Goal: Task Accomplishment & Management: Use online tool/utility

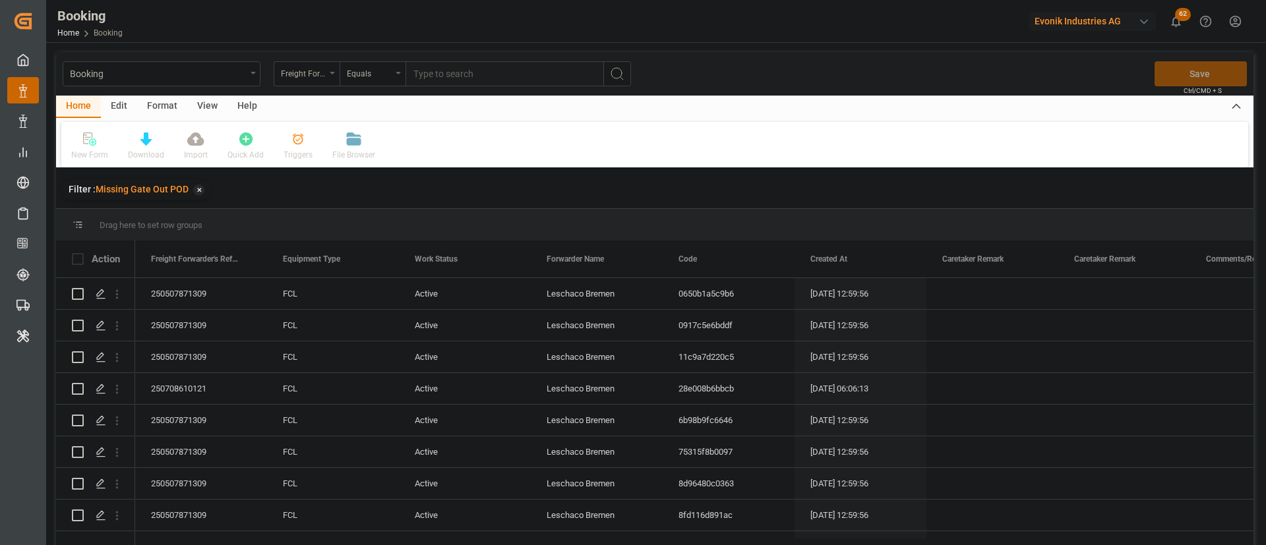
click at [199, 107] on div "View" at bounding box center [207, 107] width 40 height 22
click at [78, 145] on icon at bounding box center [84, 138] width 13 height 13
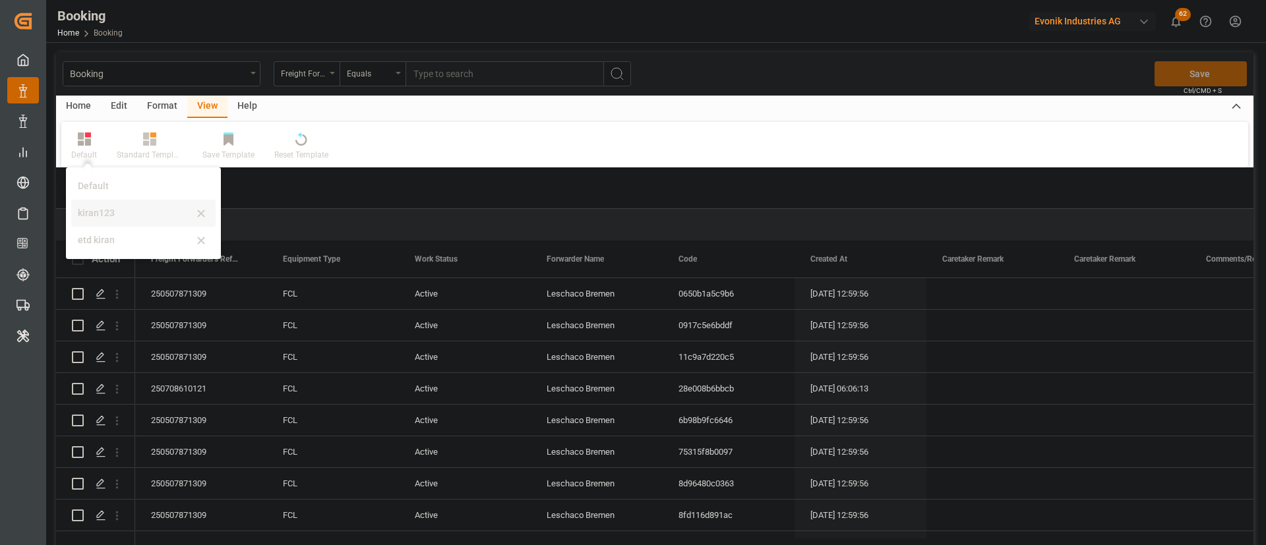
click at [91, 210] on div "kiran123" at bounding box center [135, 213] width 115 height 14
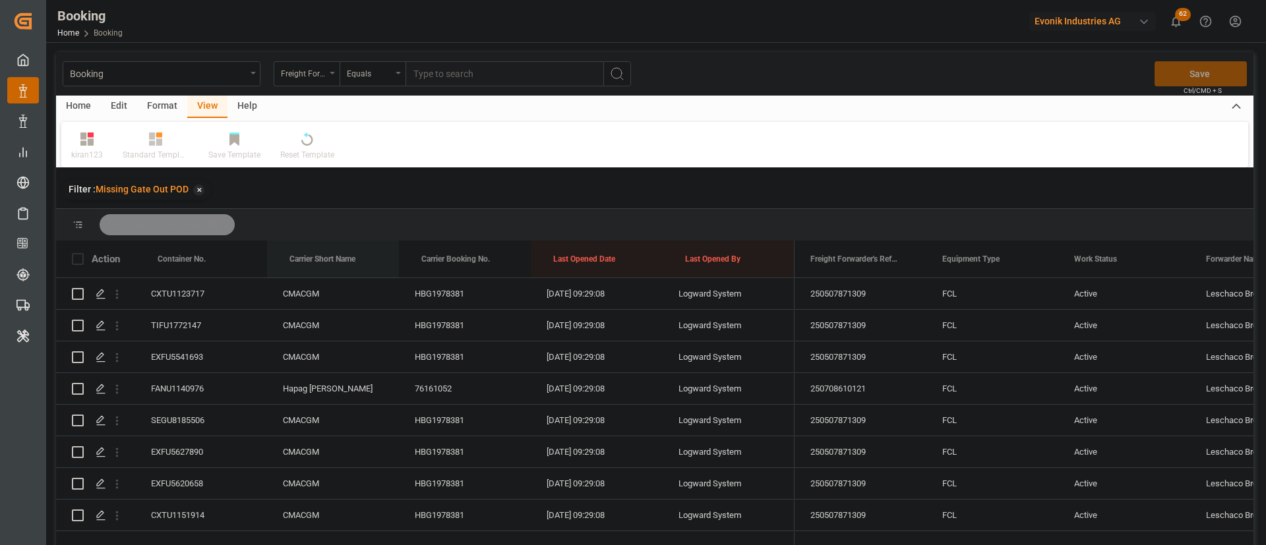
drag, startPoint x: 336, startPoint y: 238, endPoint x: 339, endPoint y: 229, distance: 9.4
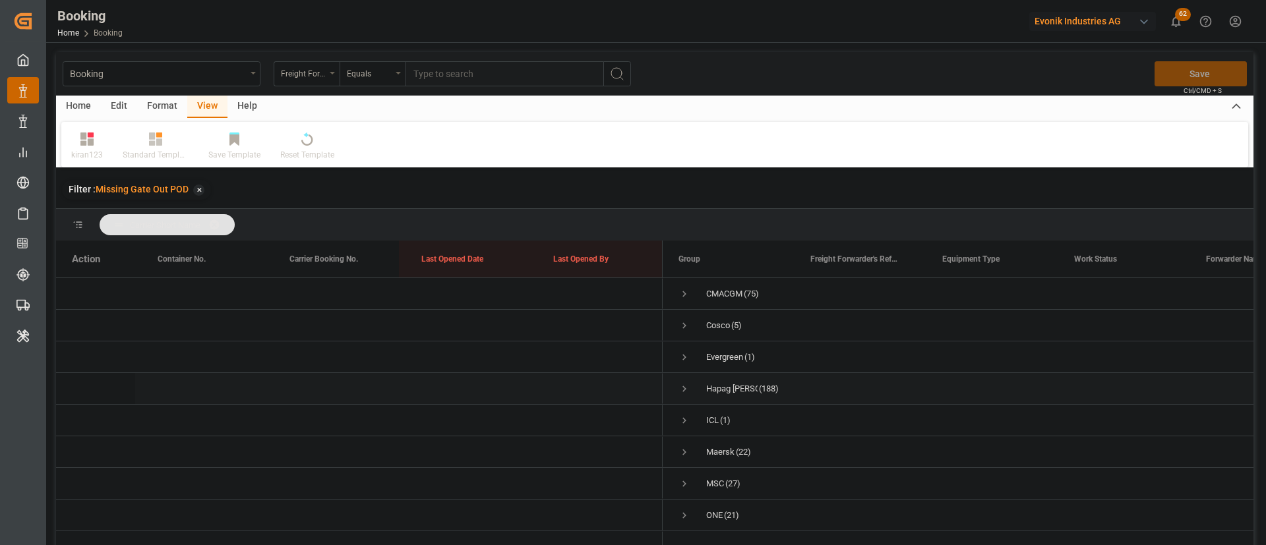
click at [677, 384] on div "Hapag Lloyd (188)" at bounding box center [728, 388] width 132 height 31
click at [680, 387] on span "Press SPACE to select this row." at bounding box center [684, 389] width 12 height 12
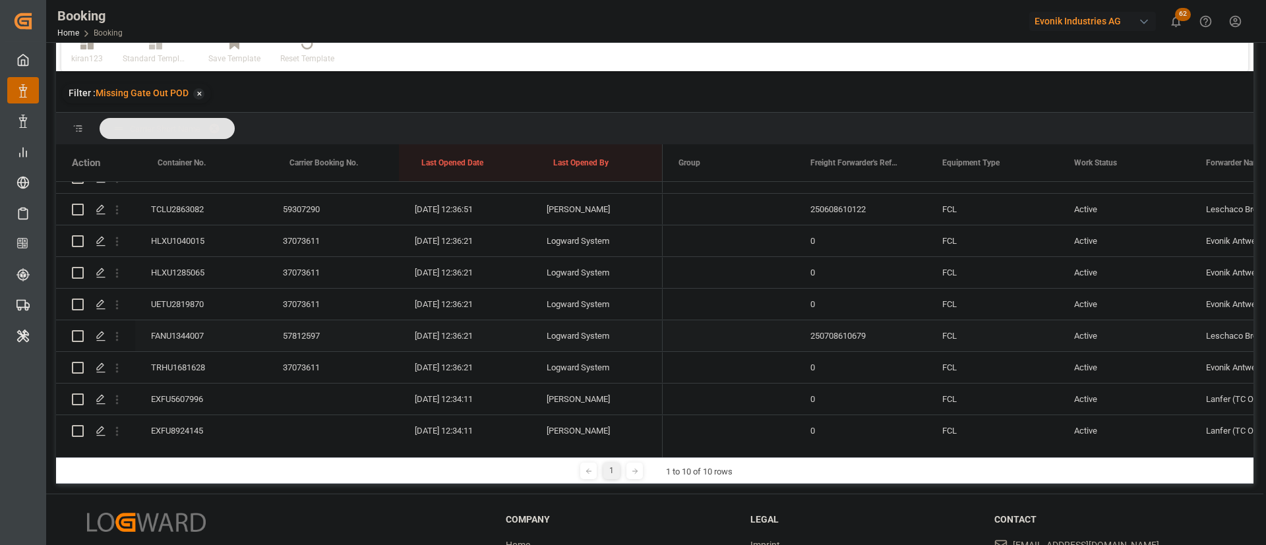
scroll to position [1978, 0]
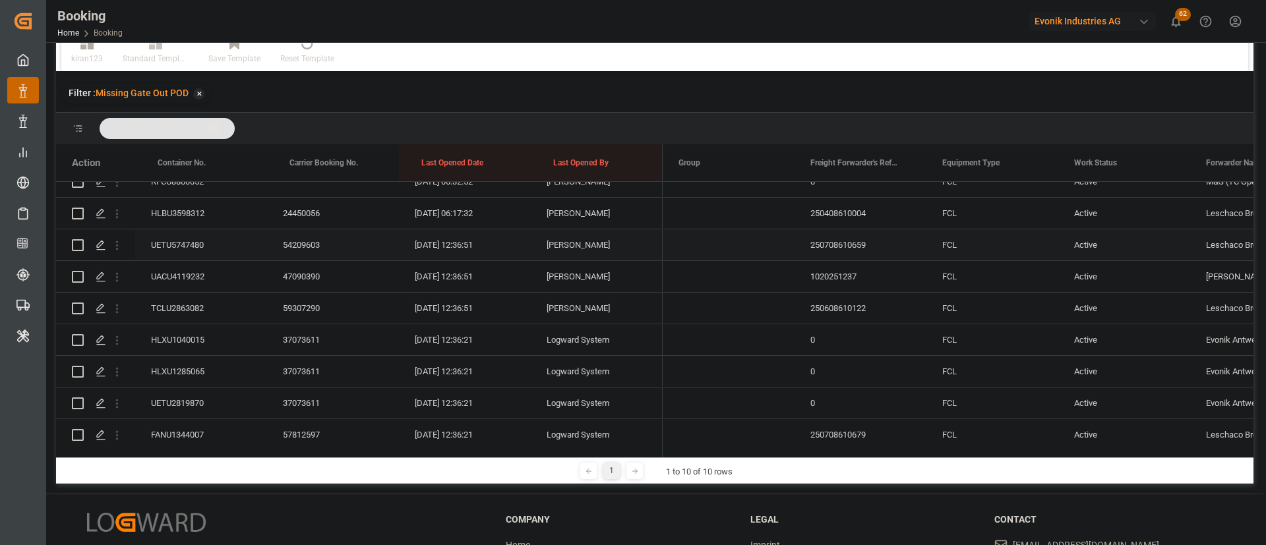
click at [207, 242] on div "UETU5747480" at bounding box center [201, 244] width 132 height 31
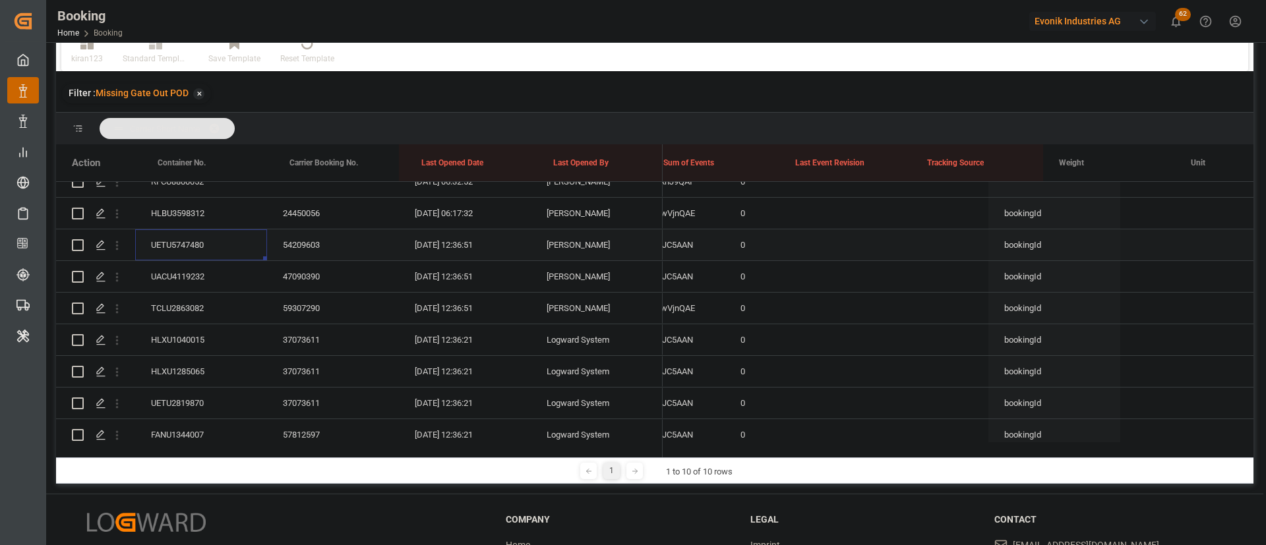
scroll to position [0, 0]
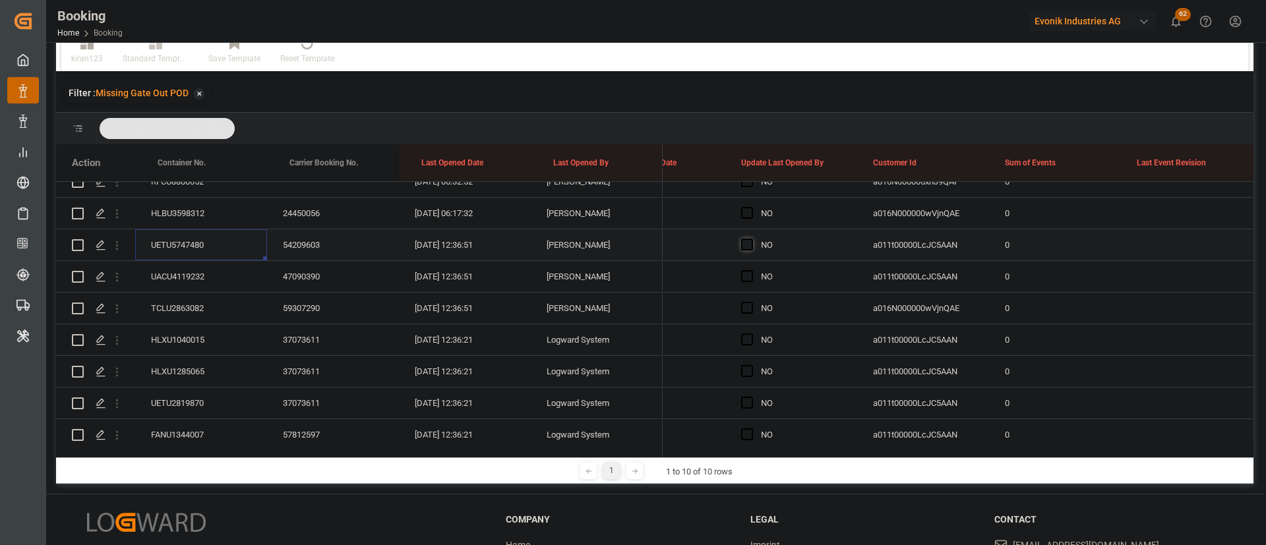
click at [746, 247] on span "Press SPACE to select this row." at bounding box center [747, 245] width 12 height 12
click at [751, 239] on input "Press SPACE to select this row." at bounding box center [751, 239] width 0 height 0
click at [191, 279] on div "UACU4119232" at bounding box center [201, 276] width 132 height 31
click at [198, 312] on div "TCLU2863082" at bounding box center [201, 308] width 132 height 31
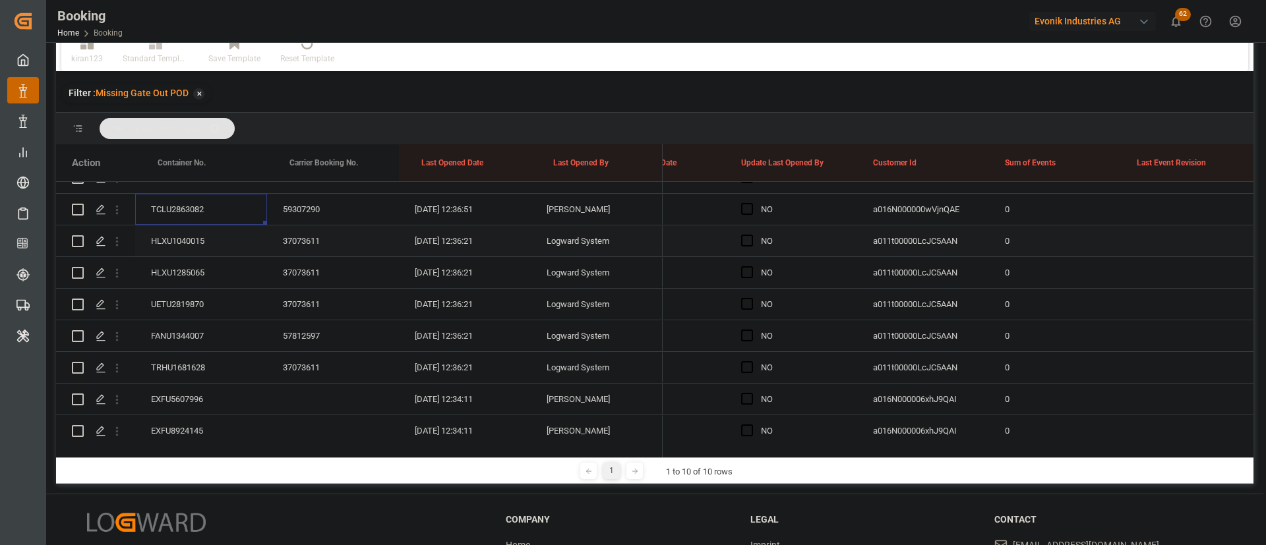
click at [302, 228] on div "37073611" at bounding box center [333, 240] width 132 height 31
click at [204, 278] on div "HLXU1285065" at bounding box center [201, 272] width 132 height 31
click at [178, 292] on div "UETU2819870" at bounding box center [201, 304] width 132 height 31
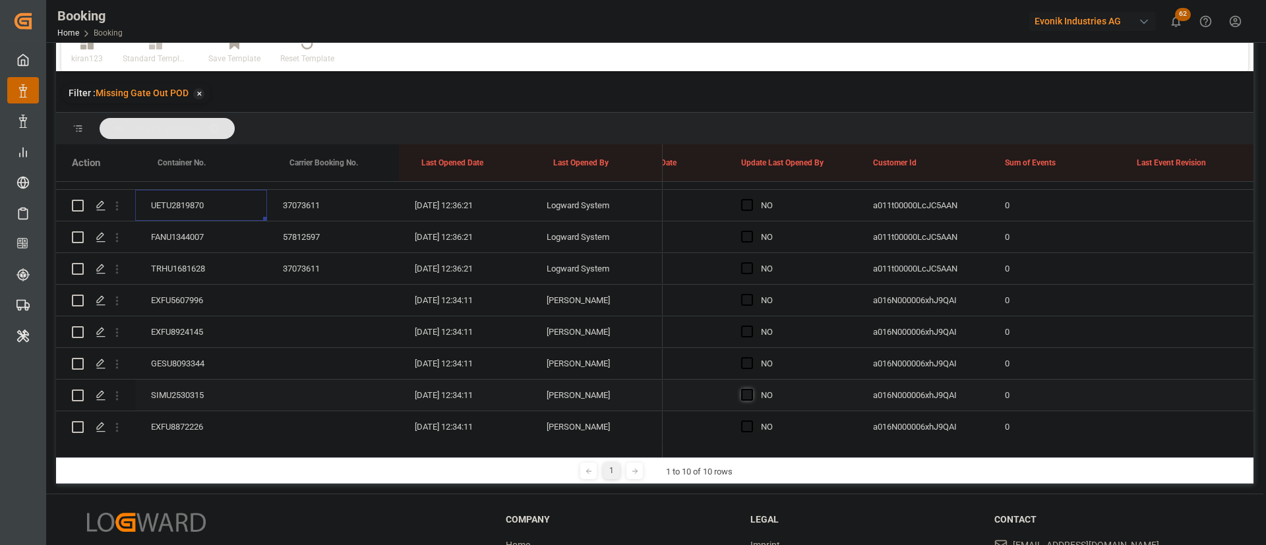
click at [749, 395] on span "Press SPACE to select this row." at bounding box center [747, 395] width 12 height 12
click at [751, 389] on input "Press SPACE to select this row." at bounding box center [751, 389] width 0 height 0
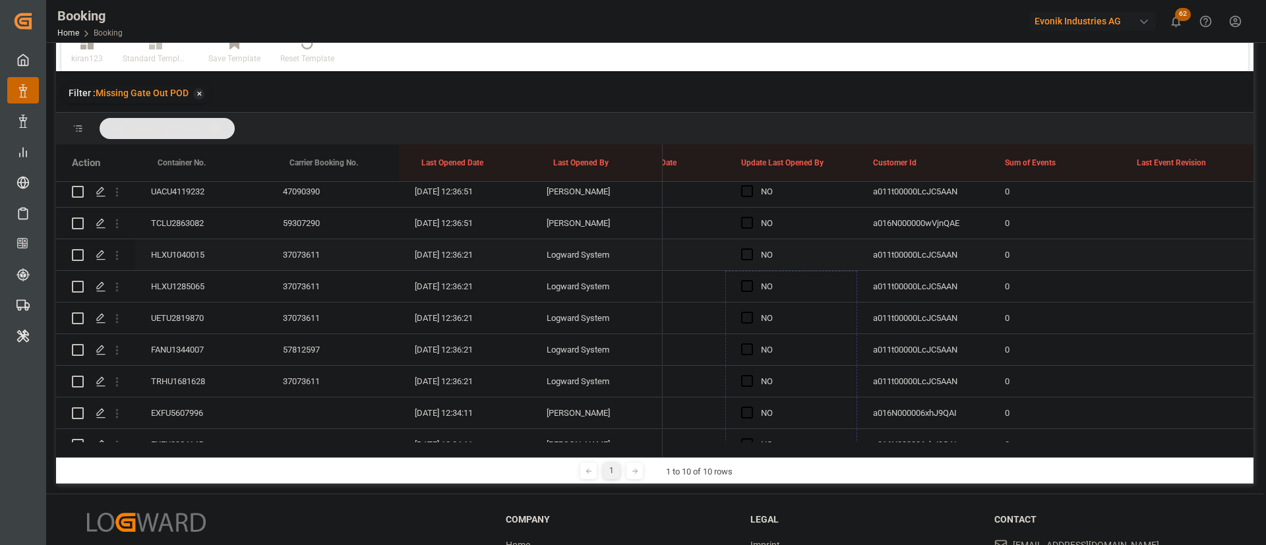
scroll to position [1978, 0]
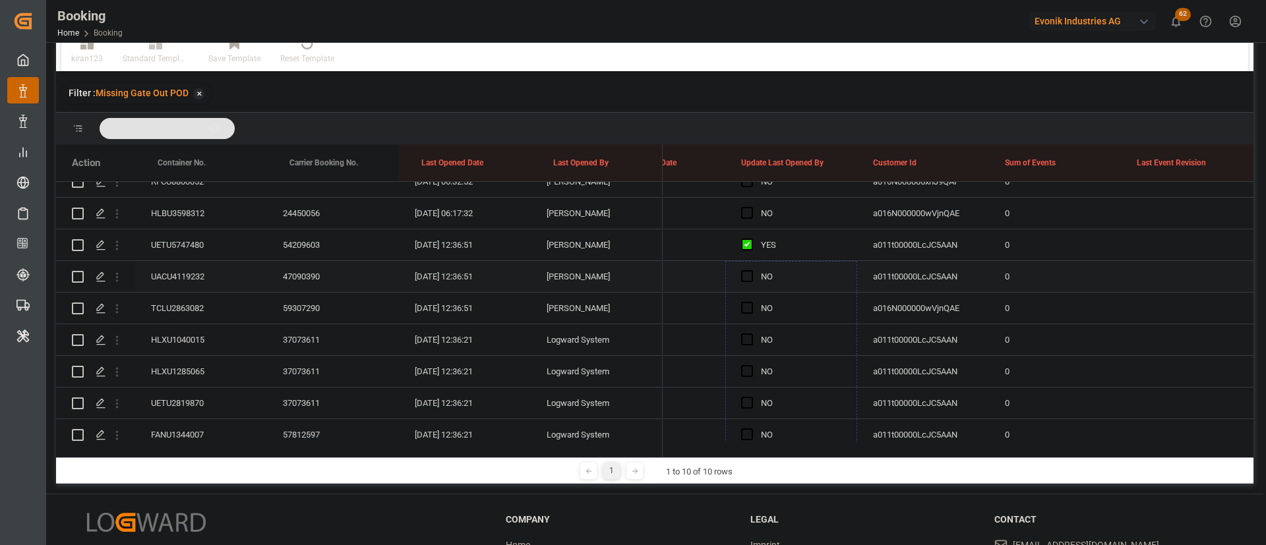
drag, startPoint x: 856, startPoint y: 409, endPoint x: 808, endPoint y: 266, distance: 150.7
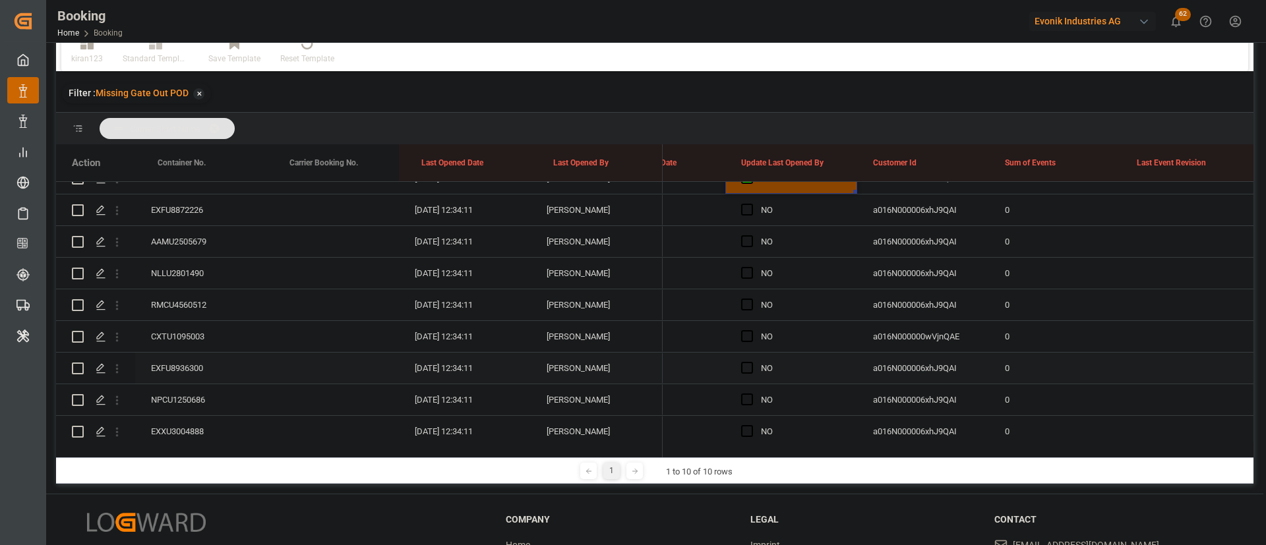
scroll to position [2373, 0]
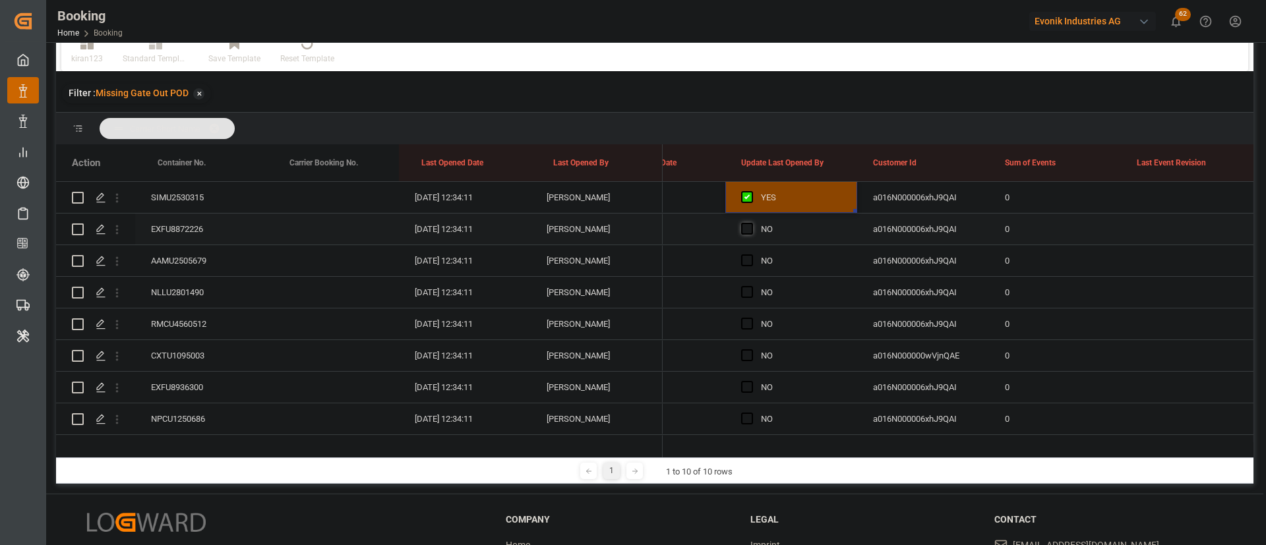
click at [745, 230] on span "Press SPACE to select this row." at bounding box center [747, 229] width 12 height 12
click at [751, 223] on input "Press SPACE to select this row." at bounding box center [751, 223] width 0 height 0
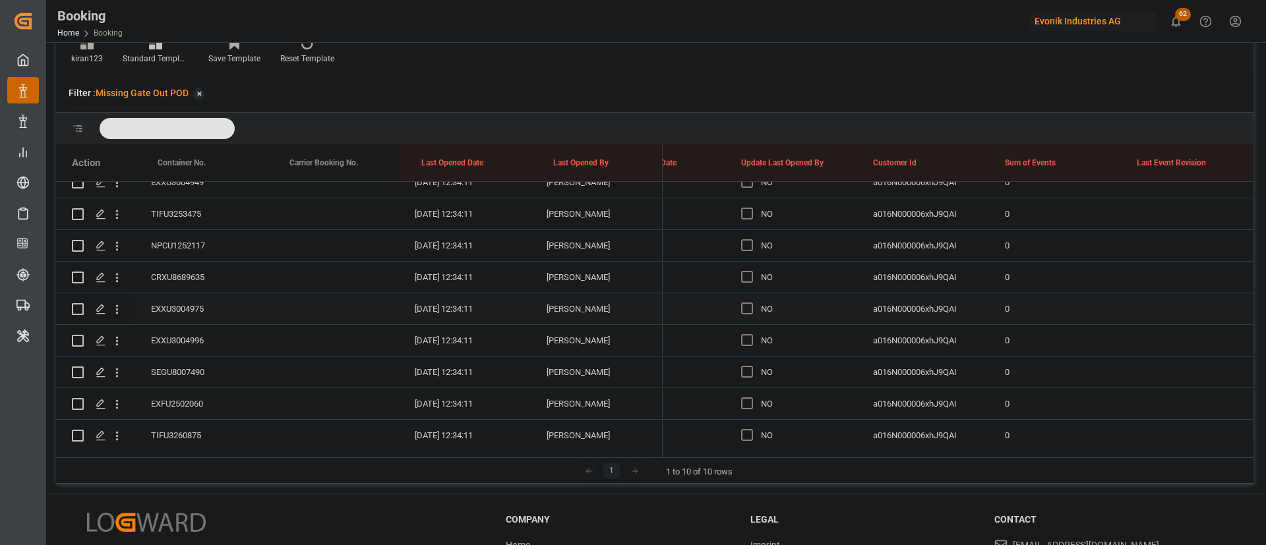
scroll to position [2769, 0]
drag, startPoint x: 749, startPoint y: 275, endPoint x: 858, endPoint y: 291, distance: 110.0
click at [749, 274] on span "Press SPACE to select this row." at bounding box center [747, 276] width 12 height 12
click at [751, 270] on input "Press SPACE to select this row." at bounding box center [751, 270] width 0 height 0
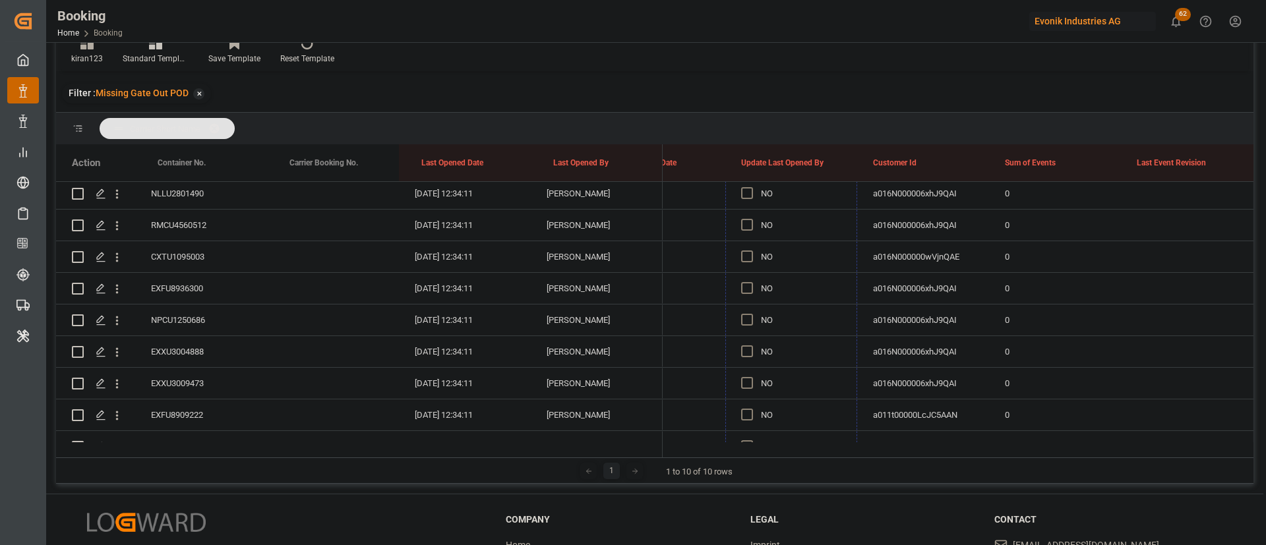
scroll to position [2274, 0]
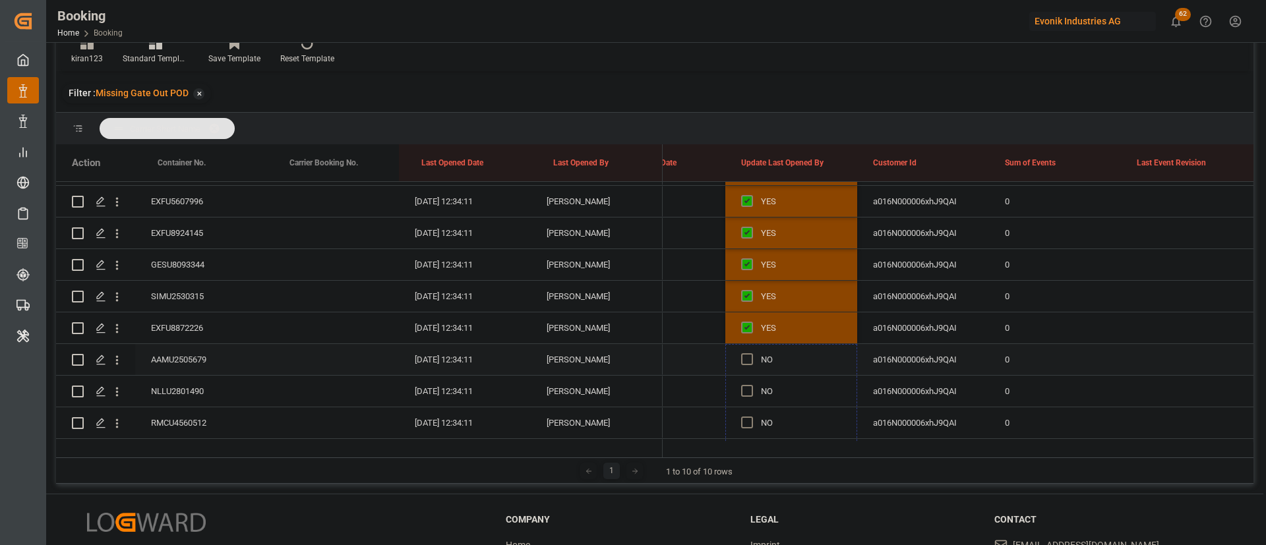
drag, startPoint x: 855, startPoint y: 288, endPoint x: 785, endPoint y: 354, distance: 96.1
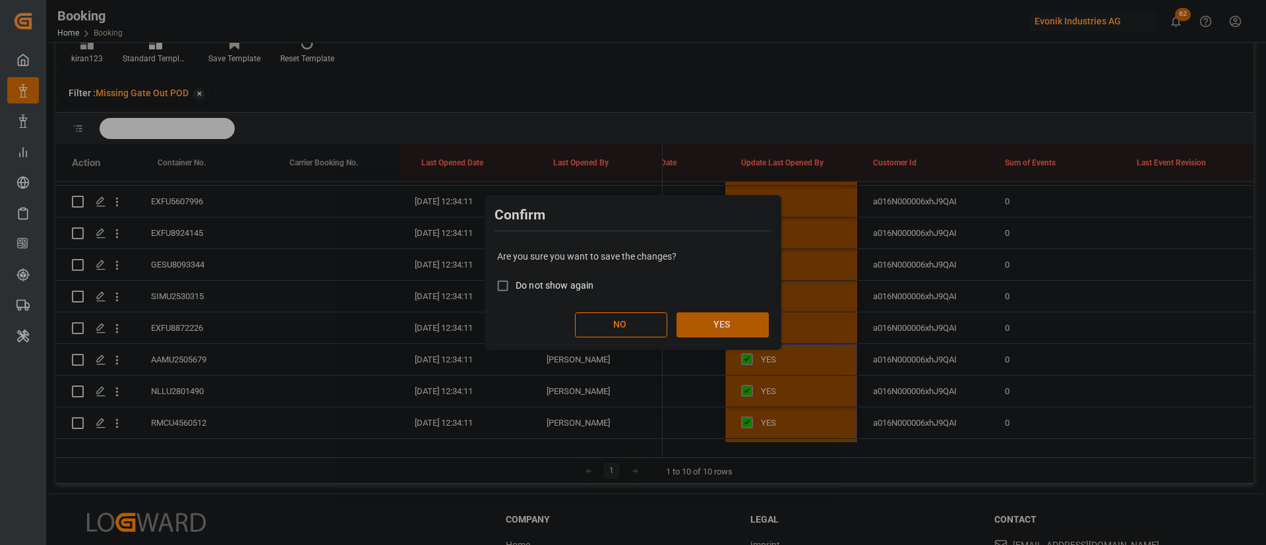
click at [727, 313] on button "YES" at bounding box center [722, 324] width 92 height 25
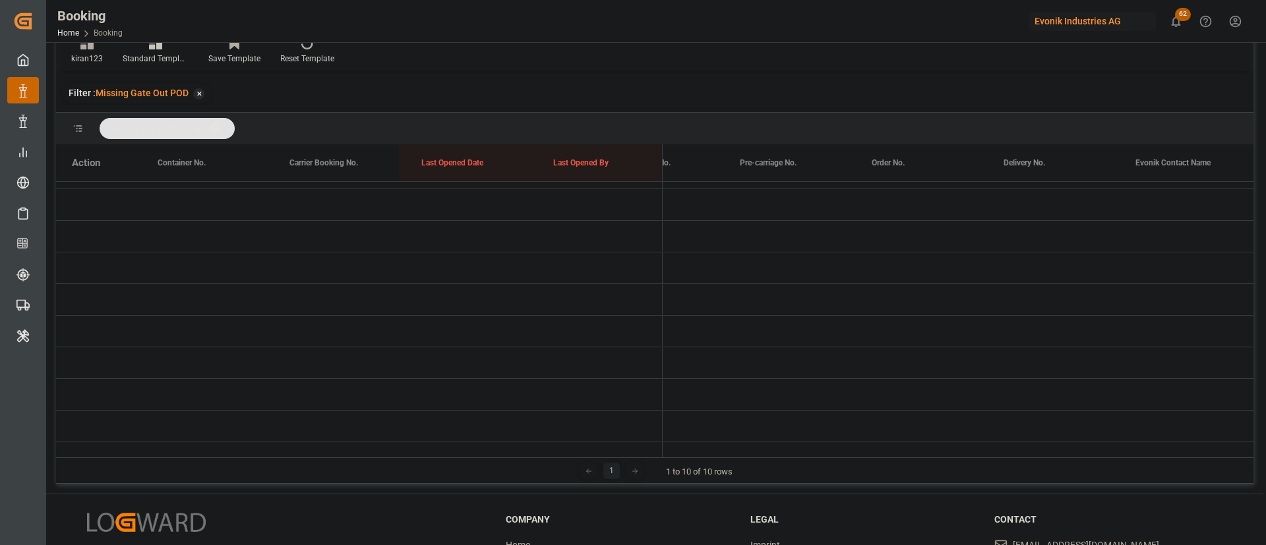
scroll to position [0, 0]
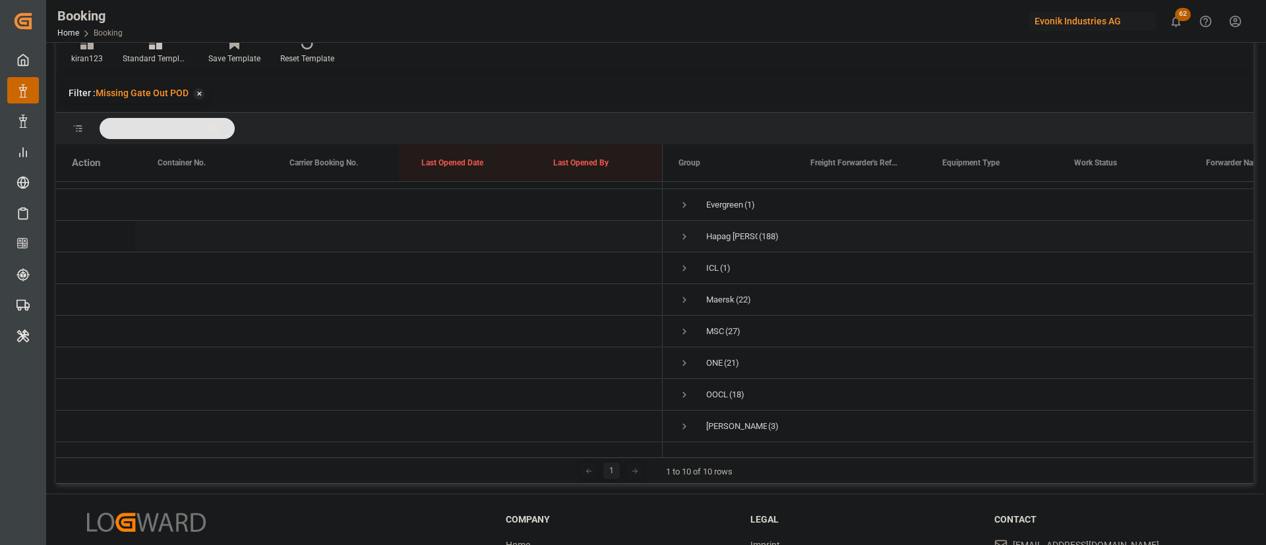
click at [684, 231] on span "Press SPACE to select this row." at bounding box center [684, 237] width 12 height 12
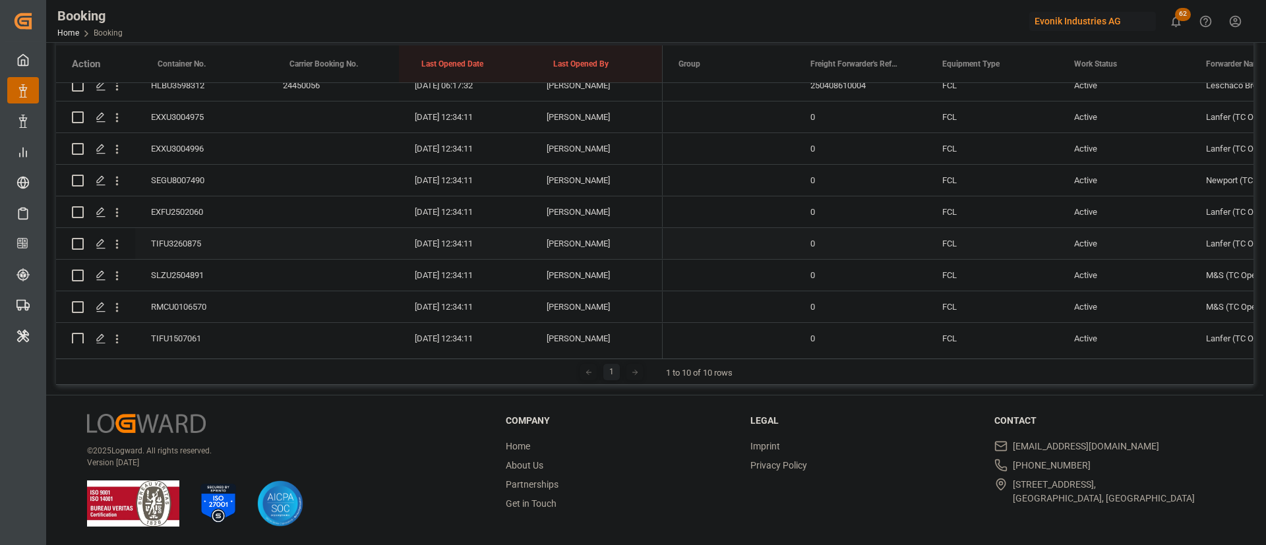
scroll to position [2840, 0]
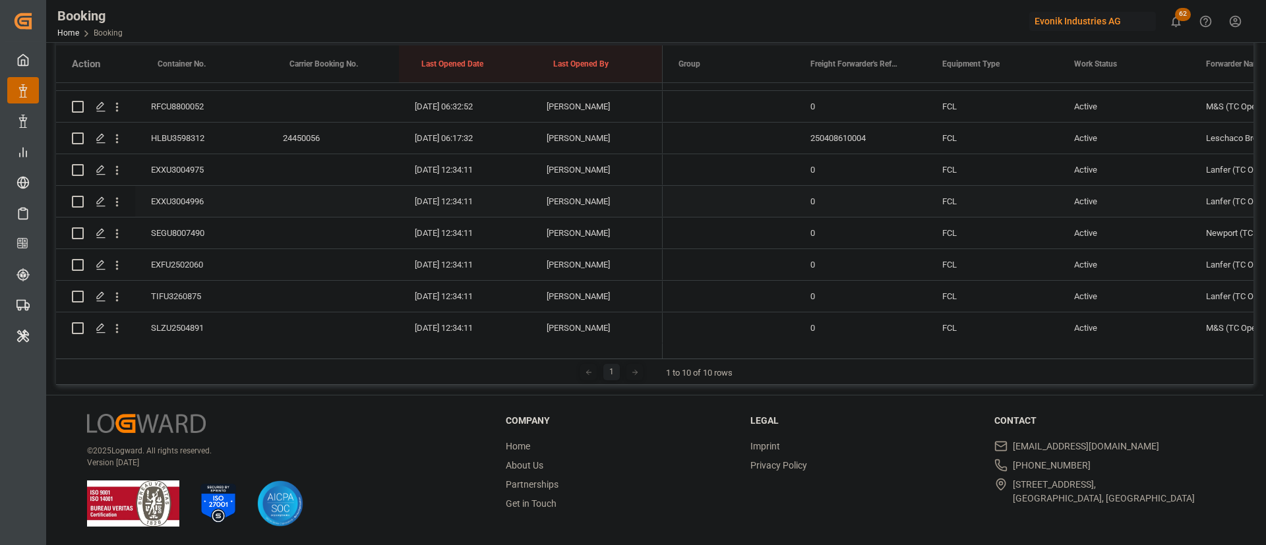
click at [192, 174] on div "EXXU3004975" at bounding box center [201, 169] width 132 height 31
click at [206, 174] on div "EXXU3004975" at bounding box center [201, 169] width 132 height 31
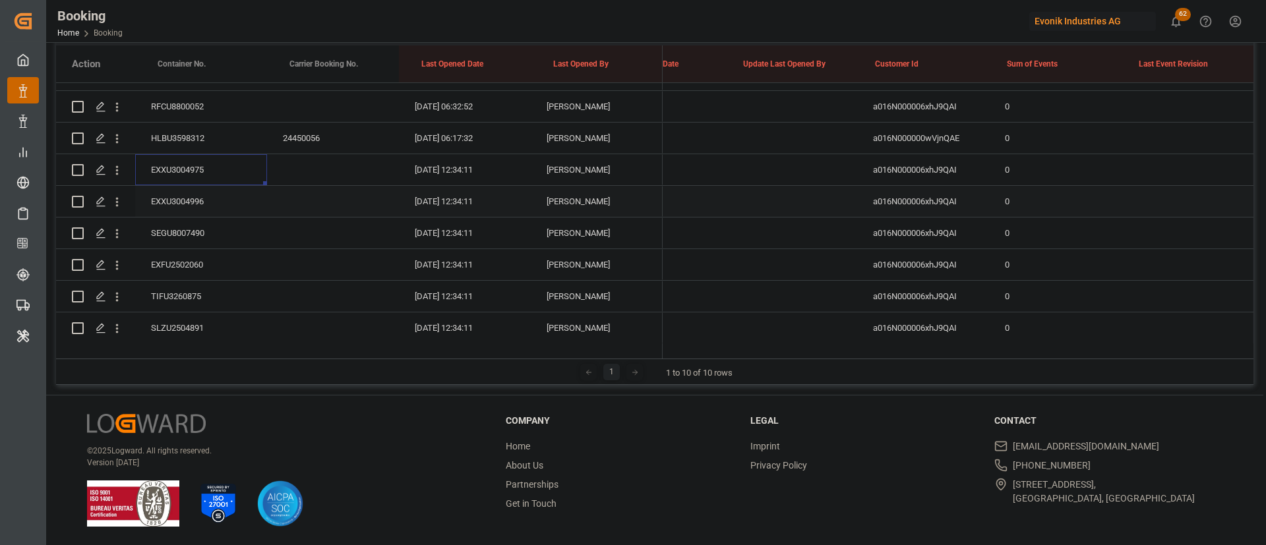
scroll to position [0, 10350]
click at [751, 177] on div "Press SPACE to select this row." at bounding box center [753, 170] width 20 height 30
click at [746, 171] on span "Press SPACE to select this row." at bounding box center [749, 169] width 12 height 12
click at [753, 163] on input "Press SPACE to select this row." at bounding box center [753, 163] width 0 height 0
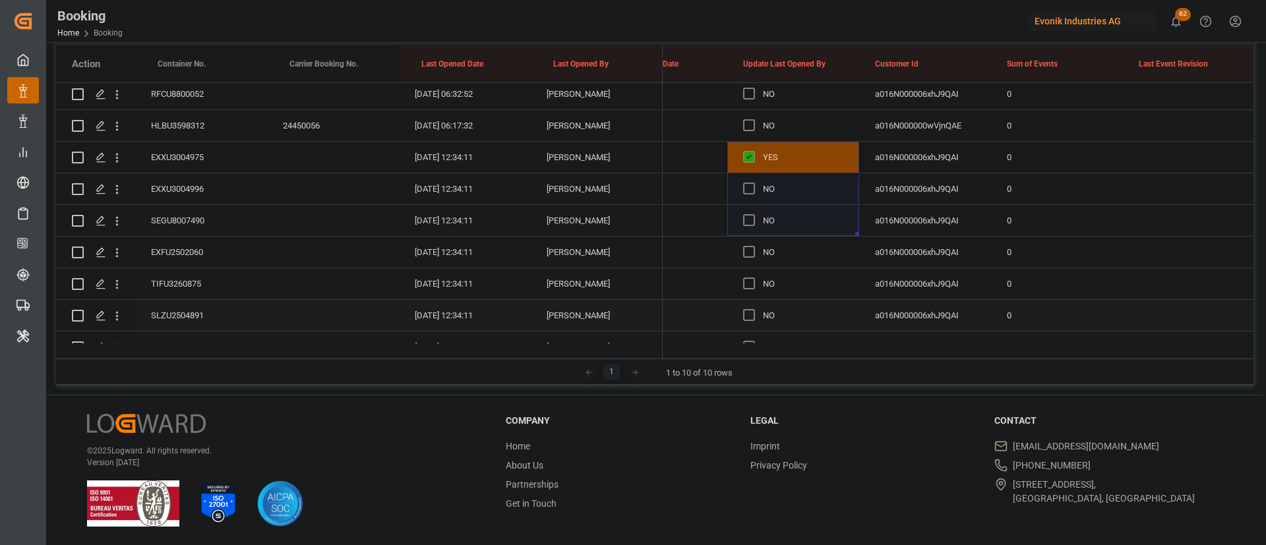
scroll to position [2840, 0]
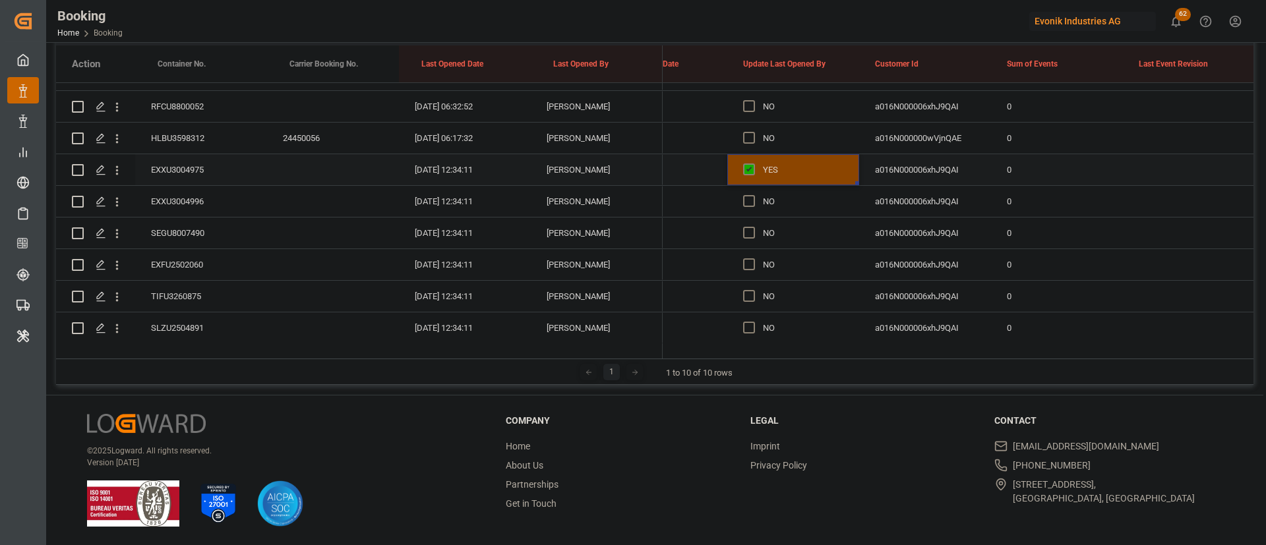
drag, startPoint x: 855, startPoint y: 183, endPoint x: 842, endPoint y: 179, distance: 13.8
click at [842, 179] on div "YES" at bounding box center [793, 169] width 132 height 31
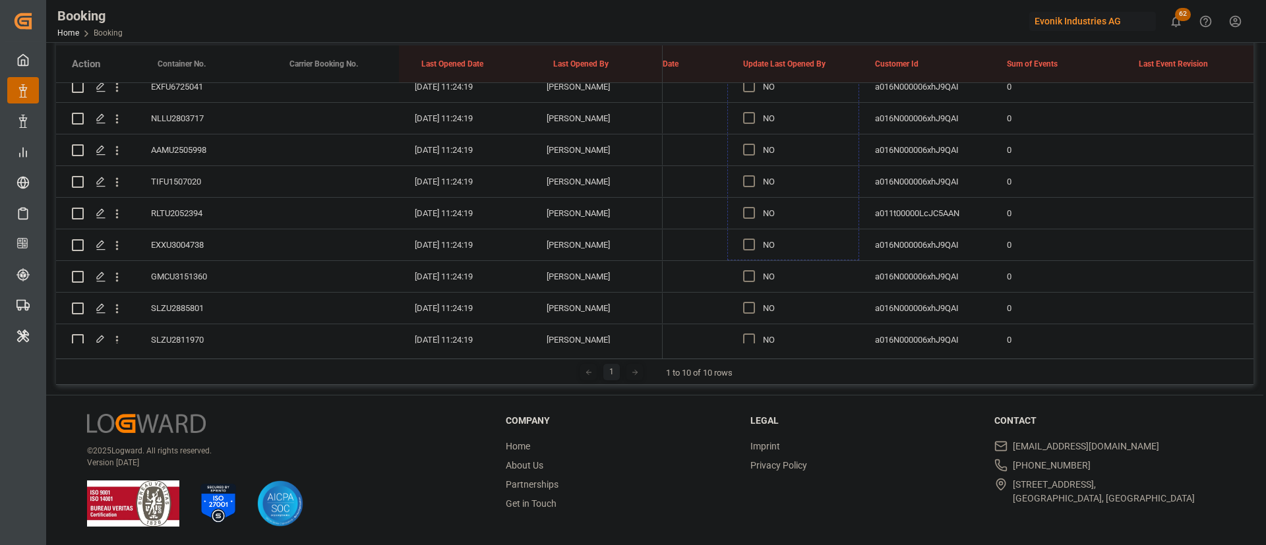
scroll to position [0, 0]
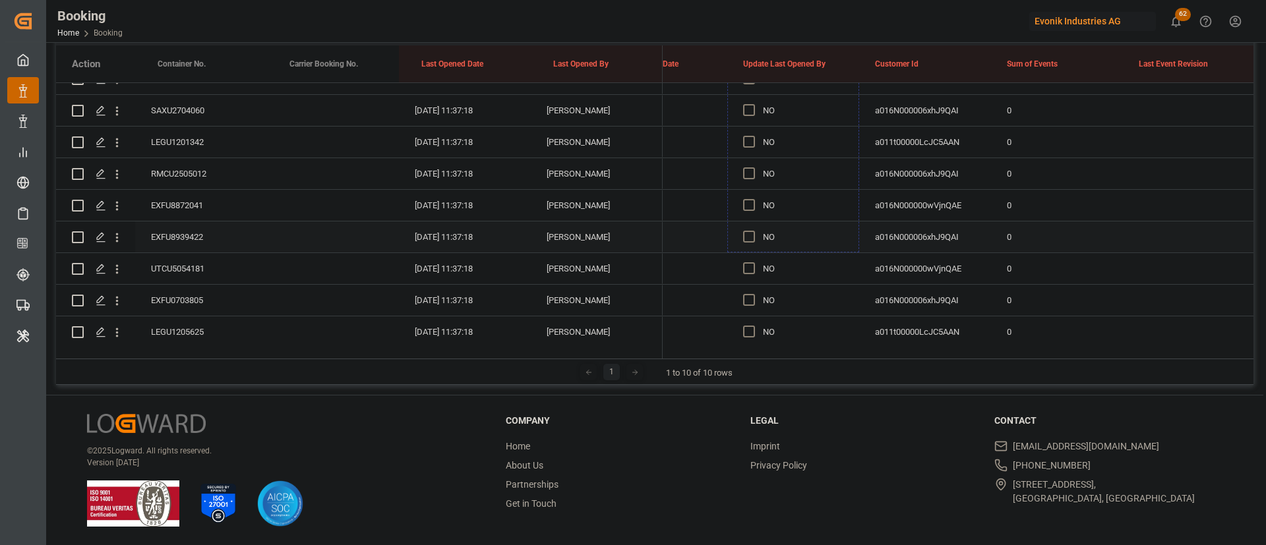
drag, startPoint x: 857, startPoint y: 182, endPoint x: 775, endPoint y: 247, distance: 104.2
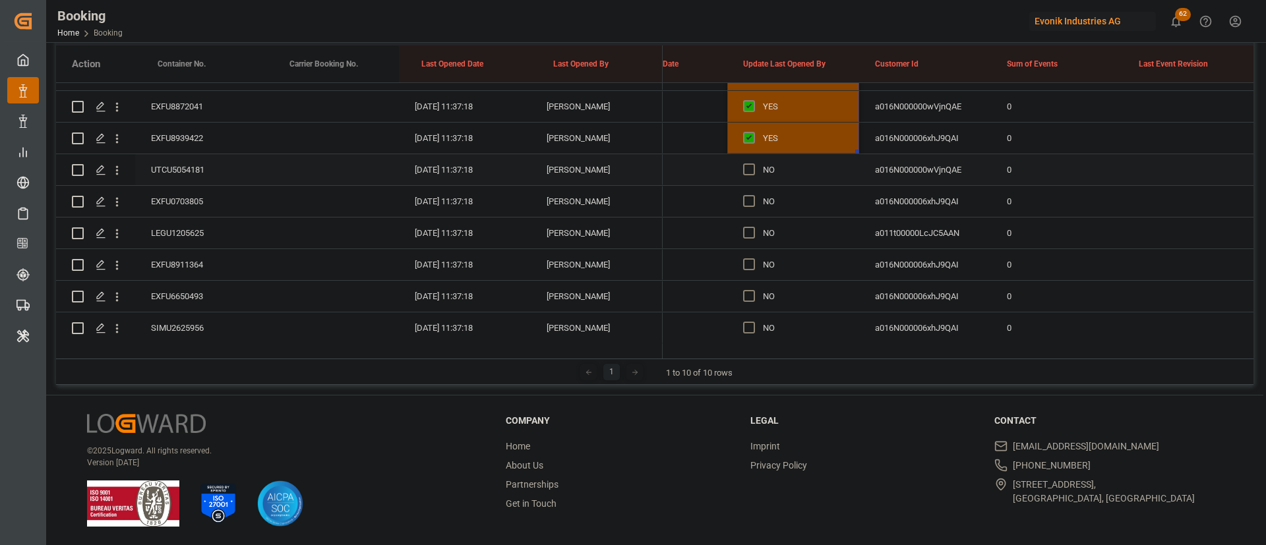
click at [749, 161] on div "Press SPACE to select this row." at bounding box center [753, 170] width 20 height 30
click at [753, 167] on span "Press SPACE to select this row." at bounding box center [749, 169] width 12 height 12
click at [753, 163] on input "Press SPACE to select this row." at bounding box center [753, 163] width 0 height 0
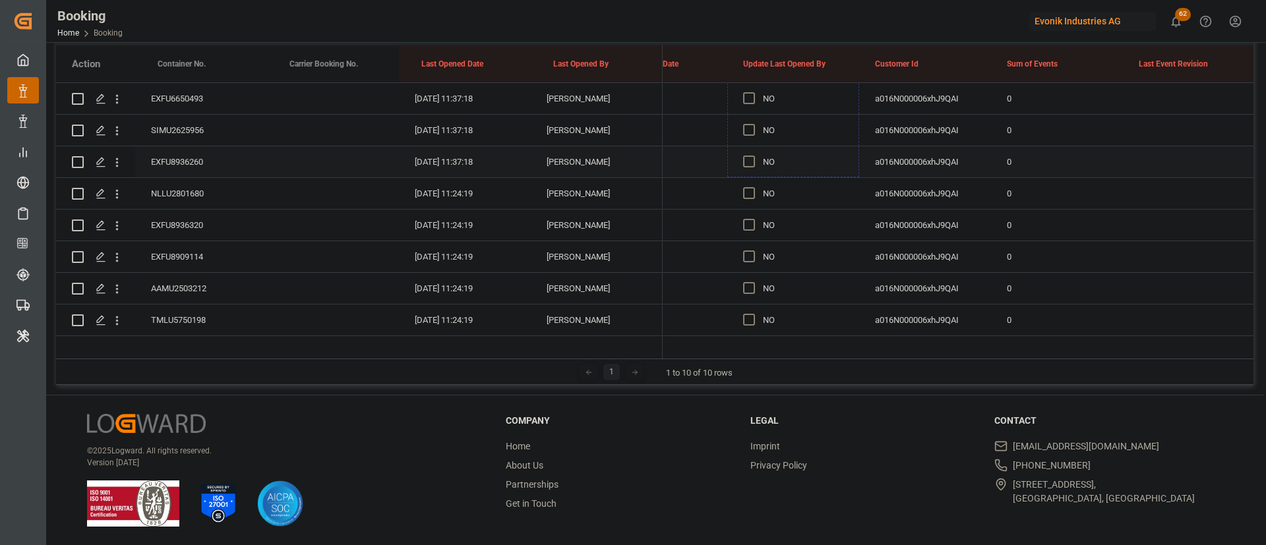
drag, startPoint x: 856, startPoint y: 184, endPoint x: 813, endPoint y: 173, distance: 44.9
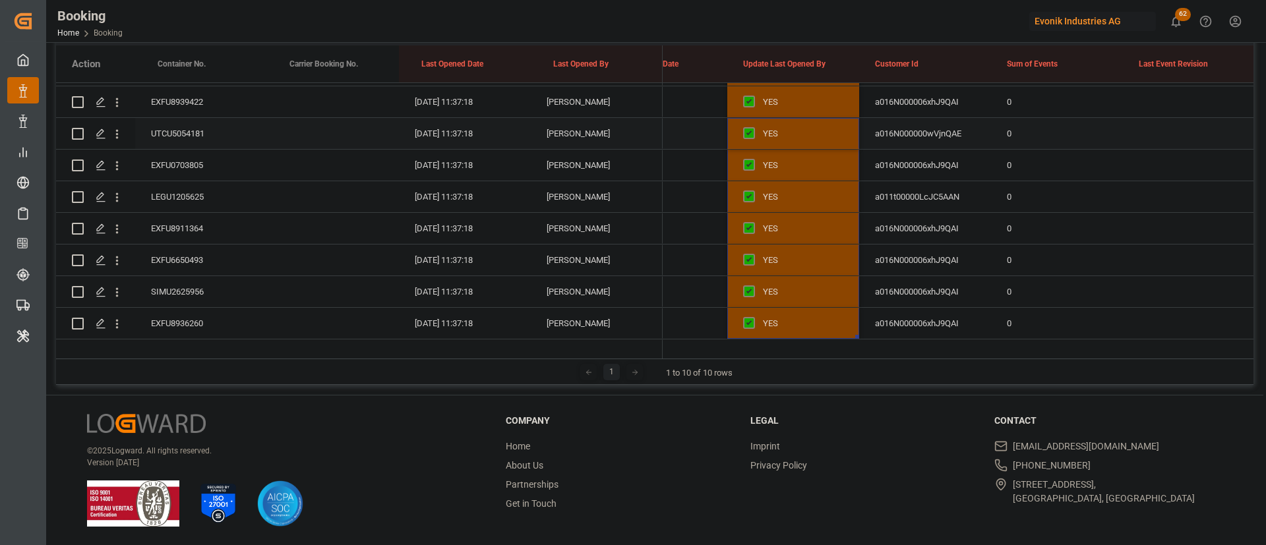
scroll to position [4620, 0]
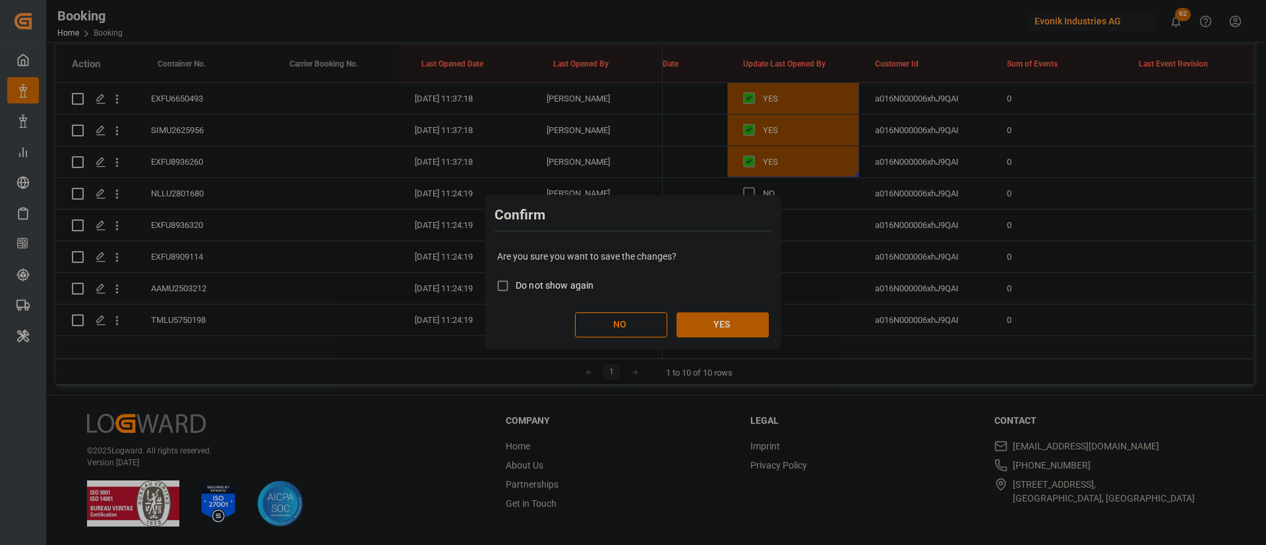
click at [743, 320] on button "YES" at bounding box center [722, 324] width 92 height 25
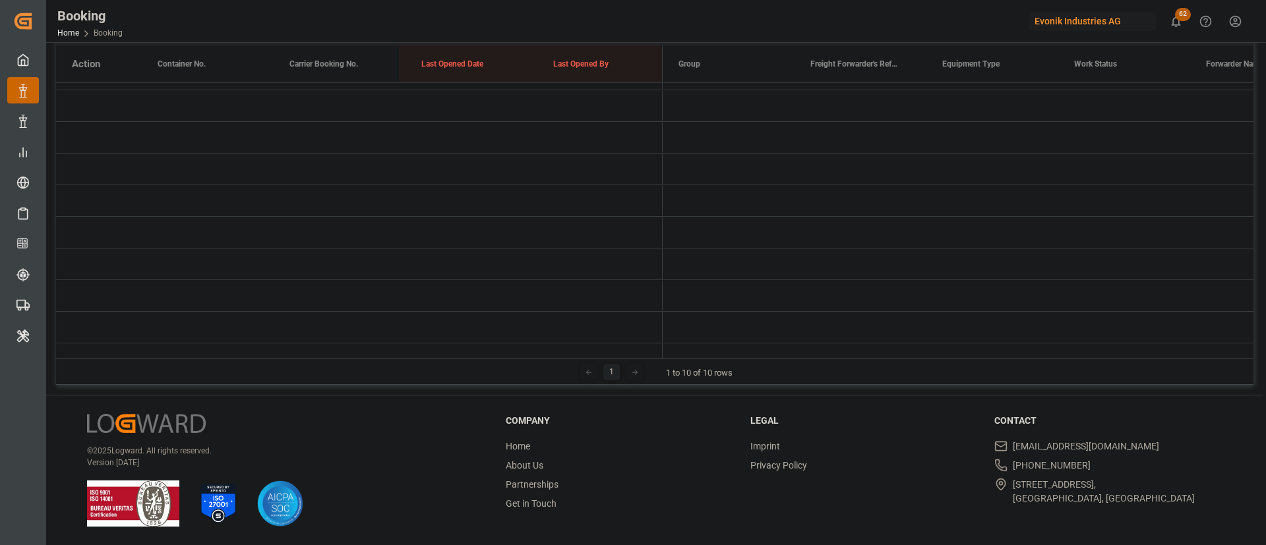
scroll to position [0, 0]
click at [684, 132] on span "Press SPACE to select this row." at bounding box center [684, 138] width 12 height 12
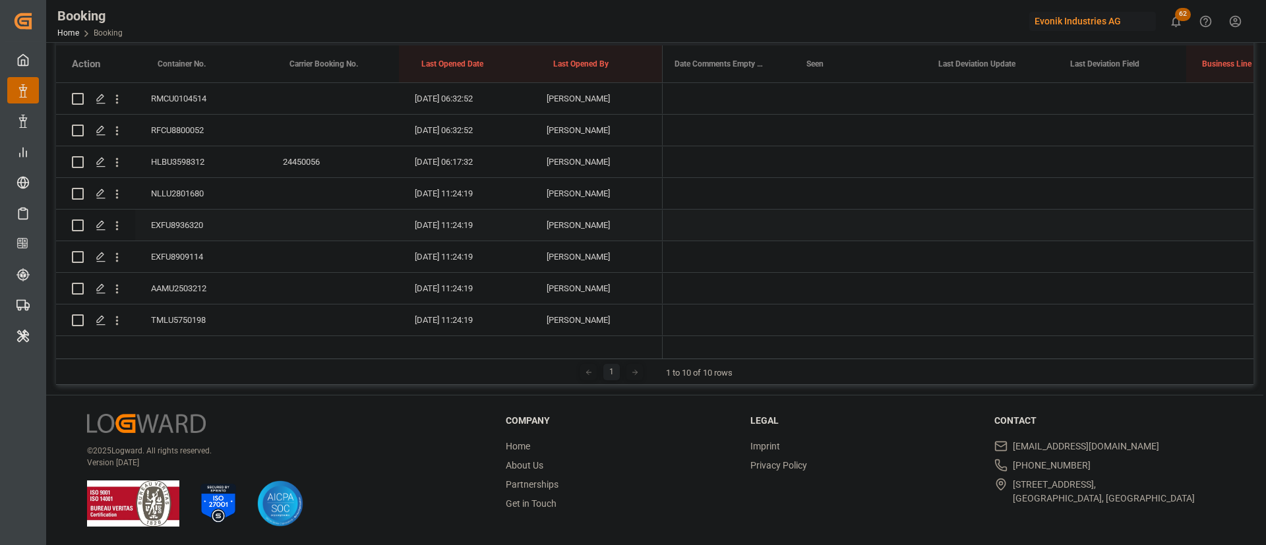
scroll to position [0, 7661]
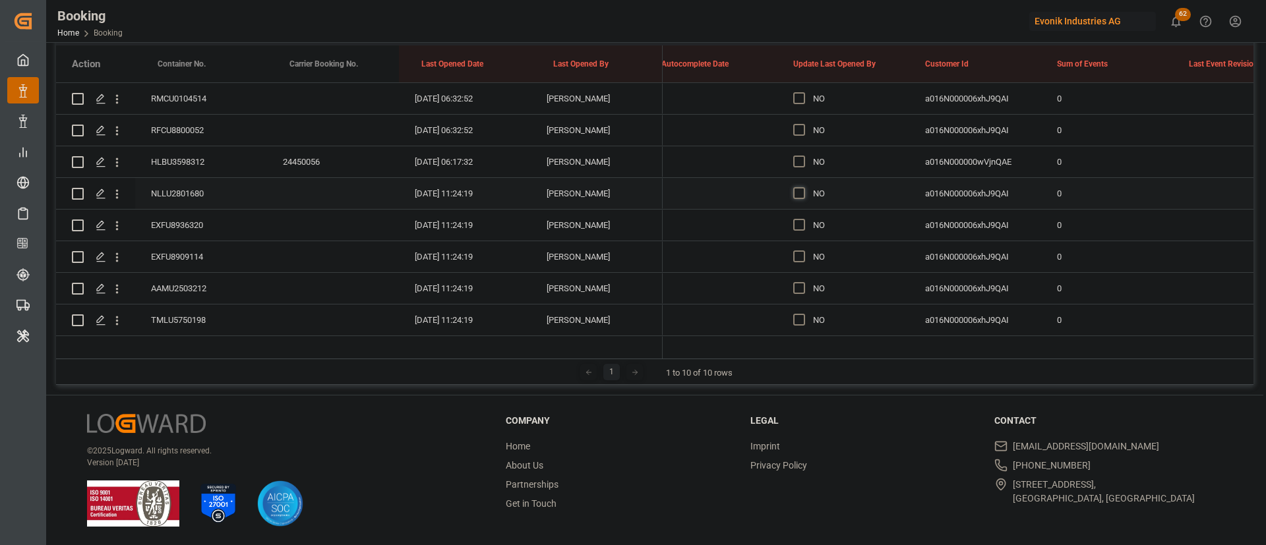
click at [798, 190] on span "Press SPACE to select this row." at bounding box center [799, 193] width 12 height 12
click at [803, 187] on input "Press SPACE to select this row." at bounding box center [803, 187] width 0 height 0
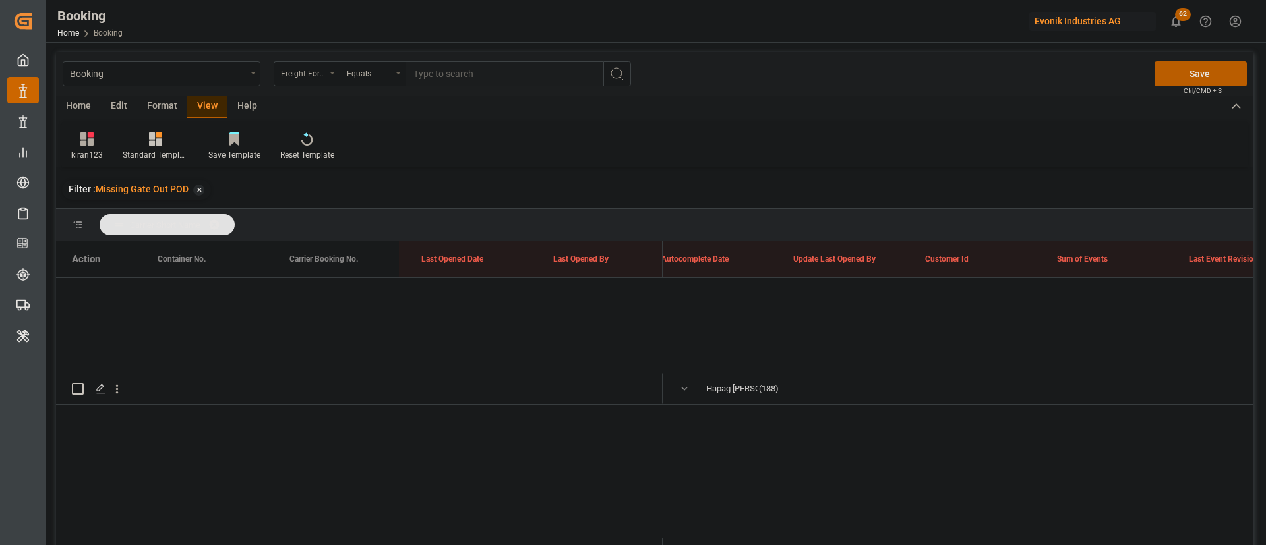
scroll to position [0, 10300]
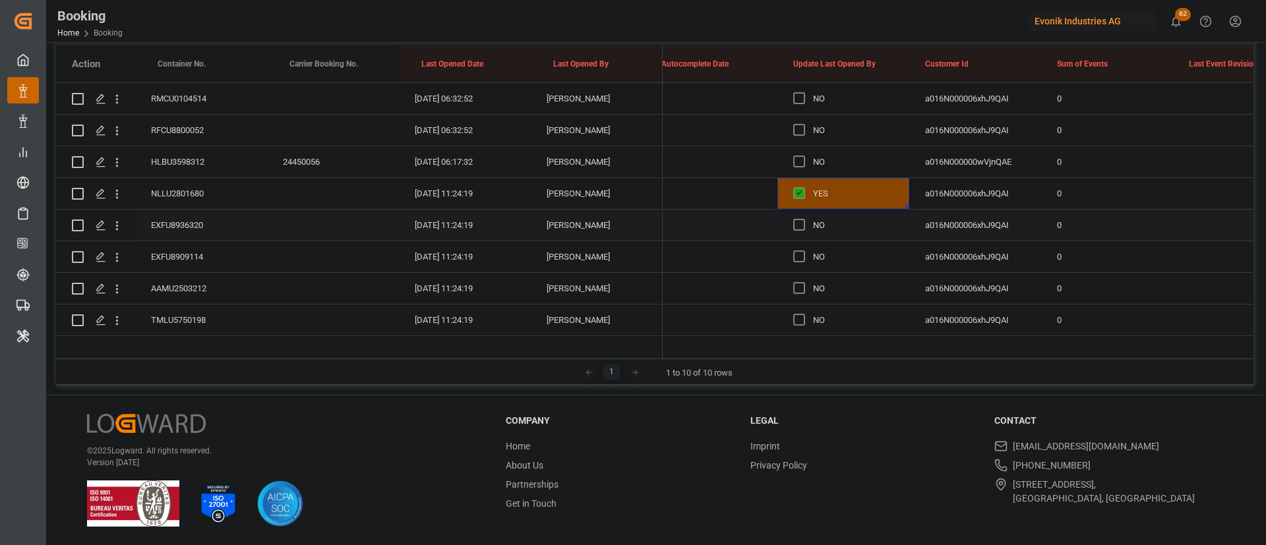
click at [196, 220] on div "EXFU8936320" at bounding box center [201, 225] width 132 height 31
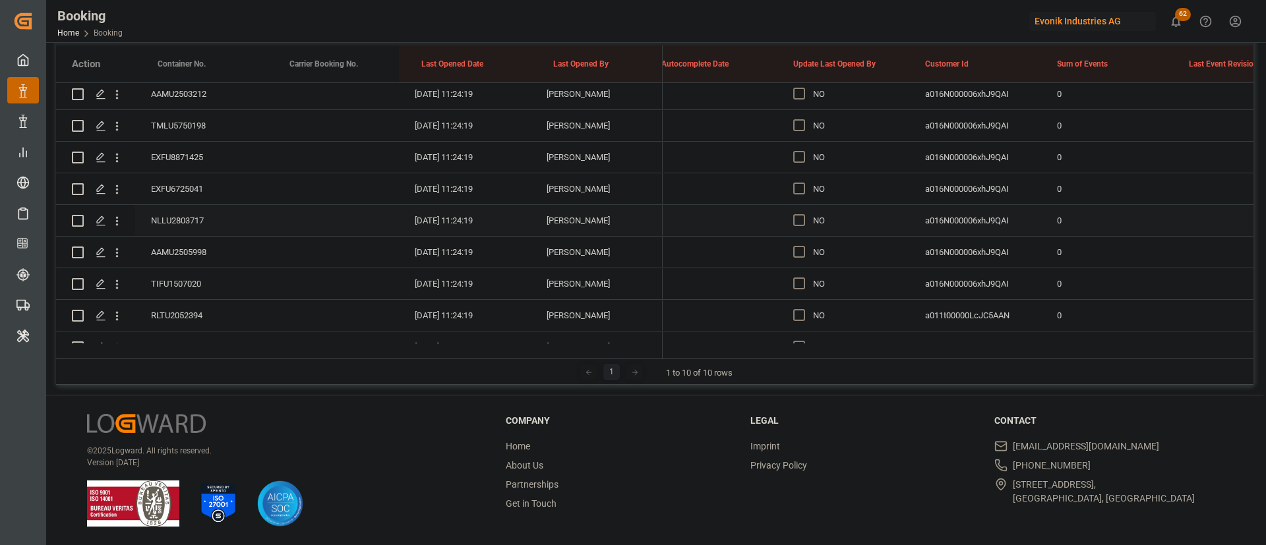
scroll to position [4817, 0]
click at [183, 189] on div "EXFU6725041" at bounding box center [201, 185] width 132 height 31
click at [205, 213] on div "GCXU2188250" at bounding box center [201, 221] width 132 height 31
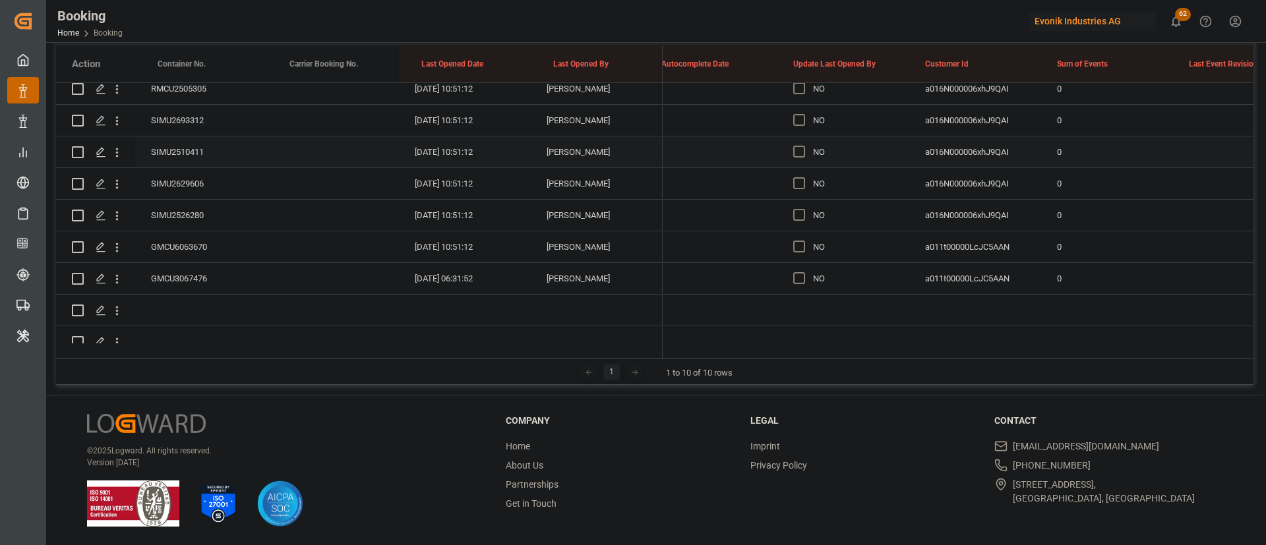
scroll to position [5905, 0]
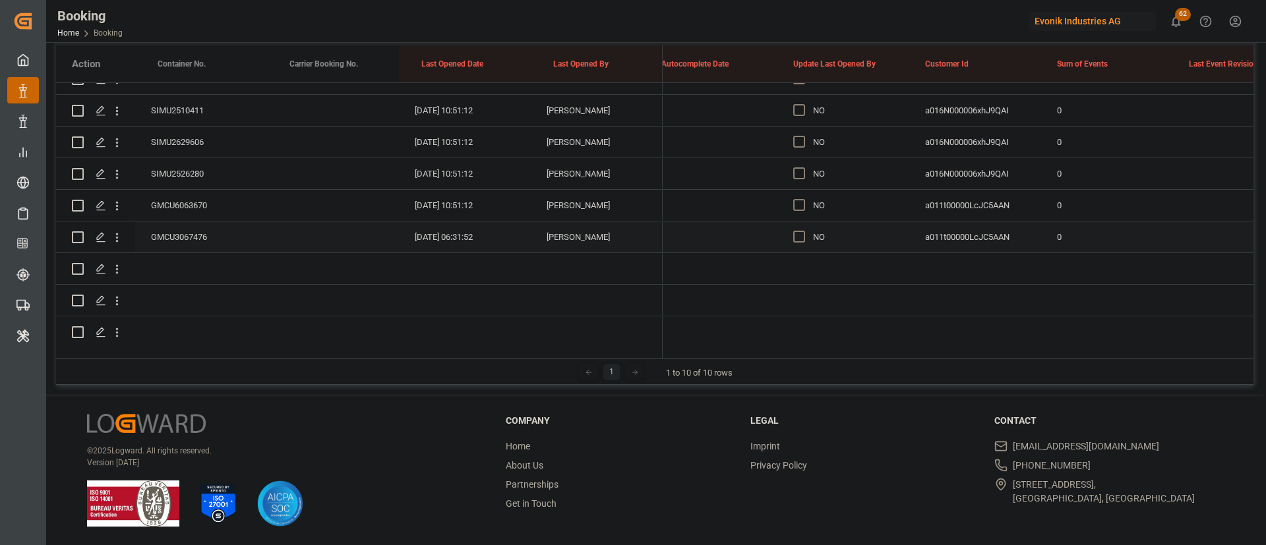
click at [173, 228] on div "GMCU3067476" at bounding box center [201, 236] width 132 height 31
click at [801, 238] on span "Press SPACE to select this row." at bounding box center [799, 237] width 12 height 12
click at [803, 231] on input "Press SPACE to select this row." at bounding box center [803, 231] width 0 height 0
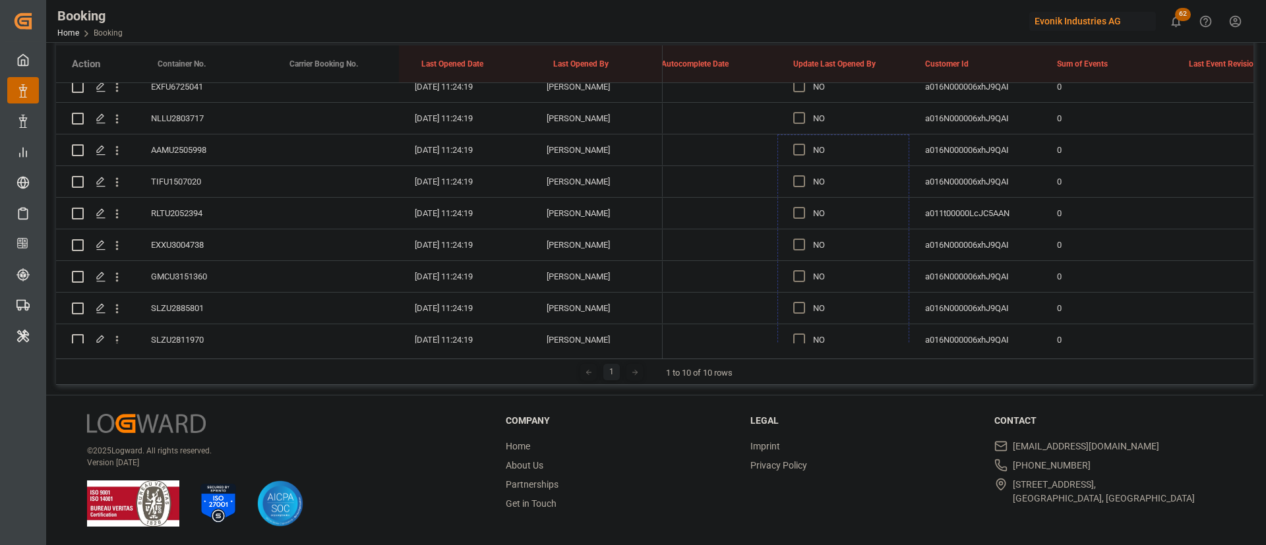
scroll to position [4718, 0]
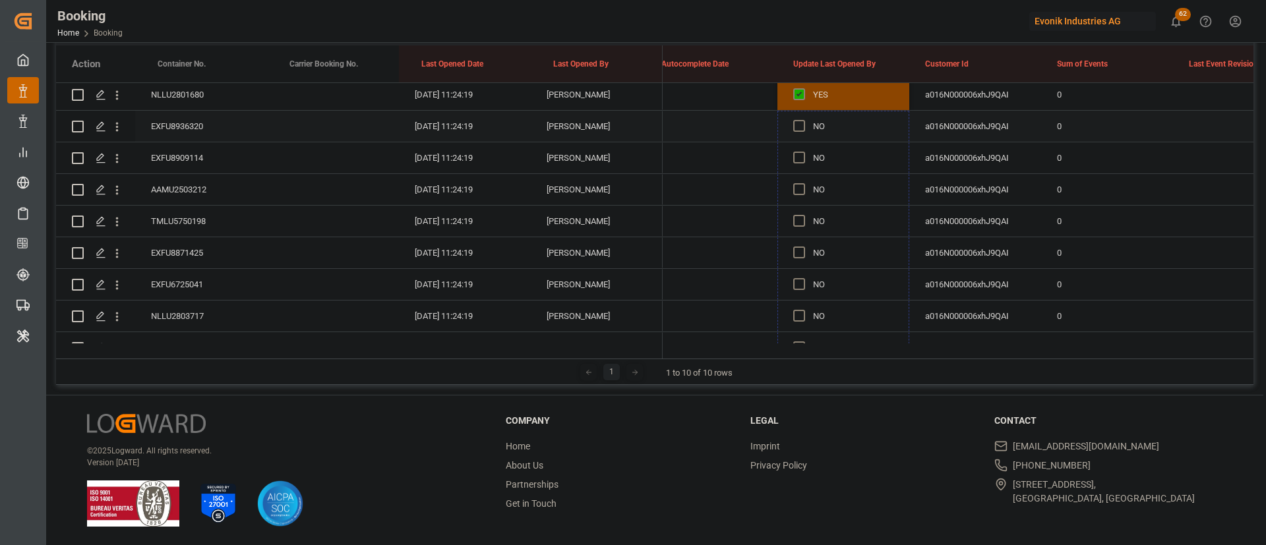
drag, startPoint x: 906, startPoint y: 250, endPoint x: 855, endPoint y: 123, distance: 137.8
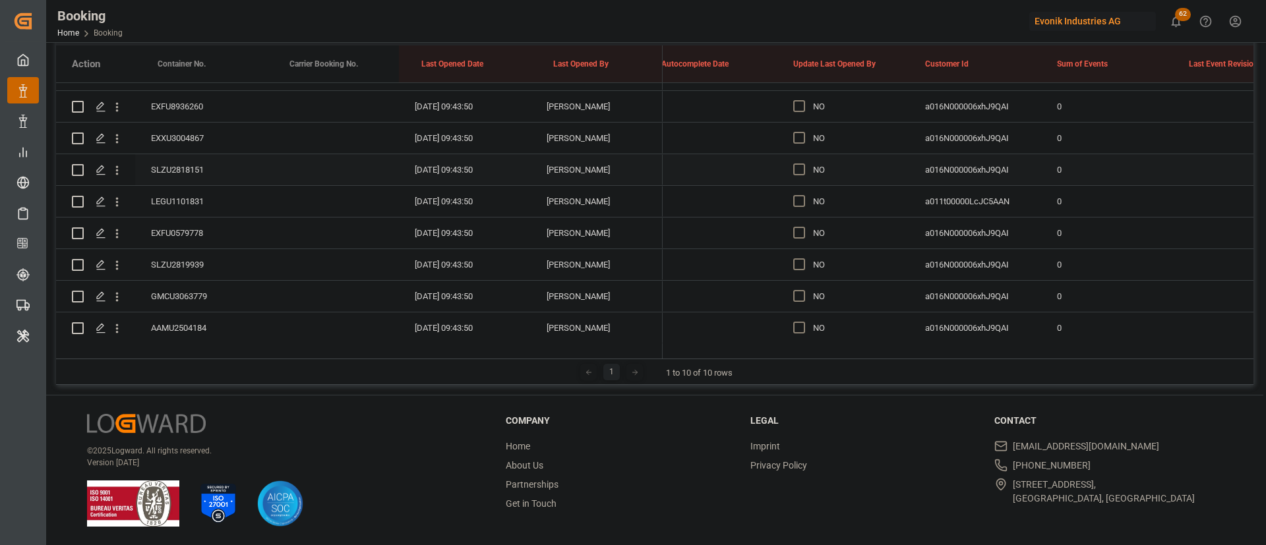
scroll to position [763, 0]
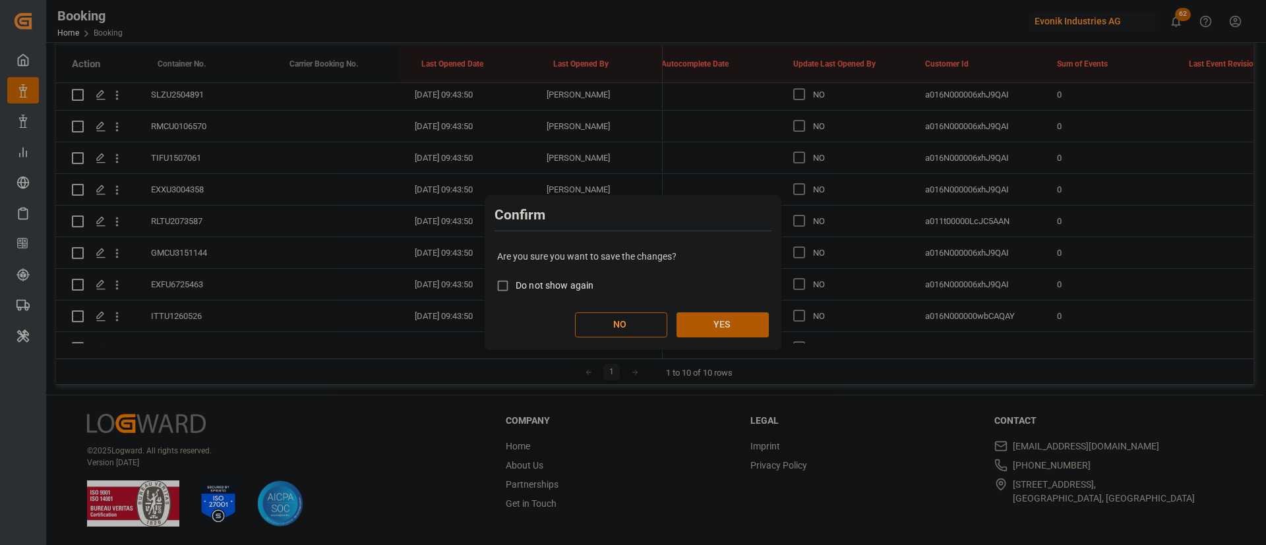
click at [713, 320] on button "YES" at bounding box center [722, 324] width 92 height 25
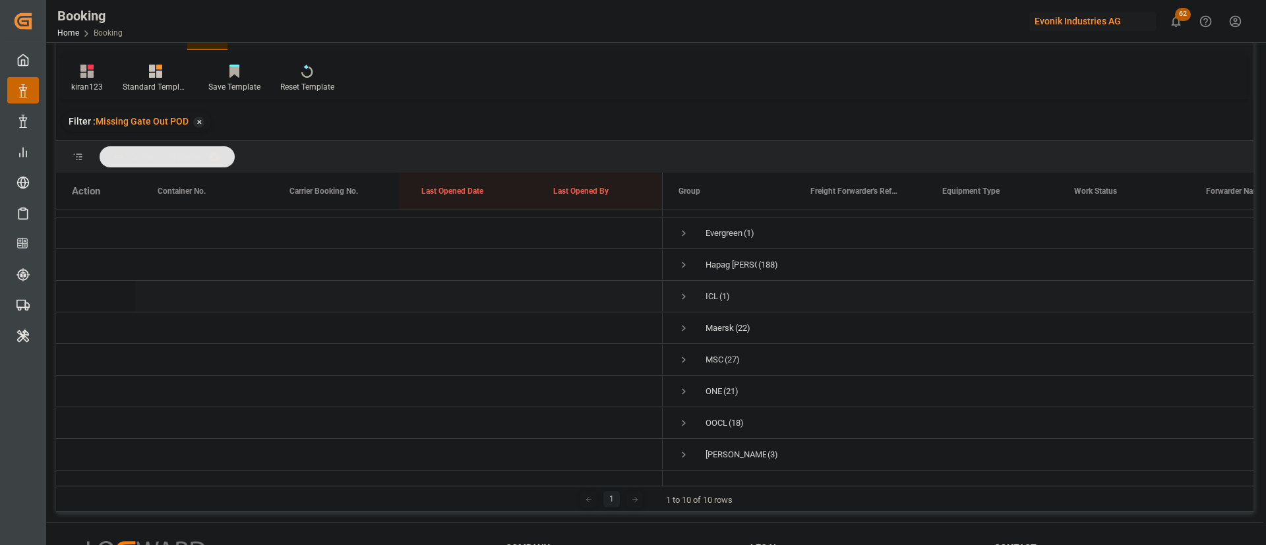
scroll to position [99, 0]
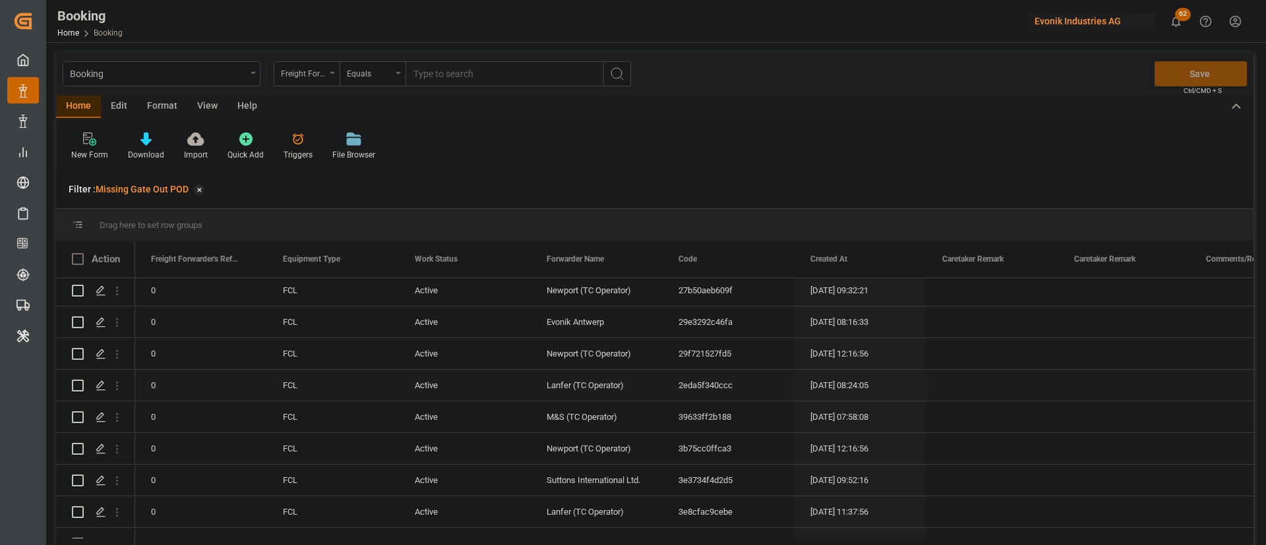
scroll to position [198, 0]
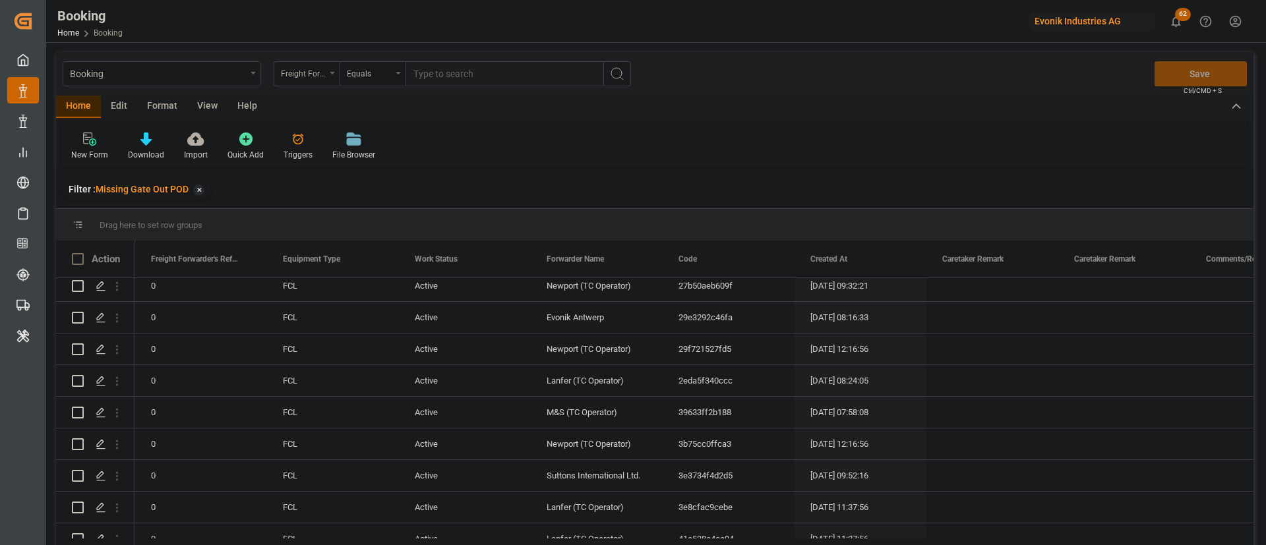
click at [201, 104] on div "View" at bounding box center [207, 107] width 40 height 22
click at [91, 145] on div at bounding box center [84, 139] width 26 height 14
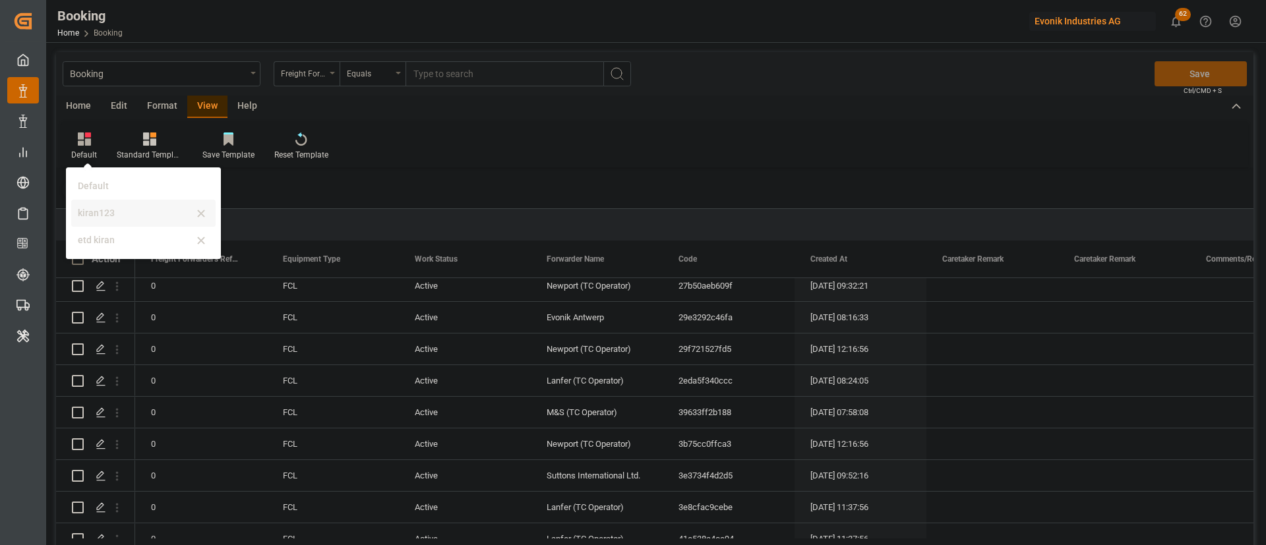
click at [105, 210] on div "kiran123" at bounding box center [135, 213] width 115 height 14
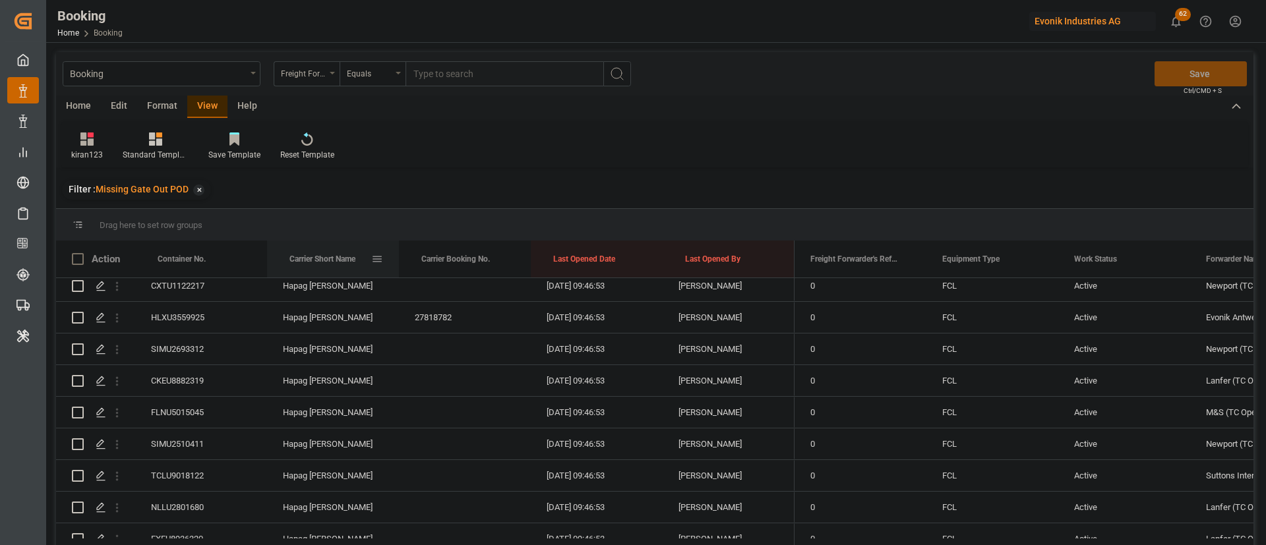
drag, startPoint x: 310, startPoint y: 262, endPoint x: 332, endPoint y: 272, distance: 23.9
click at [332, 272] on div "Carrier Short Name" at bounding box center [330, 259] width 82 height 37
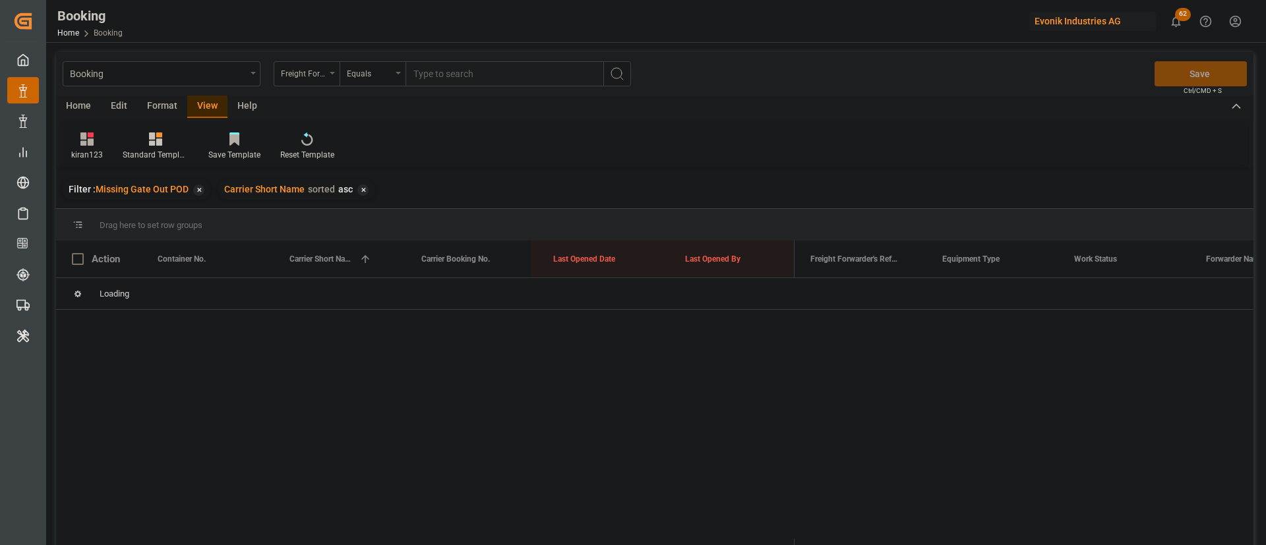
click at [361, 195] on div "✕" at bounding box center [362, 190] width 11 height 11
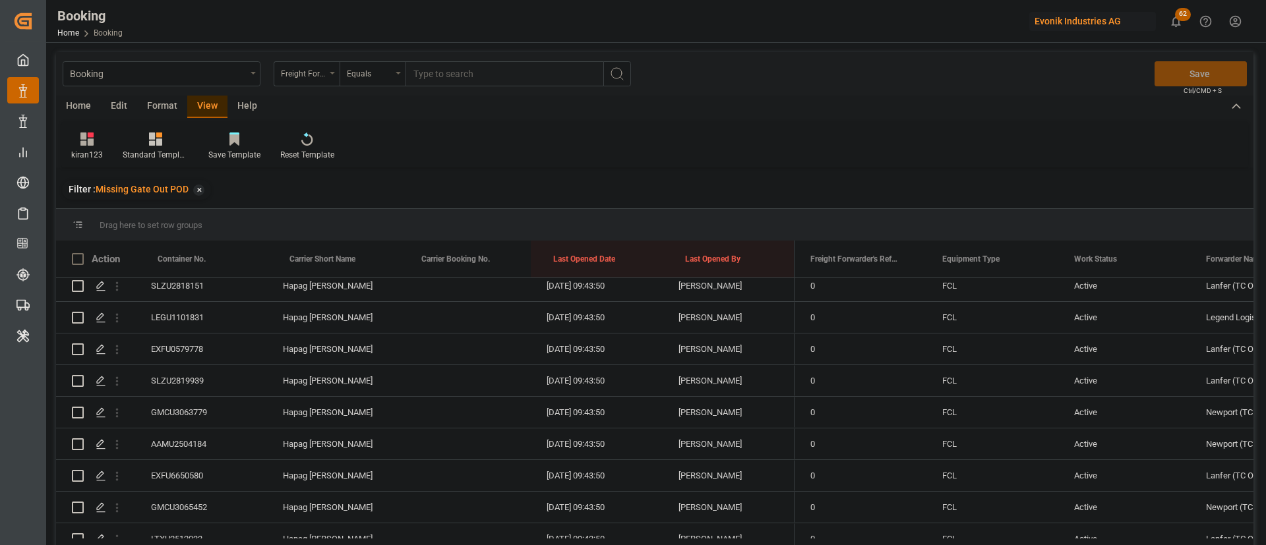
scroll to position [2919, 0]
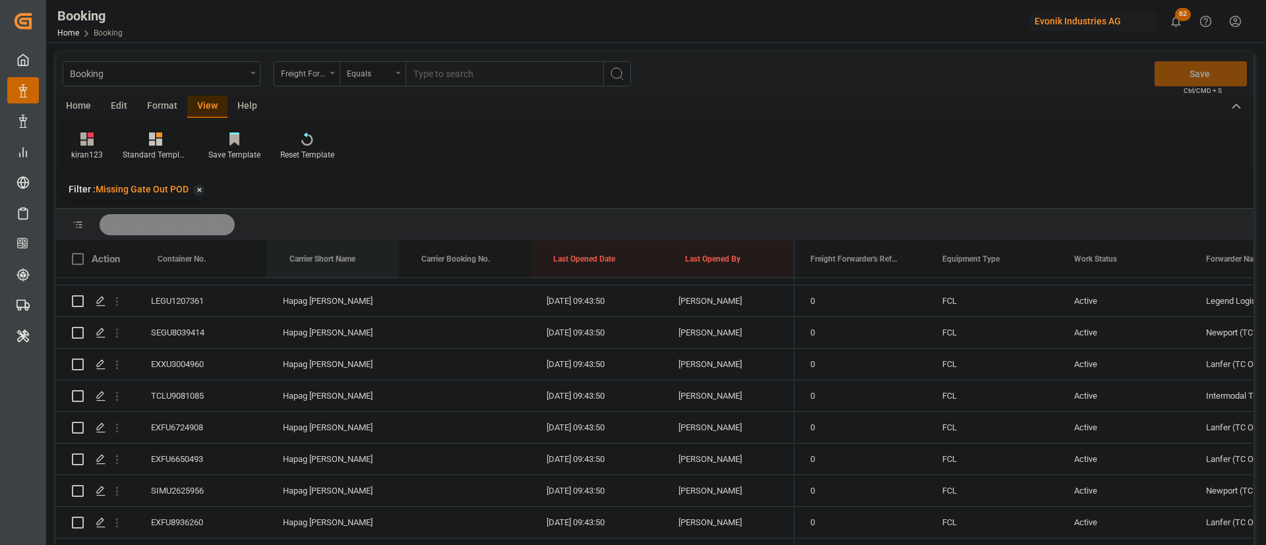
drag, startPoint x: 344, startPoint y: 248, endPoint x: 359, endPoint y: 218, distance: 33.3
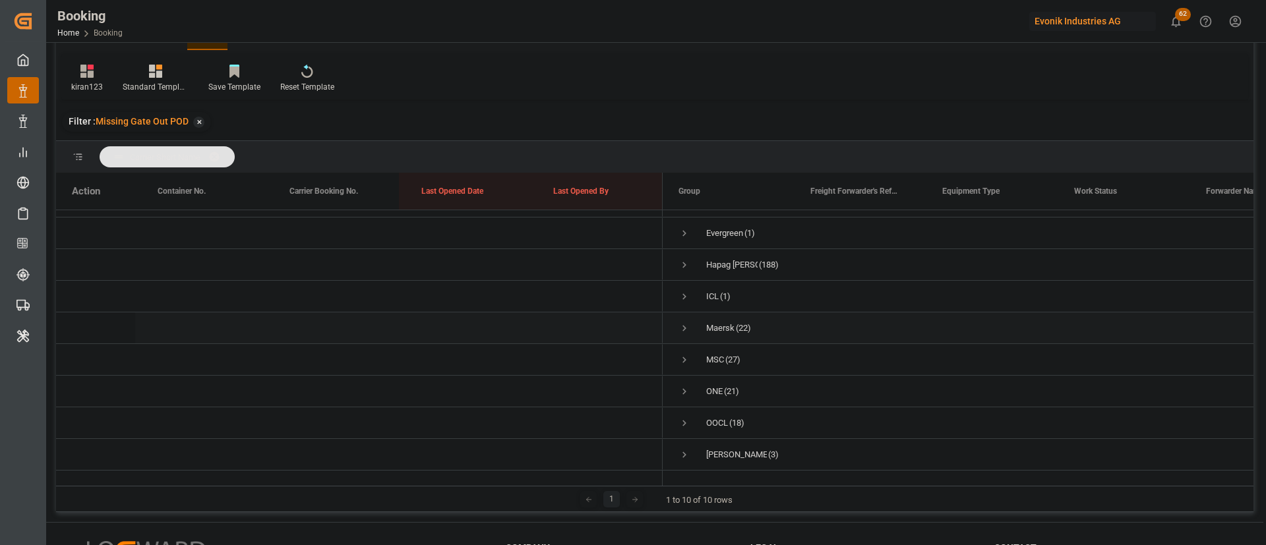
scroll to position [99, 0]
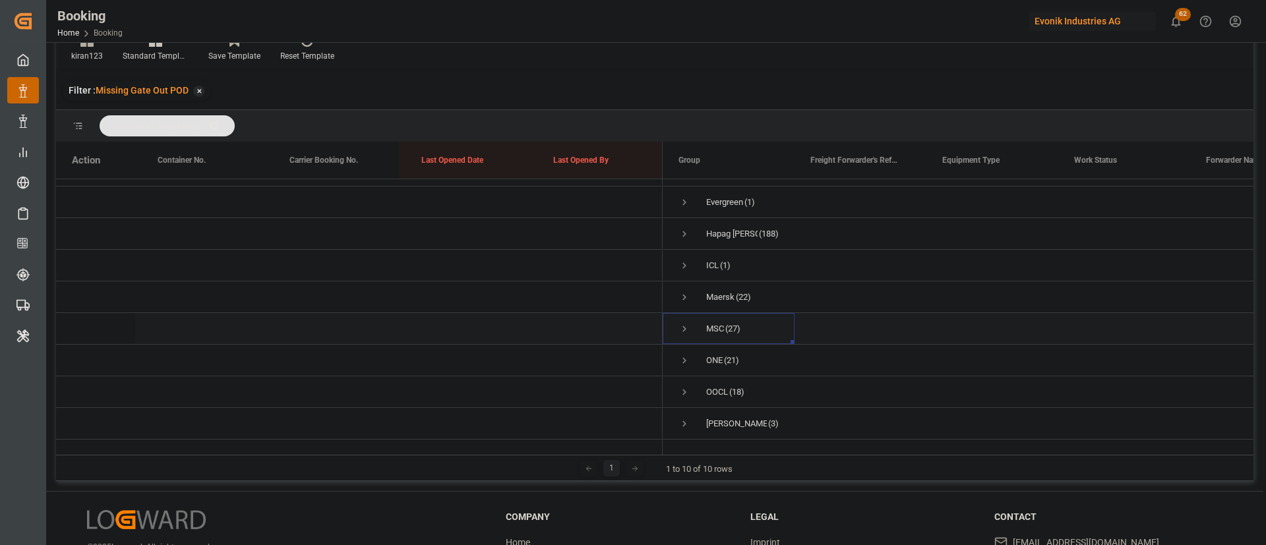
click at [679, 323] on span "Press SPACE to select this row." at bounding box center [684, 329] width 12 height 12
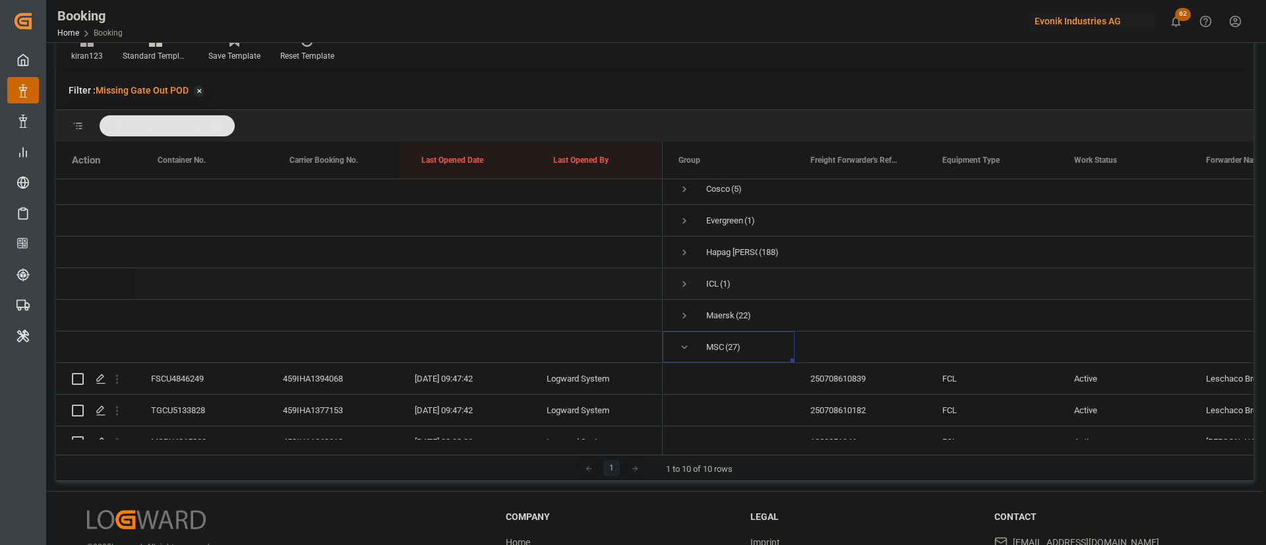
scroll to position [36, 0]
click at [189, 366] on div "FSCU4846249" at bounding box center [201, 380] width 132 height 31
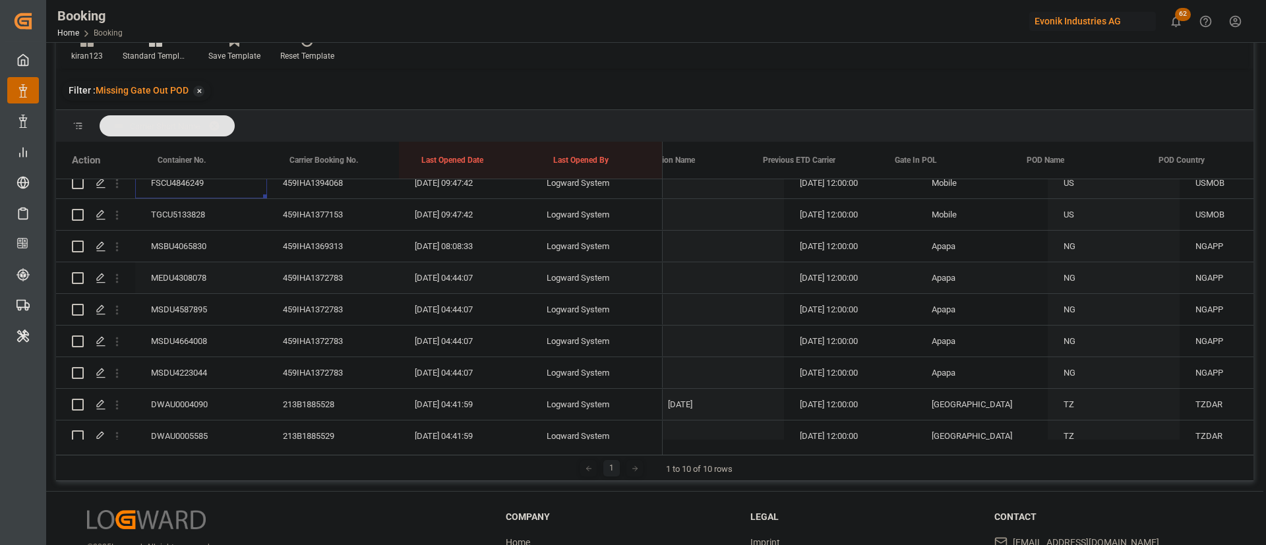
scroll to position [0, 5889]
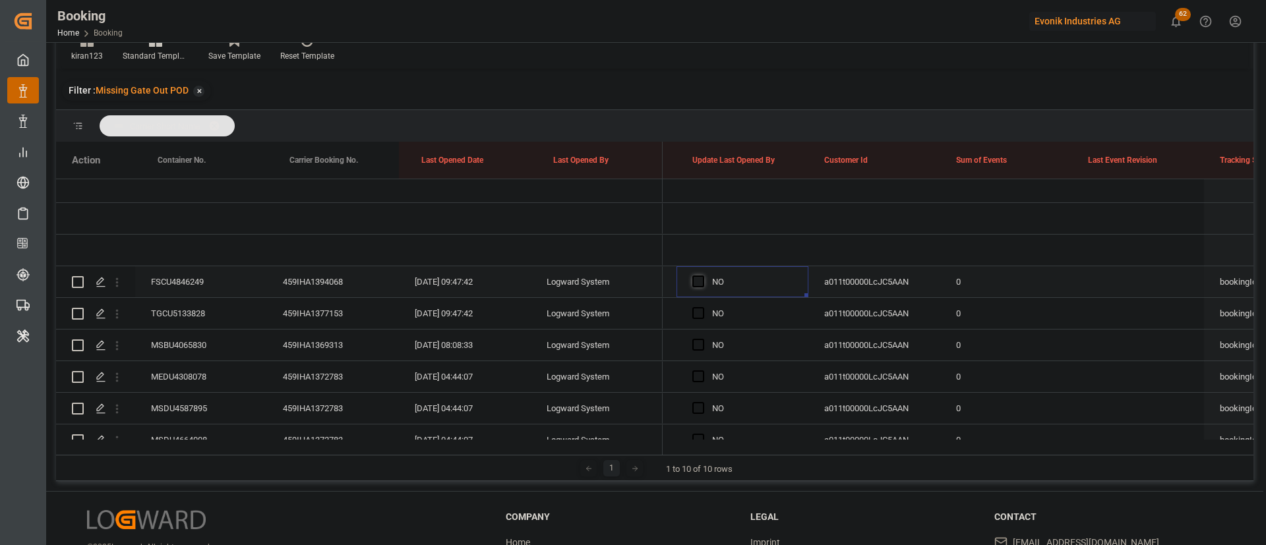
click at [701, 285] on span "Press SPACE to select this row." at bounding box center [698, 282] width 12 height 12
click at [702, 276] on input "Press SPACE to select this row." at bounding box center [702, 276] width 0 height 0
click at [188, 325] on div "TGCU5133828" at bounding box center [201, 313] width 132 height 31
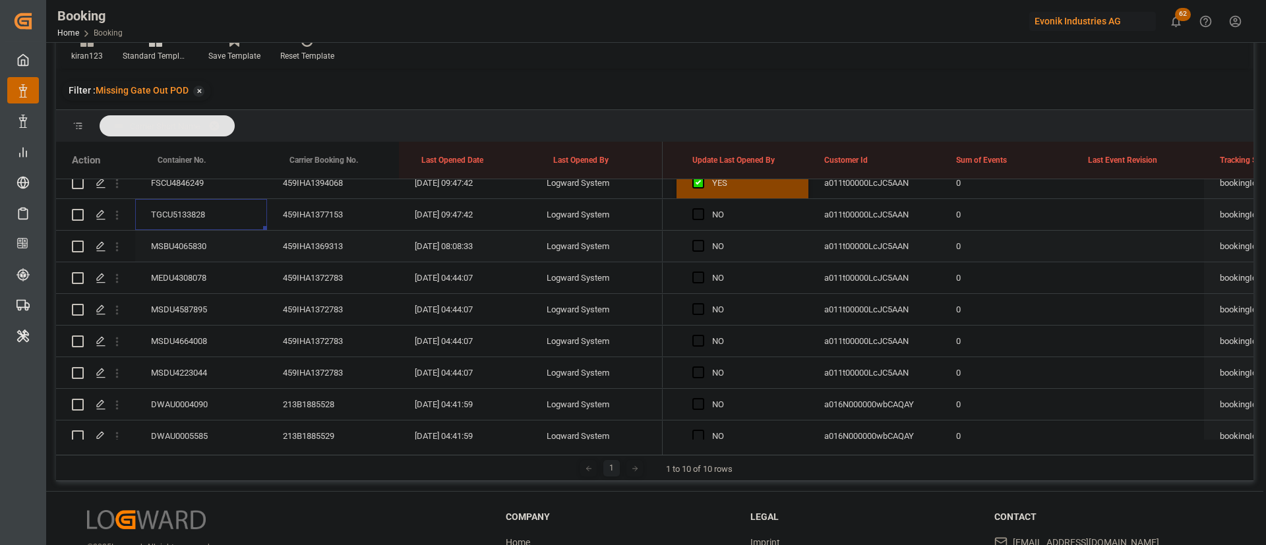
click at [197, 245] on div "MSBU4065830" at bounding box center [201, 246] width 132 height 31
click at [211, 276] on div "MEDU4308078" at bounding box center [201, 277] width 132 height 31
click at [210, 320] on div "MSDU4587895" at bounding box center [201, 309] width 132 height 31
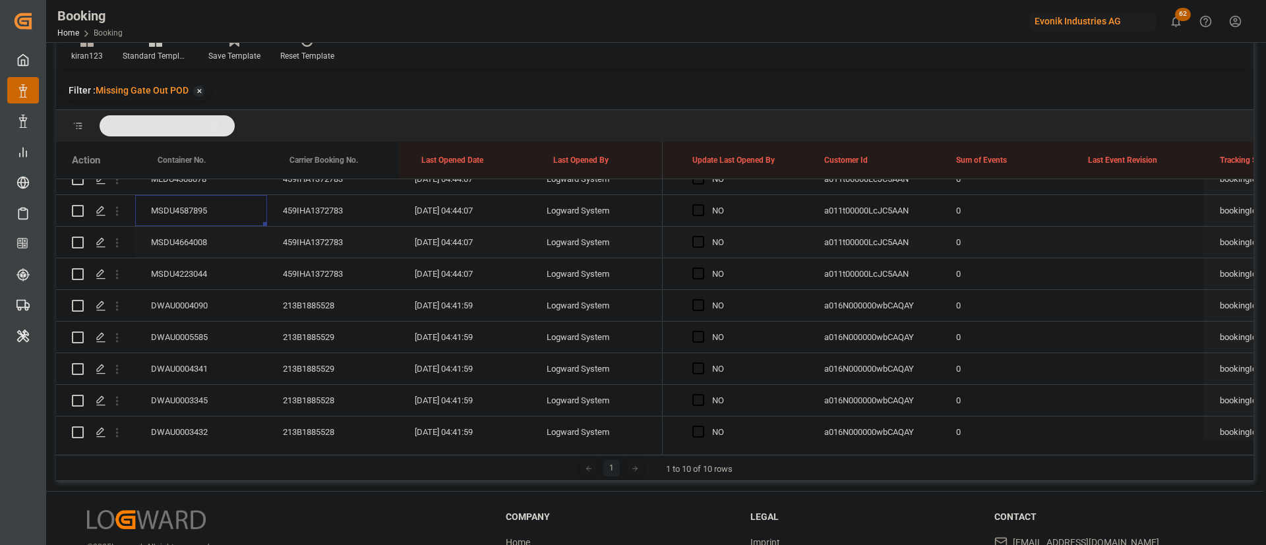
click at [192, 239] on div "MSDU4664008" at bounding box center [201, 242] width 132 height 31
click at [201, 270] on div "MSDU4223044" at bounding box center [201, 273] width 132 height 31
click at [173, 297] on div "DWAU0004090" at bounding box center [201, 305] width 132 height 31
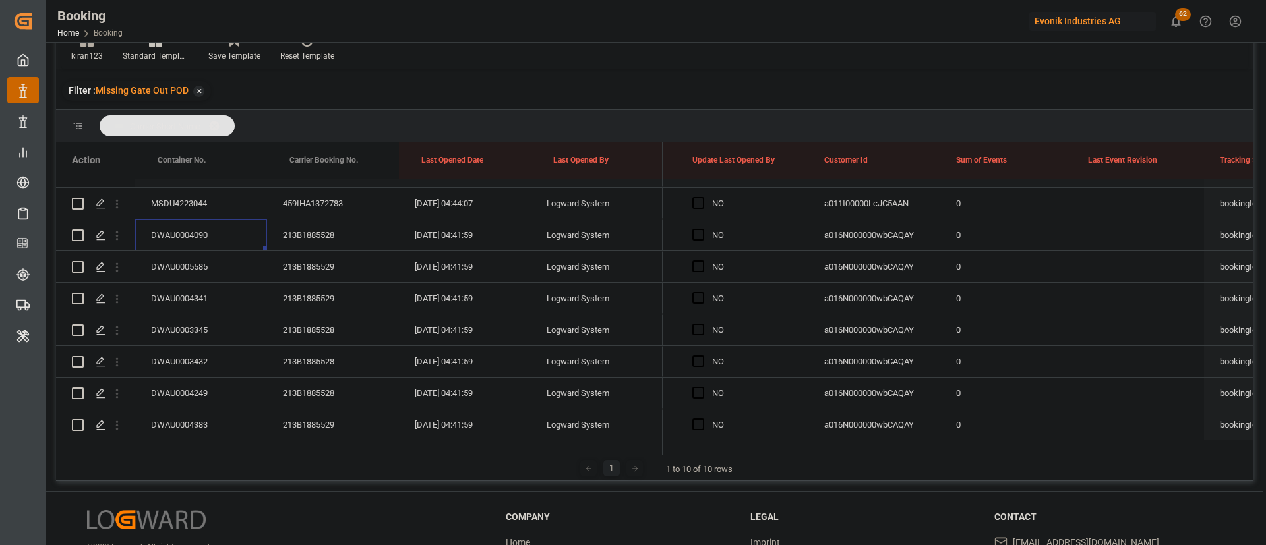
scroll to position [431, 0]
click at [215, 230] on div "DWAU0005585" at bounding box center [201, 238] width 132 height 31
click at [200, 265] on div "DWAU0004341" at bounding box center [201, 269] width 132 height 31
click at [187, 301] on div "DWAU0003345" at bounding box center [201, 301] width 132 height 31
click at [177, 325] on div "DWAU0003432" at bounding box center [201, 333] width 132 height 31
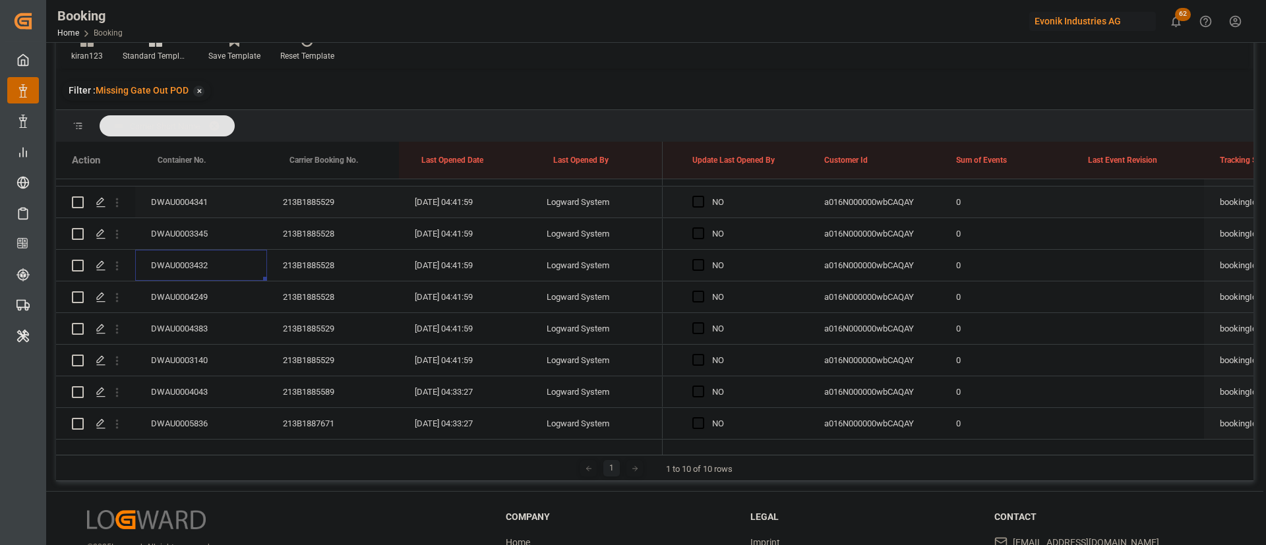
scroll to position [530, 0]
click at [198, 277] on div "DWAU0004249" at bounding box center [201, 265] width 132 height 31
click at [207, 298] on div "DWAU0004383" at bounding box center [201, 297] width 132 height 31
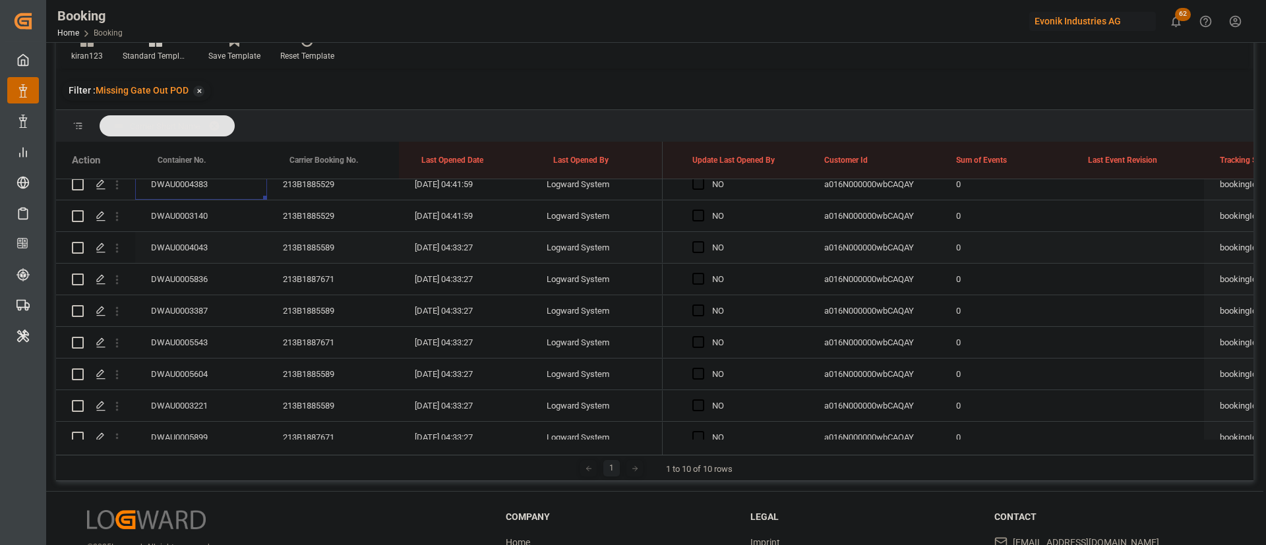
scroll to position [629, 0]
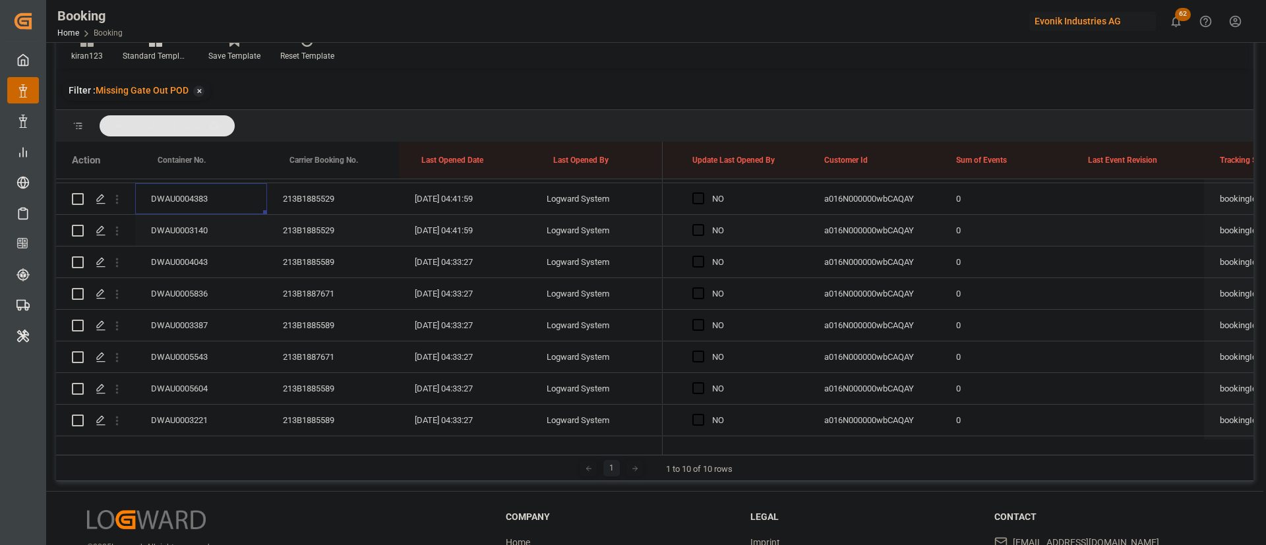
click at [206, 225] on div "DWAU0003140" at bounding box center [201, 230] width 132 height 31
click at [221, 262] on div "DWAU0004043" at bounding box center [201, 262] width 132 height 31
click at [181, 290] on div "DWAU0005836" at bounding box center [201, 293] width 132 height 31
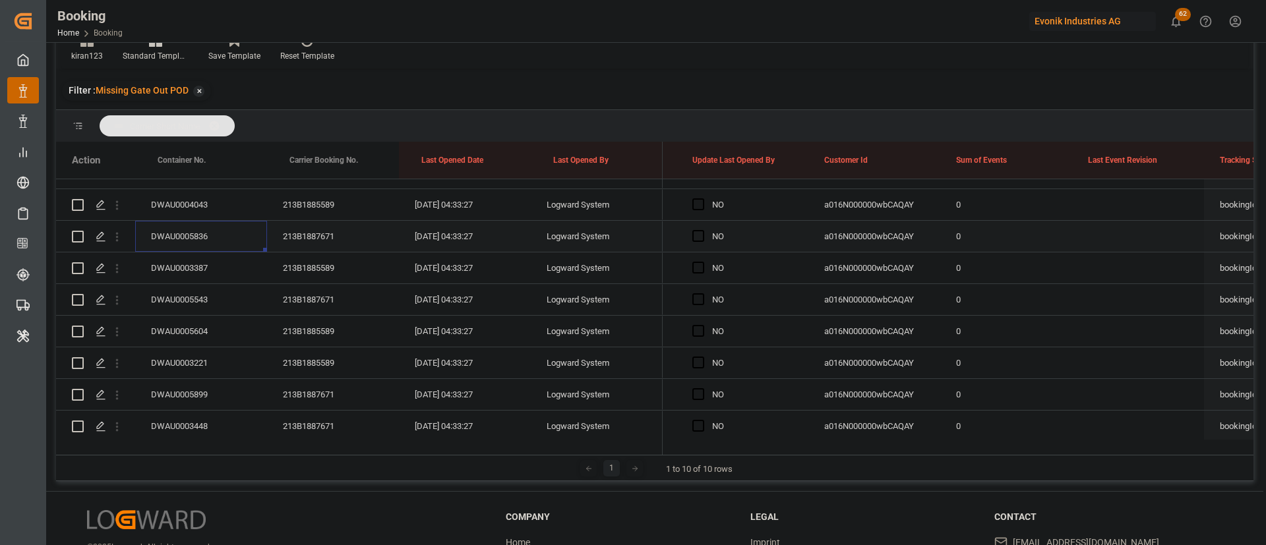
scroll to position [728, 0]
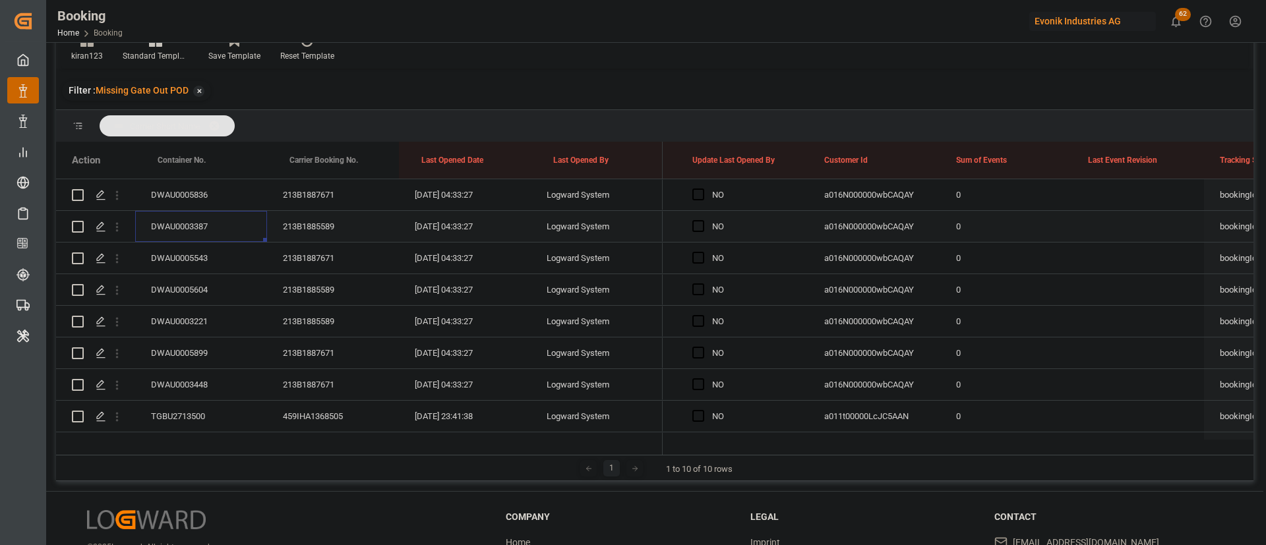
click at [185, 228] on div "DWAU0003387" at bounding box center [201, 226] width 132 height 31
click at [222, 256] on div "DWAU0005543" at bounding box center [201, 258] width 132 height 31
click at [189, 287] on div "DWAU0005604" at bounding box center [201, 289] width 132 height 31
click at [205, 327] on div "DWAU0003221" at bounding box center [201, 321] width 132 height 31
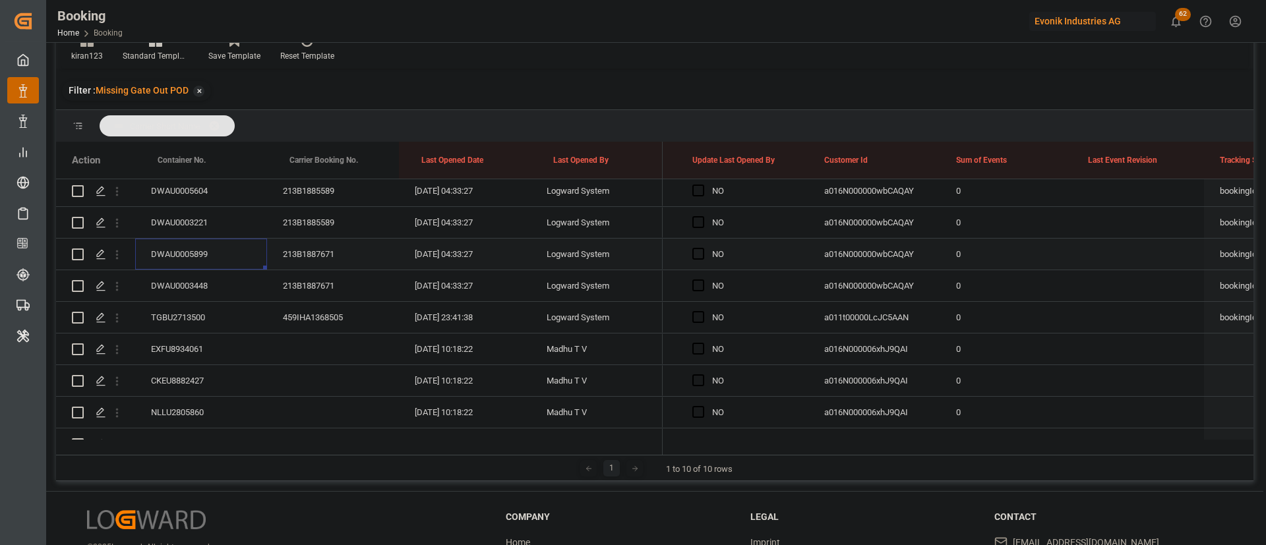
click at [182, 254] on div "DWAU0005899" at bounding box center [201, 254] width 132 height 31
click at [167, 295] on div "DWAU0003448" at bounding box center [201, 285] width 132 height 31
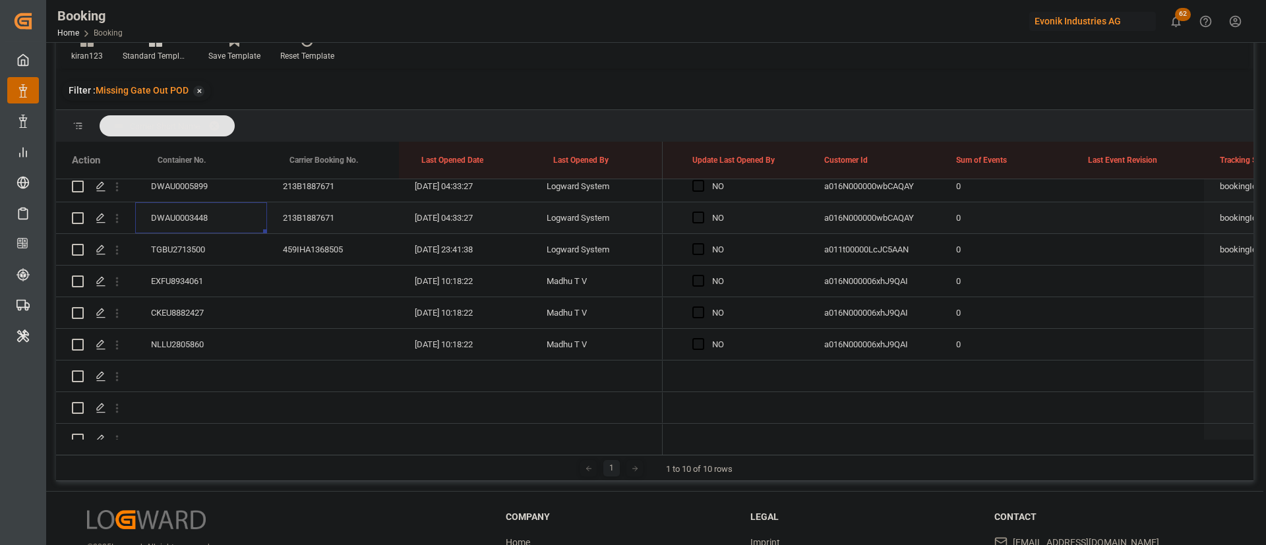
scroll to position [925, 0]
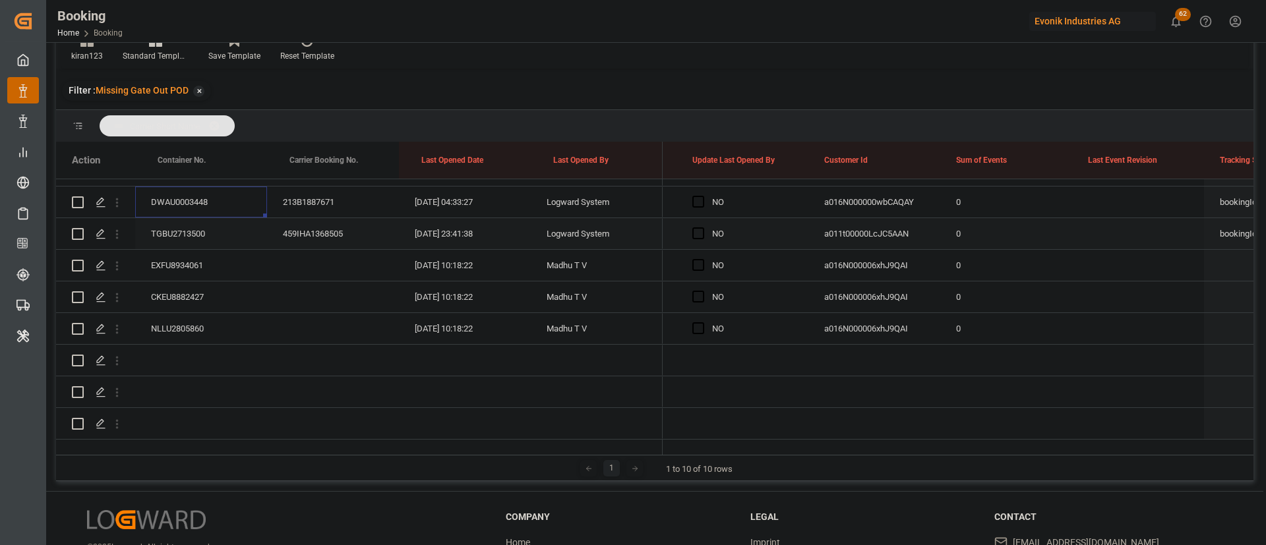
click at [184, 219] on div "TGBU2713500" at bounding box center [201, 233] width 132 height 31
click at [199, 252] on div "EXFU8934061" at bounding box center [201, 265] width 132 height 31
click at [181, 281] on div "CKEU8882427" at bounding box center [201, 296] width 132 height 31
click at [169, 313] on div "NLLU2805860" at bounding box center [201, 328] width 132 height 31
click at [697, 322] on span "Press SPACE to select this row." at bounding box center [698, 328] width 12 height 12
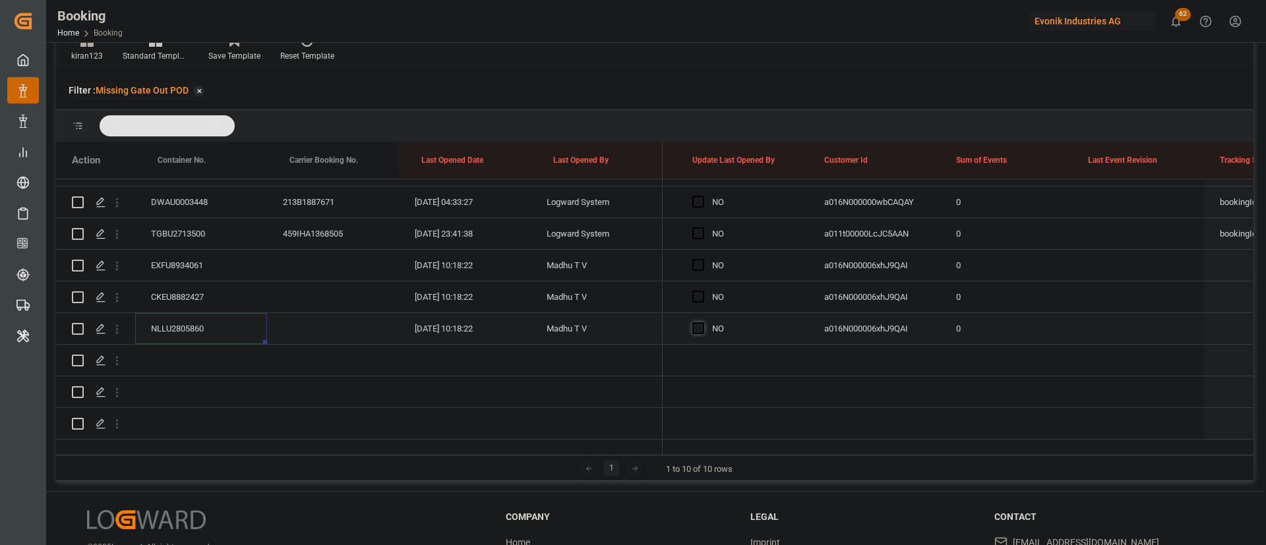
click at [702, 322] on input "Press SPACE to select this row." at bounding box center [702, 322] width 0 height 0
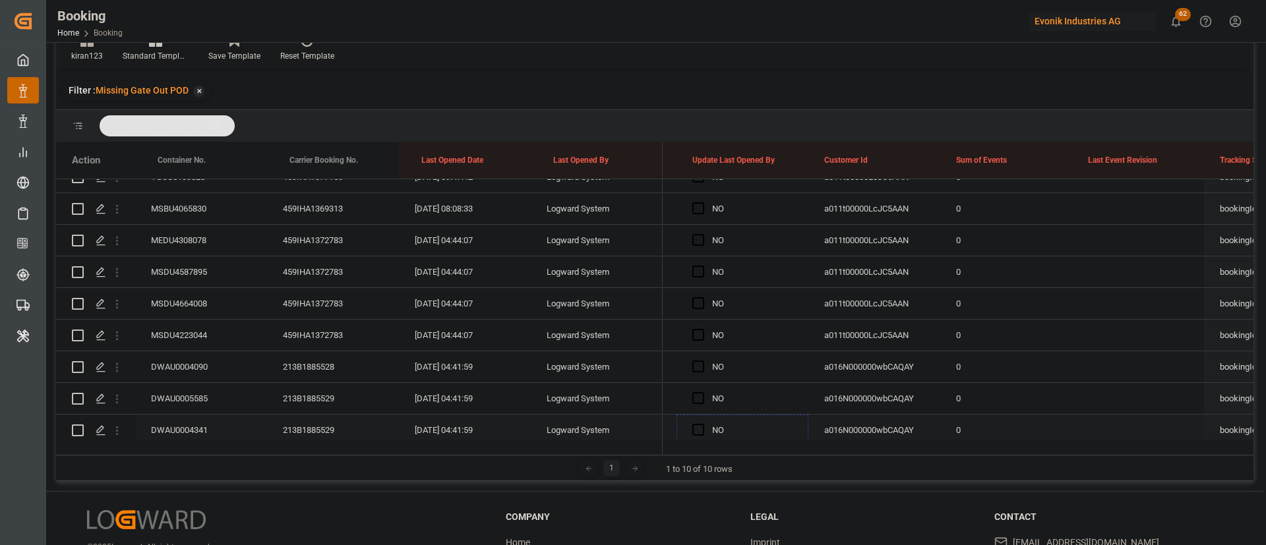
scroll to position [233, 0]
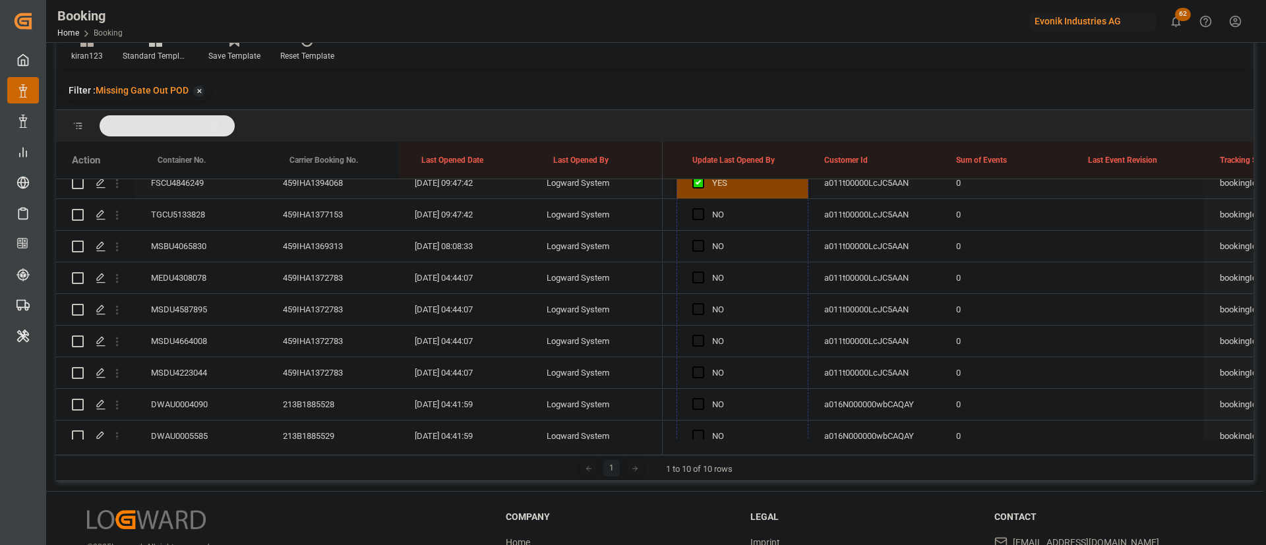
drag, startPoint x: 806, startPoint y: 327, endPoint x: 774, endPoint y: 196, distance: 134.9
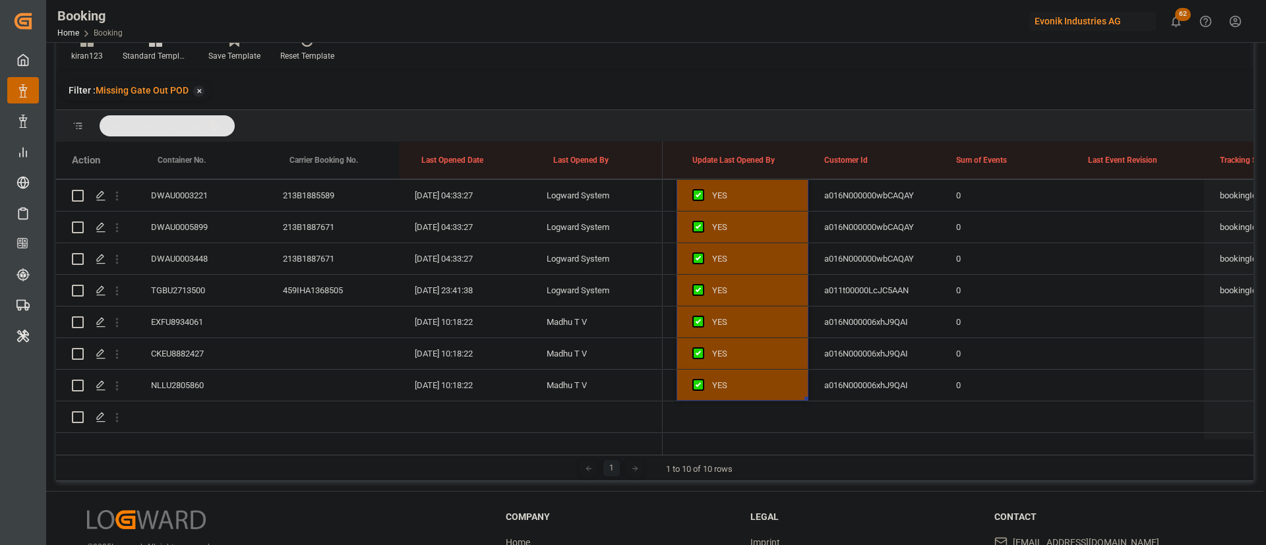
scroll to position [925, 0]
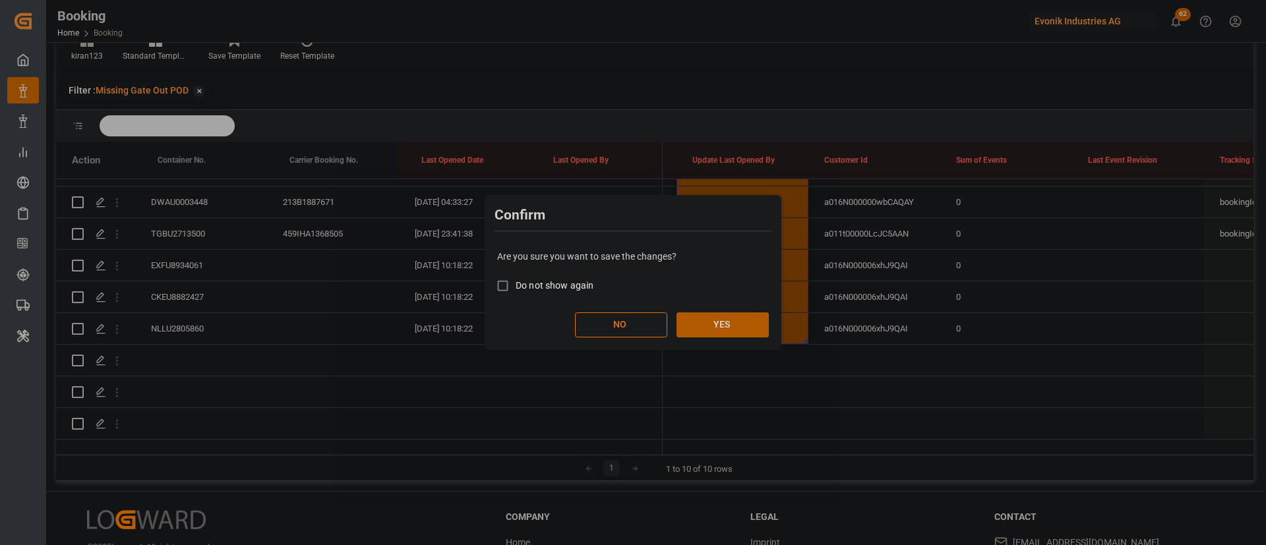
click at [746, 330] on button "YES" at bounding box center [722, 324] width 92 height 25
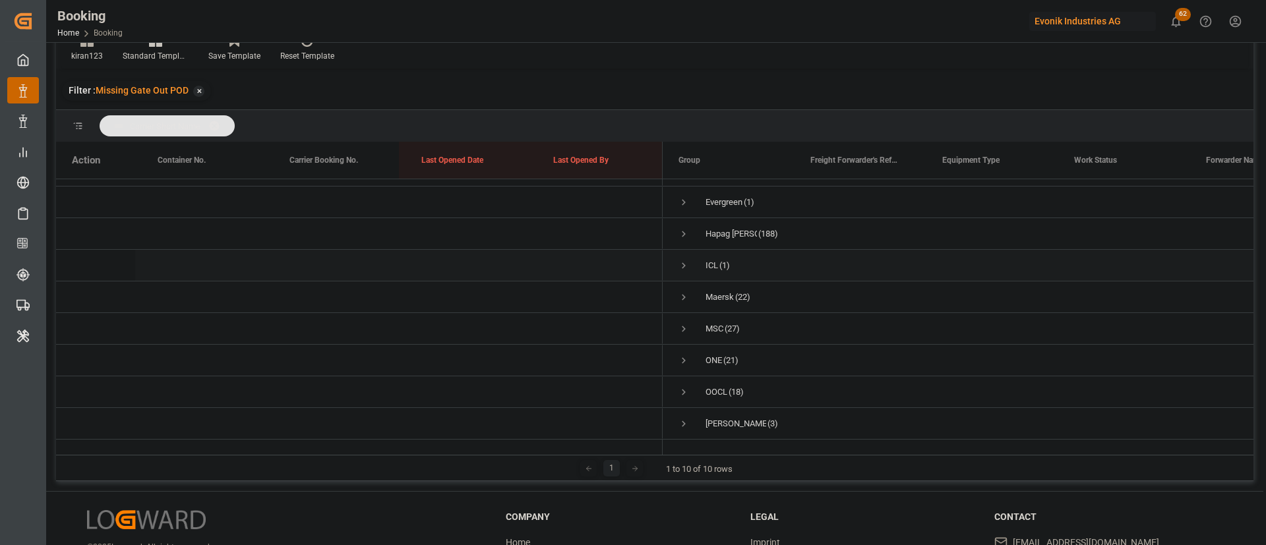
scroll to position [71, 0]
click at [688, 291] on span "Press SPACE to select this row." at bounding box center [684, 297] width 12 height 12
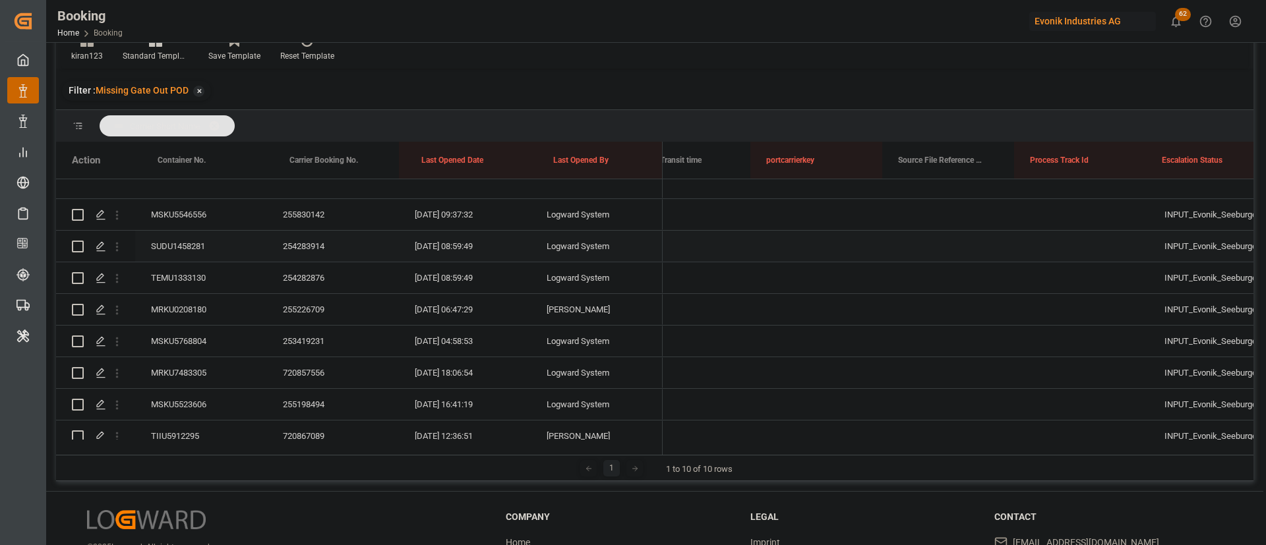
scroll to position [0, 8434]
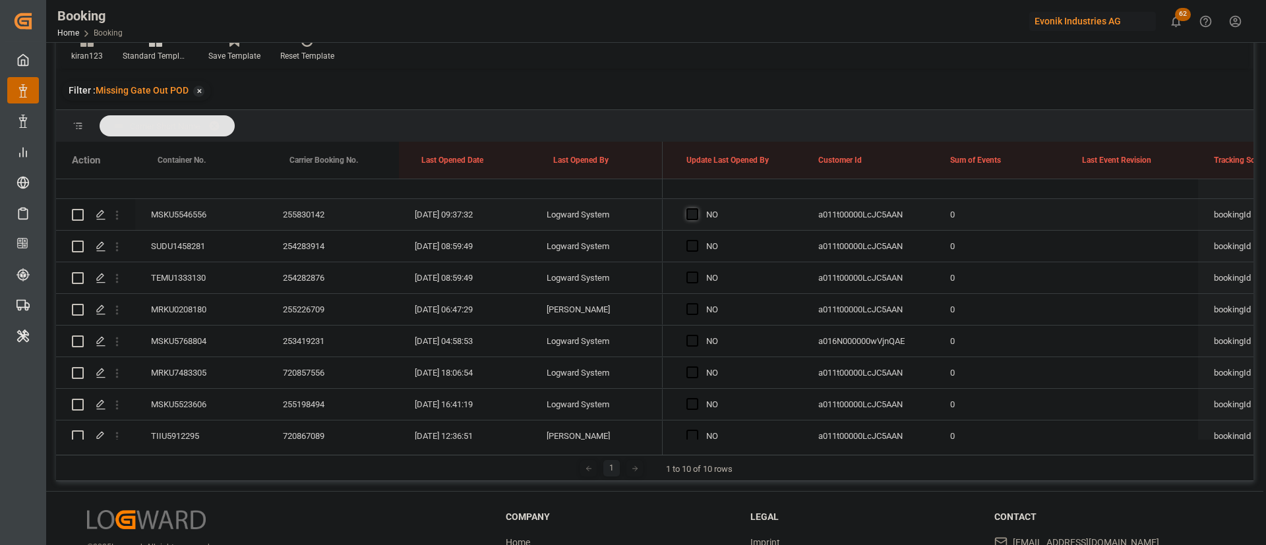
click at [691, 212] on span "Press SPACE to select this row." at bounding box center [692, 214] width 12 height 12
click at [696, 208] on input "Press SPACE to select this row." at bounding box center [696, 208] width 0 height 0
click at [302, 215] on div "255830142" at bounding box center [333, 214] width 132 height 31
click at [190, 224] on div "MSKU5546556" at bounding box center [201, 214] width 132 height 31
click at [187, 235] on div "SUDU1458281" at bounding box center [201, 246] width 132 height 31
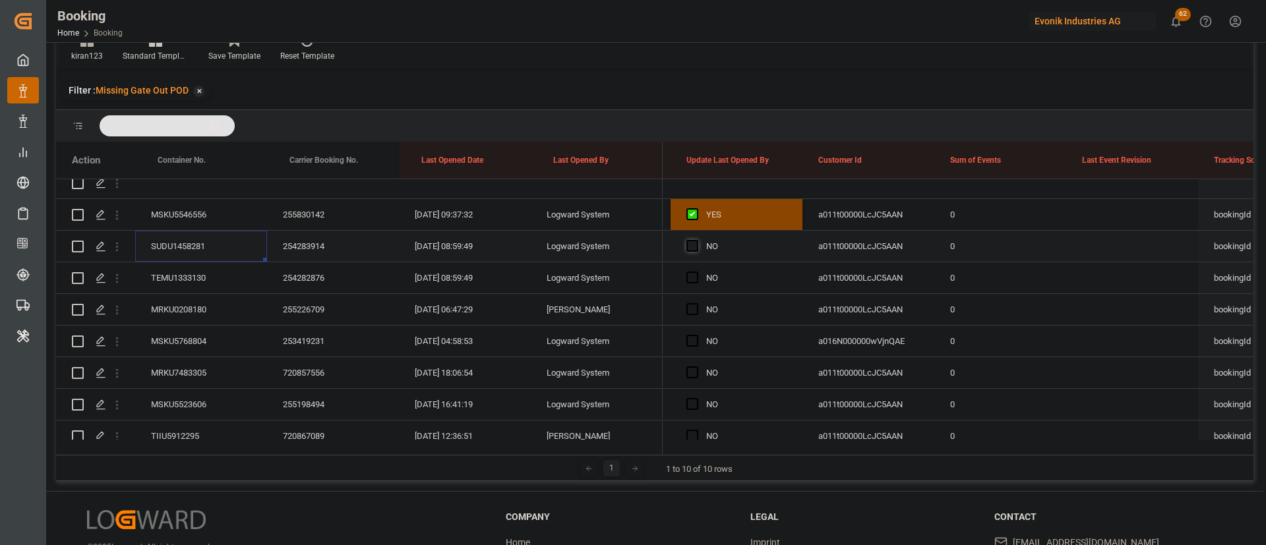
click at [693, 243] on span "Press SPACE to select this row." at bounding box center [692, 246] width 12 height 12
click at [696, 240] on input "Press SPACE to select this row." at bounding box center [696, 240] width 0 height 0
click at [189, 264] on div "TEMU1333130" at bounding box center [201, 277] width 132 height 31
click at [689, 272] on span "Press SPACE to select this row." at bounding box center [692, 278] width 12 height 12
click at [696, 272] on input "Press SPACE to select this row." at bounding box center [696, 272] width 0 height 0
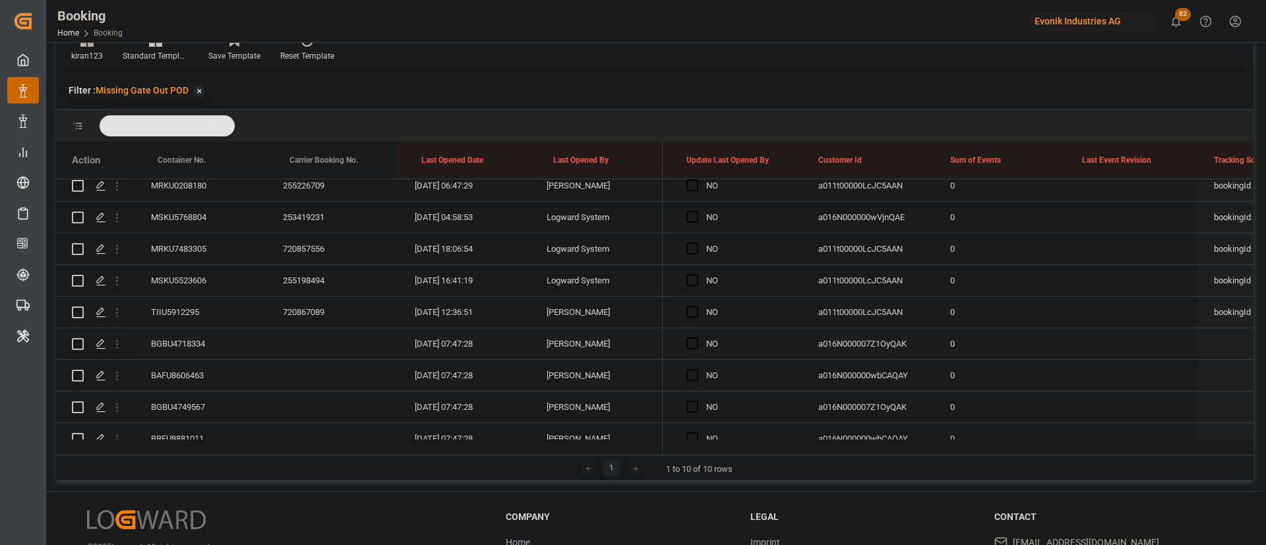
scroll to position [174, 0]
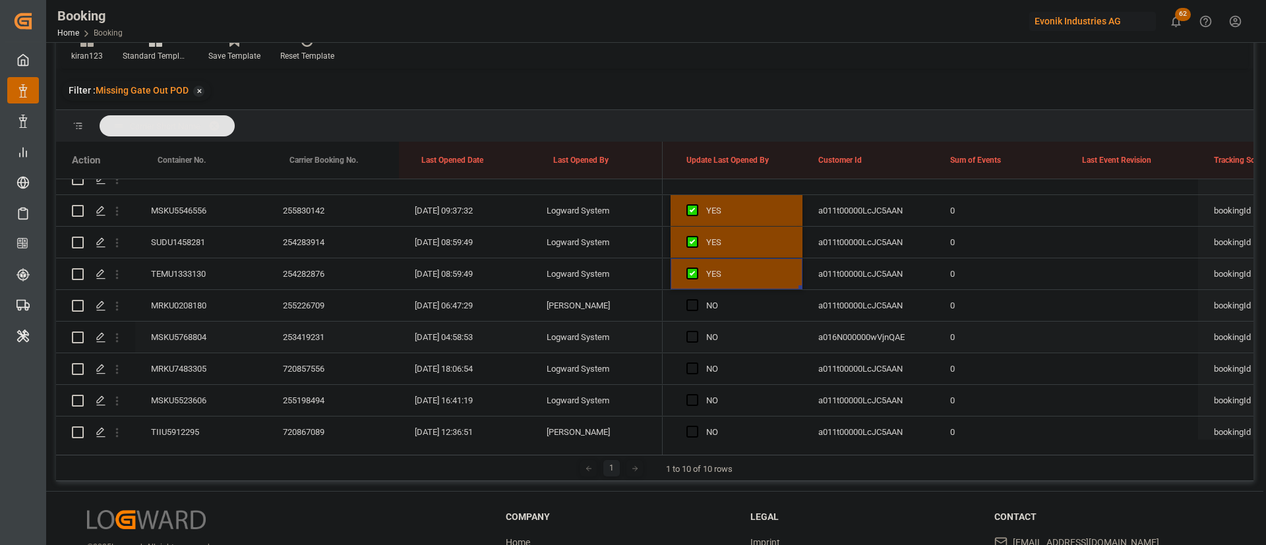
click at [193, 336] on div "MSKU5768804" at bounding box center [201, 337] width 132 height 31
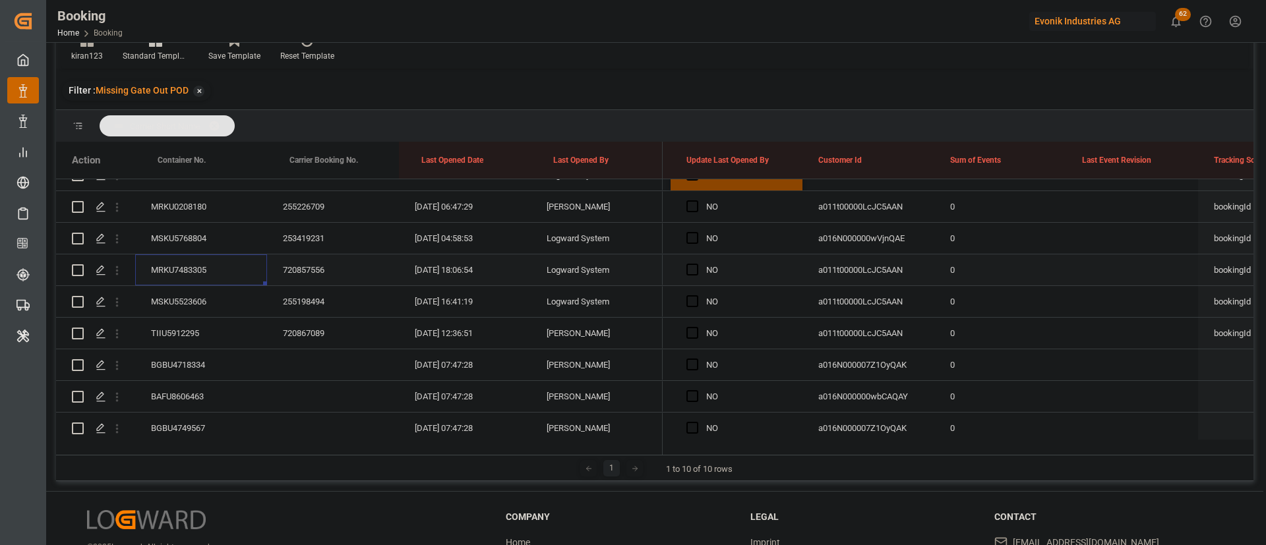
click at [214, 266] on div "MRKU7483305" at bounding box center [201, 269] width 132 height 31
click at [209, 295] on div "MSKU5523606" at bounding box center [201, 301] width 132 height 31
click at [173, 331] on div "TIIU5912295" at bounding box center [201, 333] width 132 height 31
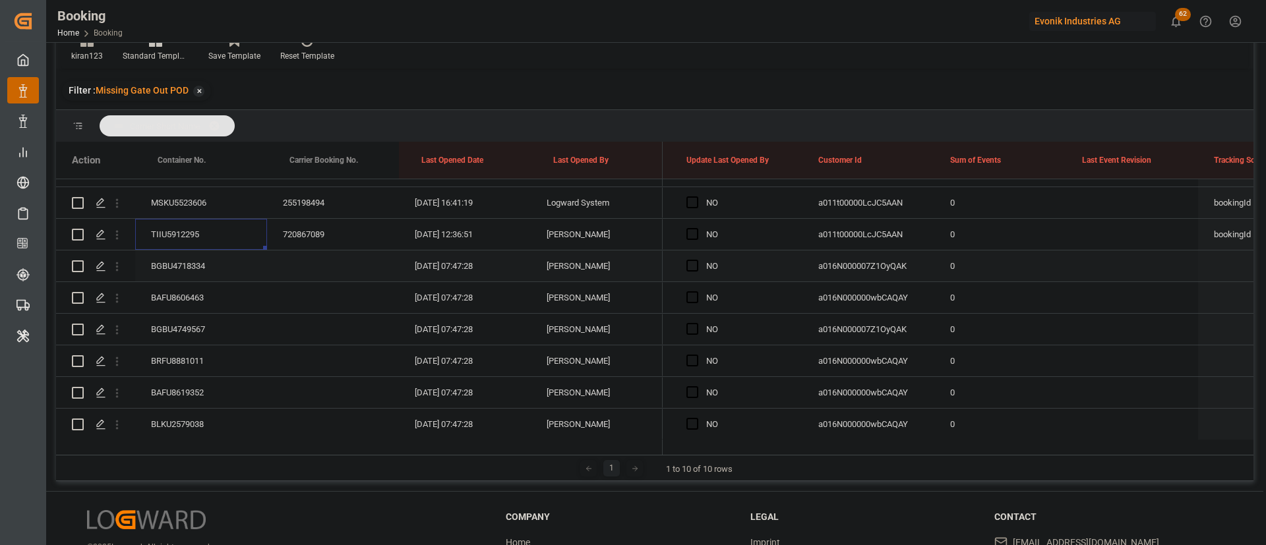
click at [181, 258] on div "BGBU4718334" at bounding box center [201, 265] width 132 height 31
click at [204, 291] on div "BAFU8606463" at bounding box center [201, 297] width 132 height 31
click at [215, 330] on div "BGBU4749567" at bounding box center [201, 329] width 132 height 31
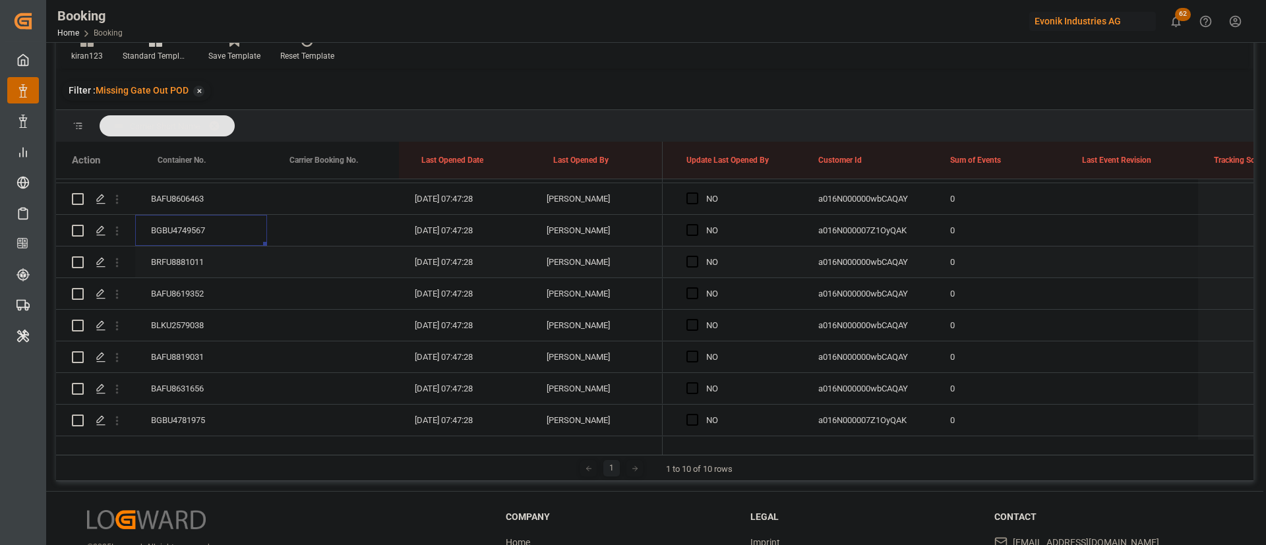
click at [185, 260] on div "BRFU8881011" at bounding box center [201, 262] width 132 height 31
click at [184, 291] on div "BAFU8619352" at bounding box center [201, 293] width 132 height 31
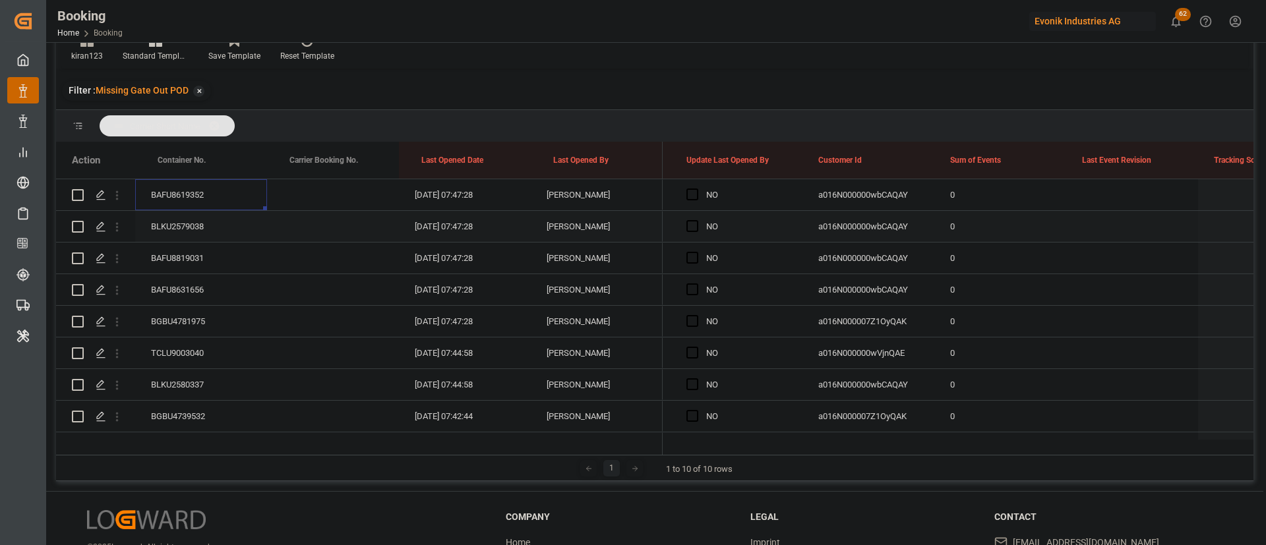
click at [186, 229] on div "BLKU2579038" at bounding box center [201, 226] width 132 height 31
click at [202, 249] on div "BAFU8819031" at bounding box center [201, 258] width 132 height 31
click at [189, 282] on div "BAFU8631656" at bounding box center [201, 289] width 132 height 31
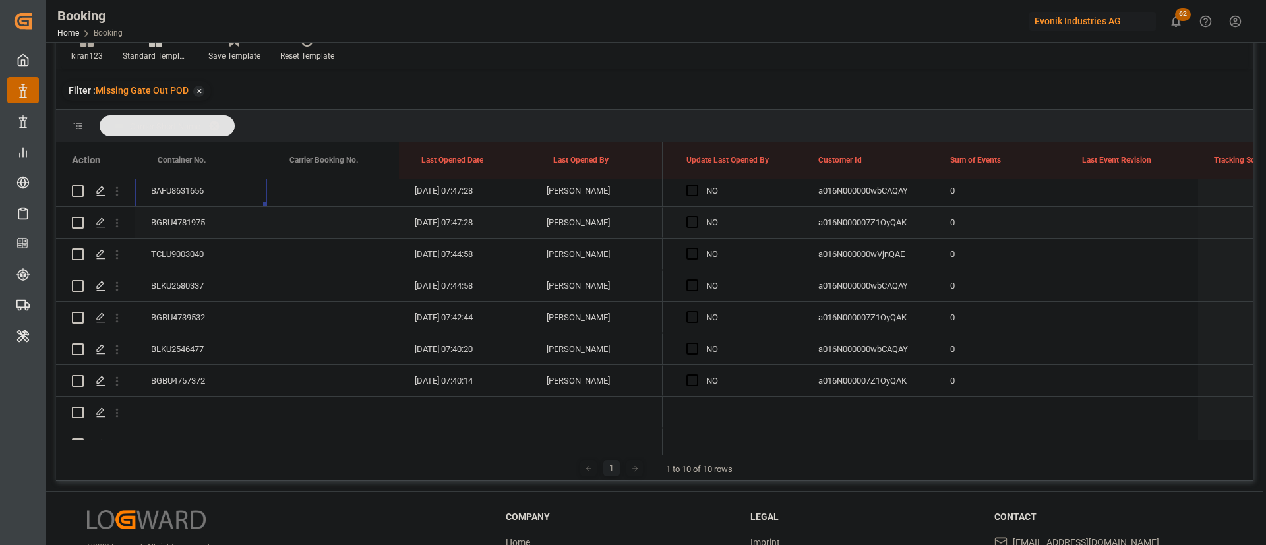
click at [198, 222] on div "BGBU4781975" at bounding box center [201, 222] width 132 height 31
click at [181, 245] on div "TCLU9003040" at bounding box center [201, 254] width 132 height 31
click at [215, 279] on div "BLKU2580337" at bounding box center [201, 285] width 132 height 31
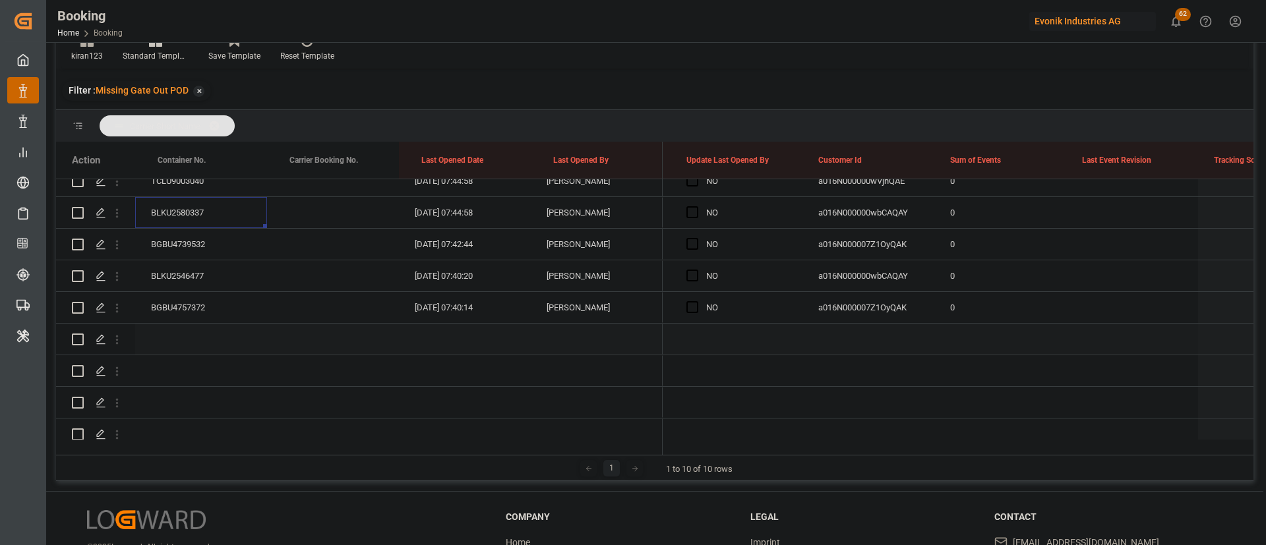
scroll to position [767, 0]
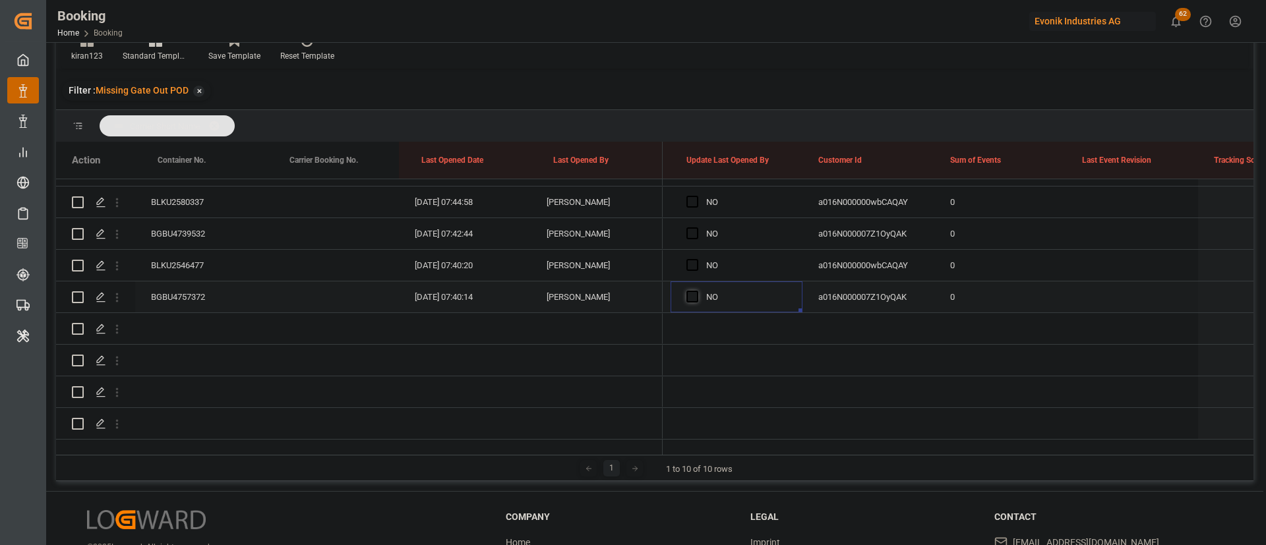
click at [688, 291] on span "Press SPACE to select this row." at bounding box center [692, 297] width 12 height 12
click at [696, 291] on input "Press SPACE to select this row." at bounding box center [696, 291] width 0 height 0
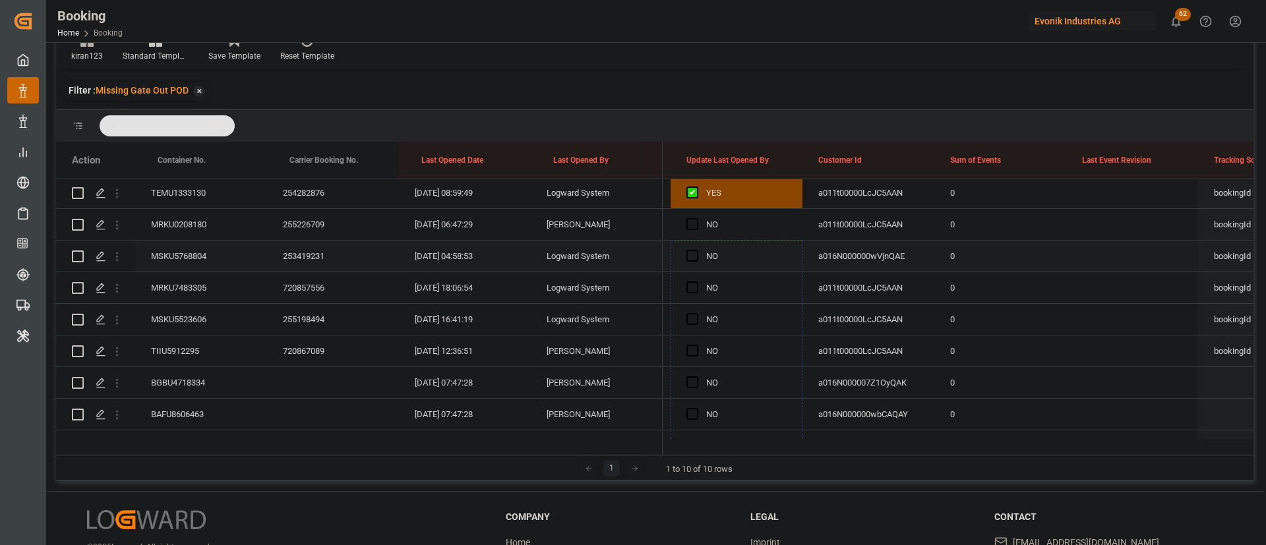
scroll to position [220, 0]
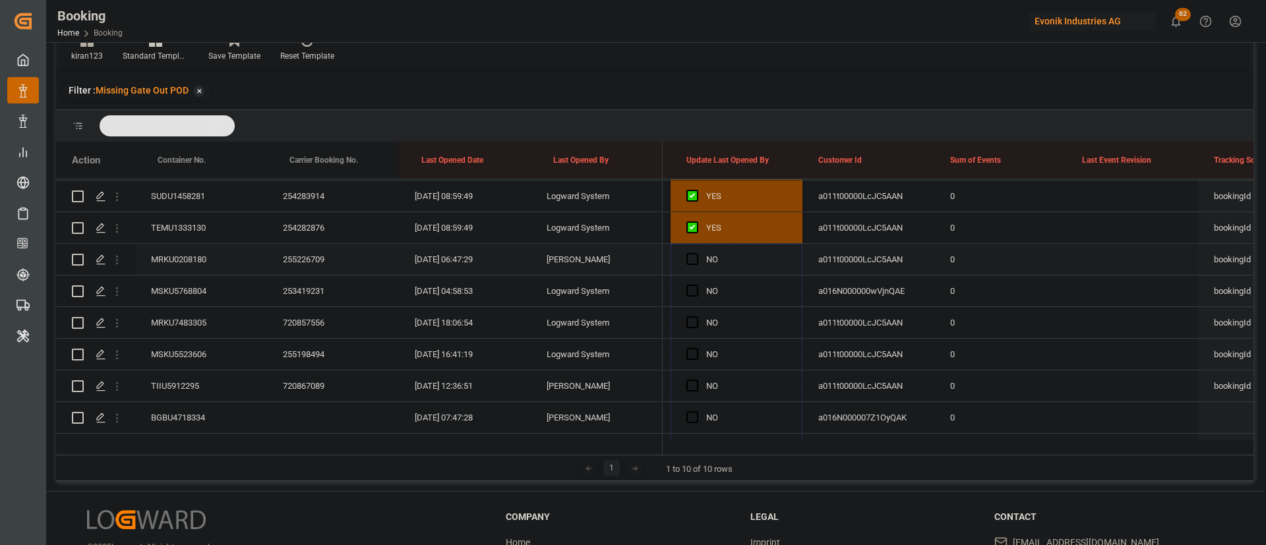
drag, startPoint x: 800, startPoint y: 295, endPoint x: 753, endPoint y: 262, distance: 57.2
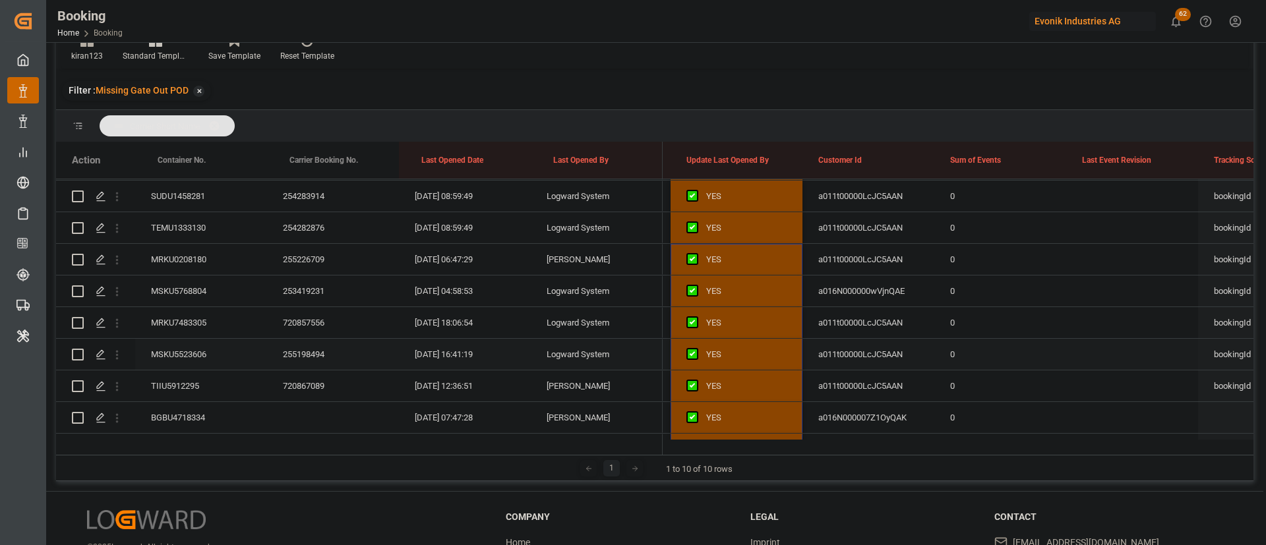
scroll to position [121, 0]
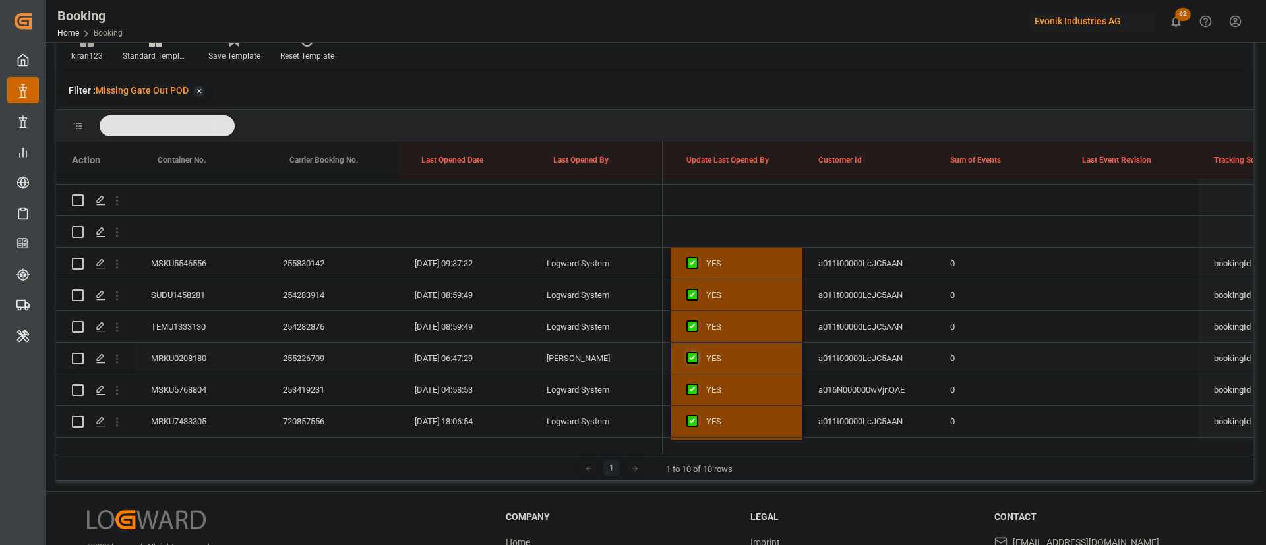
click at [691, 357] on span "Press SPACE to select this row." at bounding box center [692, 358] width 12 height 12
click at [696, 352] on input "Press SPACE to select this row." at bounding box center [696, 352] width 0 height 0
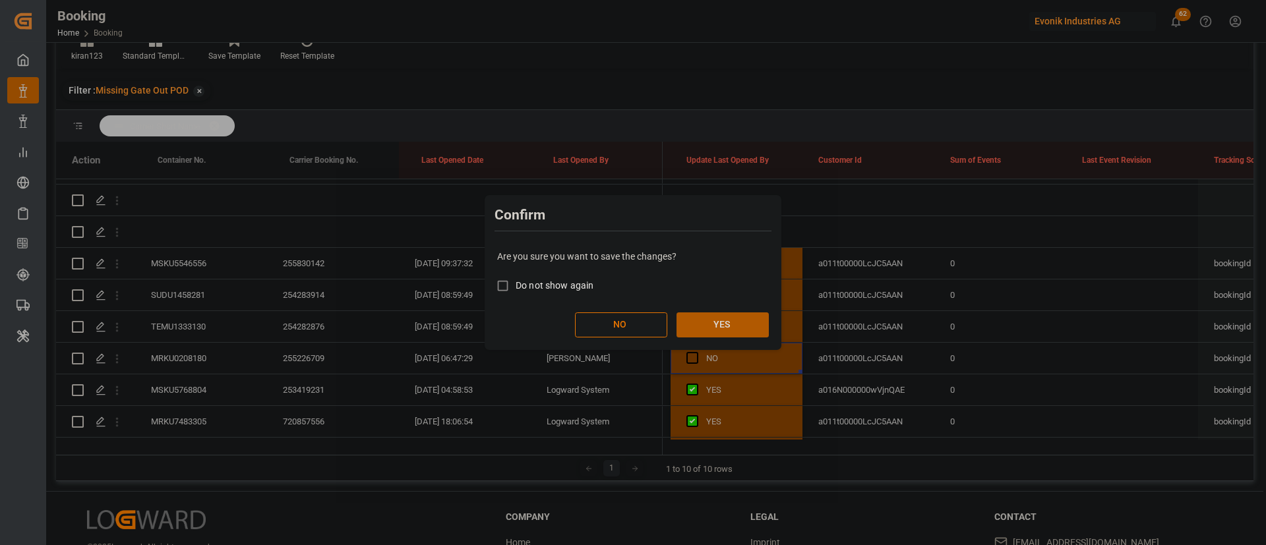
click at [734, 314] on button "YES" at bounding box center [722, 324] width 92 height 25
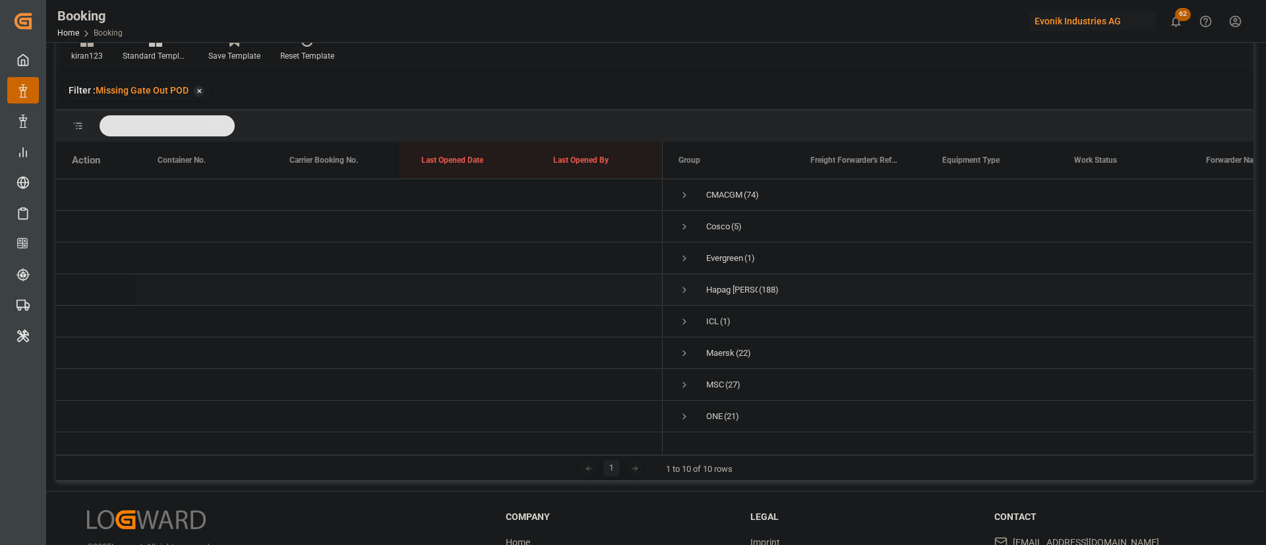
scroll to position [71, 0]
click at [680, 355] on span "Press SPACE to select this row." at bounding box center [684, 361] width 12 height 12
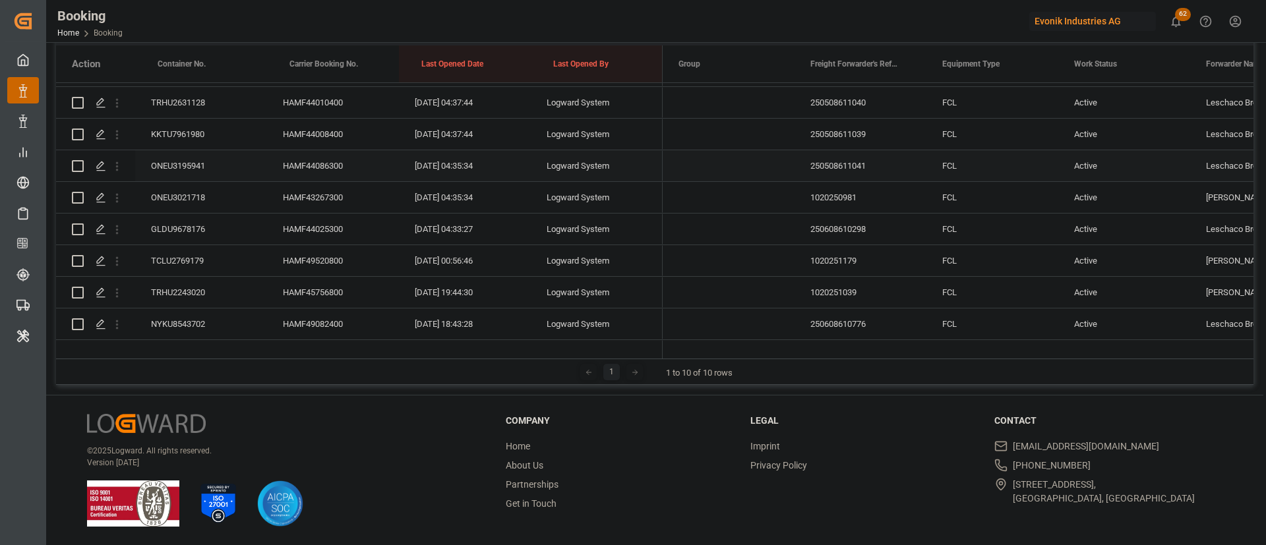
scroll to position [241, 0]
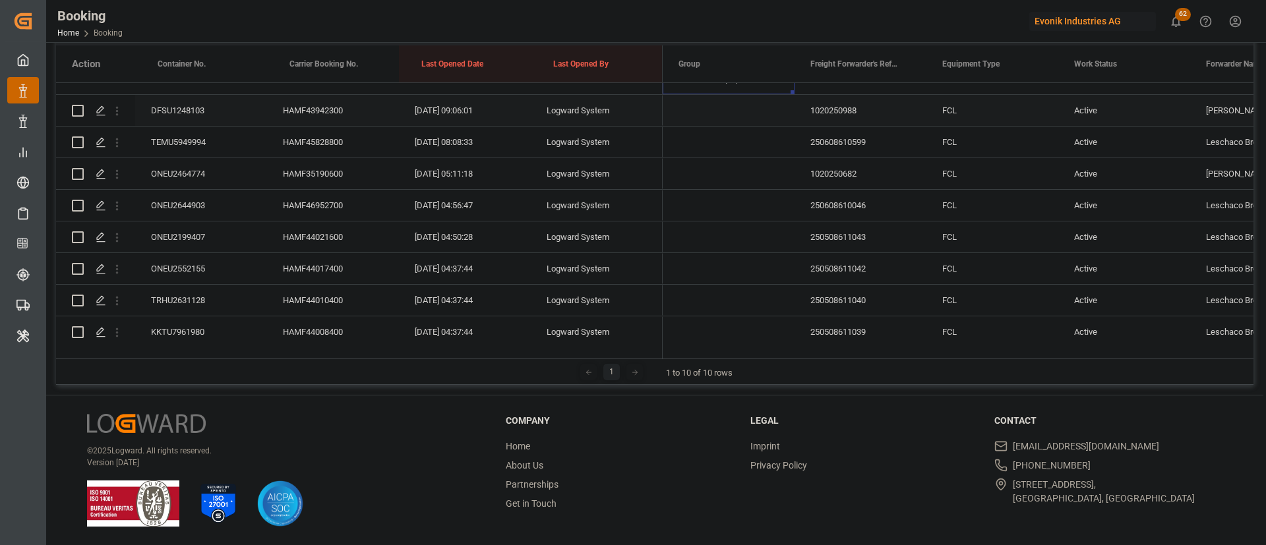
click at [326, 116] on div "HAMF43942300" at bounding box center [333, 110] width 132 height 31
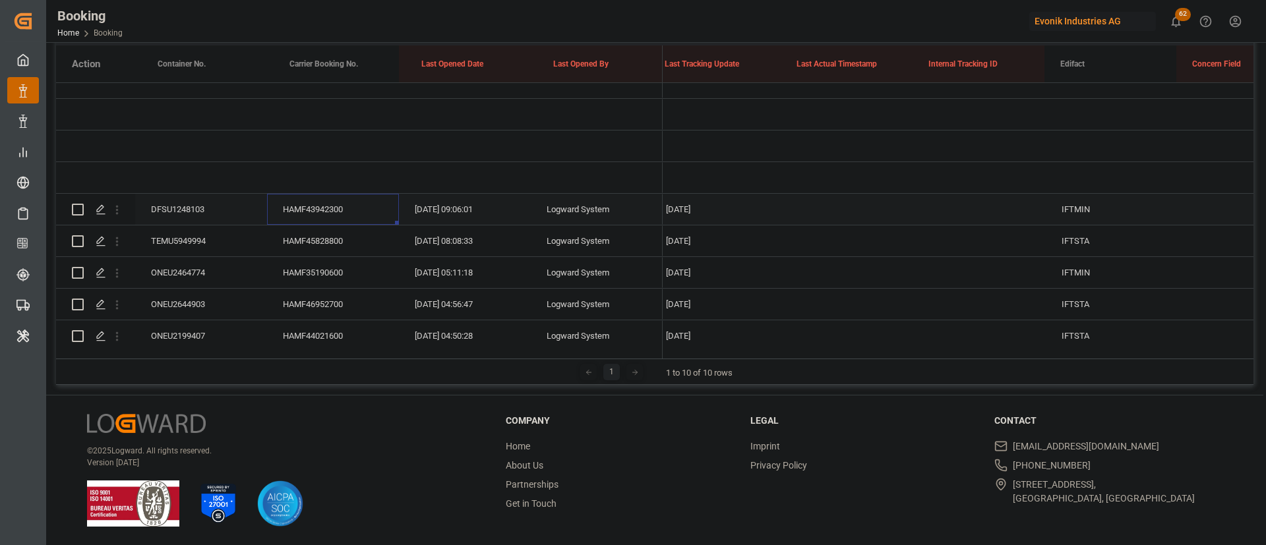
scroll to position [0, 9638]
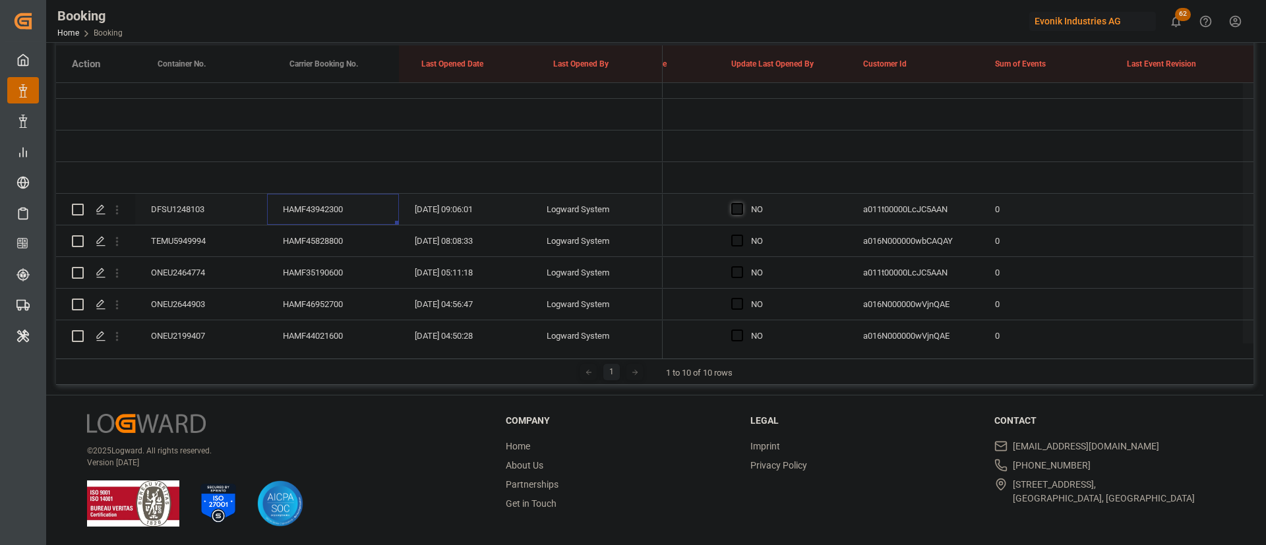
click at [741, 211] on span "Press SPACE to select this row." at bounding box center [737, 209] width 12 height 12
click at [741, 203] on input "Press SPACE to select this row." at bounding box center [741, 203] width 0 height 0
click at [353, 243] on div "HAMF45828800" at bounding box center [333, 240] width 132 height 31
click at [275, 263] on div "HAMF35190600" at bounding box center [333, 272] width 132 height 31
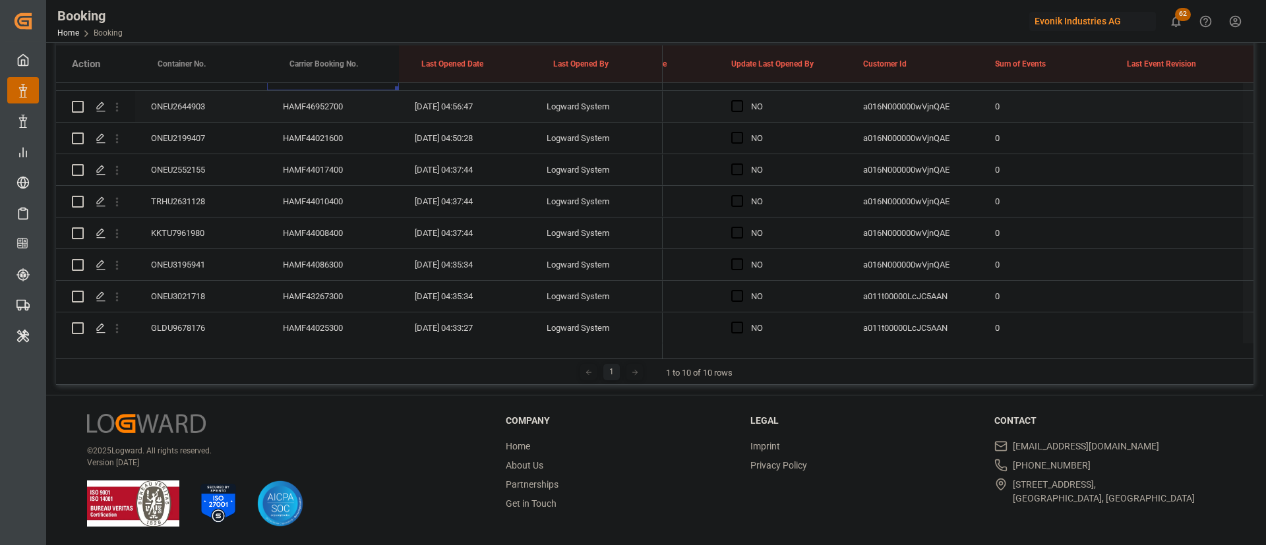
click at [320, 91] on div "HAMF46952700" at bounding box center [333, 106] width 132 height 31
click at [350, 136] on div "HAMF44021600" at bounding box center [333, 138] width 132 height 31
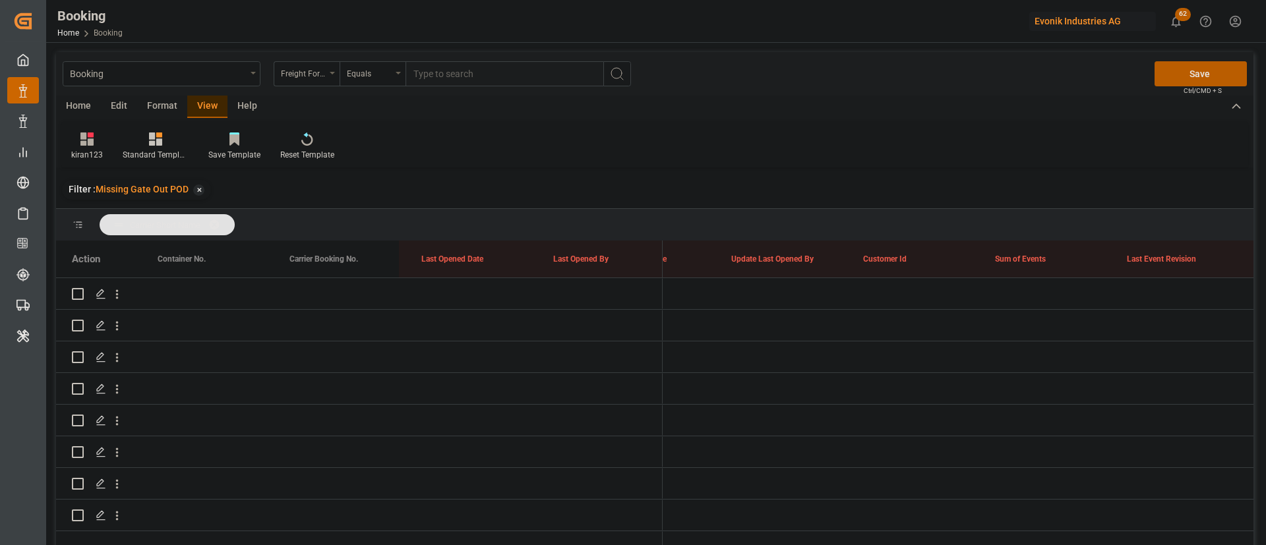
scroll to position [0, 10362]
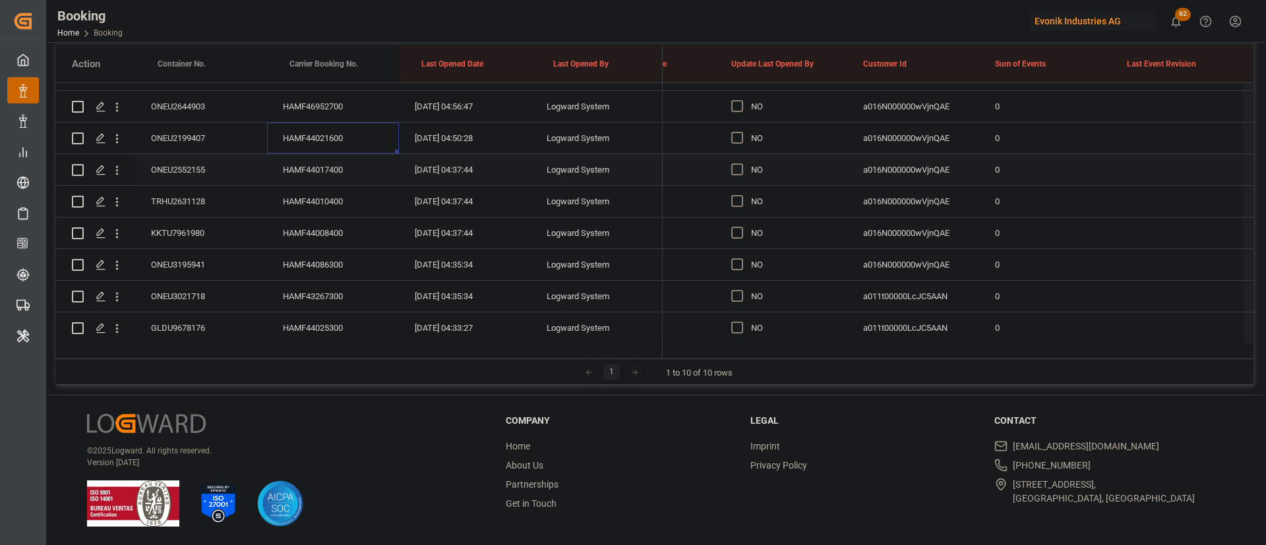
click at [326, 178] on div "HAMF44017400" at bounding box center [333, 169] width 132 height 31
click at [312, 206] on div "HAMF44010400" at bounding box center [333, 201] width 132 height 31
click at [335, 228] on div "HAMF44008400" at bounding box center [333, 233] width 132 height 31
click at [322, 258] on div "HAMF44086300" at bounding box center [333, 264] width 132 height 31
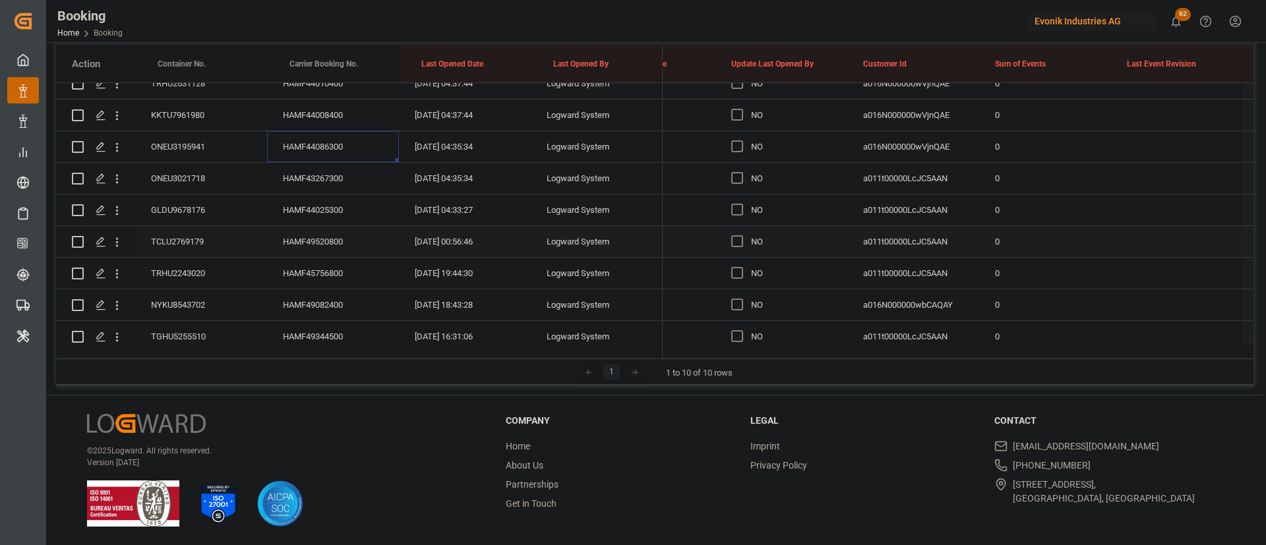
scroll to position [439, 0]
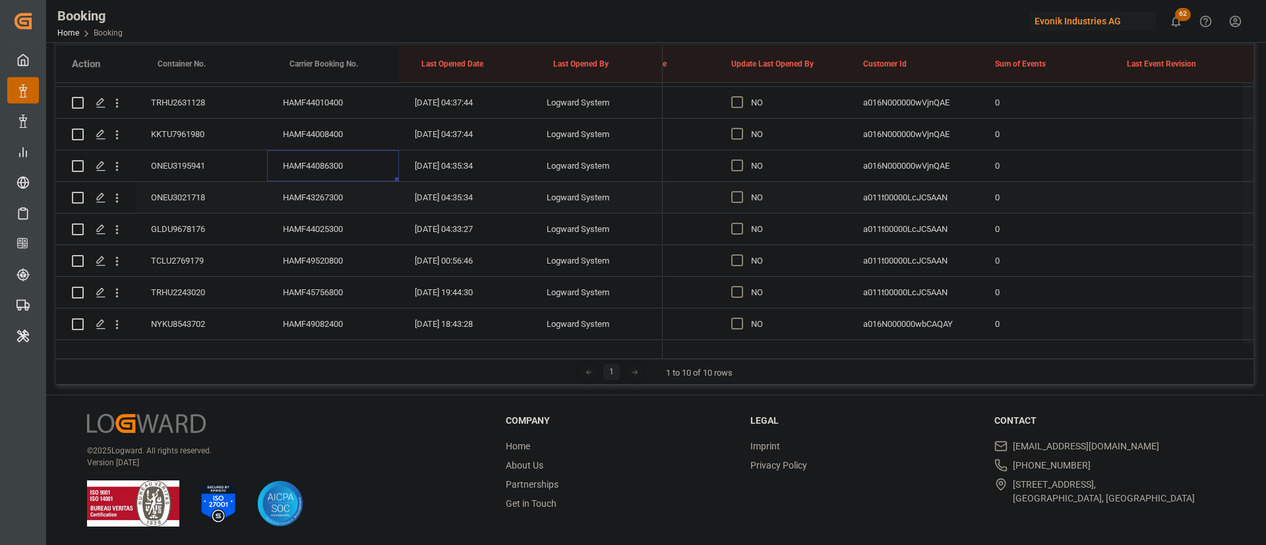
click at [307, 190] on div "HAMF43267300" at bounding box center [333, 197] width 132 height 31
click at [318, 221] on div "HAMF44025300" at bounding box center [333, 229] width 132 height 31
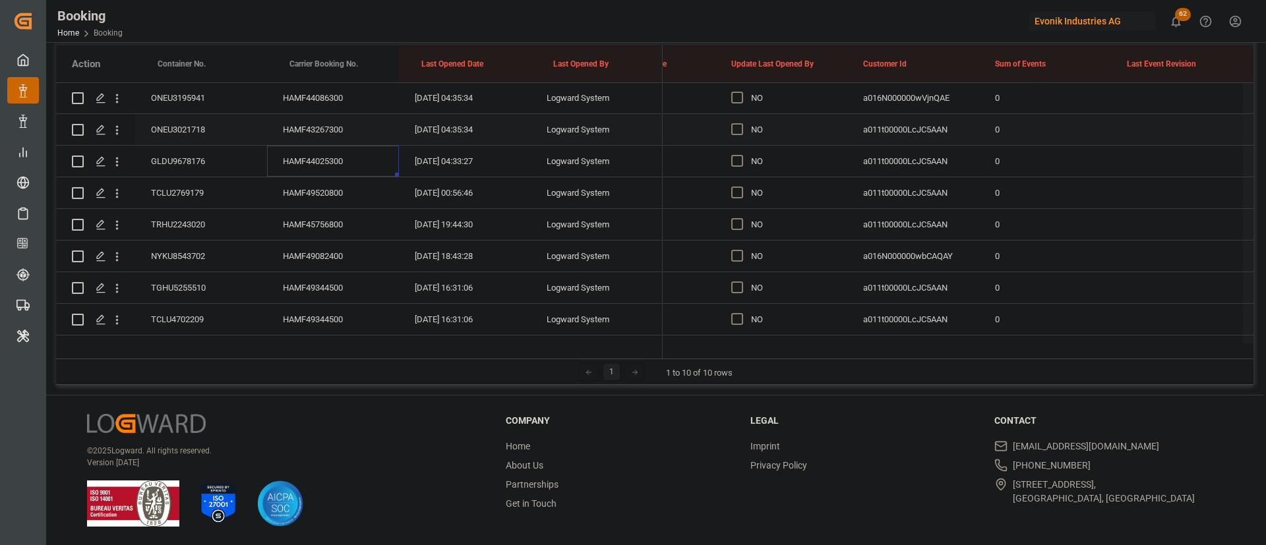
scroll to position [538, 0]
click at [318, 158] on div "HAMF49520800" at bounding box center [333, 161] width 132 height 31
click at [324, 192] on div "HAMF45756800" at bounding box center [333, 193] width 132 height 31
click at [295, 134] on div "HAMF49082400" at bounding box center [333, 126] width 132 height 31
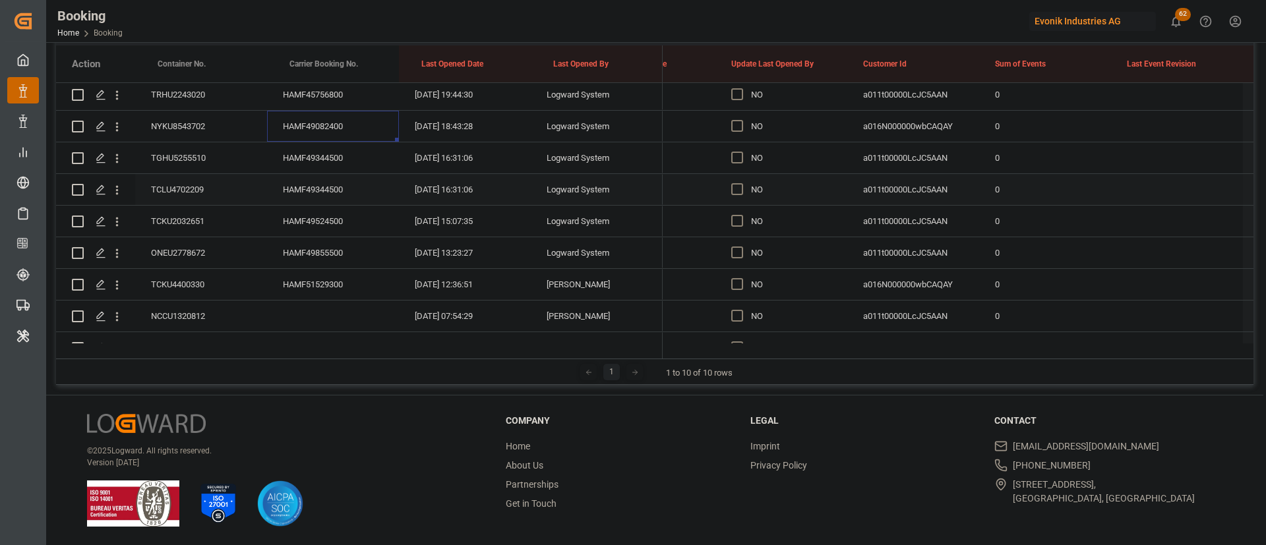
click at [321, 164] on div "HAMF49344500" at bounding box center [333, 157] width 132 height 31
click at [319, 185] on div "HAMF49344500" at bounding box center [333, 189] width 132 height 31
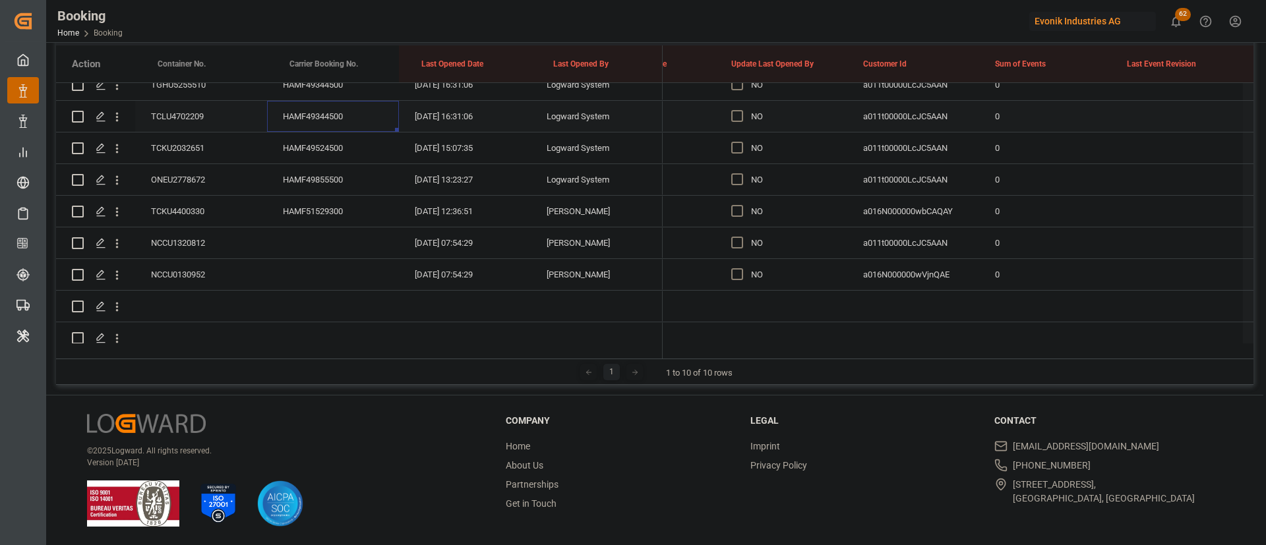
scroll to position [736, 0]
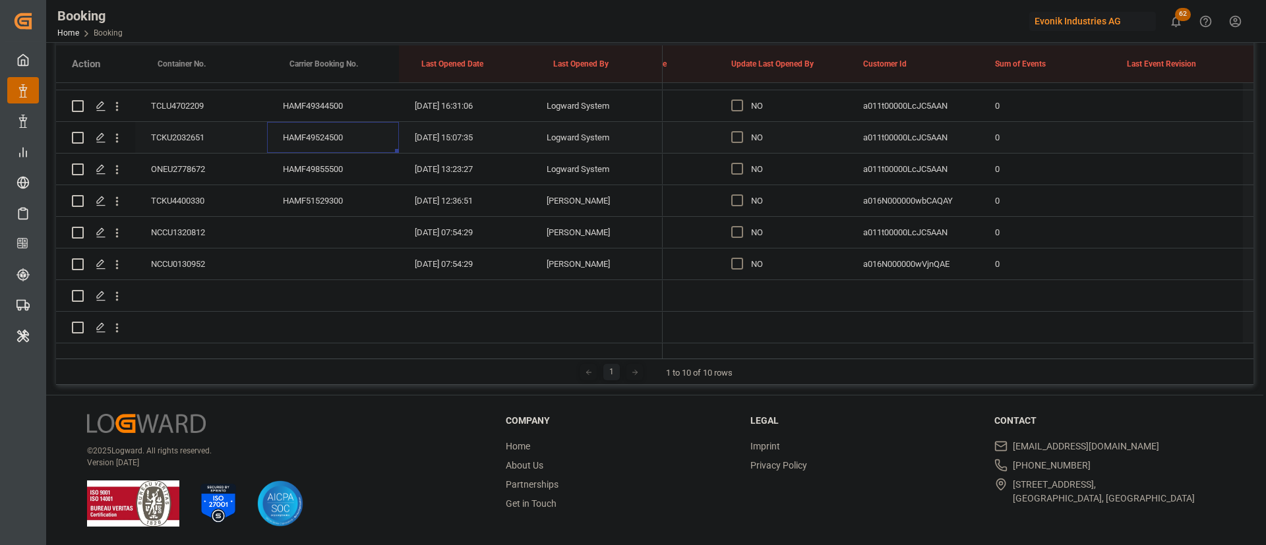
click at [319, 123] on div "HAMF49524500" at bounding box center [333, 137] width 132 height 31
click at [307, 164] on div "HAMF49855500" at bounding box center [333, 169] width 132 height 31
click at [332, 185] on div "HAMF51529300" at bounding box center [333, 200] width 132 height 31
click at [224, 217] on div "NCCU1320812" at bounding box center [201, 232] width 132 height 31
click at [196, 249] on div "NCCU0130952" at bounding box center [201, 264] width 132 height 31
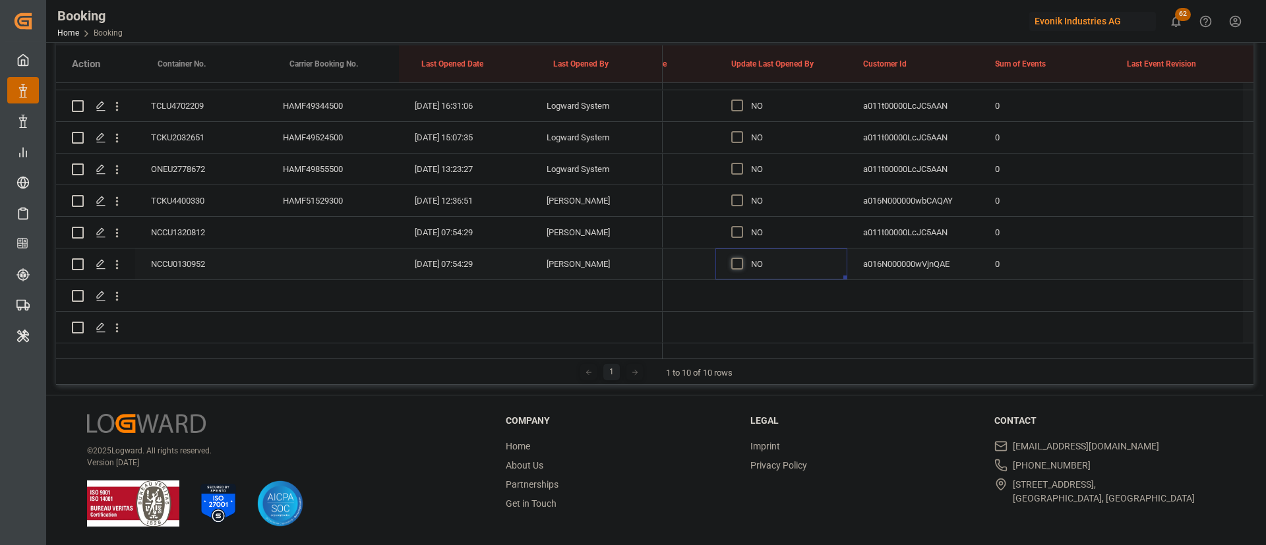
click at [737, 258] on span "Press SPACE to select this row." at bounding box center [737, 264] width 12 height 12
click at [741, 258] on input "Press SPACE to select this row." at bounding box center [741, 258] width 0 height 0
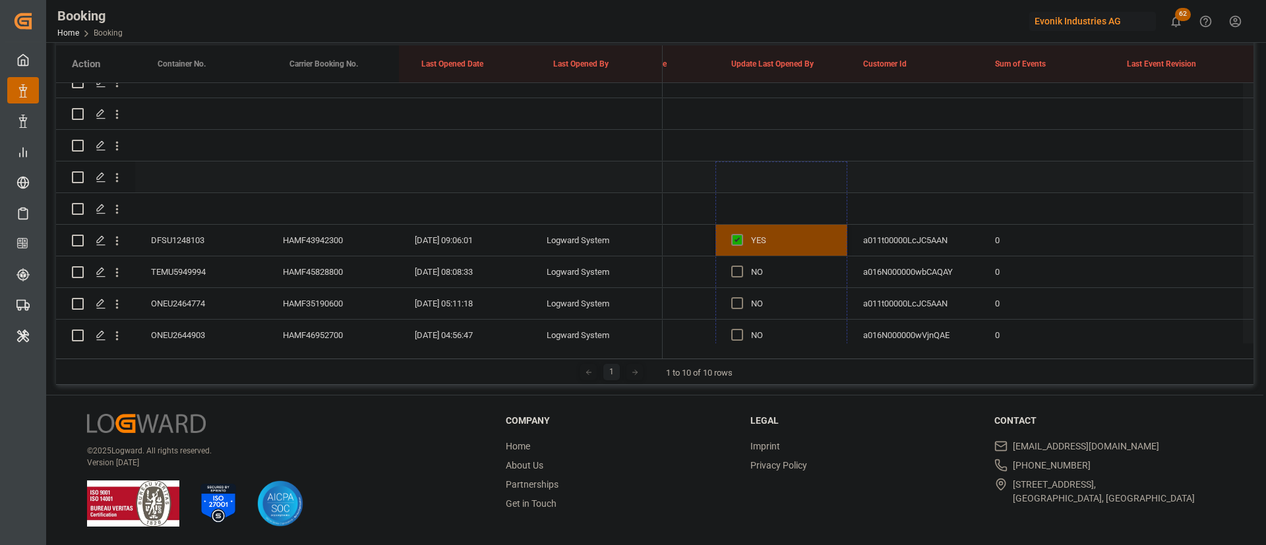
scroll to position [241, 0]
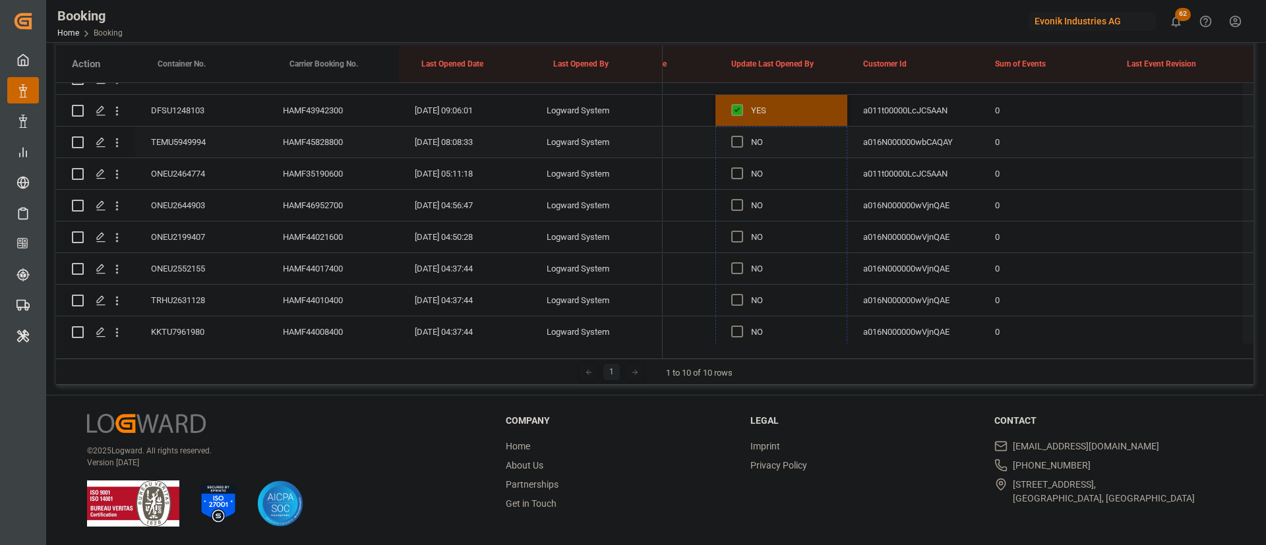
drag, startPoint x: 846, startPoint y: 261, endPoint x: 762, endPoint y: 146, distance: 142.0
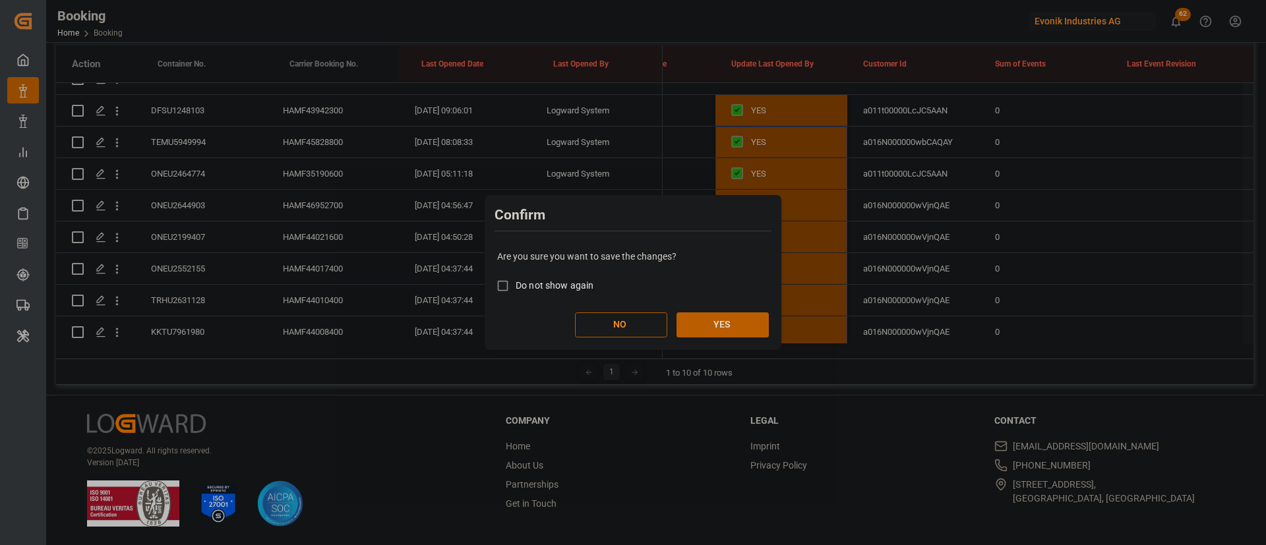
click at [738, 307] on div "Are you sure you want to save the changes? Do not show again NO YES" at bounding box center [633, 294] width 290 height 106
click at [726, 323] on button "YES" at bounding box center [722, 324] width 92 height 25
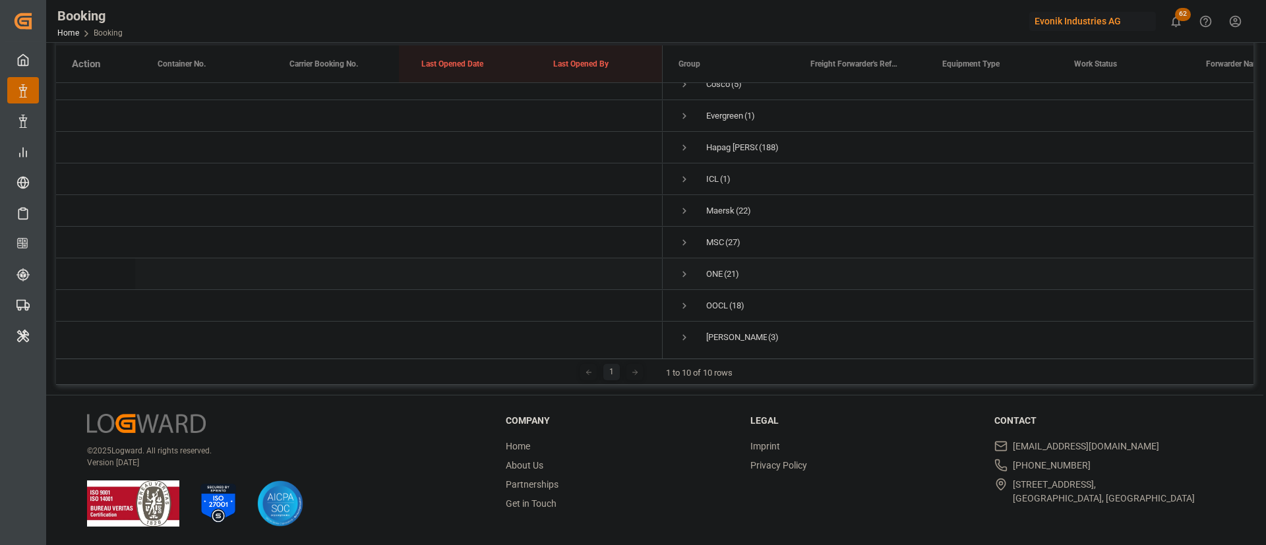
scroll to position [71, 0]
drag, startPoint x: 686, startPoint y: 281, endPoint x: 446, endPoint y: 4, distance: 366.4
click at [687, 290] on span "Press SPACE to select this row." at bounding box center [684, 296] width 12 height 12
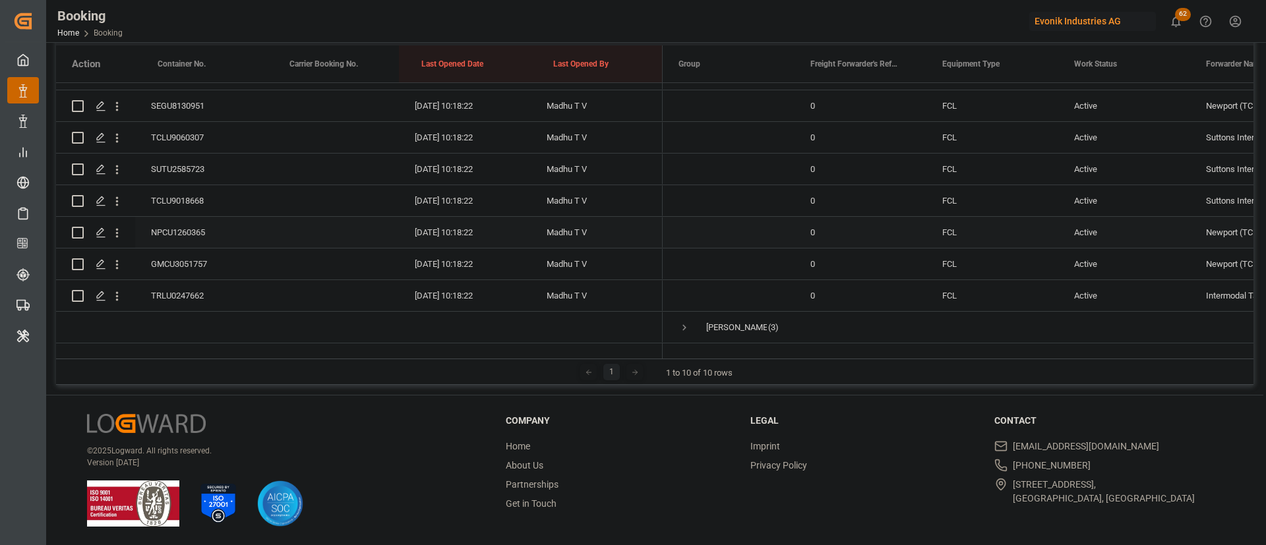
scroll to position [245, 0]
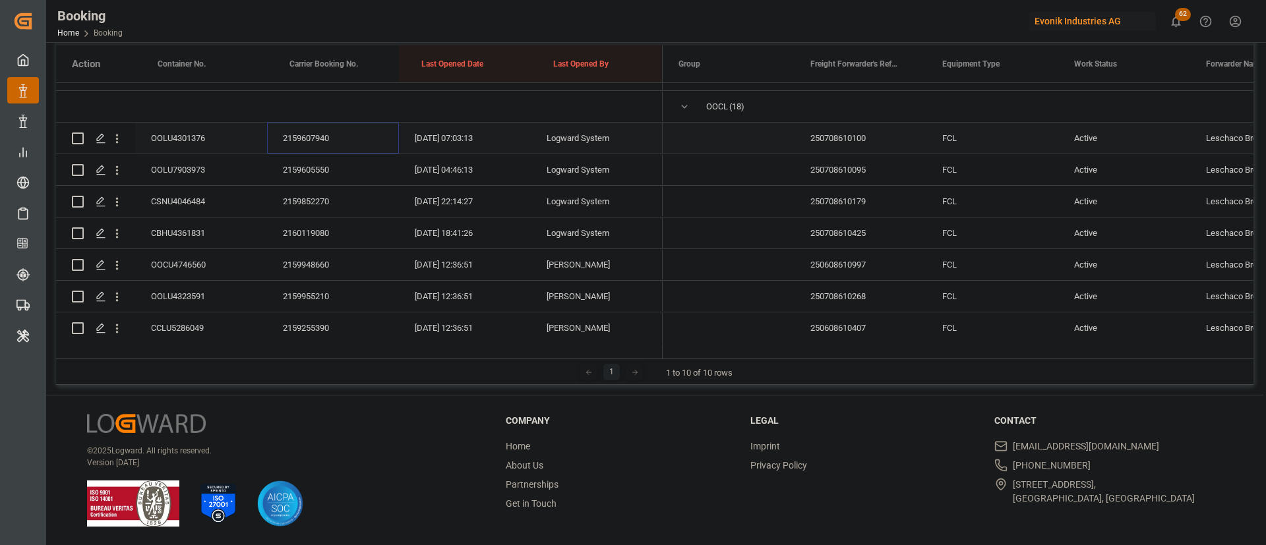
click at [294, 130] on div "2159607940" at bounding box center [333, 138] width 132 height 31
click at [327, 161] on div "2159605550" at bounding box center [333, 169] width 132 height 31
click at [312, 208] on div "2159852270" at bounding box center [333, 201] width 132 height 31
click at [330, 229] on div "2160119080" at bounding box center [333, 233] width 132 height 31
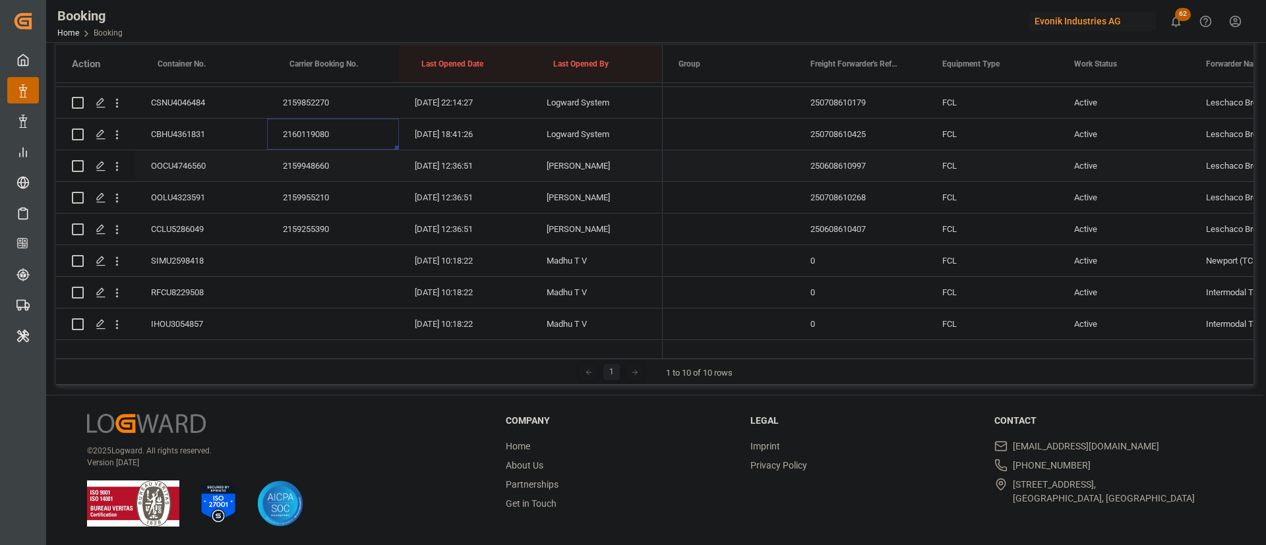
click at [307, 177] on div "2159948660" at bounding box center [333, 165] width 132 height 31
click at [289, 196] on div "2159955210" at bounding box center [333, 197] width 132 height 31
click at [296, 229] on div "2159255390" at bounding box center [333, 229] width 132 height 31
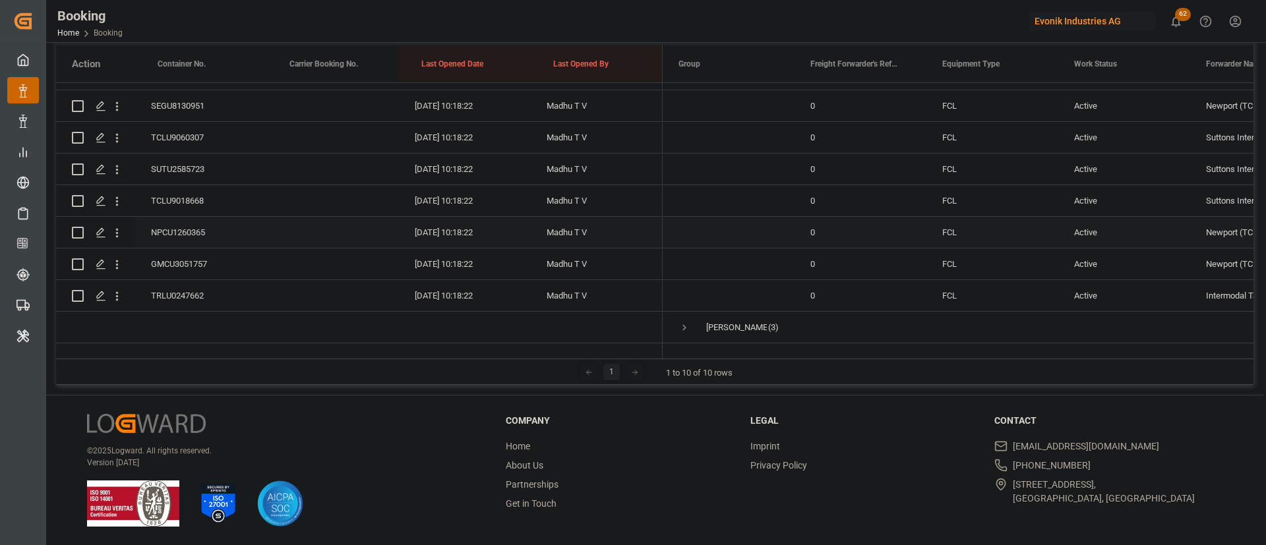
scroll to position [443, 0]
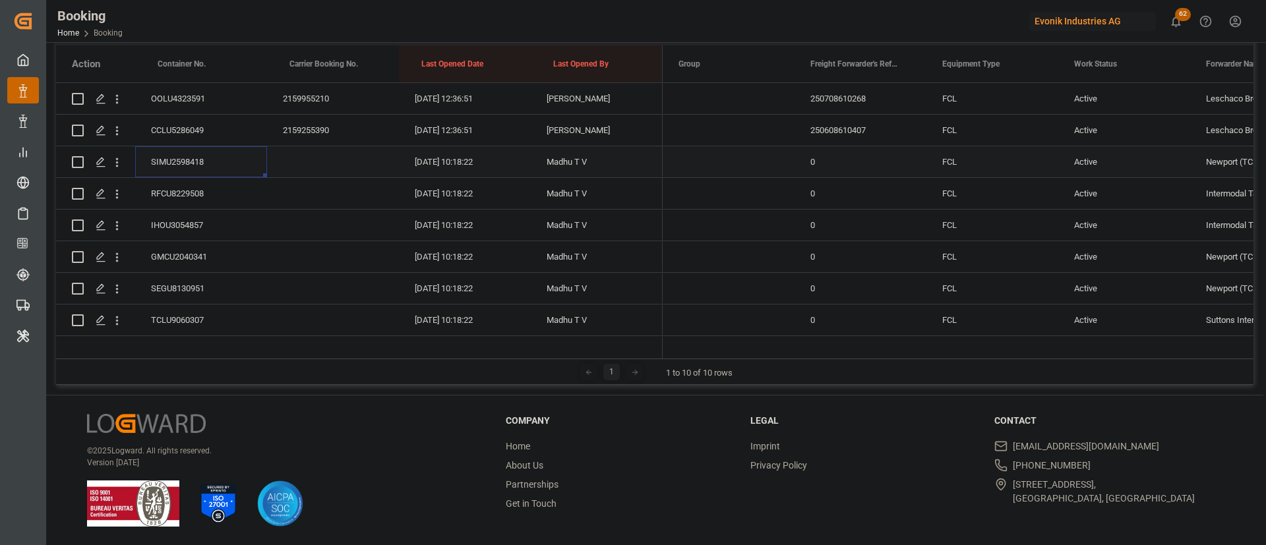
click at [183, 162] on div "SIMU2598418" at bounding box center [201, 161] width 132 height 31
click at [188, 191] on div "RFCU8229508" at bounding box center [201, 193] width 132 height 31
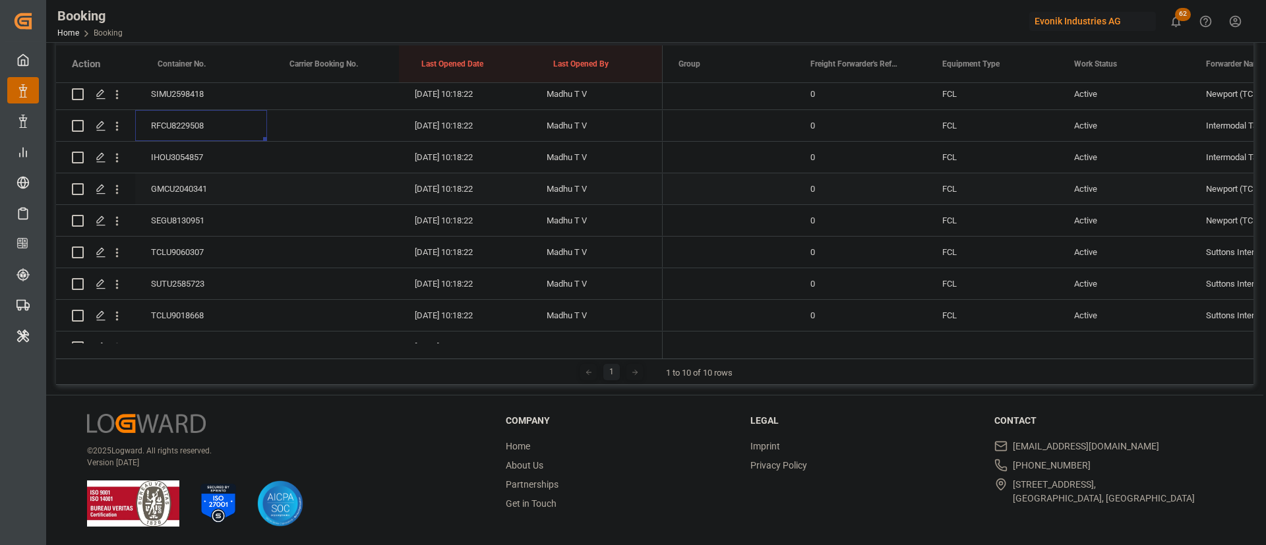
scroll to position [542, 0]
click at [202, 129] on div "IHOU3054857" at bounding box center [201, 126] width 132 height 31
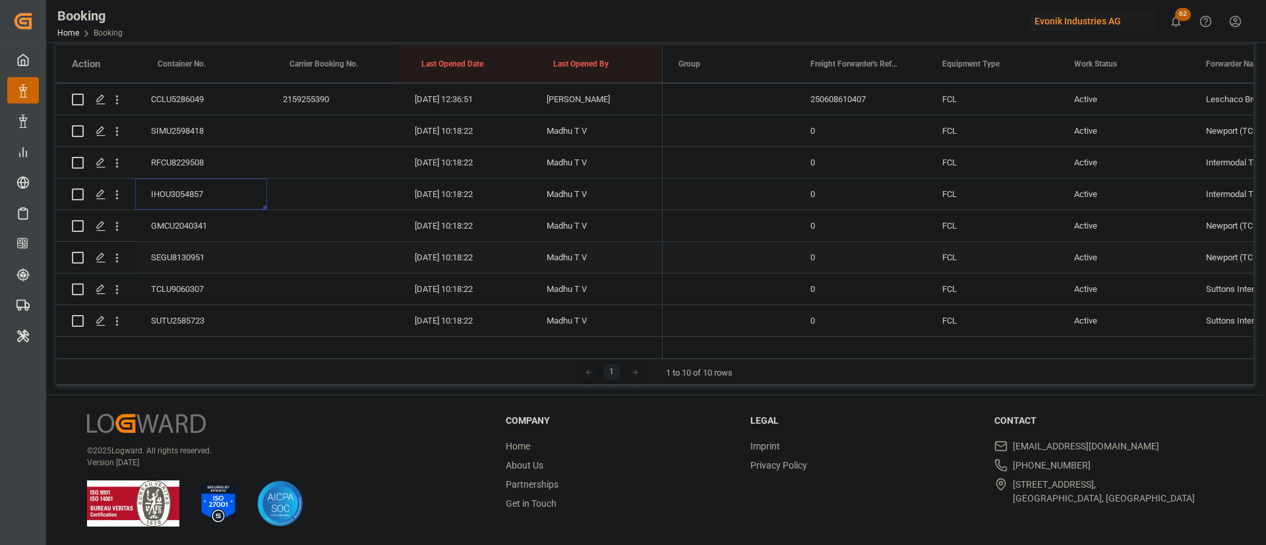
scroll to position [443, 0]
click at [187, 205] on div "RFCU8229508" at bounding box center [201, 193] width 132 height 31
drag, startPoint x: 202, startPoint y: 227, endPoint x: 210, endPoint y: 227, distance: 8.6
click at [203, 226] on div "IHOU3054857" at bounding box center [201, 225] width 132 height 31
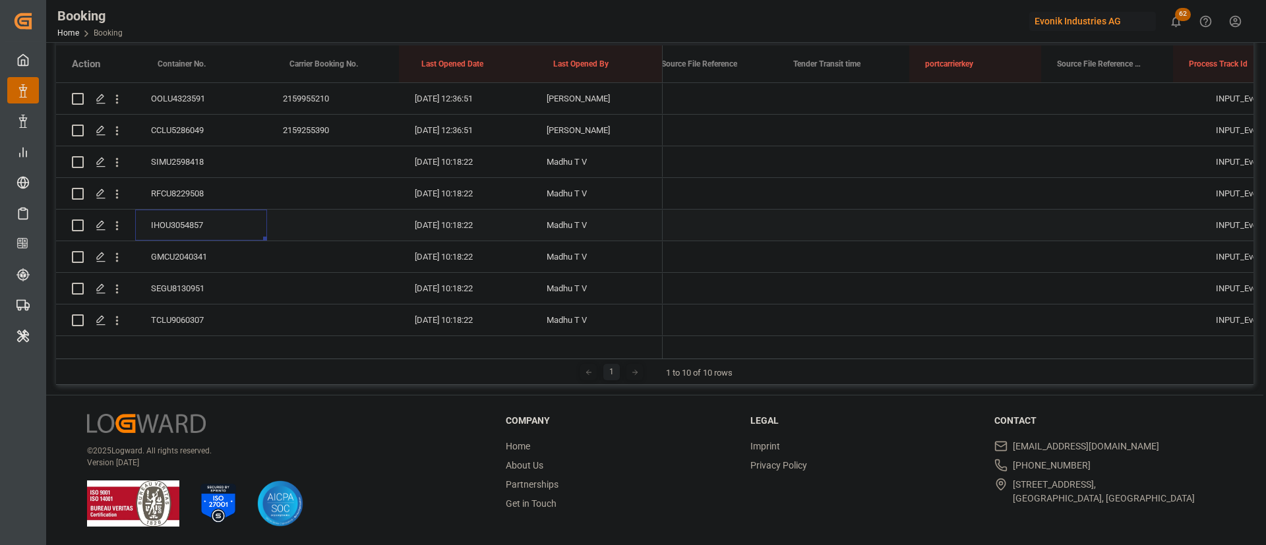
scroll to position [0, 0]
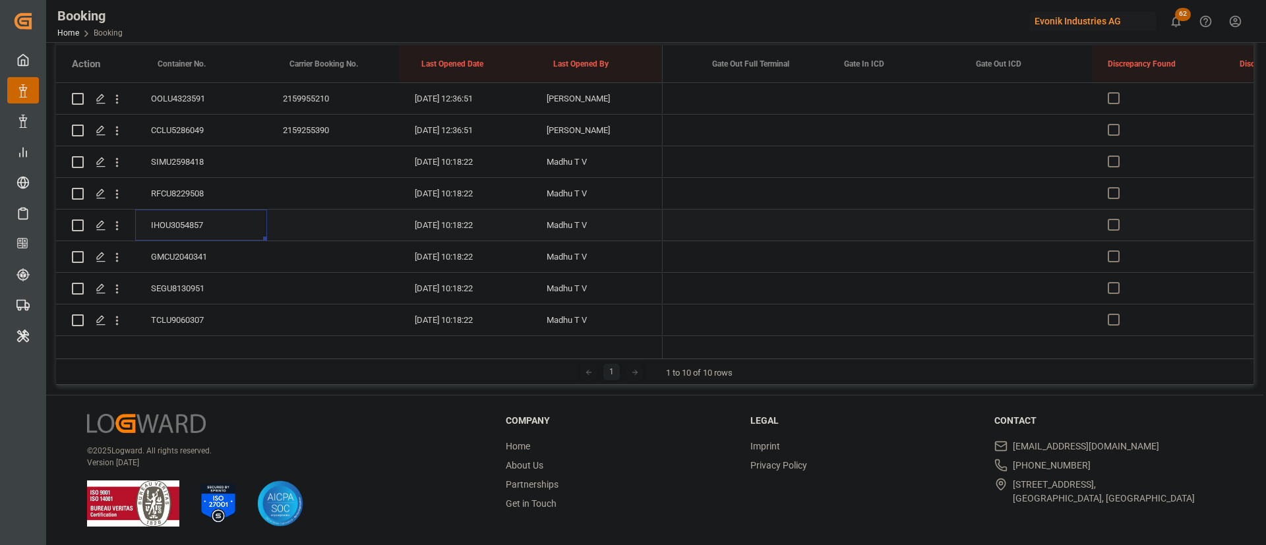
click at [769, 224] on div "Press SPACE to select this row." at bounding box center [762, 225] width 132 height 31
click at [769, 225] on div "Press SPACE to select this row." at bounding box center [762, 225] width 132 height 31
click at [729, 374] on div "11" at bounding box center [724, 370] width 16 height 16
type input "[DATE] 00:00"
click at [455, 214] on div "[DATE] 10:18:22" at bounding box center [465, 225] width 132 height 31
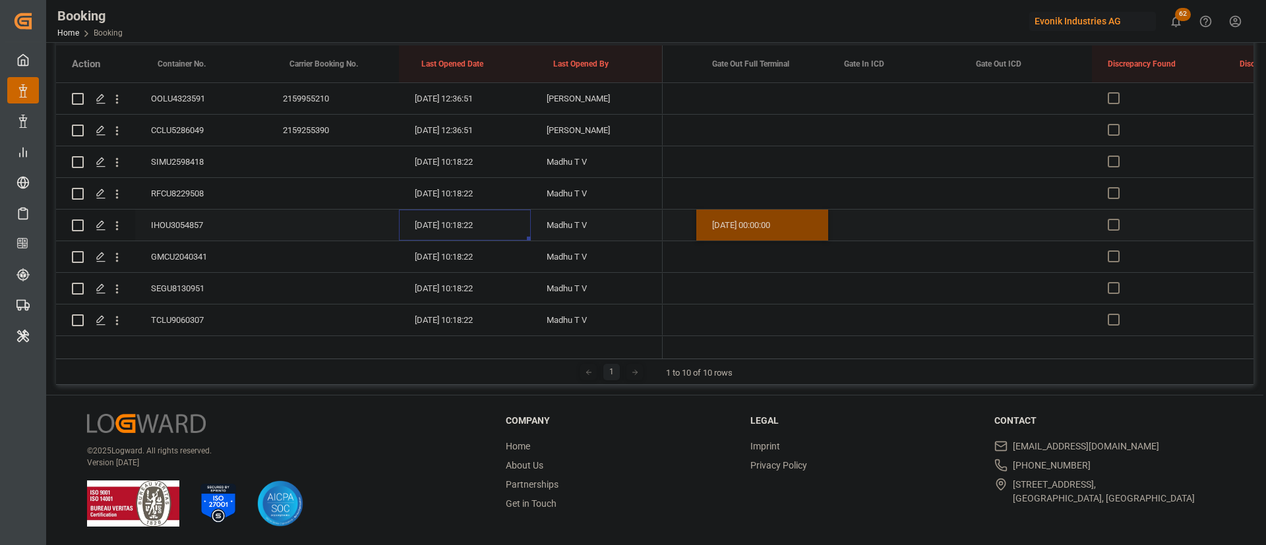
click at [194, 225] on div "IHOU3054857" at bounding box center [201, 225] width 132 height 31
click at [196, 249] on div "GMCU2040341" at bounding box center [201, 256] width 132 height 31
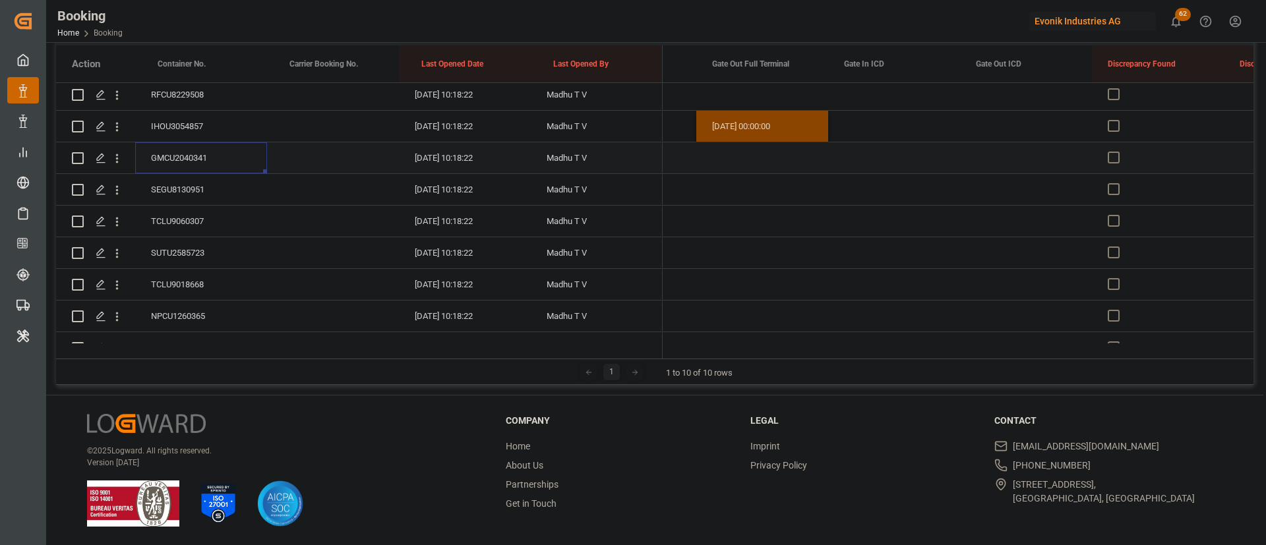
click at [163, 152] on div "GMCU2040341" at bounding box center [201, 157] width 132 height 31
click at [192, 191] on div "SEGU8130951" at bounding box center [201, 189] width 132 height 31
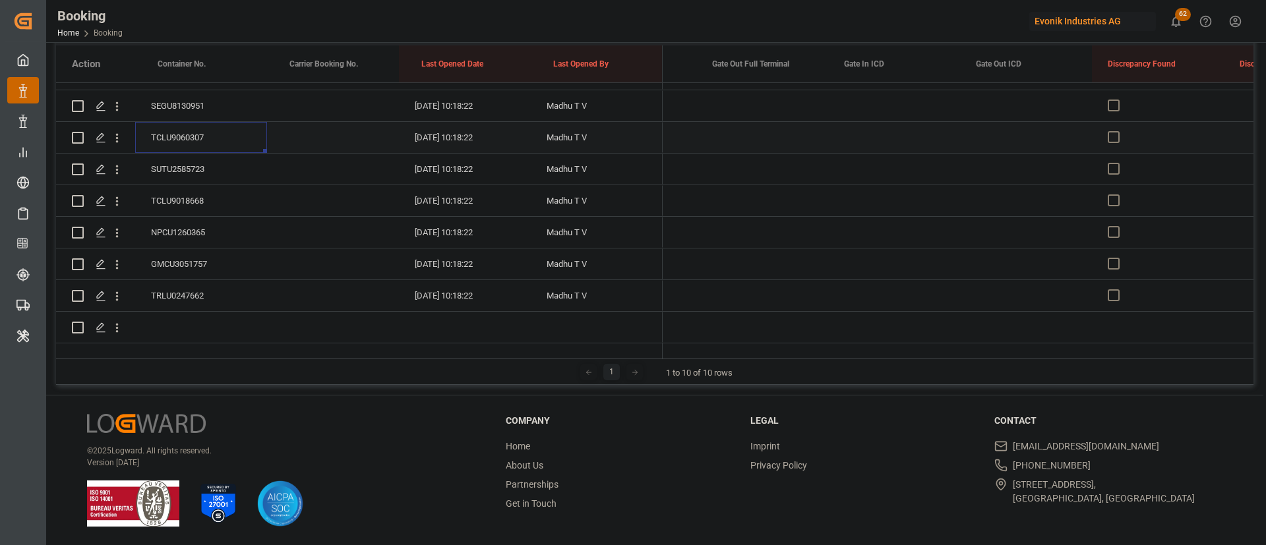
click at [199, 124] on div "TCLU9060307" at bounding box center [201, 137] width 132 height 31
click at [192, 154] on div "SUTU2585723" at bounding box center [201, 169] width 132 height 31
click at [168, 185] on div "TCLU9018668" at bounding box center [201, 200] width 132 height 31
click at [280, 192] on div "Press SPACE to select this row." at bounding box center [333, 200] width 132 height 31
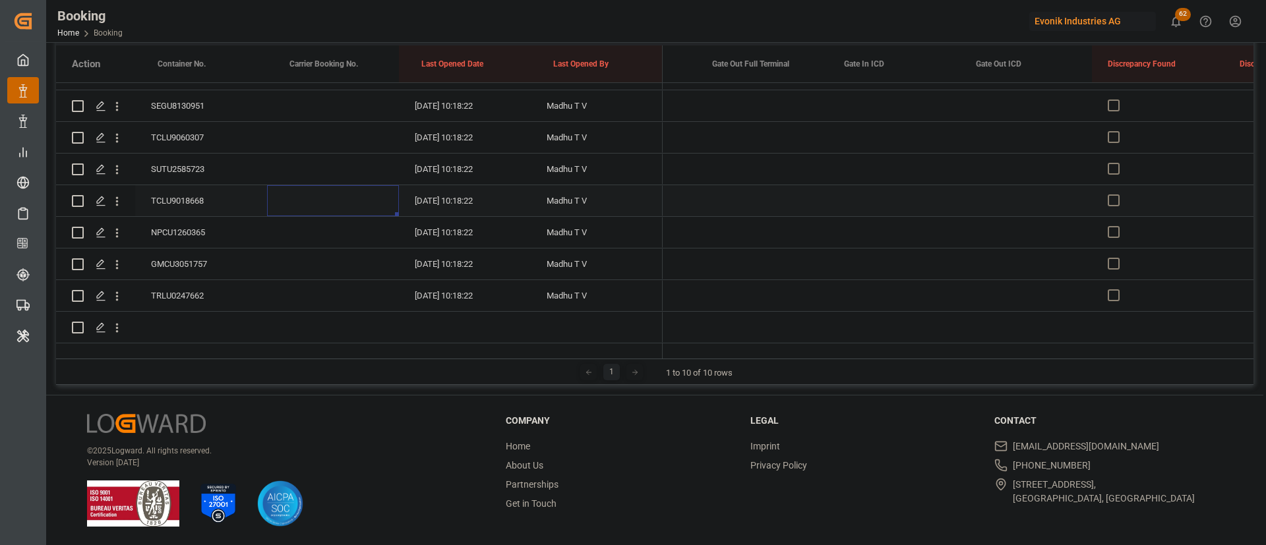
click at [183, 185] on div "TCLU9018668" at bounding box center [201, 200] width 132 height 31
click at [169, 223] on div "NPCU1260365" at bounding box center [201, 232] width 132 height 31
click at [192, 258] on div "GMCU3051757" at bounding box center [201, 264] width 132 height 31
click at [219, 280] on div "TRLU0247662" at bounding box center [201, 295] width 132 height 31
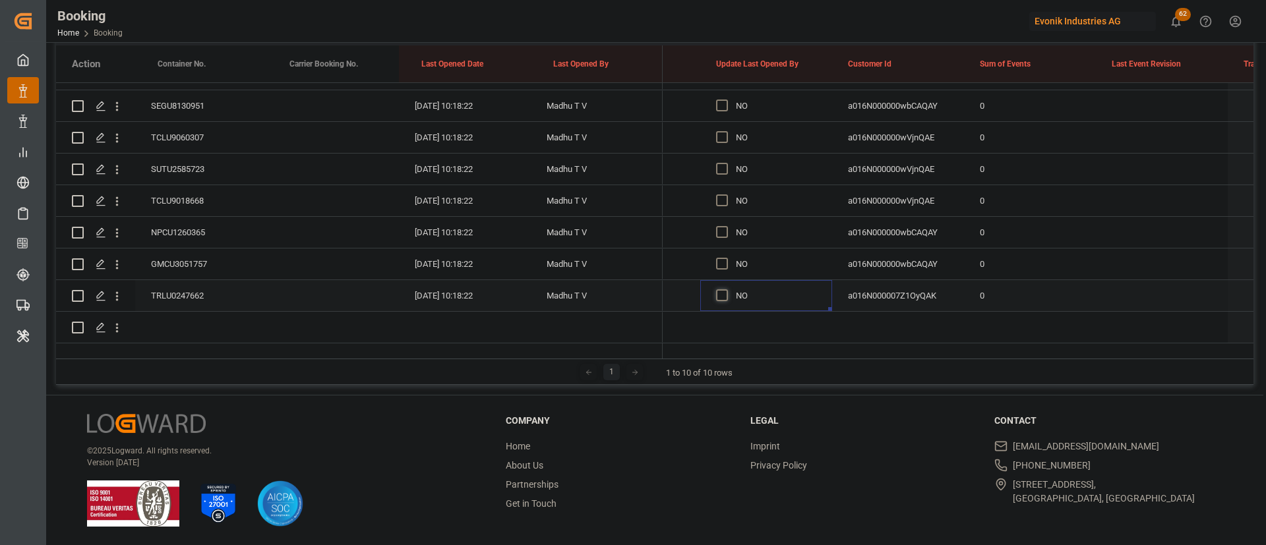
click at [718, 289] on span "Press SPACE to select this row." at bounding box center [722, 295] width 12 height 12
click at [726, 289] on input "Press SPACE to select this row." at bounding box center [726, 289] width 0 height 0
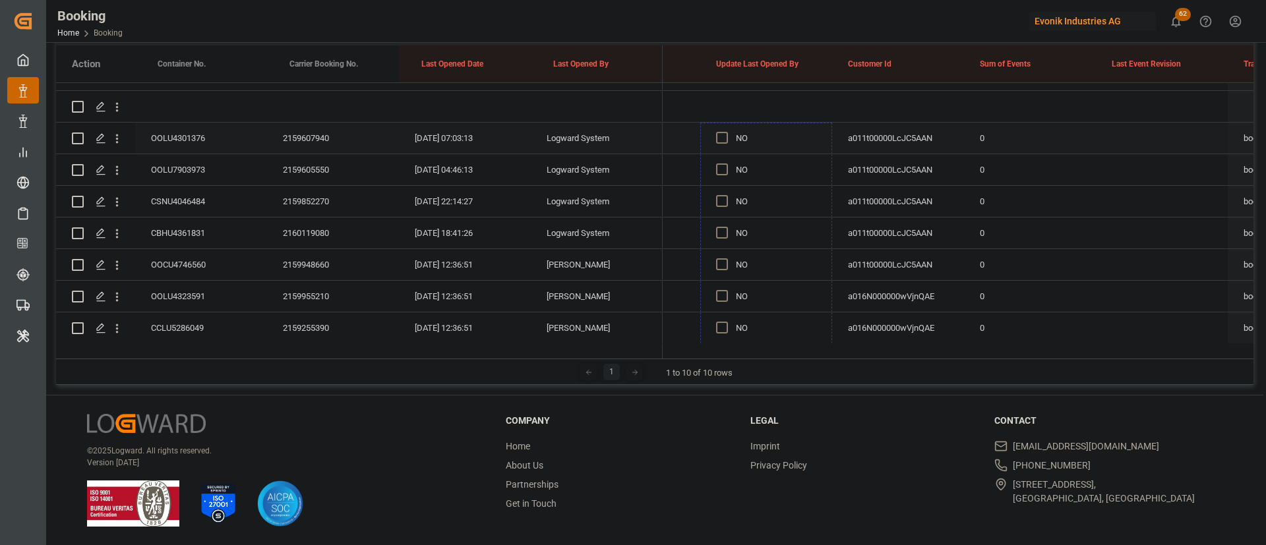
drag, startPoint x: 830, startPoint y: 293, endPoint x: 778, endPoint y: 139, distance: 162.8
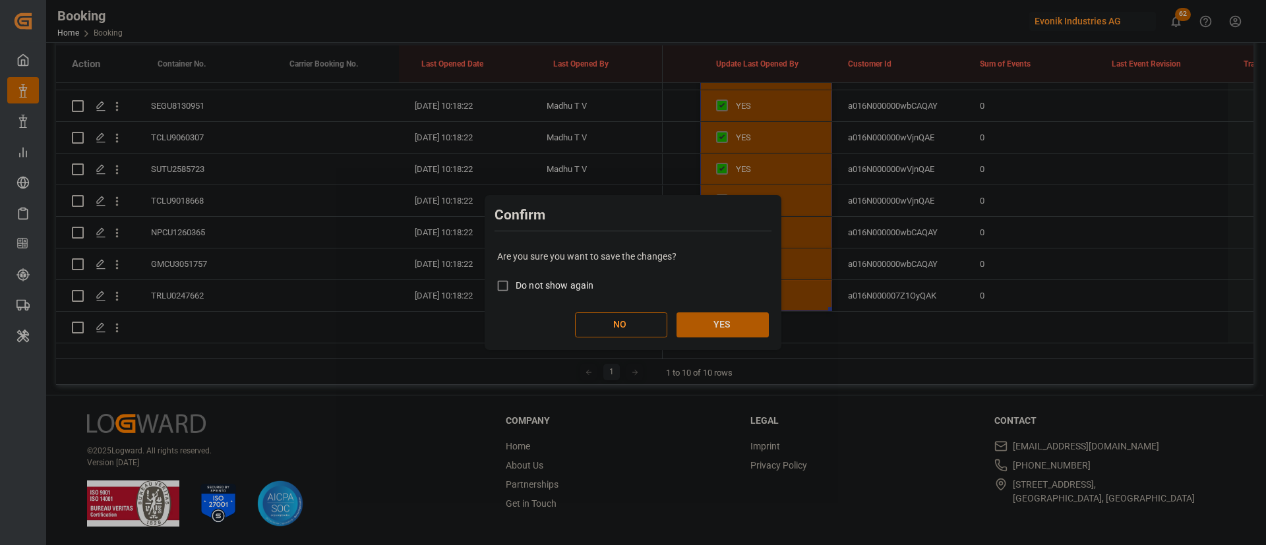
click at [728, 329] on button "YES" at bounding box center [722, 324] width 92 height 25
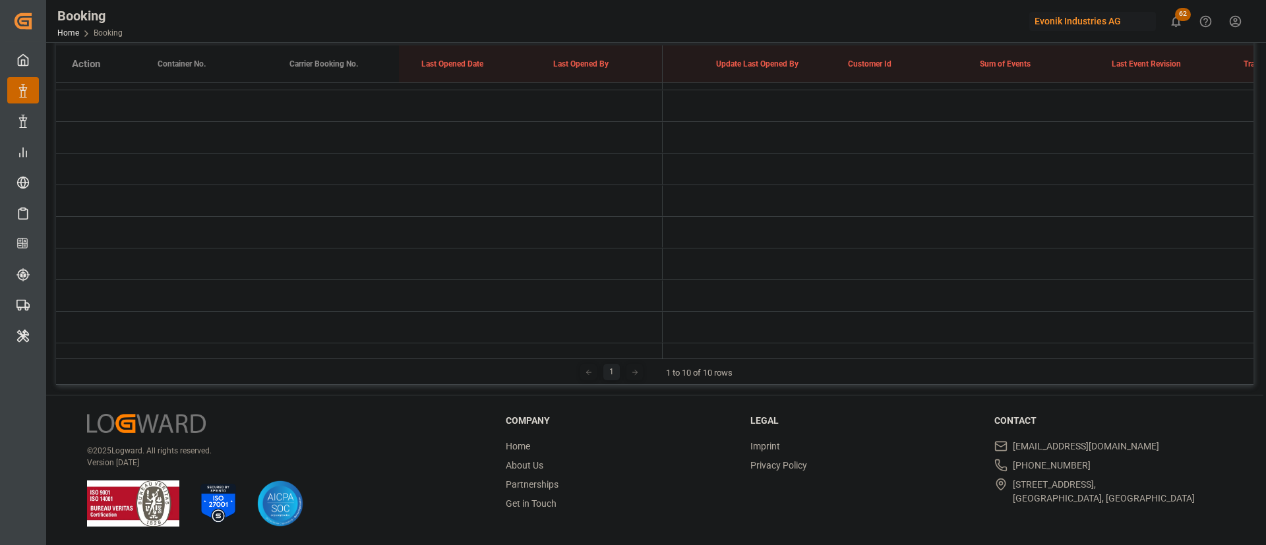
click at [829, 361] on div "1 1 to 10 of 10 rows" at bounding box center [654, 372] width 1197 height 26
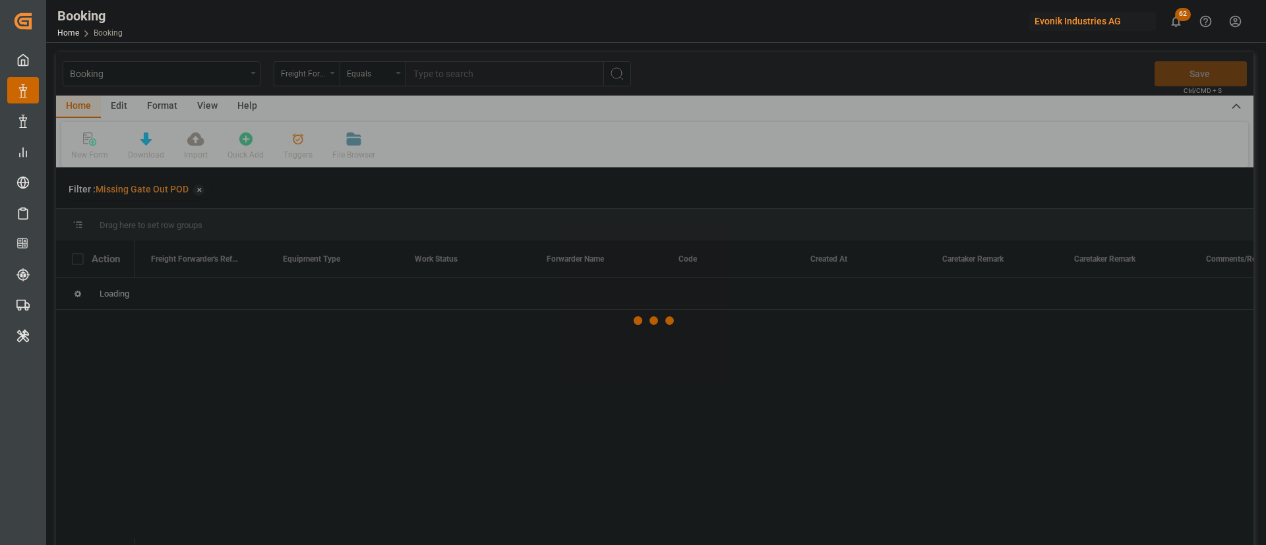
click at [212, 110] on div at bounding box center [654, 320] width 1197 height 537
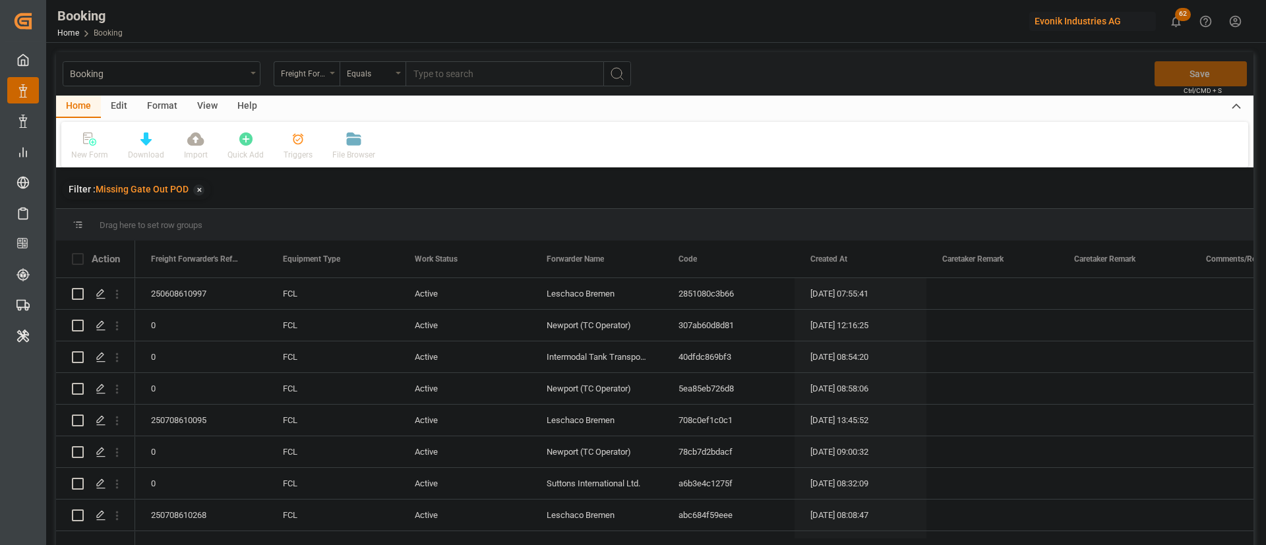
click at [208, 107] on div "View" at bounding box center [207, 107] width 40 height 22
click at [92, 147] on div "Default" at bounding box center [83, 146] width 45 height 29
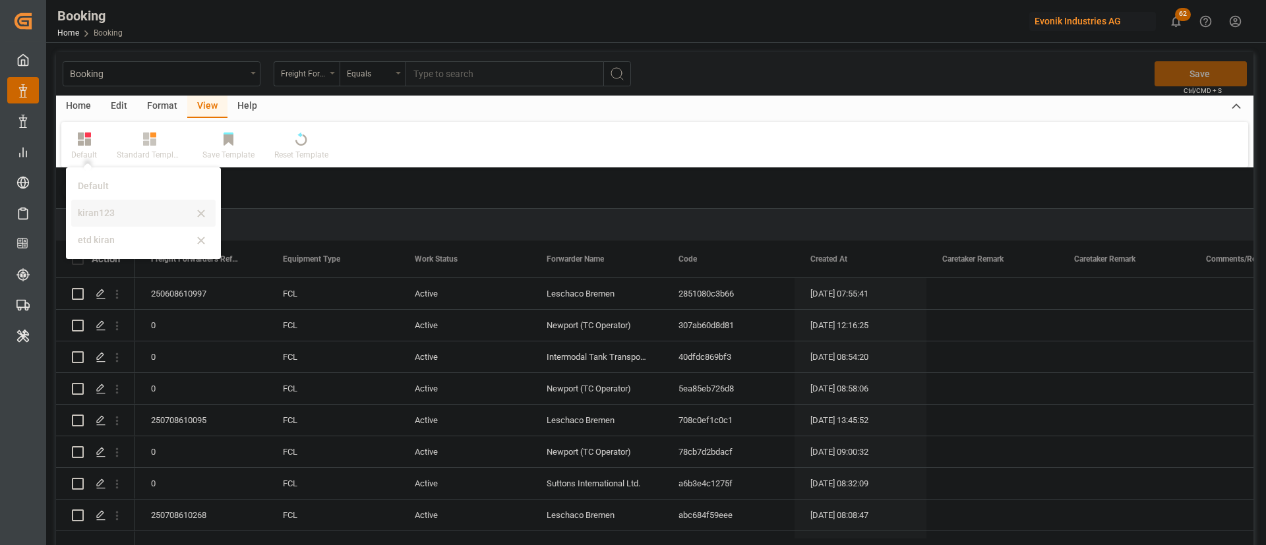
click at [92, 210] on div "kiran123" at bounding box center [135, 213] width 115 height 14
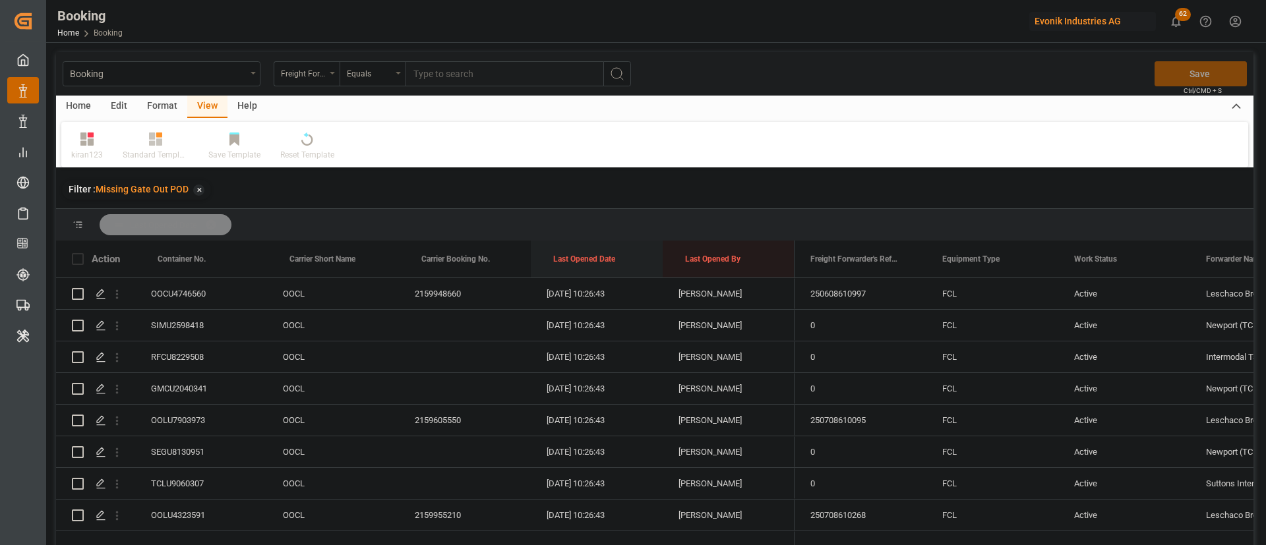
drag, startPoint x: 570, startPoint y: 260, endPoint x: 576, endPoint y: 236, distance: 25.1
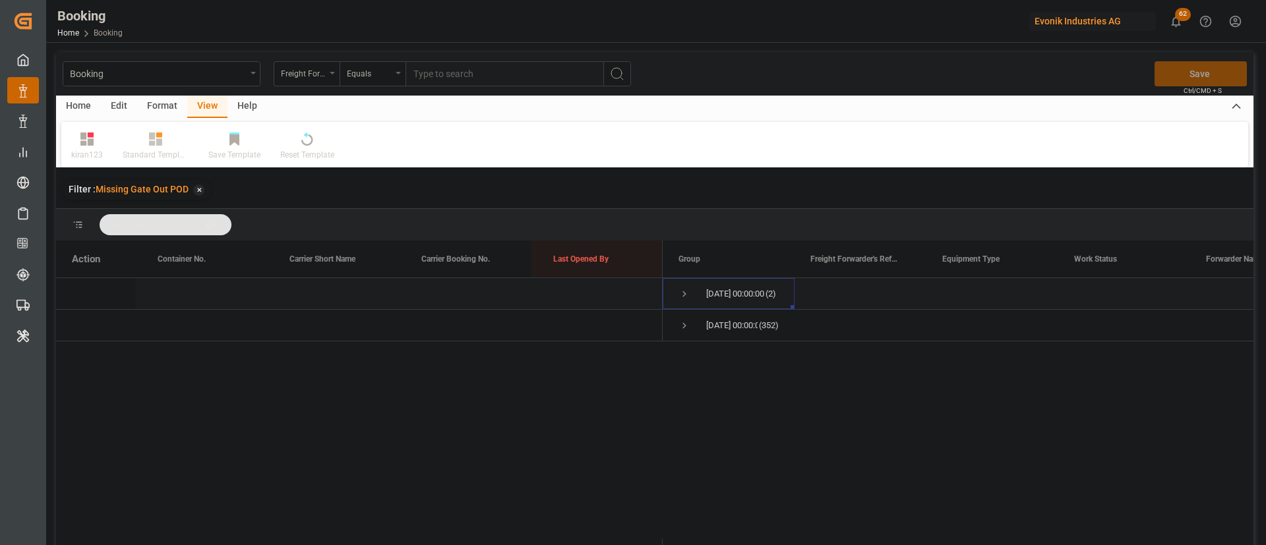
click at [684, 290] on span "Press SPACE to select this row." at bounding box center [684, 294] width 12 height 12
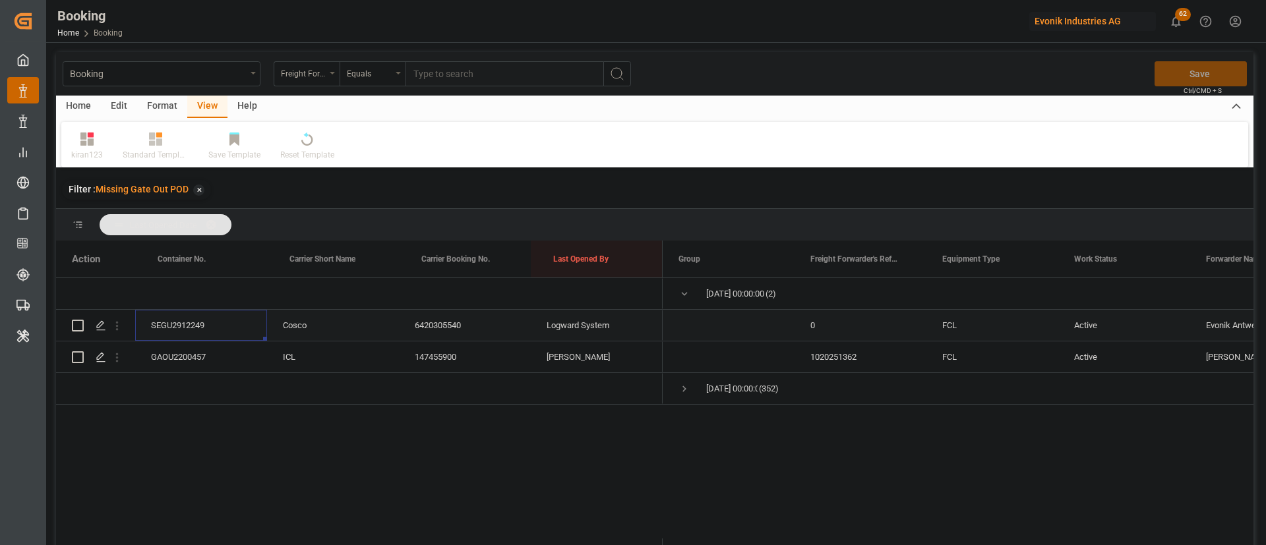
click at [167, 316] on div "SEGU2912249" at bounding box center [201, 325] width 132 height 31
click at [200, 355] on div "GAOU2200457" at bounding box center [201, 356] width 132 height 31
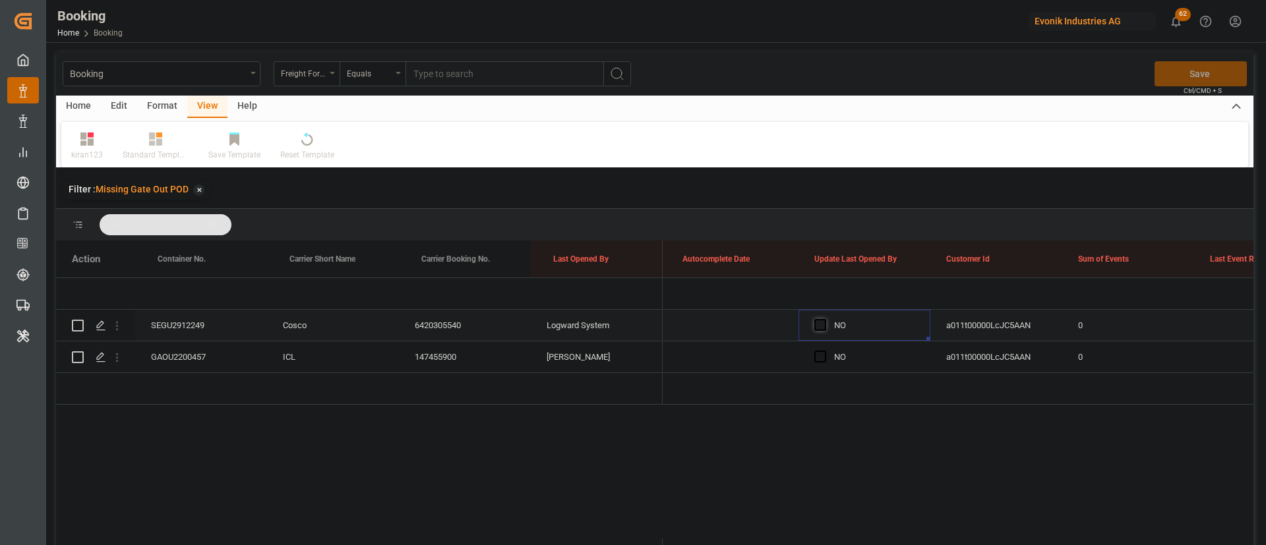
click at [821, 321] on span "Press SPACE to select this row." at bounding box center [820, 325] width 12 height 12
click at [824, 319] on input "Press SPACE to select this row." at bounding box center [824, 319] width 0 height 0
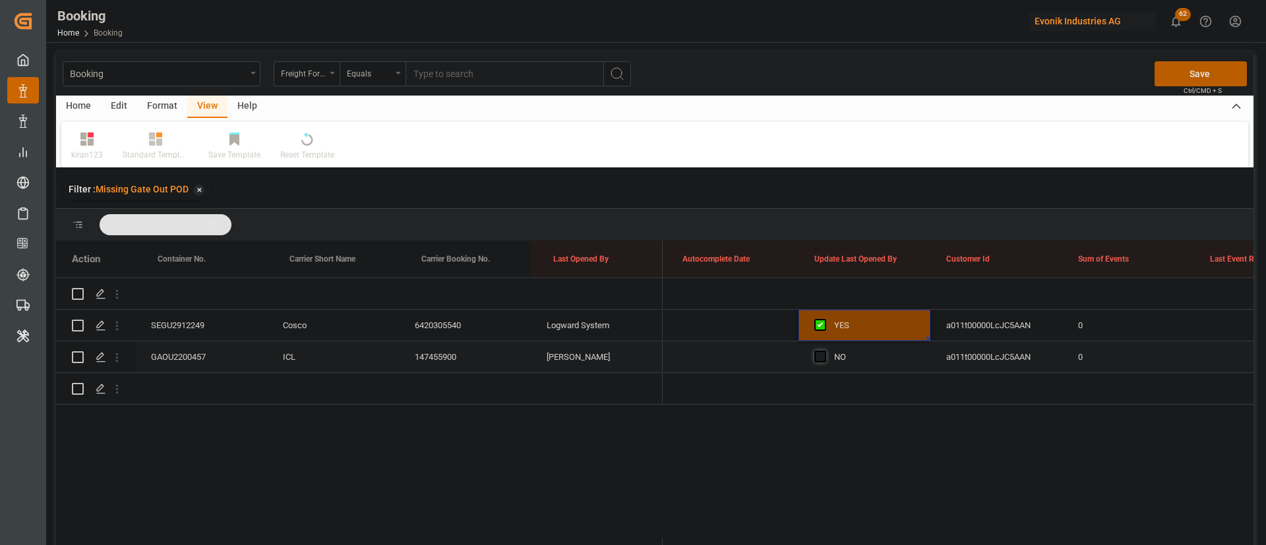
click at [817, 359] on span "Press SPACE to select this row." at bounding box center [820, 357] width 12 height 12
click at [824, 351] on input "Press SPACE to select this row." at bounding box center [824, 351] width 0 height 0
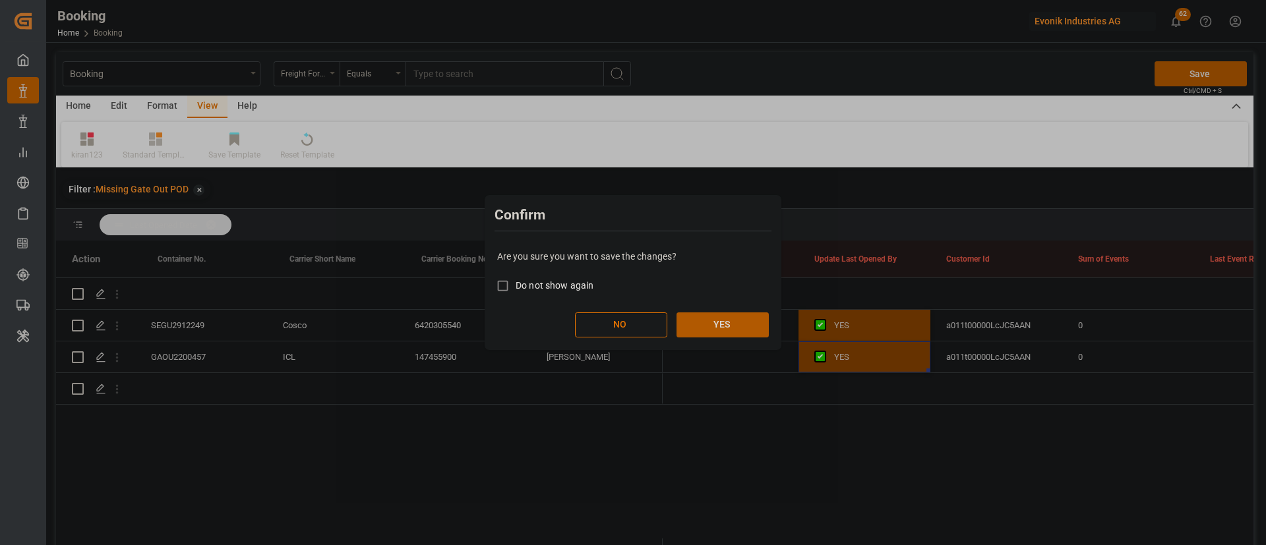
click at [711, 332] on button "YES" at bounding box center [722, 324] width 92 height 25
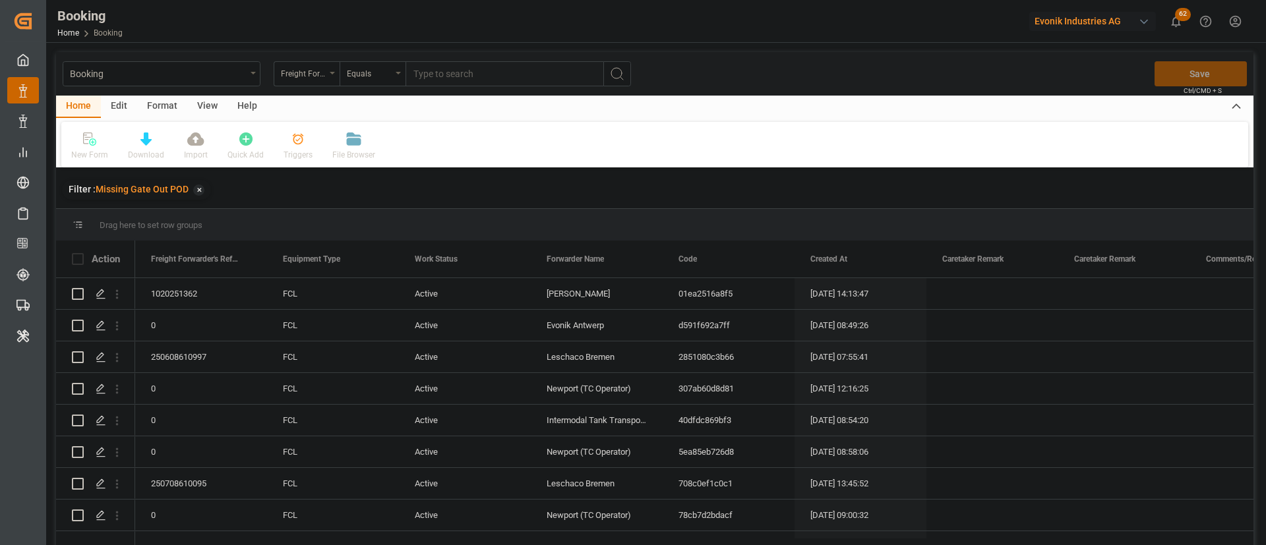
click at [203, 105] on div "View" at bounding box center [207, 107] width 40 height 22
drag, startPoint x: 203, startPoint y: 106, endPoint x: 94, endPoint y: 149, distance: 116.9
click at [94, 149] on div "Default" at bounding box center [84, 155] width 26 height 12
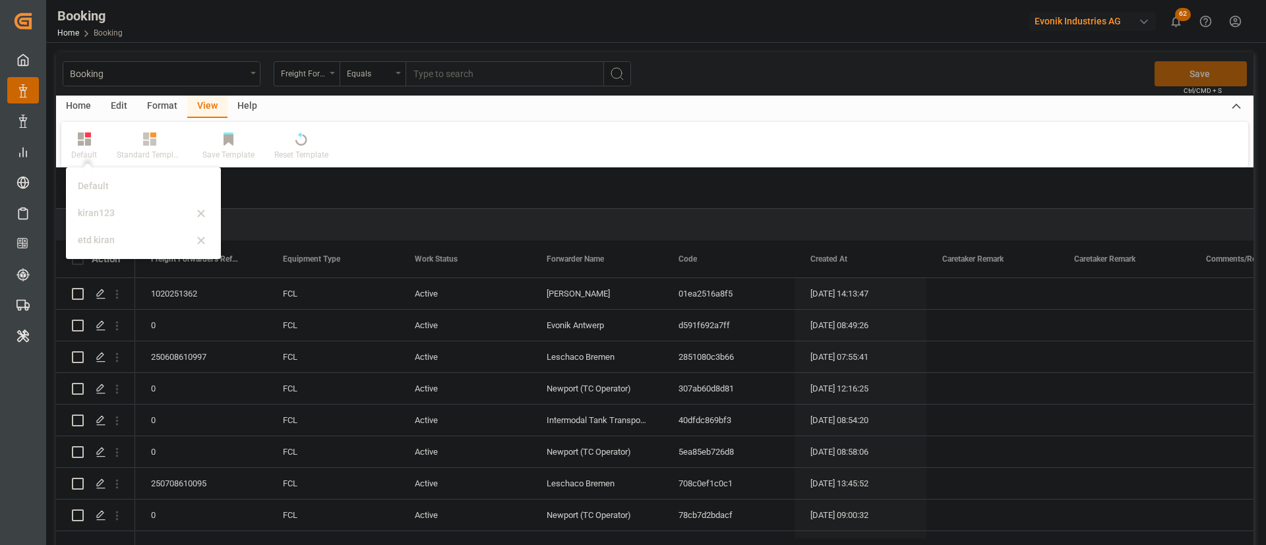
drag, startPoint x: 101, startPoint y: 202, endPoint x: 487, endPoint y: 261, distance: 390.7
click at [102, 202] on div "kiran123" at bounding box center [143, 213] width 144 height 27
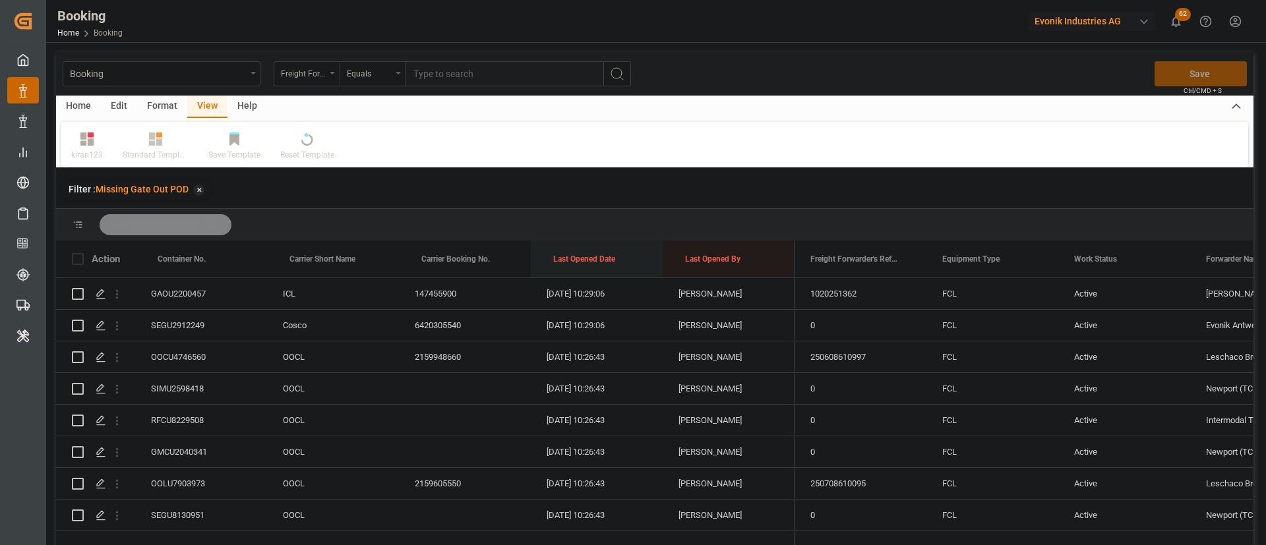
drag, startPoint x: 560, startPoint y: 257, endPoint x: 580, endPoint y: 3, distance: 254.6
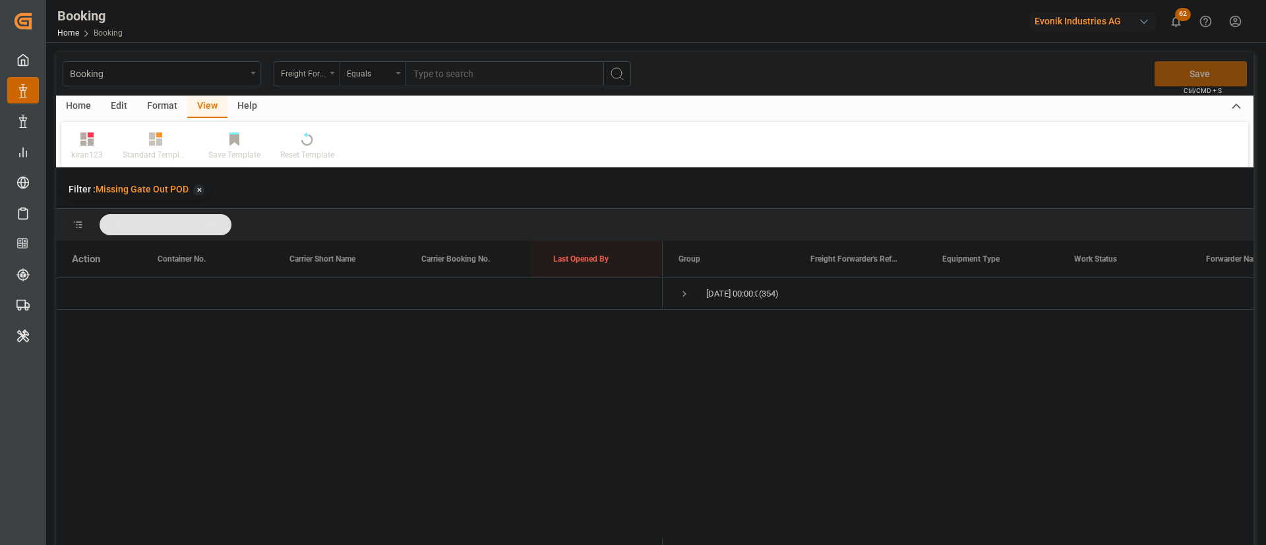
click at [163, 103] on div "Format" at bounding box center [162, 107] width 50 height 22
click at [91, 148] on div "Filter Rows" at bounding box center [90, 146] width 59 height 29
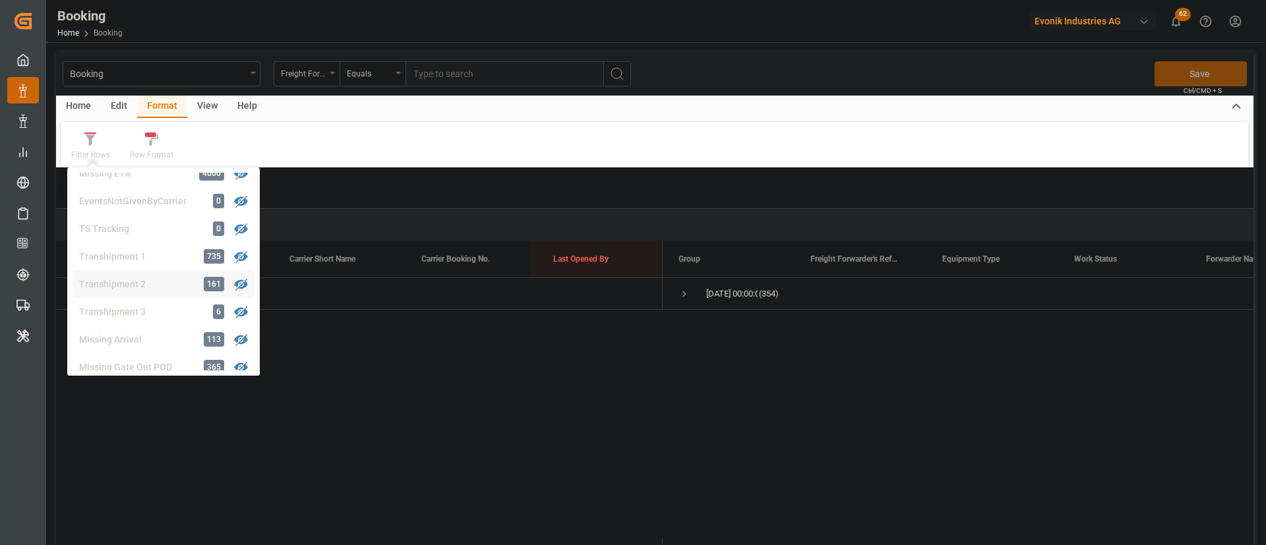
scroll to position [500, 0]
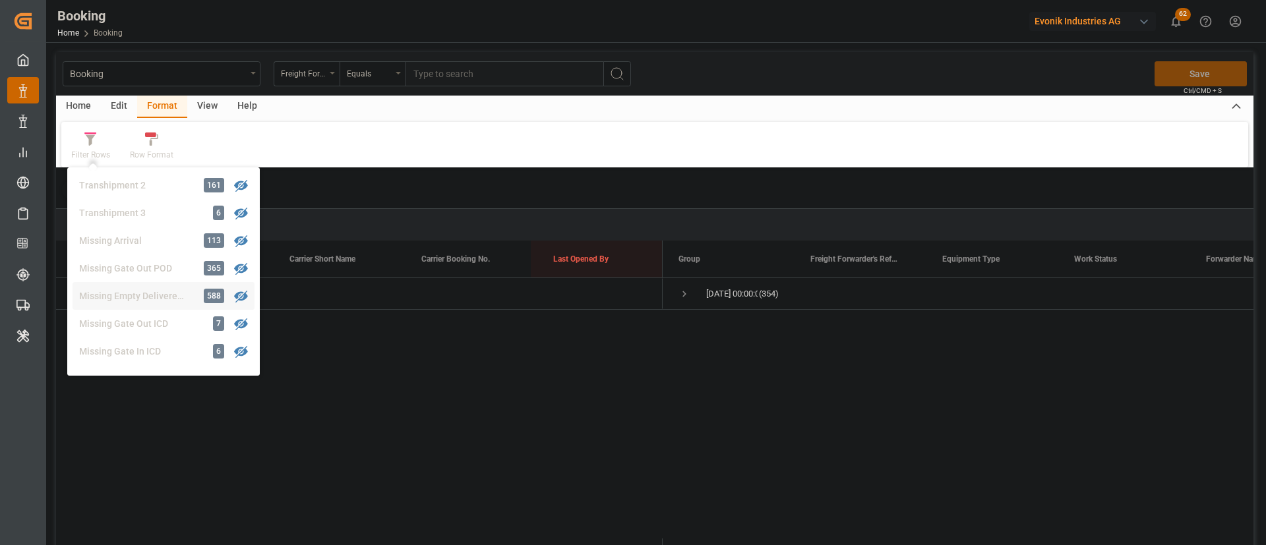
click at [143, 294] on div "Booking Freight Forwarder's Reference No. Equals Save Ctrl/CMD + S Home Edit Fo…" at bounding box center [654, 316] width 1197 height 528
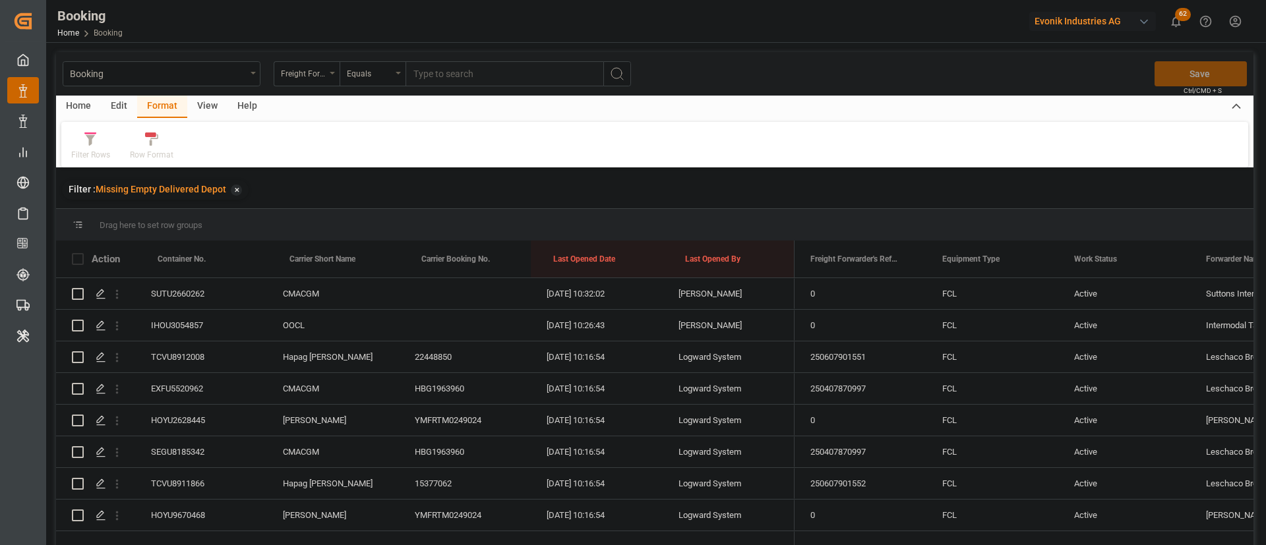
click at [205, 101] on div "View" at bounding box center [207, 107] width 40 height 22
click at [90, 142] on icon at bounding box center [86, 138] width 13 height 13
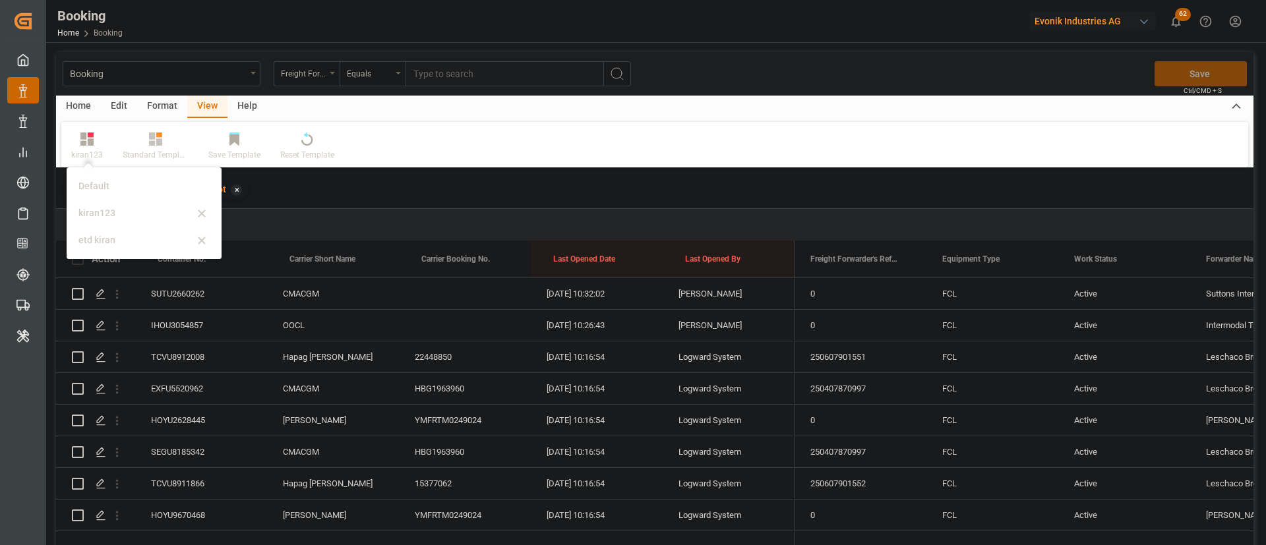
drag, startPoint x: 98, startPoint y: 206, endPoint x: 292, endPoint y: 232, distance: 195.5
click at [98, 208] on div "kiran123" at bounding box center [135, 213] width 115 height 14
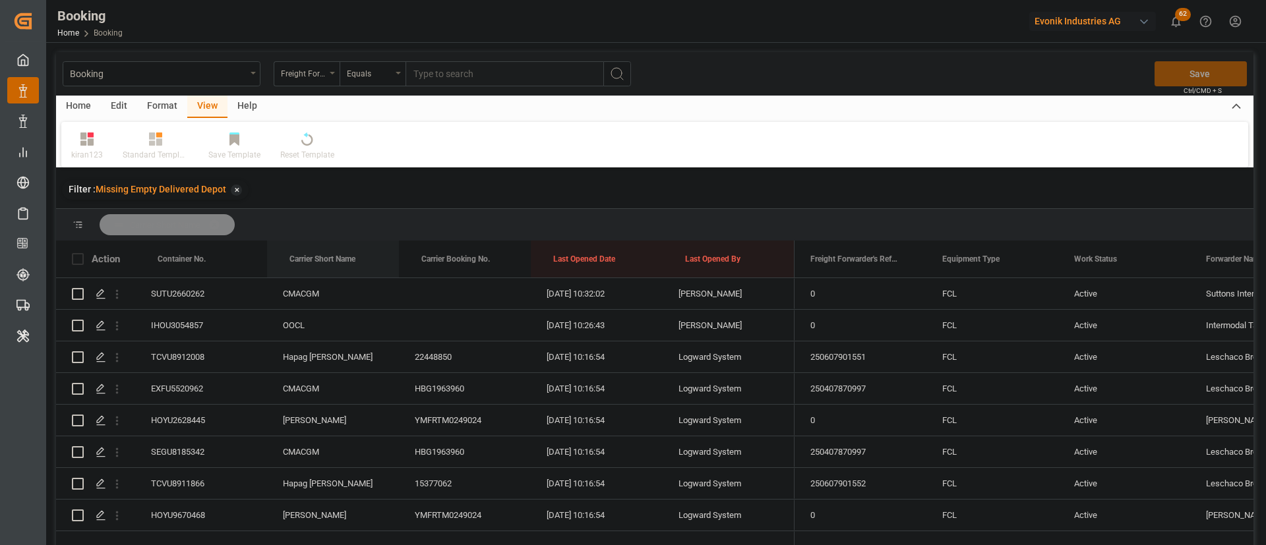
drag, startPoint x: 327, startPoint y: 260, endPoint x: 367, endPoint y: 227, distance: 52.0
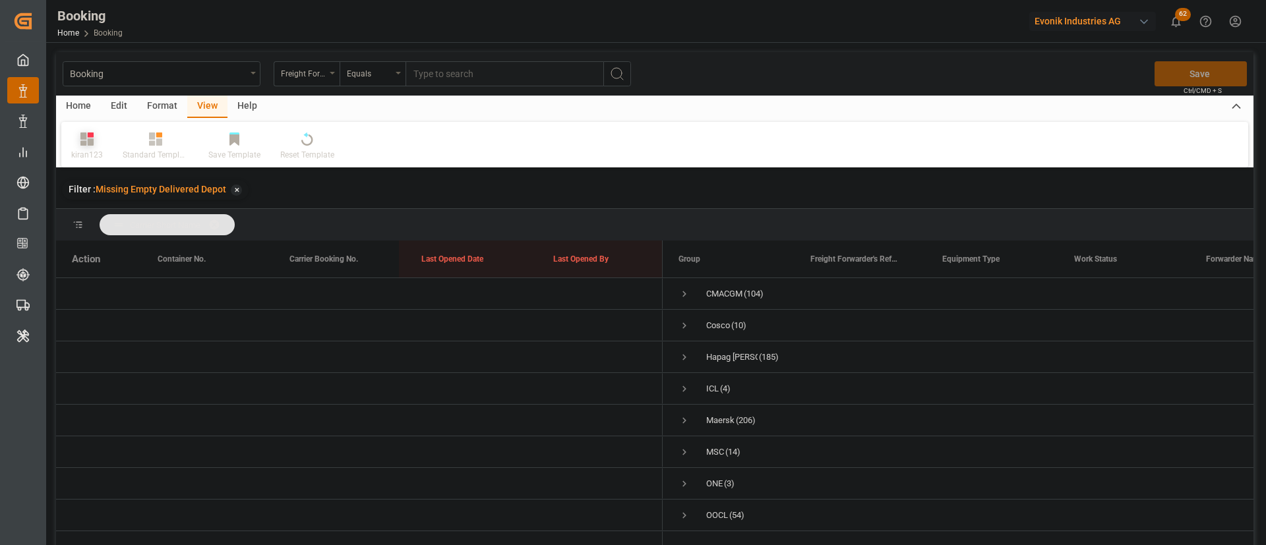
click at [79, 151] on div "kiran123" at bounding box center [87, 155] width 32 height 12
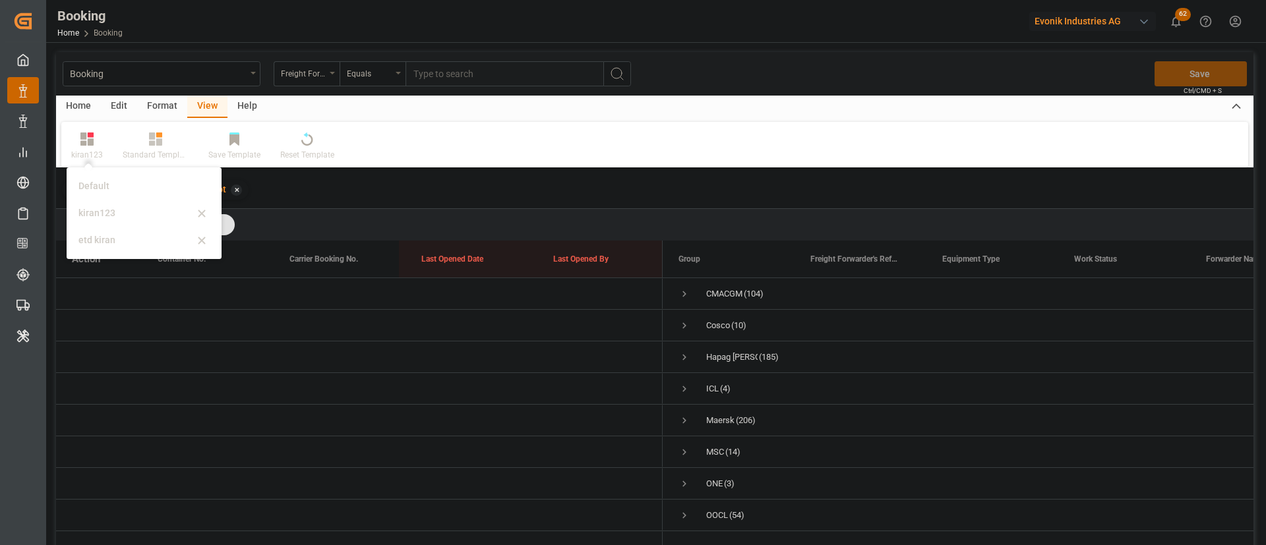
click at [158, 100] on div "Format" at bounding box center [162, 107] width 50 height 22
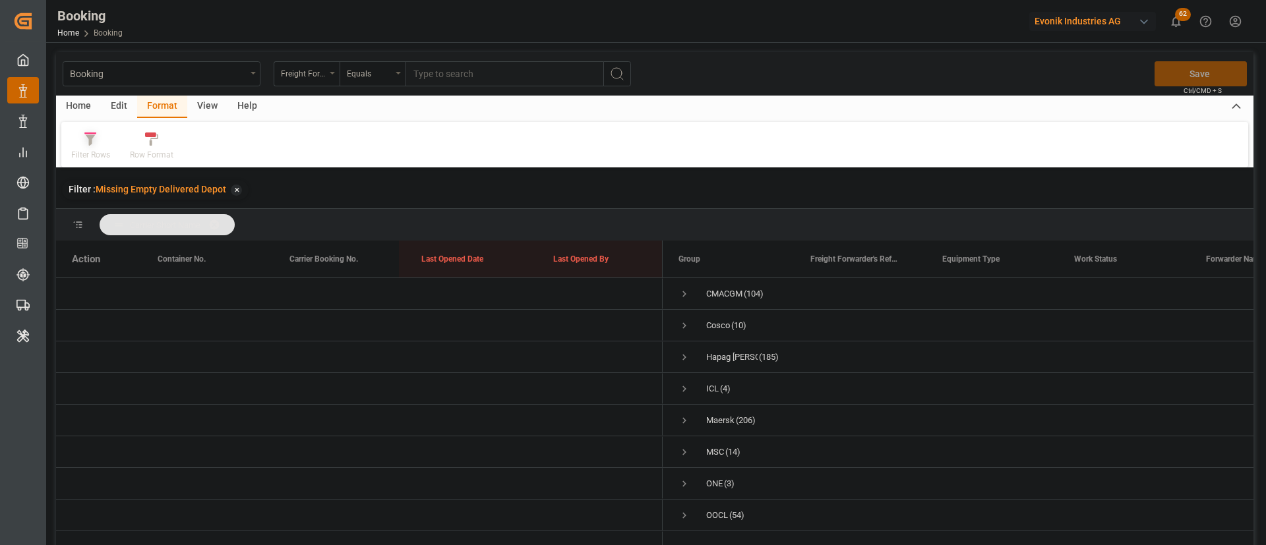
click at [101, 153] on div "Filter Rows" at bounding box center [90, 155] width 39 height 12
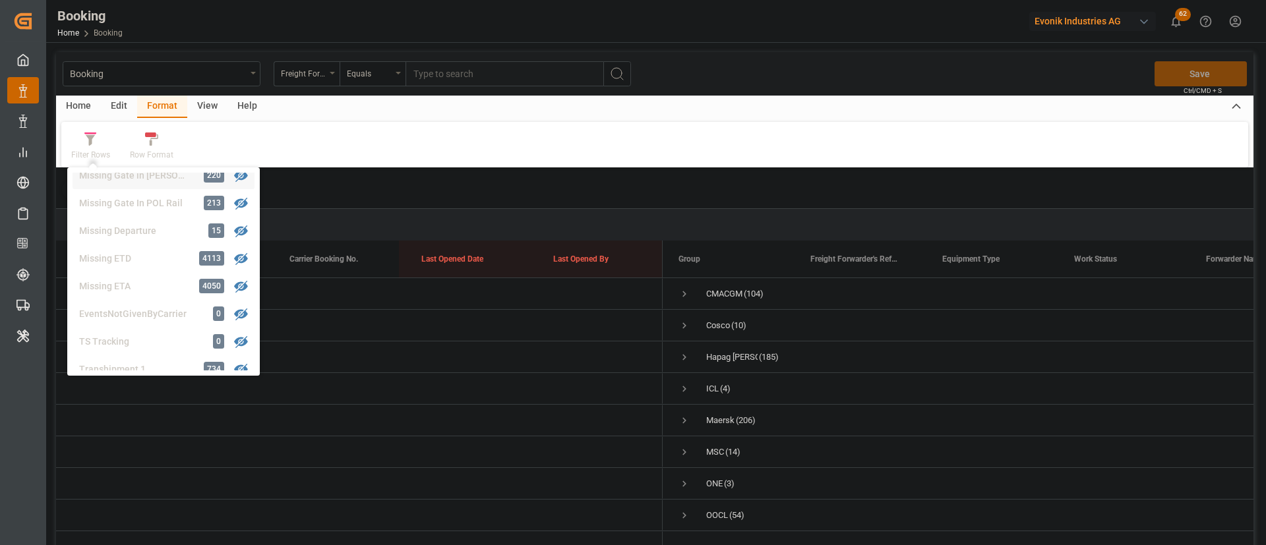
scroll to position [302, 0]
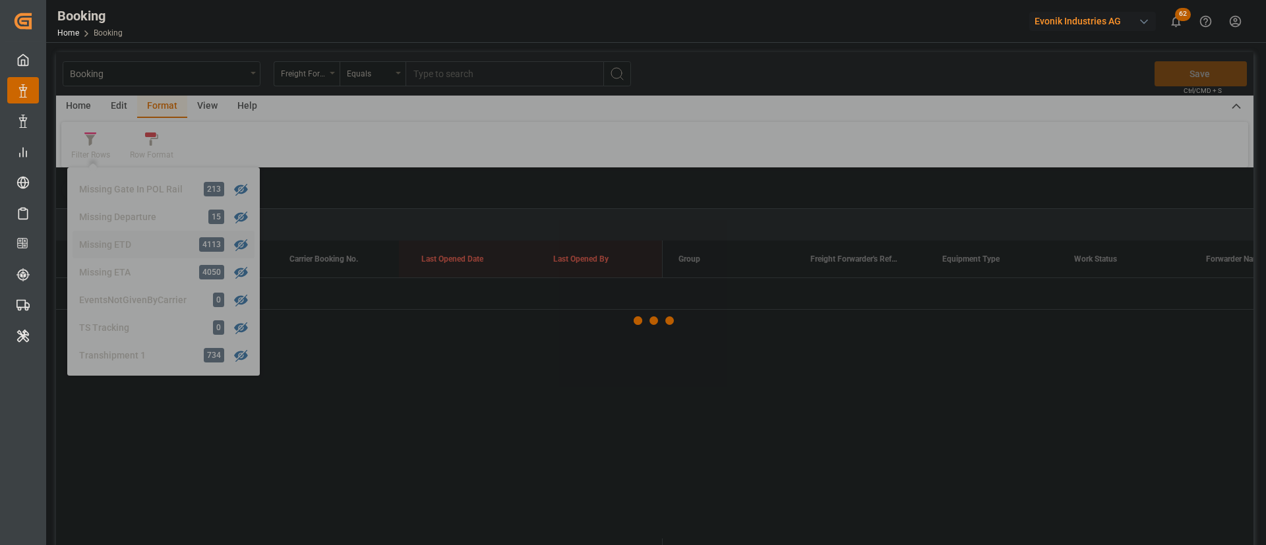
click at [139, 239] on div "Booking Freight Forwarder's Reference No. Equals Save Ctrl/CMD + S Home Edit Fo…" at bounding box center [654, 316] width 1197 height 528
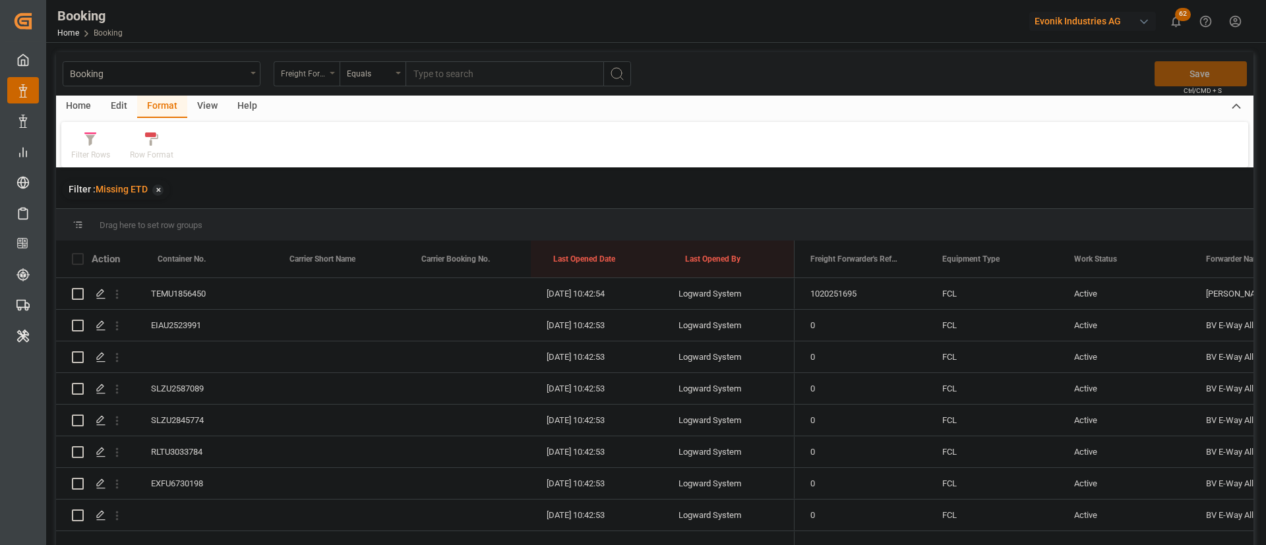
click at [313, 82] on div "Freight Forwarder's Reference No." at bounding box center [307, 73] width 66 height 25
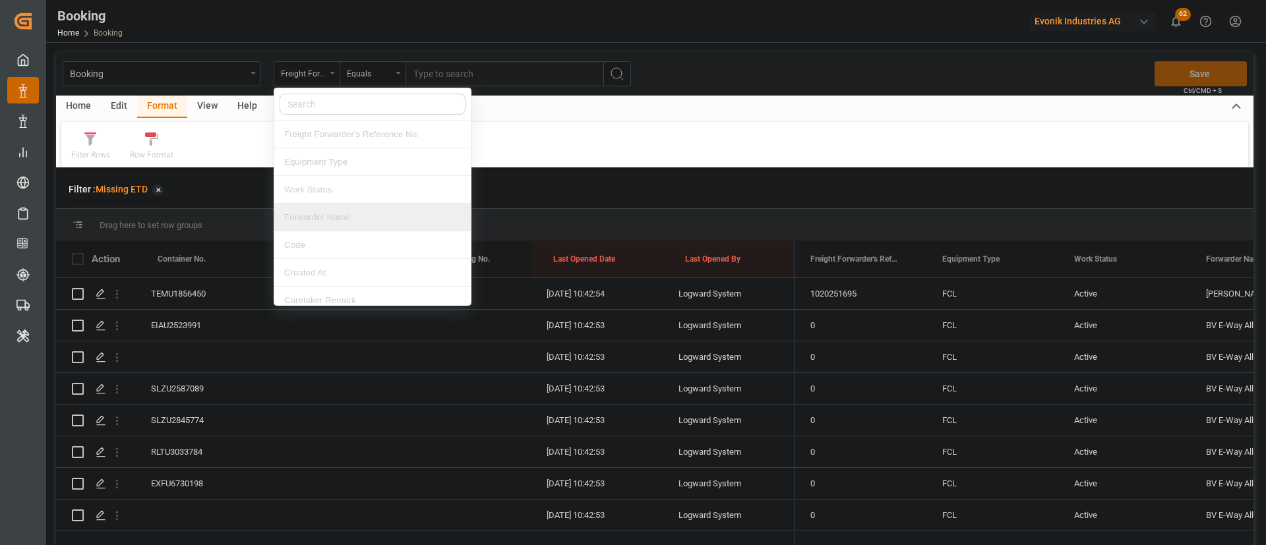
drag, startPoint x: 346, startPoint y: 221, endPoint x: 422, endPoint y: 107, distance: 136.9
click at [347, 220] on div "Forwarder Name" at bounding box center [372, 218] width 196 height 28
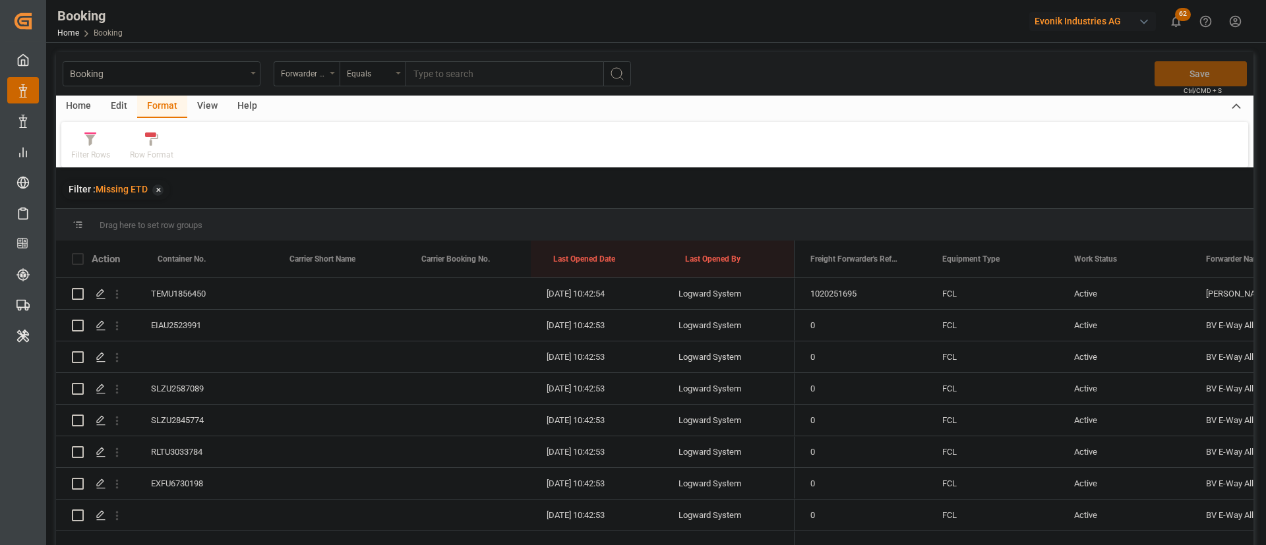
click at [465, 74] on input "text" at bounding box center [504, 73] width 198 height 25
paste input "GAOU2200457"
type input "G"
click at [444, 69] on input "EVONIK Antwerp" at bounding box center [504, 73] width 198 height 25
type input "Evonik Antwerp"
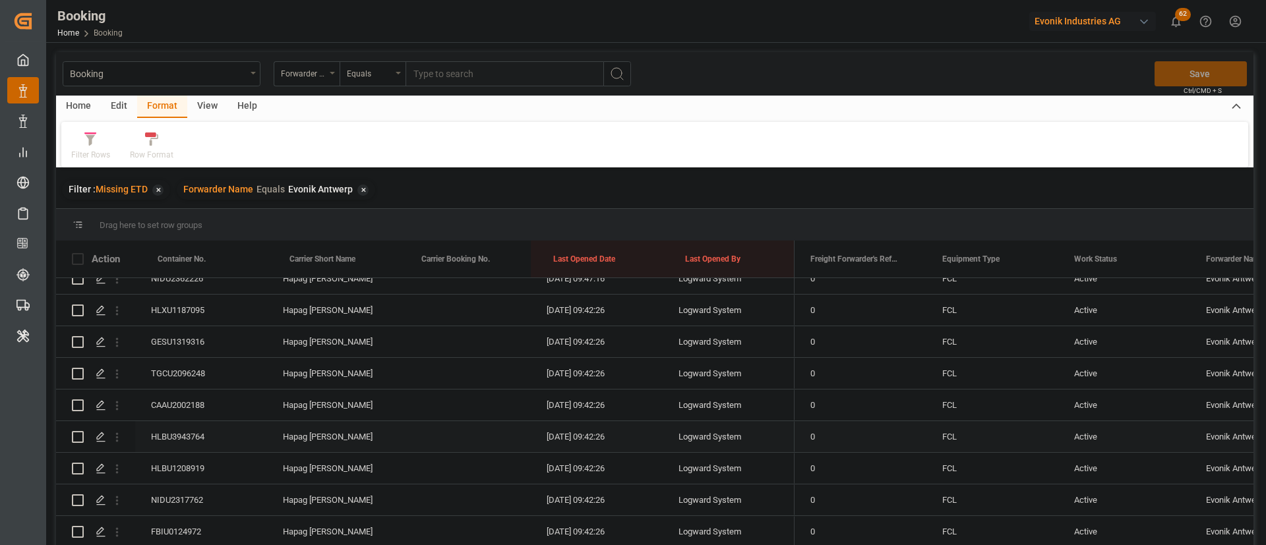
scroll to position [396, 0]
click at [208, 107] on div "View" at bounding box center [207, 107] width 40 height 22
click at [95, 144] on div at bounding box center [87, 139] width 32 height 14
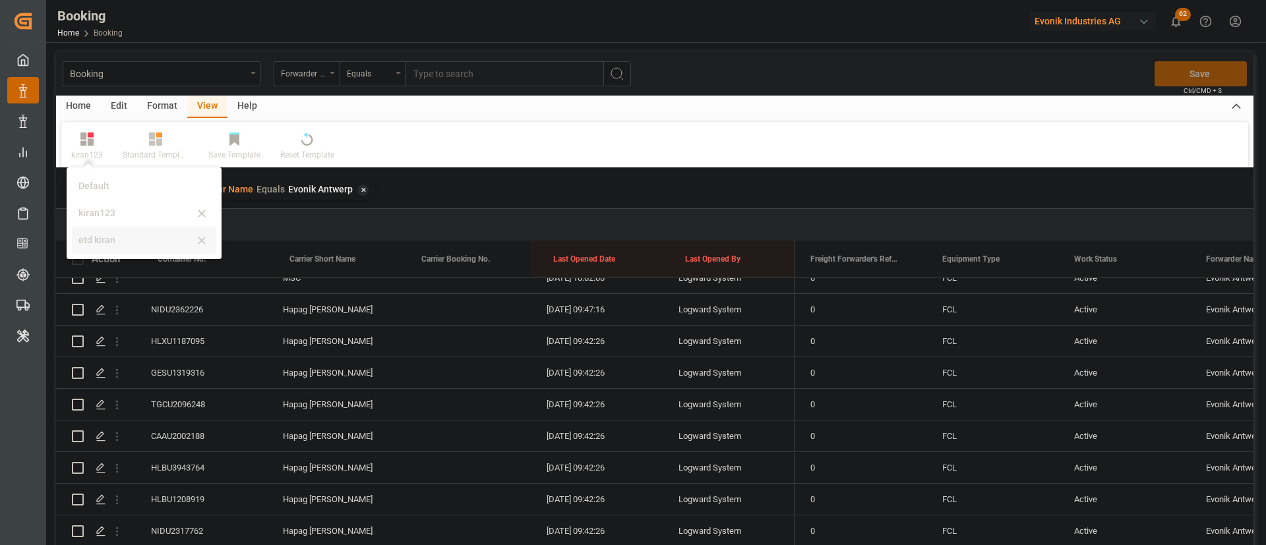
click at [117, 241] on div "etd kiran" at bounding box center [135, 240] width 115 height 14
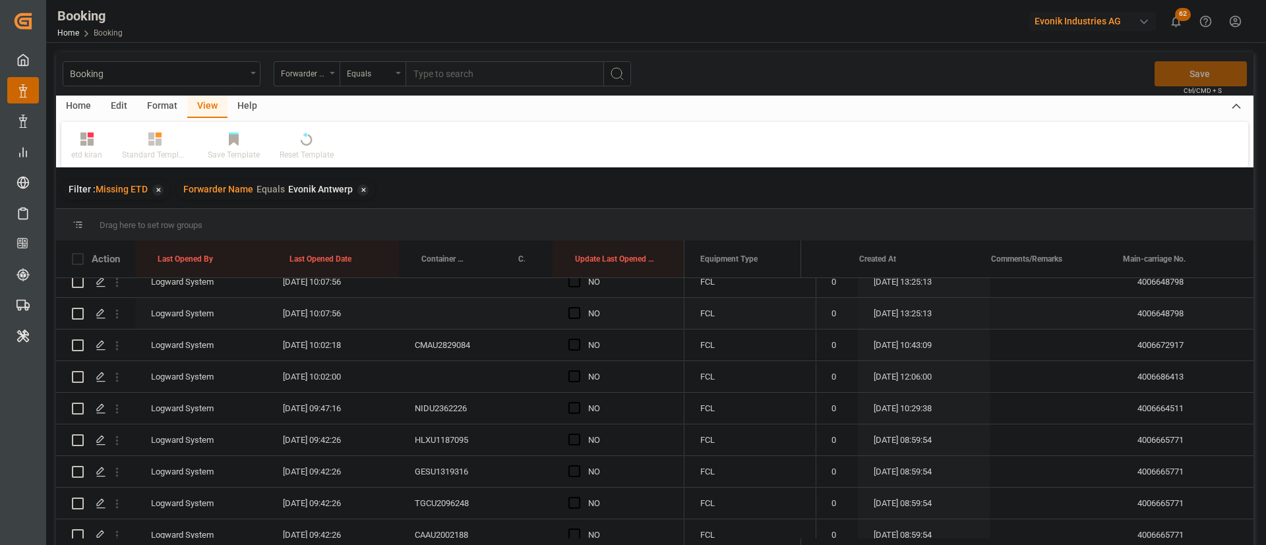
scroll to position [0, 0]
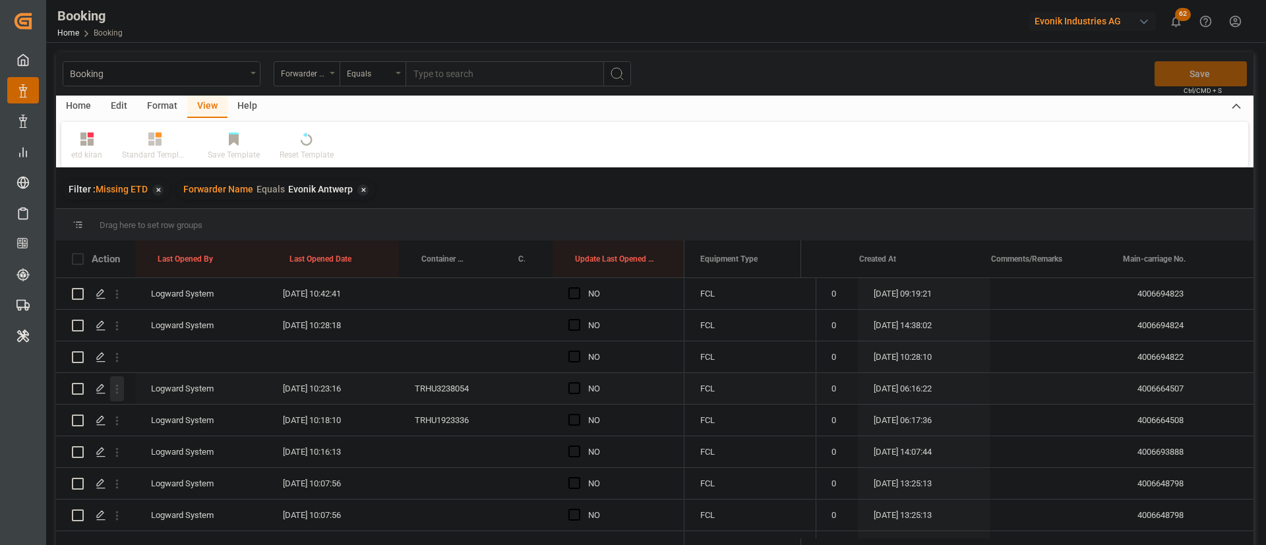
click at [117, 386] on icon "open menu" at bounding box center [117, 389] width 3 height 9
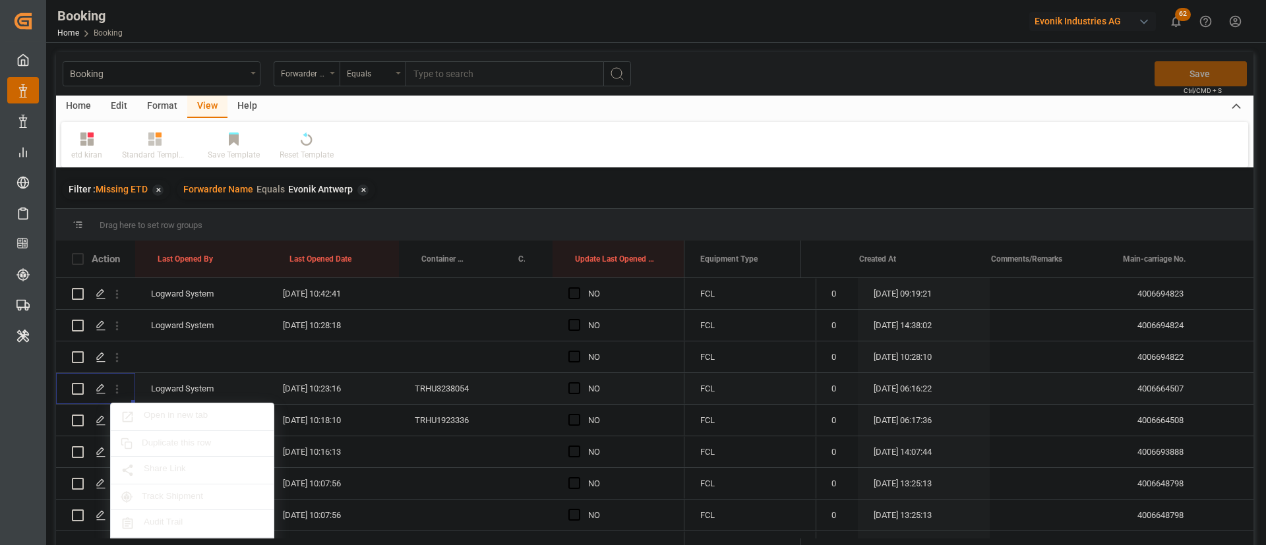
click at [186, 407] on div "Open in new tab" at bounding box center [192, 417] width 163 height 28
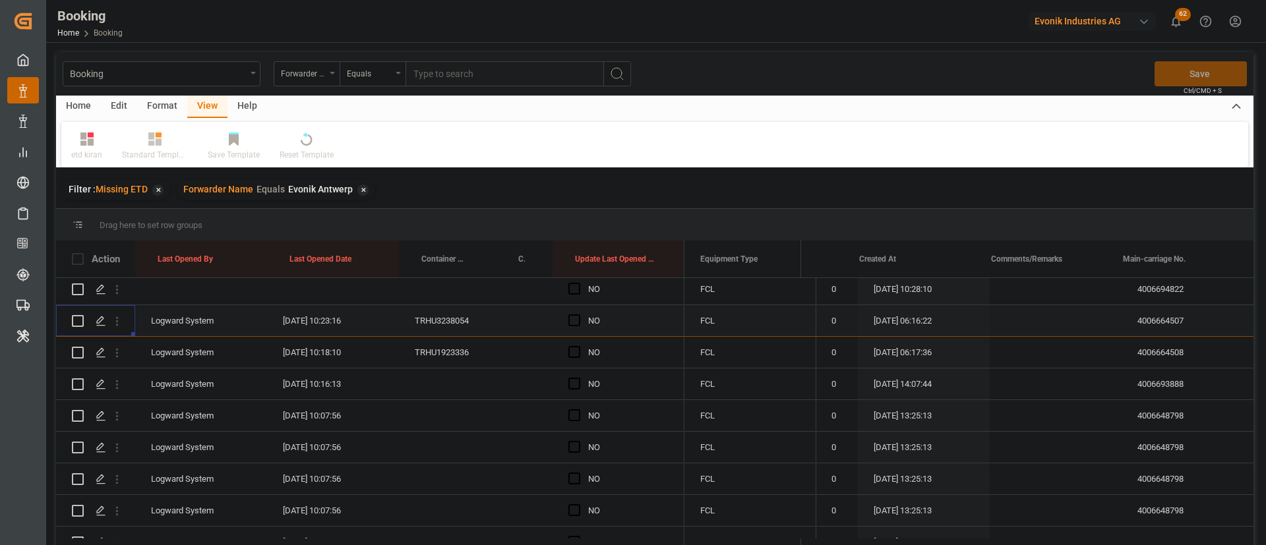
scroll to position [99, 0]
click at [121, 322] on icon "open menu" at bounding box center [117, 322] width 14 height 14
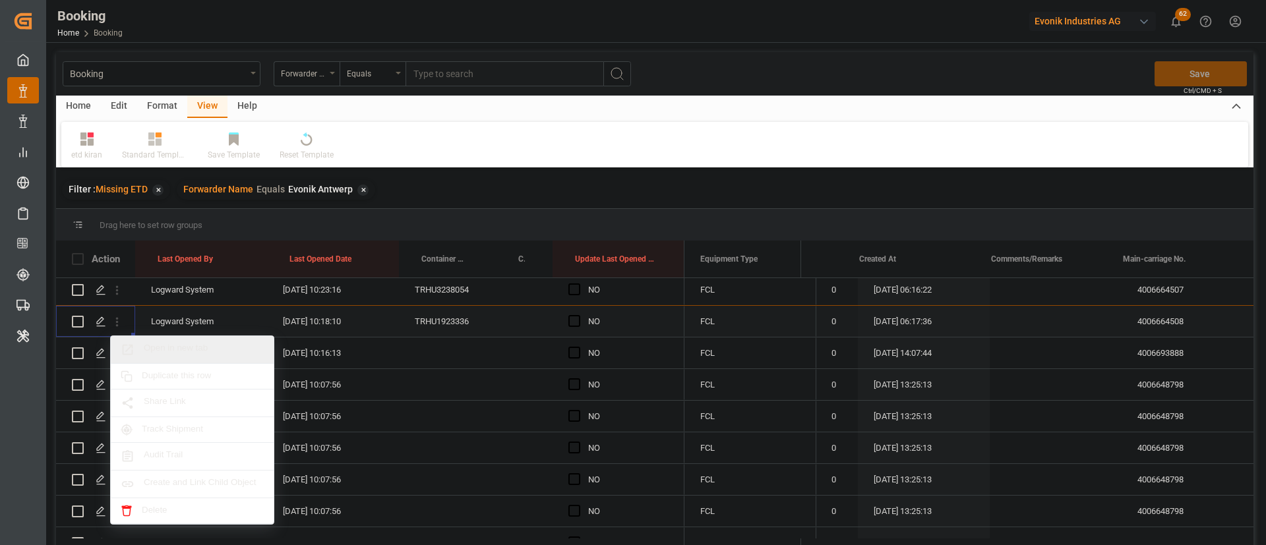
click at [199, 337] on div "Open in new tab" at bounding box center [192, 350] width 163 height 28
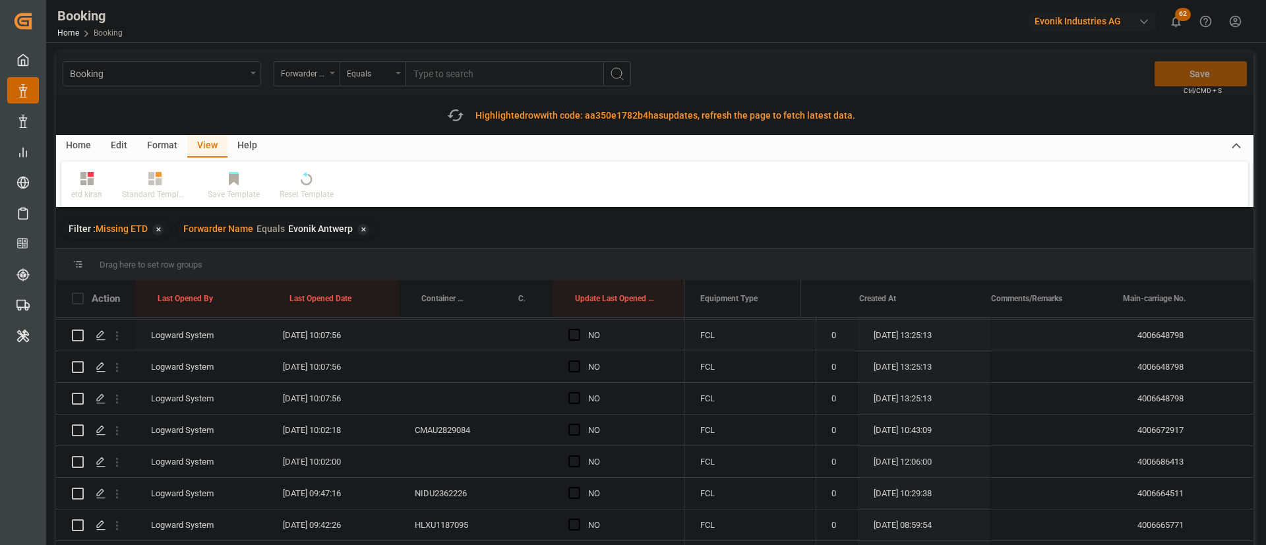
scroll to position [297, 0]
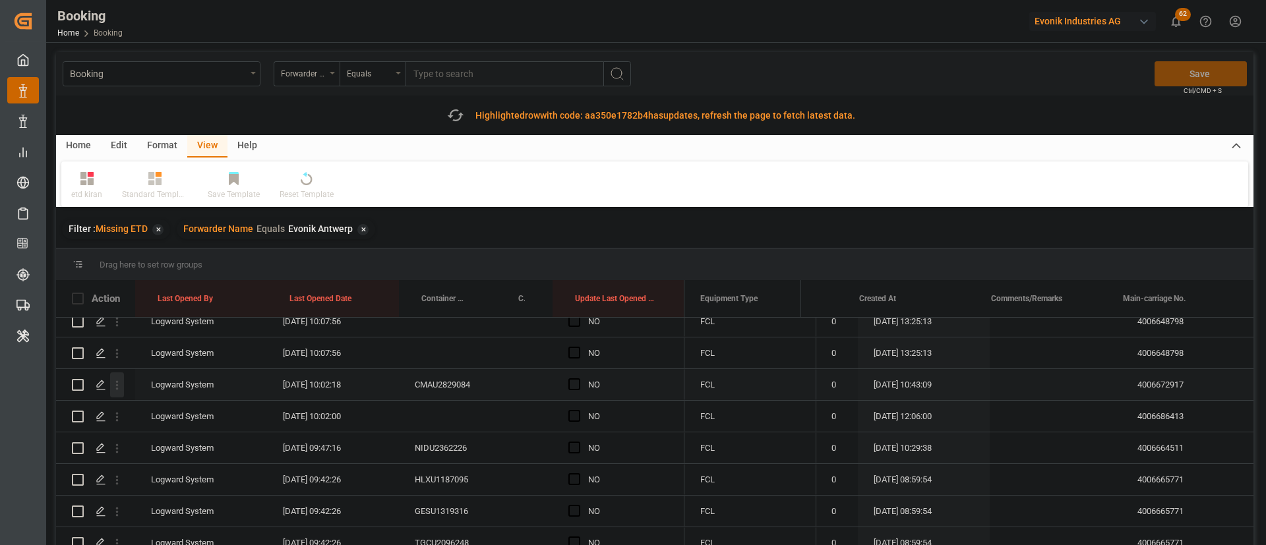
click at [116, 386] on icon "open menu" at bounding box center [117, 385] width 3 height 9
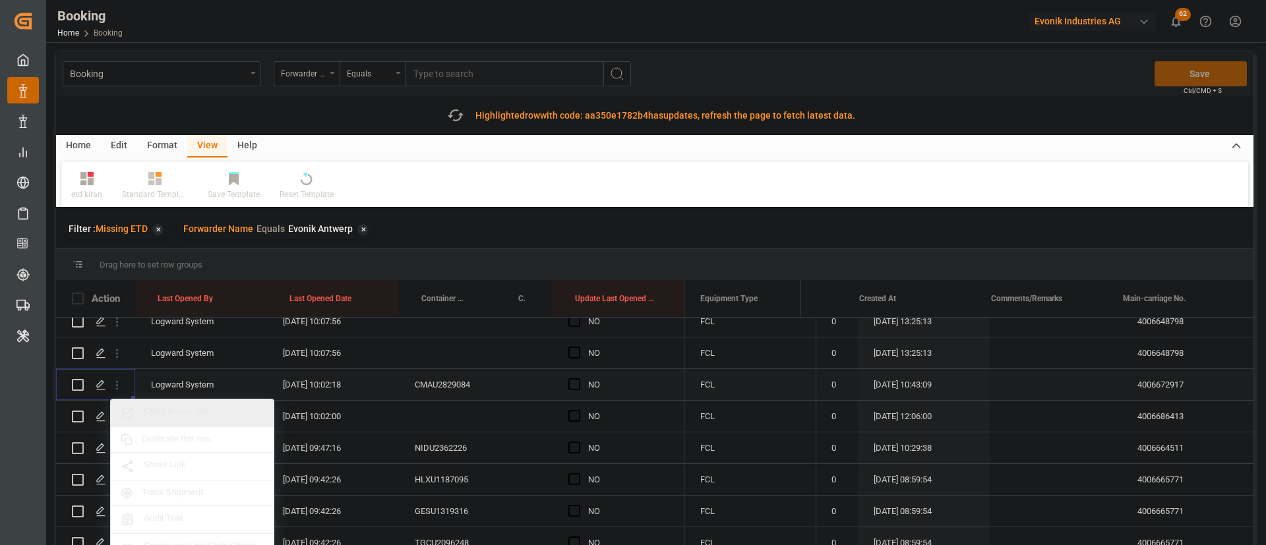
click at [171, 407] on span "Open in new tab" at bounding box center [204, 413] width 120 height 14
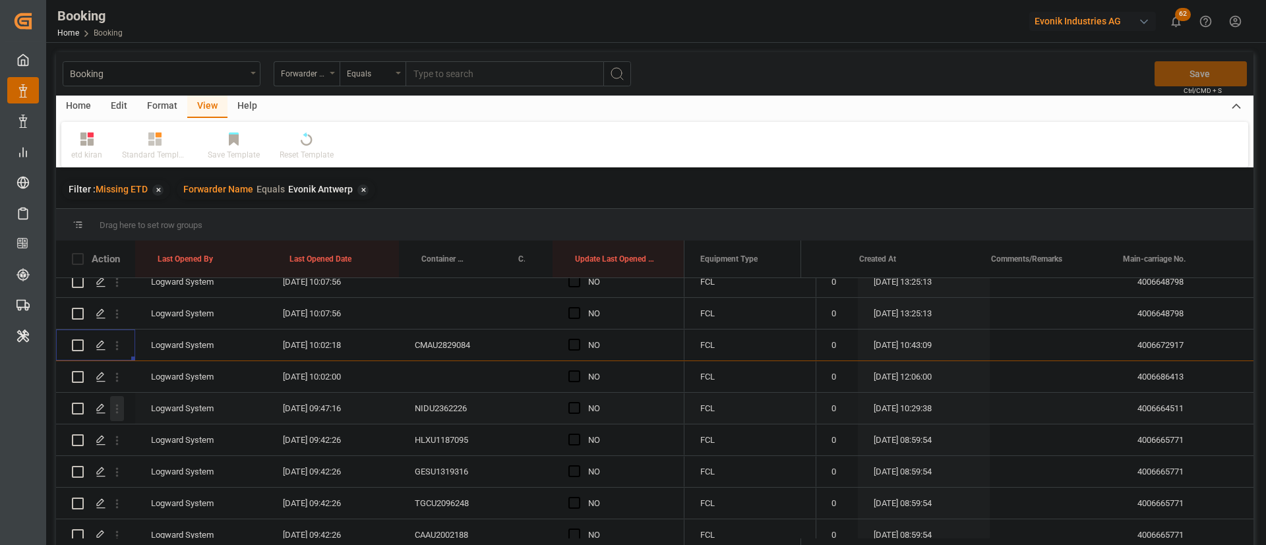
click at [119, 411] on icon "open menu" at bounding box center [117, 409] width 14 height 14
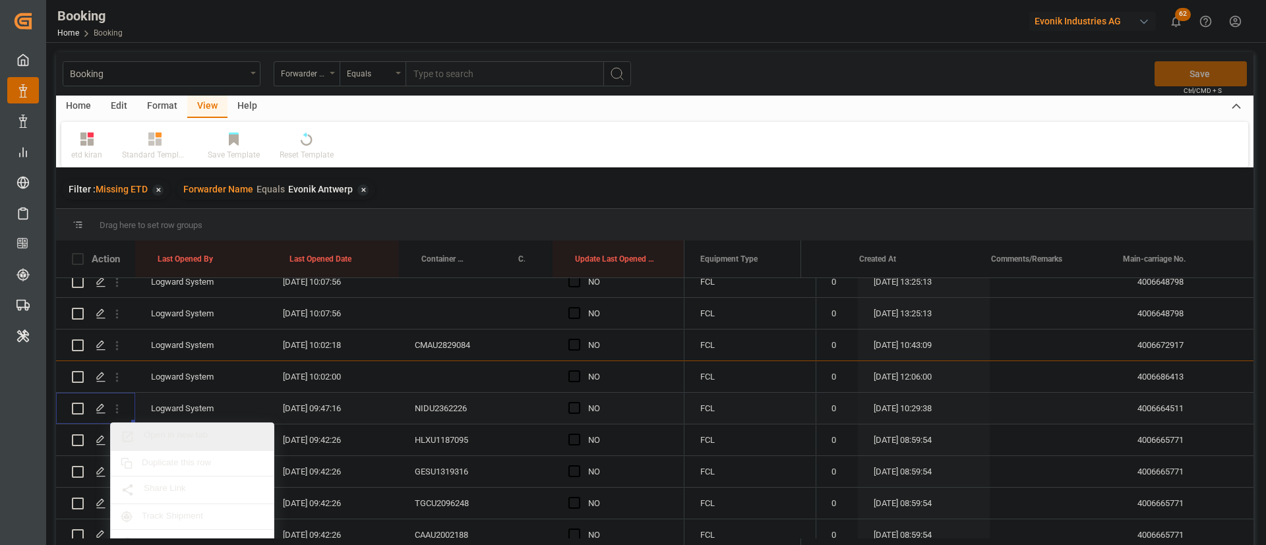
click at [189, 430] on span "Open in new tab" at bounding box center [204, 437] width 120 height 14
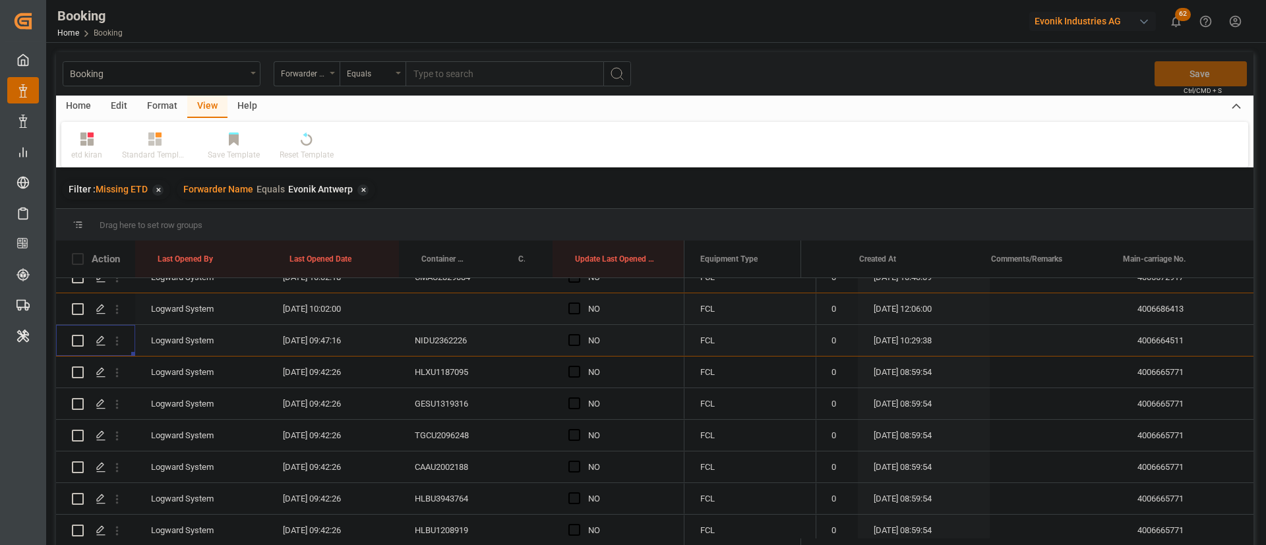
scroll to position [396, 0]
click at [111, 342] on icon "open menu" at bounding box center [117, 342] width 14 height 14
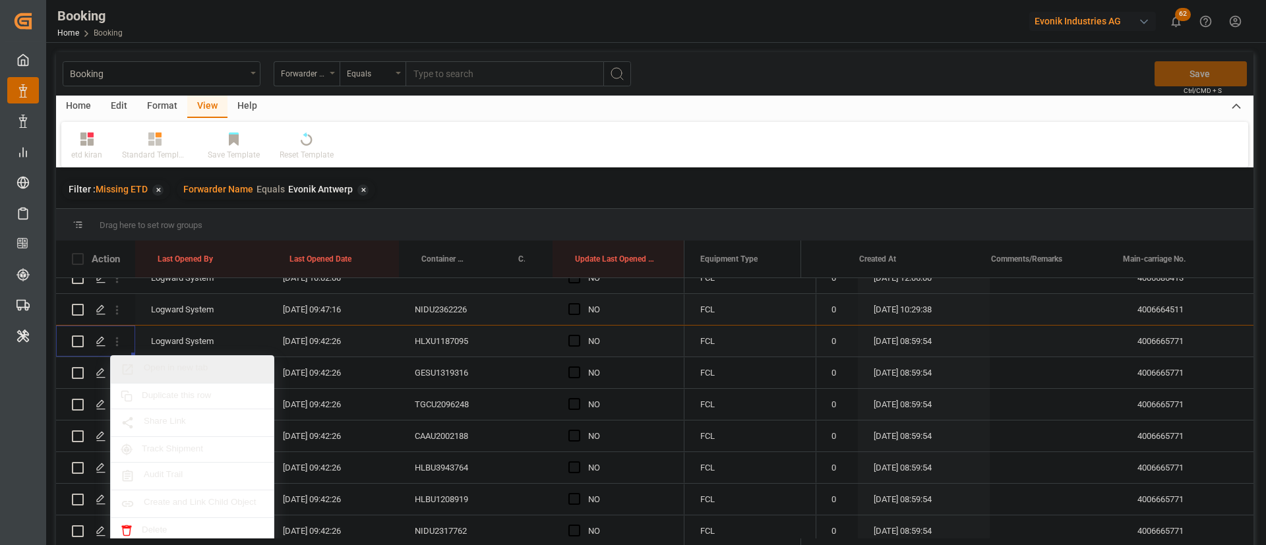
click at [178, 365] on span "Open in new tab" at bounding box center [204, 370] width 120 height 14
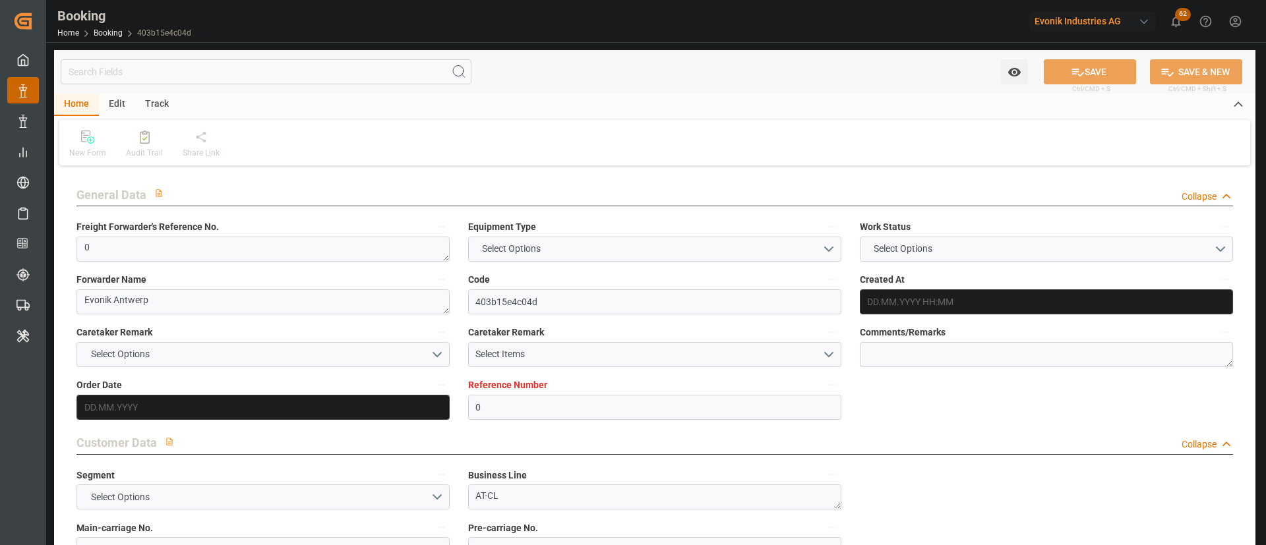
type input "0"
type input "Hapag [PERSON_NAME]"
type input "Hapag [PERSON_NAME] Aktiengesellschaft"
type input "NLRTM"
type input "KRPUS"
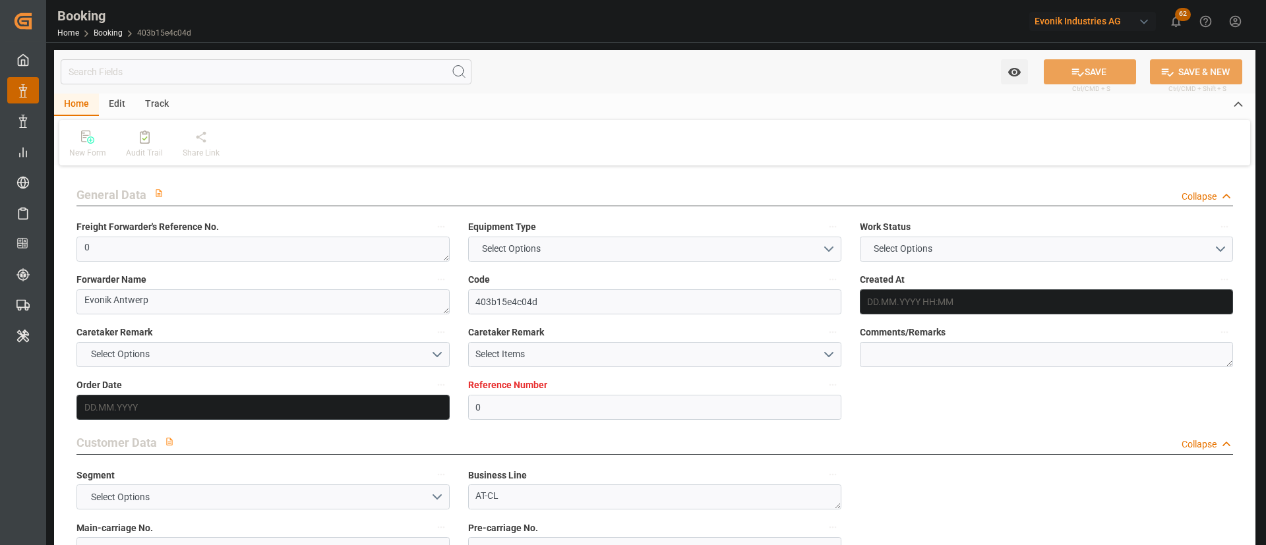
type input "[DATE] 06:16"
type input "[DATE]"
type input "[DATE] 10:23"
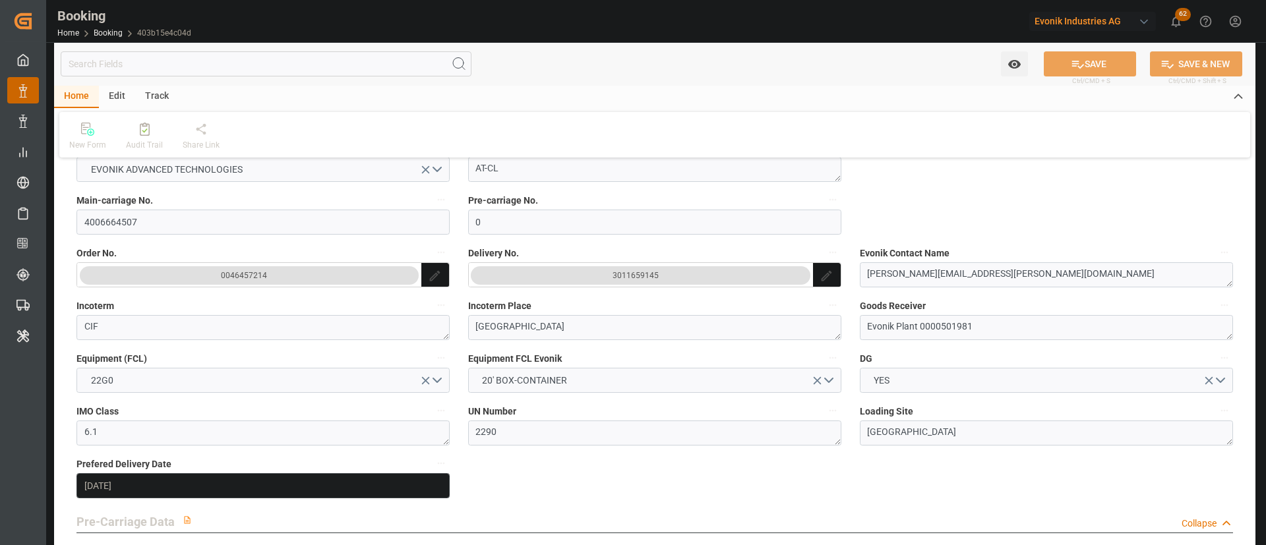
scroll to position [297, 0]
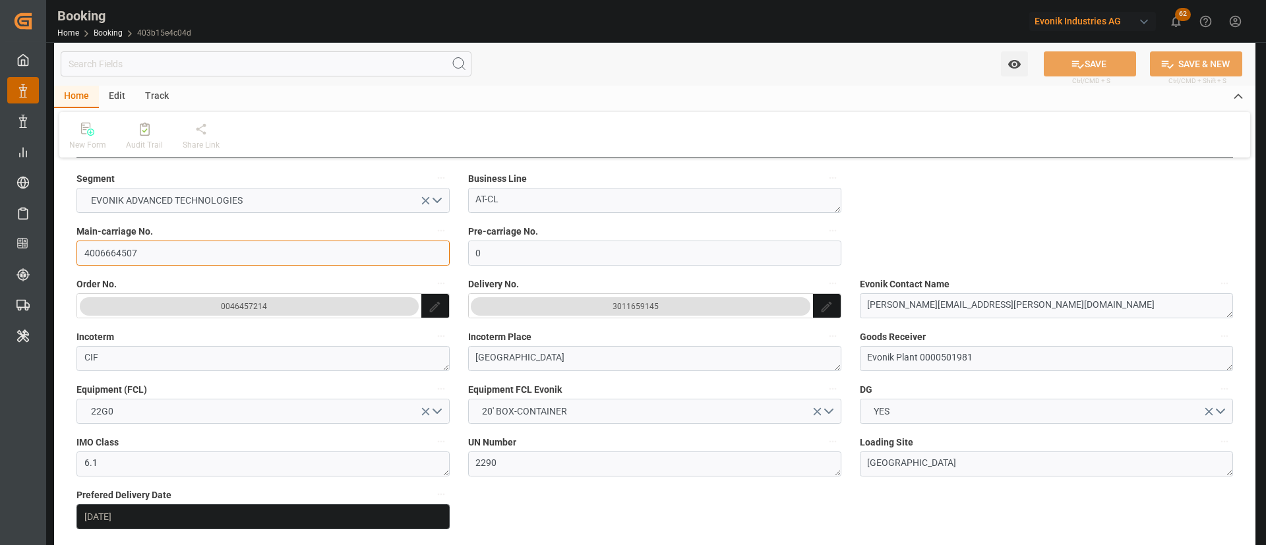
click at [168, 243] on input "4006664507" at bounding box center [262, 253] width 373 height 25
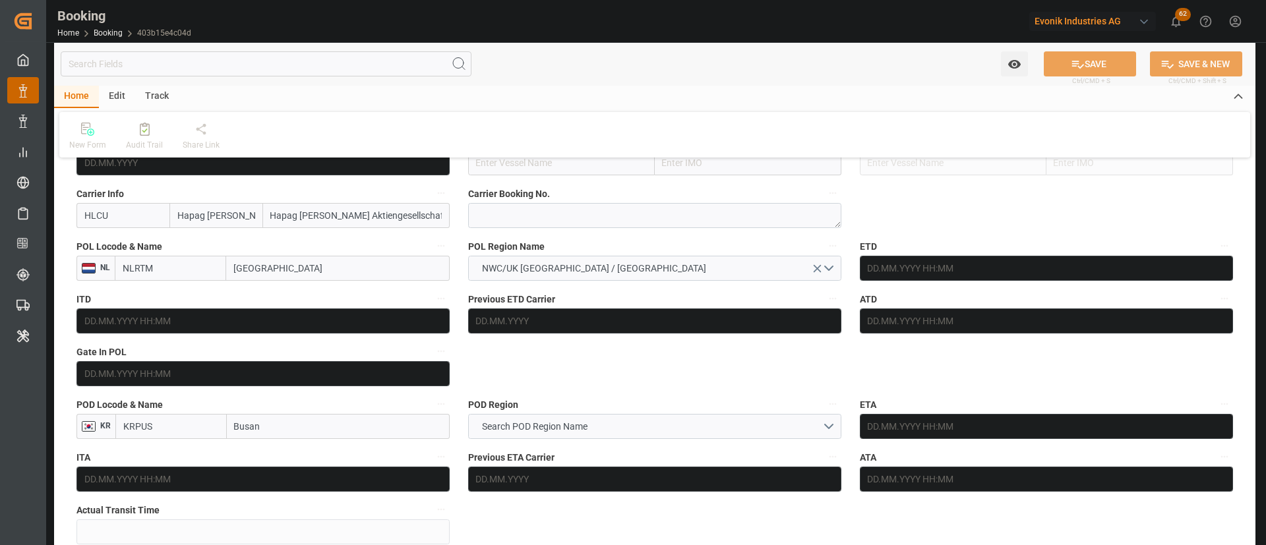
scroll to position [890, 0]
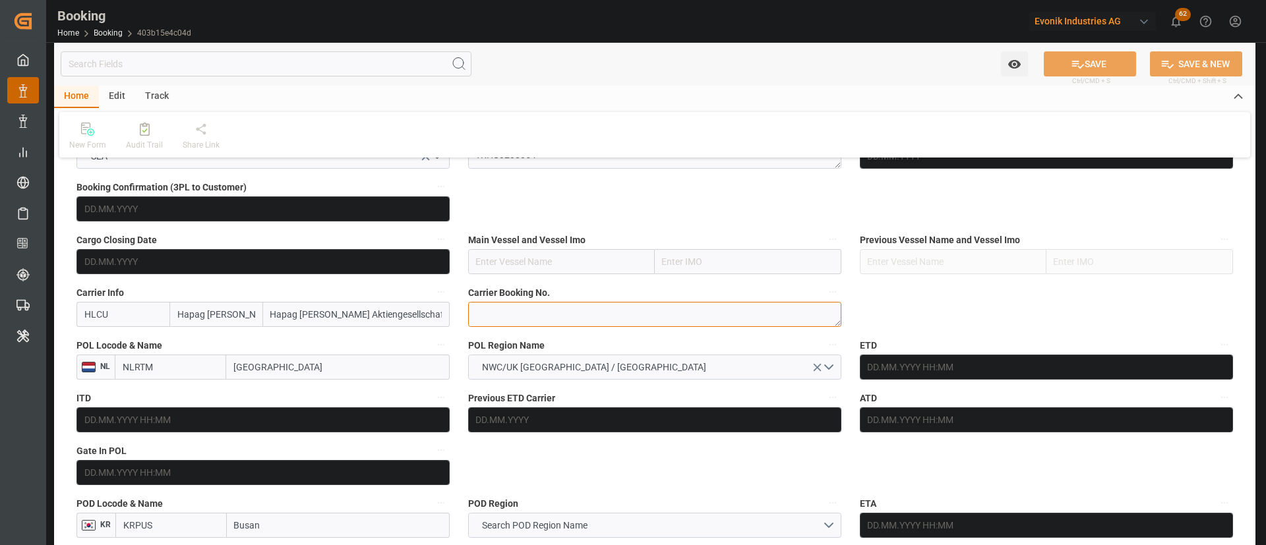
click at [547, 317] on textarea at bounding box center [654, 314] width 373 height 25
paste textarea "92884452"
type textarea "92884452"
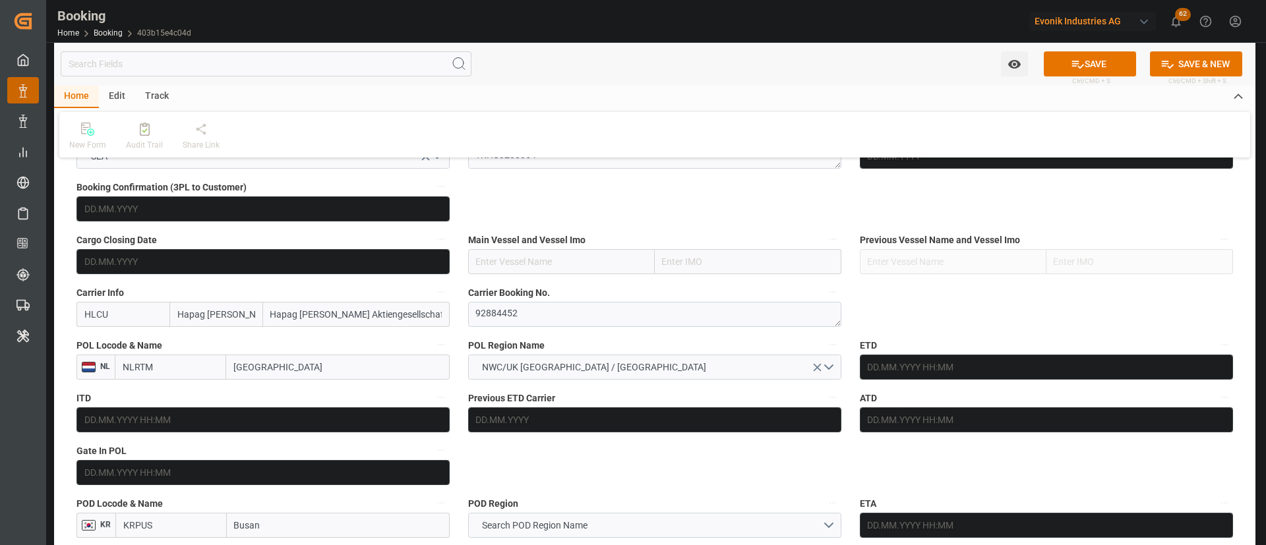
paste input "[GEOGRAPHIC_DATA]"
type input "[GEOGRAPHIC_DATA]"
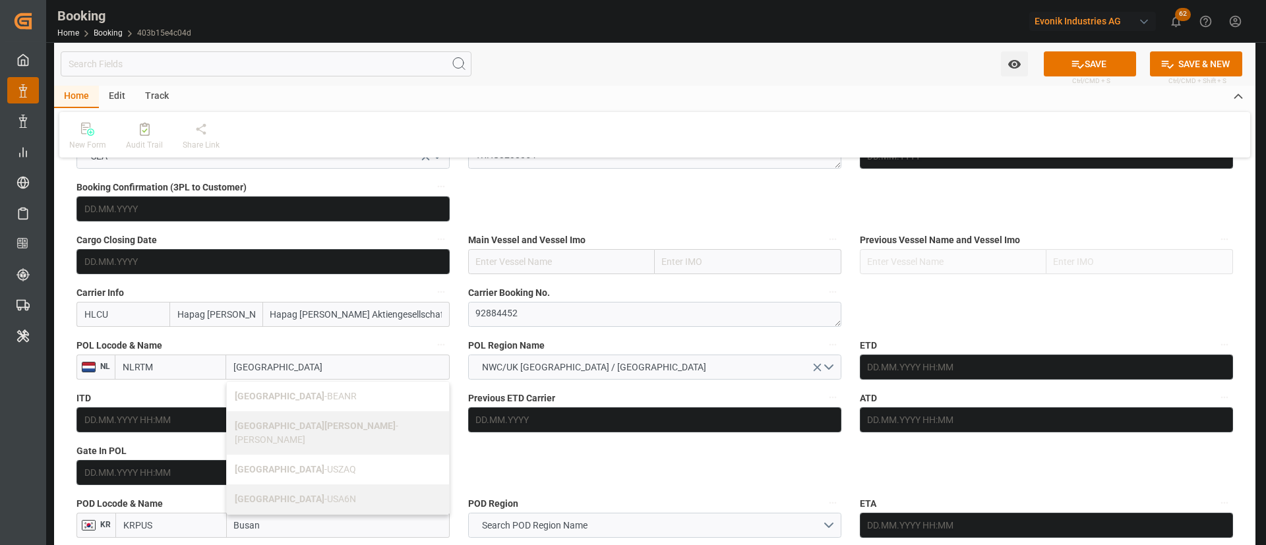
click at [249, 391] on b "[GEOGRAPHIC_DATA]" at bounding box center [280, 396] width 90 height 11
type input "BEANR"
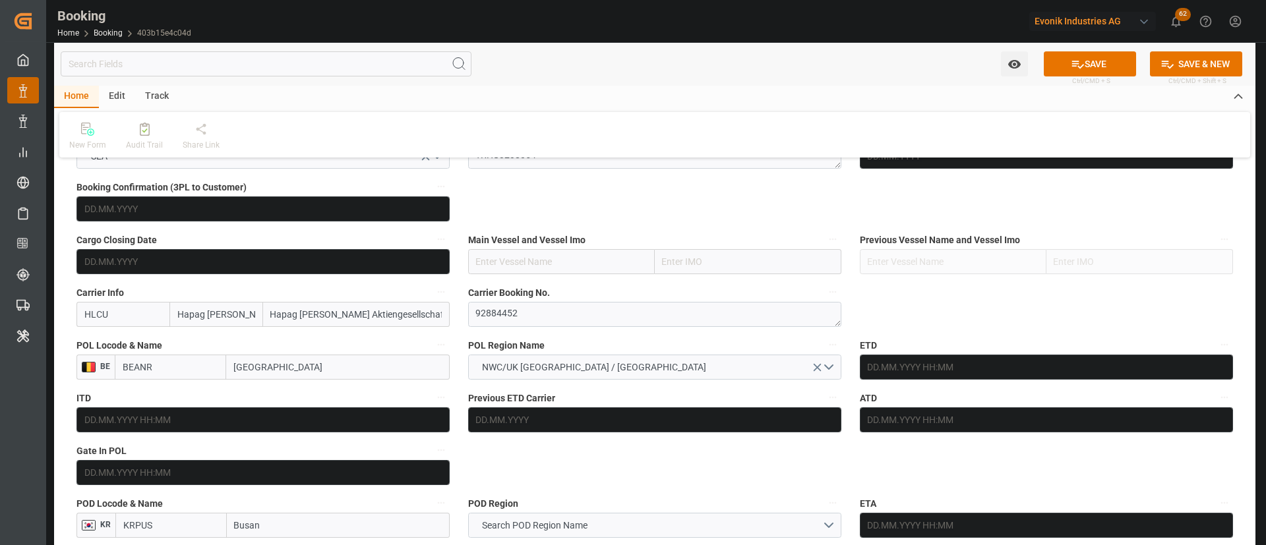
type input "[GEOGRAPHIC_DATA]"
click at [610, 272] on input "text" at bounding box center [561, 261] width 187 height 25
paste input "HAMMONIA BALTICA"
click at [547, 285] on b "HAMMONIA BALTICA" at bounding box center [521, 290] width 88 height 11
type input "HAMMONIA BALTICA"
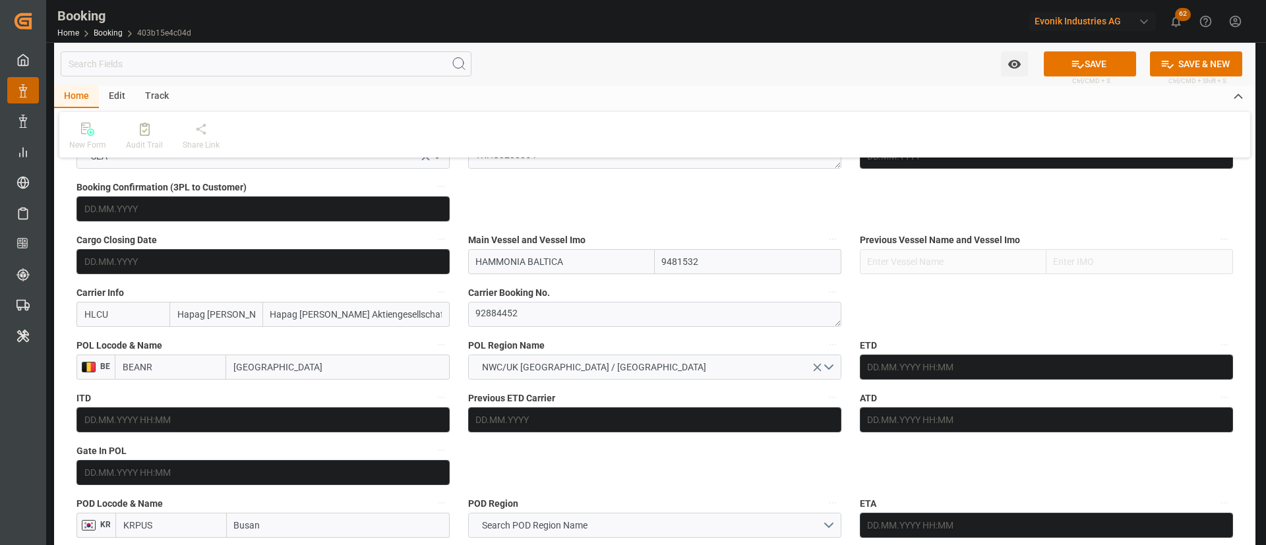
type input "9481532"
type input "HAMMONIA BALTICA"
click at [138, 478] on input "text" at bounding box center [262, 472] width 373 height 25
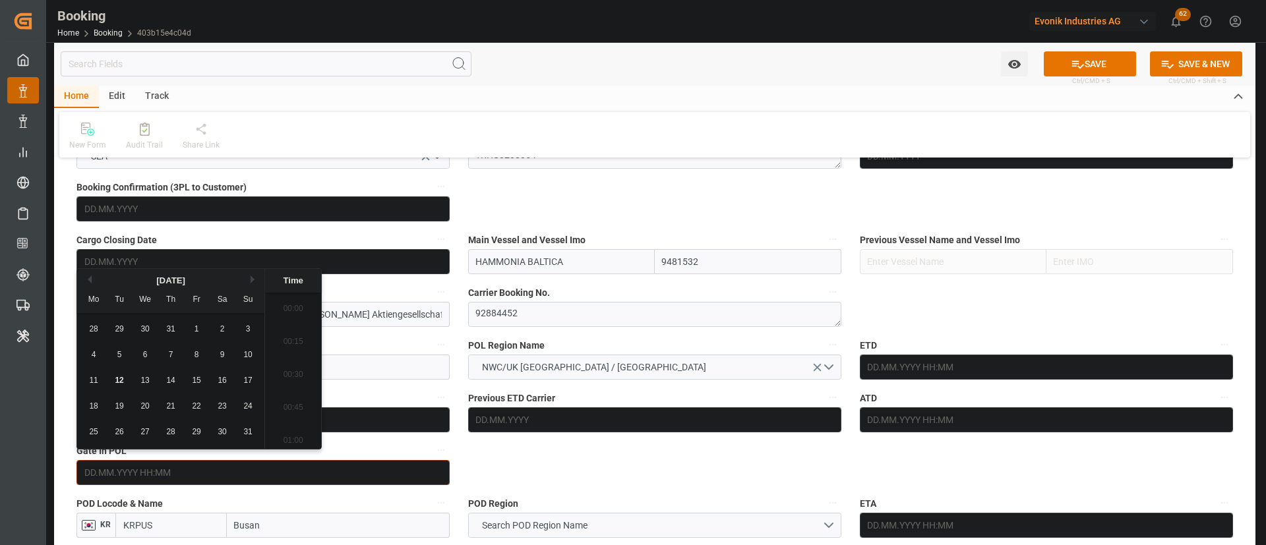
scroll to position [2114, 0]
click at [148, 355] on div "6" at bounding box center [145, 355] width 16 height 16
type input "06.08.2025 00:00"
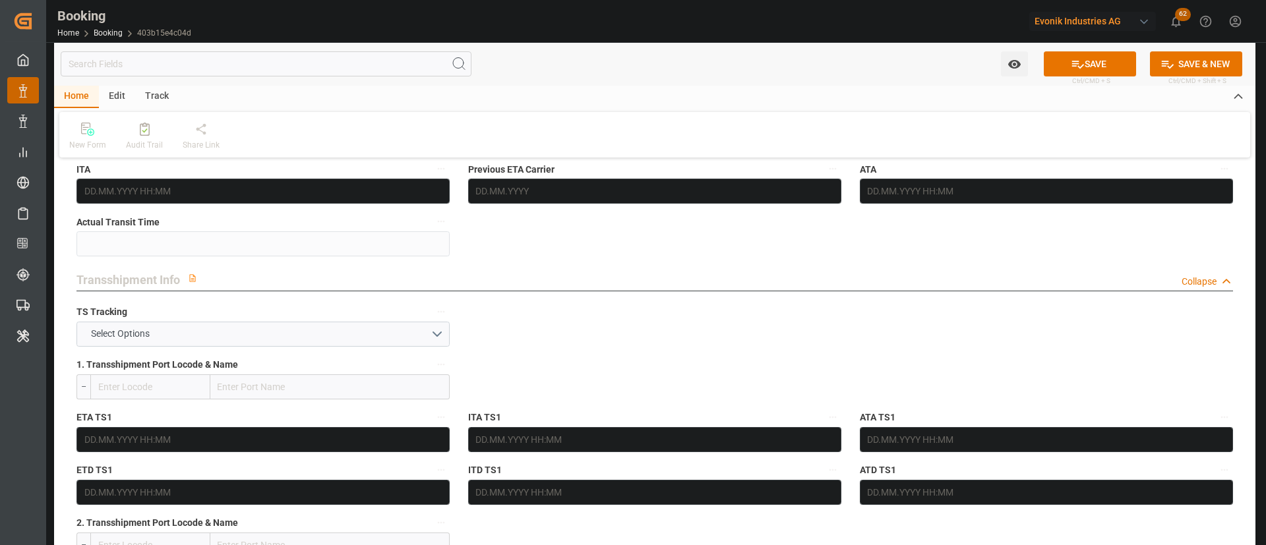
scroll to position [1285, 0]
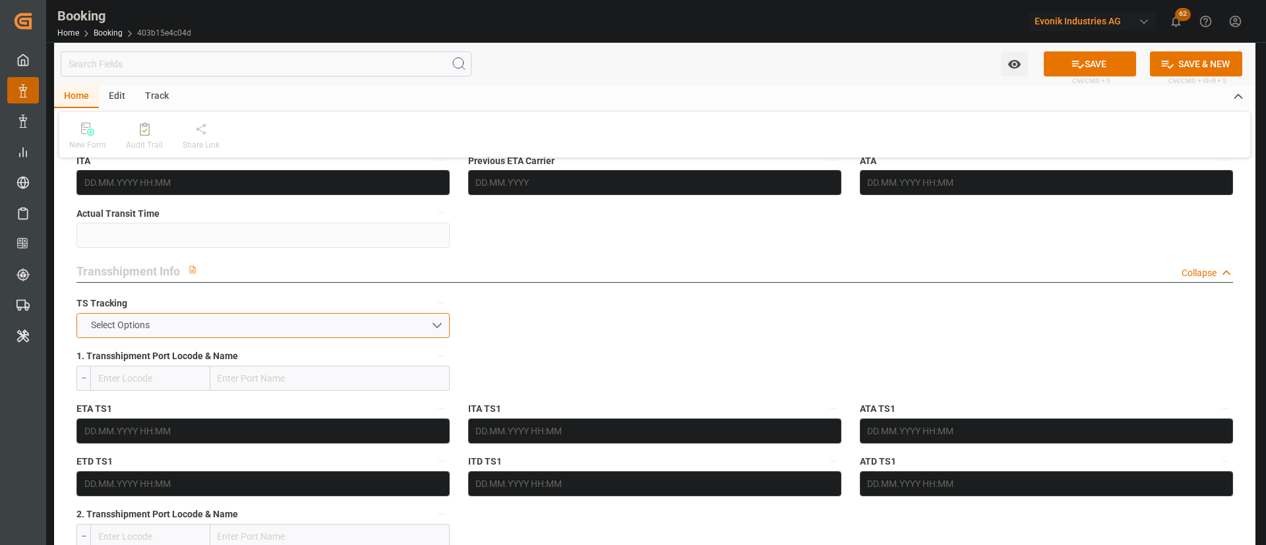
click at [146, 330] on span "Select Options" at bounding box center [120, 325] width 72 height 14
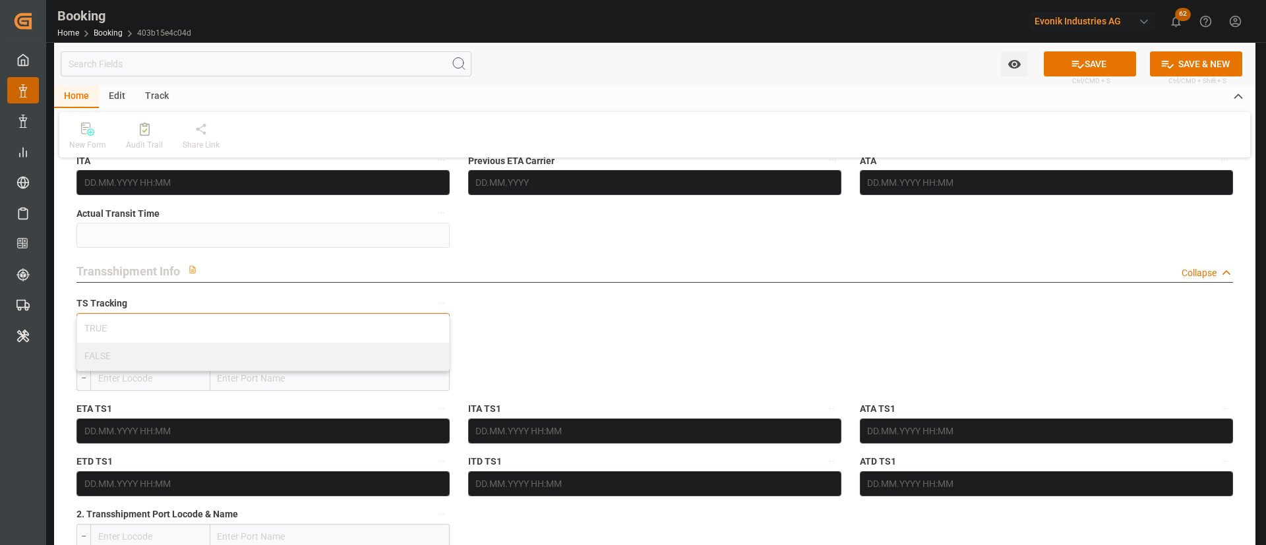
click at [146, 330] on div "TRUE" at bounding box center [263, 329] width 372 height 28
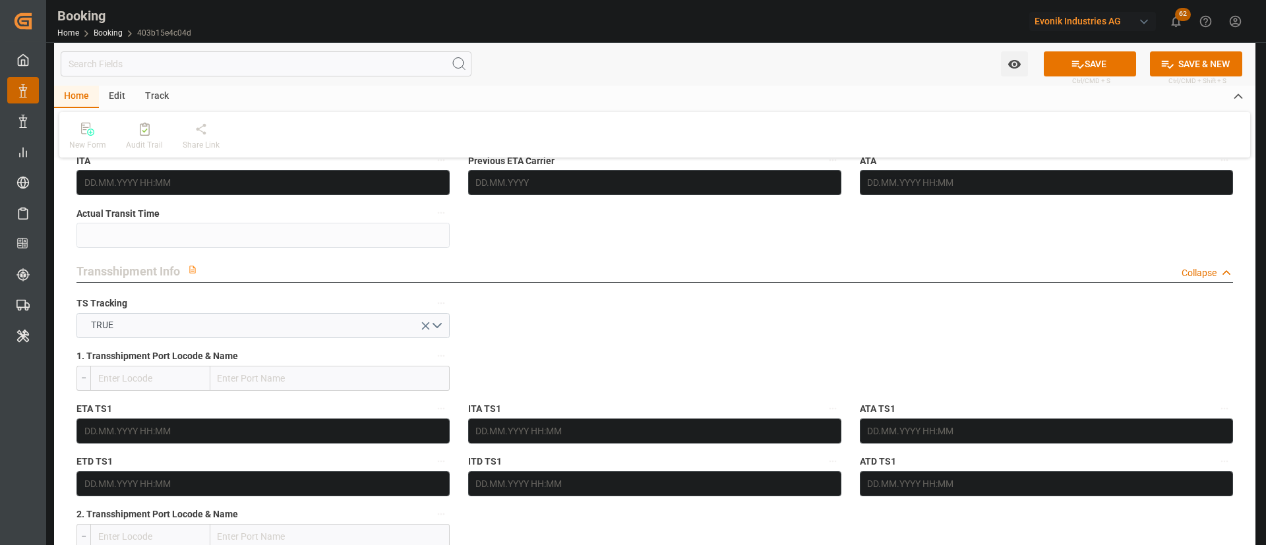
click at [285, 369] on input "text" at bounding box center [329, 378] width 239 height 25
paste input "TANGER MED"
type input "TANGER MED"
click at [287, 403] on span "Tanger Med - MAPTM" at bounding box center [262, 407] width 86 height 11
type input "MAPTM"
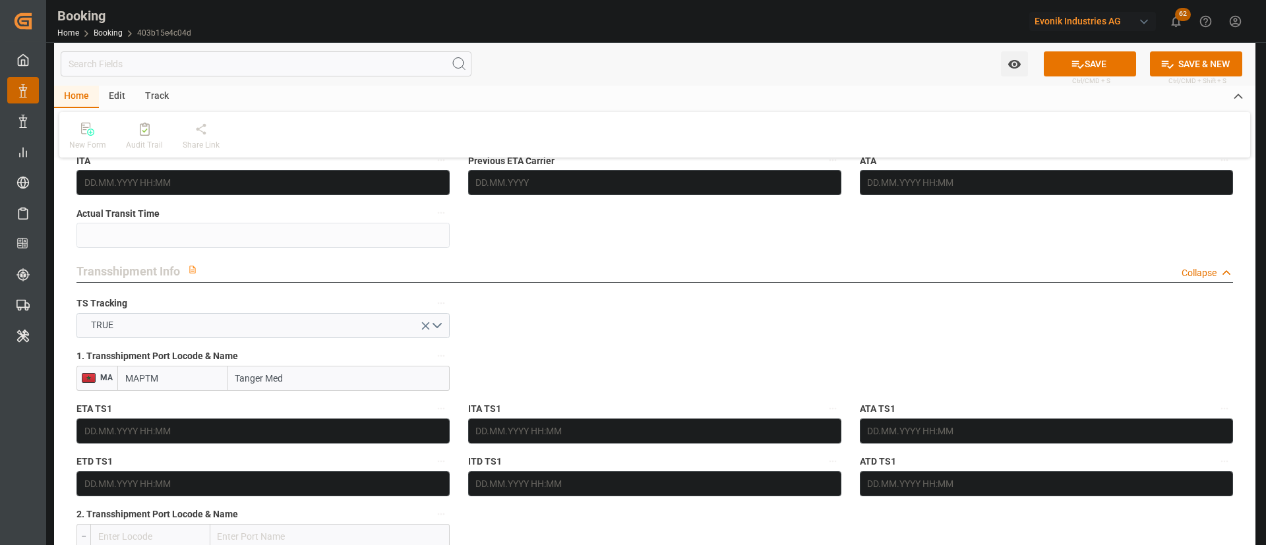
type input "Tanger Med"
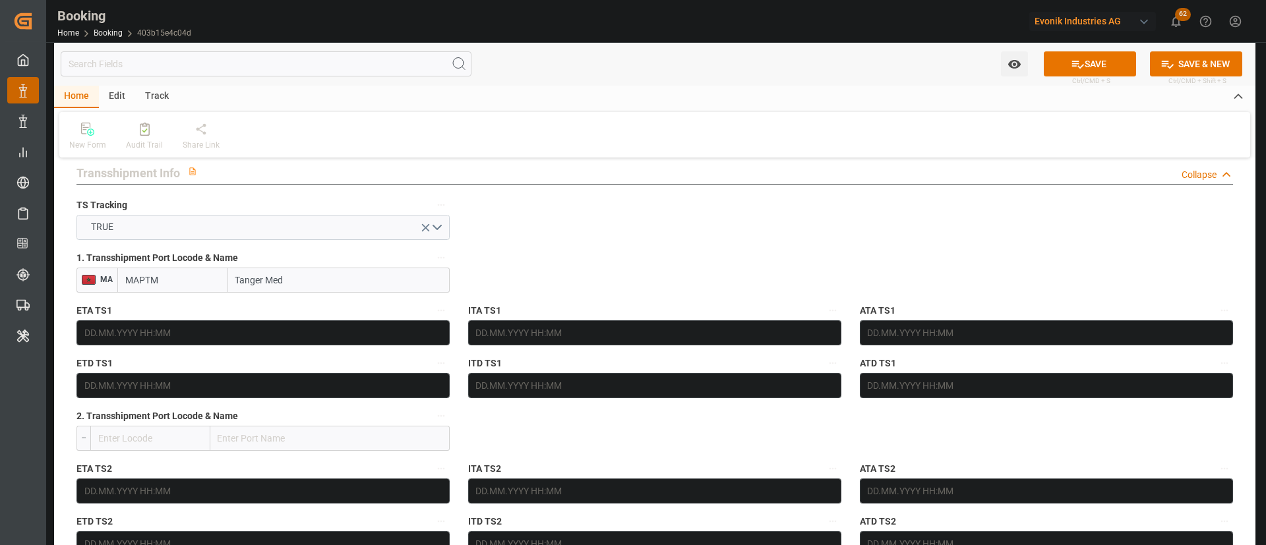
scroll to position [1384, 0]
drag, startPoint x: 241, startPoint y: 447, endPoint x: 382, endPoint y: 450, distance: 140.4
click at [241, 447] on input "text" at bounding box center [329, 437] width 239 height 25
paste input "SHANGHAI"
type input "SHANGHAI"
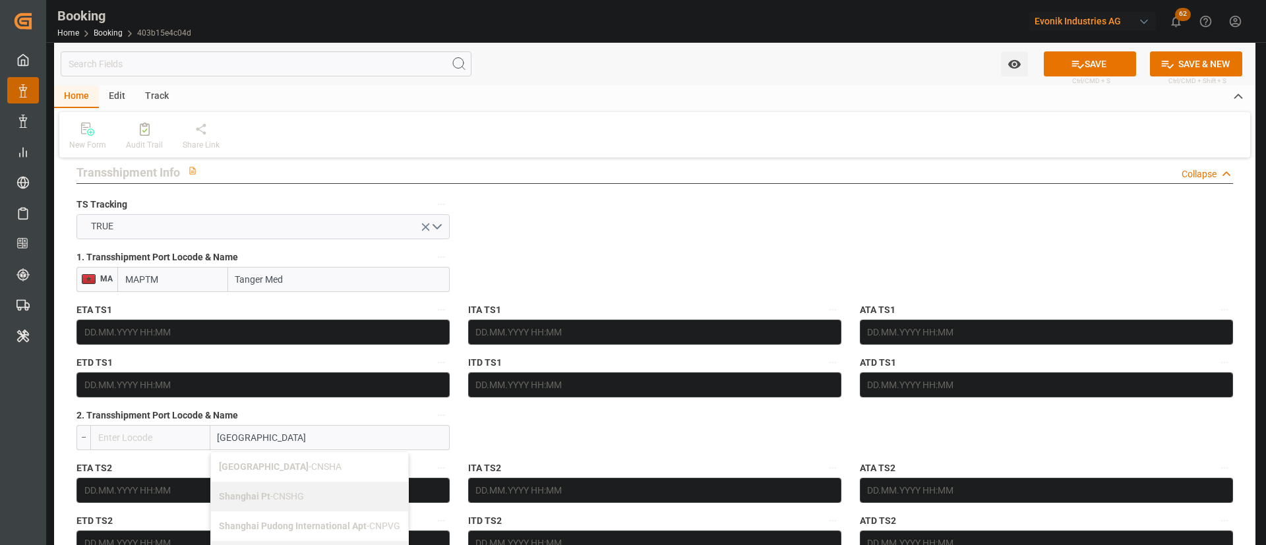
click at [281, 463] on span "Shanghai - CNSHA" at bounding box center [280, 466] width 123 height 11
type input "CNSHA"
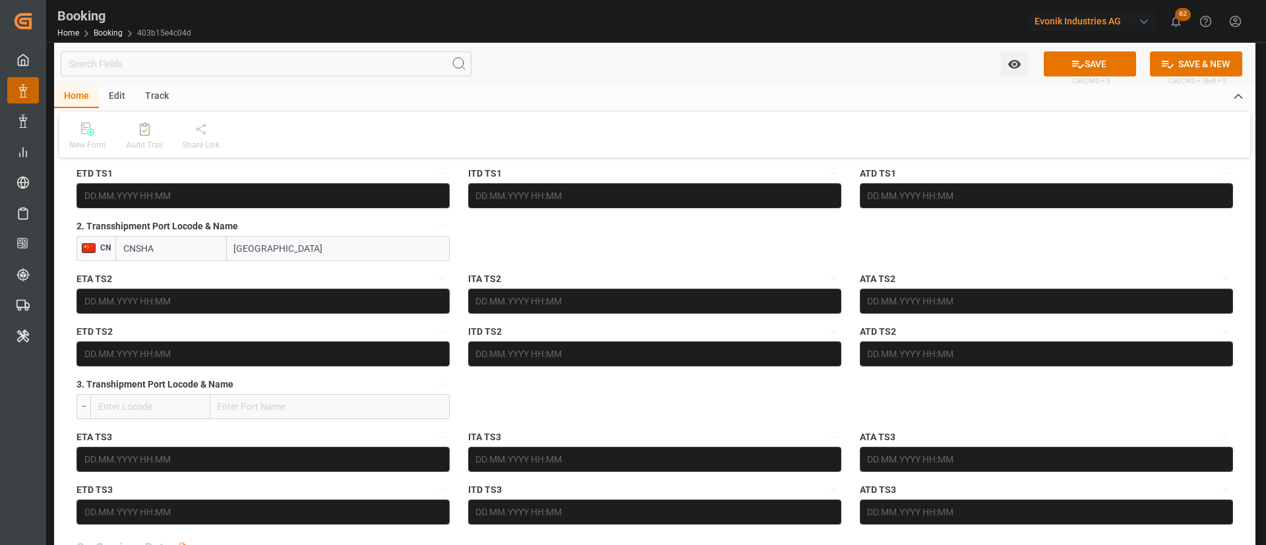
type input "Shanghai"
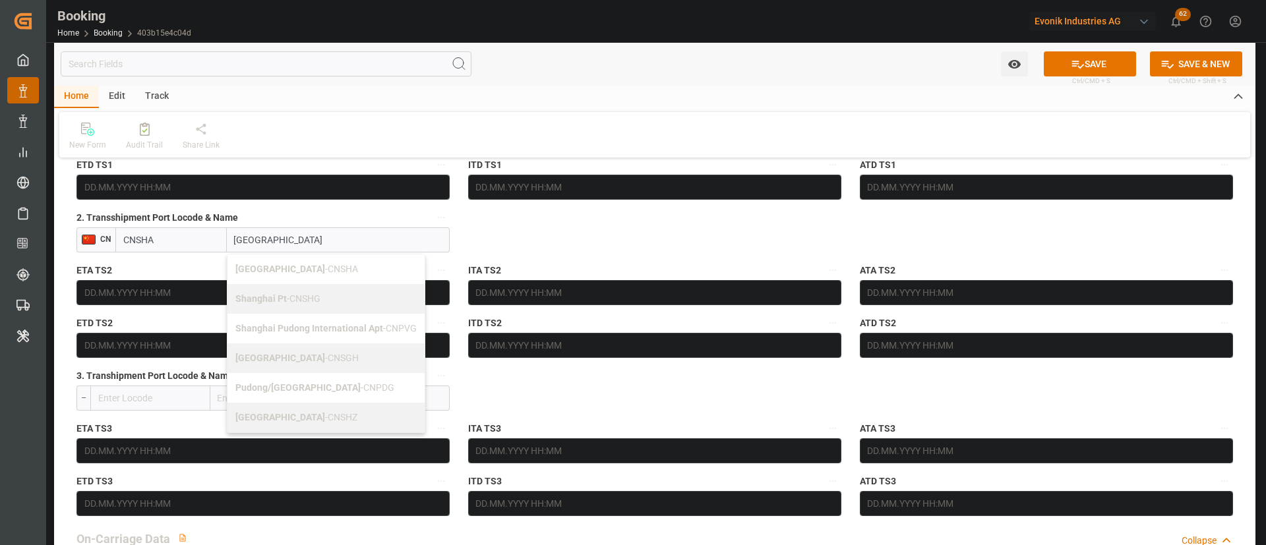
click at [292, 350] on div "Shanghai - CNSGH" at bounding box center [325, 358] width 197 height 30
type input "CNSGH"
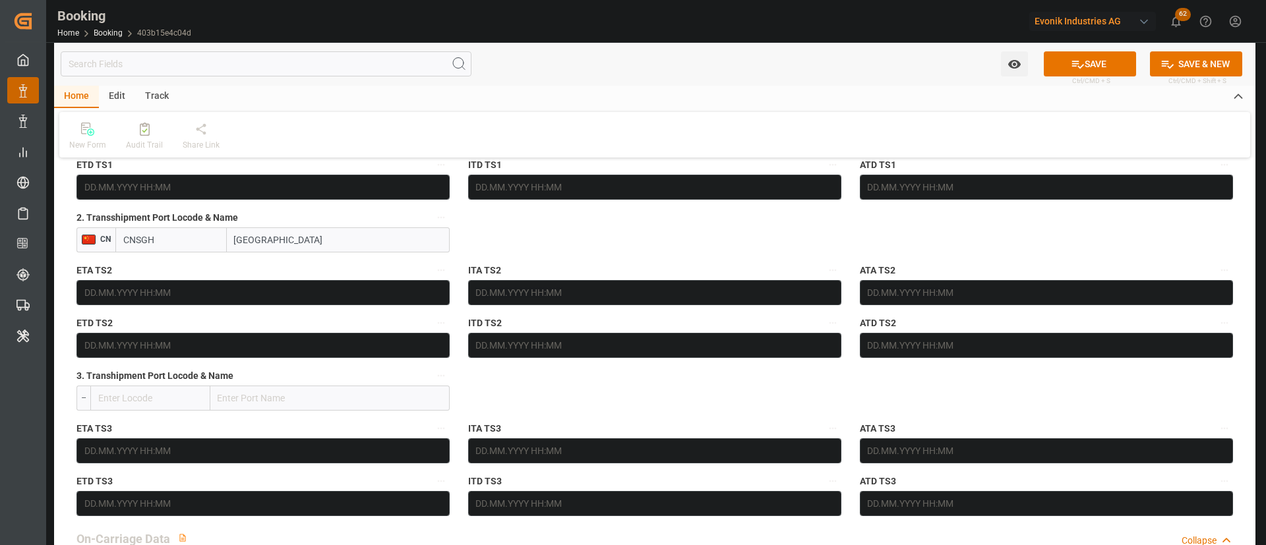
type input "[GEOGRAPHIC_DATA]"
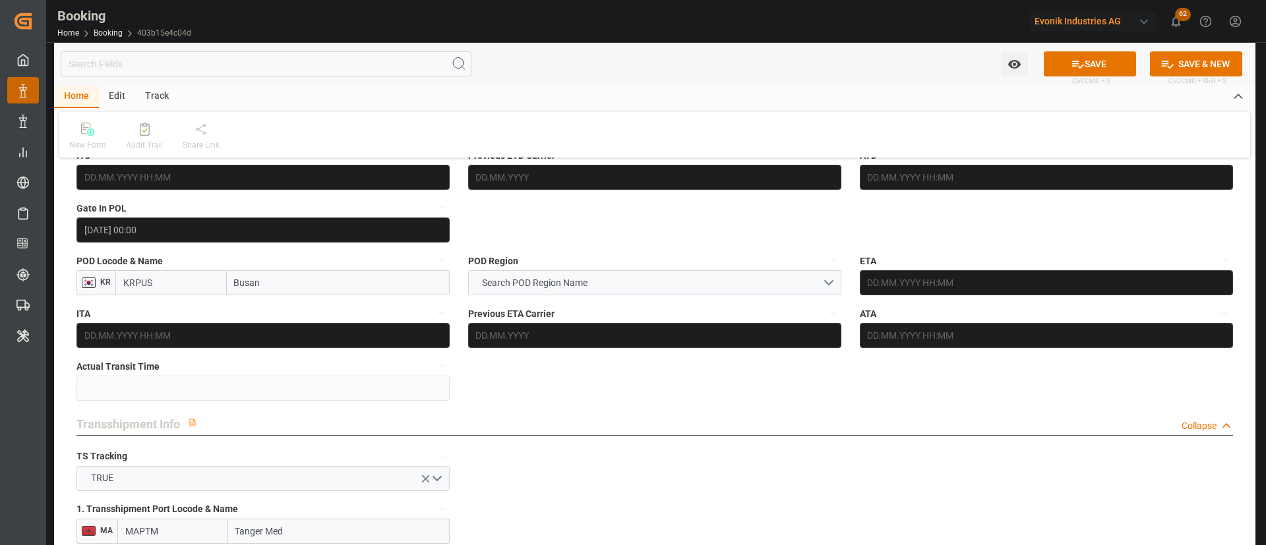
scroll to position [1088, 0]
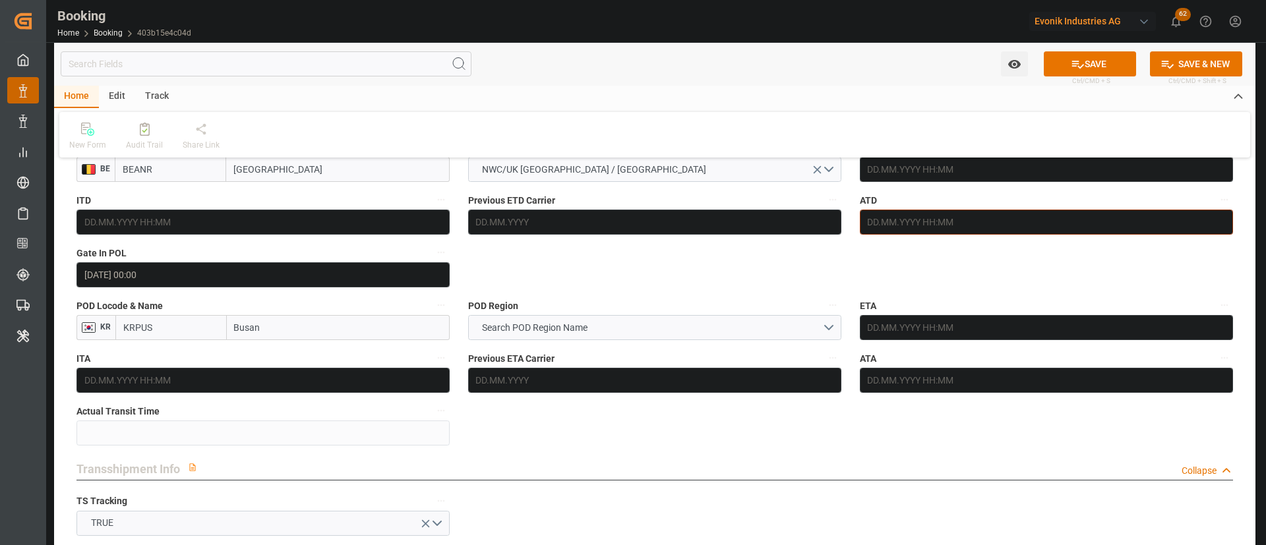
click at [913, 220] on input "text" at bounding box center [1046, 222] width 373 height 25
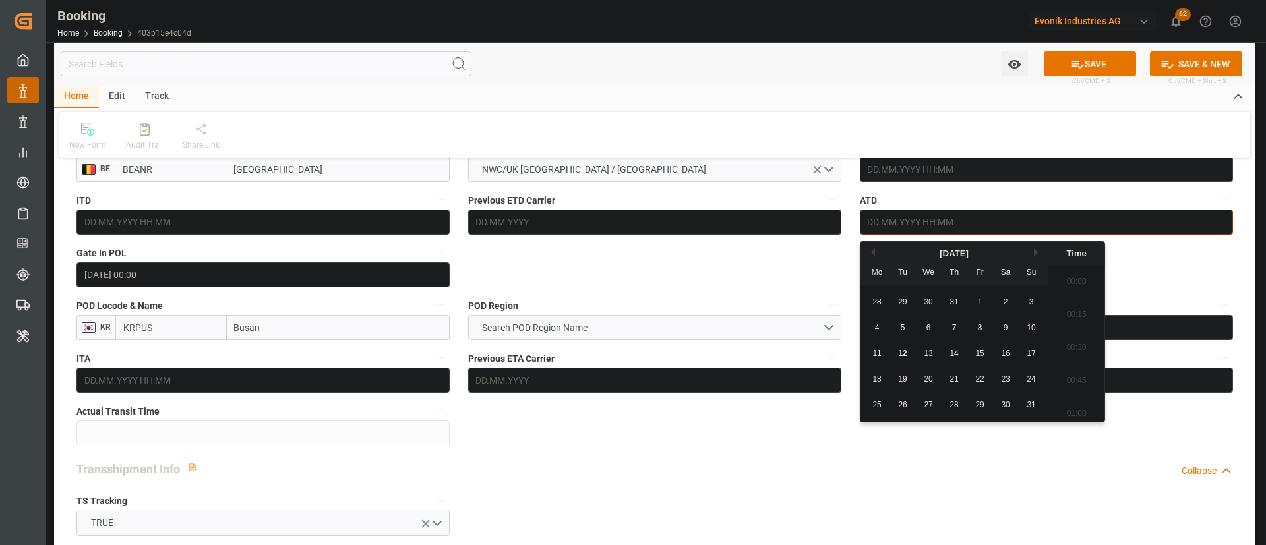
scroll to position [2114, 0]
click at [1007, 330] on span "9" at bounding box center [1005, 327] width 5 height 9
type input "[DATE] 00:00"
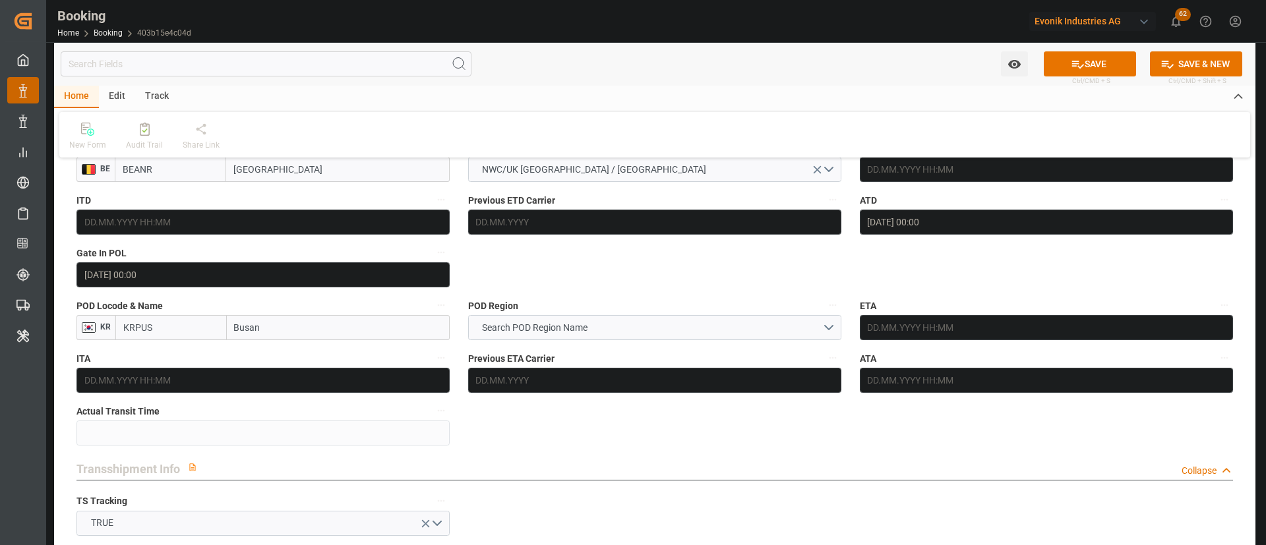
drag, startPoint x: 772, startPoint y: 291, endPoint x: 811, endPoint y: 272, distance: 43.3
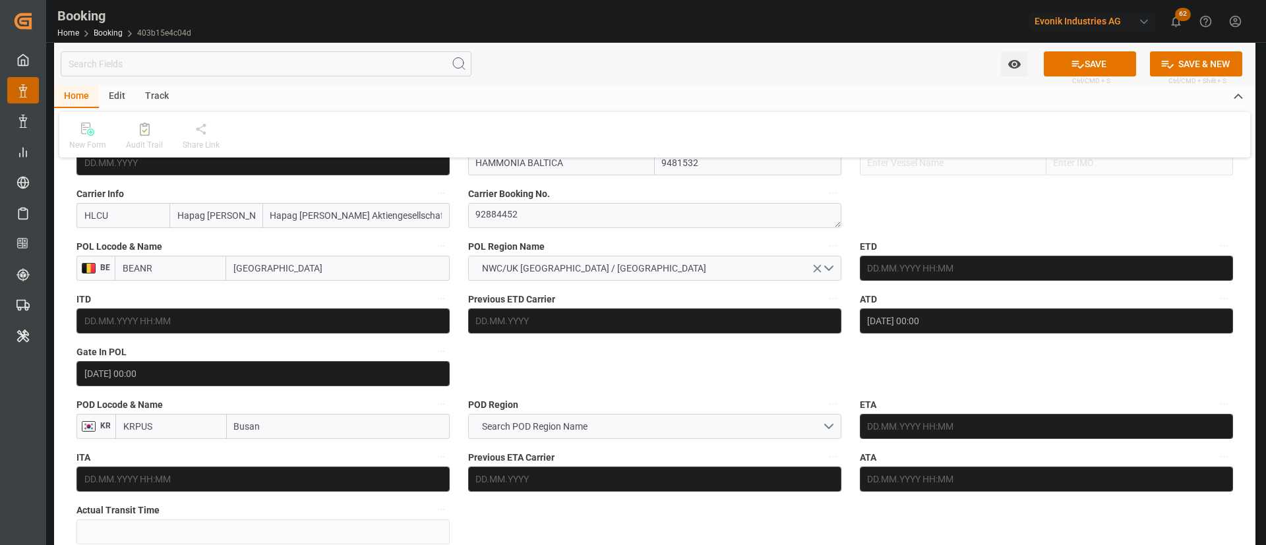
click at [935, 283] on div "ETD" at bounding box center [1046, 259] width 392 height 53
click at [989, 267] on input "text" at bounding box center [1046, 268] width 373 height 25
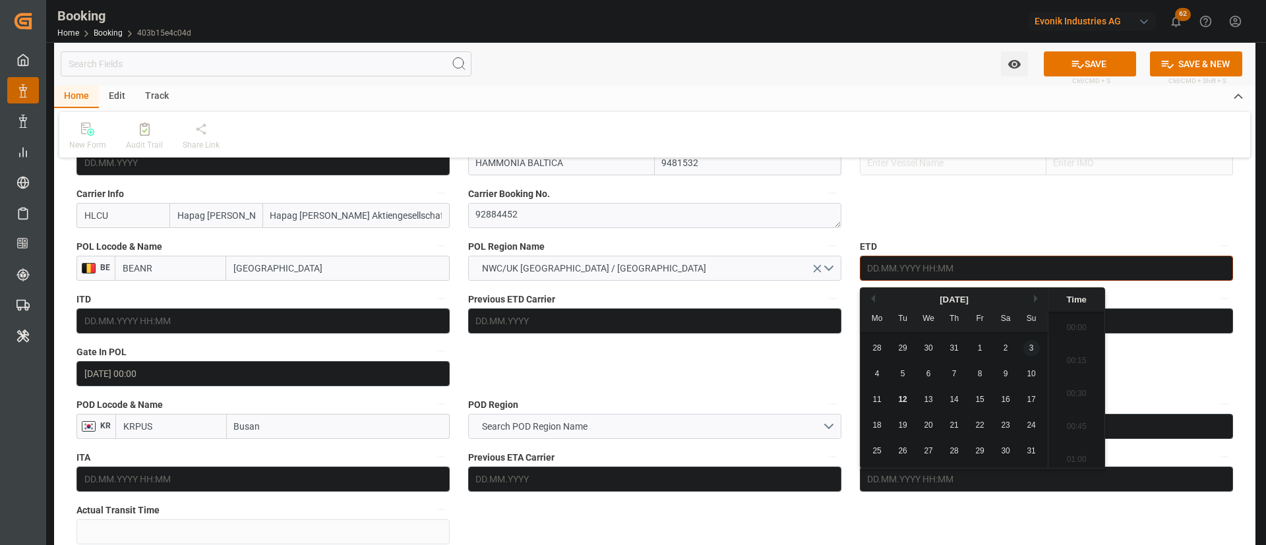
scroll to position [2114, 0]
click at [1016, 363] on div "4 5 6 7 8 9 10" at bounding box center [954, 374] width 180 height 26
click at [1005, 367] on div "9" at bounding box center [1005, 375] width 16 height 16
type input "[DATE] 00:00"
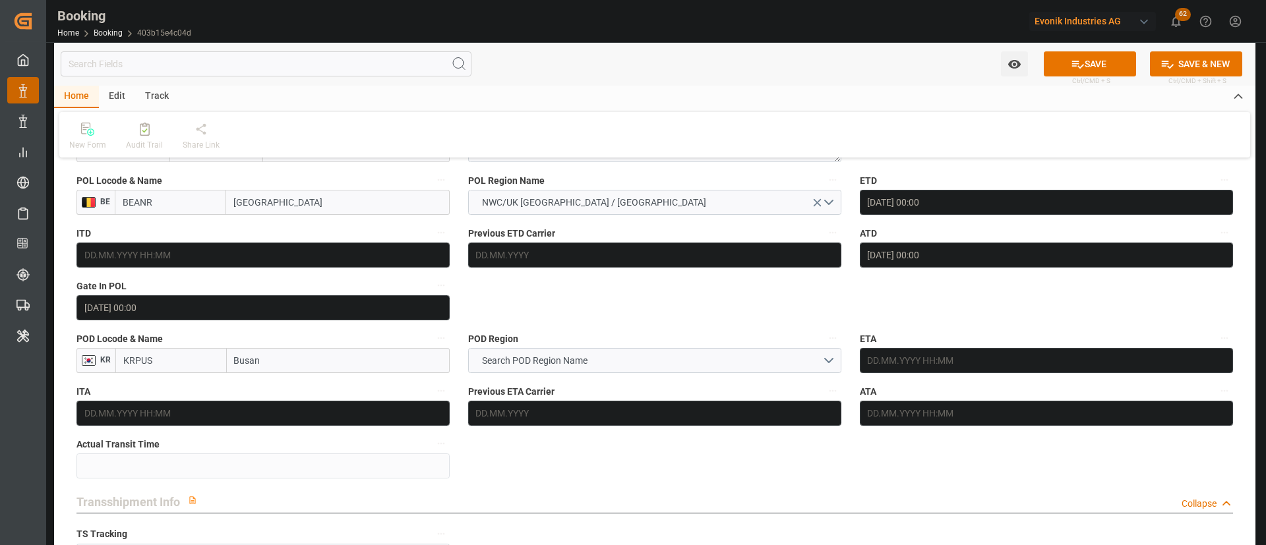
scroll to position [1088, 0]
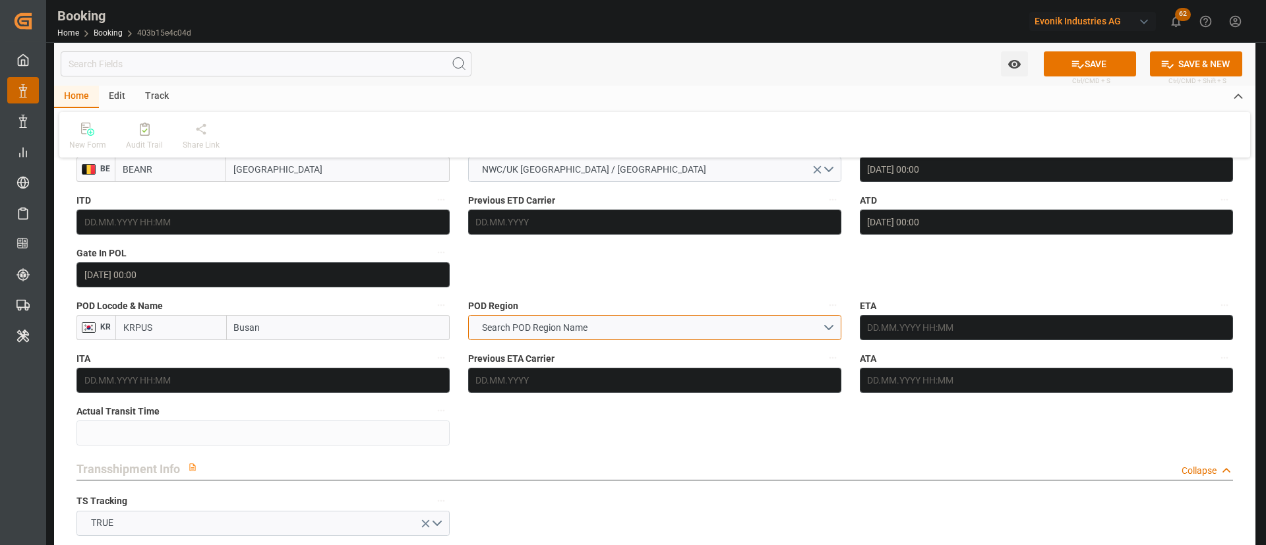
click at [572, 322] on span "Search POD Region Name" at bounding box center [534, 328] width 119 height 14
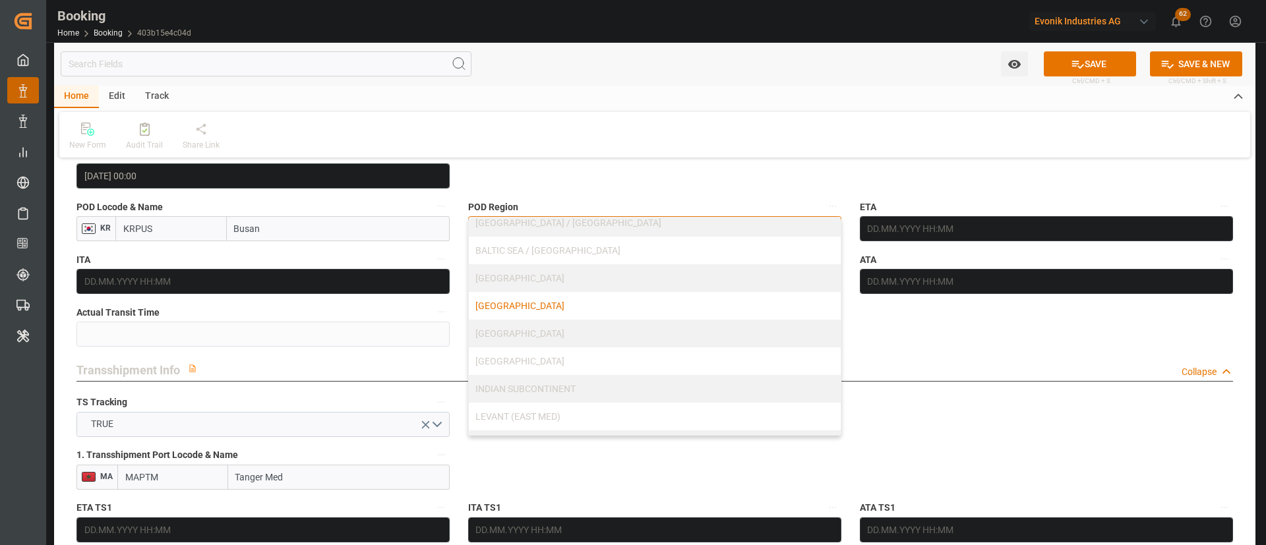
scroll to position [84, 0]
click at [554, 357] on div "[GEOGRAPHIC_DATA]" at bounding box center [655, 370] width 372 height 28
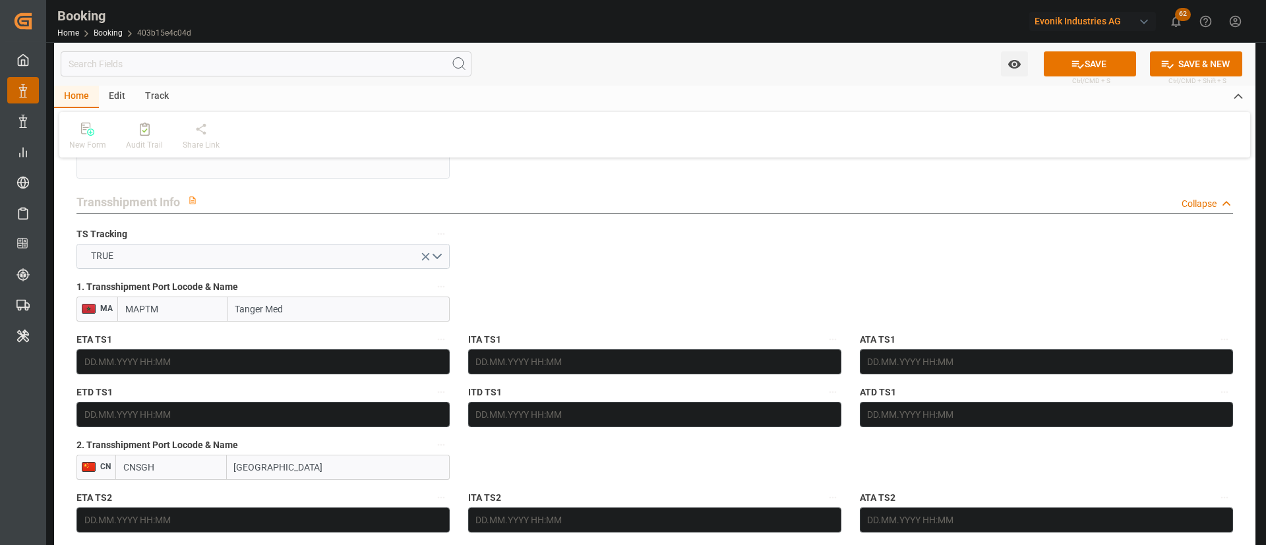
scroll to position [1384, 0]
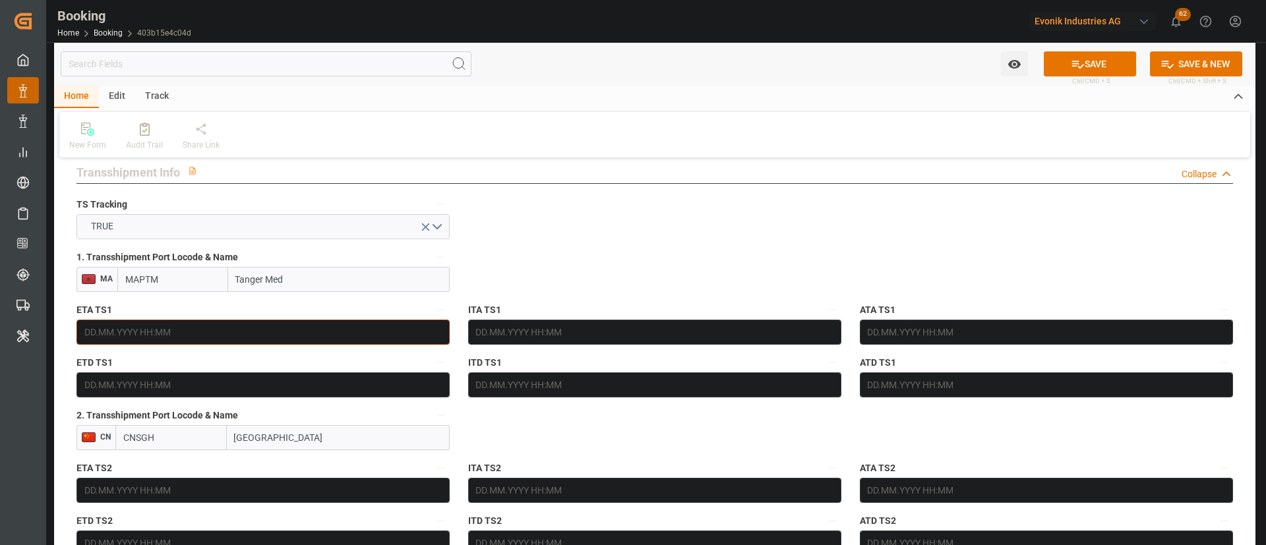
click at [196, 338] on input "text" at bounding box center [262, 332] width 373 height 25
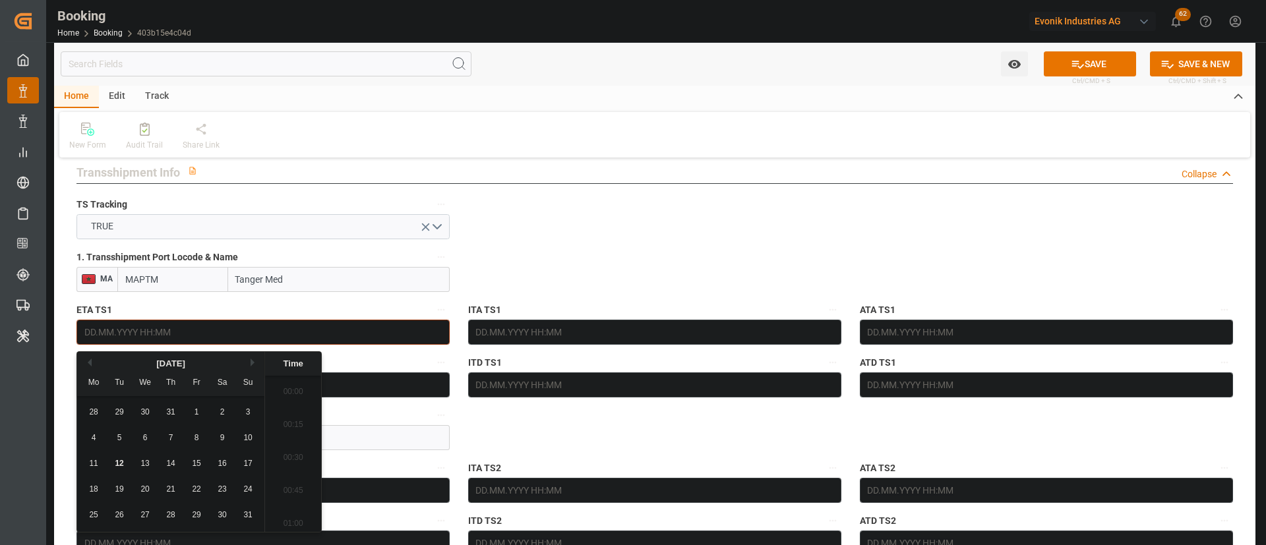
scroll to position [2114, 0]
click at [175, 467] on span "14" at bounding box center [170, 463] width 9 height 9
type input "[DATE] 00:00"
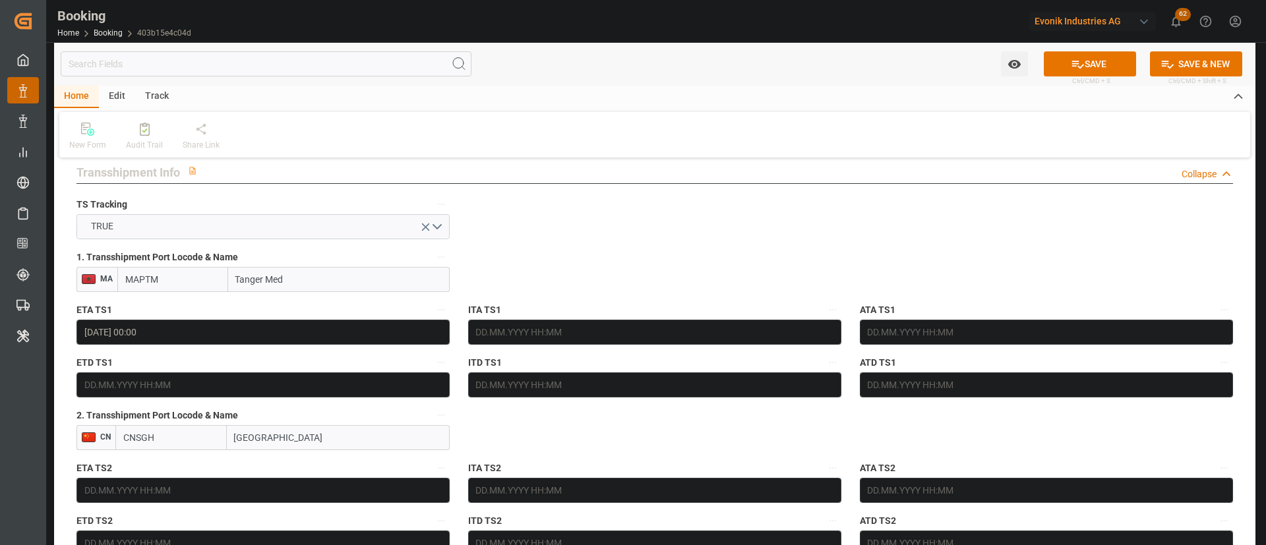
click at [341, 432] on input "[GEOGRAPHIC_DATA]" at bounding box center [338, 437] width 223 height 25
drag, startPoint x: 211, startPoint y: 381, endPoint x: 183, endPoint y: 389, distance: 29.4
click at [212, 381] on input "text" at bounding box center [262, 384] width 373 height 25
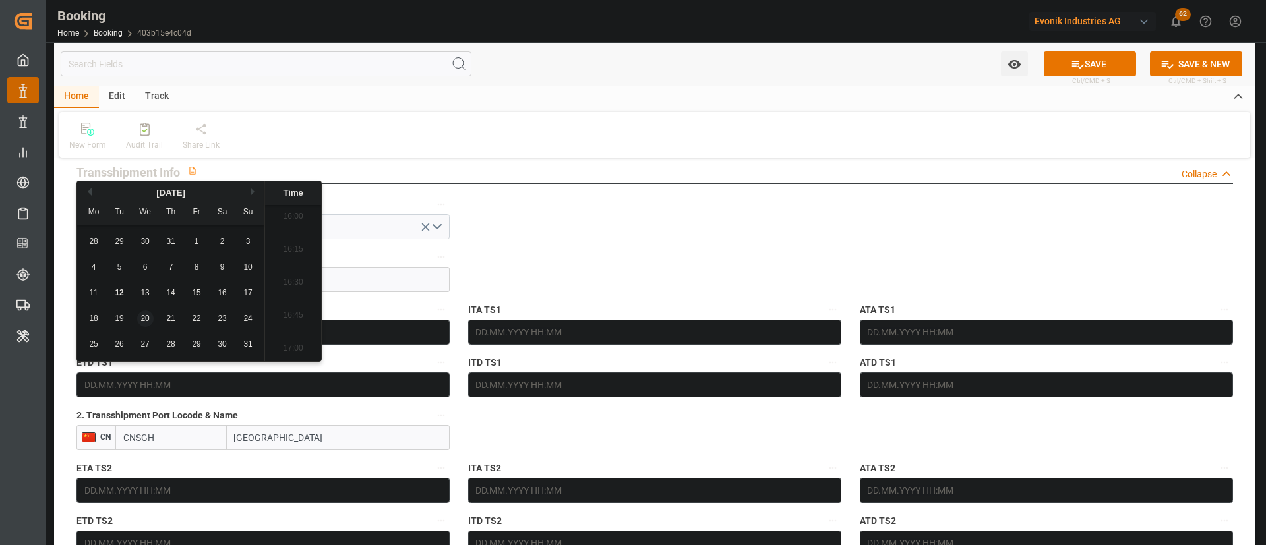
click at [141, 319] on span "20" at bounding box center [144, 318] width 9 height 9
type input "[DATE] 00:00"
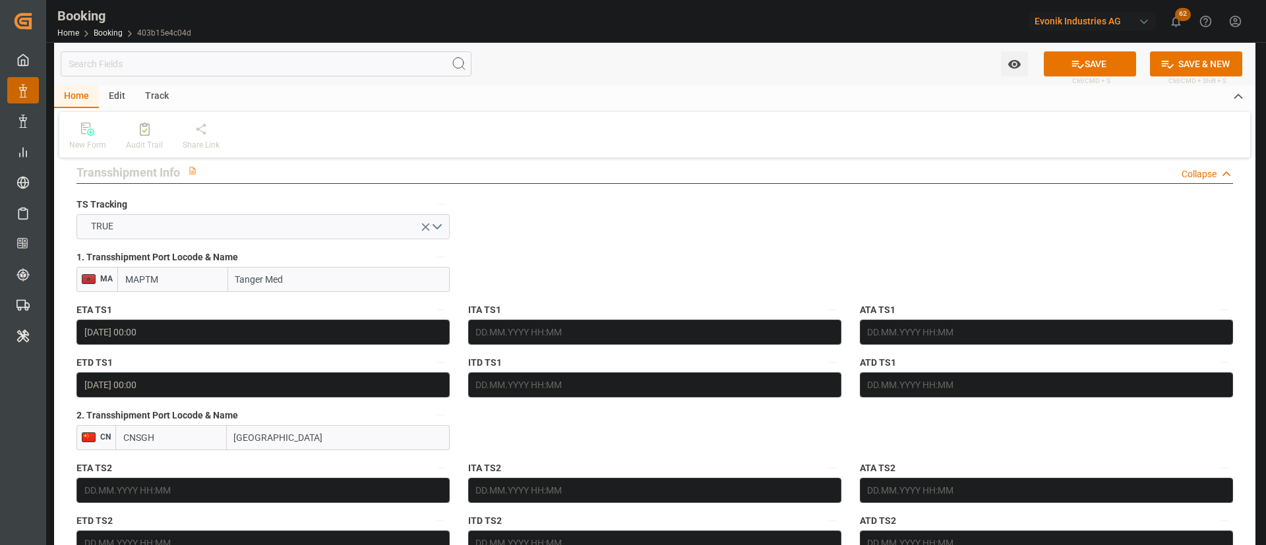
scroll to position [1483, 0]
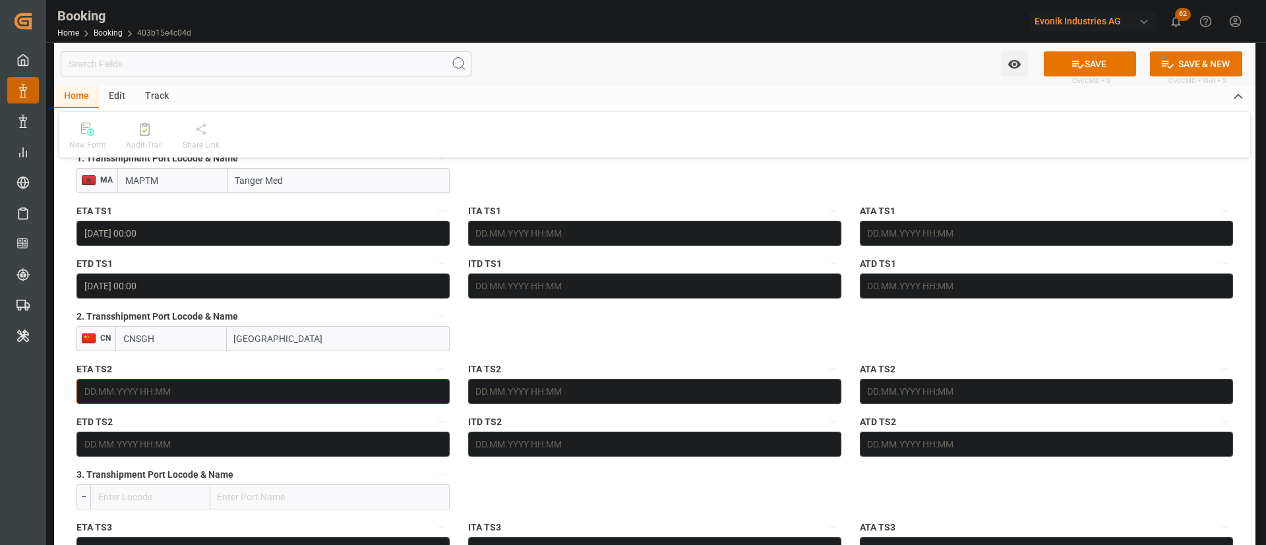
click at [200, 387] on input "text" at bounding box center [262, 391] width 373 height 25
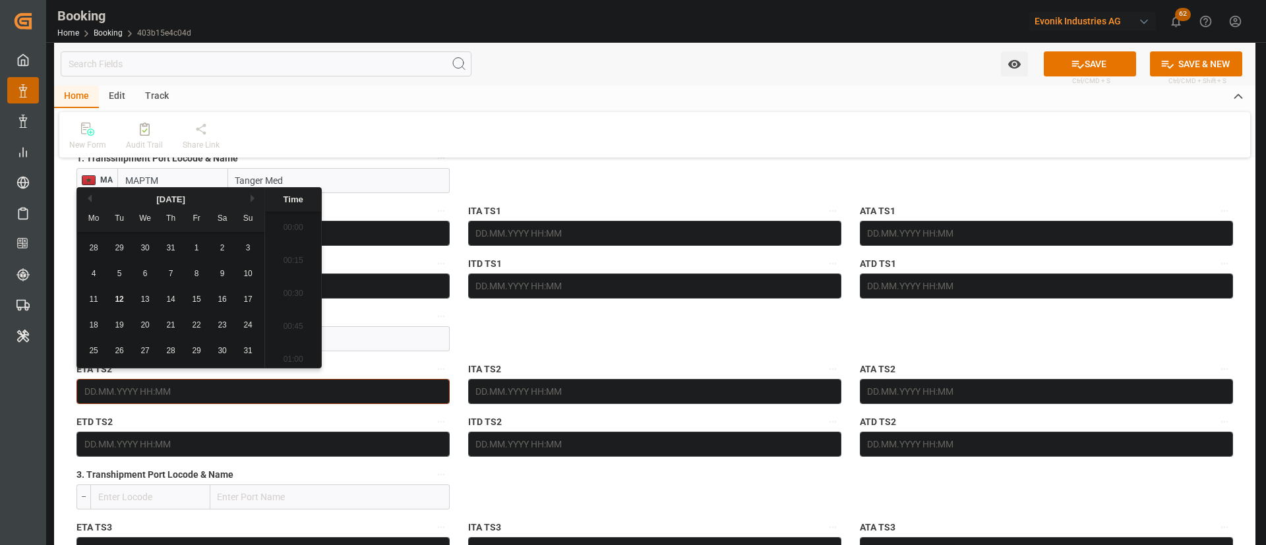
scroll to position [2114, 0]
click at [249, 198] on div "[DATE]" at bounding box center [170, 199] width 187 height 13
click at [256, 195] on button "Next Month" at bounding box center [254, 198] width 8 height 8
click at [116, 326] on span "23" at bounding box center [119, 324] width 9 height 9
type input "[DATE] 00:00"
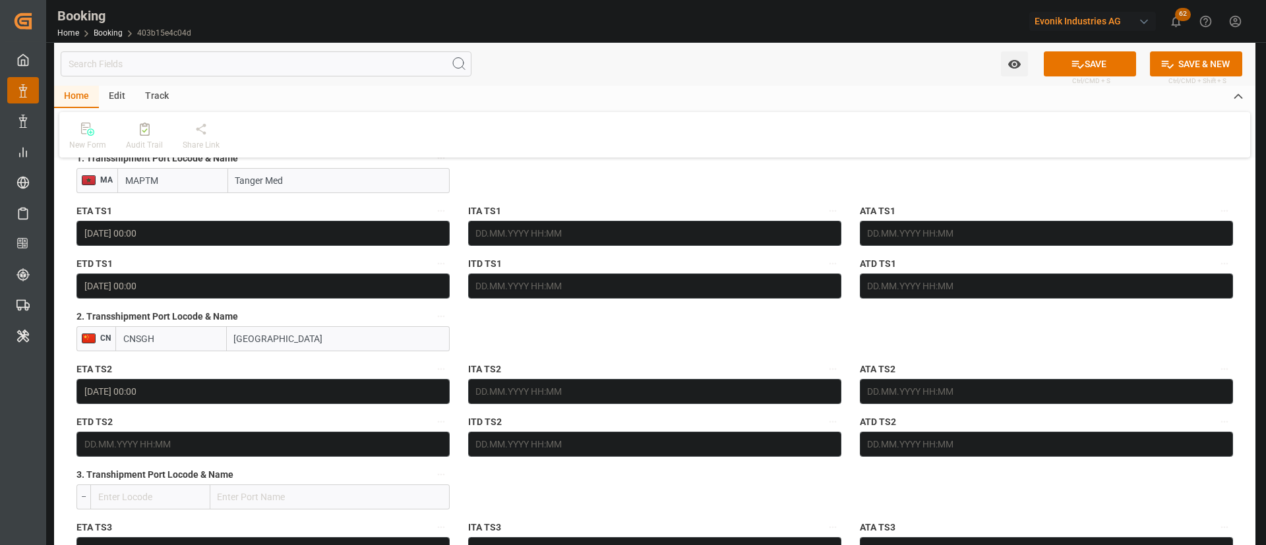
click at [541, 145] on div "New Form Audit Trail Share Link" at bounding box center [654, 134] width 1190 height 45
click at [139, 437] on input "text" at bounding box center [262, 444] width 373 height 25
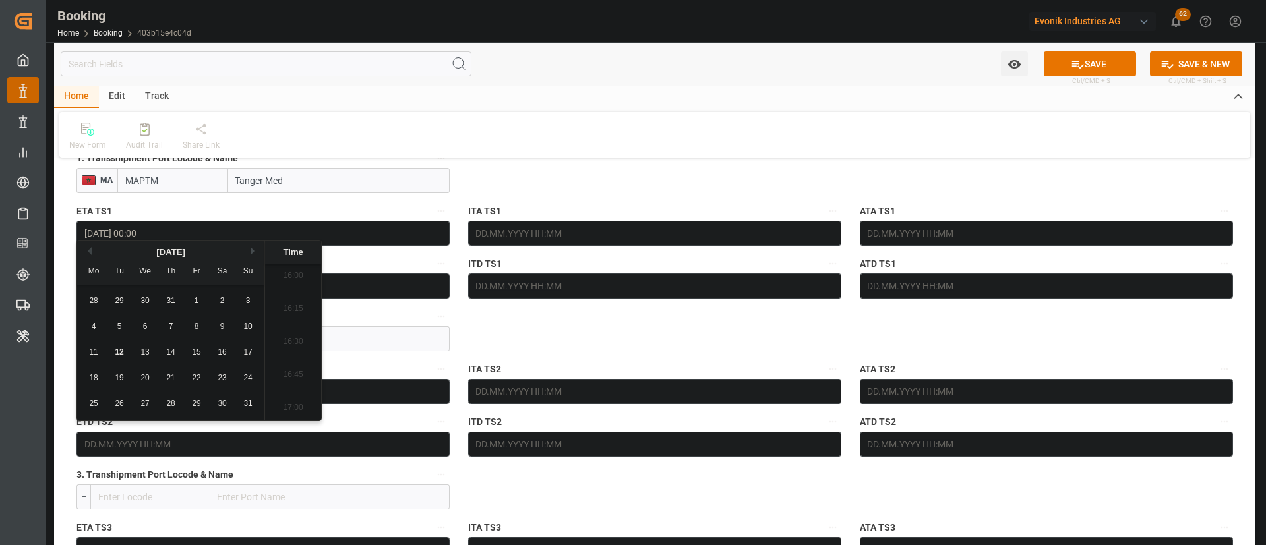
click at [251, 252] on button "Next Month" at bounding box center [254, 251] width 8 height 8
drag, startPoint x: 170, startPoint y: 330, endPoint x: 466, endPoint y: 257, distance: 304.9
click at [170, 330] on span "9" at bounding box center [171, 326] width 5 height 9
type input "[DATE] 00:00"
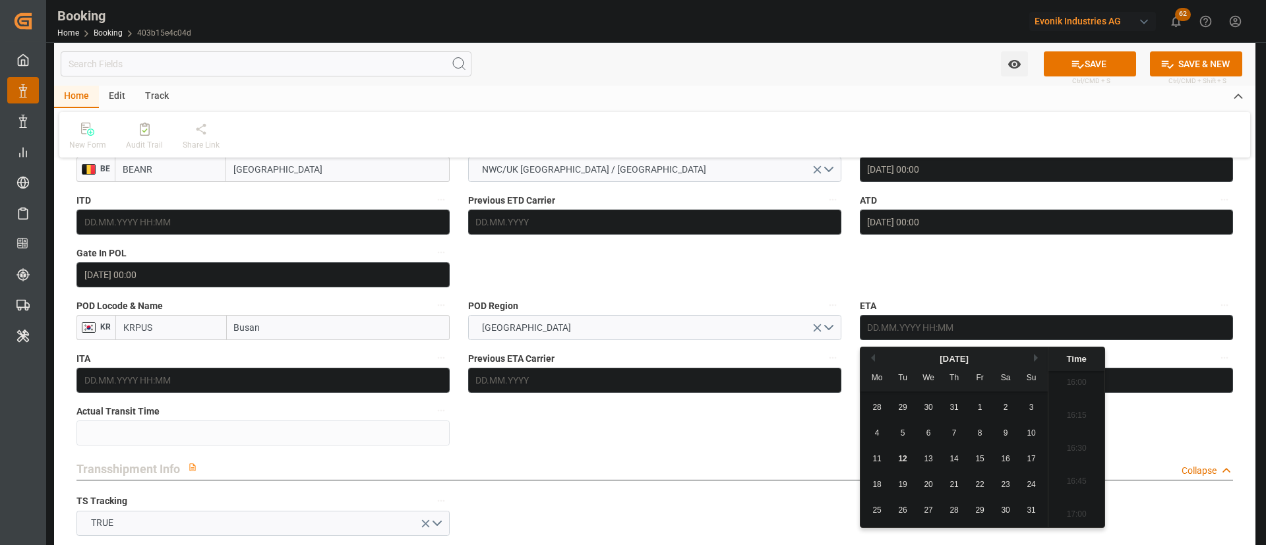
click at [1036, 354] on button "Next Month" at bounding box center [1038, 358] width 8 height 8
click at [1026, 426] on div "12" at bounding box center [1031, 434] width 16 height 16
type input "[DATE] 00:00"
click at [765, 450] on div "Transshipment Info Collapse" at bounding box center [654, 469] width 1175 height 38
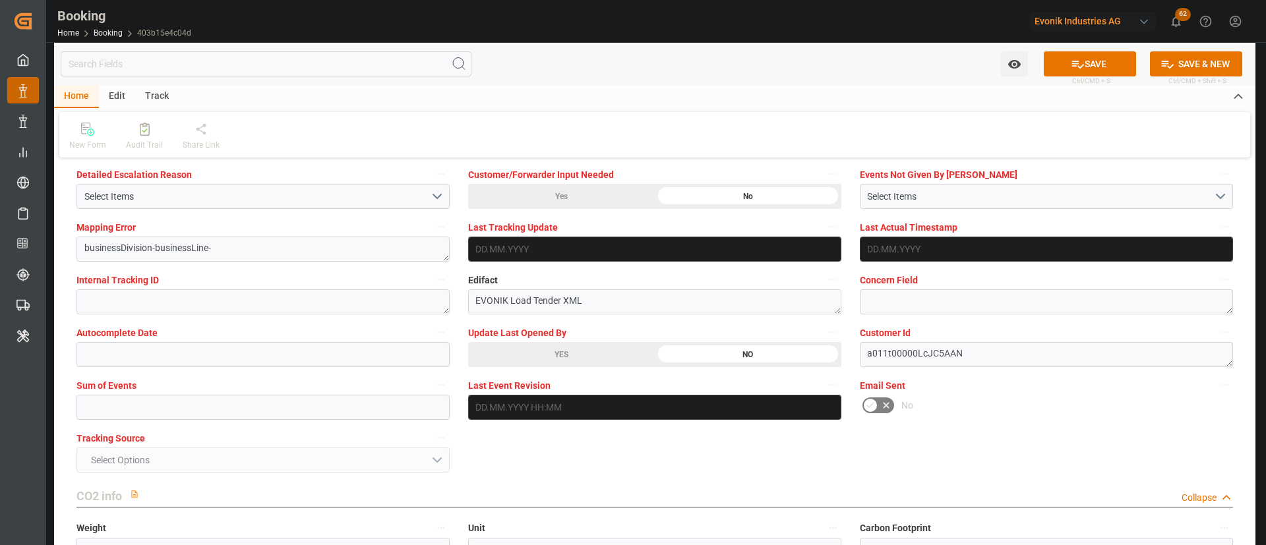
scroll to position [2571, 0]
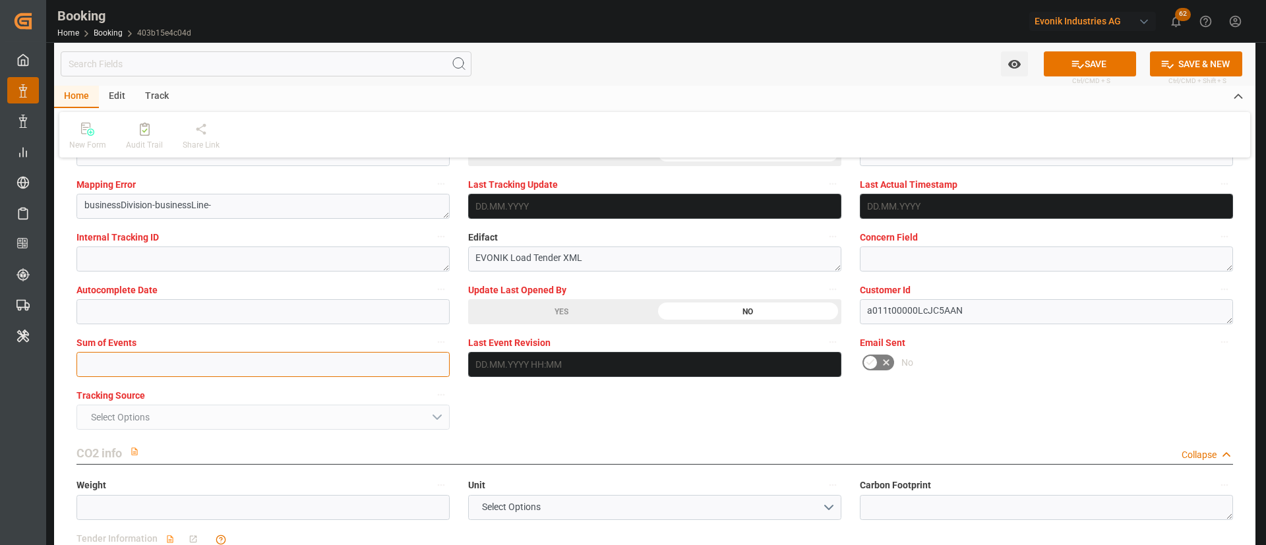
click at [213, 372] on input "text" at bounding box center [262, 364] width 373 height 25
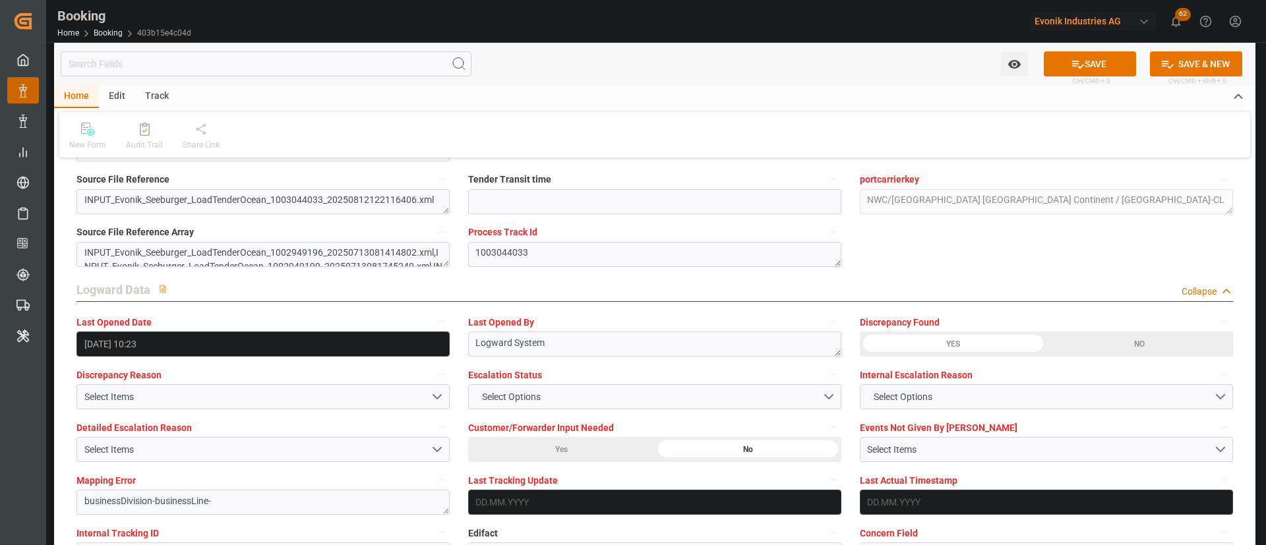
scroll to position [2274, 0]
type input "0"
click at [1094, 59] on button "SAVE" at bounding box center [1089, 63] width 92 height 25
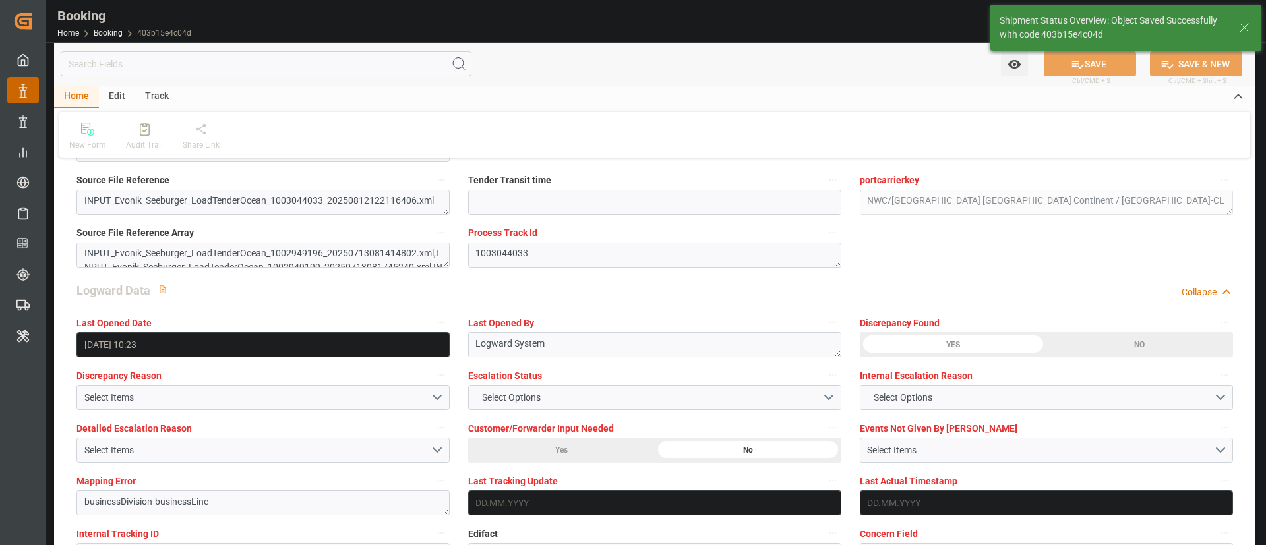
type textarea "[PERSON_NAME]"
type textarea "Yes"
type input "[DATE] 00:00"
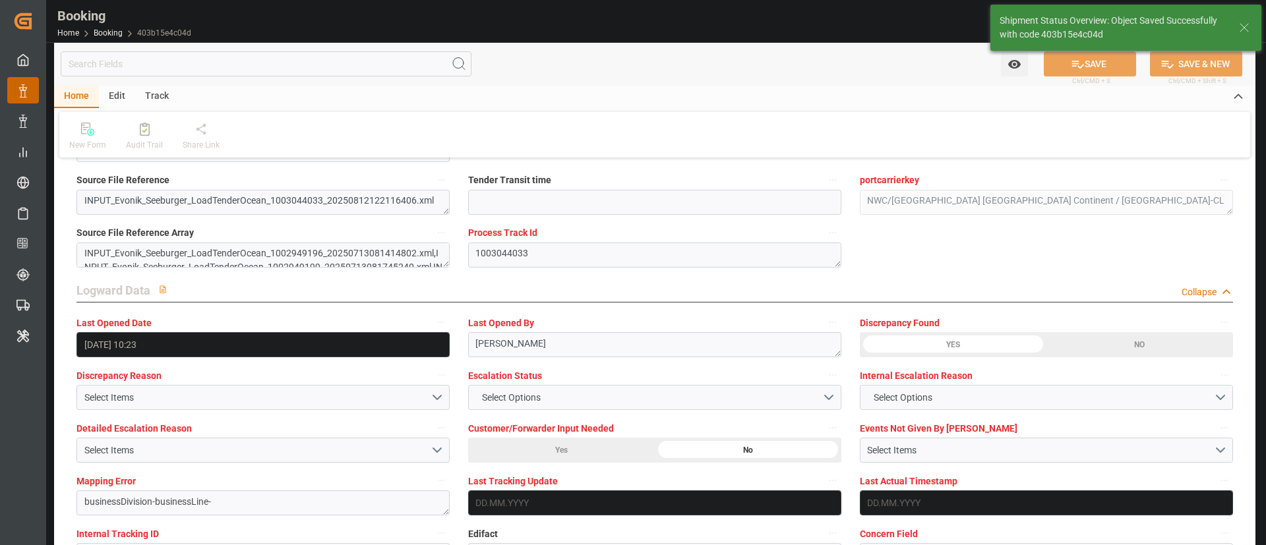
type input "[DATE] 00:00"
type input "12.08.2025 11:04"
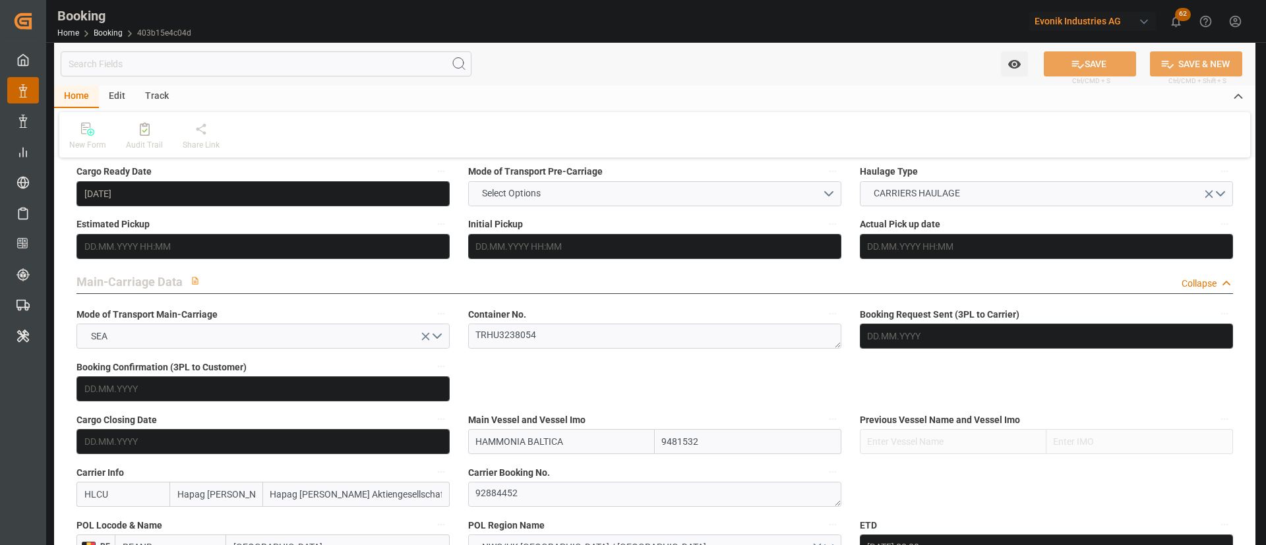
scroll to position [692, 0]
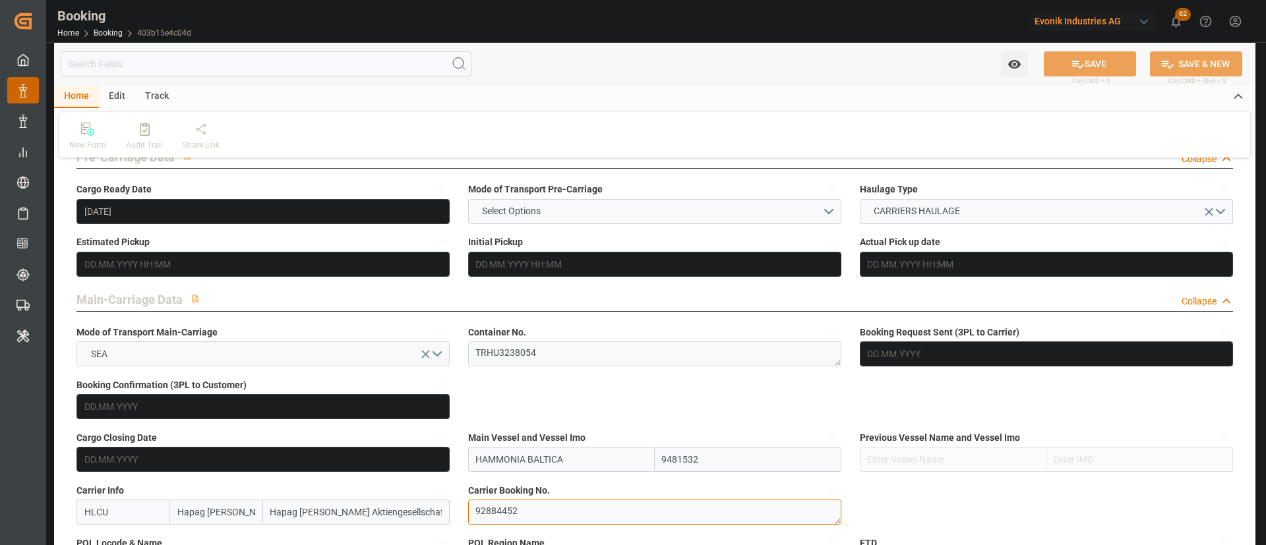
click at [507, 519] on textarea "92884452" at bounding box center [654, 512] width 373 height 25
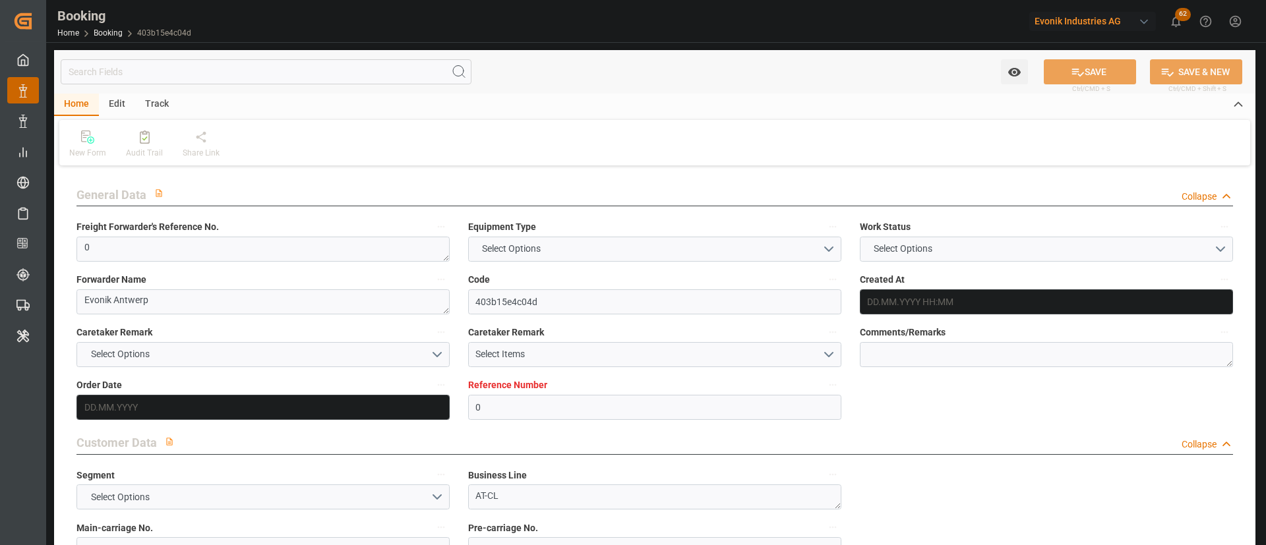
type input "0"
type input "Hapag [PERSON_NAME]"
type input "Hapag [PERSON_NAME] Aktiengesellschaft"
type input "NLRTM"
type input "KRPUS"
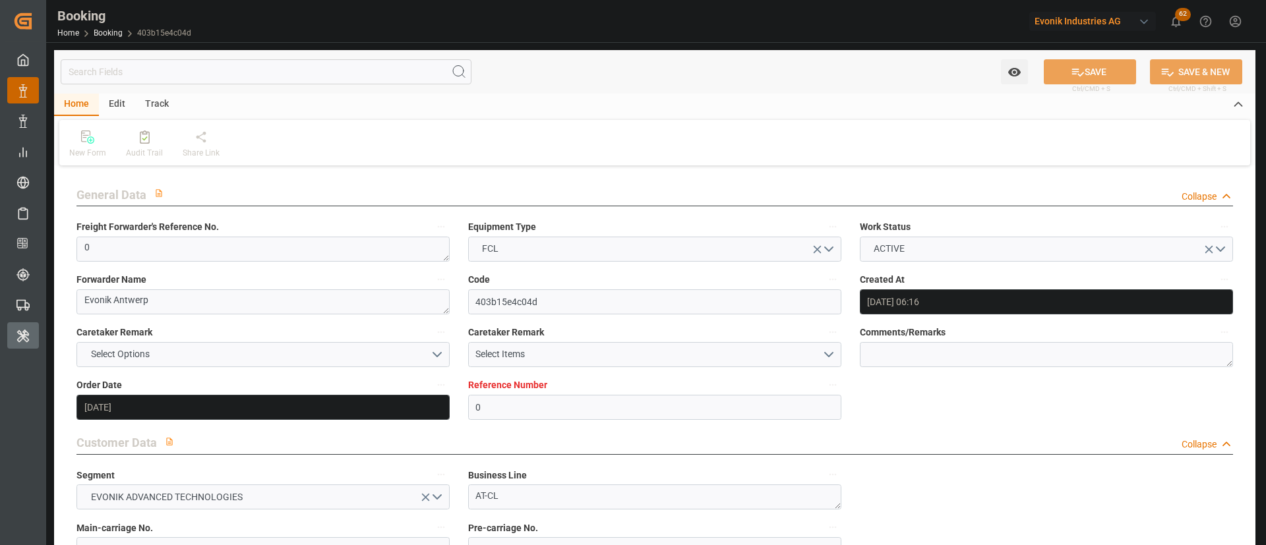
type input "[DATE] 06:16"
type input "[DATE]"
type input "[DATE] 10:23"
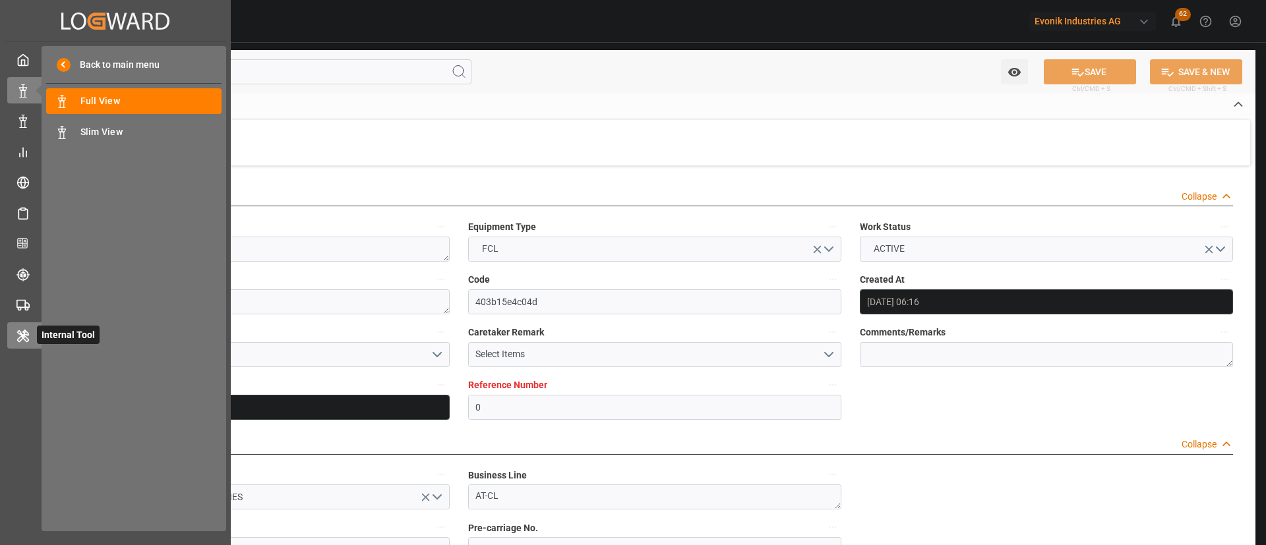
click at [25, 337] on icon at bounding box center [22, 336] width 13 height 13
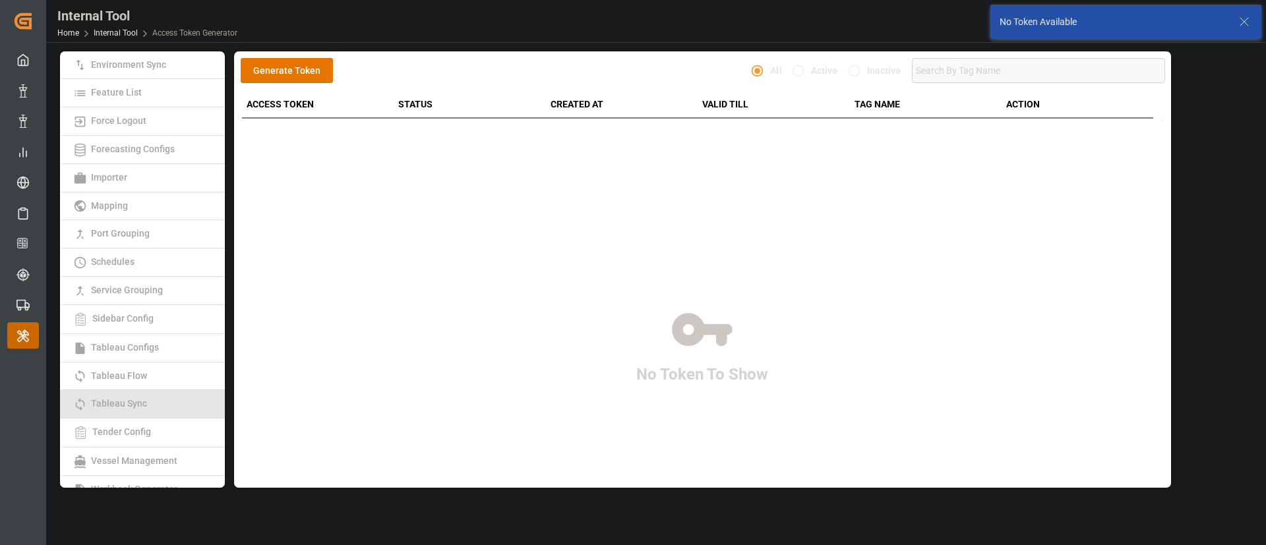
scroll to position [242, 0]
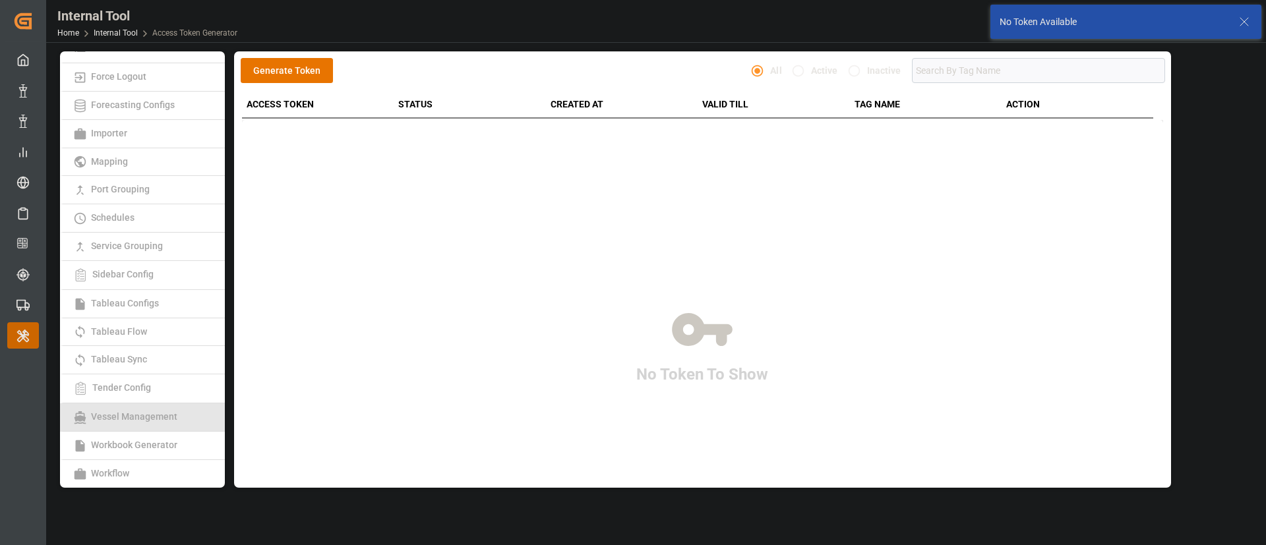
click at [134, 416] on span "Vessel Management" at bounding box center [134, 416] width 94 height 11
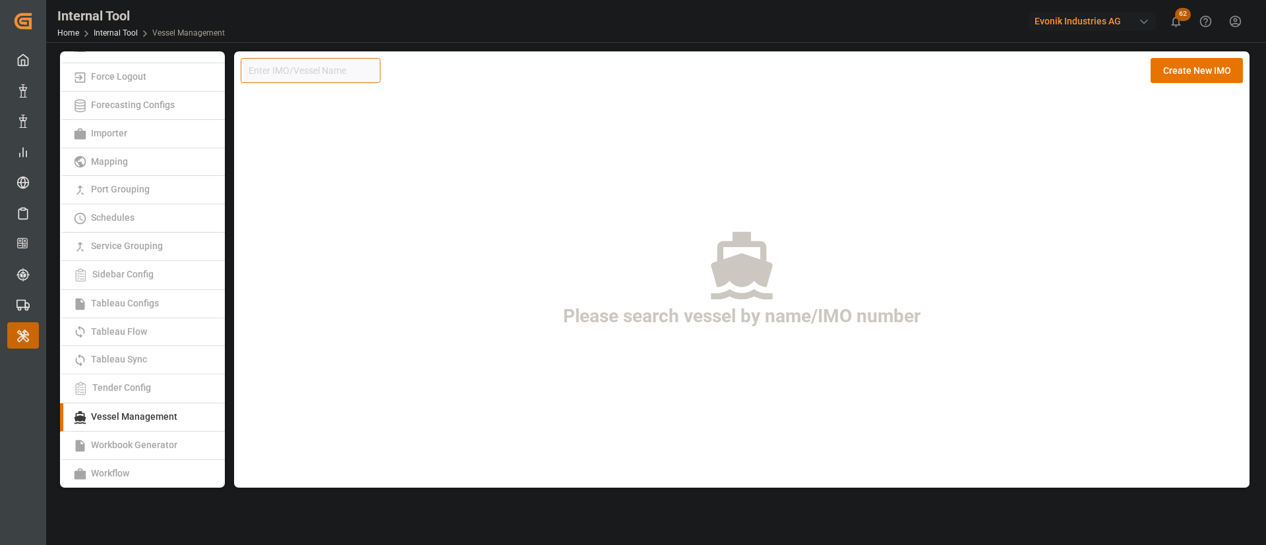
click at [293, 79] on input at bounding box center [311, 70] width 140 height 25
paste input "1016654"
type input "1016654"
click at [1193, 75] on button "Create New IMO" at bounding box center [1196, 70] width 92 height 25
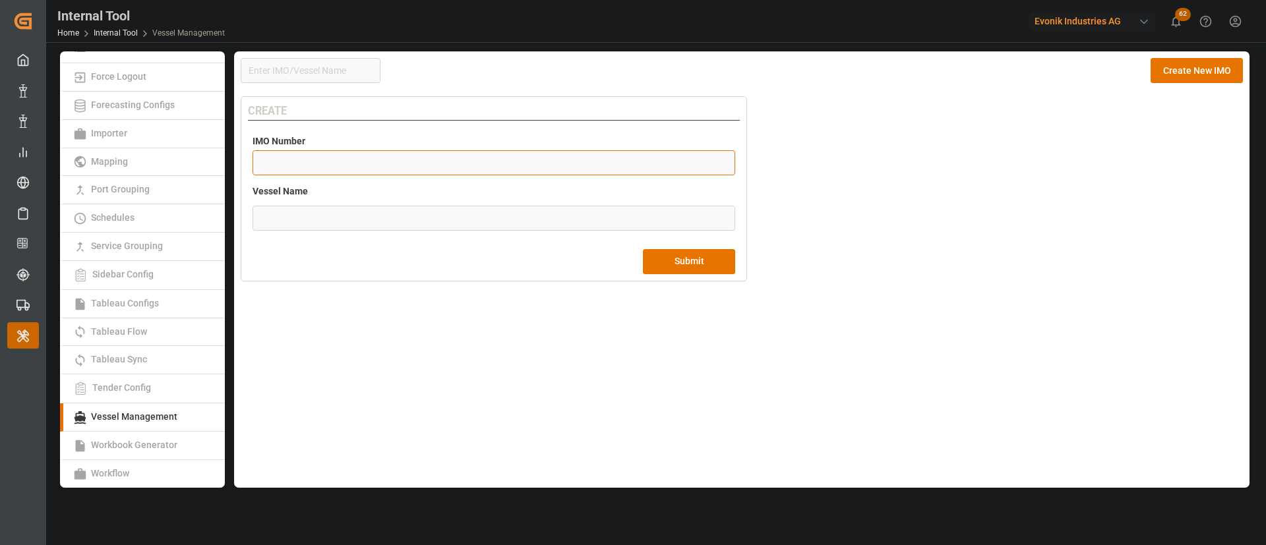
click at [355, 160] on input "number" at bounding box center [493, 162] width 483 height 25
paste input "1016654"
type input "1016654"
click at [409, 221] on input "text" at bounding box center [493, 218] width 483 height 25
paste input "MSC [PERSON_NAME]"
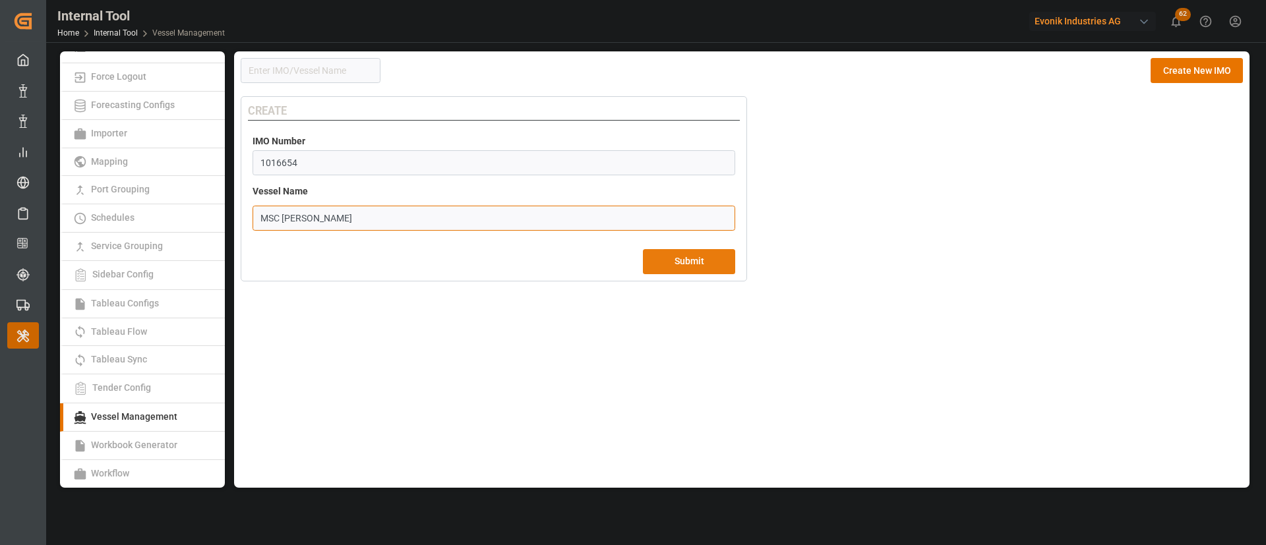
type input "MSC [PERSON_NAME]"
click at [662, 250] on button "Submit" at bounding box center [689, 261] width 92 height 25
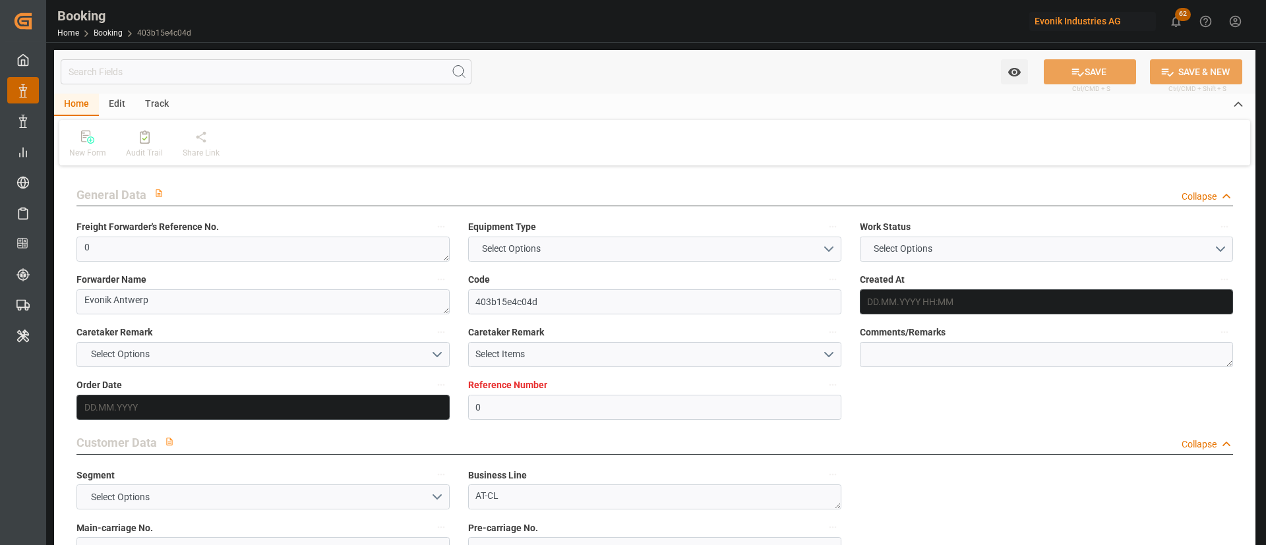
type input "0"
type input "Hapag [PERSON_NAME]"
type input "Hapag [PERSON_NAME] Aktiengesellschaft"
type input "NLRTM"
type input "KRPUS"
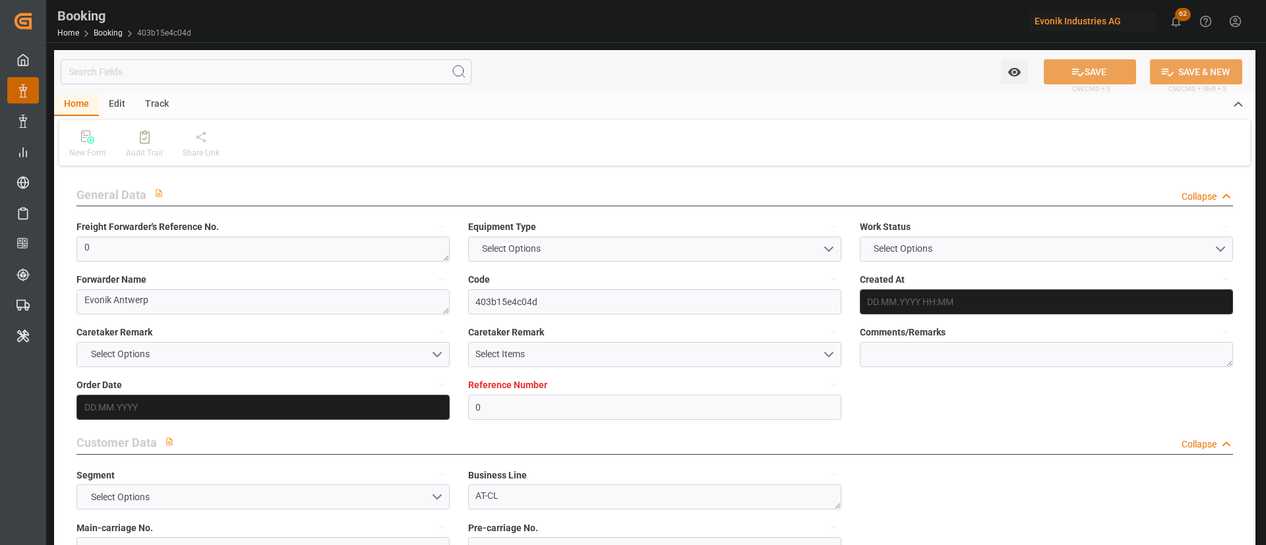
type input "13.07.2025 06:16"
type input "[DATE]"
type input "22.09.2025"
type input "[DATE]"
type input "12.08.2025 10:23"
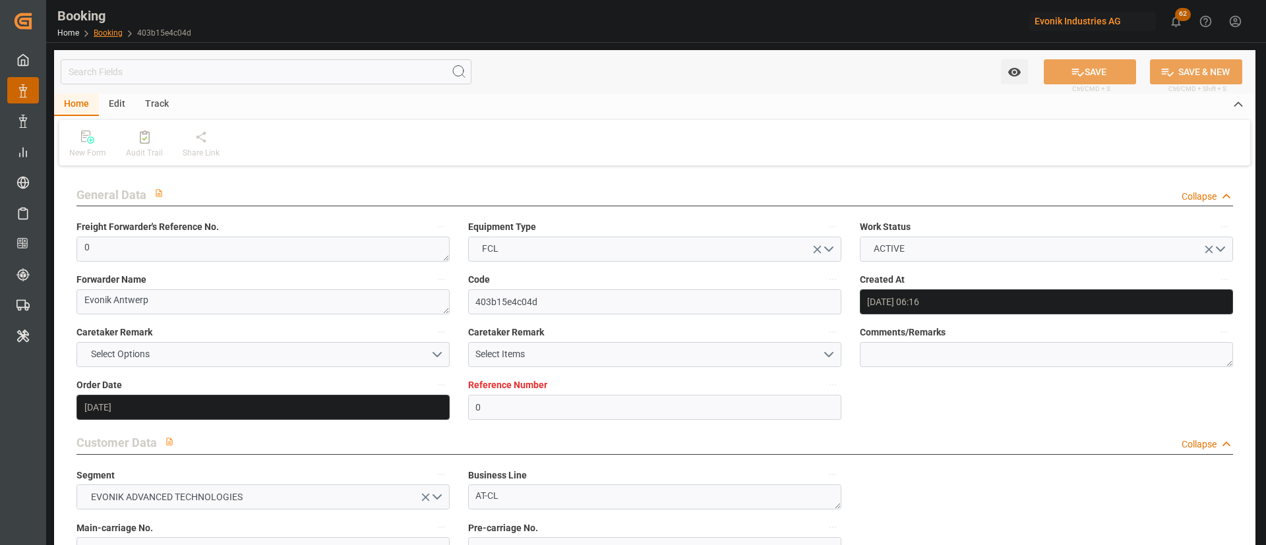
drag, startPoint x: 109, startPoint y: 25, endPoint x: 99, endPoint y: 32, distance: 12.8
click at [109, 24] on div "Booking Home Booking 403b15e4c04d" at bounding box center [124, 21] width 143 height 42
click at [99, 32] on link "Booking" at bounding box center [108, 32] width 29 height 9
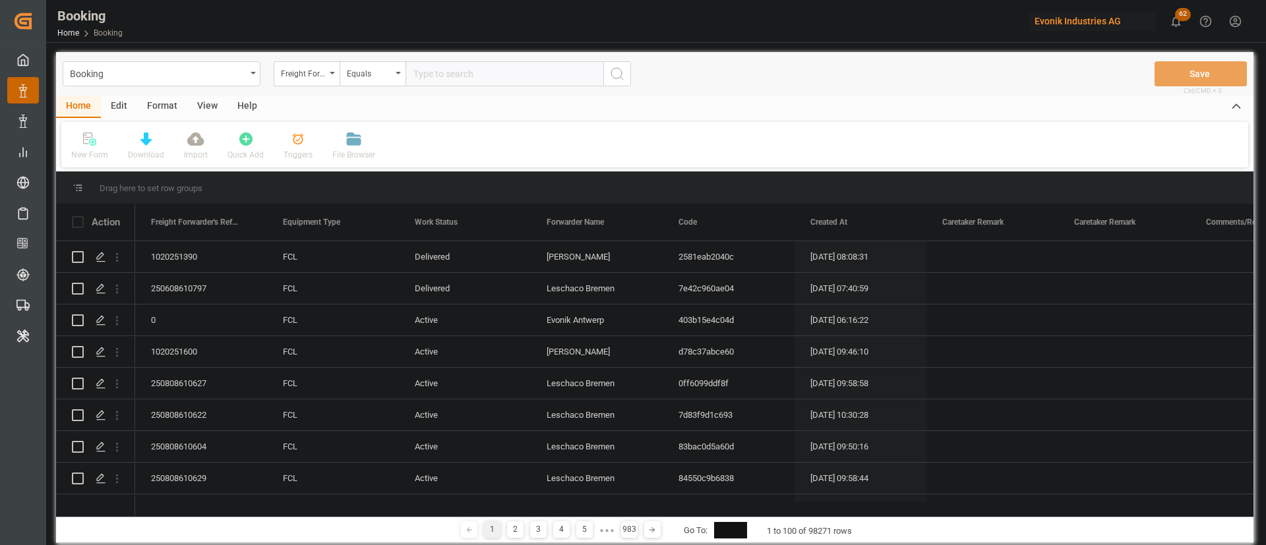
click at [301, 57] on div "Booking Freight Forwarder's Reference No. Equals Save Ctrl/CMD + S" at bounding box center [654, 74] width 1197 height 44
click at [305, 67] on div "Freight Forwarder's Reference No." at bounding box center [303, 72] width 45 height 15
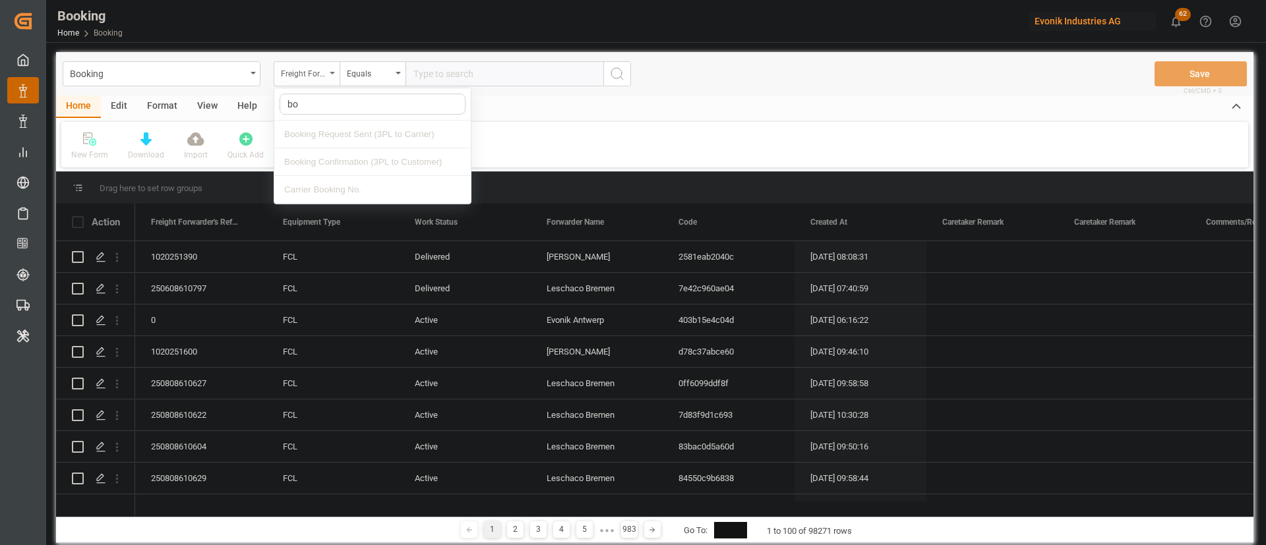
type input "boo"
click at [327, 192] on div "Carrier Booking No." at bounding box center [372, 190] width 196 height 28
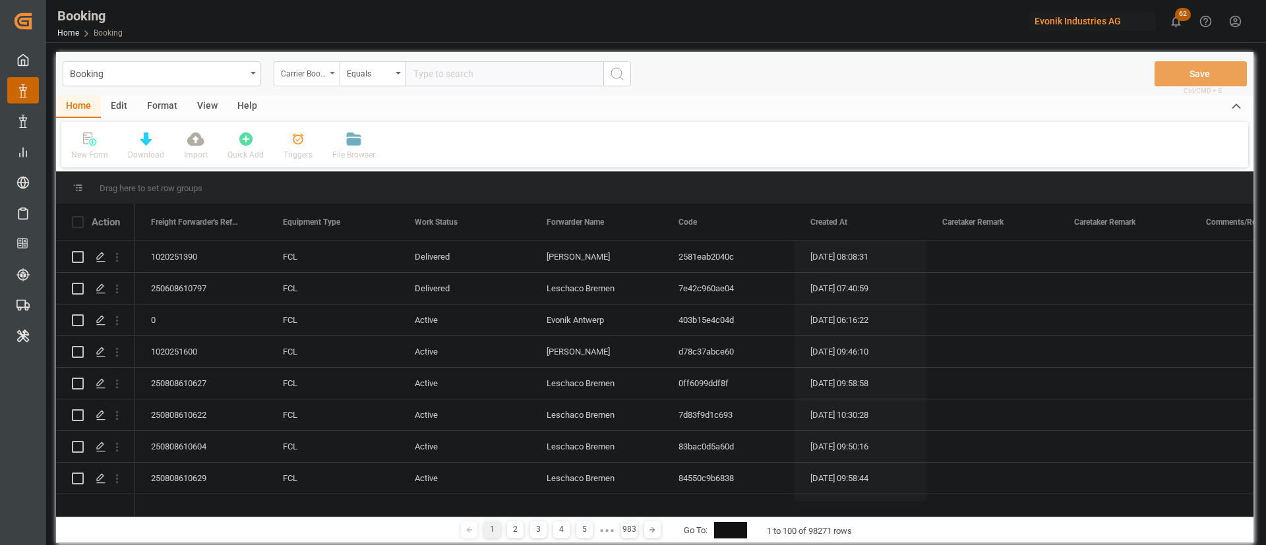
click at [324, 78] on div "Carrier Booking No." at bounding box center [303, 72] width 45 height 15
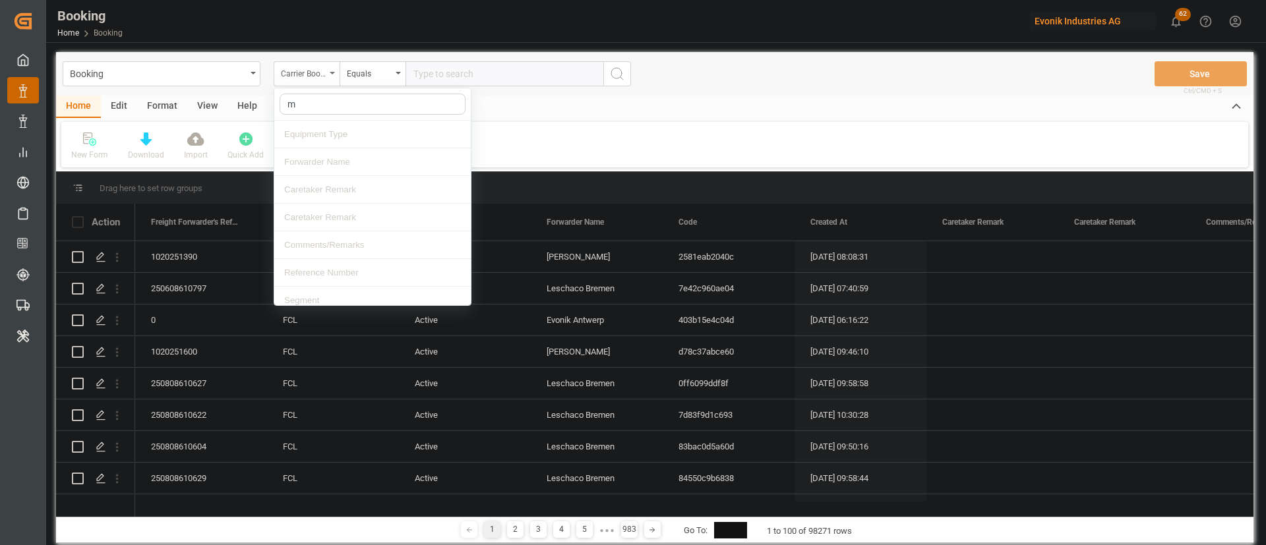
type input "ma"
click at [326, 216] on div "Main-carriage No." at bounding box center [372, 218] width 196 height 28
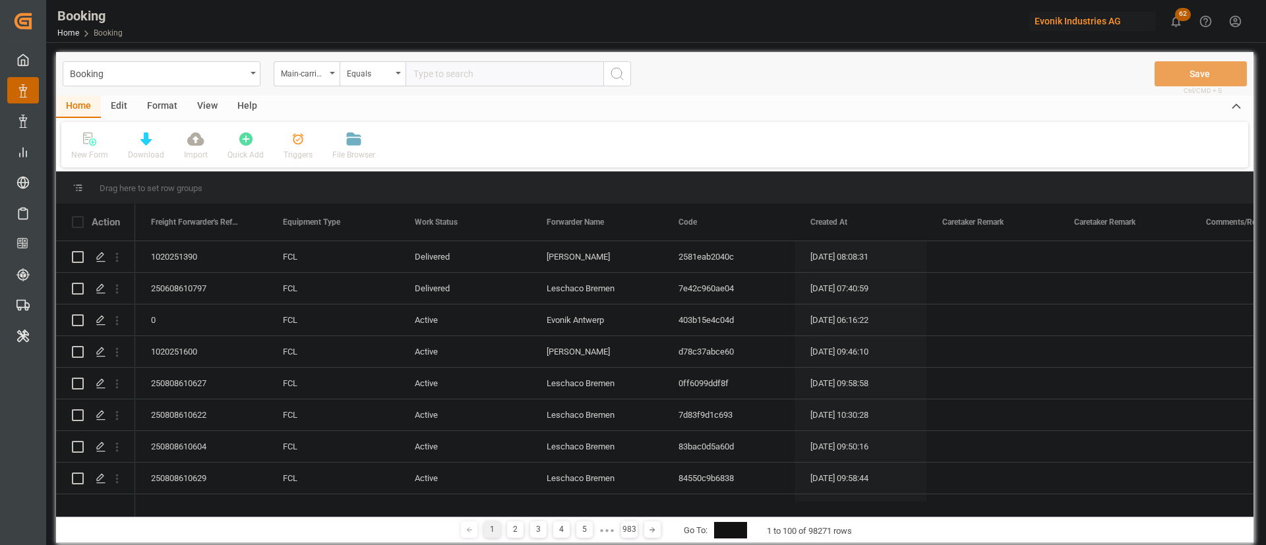
click at [472, 76] on input "text" at bounding box center [504, 73] width 198 height 25
paste input "4006664508"
type input "4006664508"
click at [616, 81] on icon "search button" at bounding box center [617, 74] width 16 height 16
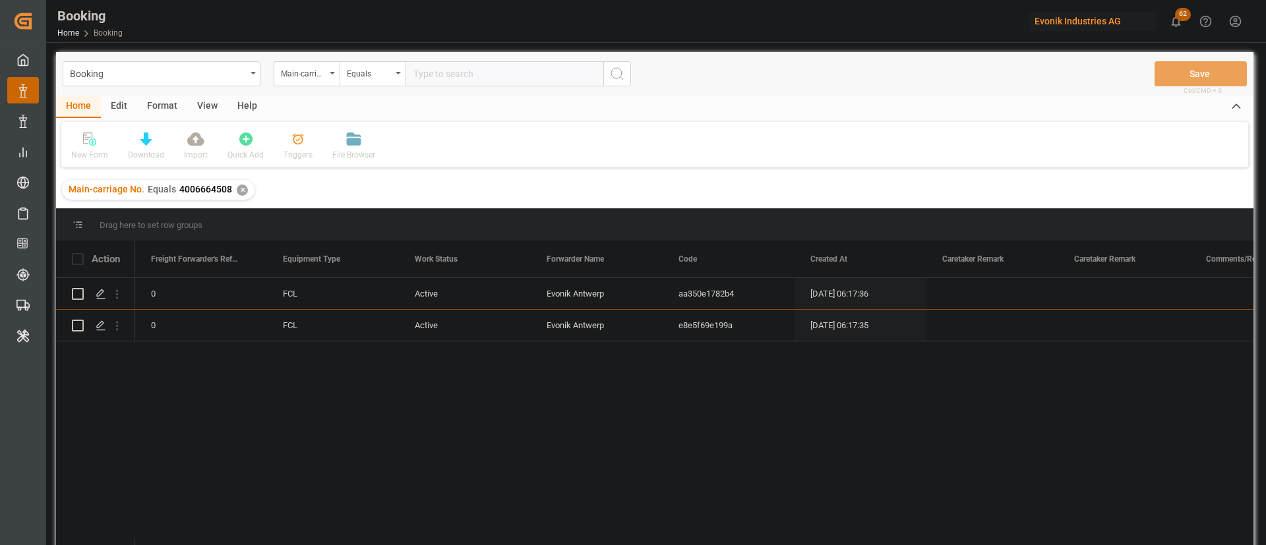
click at [510, 78] on input "text" at bounding box center [504, 73] width 198 height 25
paste input "4006672917"
type input "4006672917"
click at [610, 66] on icon "search button" at bounding box center [617, 74] width 16 height 16
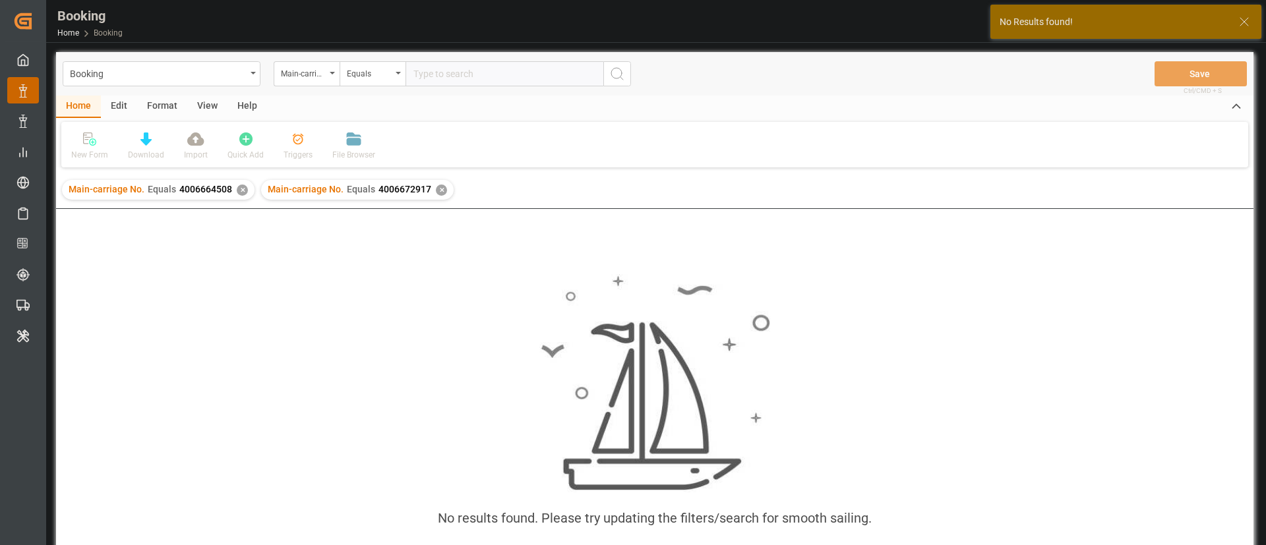
click at [237, 185] on div "Main-carriage No. Equals 4006664508 ✕" at bounding box center [158, 190] width 192 height 20
click at [239, 186] on div "✕" at bounding box center [242, 190] width 11 height 11
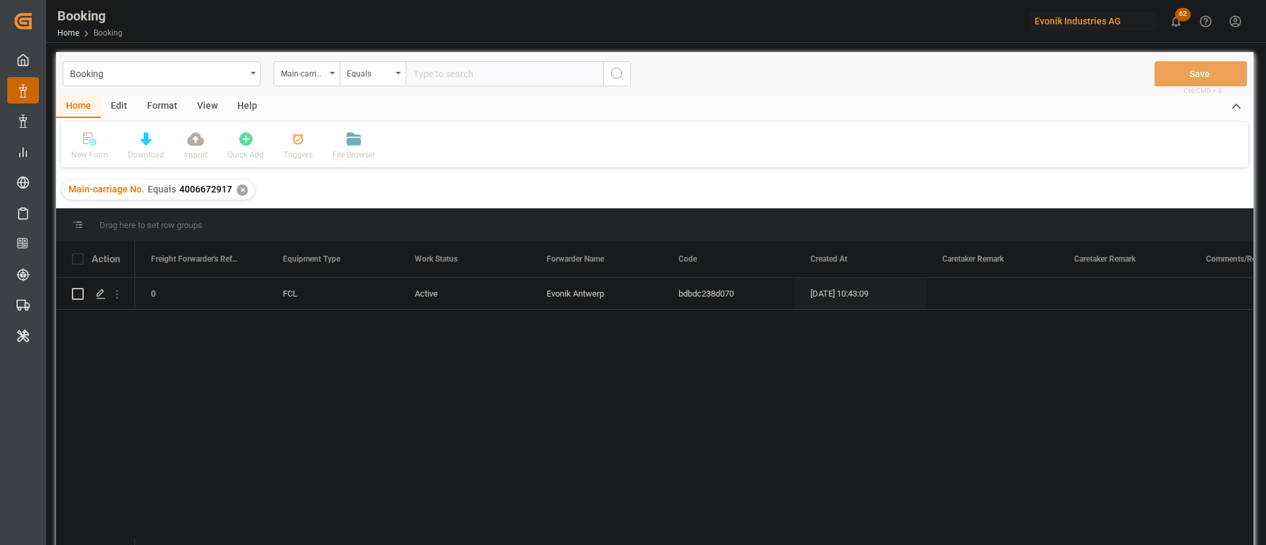
click at [512, 71] on input "text" at bounding box center [504, 73] width 198 height 25
paste input "4006672917"
type input "4006672917"
click at [608, 63] on button "search button" at bounding box center [617, 73] width 28 height 25
click at [426, 62] on input "text" at bounding box center [504, 73] width 198 height 25
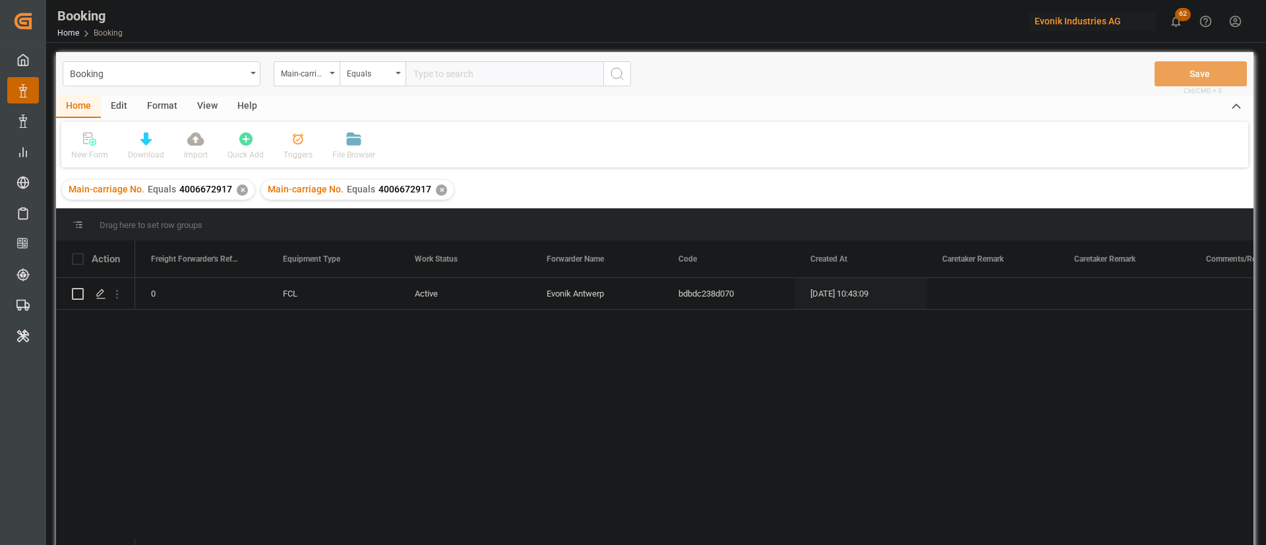
paste input "4006672917"
type input "4006672917"
click at [616, 68] on circle "search button" at bounding box center [616, 73] width 11 height 11
click at [459, 73] on input "text" at bounding box center [504, 73] width 198 height 25
paste input "4006664511"
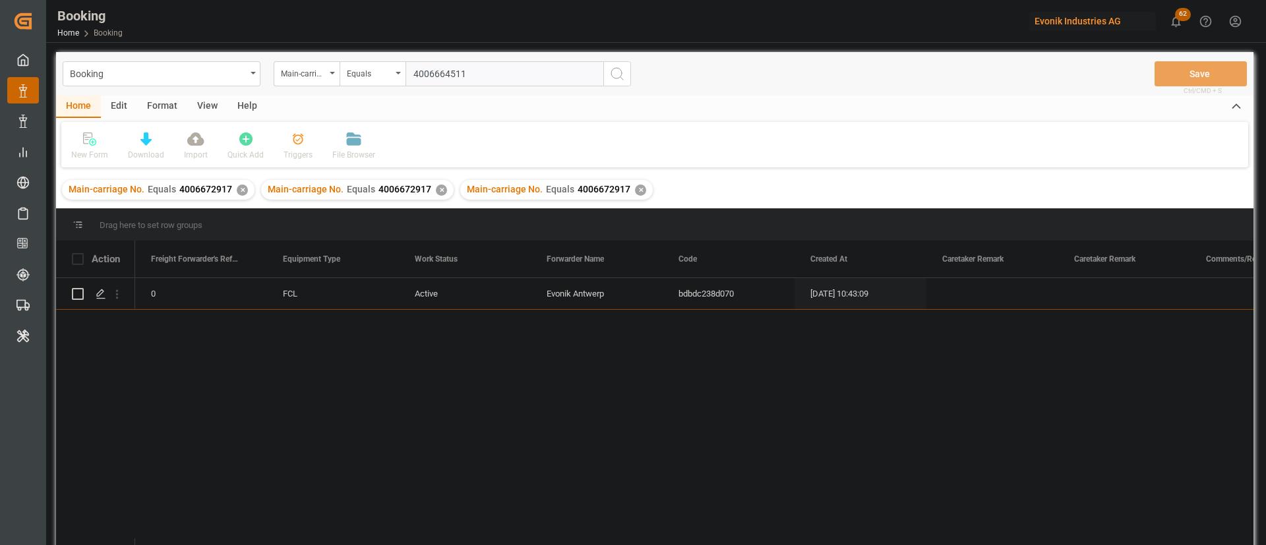
type input "4006664511"
click at [620, 80] on icon "search button" at bounding box center [617, 74] width 16 height 16
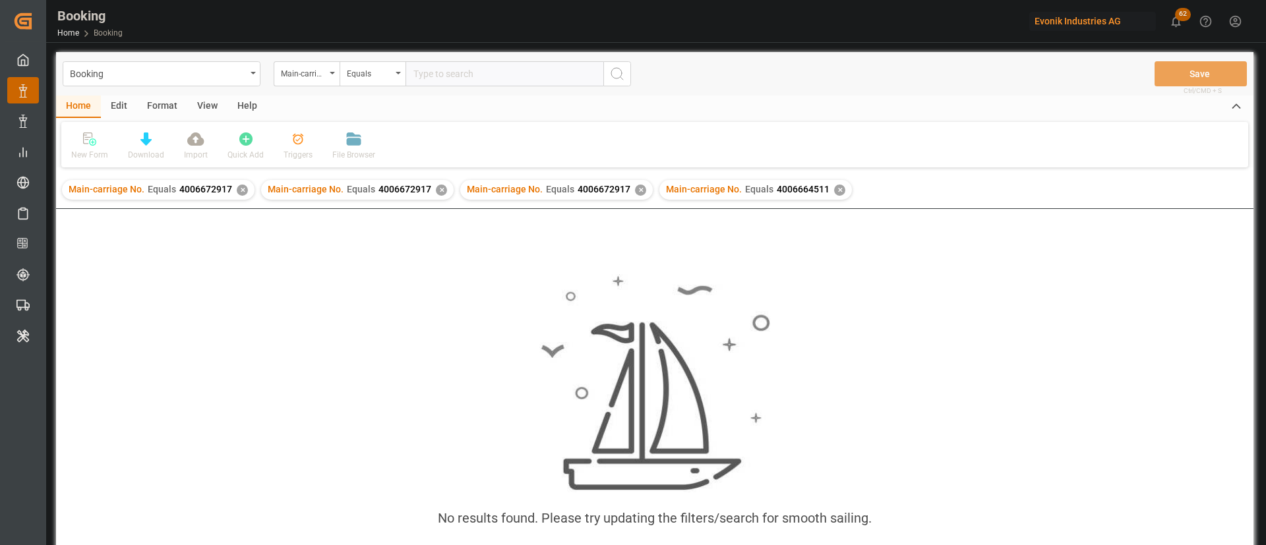
click at [237, 190] on div "✕" at bounding box center [242, 190] width 11 height 11
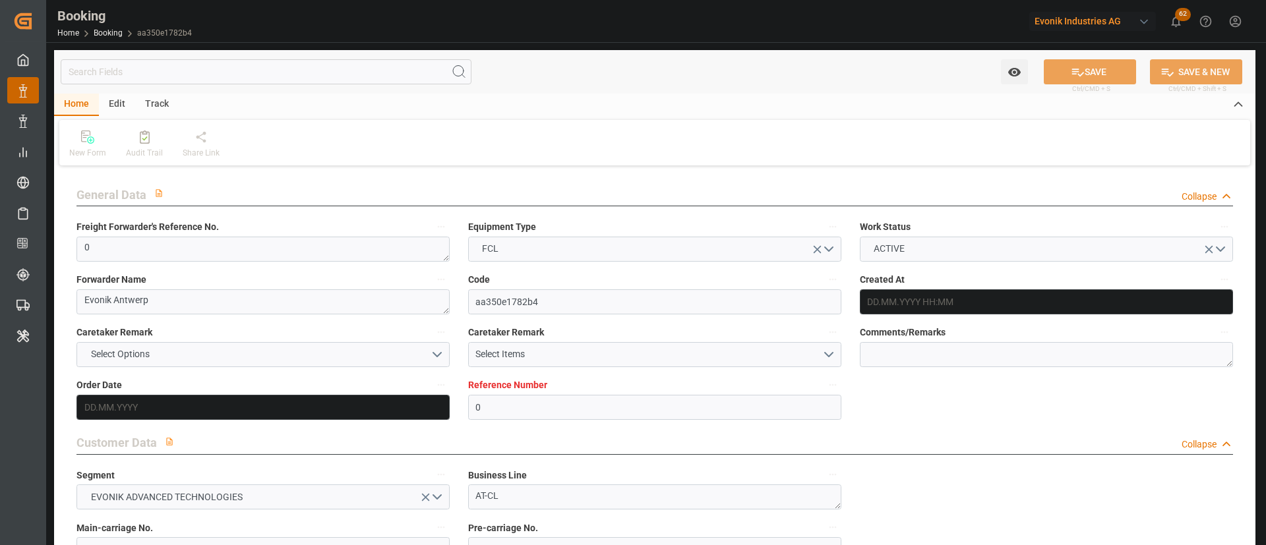
type input "0"
type input "Hapag [PERSON_NAME]"
type input "Hapag [PERSON_NAME] Aktiengesellschaft"
type input "NLRTM"
type input "KRPUS"
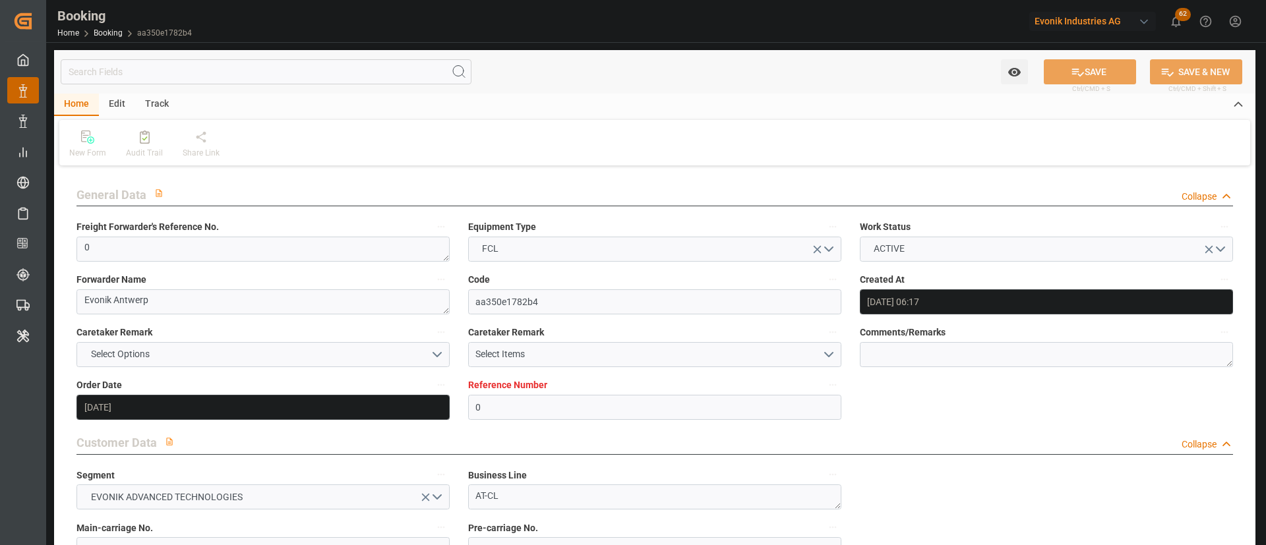
type input "[DATE] 06:17"
type input "[DATE]"
type input "[DATE] 10:18"
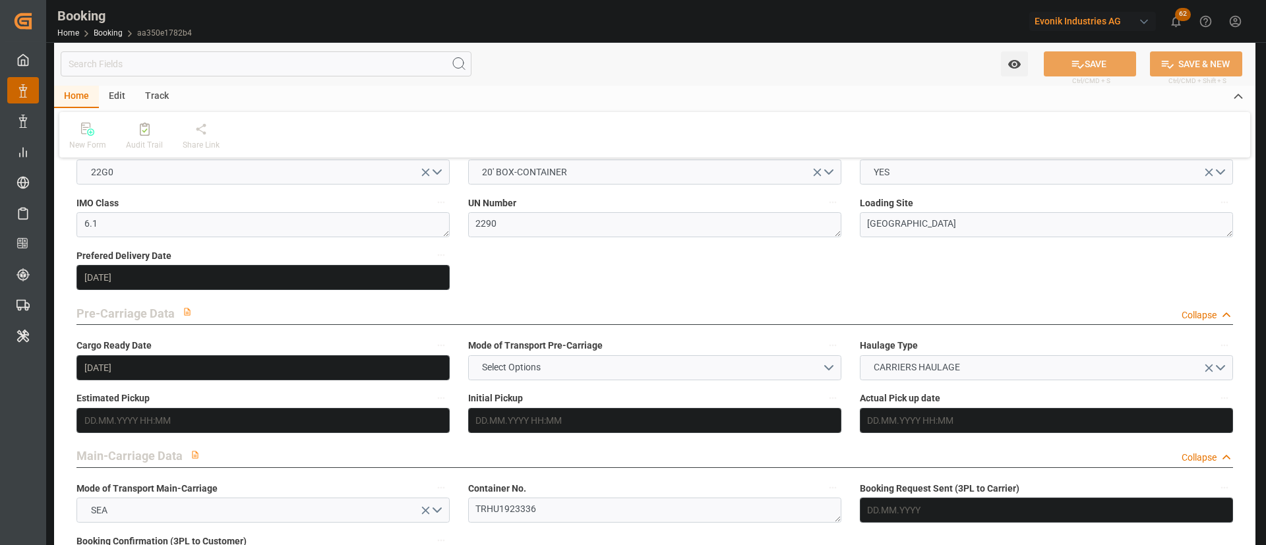
scroll to position [692, 0]
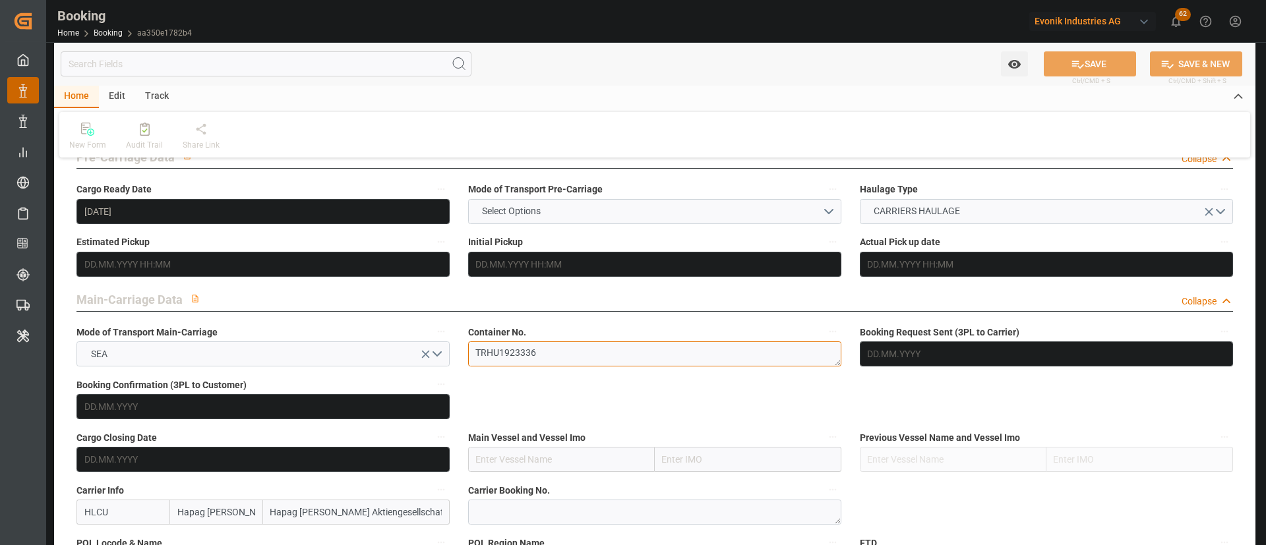
click at [524, 353] on textarea "TRHU1923336" at bounding box center [654, 353] width 373 height 25
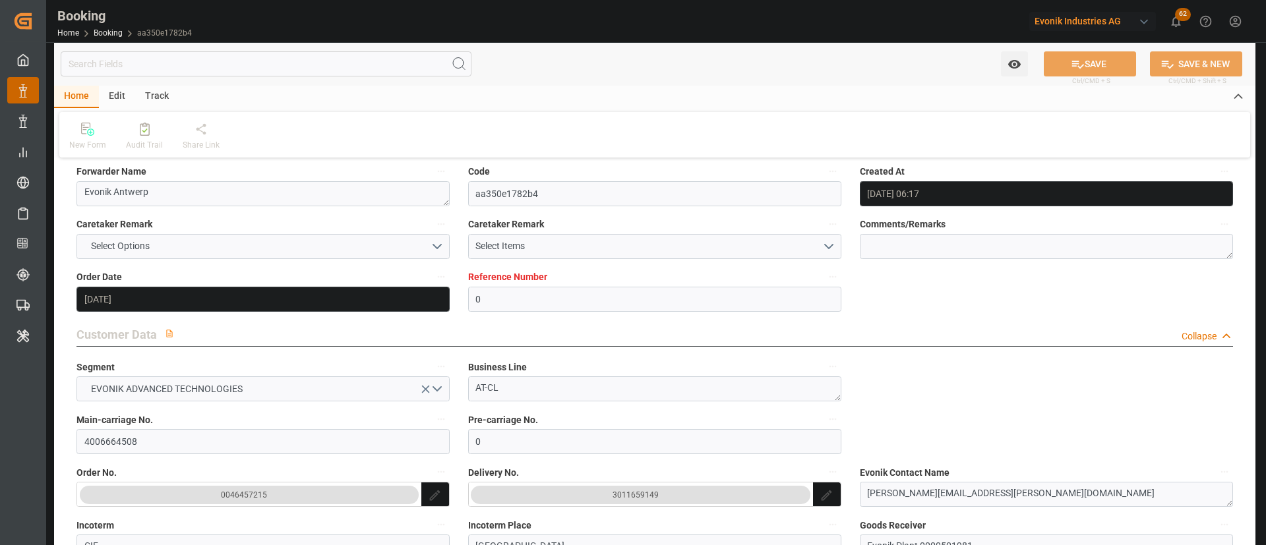
scroll to position [198, 0]
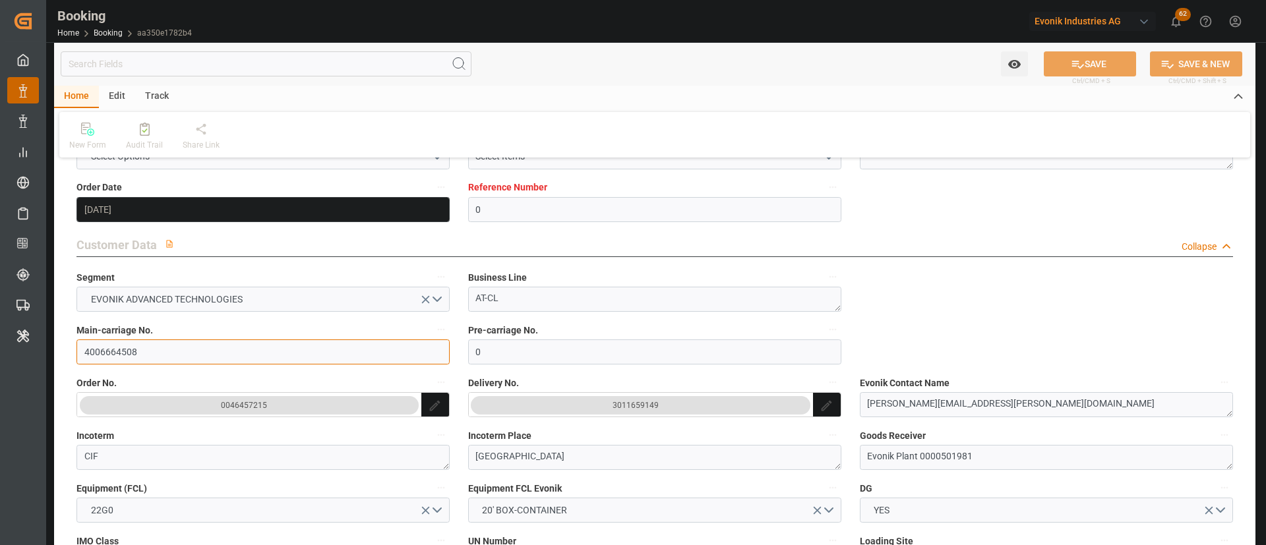
click at [158, 342] on input "4006664508" at bounding box center [262, 351] width 373 height 25
click at [659, 410] on button "3011659149" at bounding box center [640, 405] width 339 height 18
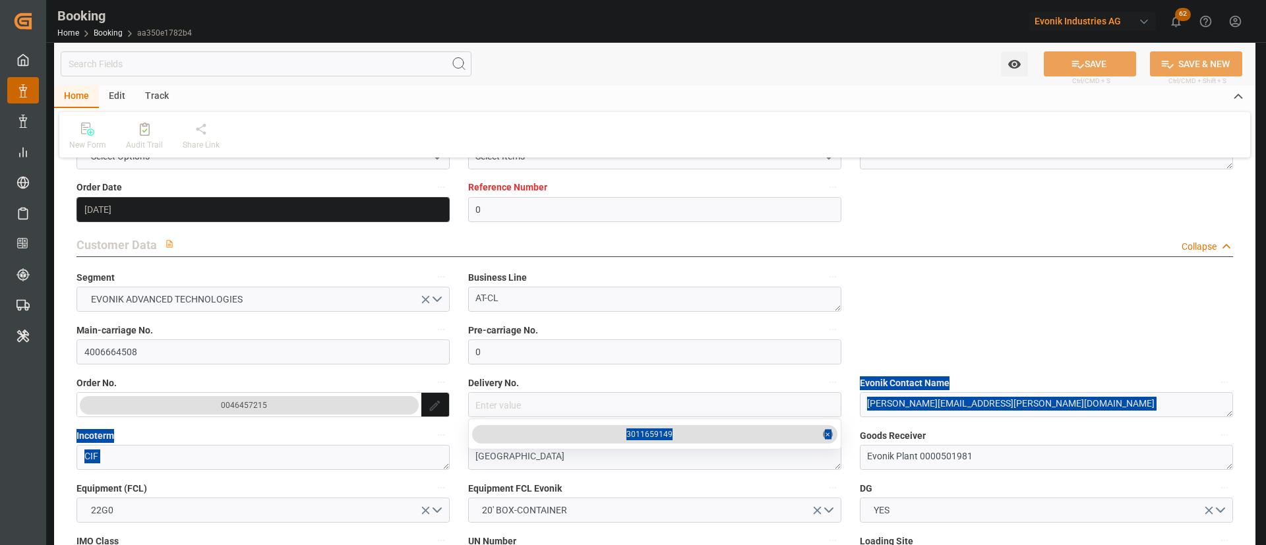
drag, startPoint x: 678, startPoint y: 434, endPoint x: 607, endPoint y: 450, distance: 73.1
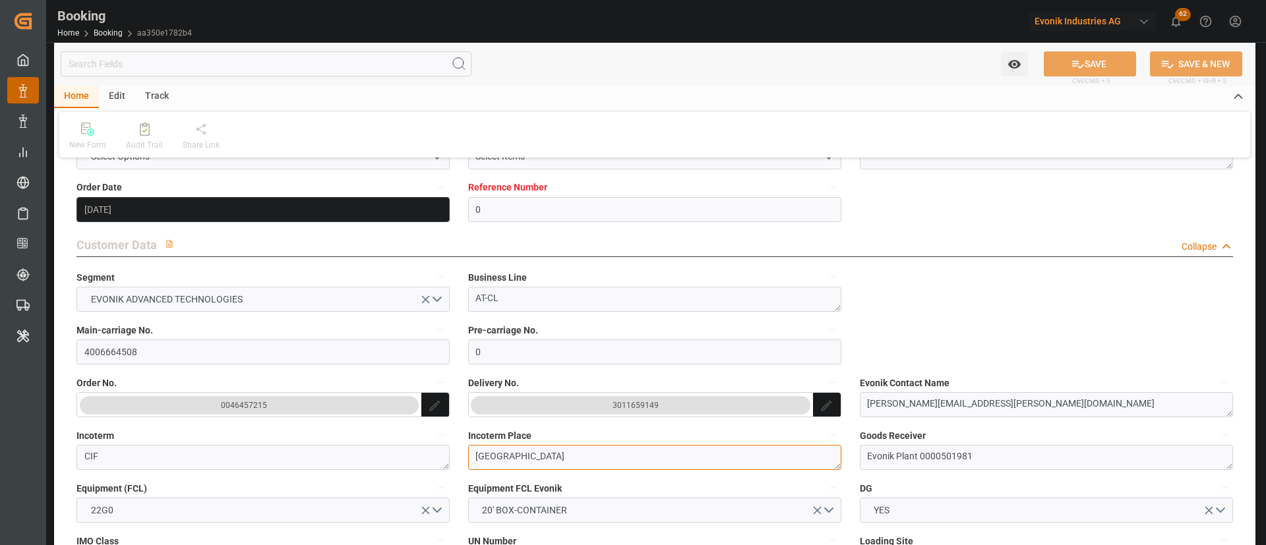
click at [607, 450] on textarea "BUSAN" at bounding box center [654, 457] width 373 height 25
click at [641, 399] on div "3011659149" at bounding box center [635, 405] width 46 height 13
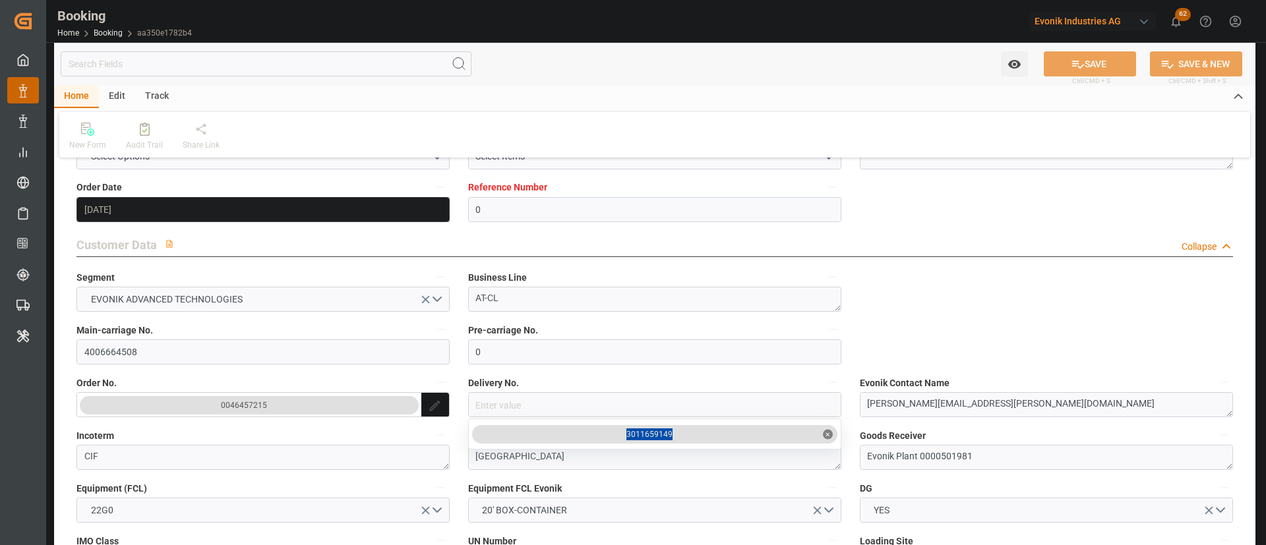
drag, startPoint x: 604, startPoint y: 454, endPoint x: 626, endPoint y: 431, distance: 31.3
copy div "3011659149"
drag, startPoint x: 696, startPoint y: 438, endPoint x: 617, endPoint y: 448, distance: 79.7
click at [617, 448] on div "3011659149 ✕" at bounding box center [654, 434] width 373 height 31
copy div "3011659149"
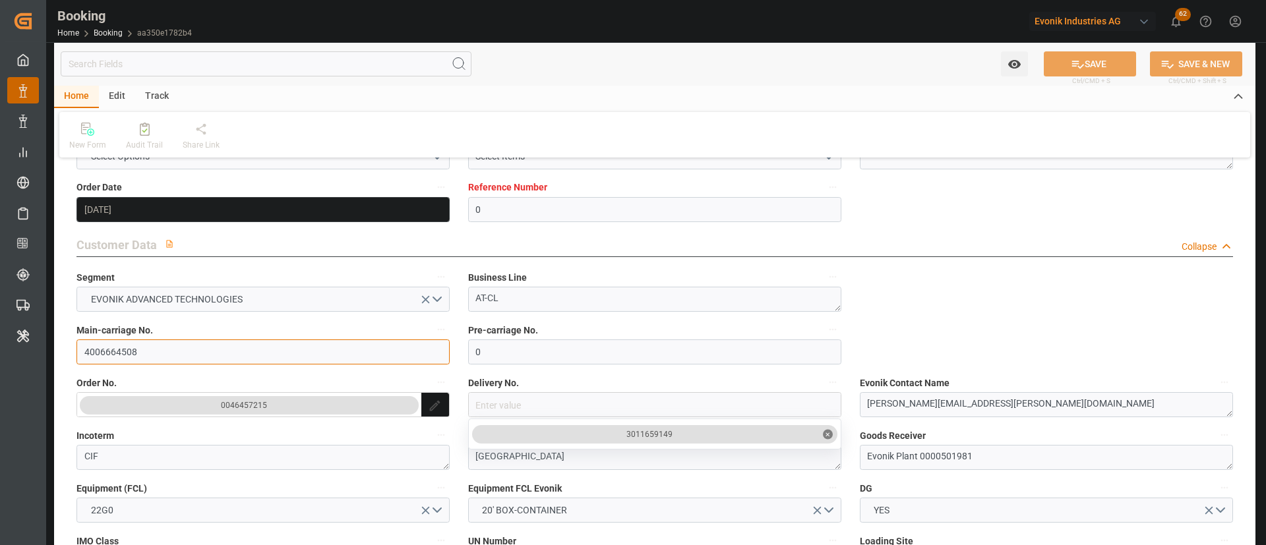
click at [219, 363] on input "4006664508" at bounding box center [262, 351] width 373 height 25
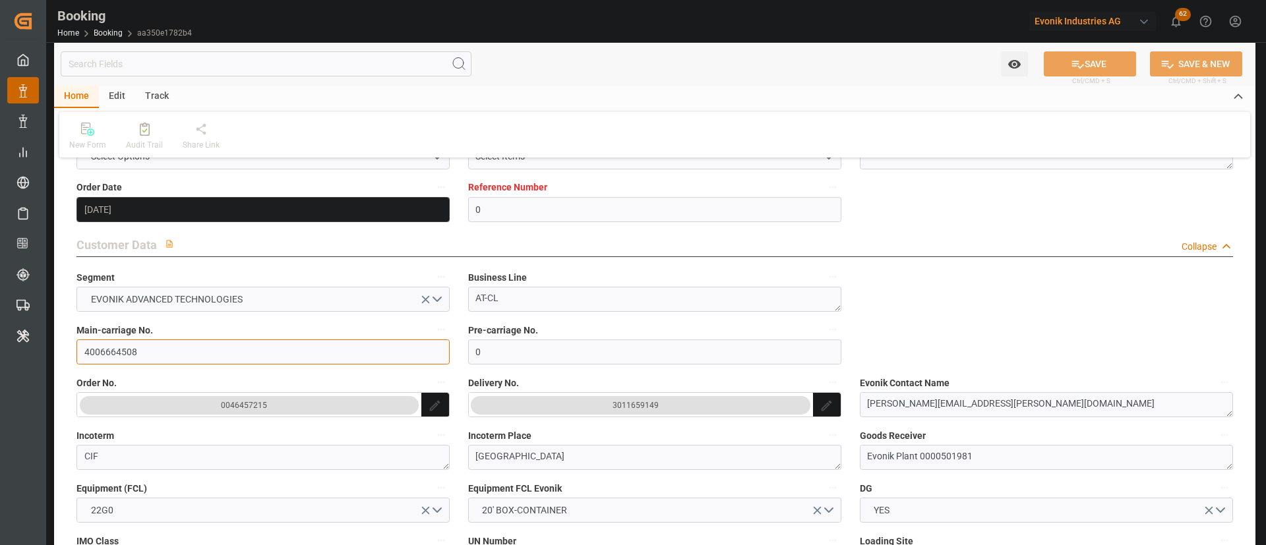
click at [219, 363] on input "4006664508" at bounding box center [262, 351] width 373 height 25
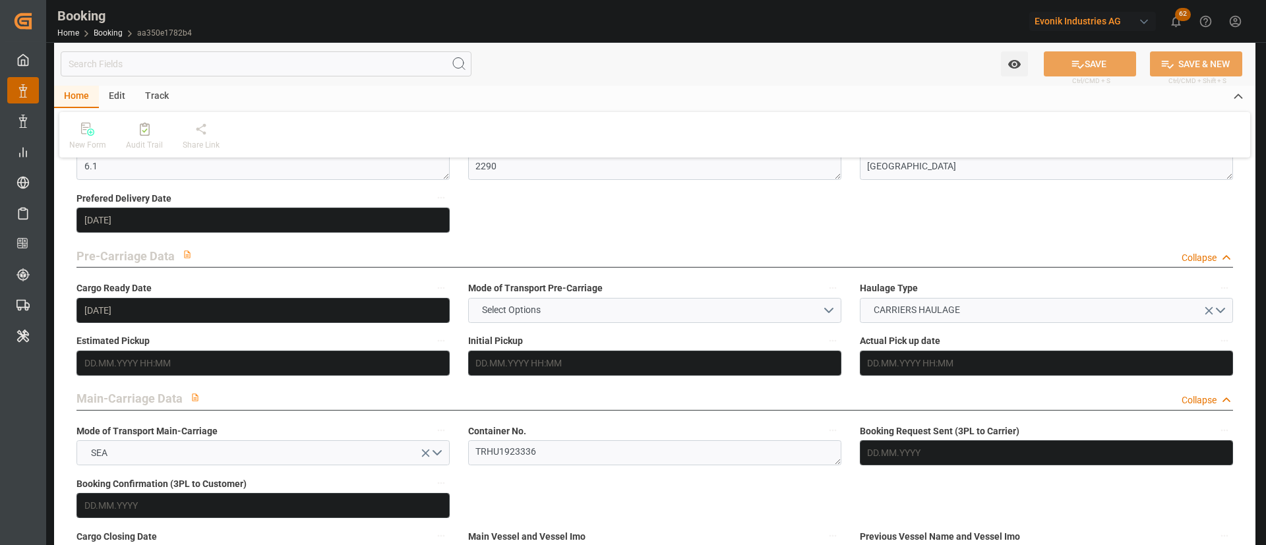
scroll to position [791, 0]
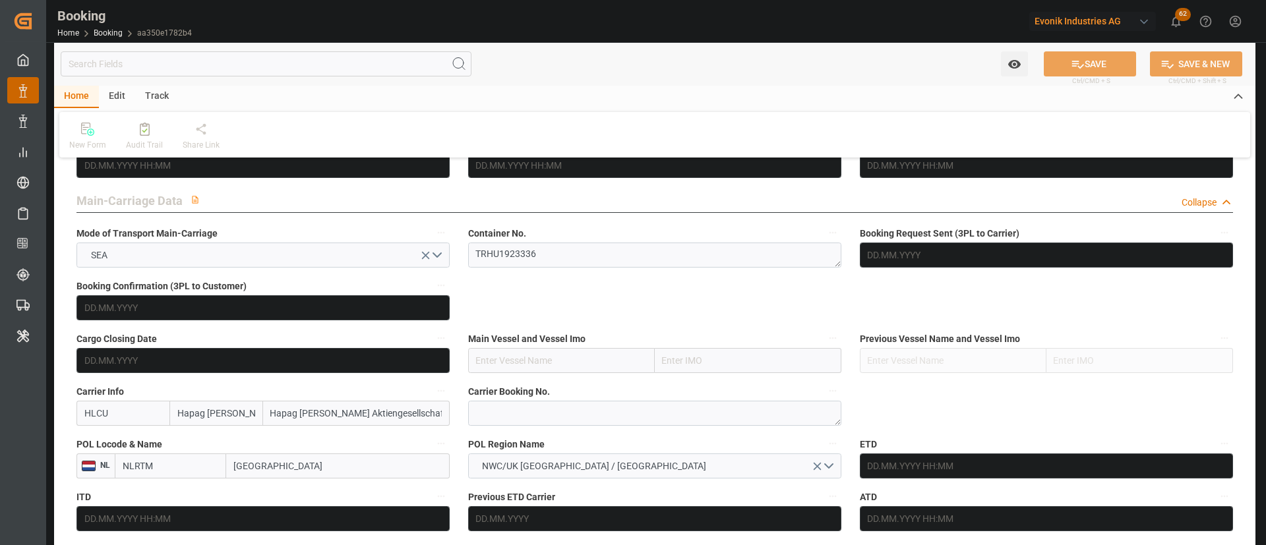
drag, startPoint x: 307, startPoint y: 473, endPoint x: 226, endPoint y: 483, distance: 81.0
paste input "[GEOGRAPHIC_DATA]"
type input "[GEOGRAPHIC_DATA]"
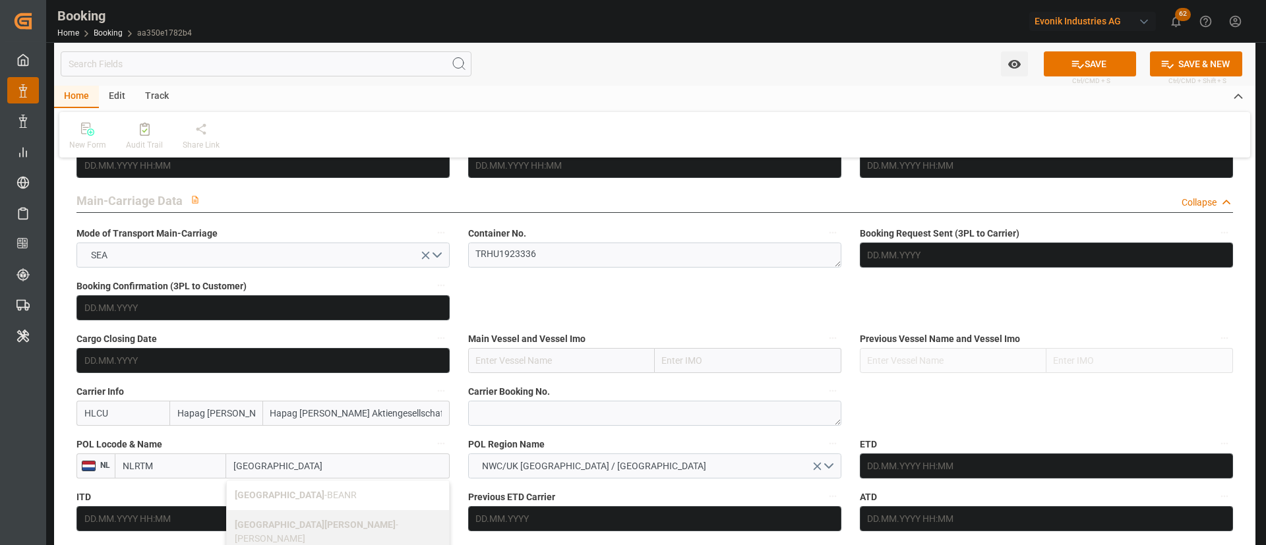
click at [292, 490] on span "Antwerp - BEANR" at bounding box center [296, 495] width 122 height 11
type input "BEANR"
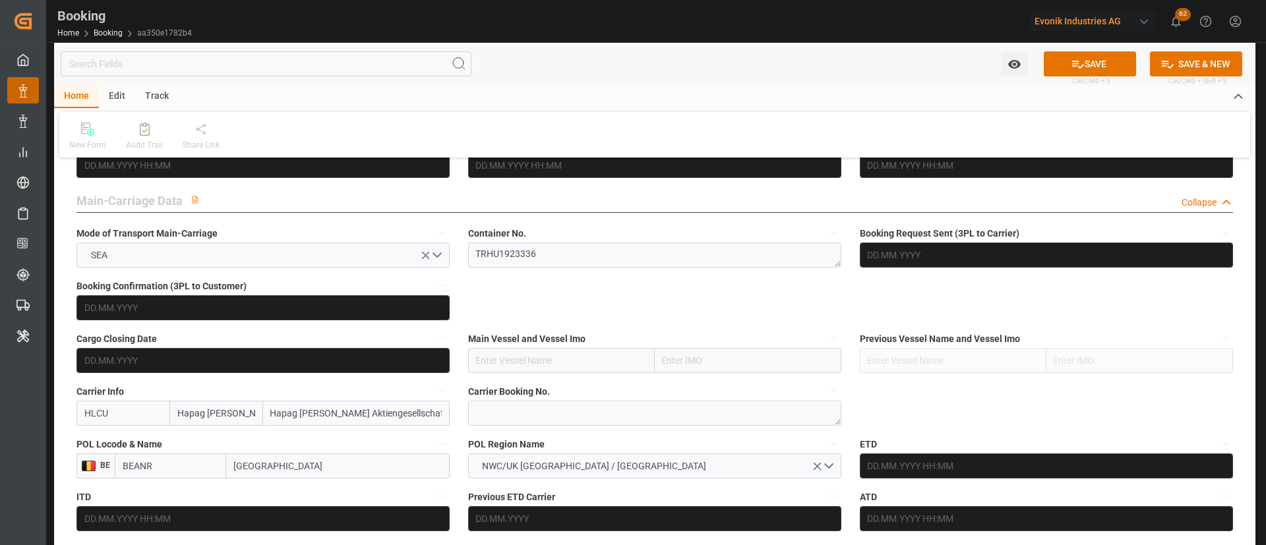
type input "[GEOGRAPHIC_DATA]"
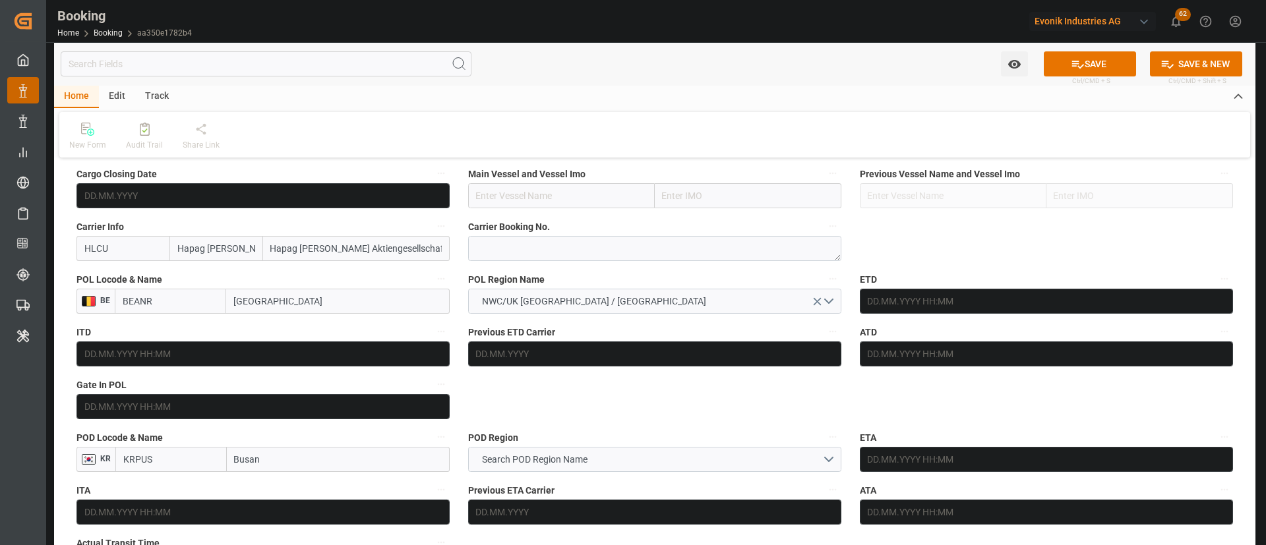
scroll to position [989, 0]
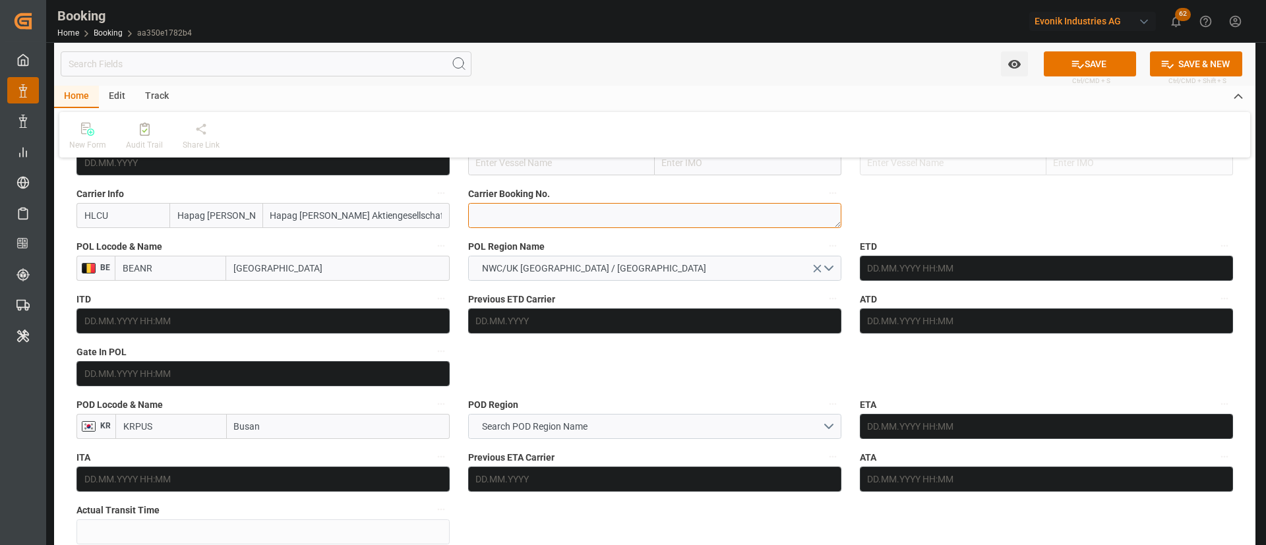
click at [538, 208] on textarea at bounding box center [654, 215] width 373 height 25
paste textarea "27267142"
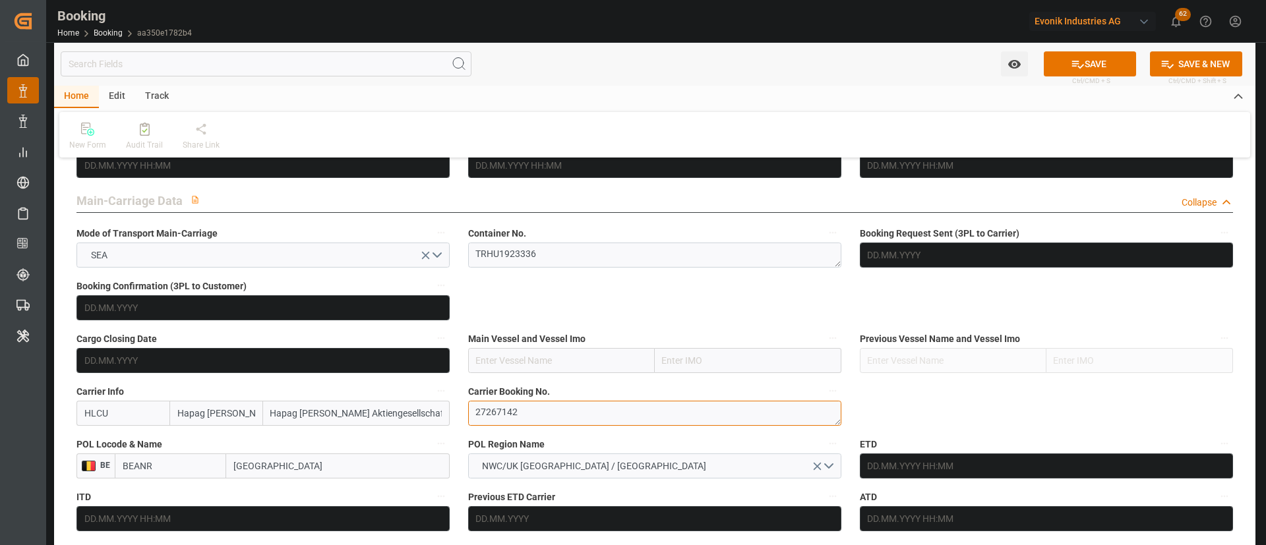
type textarea "27267142"
click at [522, 366] on input "text" at bounding box center [561, 360] width 187 height 25
paste input "HAMMONIA BALTICA"
click at [517, 385] on b "HAMMONIA BALTICA" at bounding box center [521, 389] width 88 height 11
type input "HAMMONIA BALTICA"
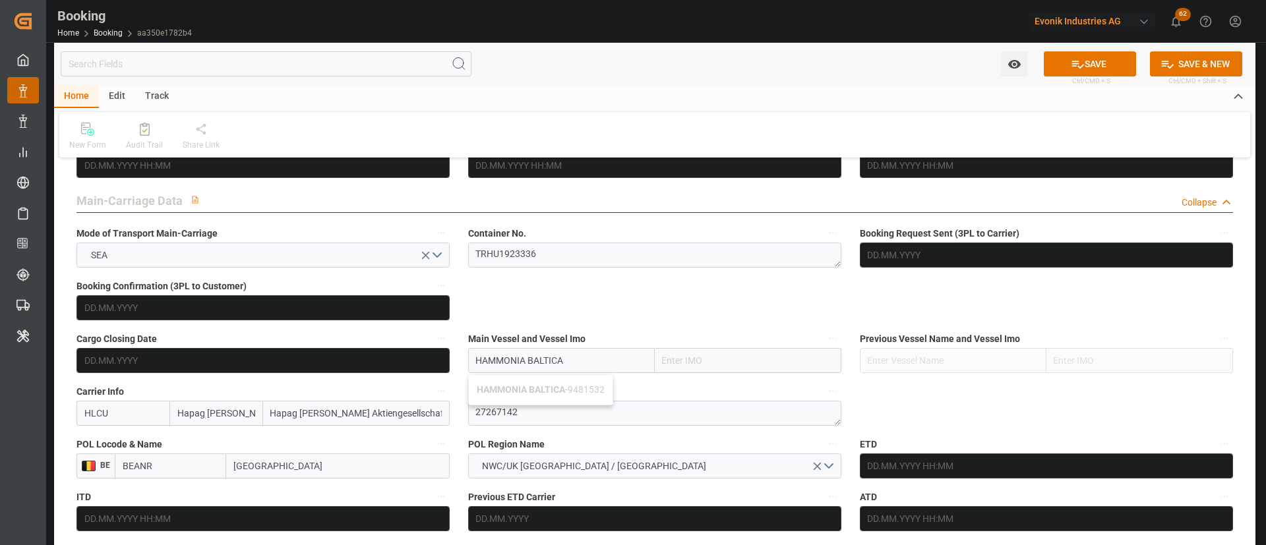
type input "9481532"
type input "HAMMONIA BALTICA"
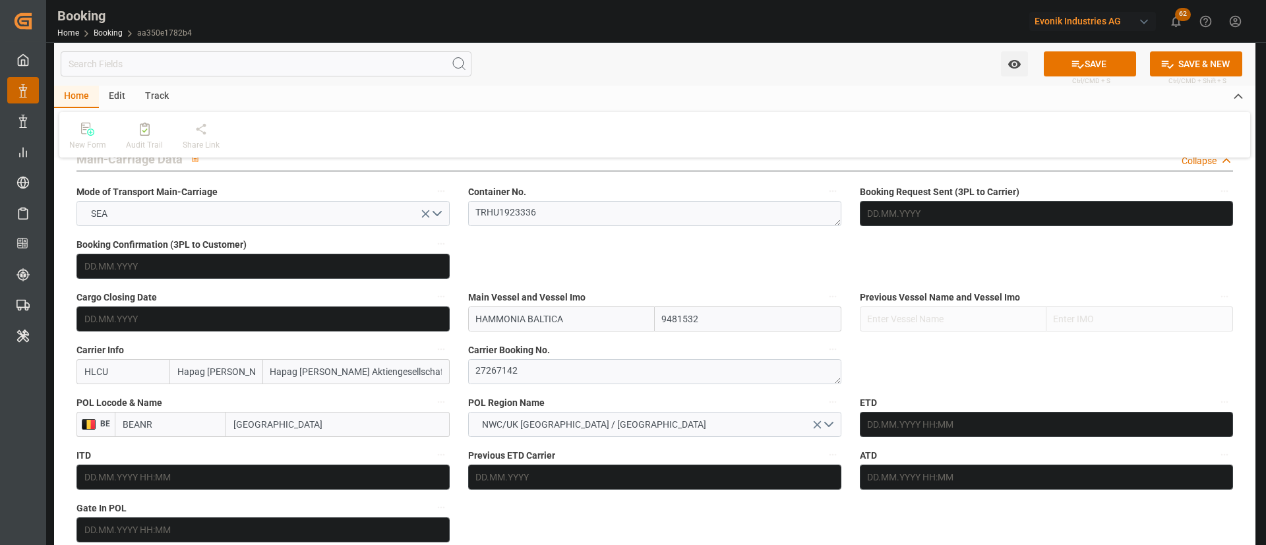
scroll to position [890, 0]
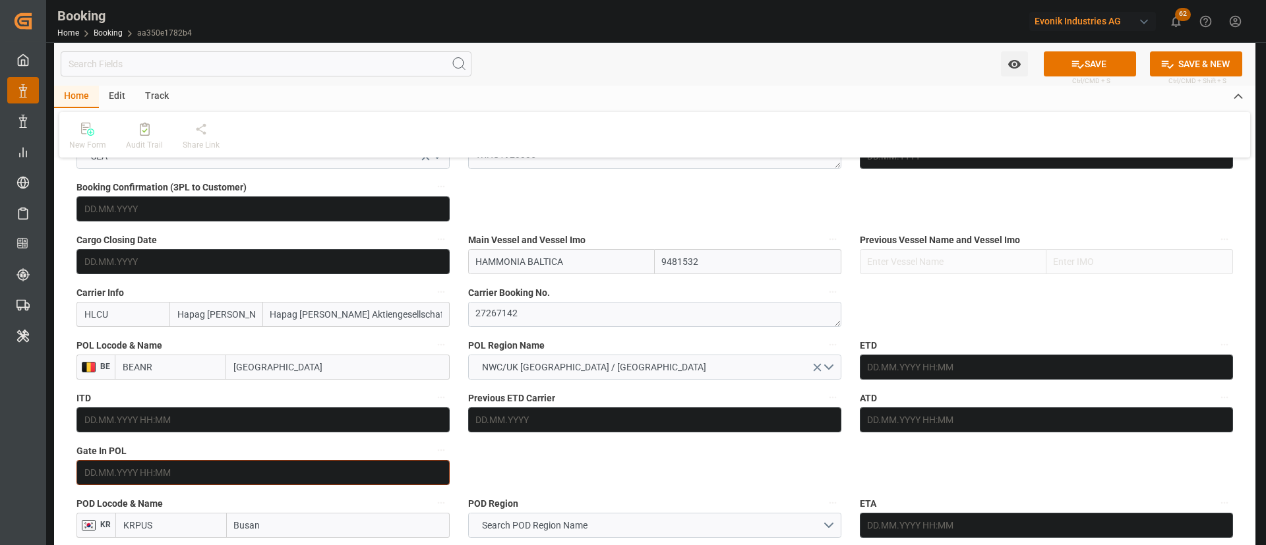
click at [198, 480] on input "text" at bounding box center [262, 472] width 373 height 25
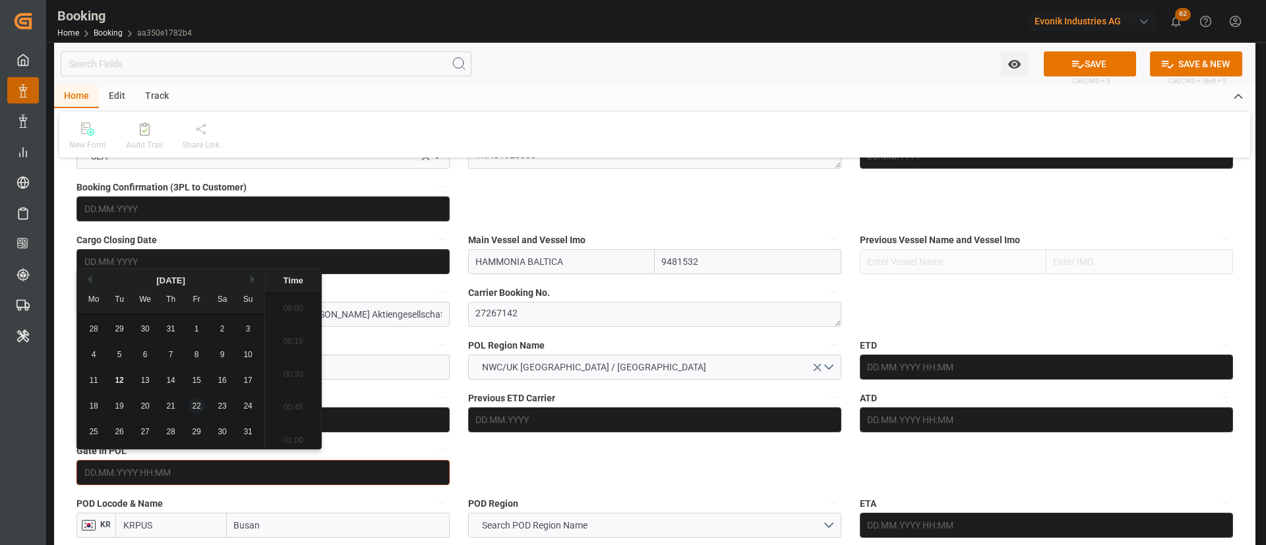
scroll to position [2114, 0]
click at [146, 348] on div "6" at bounding box center [145, 355] width 16 height 16
type input "06.08.2025 00:00"
click at [661, 495] on label "POD Region" at bounding box center [654, 503] width 373 height 18
click at [824, 495] on button "POD Region" at bounding box center [832, 502] width 17 height 17
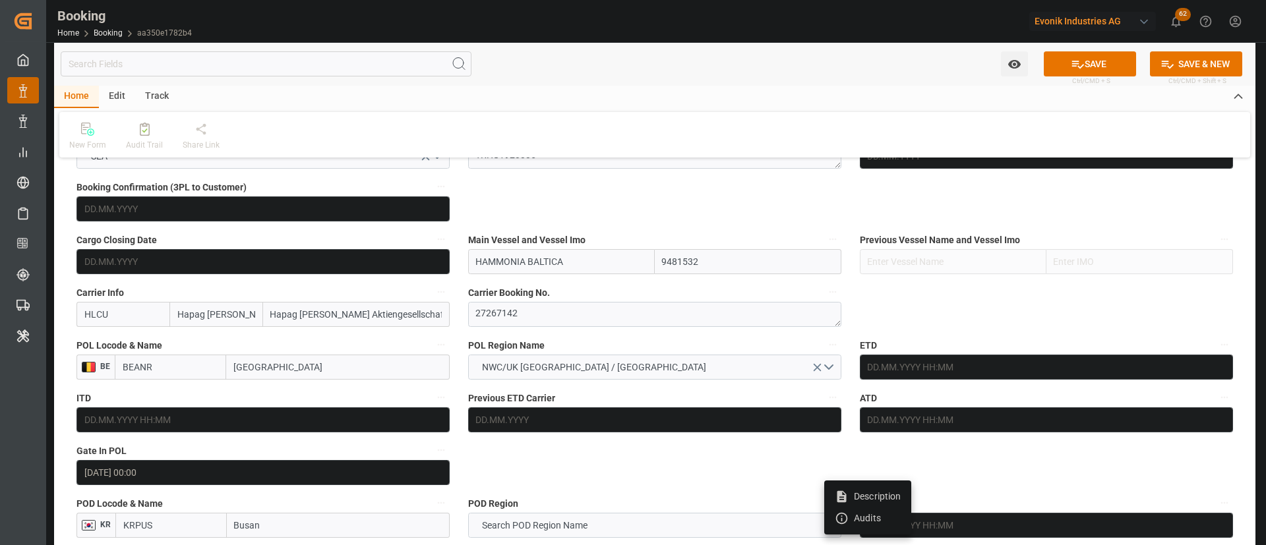
click at [931, 363] on div at bounding box center [633, 272] width 1266 height 545
click at [994, 365] on input "text" at bounding box center [1046, 367] width 373 height 25
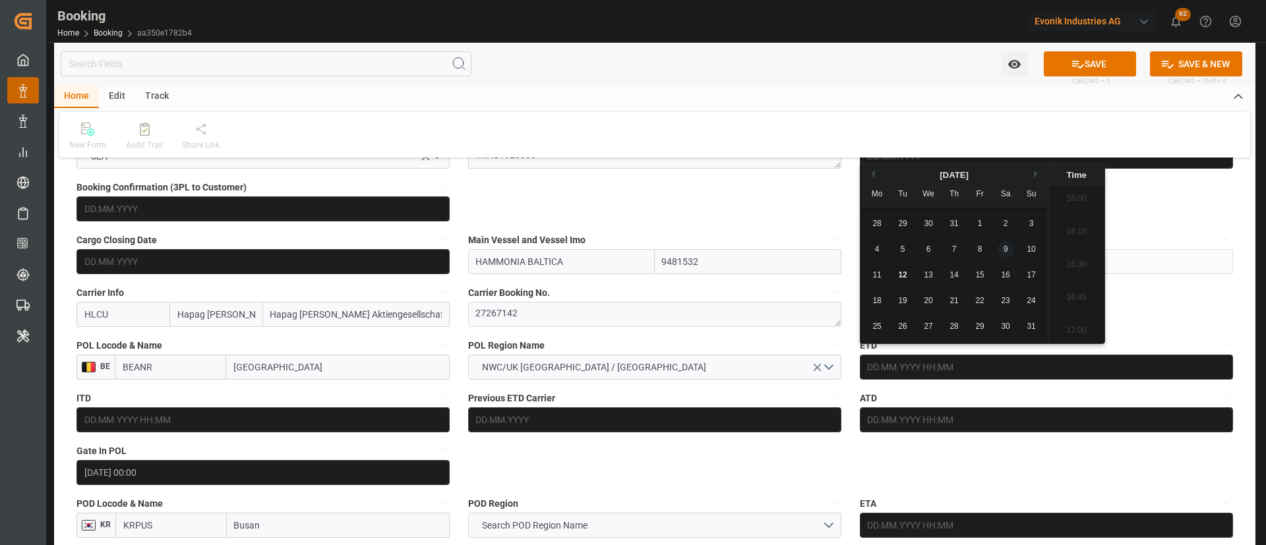
drag, startPoint x: 995, startPoint y: 249, endPoint x: 1013, endPoint y: 243, distance: 19.0
click at [996, 249] on div "4 5 6 7 8 9 10" at bounding box center [954, 250] width 180 height 26
click at [1013, 242] on div "9" at bounding box center [1005, 250] width 16 height 16
type input "09.08.2025 00:00"
click at [925, 425] on input "text" at bounding box center [1046, 419] width 373 height 25
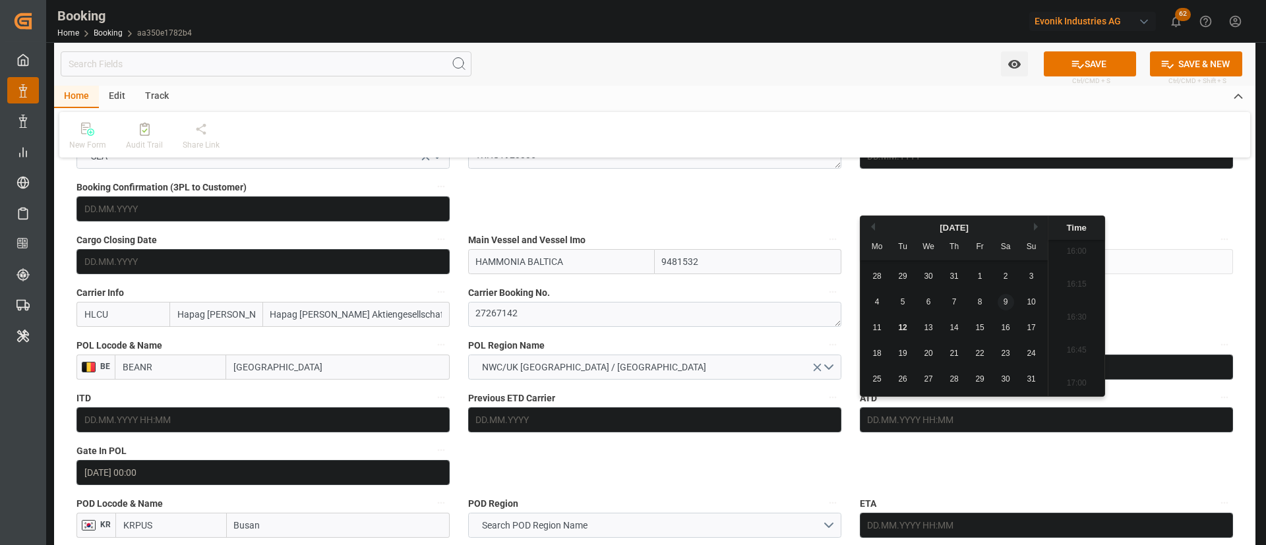
click at [1009, 300] on div "9" at bounding box center [1005, 303] width 16 height 16
type input "09.08.2025 00:00"
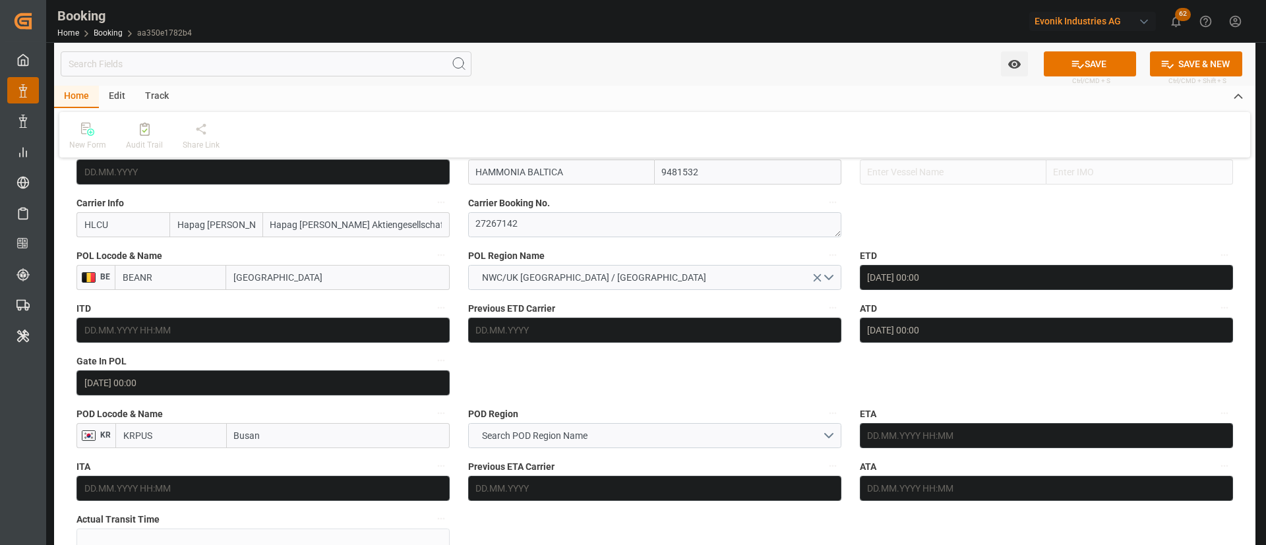
scroll to position [1088, 0]
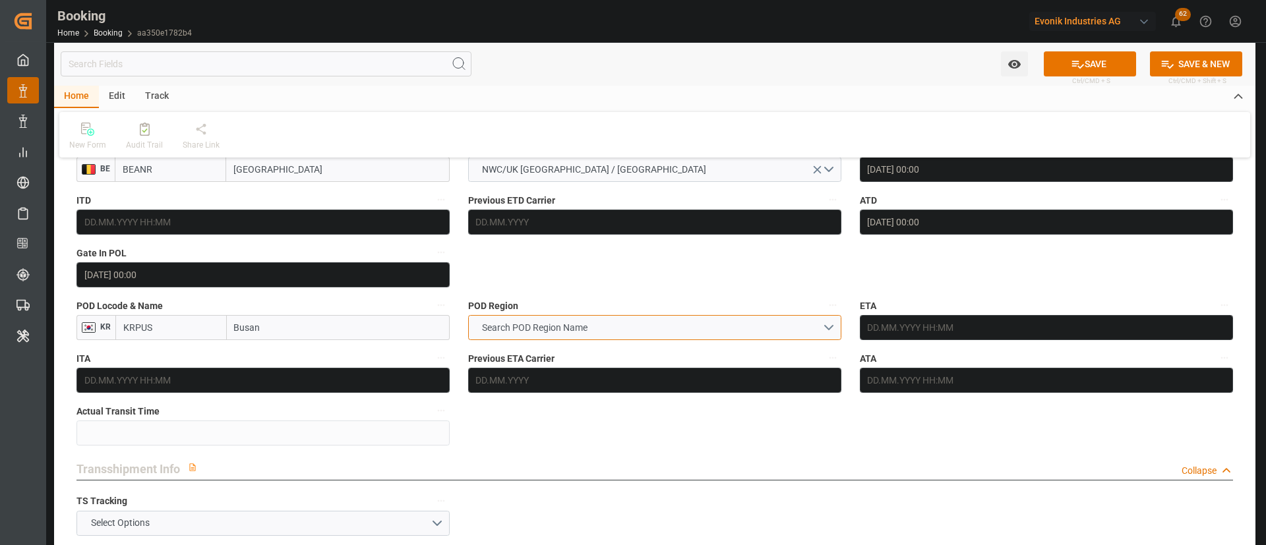
click at [542, 327] on span "Search POD Region Name" at bounding box center [534, 328] width 119 height 14
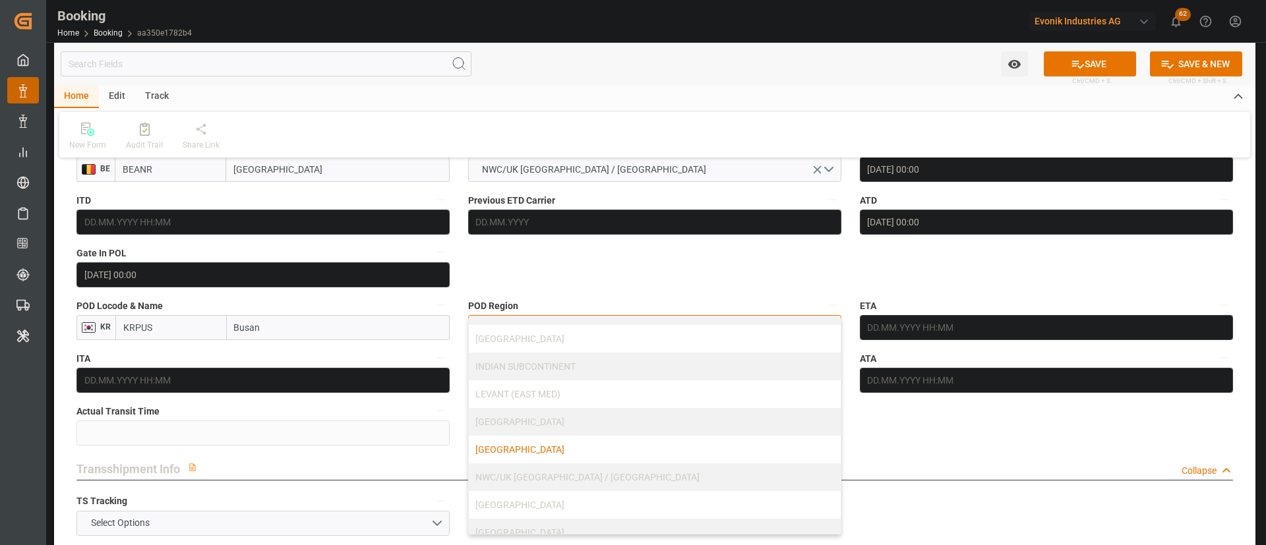
scroll to position [183, 0]
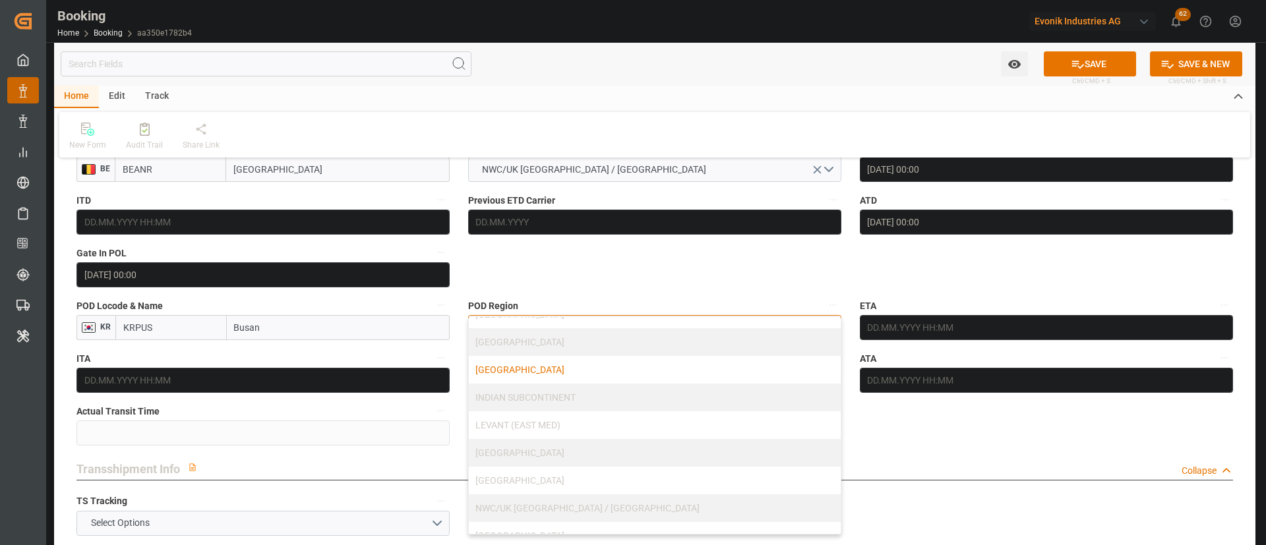
click at [565, 370] on div "[GEOGRAPHIC_DATA]" at bounding box center [655, 370] width 372 height 28
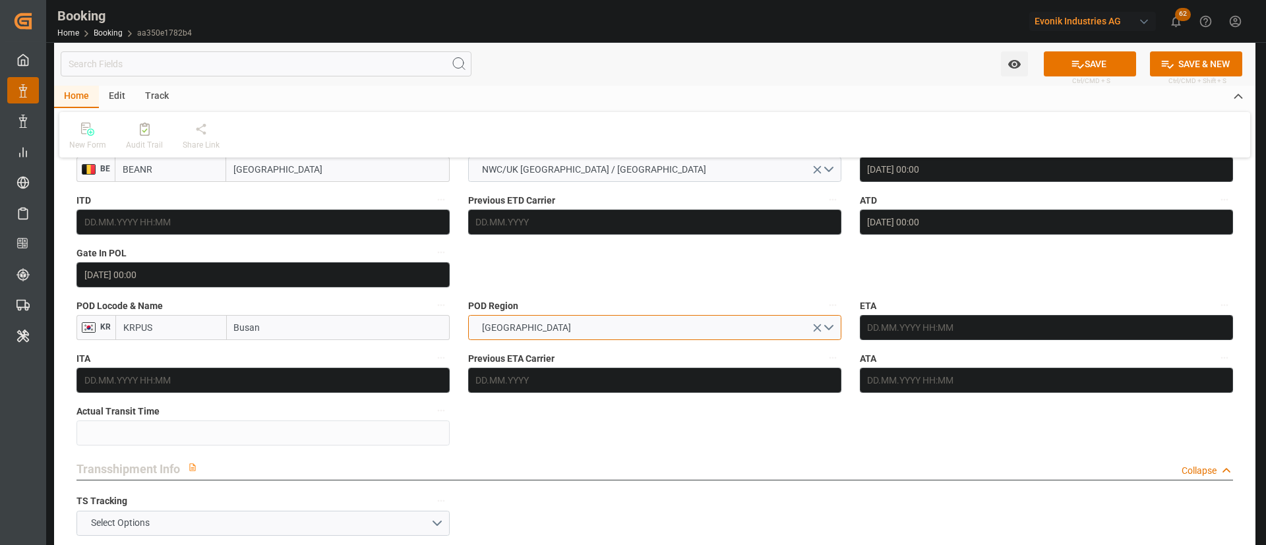
scroll to position [1187, 0]
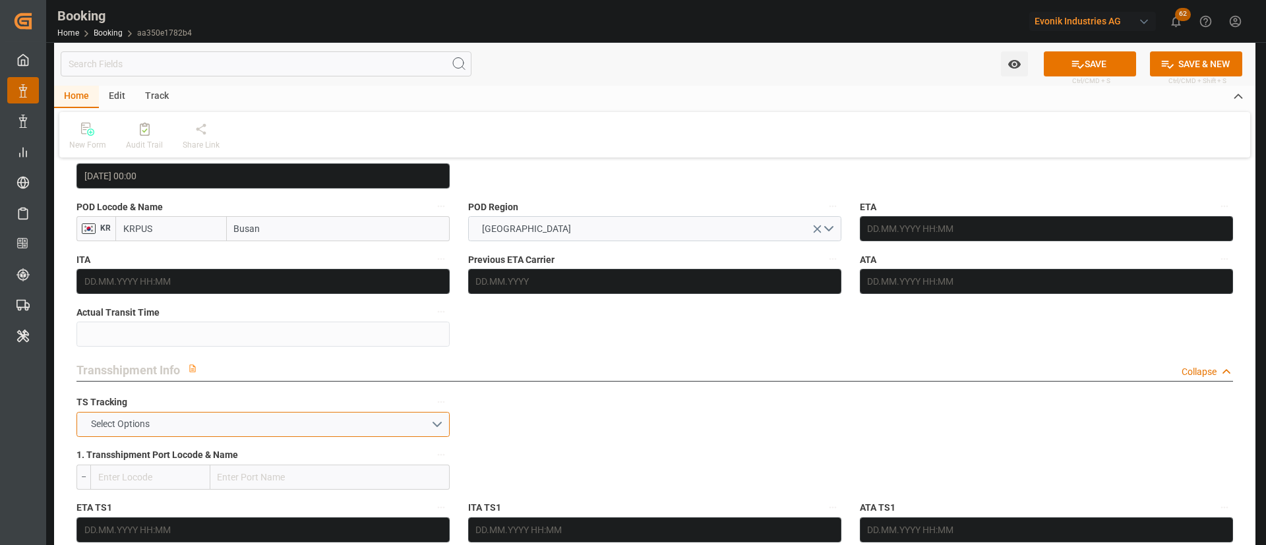
click at [163, 423] on button "Select Options" at bounding box center [262, 424] width 373 height 25
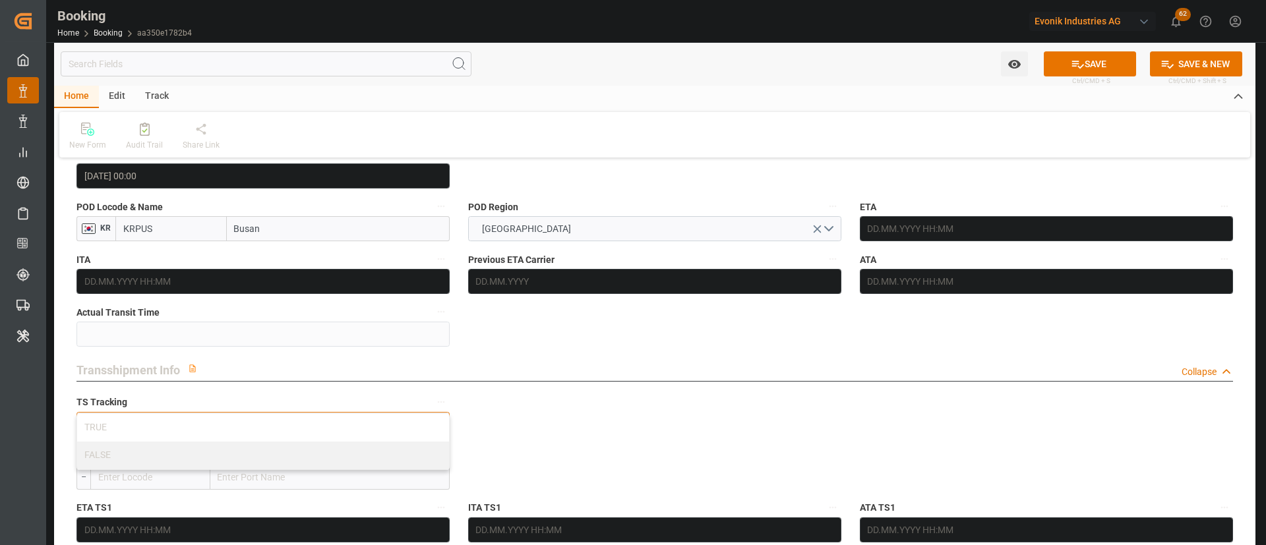
click at [163, 423] on div "TRUE" at bounding box center [263, 428] width 372 height 28
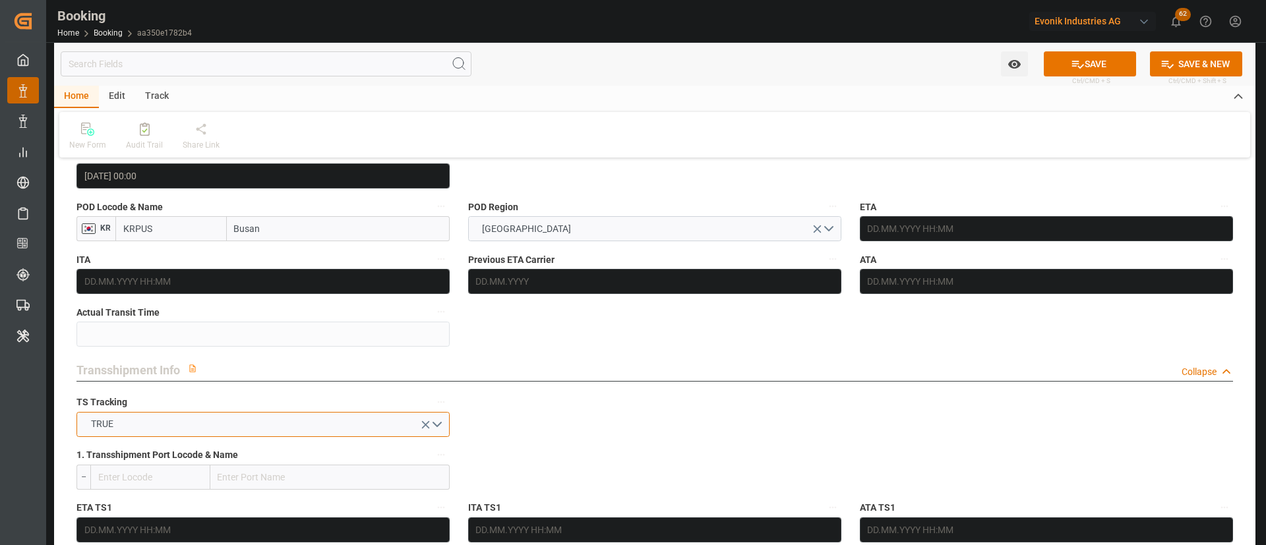
scroll to position [1285, 0]
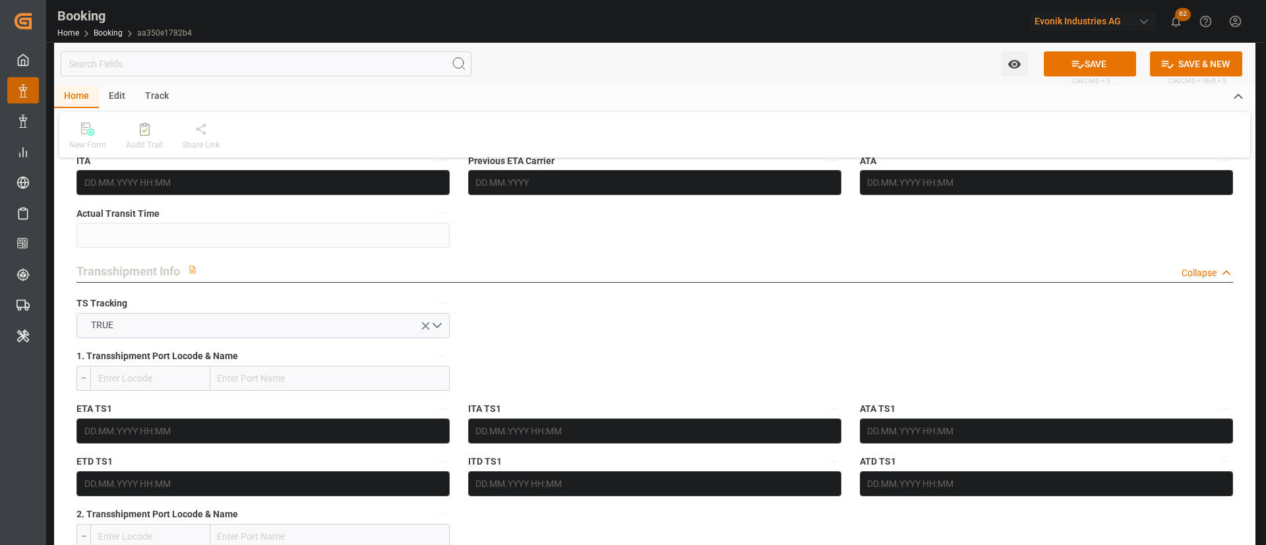
click at [233, 370] on input "text" at bounding box center [329, 378] width 239 height 25
paste input "TANGER MED"
type input "TANGER MED"
click at [283, 412] on span "Tanger Med - MAPTM" at bounding box center [262, 407] width 86 height 11
type input "MAPTM"
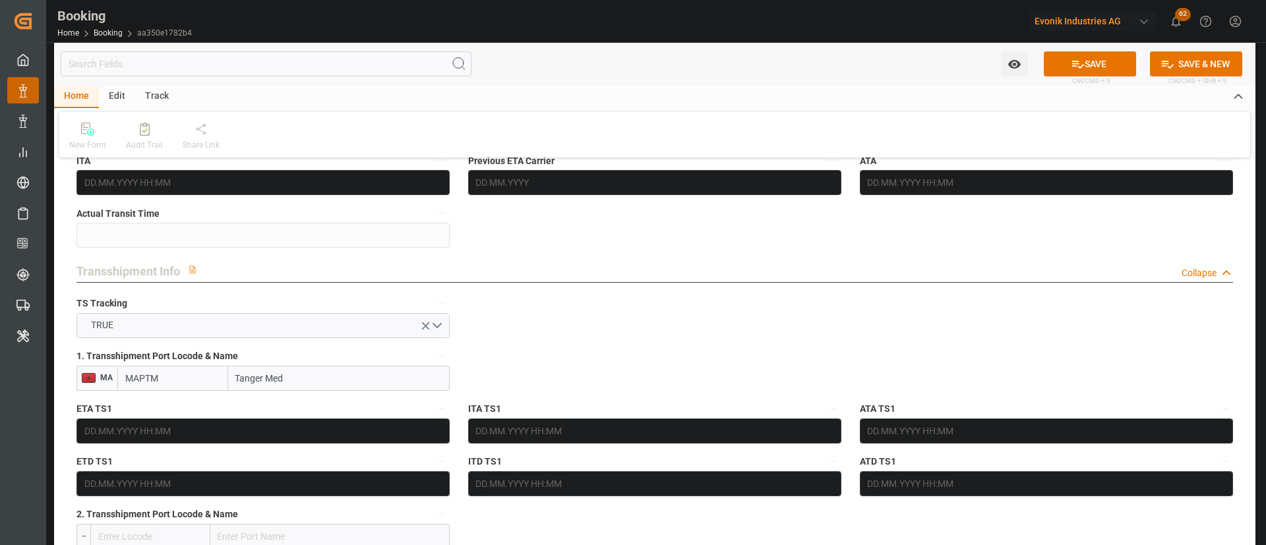
type input "Tanger Med"
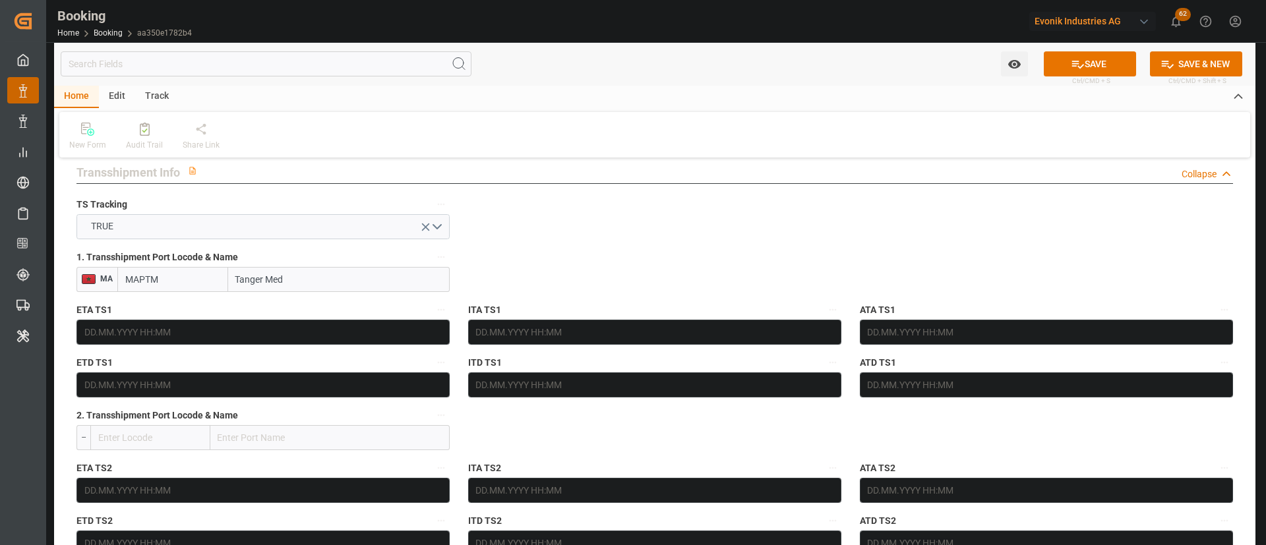
click at [225, 448] on input "text" at bounding box center [329, 437] width 239 height 25
paste input "SHANGHAI"
type input "SHANGHAI"
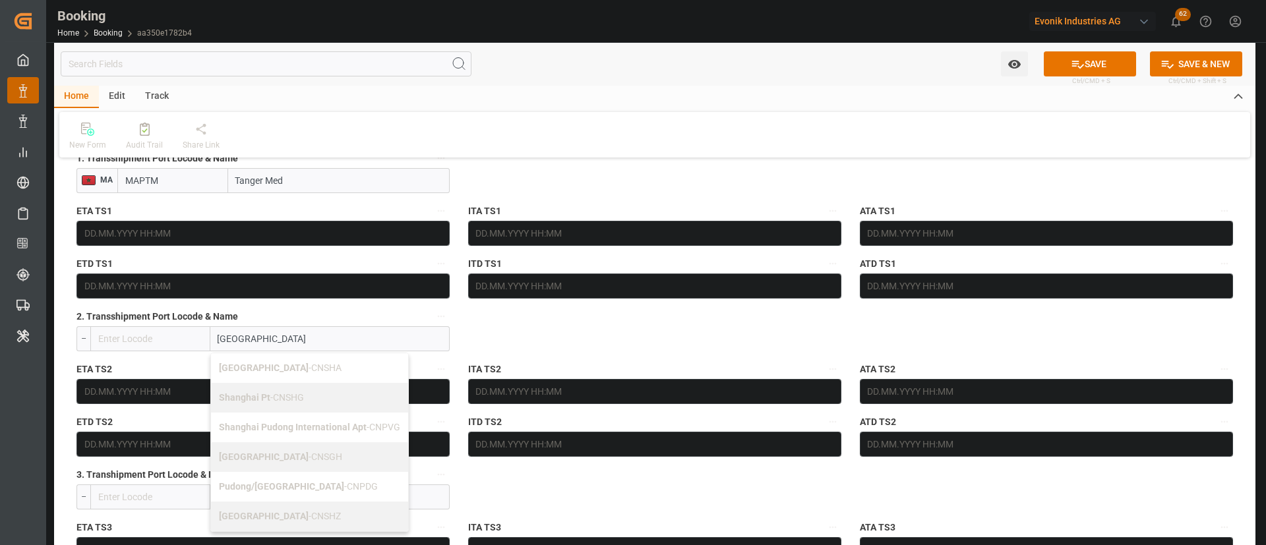
click at [270, 459] on span "Shanghai - CNSGH" at bounding box center [280, 457] width 123 height 11
type input "CNSGH"
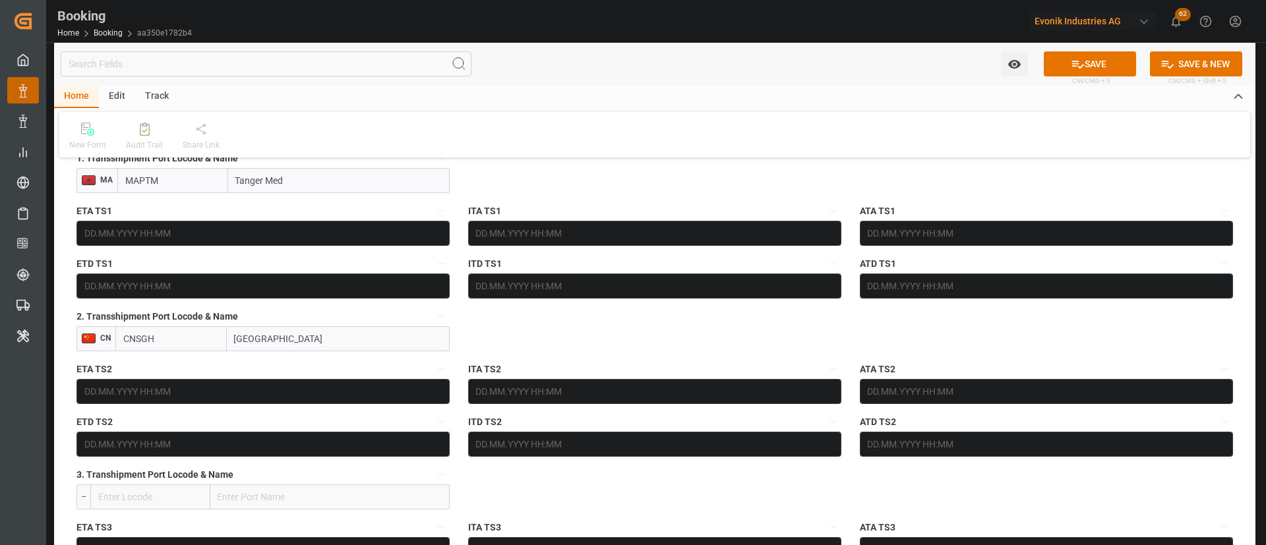
type input "Shanghai"
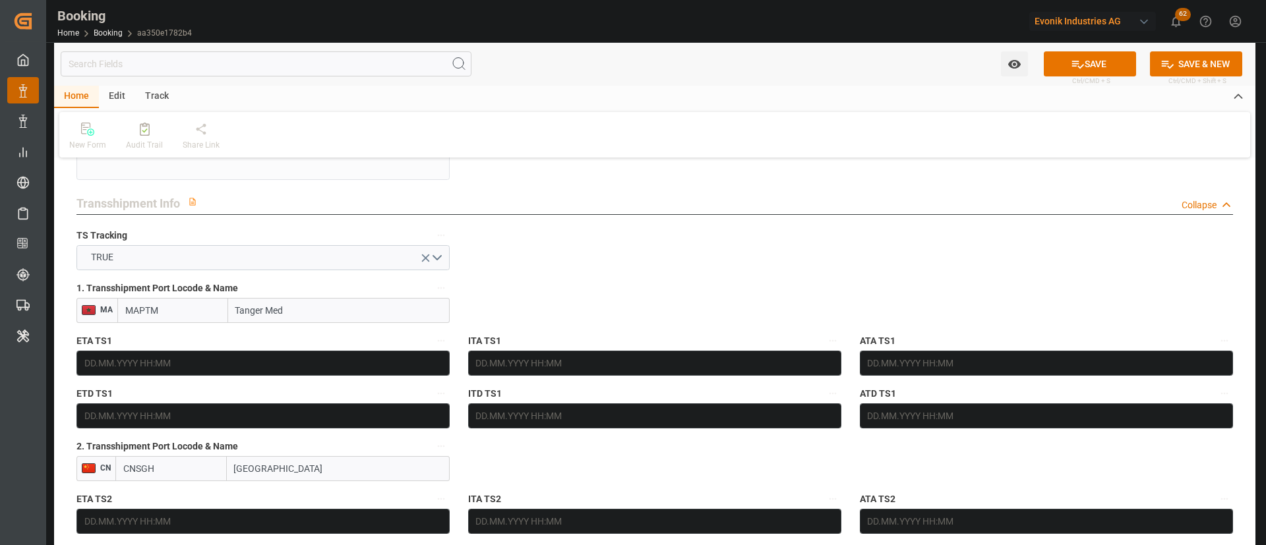
scroll to position [1384, 0]
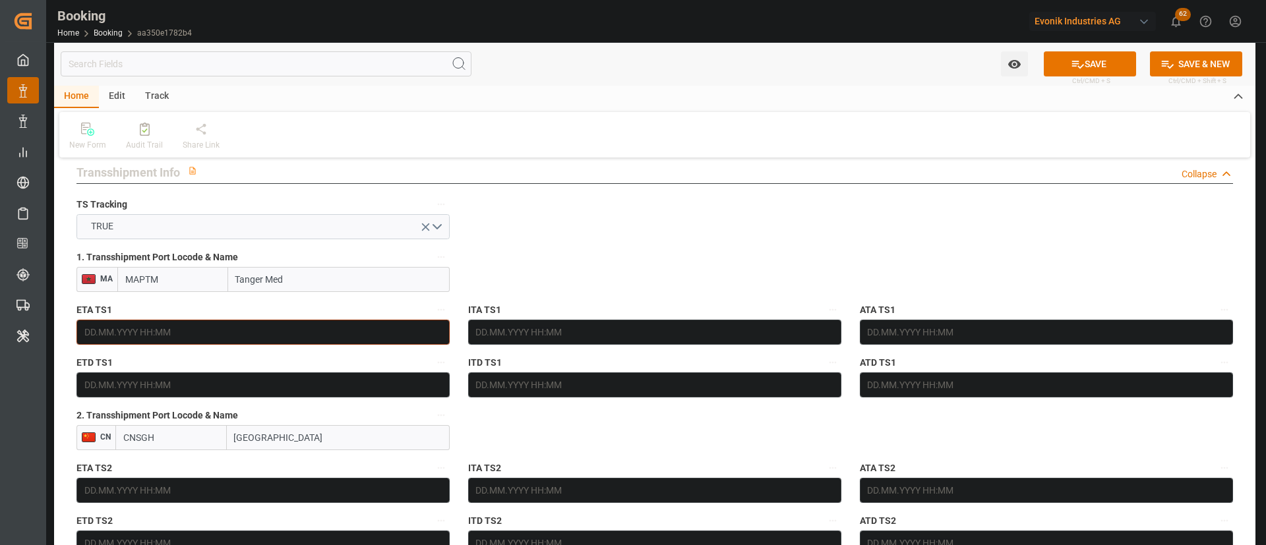
drag, startPoint x: 179, startPoint y: 341, endPoint x: 172, endPoint y: 304, distance: 37.5
click at [178, 341] on input "text" at bounding box center [262, 332] width 373 height 25
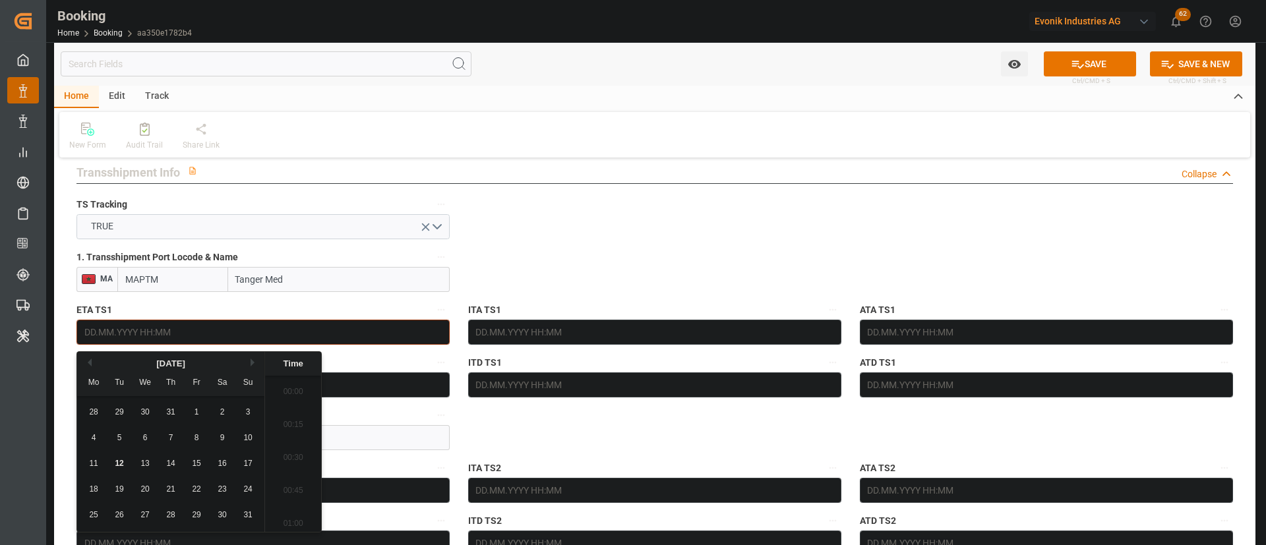
scroll to position [2114, 0]
drag, startPoint x: 178, startPoint y: 460, endPoint x: 283, endPoint y: 363, distance: 143.2
click at [179, 459] on div "14" at bounding box center [171, 464] width 16 height 16
type input "14.08.2025 00:00"
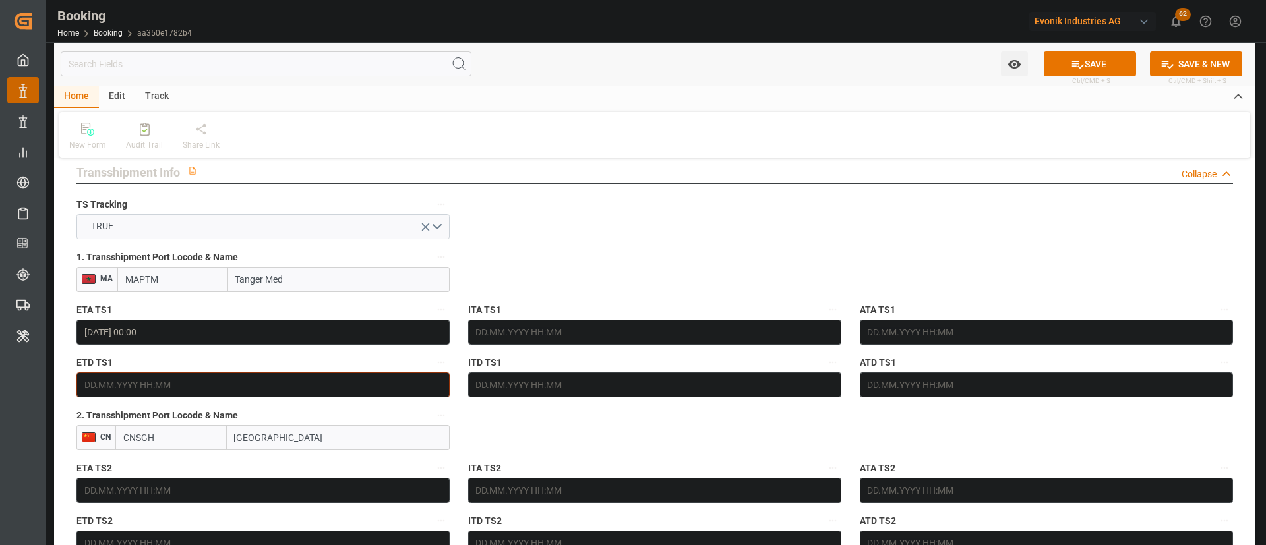
click at [189, 382] on input "text" at bounding box center [262, 384] width 373 height 25
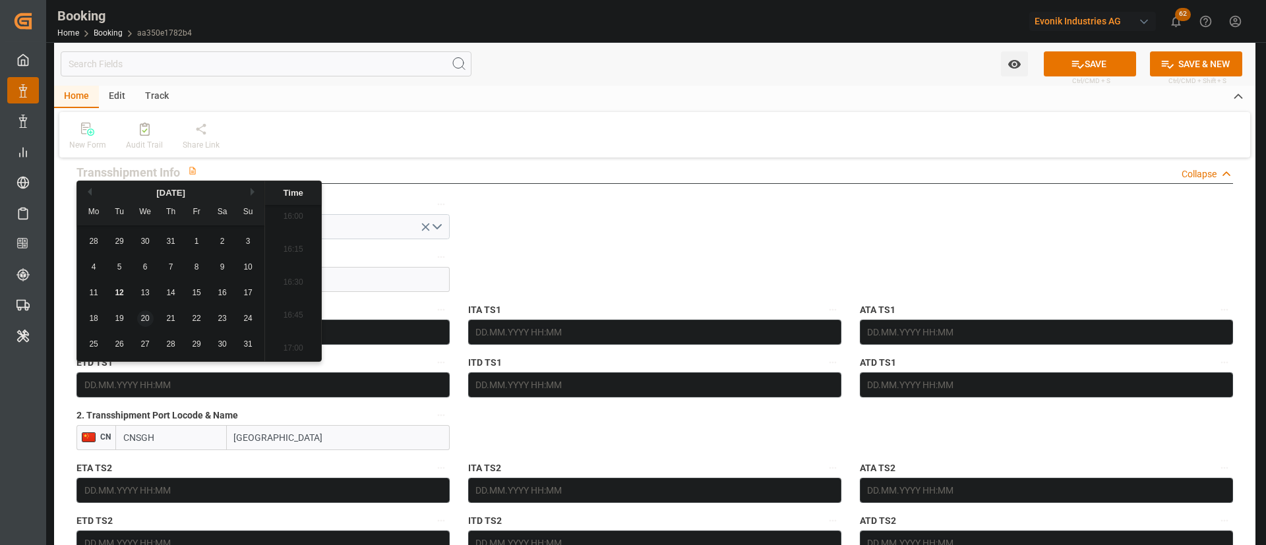
click at [145, 318] on span "20" at bounding box center [144, 318] width 9 height 9
type input "20.08.2025 00:00"
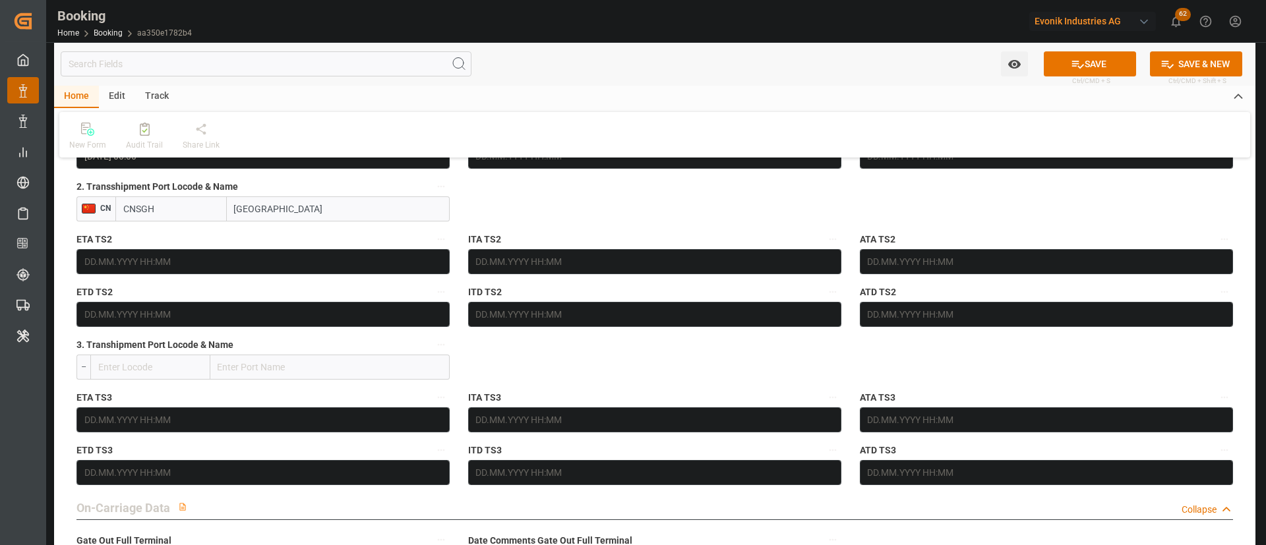
scroll to position [1582, 0]
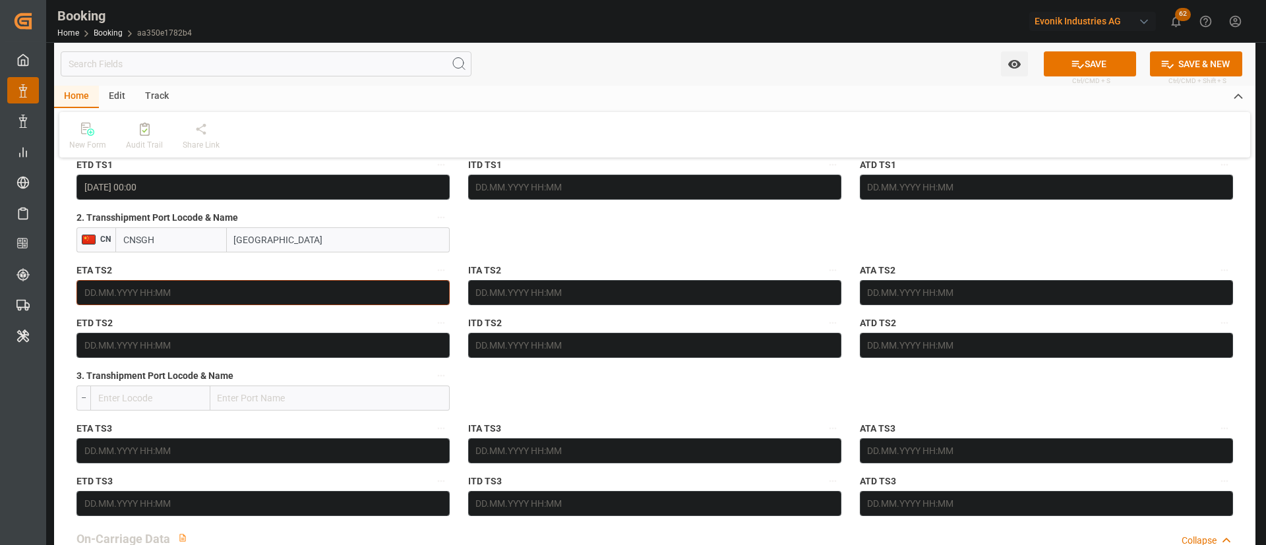
click at [136, 282] on input "text" at bounding box center [262, 292] width 373 height 25
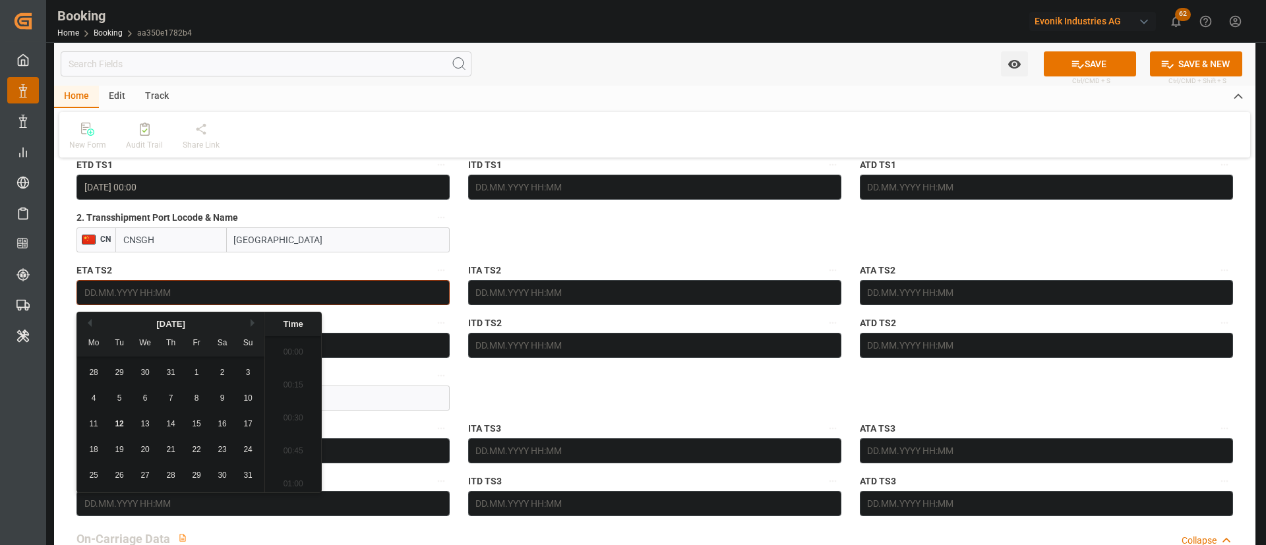
scroll to position [2114, 0]
click at [249, 323] on div "August 2025" at bounding box center [170, 324] width 187 height 13
click at [250, 323] on button "Next Month" at bounding box center [254, 323] width 8 height 8
click at [123, 452] on span "23" at bounding box center [119, 449] width 9 height 9
type input "23.09.2025 00:00"
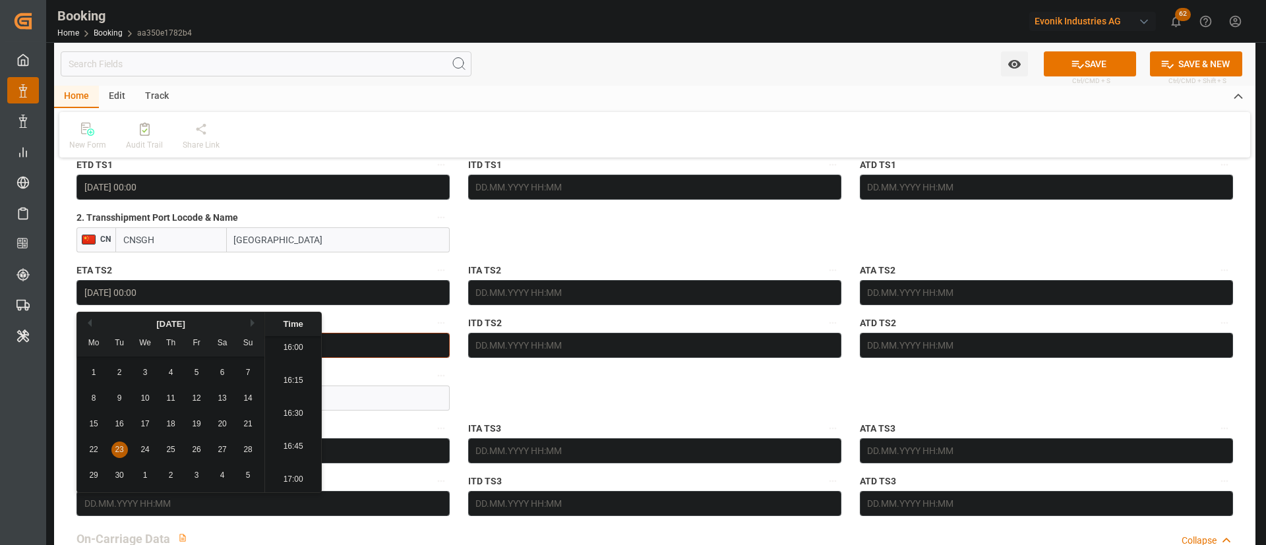
click at [388, 345] on input "text" at bounding box center [262, 345] width 373 height 25
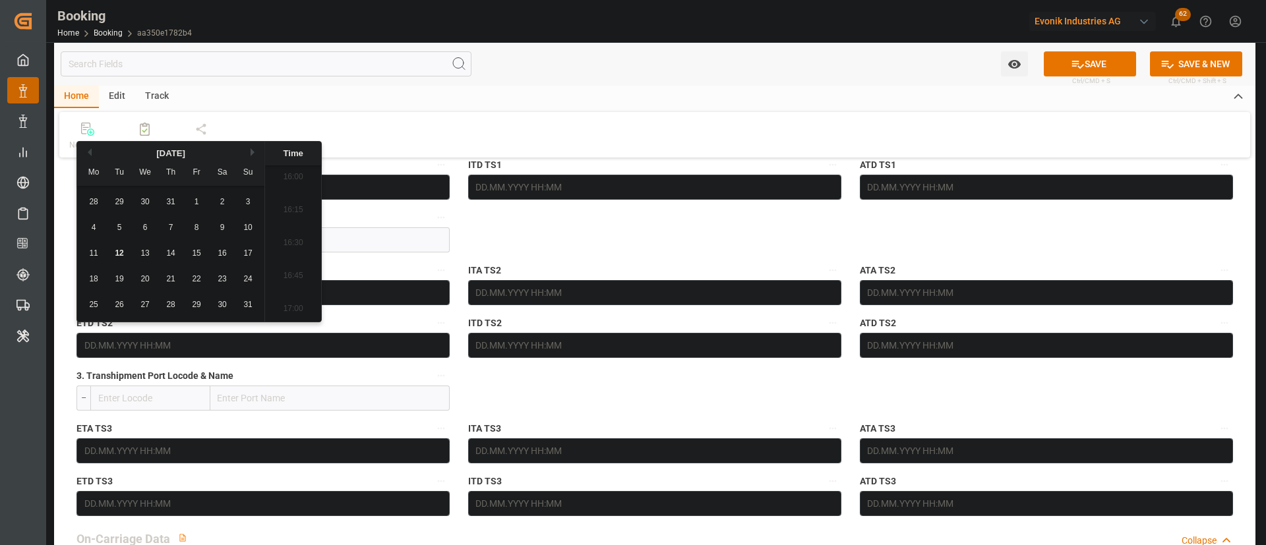
click at [254, 151] on button "Next Month" at bounding box center [254, 152] width 8 height 8
click at [255, 151] on button "Next Month" at bounding box center [254, 152] width 8 height 8
click at [170, 231] on span "9" at bounding box center [171, 227] width 5 height 9
type input "09.10.2025 00:00"
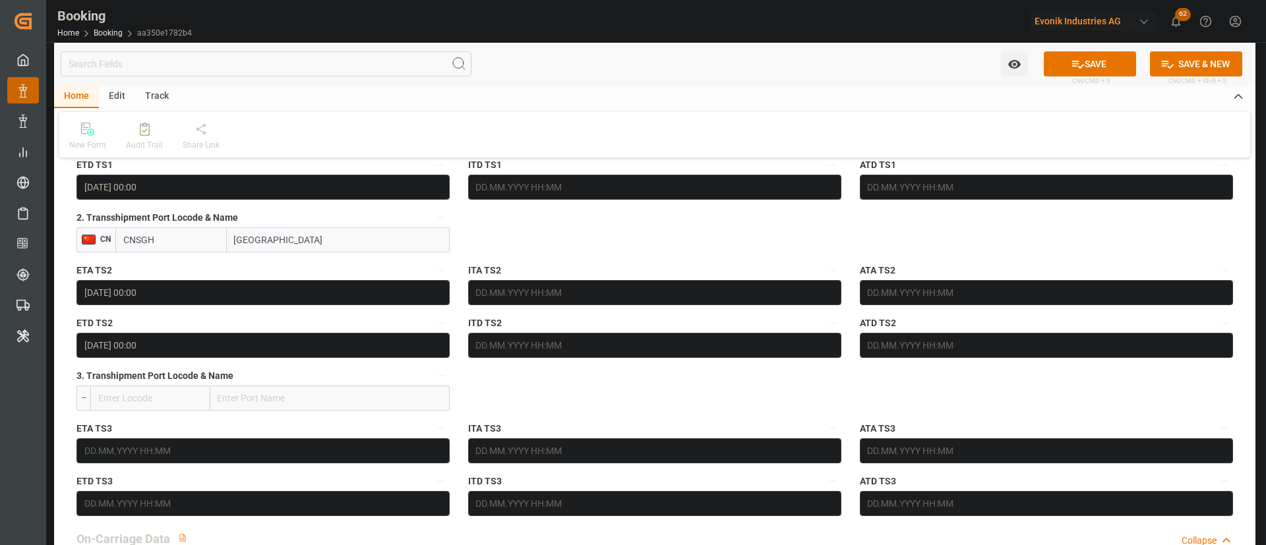
drag, startPoint x: 578, startPoint y: 237, endPoint x: 670, endPoint y: 305, distance: 114.0
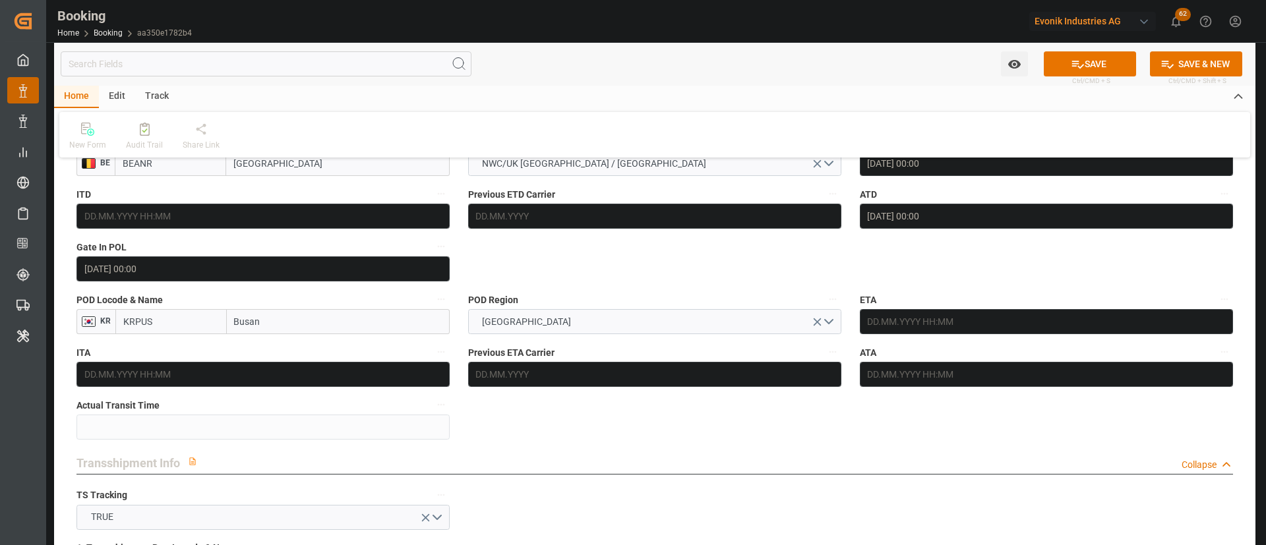
scroll to position [1088, 0]
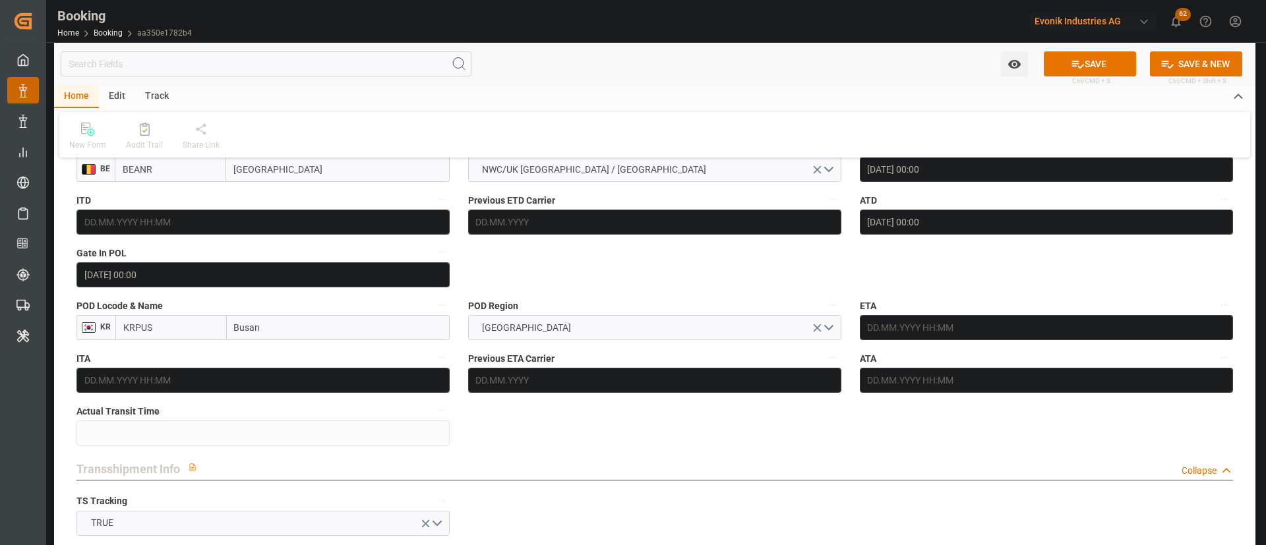
click at [943, 341] on div "ETA" at bounding box center [1046, 318] width 392 height 53
click at [967, 334] on input "text" at bounding box center [1046, 327] width 373 height 25
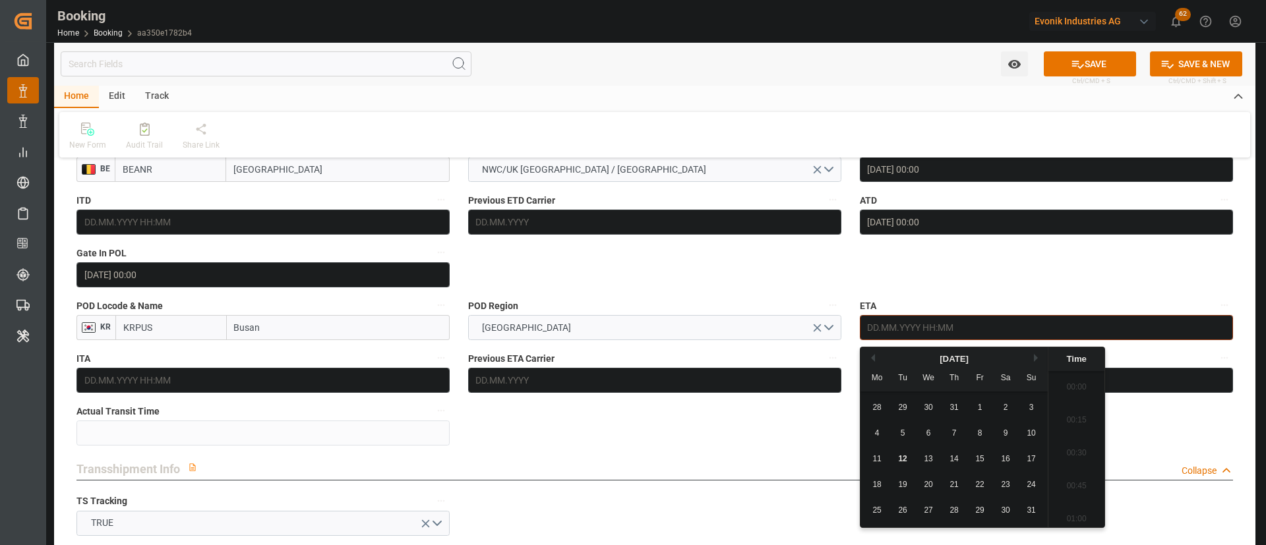
scroll to position [2114, 0]
click at [1036, 355] on button "Next Month" at bounding box center [1038, 358] width 8 height 8
click at [1027, 430] on div "12" at bounding box center [1031, 434] width 16 height 16
type input "12.10.2025 00:00"
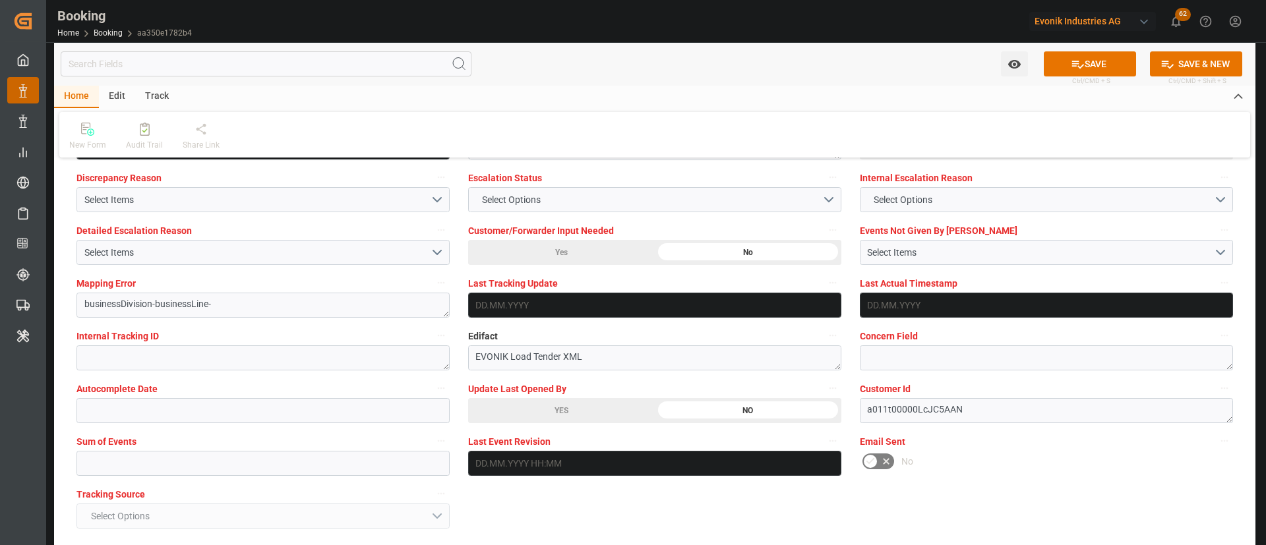
scroll to position [2571, 0]
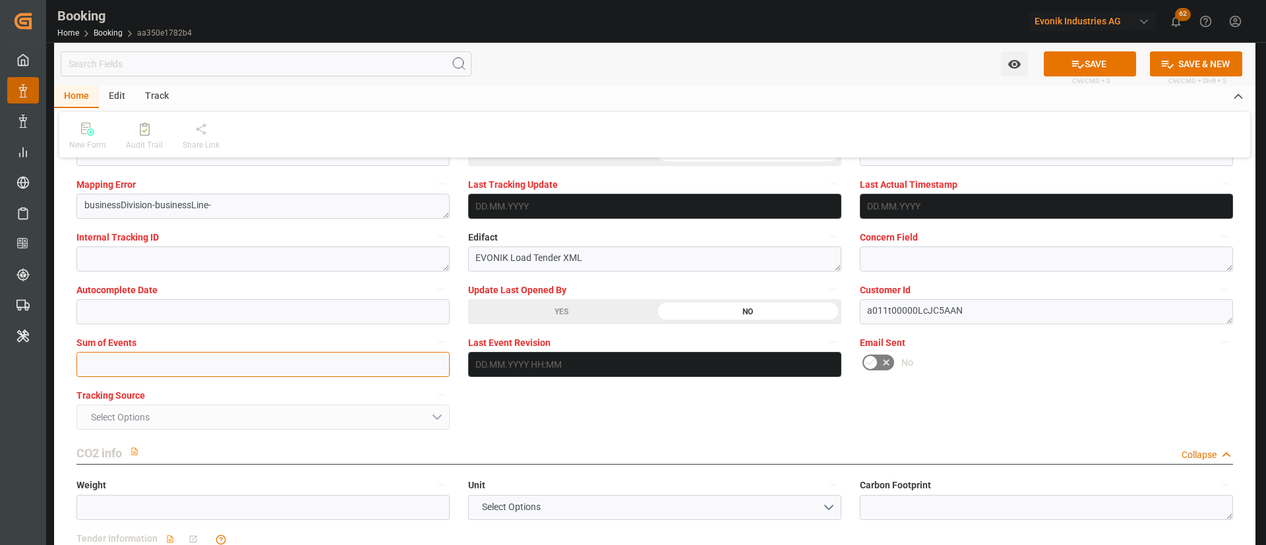
click at [247, 371] on input "text" at bounding box center [262, 364] width 373 height 25
type input "0"
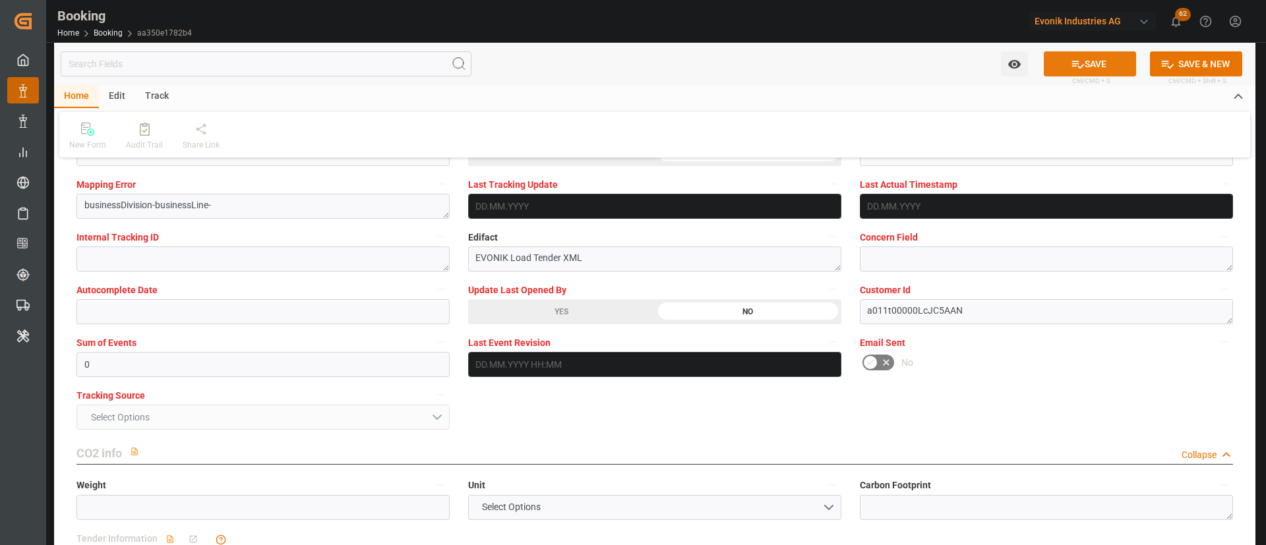
click at [1087, 58] on button "SAVE" at bounding box center [1089, 63] width 92 height 25
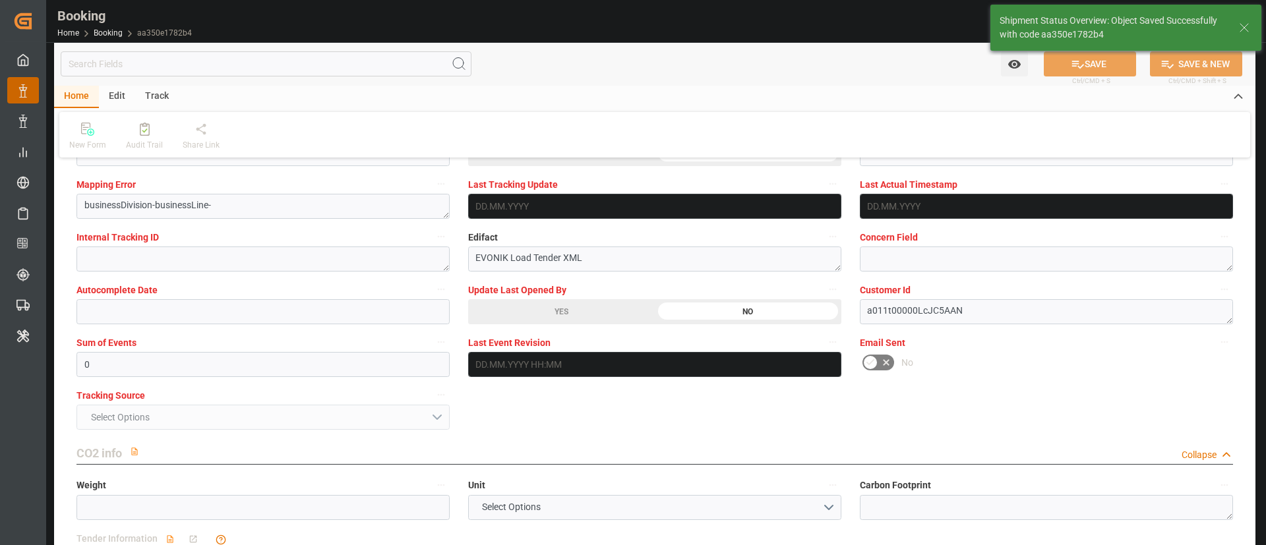
type textarea "Kiran Hari"
type textarea "Yes"
type input "09.08.2025 00:00"
type input "12.10.2025 00:00"
type input "14.08.2025 00:00"
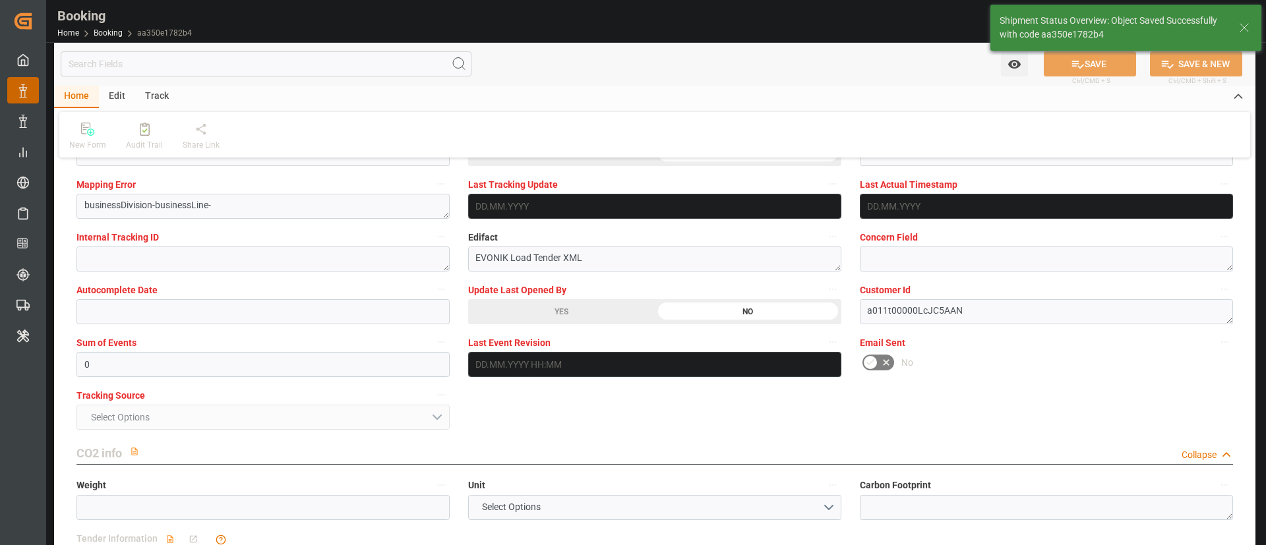
type input "20.08.2025 00:00"
type input "23.09.2025 00:00"
type input "09.10.2025 00:00"
type input "12.08.2025 11:11"
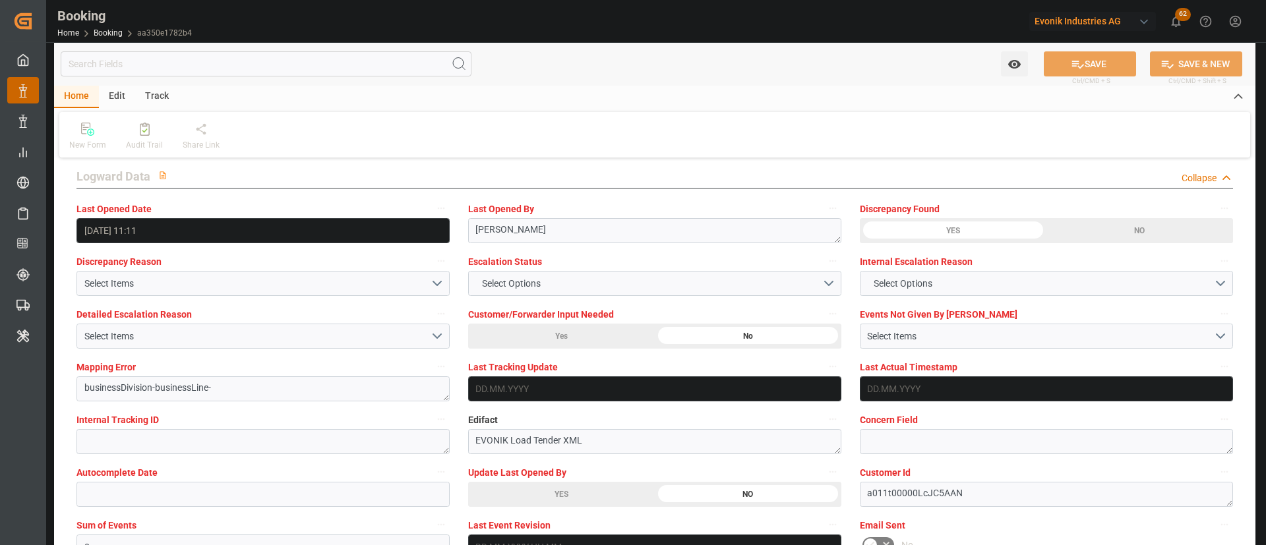
scroll to position [2373, 0]
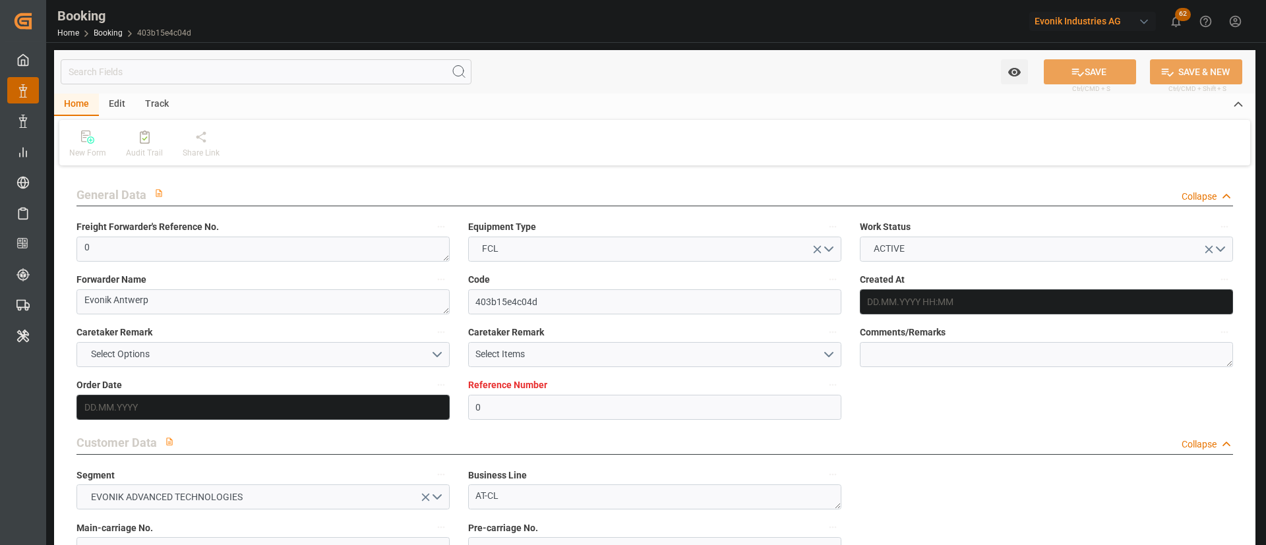
type input "0"
type input "9481532"
type input "Hapag [PERSON_NAME]"
type input "Hapag [PERSON_NAME] Aktiengesellschaft"
type input "BEANR"
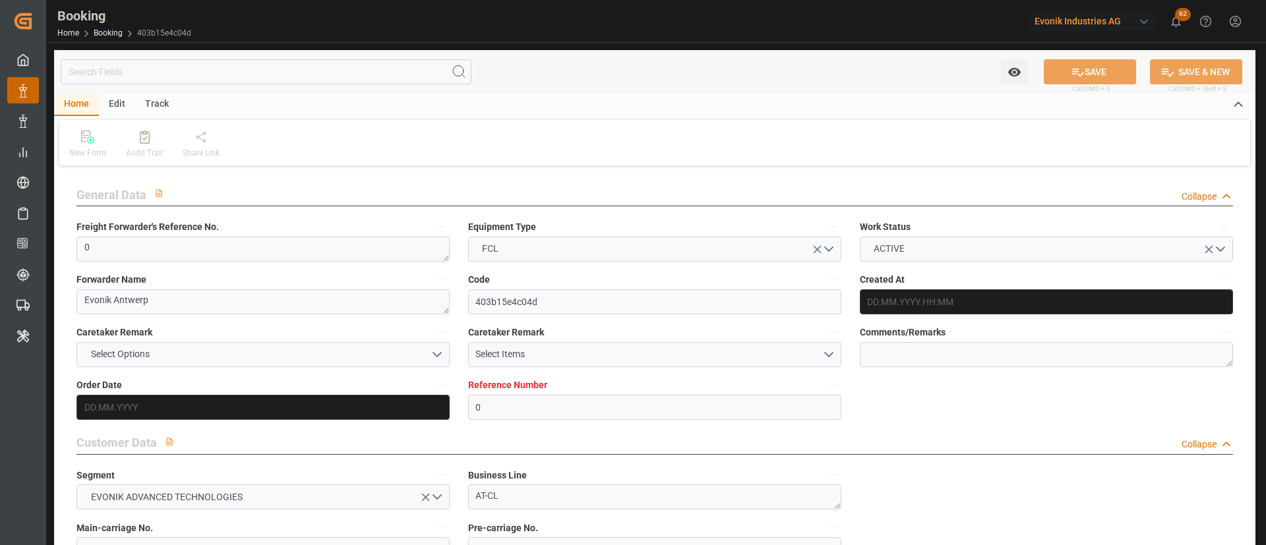
type input "KRPUS"
type input "MAPTM"
type input "CNSGH"
type input "0"
type input "[DATE] 06:16"
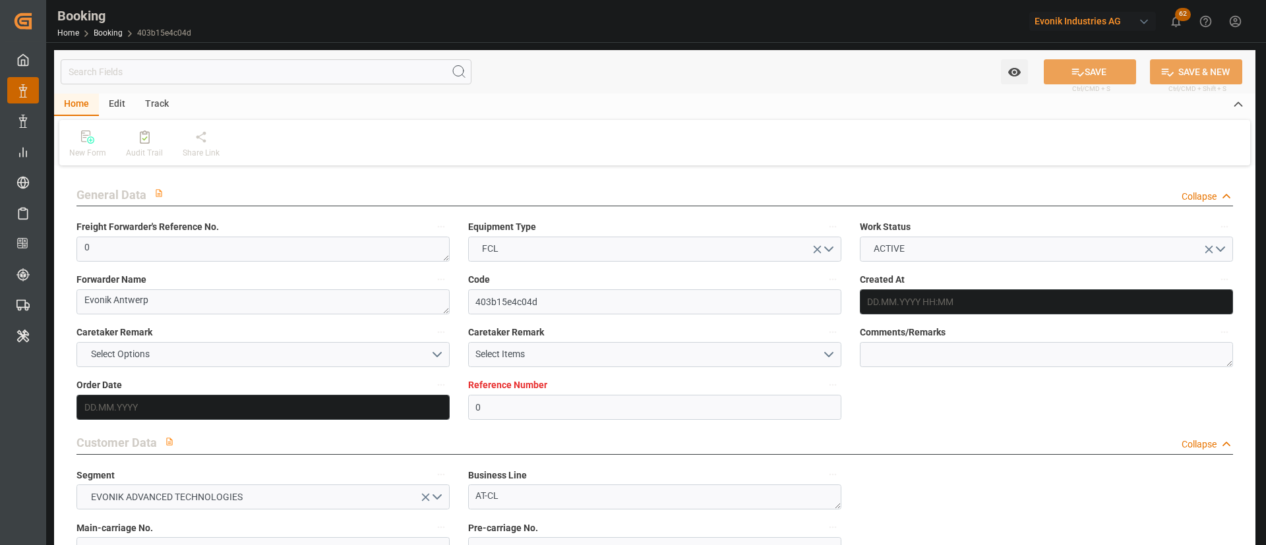
type input "[DATE]"
type input "[DATE] 00:00"
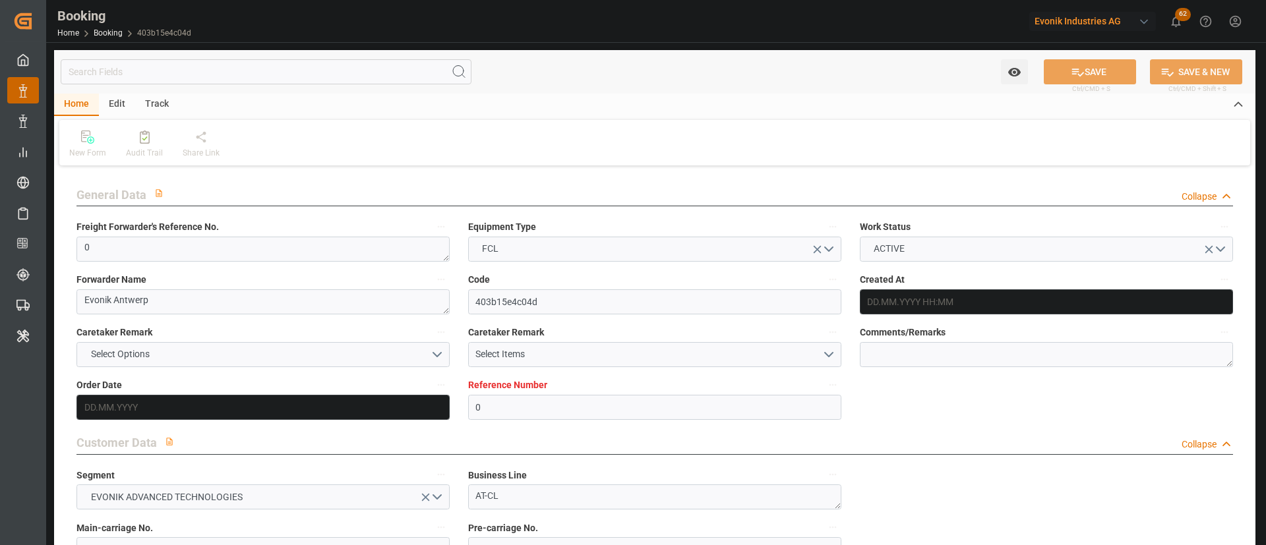
type input "[DATE] 00:00"
type input "06.08.2025 00:00"
type input "12.10.2025 00:00"
type input "14.08.2025 00:00"
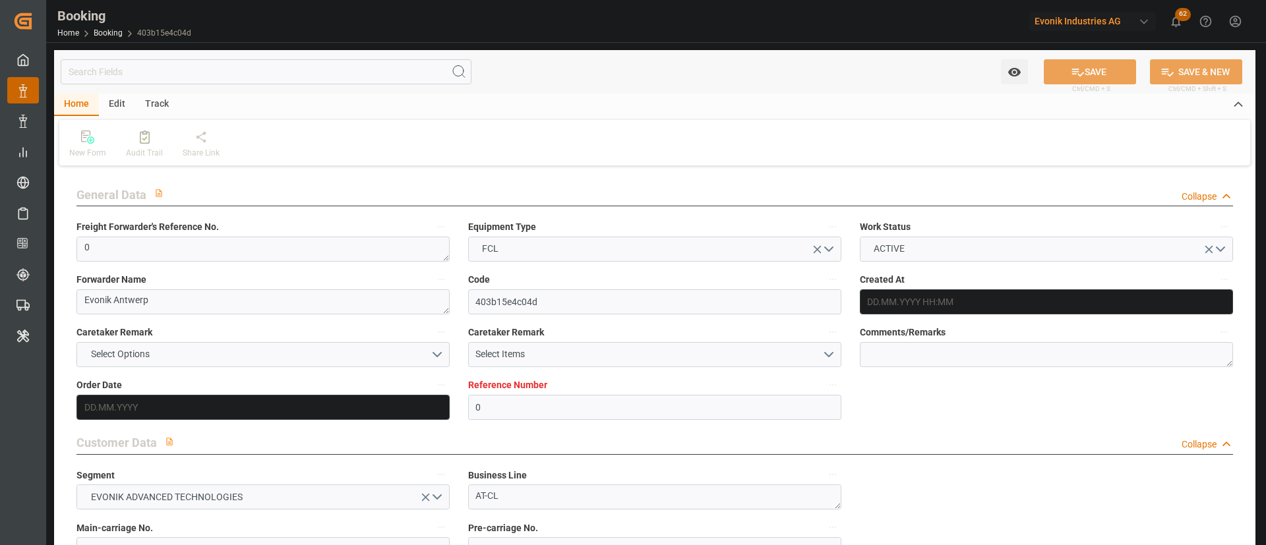
type input "14.08.2025 00:00"
type input "20.08.2025 00:00"
type input "23.09.2025 00:00"
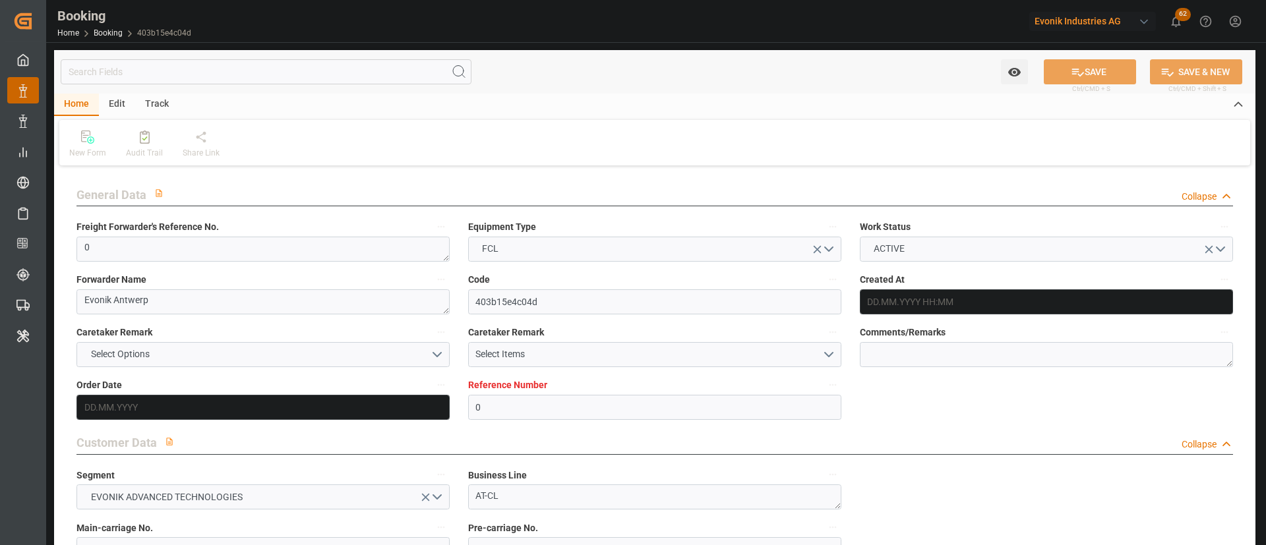
type input "09.10.2025 00:00"
type input "12.08.2025 11:04"
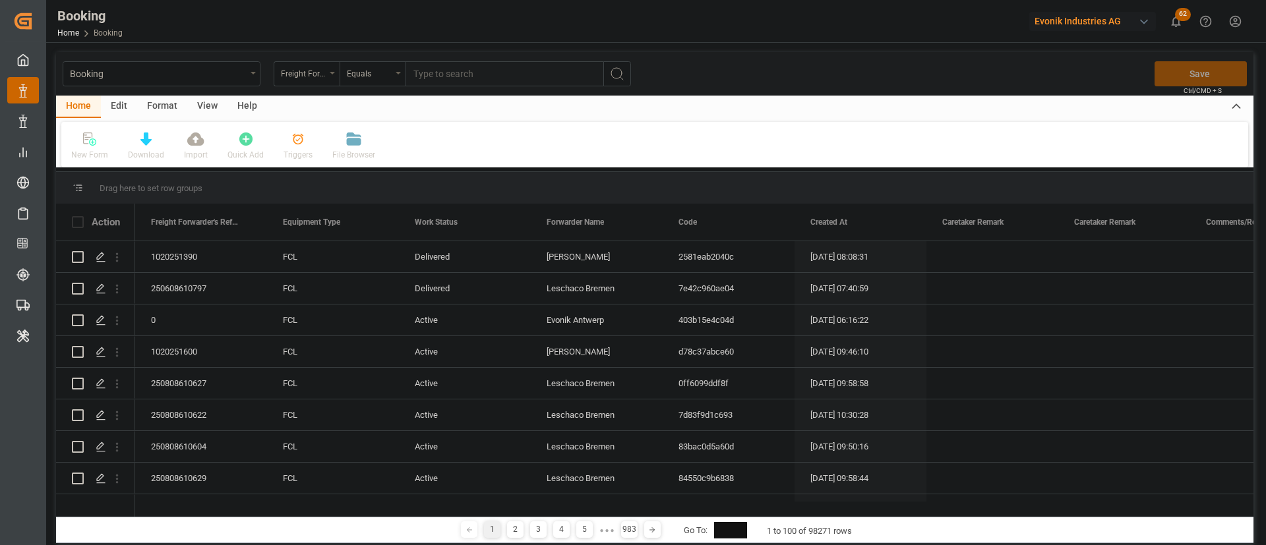
click at [420, 55] on div "Booking Freight Forwarder's Reference No. Equals Save Ctrl/CMD + S" at bounding box center [654, 74] width 1197 height 44
click at [481, 67] on input "text" at bounding box center [504, 73] width 198 height 25
paste input "3011659149"
type input "3011659149"
click at [614, 75] on icon "search button" at bounding box center [617, 74] width 16 height 16
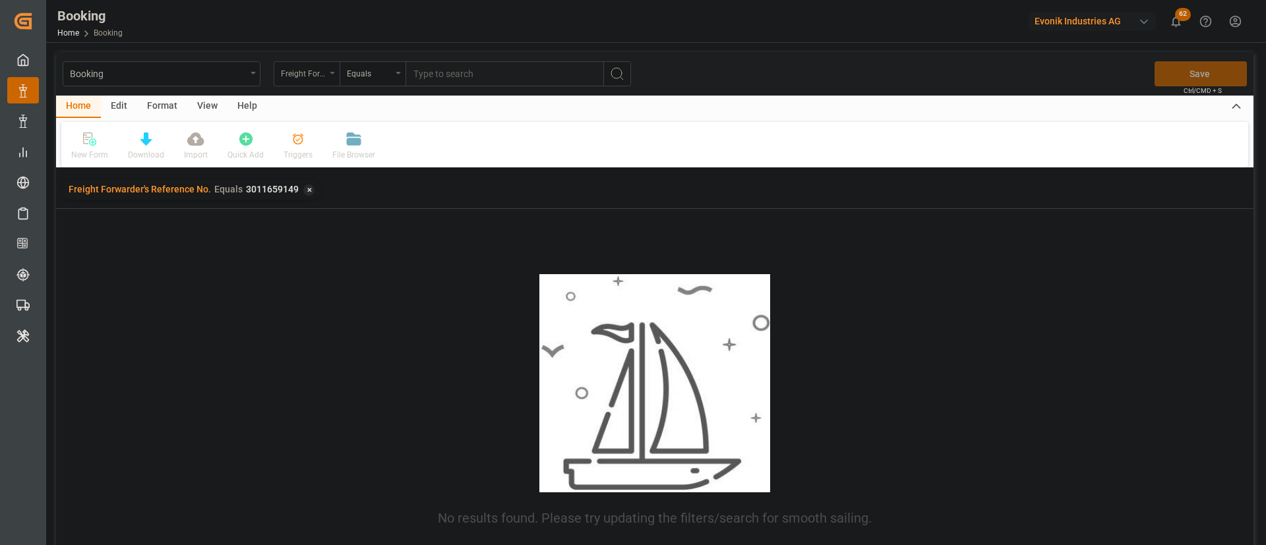
drag, startPoint x: 302, startPoint y: 64, endPoint x: 313, endPoint y: 65, distance: 11.3
click at [303, 65] on div "Freight Forwarder's Reference No." at bounding box center [303, 72] width 45 height 15
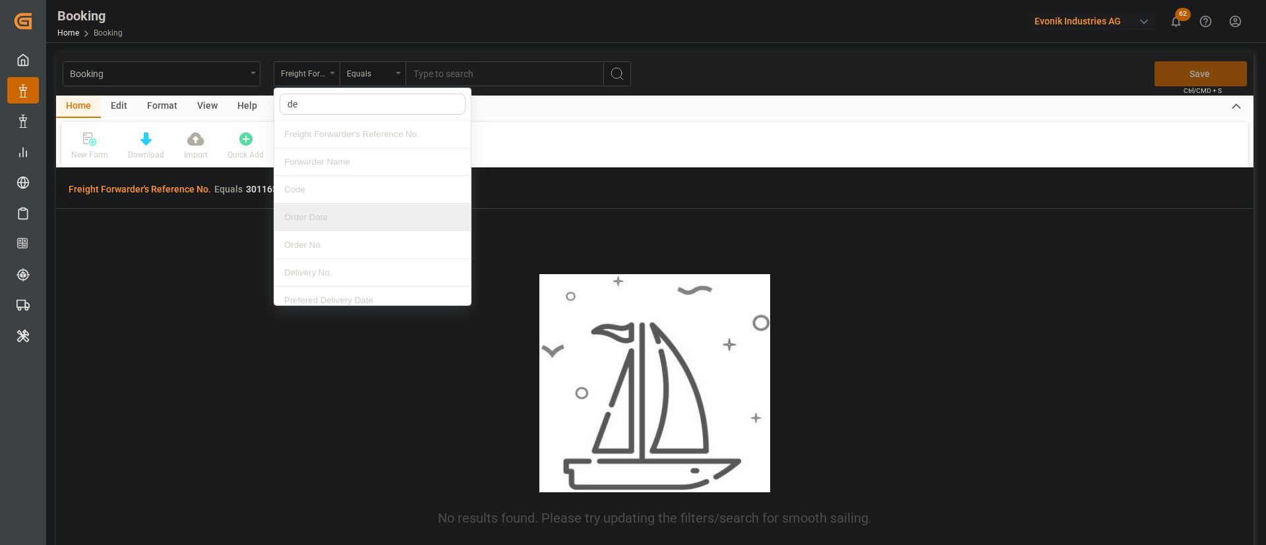
type input "del"
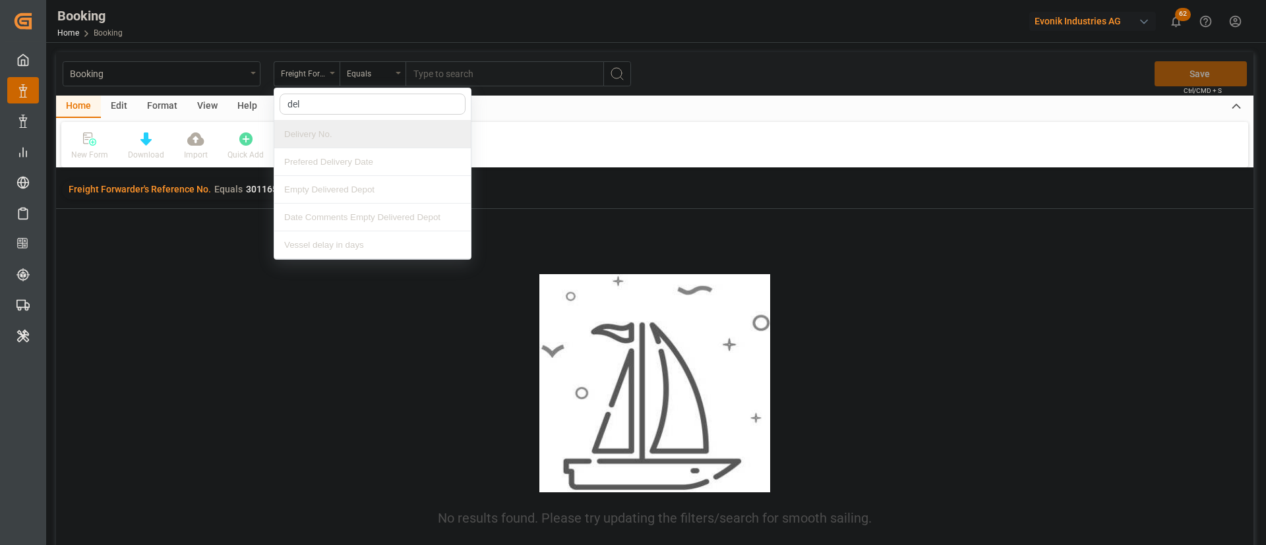
click at [340, 130] on div "Delivery No." at bounding box center [372, 135] width 196 height 28
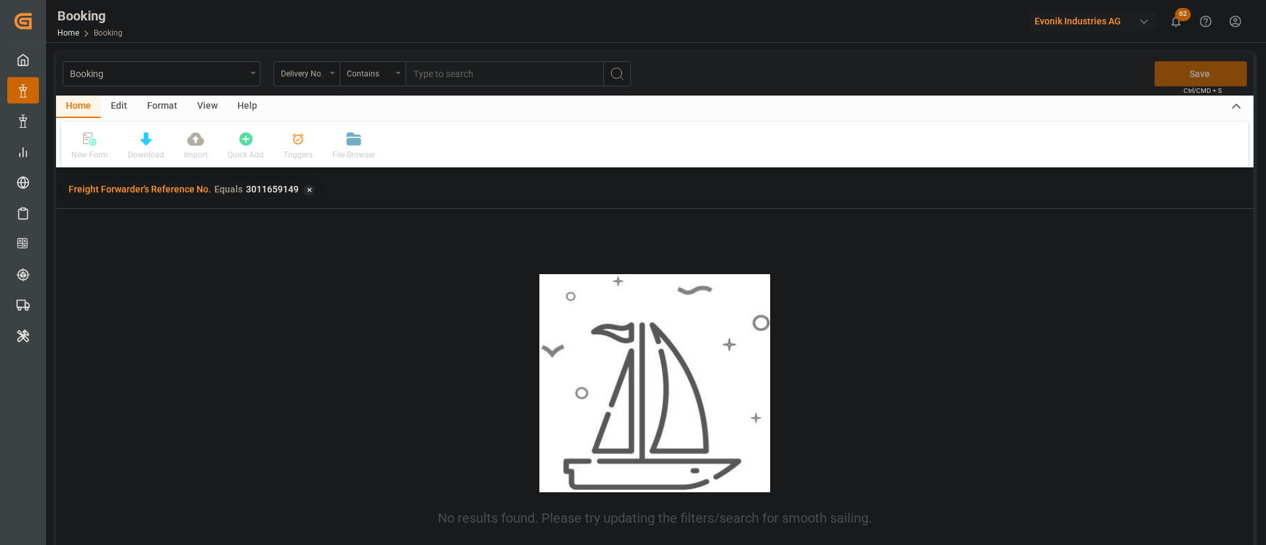
click at [480, 86] on input "text" at bounding box center [504, 73] width 198 height 25
click at [541, 92] on div "Booking Delivery No. Contains Save Ctrl/CMD + S" at bounding box center [654, 74] width 1197 height 44
click at [569, 78] on input "text" at bounding box center [504, 73] width 198 height 25
click at [571, 77] on input "text" at bounding box center [504, 73] width 198 height 25
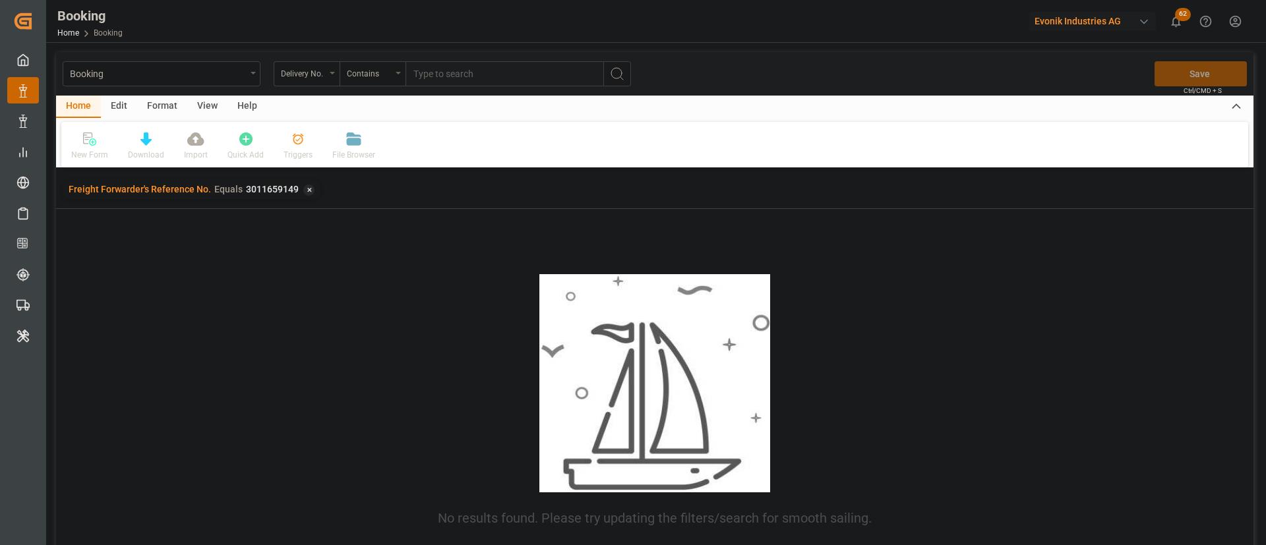
paste input "3011659149"
type input "3011659149"
click at [612, 70] on circle "search button" at bounding box center [616, 73] width 11 height 11
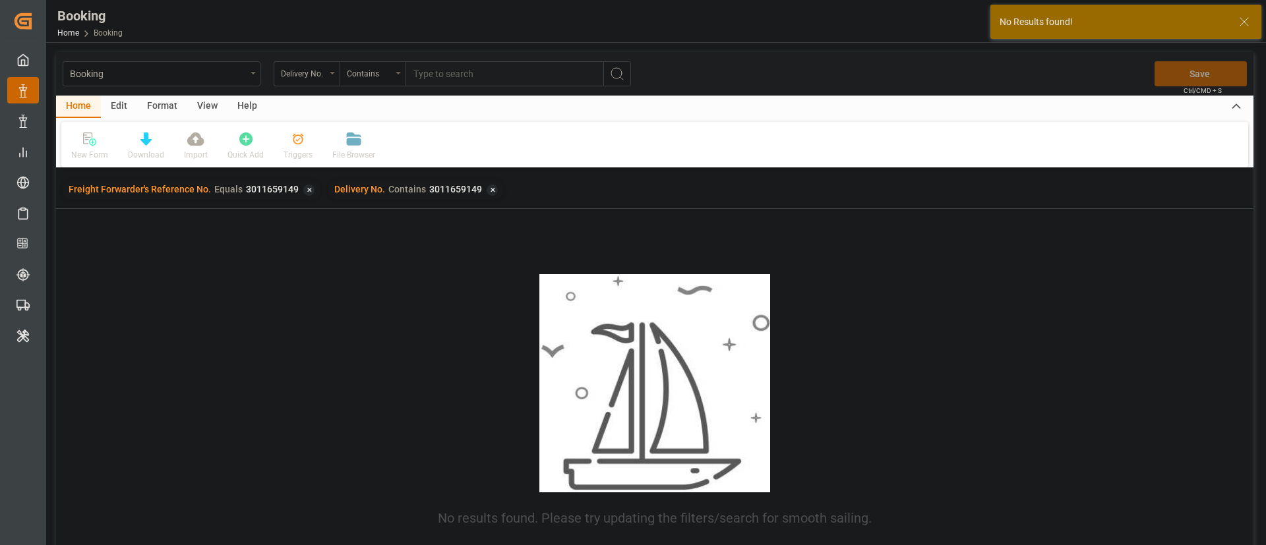
click at [303, 191] on div "✕" at bounding box center [308, 190] width 11 height 11
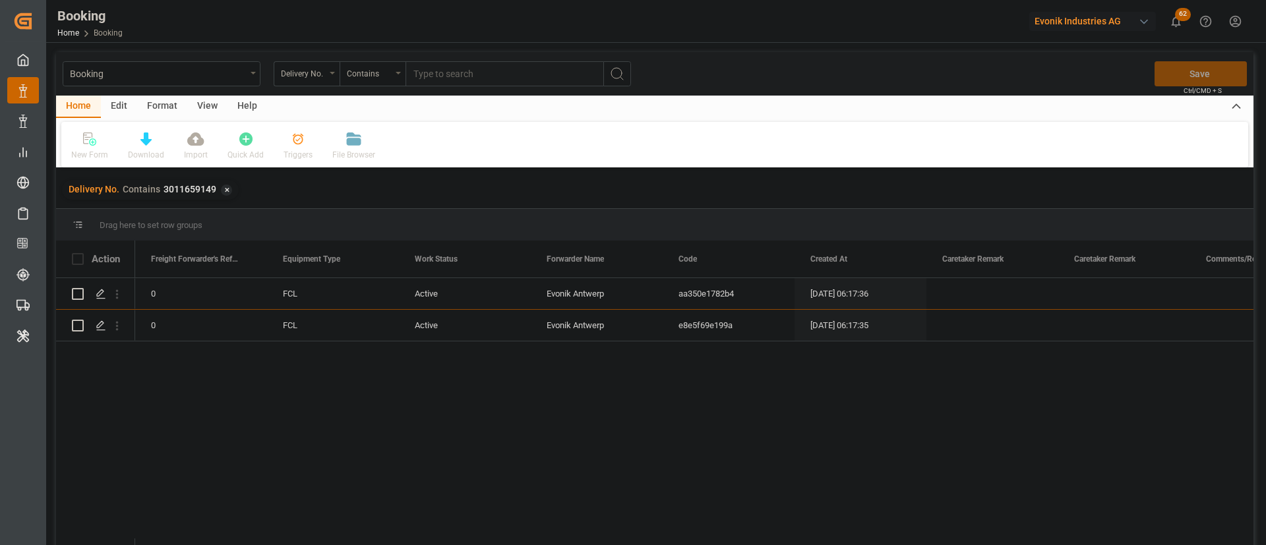
click at [438, 88] on div "Booking Delivery No. Contains Save Ctrl/CMD + S" at bounding box center [654, 74] width 1197 height 44
click at [462, 78] on input "text" at bounding box center [504, 73] width 198 height 25
paste input "3011680149"
type input "3011680149"
click at [626, 73] on button "search button" at bounding box center [617, 73] width 28 height 25
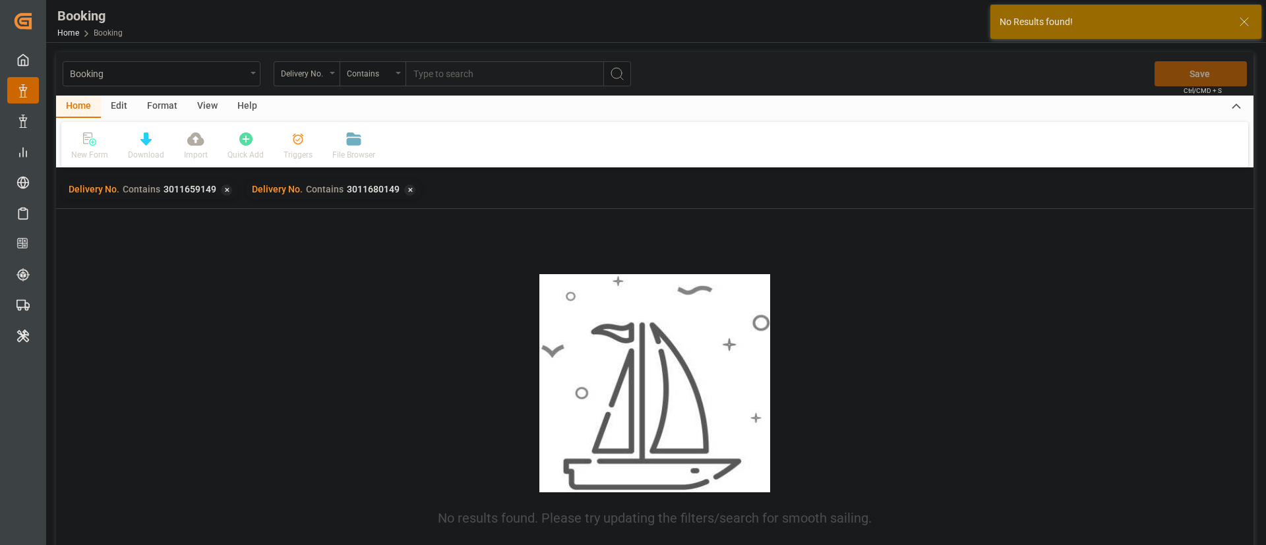
click at [221, 189] on div "✕" at bounding box center [226, 190] width 11 height 11
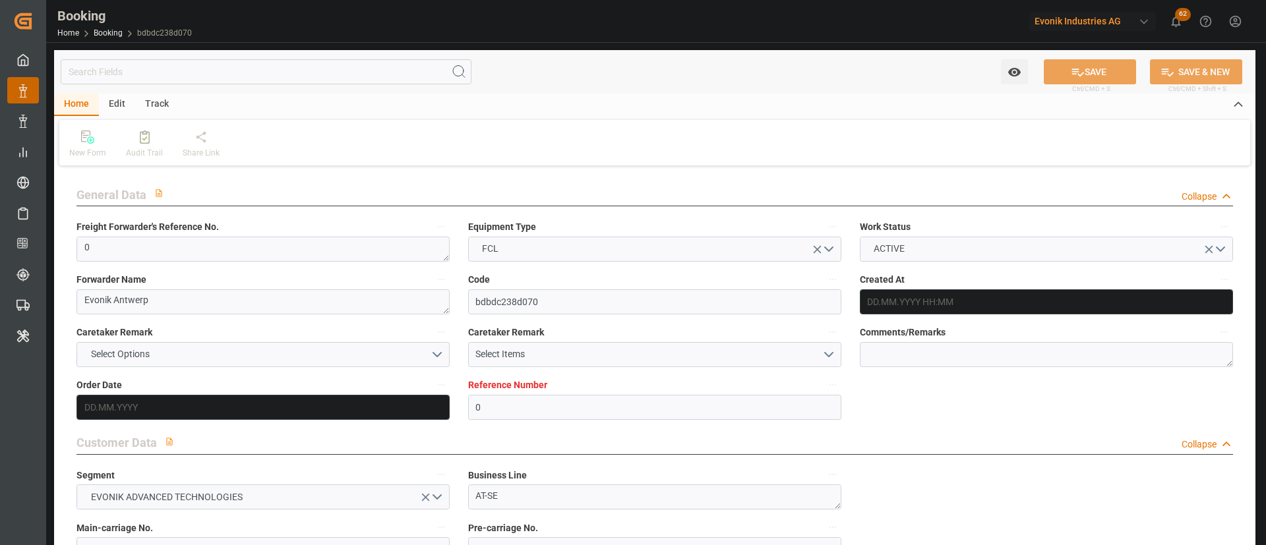
type input "0"
type input "CMACGM"
type input "CMA CGM Group"
type input "NLRTM"
type input "TRMER"
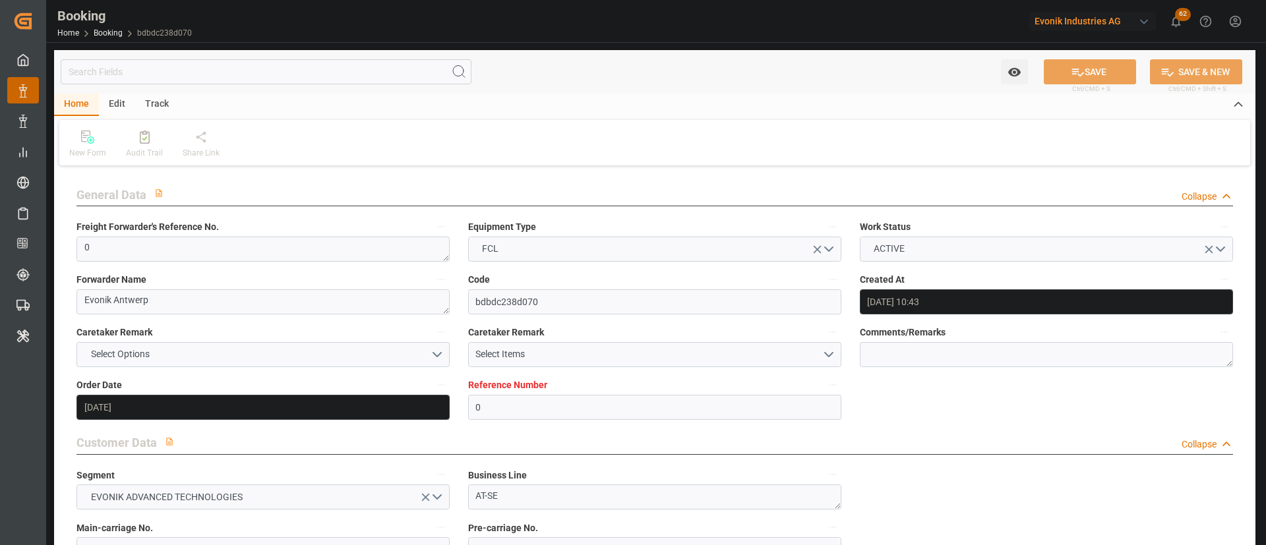
type input "[DATE] 10:43"
type input "[DATE]"
type input "08.09.2025"
type input "12.08.2025"
type input "12.08.2025 10:02"
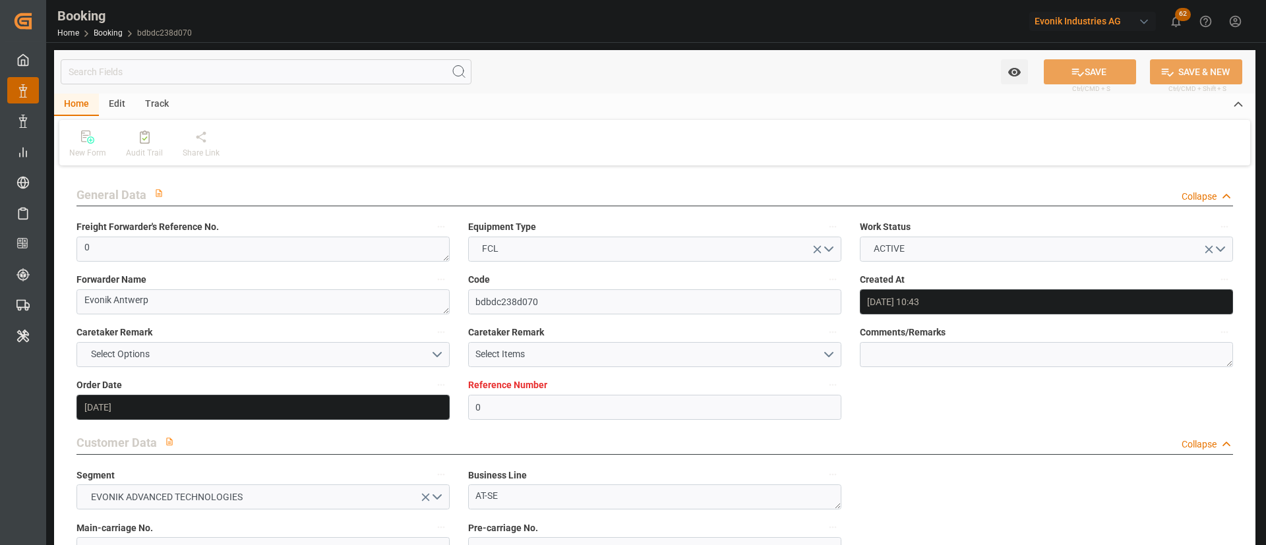
scroll to position [297, 0]
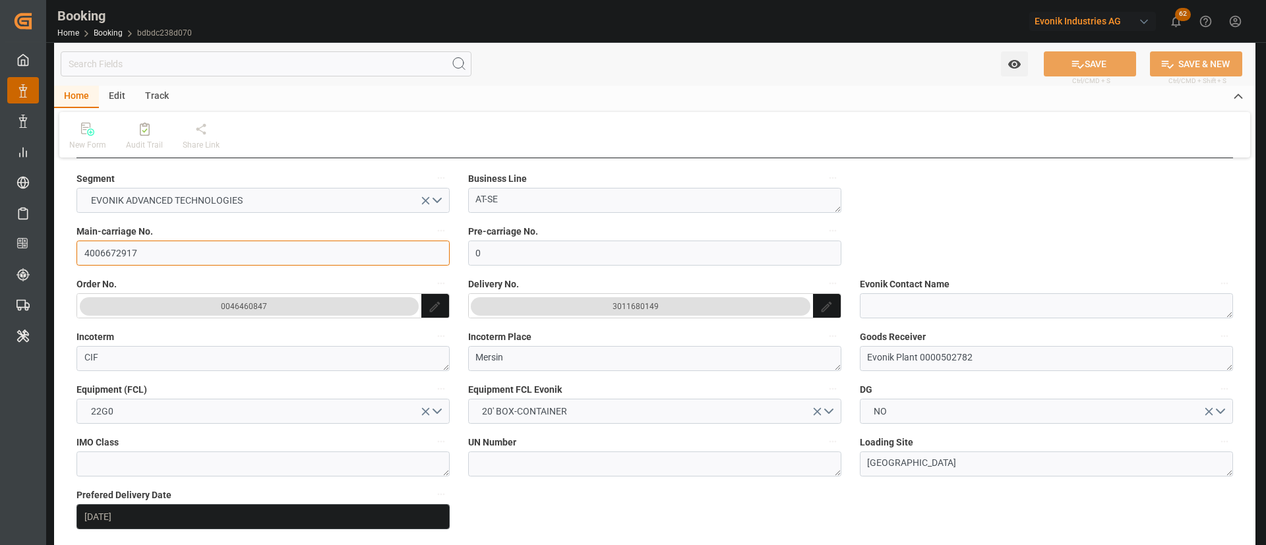
click at [173, 259] on input "4006672917" at bounding box center [262, 253] width 373 height 25
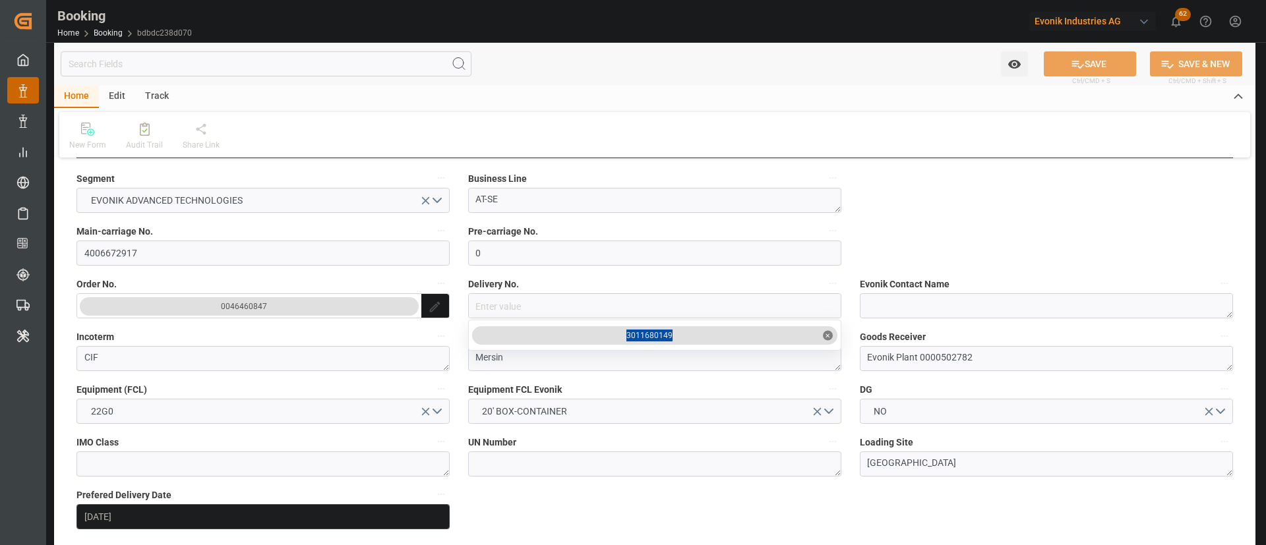
drag, startPoint x: 676, startPoint y: 334, endPoint x: 608, endPoint y: 349, distance: 69.6
copy div "3011680149"
click at [169, 258] on input "4006672917" at bounding box center [262, 253] width 373 height 25
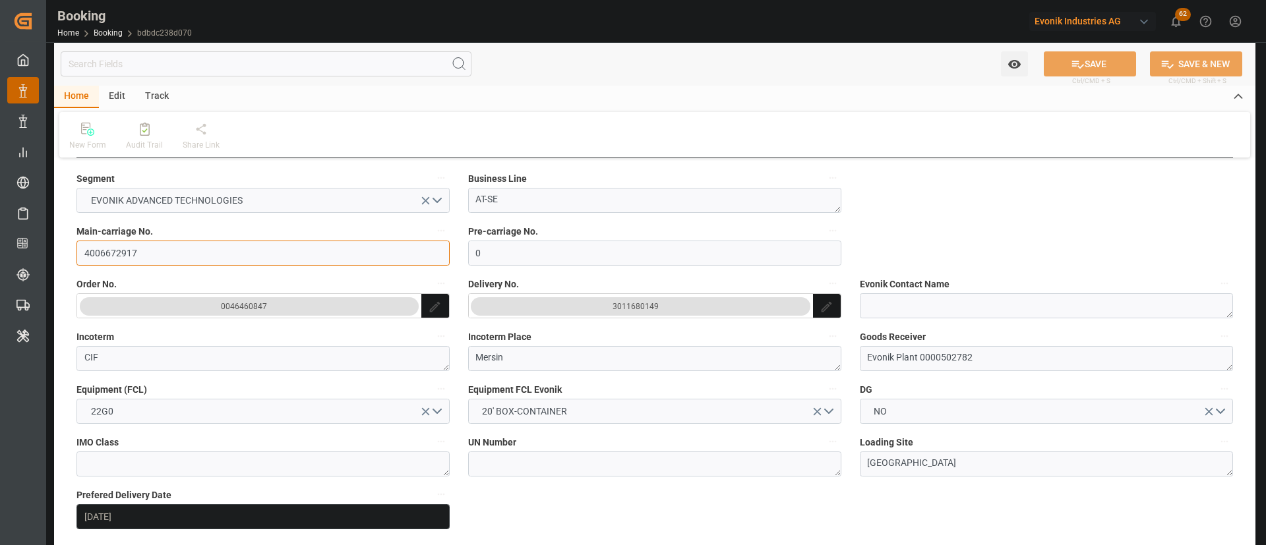
click at [169, 258] on input "4006672917" at bounding box center [262, 253] width 373 height 25
click at [235, 254] on input "4006672917" at bounding box center [262, 253] width 373 height 25
click at [155, 252] on input "4006672917" at bounding box center [262, 253] width 373 height 25
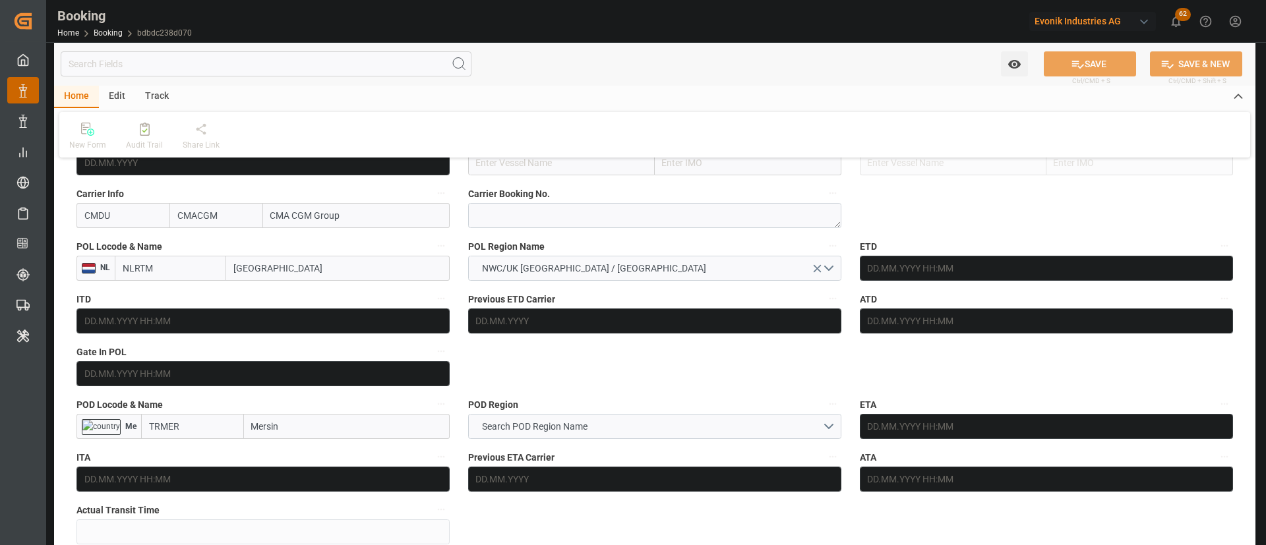
scroll to position [890, 0]
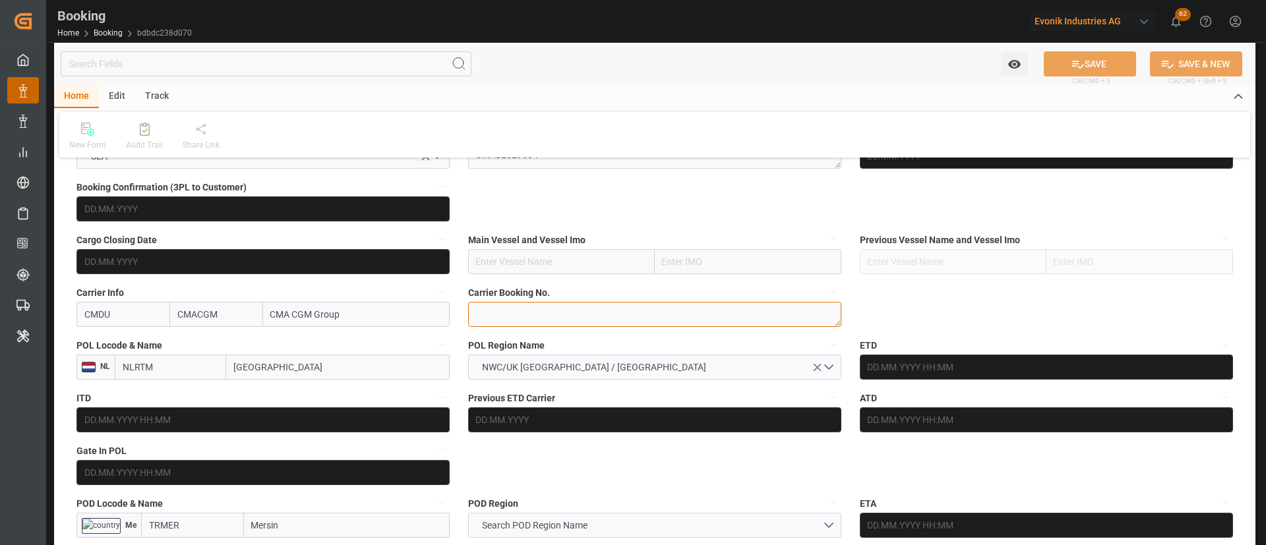
click at [559, 320] on textarea at bounding box center [654, 314] width 373 height 25
paste textarea "ANT1923257"
type textarea "ANT1923257"
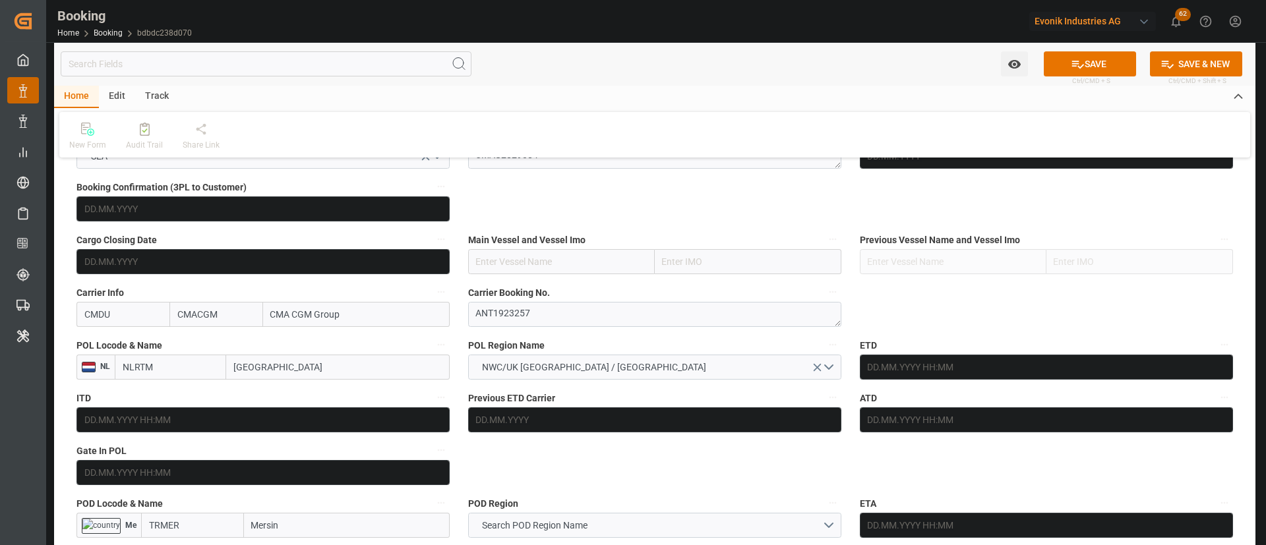
click at [274, 371] on input "[GEOGRAPHIC_DATA]" at bounding box center [337, 367] width 223 height 25
paste input "[GEOGRAPHIC_DATA]"
type input "[GEOGRAPHIC_DATA]"
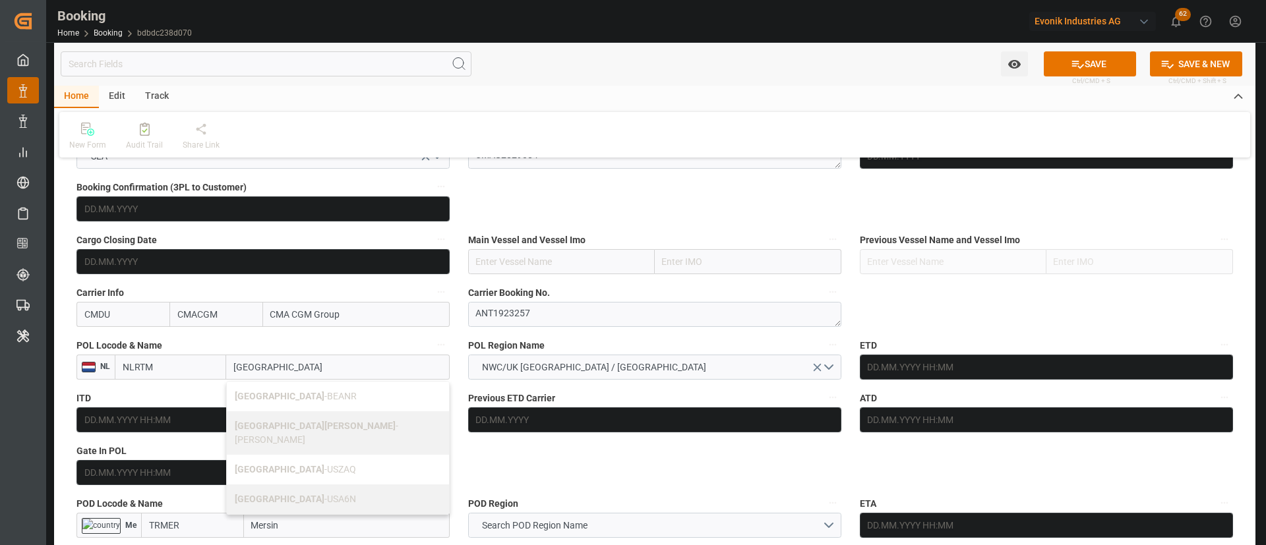
click at [300, 389] on div "Antwerp - BEANR" at bounding box center [338, 397] width 222 height 30
type input "BEANR"
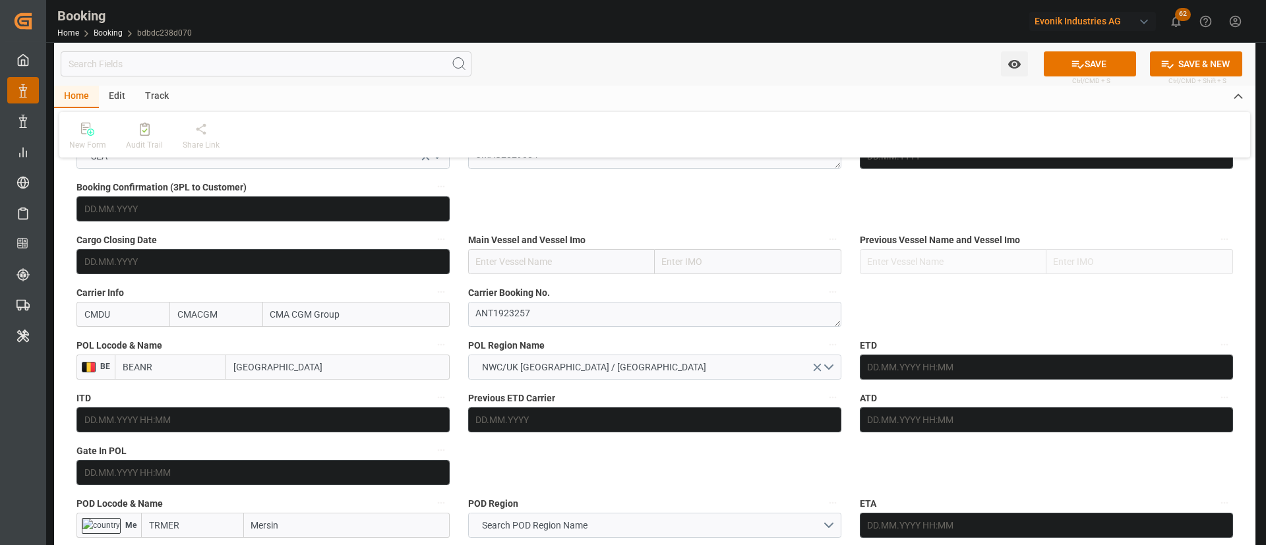
type input "[GEOGRAPHIC_DATA]"
drag, startPoint x: 552, startPoint y: 262, endPoint x: 582, endPoint y: 278, distance: 33.9
click at [552, 262] on input "text" at bounding box center [561, 261] width 187 height 25
paste input "GSL CHATEAU D'IF"
click at [600, 267] on input "GSL CHATEAU D'IF" at bounding box center [561, 261] width 187 height 25
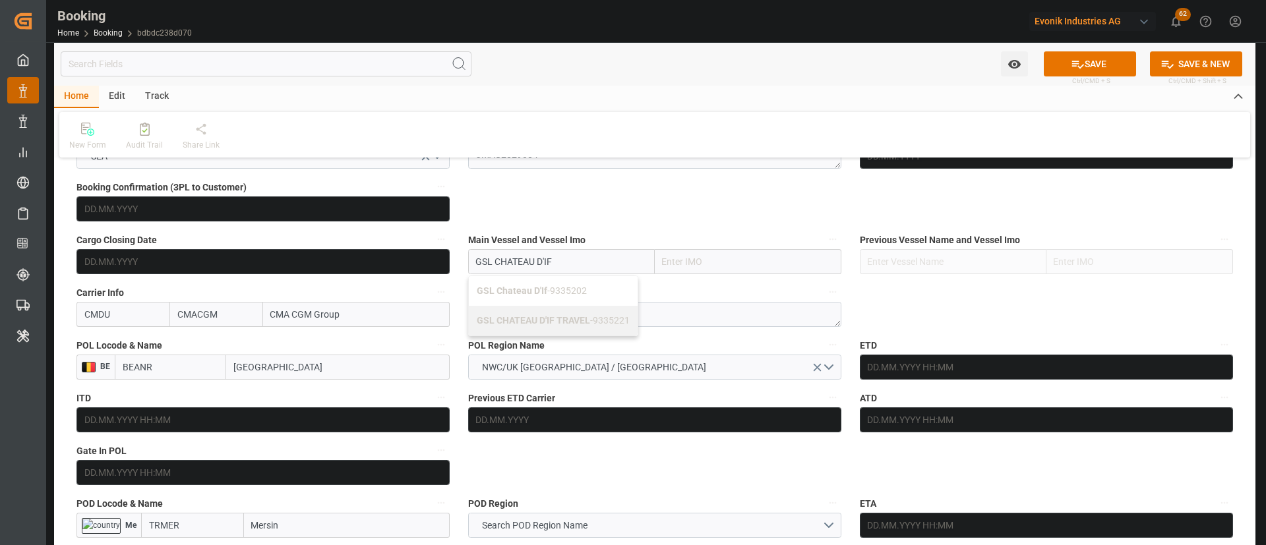
drag, startPoint x: 573, startPoint y: 298, endPoint x: 771, endPoint y: 3, distance: 355.4
click at [573, 297] on div "GSL Chateau D'If - 9335202" at bounding box center [553, 291] width 169 height 30
type input "GSL Chateau D'If"
type input "9335202"
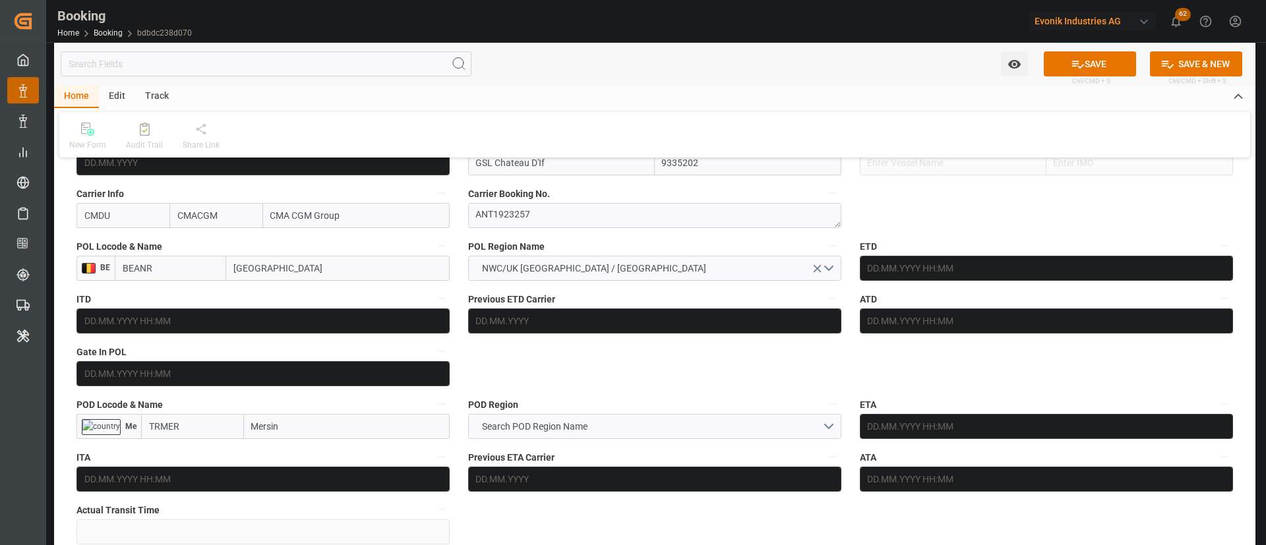
click at [327, 423] on input "Mersin" at bounding box center [347, 426] width 206 height 25
type input "Mersin"
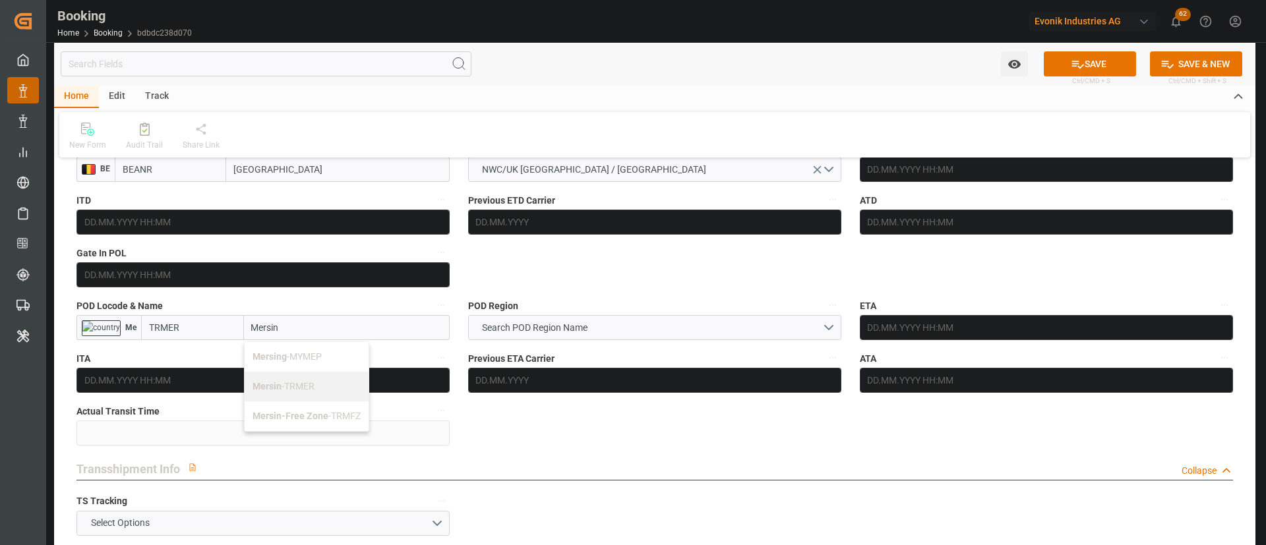
click at [306, 352] on span "Mersing - MYMEP" at bounding box center [286, 356] width 69 height 11
type input "MYMEP"
click at [301, 349] on div "Mersing - MYMEP" at bounding box center [270, 357] width 85 height 30
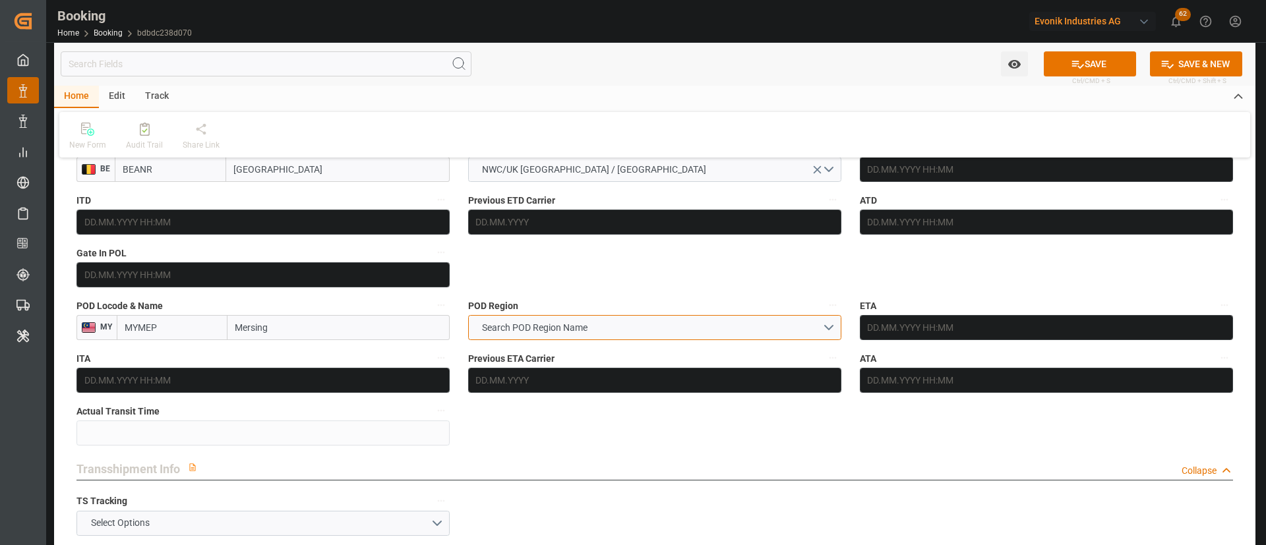
drag, startPoint x: 535, startPoint y: 330, endPoint x: 558, endPoint y: 359, distance: 36.7
click at [535, 332] on span "Search POD Region Name" at bounding box center [534, 328] width 119 height 14
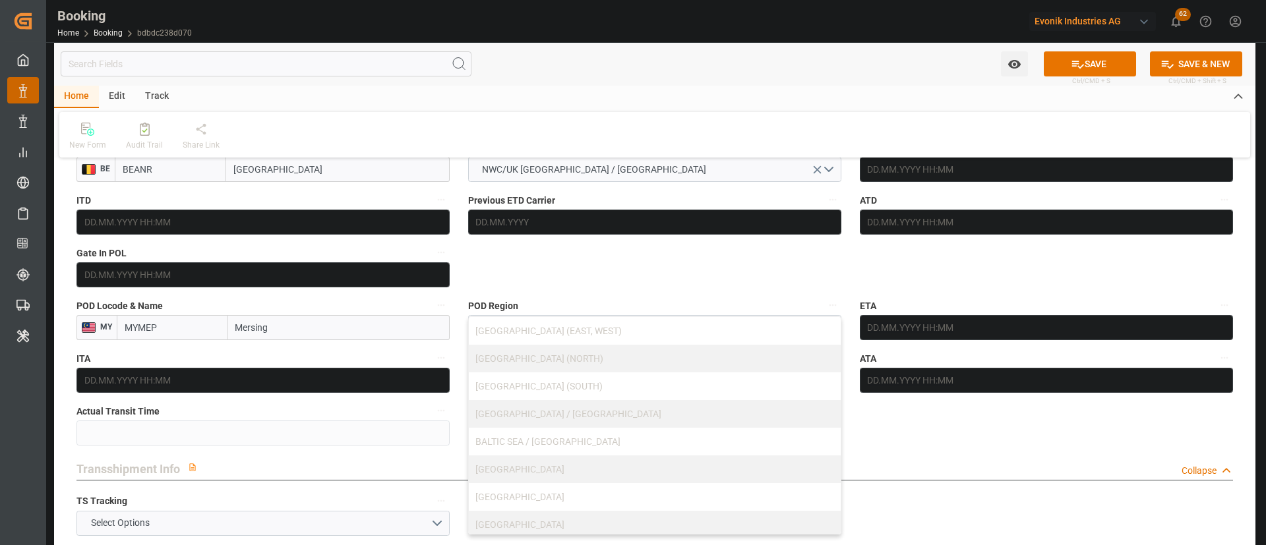
click at [254, 328] on input "Mersing" at bounding box center [338, 327] width 222 height 25
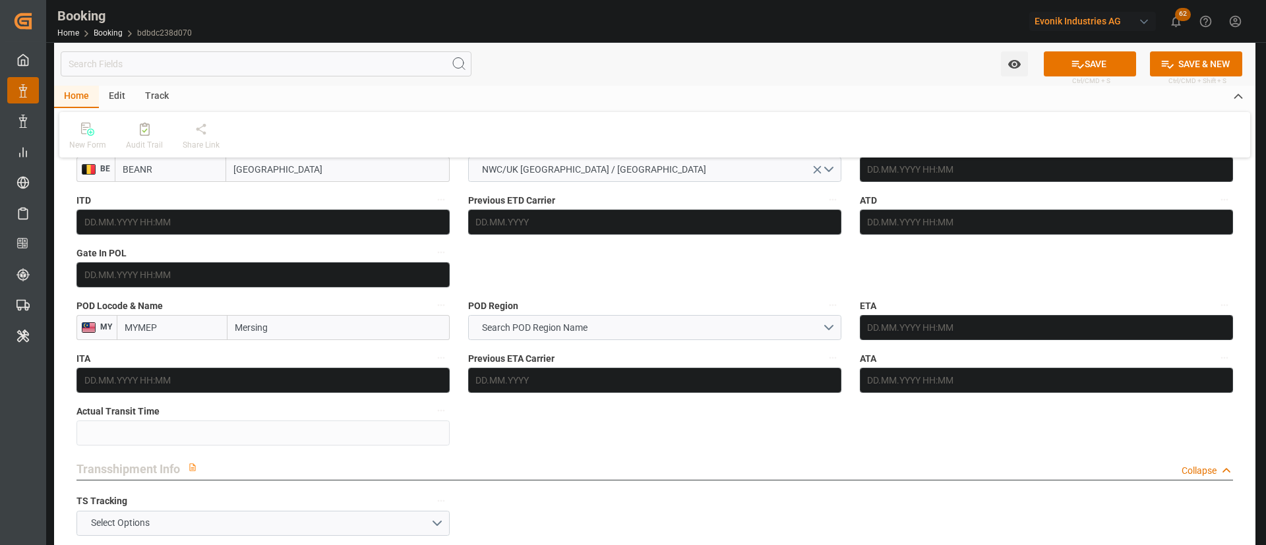
click at [254, 329] on input "Mersing" at bounding box center [338, 327] width 222 height 25
paste input "ERSIN"
type input "MERSIN"
click at [283, 388] on span "Mersin - TRMER" at bounding box center [267, 386] width 62 height 11
type input "TRMER"
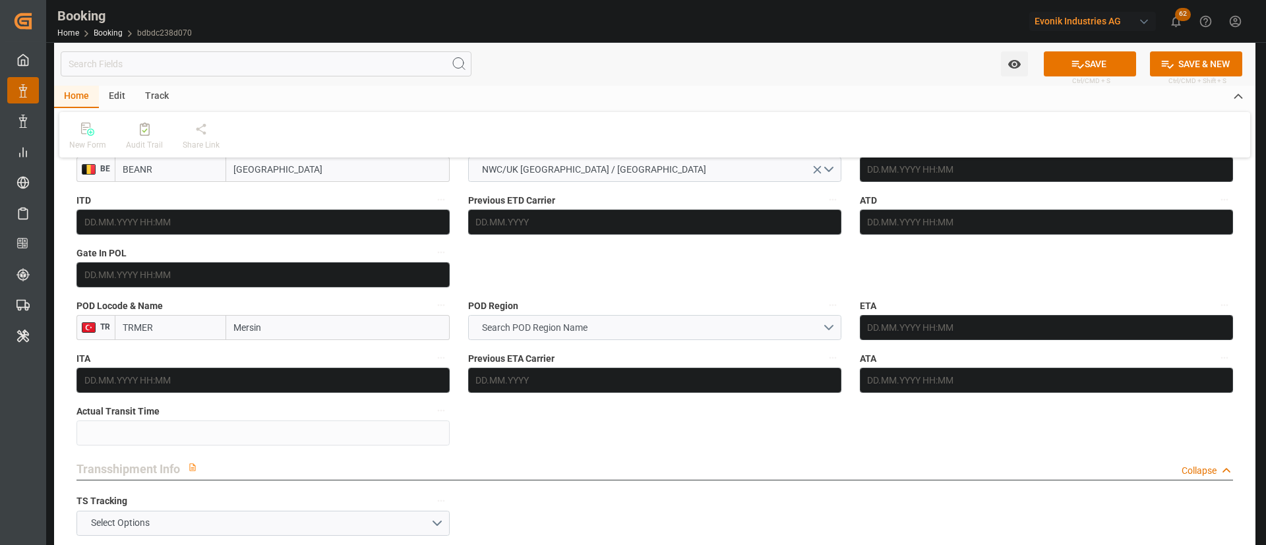
type input "Mersin"
drag, startPoint x: 566, startPoint y: 334, endPoint x: 599, endPoint y: 378, distance: 54.6
click at [568, 334] on span "Search POD Region Name" at bounding box center [534, 328] width 119 height 14
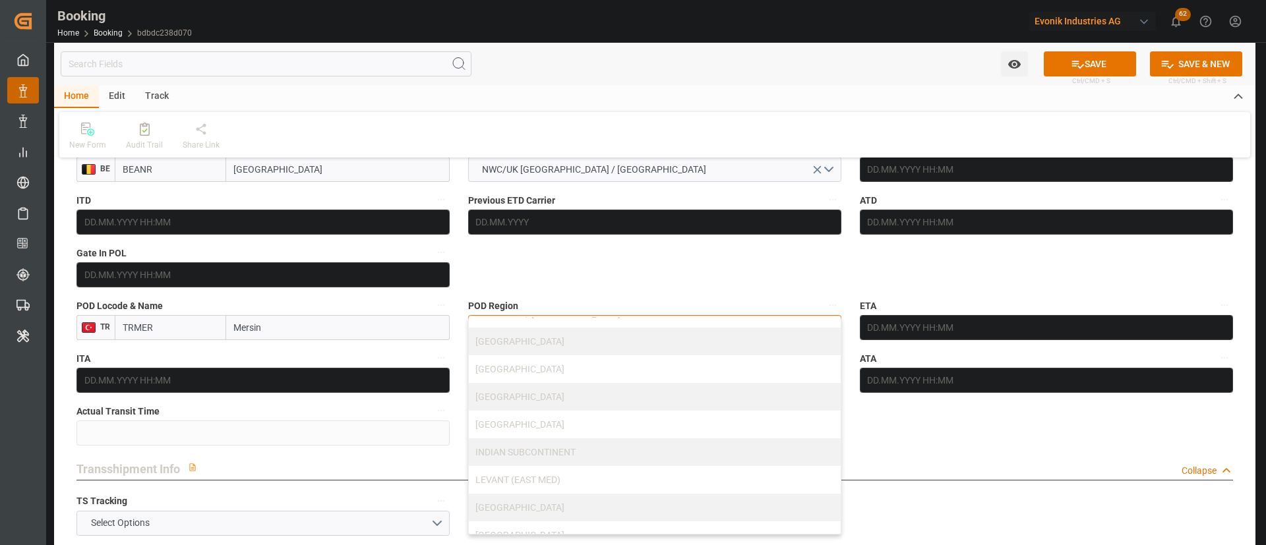
scroll to position [198, 0]
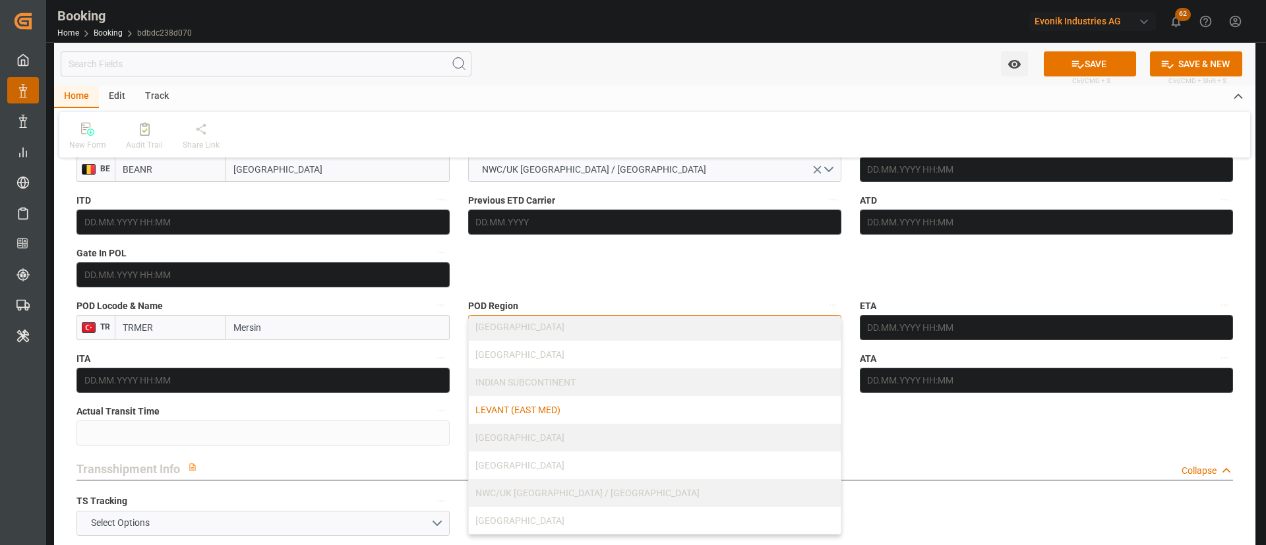
click at [578, 409] on div "LEVANT (EAST MED)" at bounding box center [655, 410] width 372 height 28
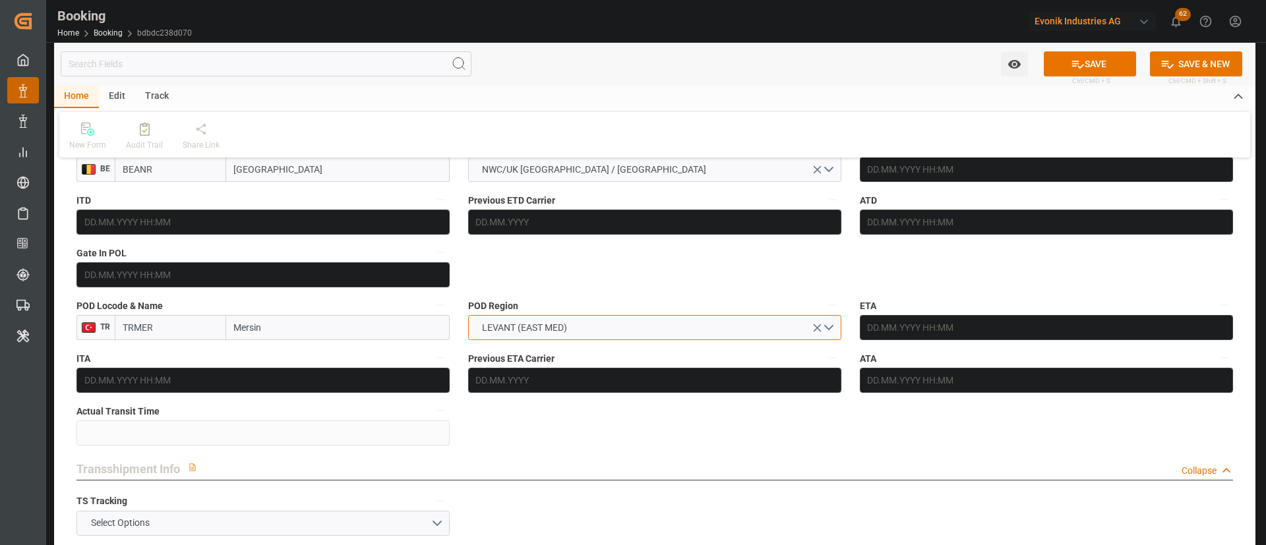
scroll to position [1187, 0]
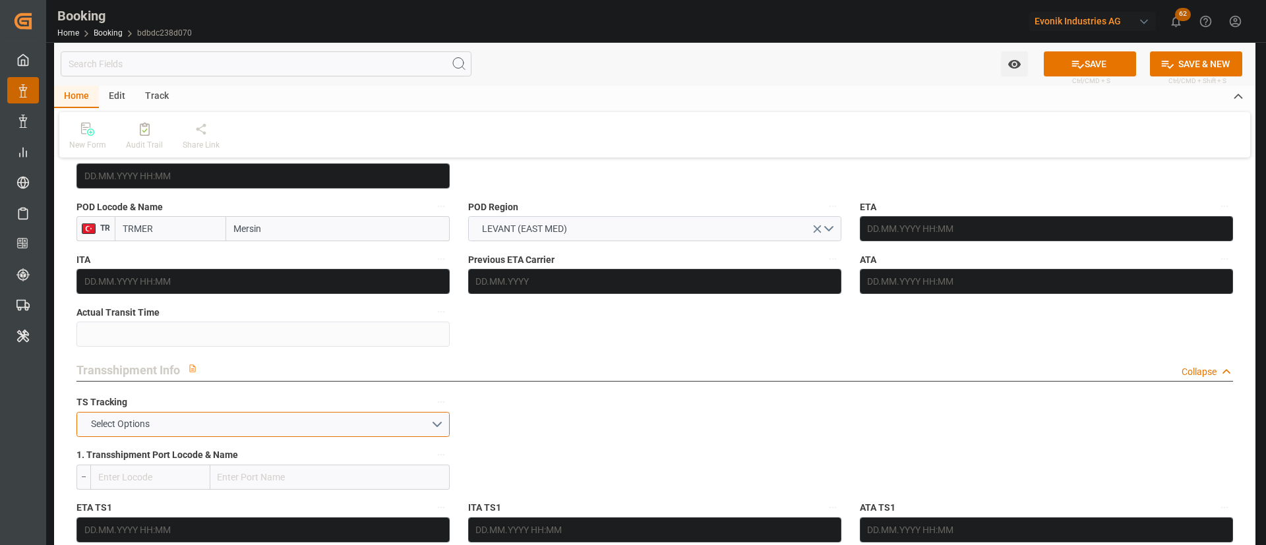
click at [194, 425] on button "Select Options" at bounding box center [262, 424] width 373 height 25
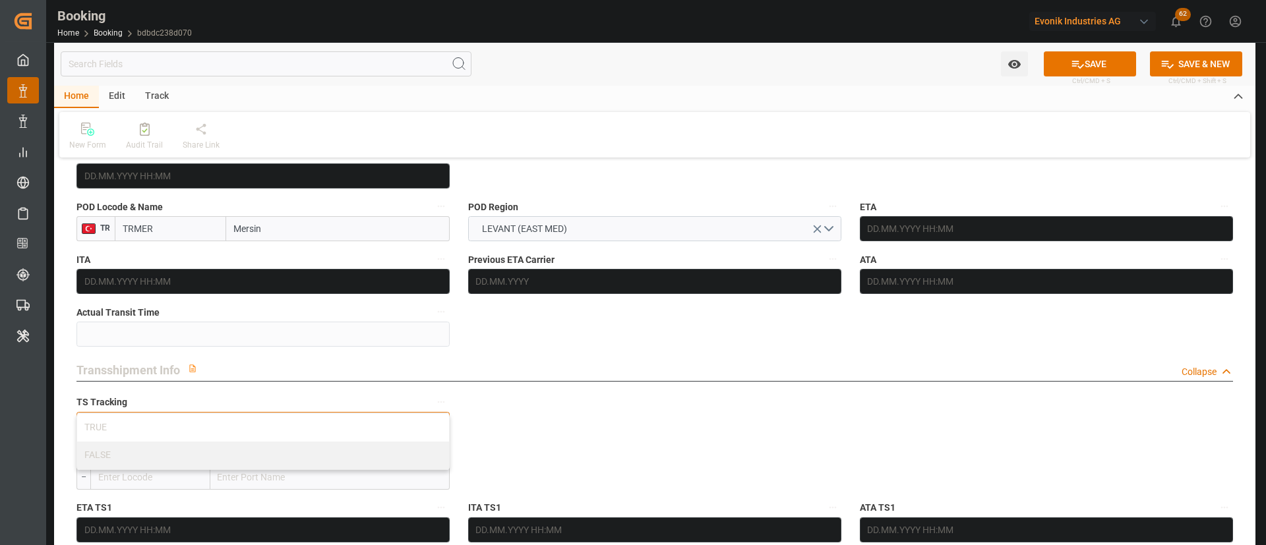
click at [146, 448] on div "FALSE" at bounding box center [263, 456] width 372 height 28
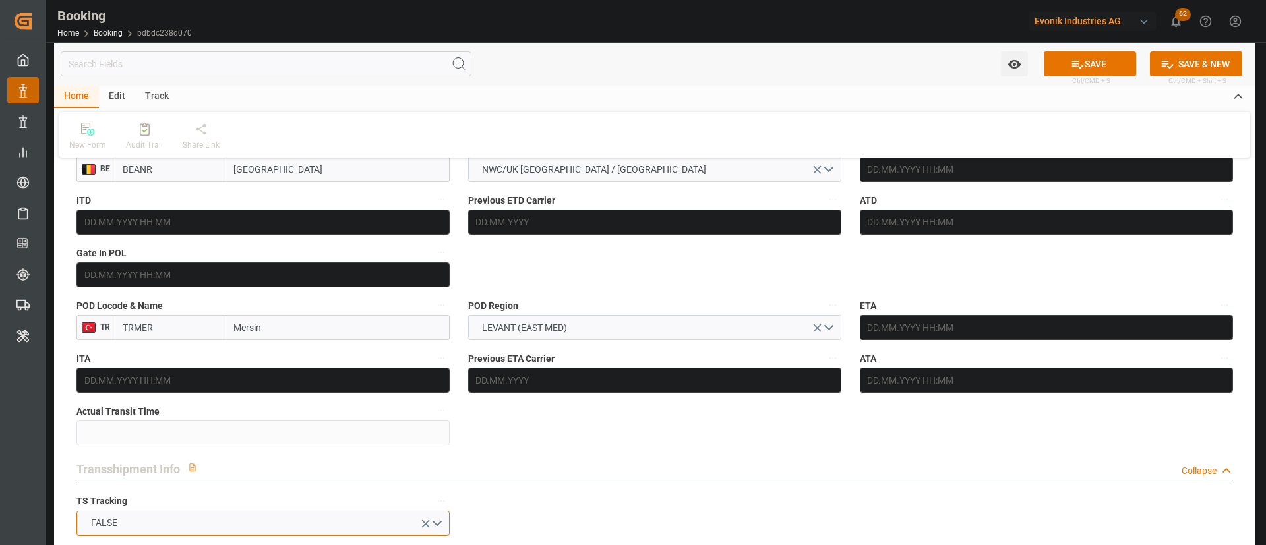
scroll to position [989, 0]
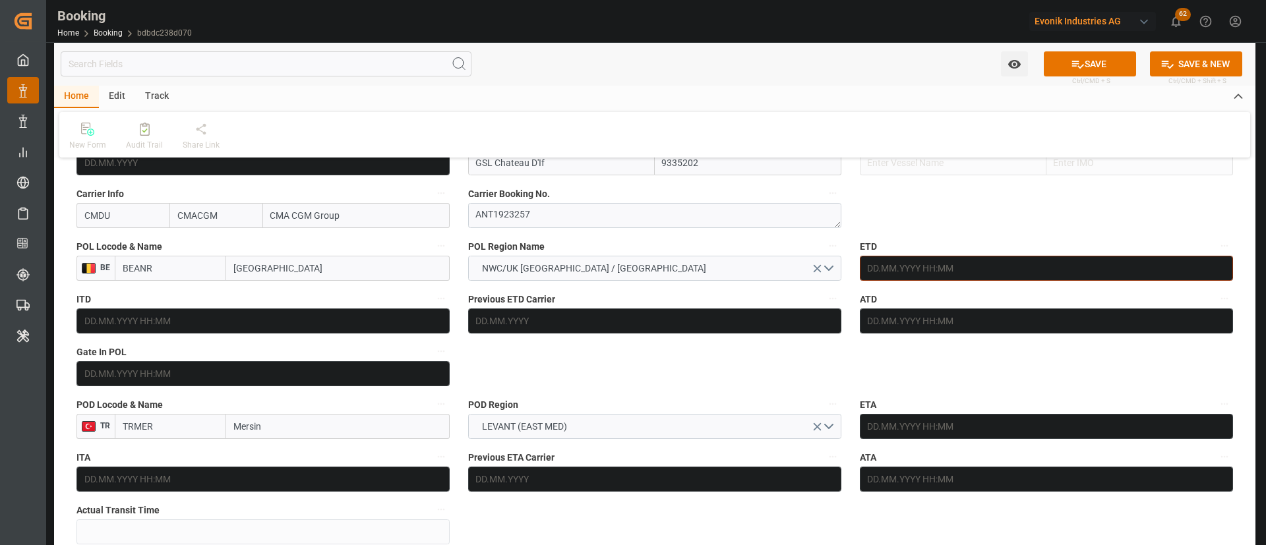
click at [932, 266] on input "text" at bounding box center [1046, 268] width 373 height 25
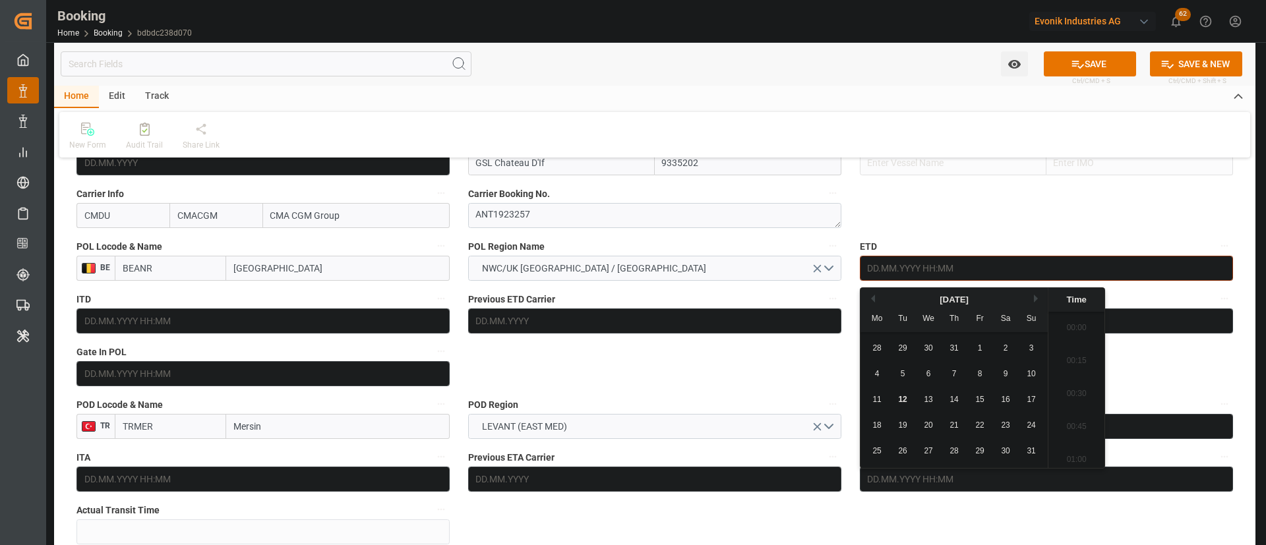
scroll to position [2180, 0]
drag, startPoint x: 883, startPoint y: 426, endPoint x: 719, endPoint y: 316, distance: 197.6
click at [883, 426] on div "18" at bounding box center [877, 426] width 16 height 16
type input "18.08.2025 00:00"
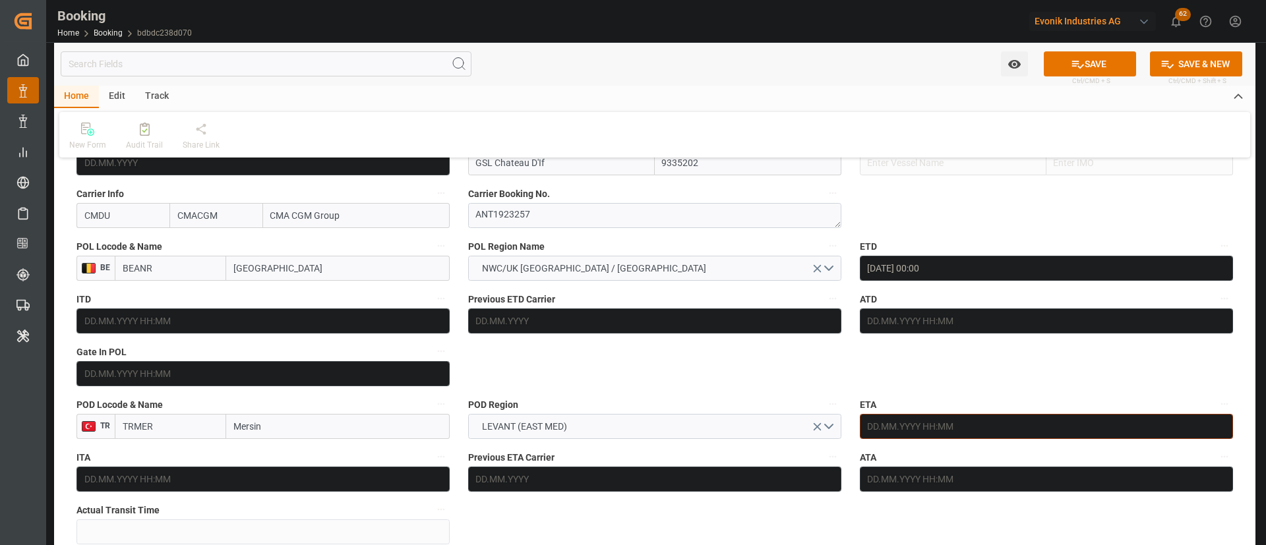
click at [942, 434] on input "text" at bounding box center [1046, 426] width 373 height 25
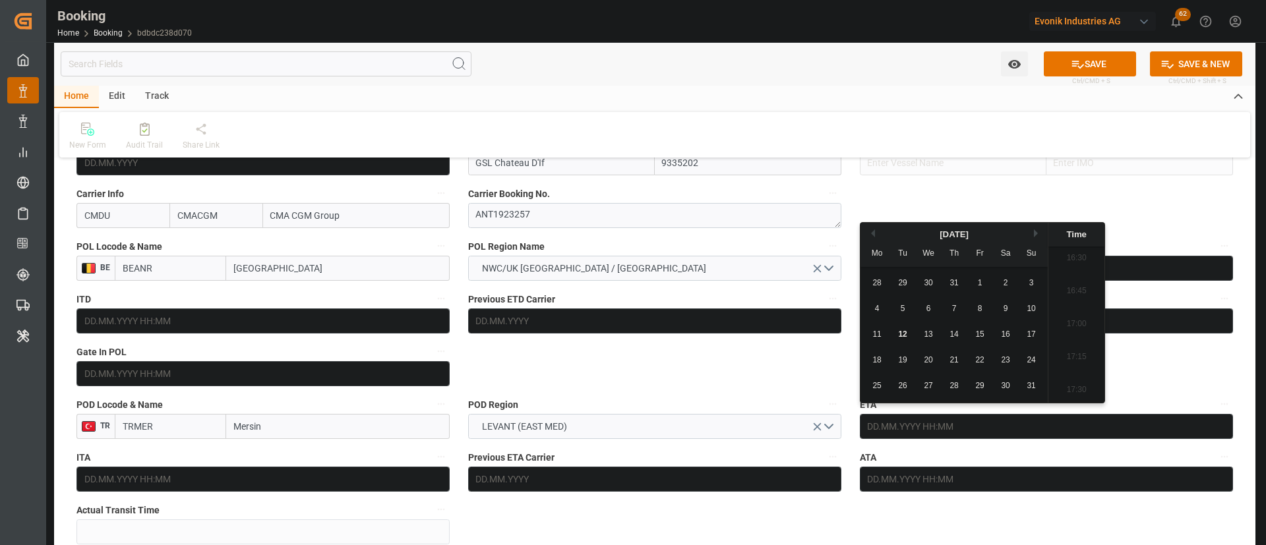
click at [1034, 234] on button "Next Month" at bounding box center [1038, 233] width 8 height 8
click at [985, 289] on div "5" at bounding box center [980, 284] width 16 height 16
type input "05.09.2025 00:00"
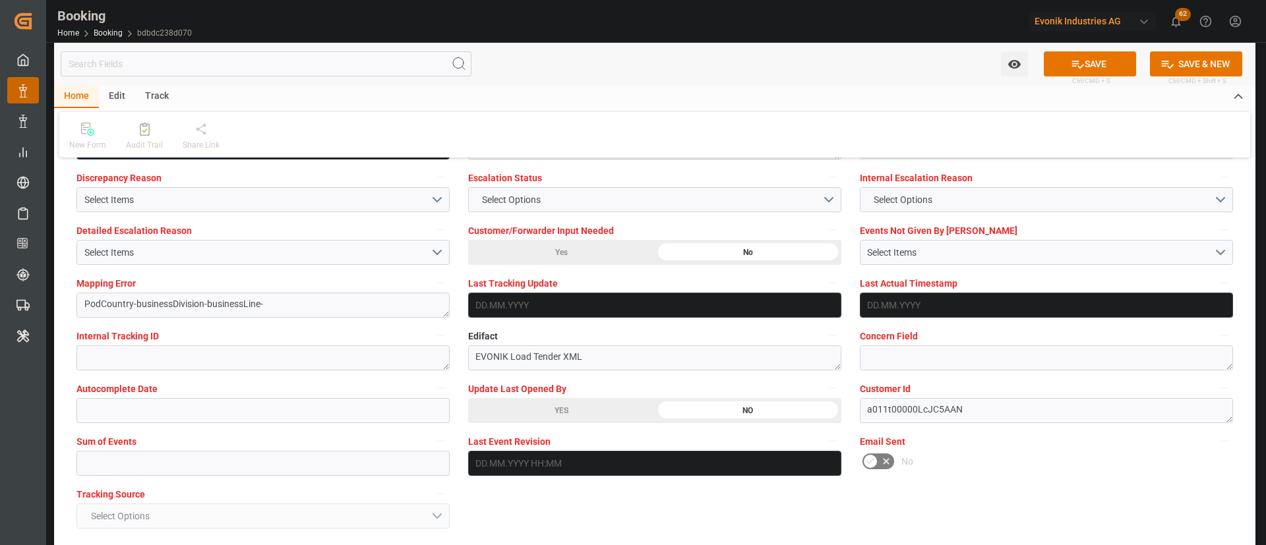
scroll to position [2670, 0]
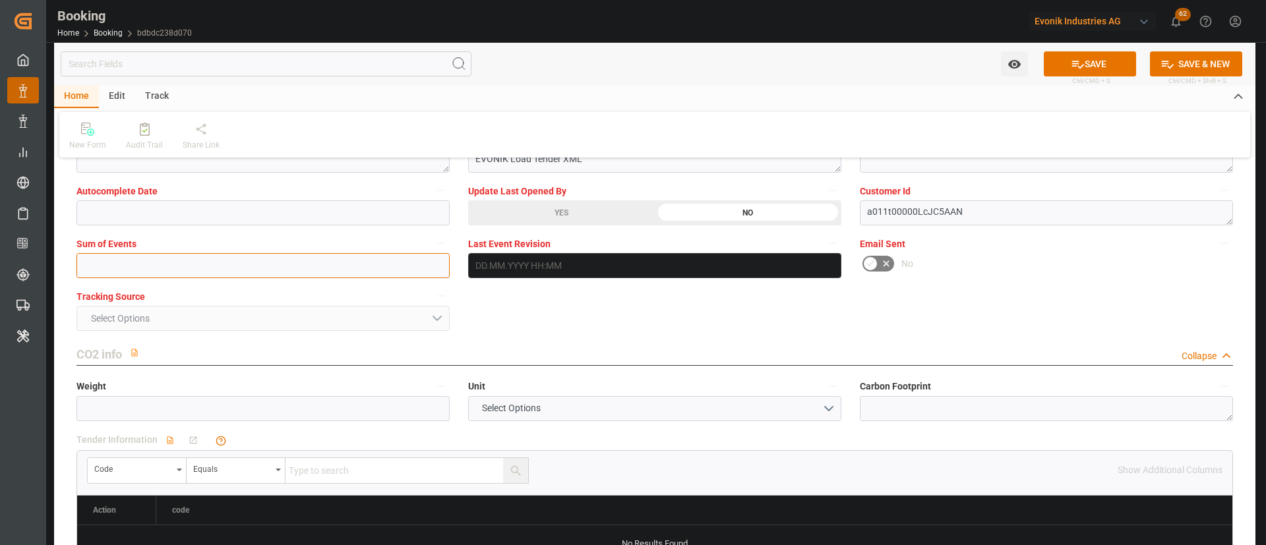
click at [326, 262] on input "text" at bounding box center [262, 265] width 373 height 25
type input "0"
drag, startPoint x: 1084, startPoint y: 62, endPoint x: 280, endPoint y: 0, distance: 806.6
click at [1084, 61] on button "SAVE" at bounding box center [1089, 63] width 92 height 25
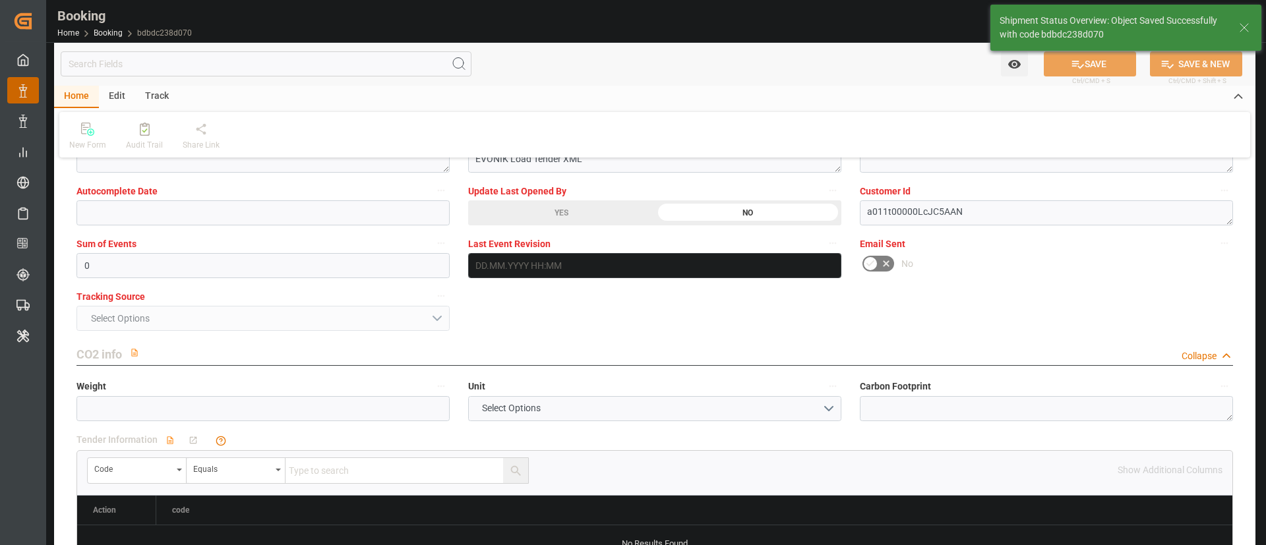
type textarea "[PERSON_NAME]"
type textarea "businessDivision-businessLine-"
type input "18.08.2025 00:00"
type input "05.09.2025 00:00"
type input "12.08.2025 11:40"
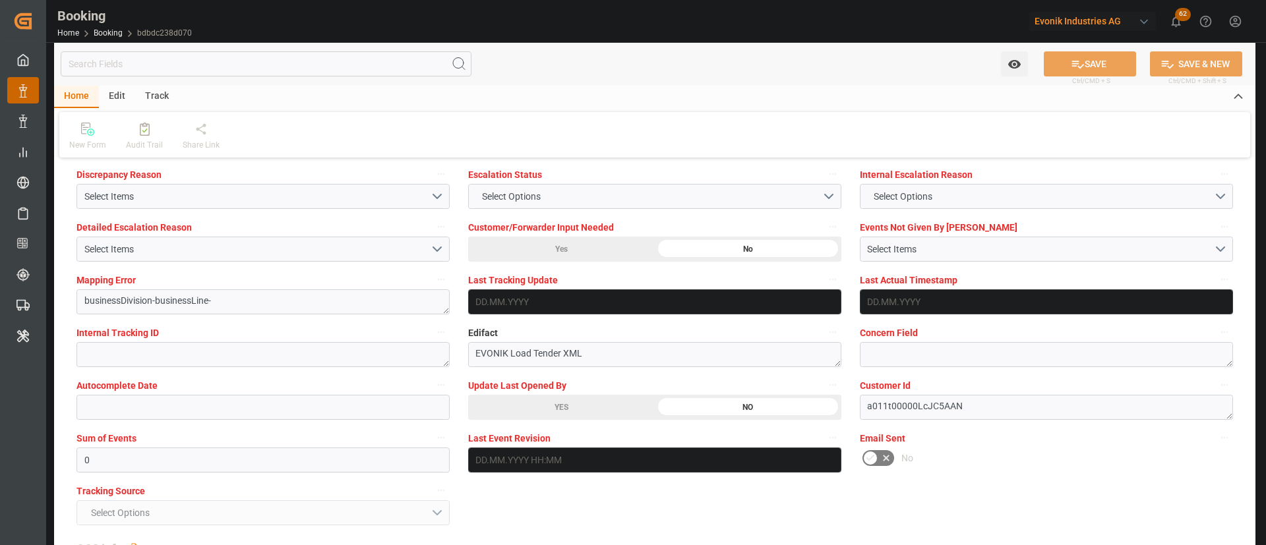
scroll to position [2472, 0]
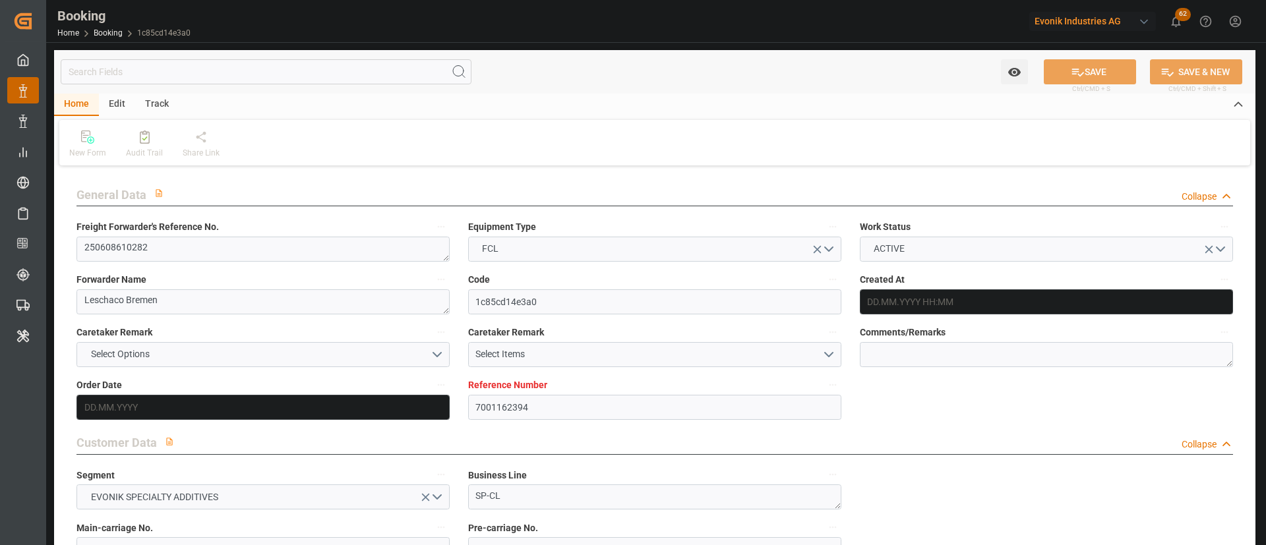
type input "7001162394"
type input "9924211"
type input "Hapag [PERSON_NAME]"
type input "Hapag [PERSON_NAME] Aktiengesellschaft"
type input "NLRTM"
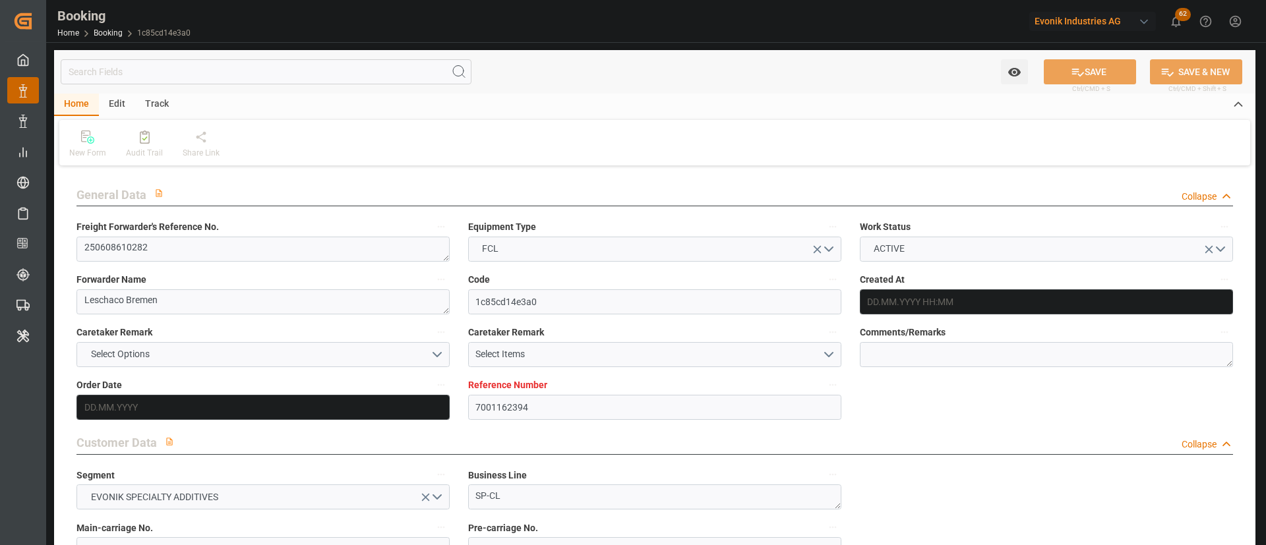
type input "TWKEL"
type input "[DATE] 07:06"
type input "[DATE]"
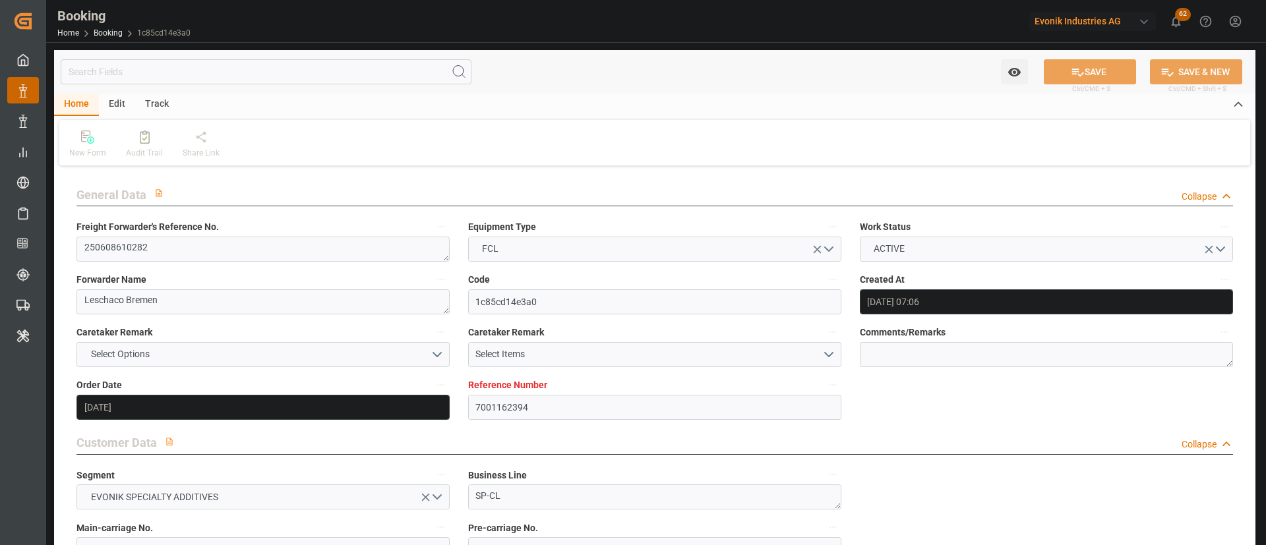
type input "[DATE] 00:00"
type input "[DATE]"
type input "[DATE] 00:00"
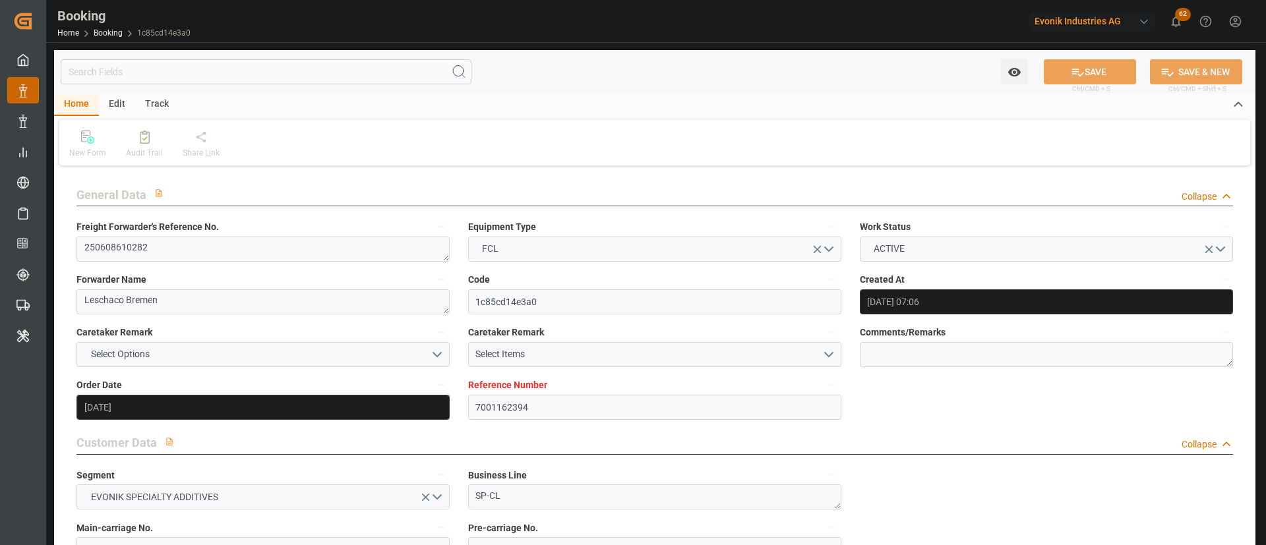
type input "[DATE] 06:39"
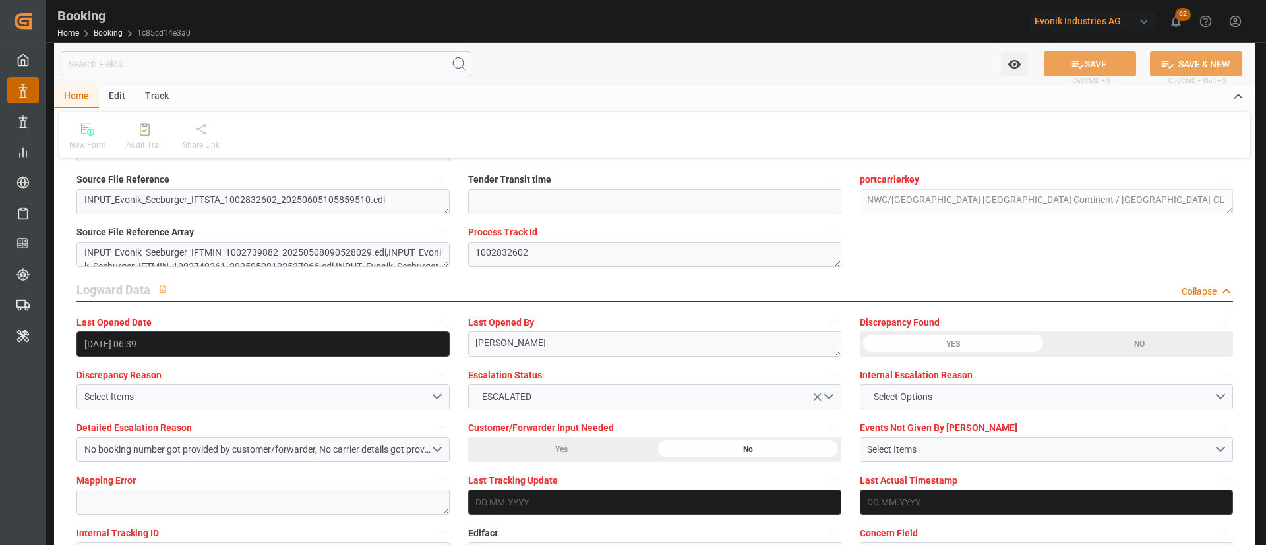
scroll to position [2274, 0]
click at [144, 146] on div "Audit Trail" at bounding box center [144, 145] width 37 height 12
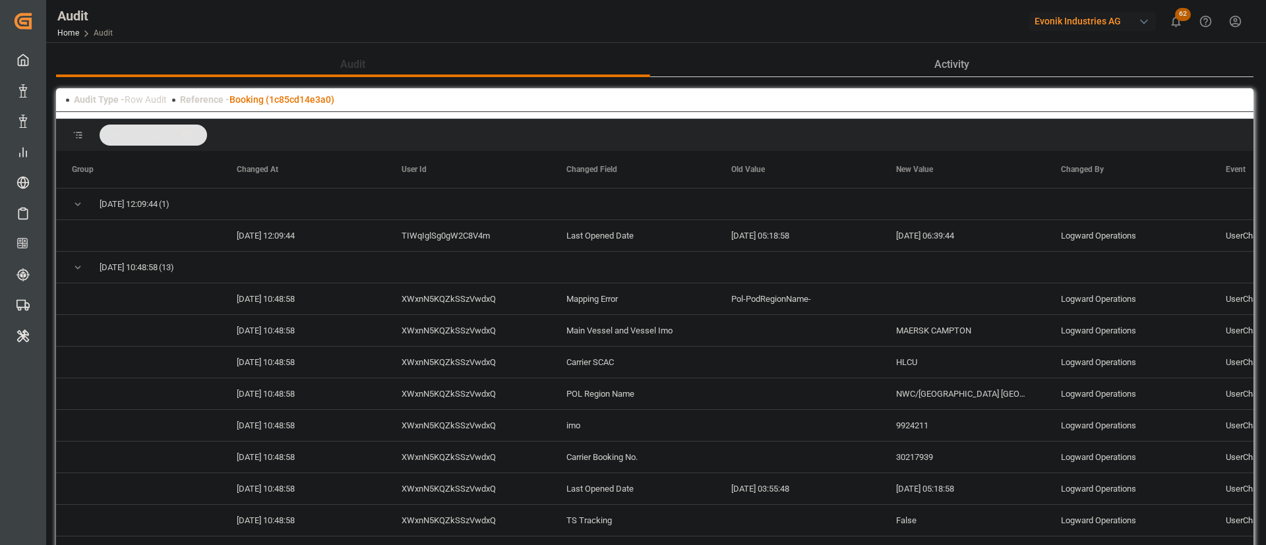
click at [307, 105] on div "Reference - Booking (1c85cd14e3a0)" at bounding box center [257, 100] width 154 height 14
click at [313, 99] on link "Booking (1c85cd14e3a0)" at bounding box center [281, 99] width 105 height 11
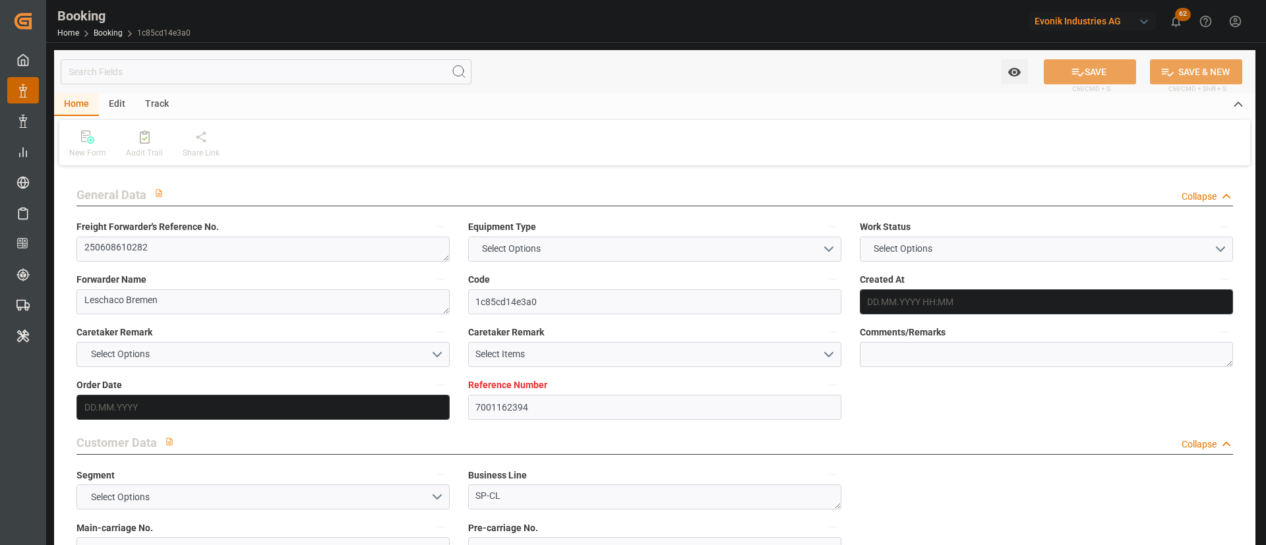
type textarea "250608610282"
type textarea "Leschaco Bremen"
type input "1c85cd14e3a0"
type input "7001162394"
type textarea "SP-CL"
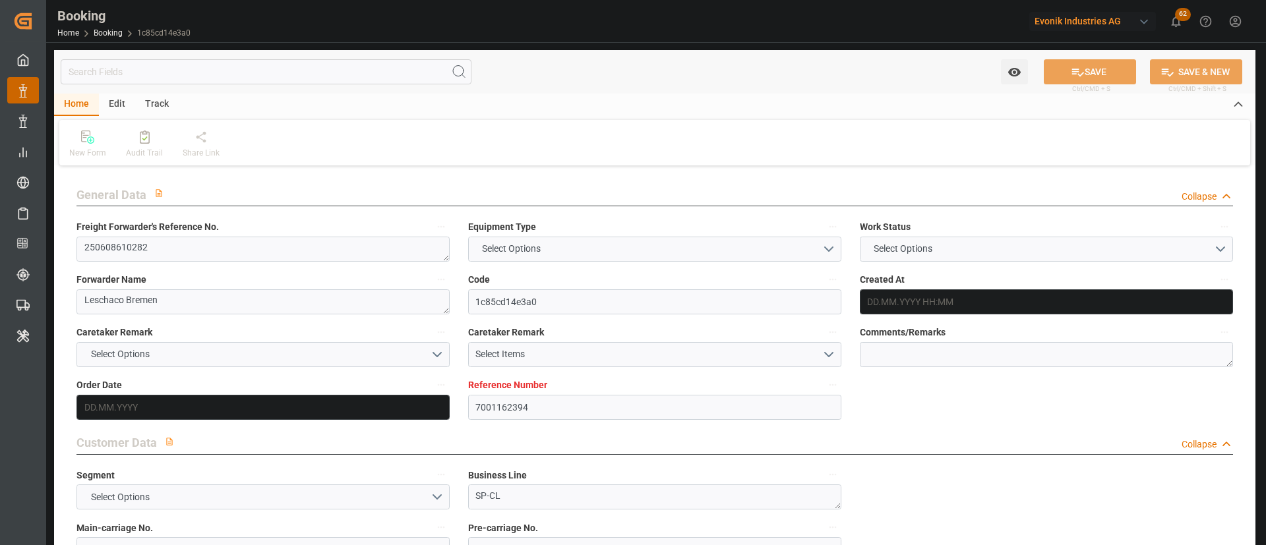
type input "7001162393"
type textarea "sandy.gruenewald@evonik.com"
type textarea "CIF"
type textarea "KEELUNG, TAIWAN"
type textarea "6.1"
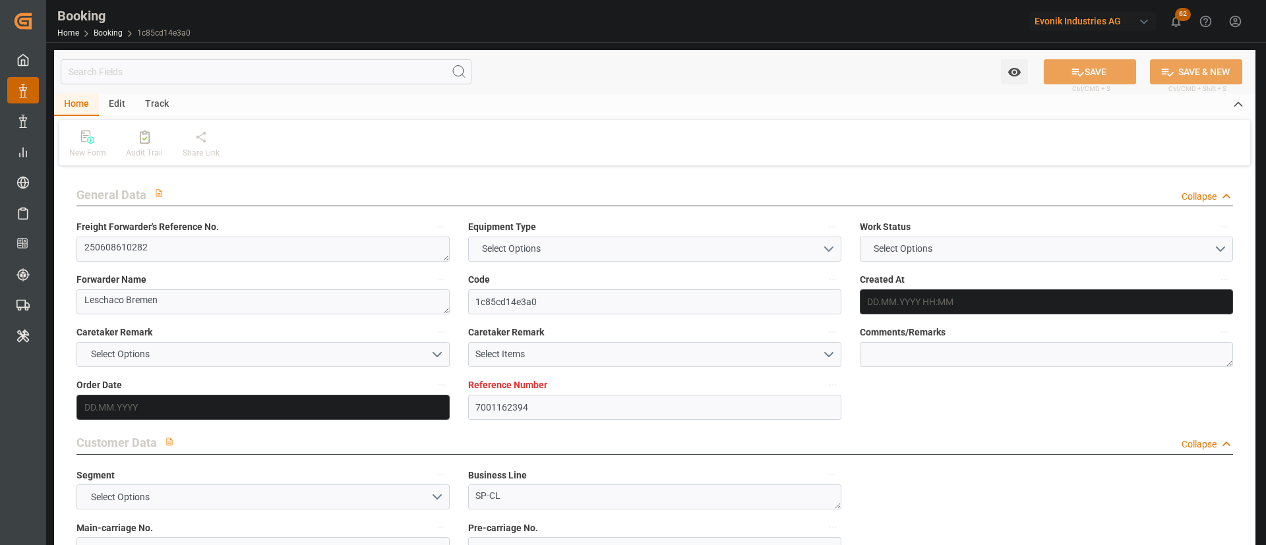
type textarea "Herne"
type input "MAERSK CAMPTON"
type input "HLCU"
type textarea "30217939"
type input "[GEOGRAPHIC_DATA]"
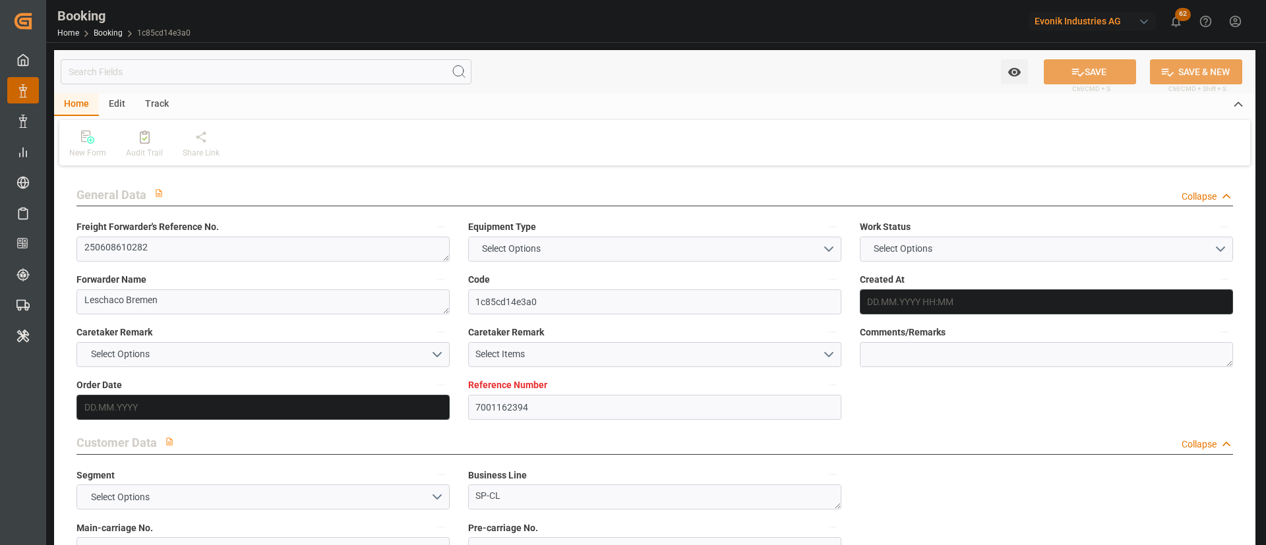
type input "Keelung (Chilung)"
type textarea "INPUT_Evonik_Seeburger_IFTSTA_1002832602_20250605105859510.edi"
type textarea "NWC/UK North West Continent / UK_TWKEL_HLCU_SP-CL"
type textarea "INPUT_Evonik_Seeburger_IFTMIN_1002739882_20250508090528029.edi,INPUT_Evonik_See…"
type textarea "1002832602"
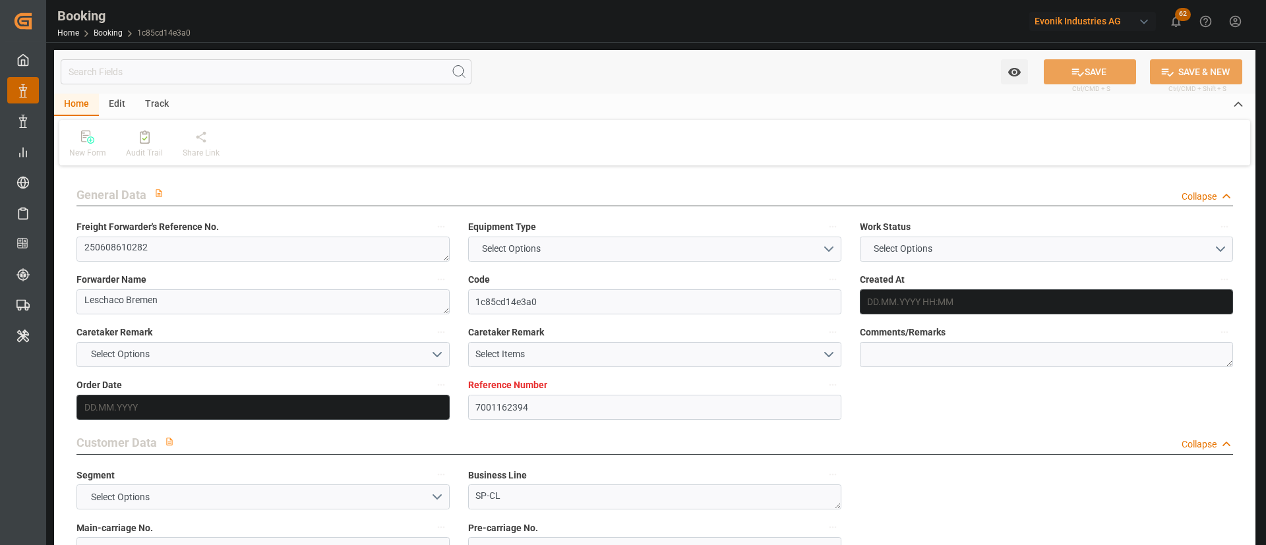
type textarea "[PERSON_NAME]"
type textarea "IFTSTA"
type textarea "a016N000000wVjnQAE"
type textarea "No"
type input "7001162394"
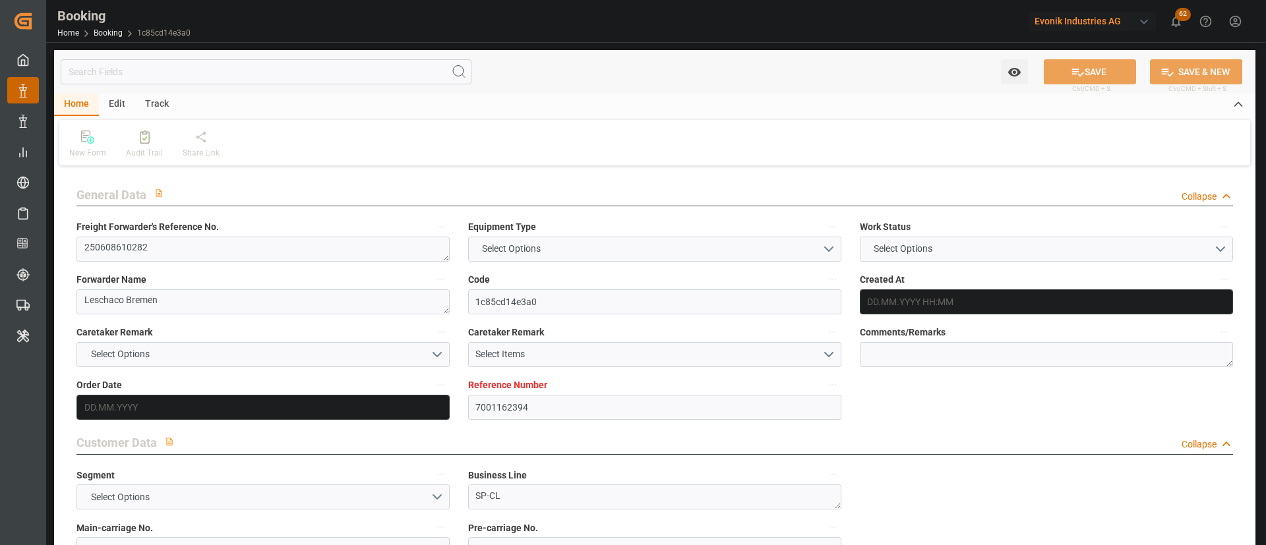
type input "9924211"
type input "Hapag [PERSON_NAME]"
type input "Hapag [PERSON_NAME] Aktiengesellschaft"
type input "NLRTM"
type input "TWKEL"
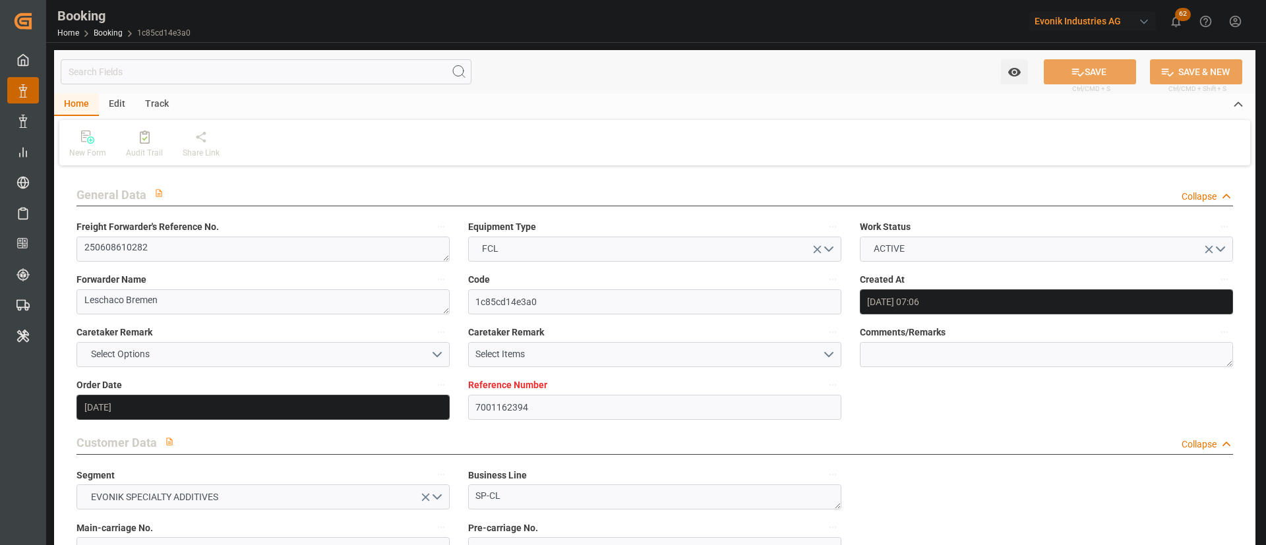
type input "08.05.2025 07:06"
type input "08.05.2025"
type input "01.08.2025"
type input "12.06.2025"
type input "12.06.2025 00:00"
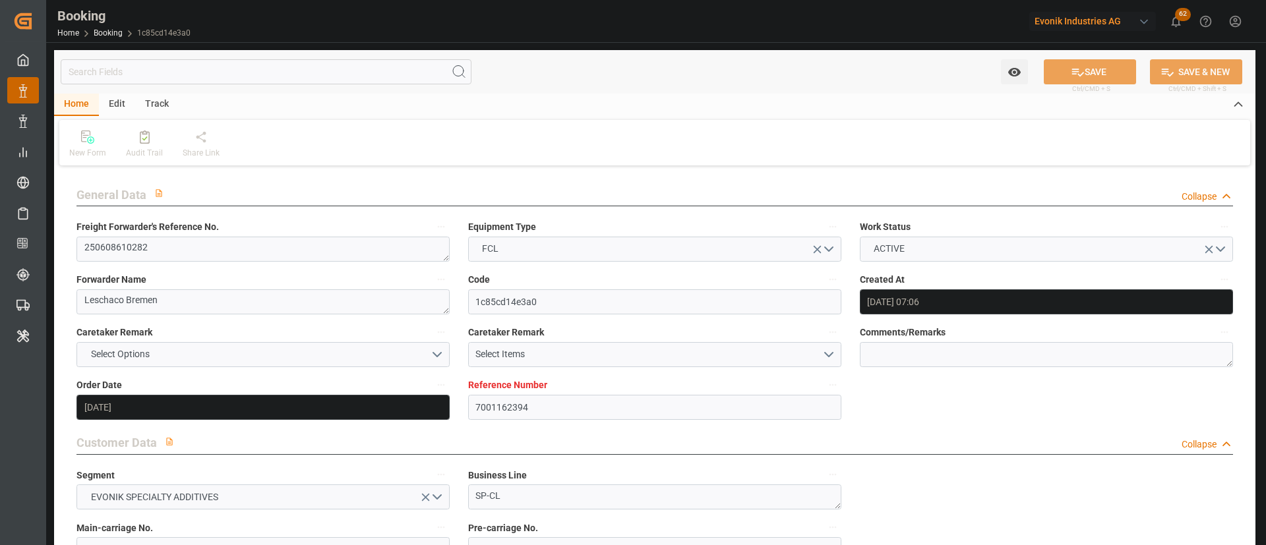
type input "12.06.2025 00:00"
type input "05.06.2025"
type input "01.08.2025 00:00"
type input "12.08.2025 06:39"
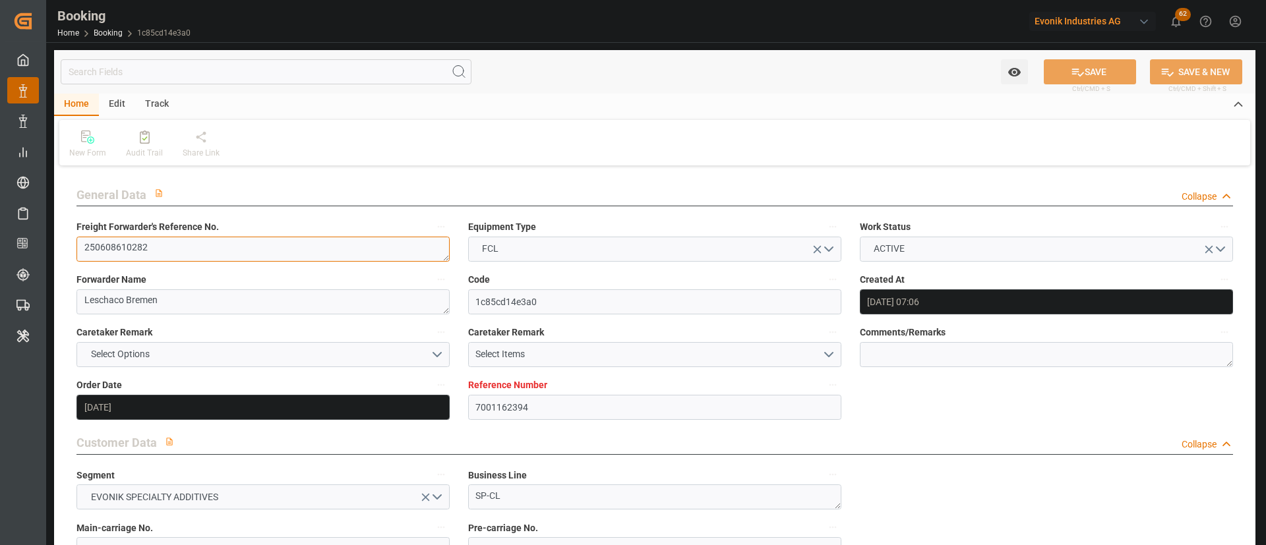
drag, startPoint x: 107, startPoint y: 252, endPoint x: 139, endPoint y: 258, distance: 33.0
click at [139, 258] on textarea "250608610282" at bounding box center [262, 249] width 373 height 25
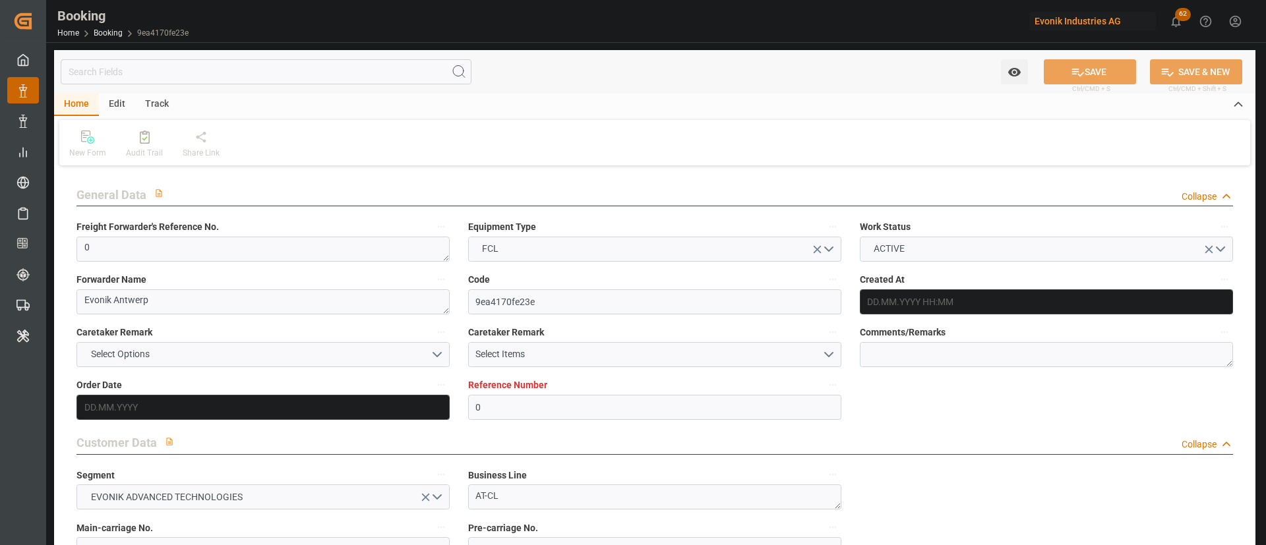
type input "0"
type input "Hapag [PERSON_NAME]"
type input "Hapag [PERSON_NAME] Aktiengesellschaft"
type input "NLRTM"
type input "KRPUS"
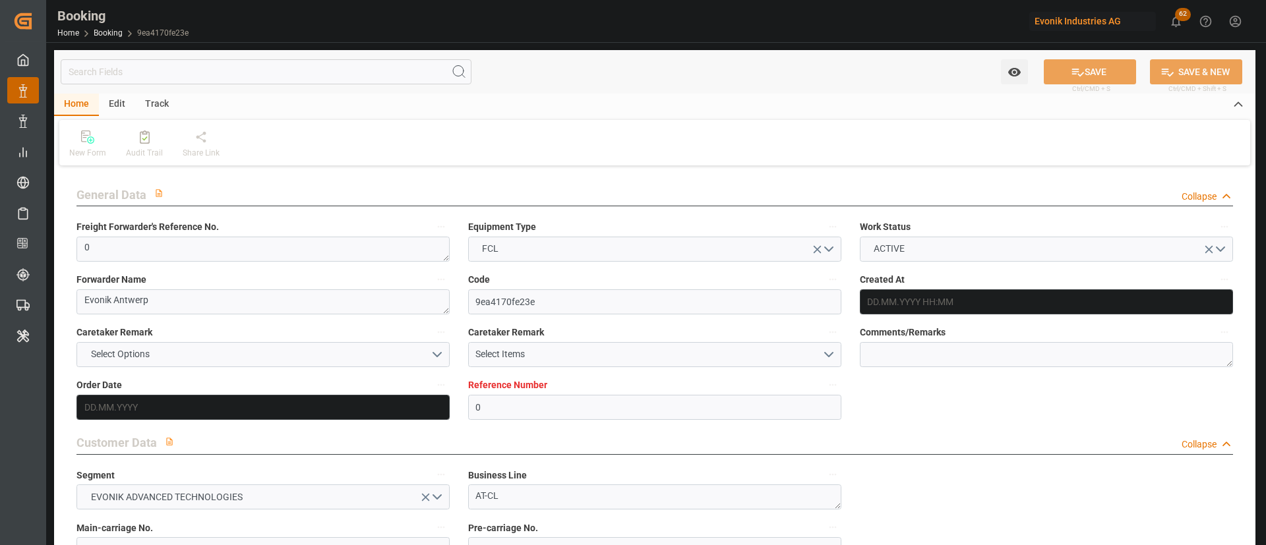
type input "[DATE] 10:29"
type input "[DATE]"
type input "[DATE] 09:47"
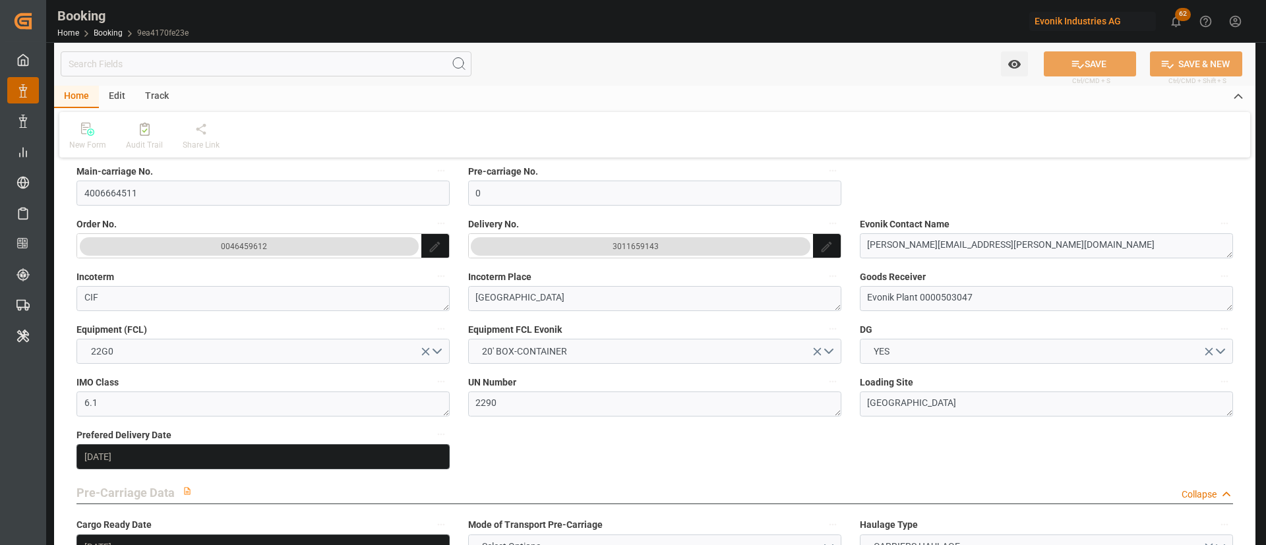
scroll to position [297, 0]
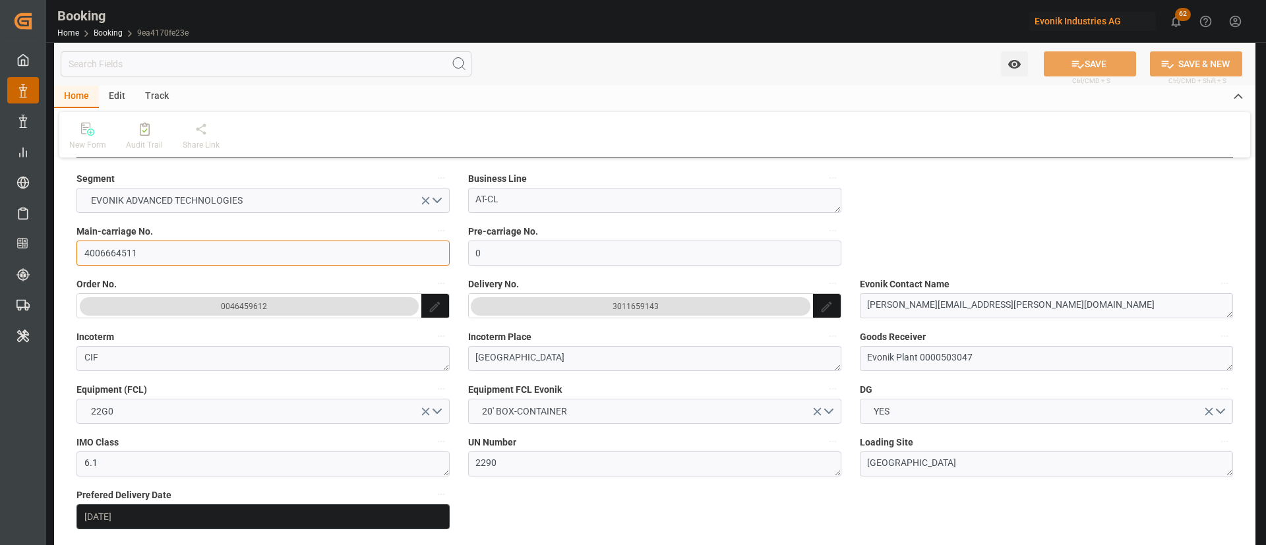
click at [201, 258] on input "4006664511" at bounding box center [262, 253] width 373 height 25
drag, startPoint x: 644, startPoint y: 308, endPoint x: 662, endPoint y: 318, distance: 20.4
click at [635, 311] on div "3011659143" at bounding box center [635, 306] width 46 height 13
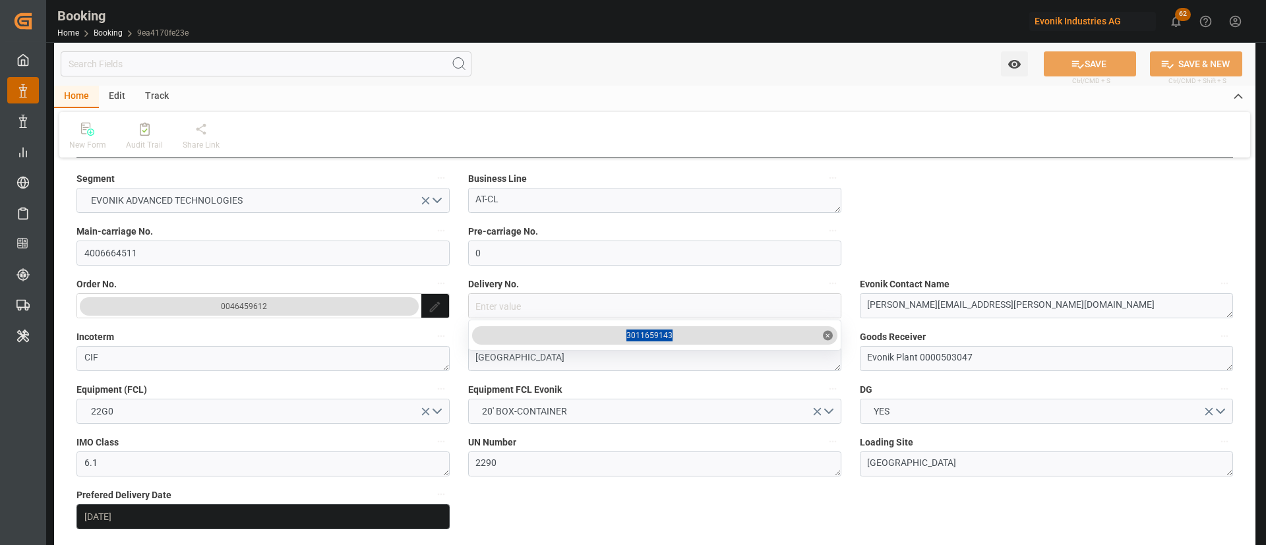
drag, startPoint x: 641, startPoint y: 346, endPoint x: 611, endPoint y: 345, distance: 30.4
click at [151, 249] on input "4006664511" at bounding box center [262, 253] width 373 height 25
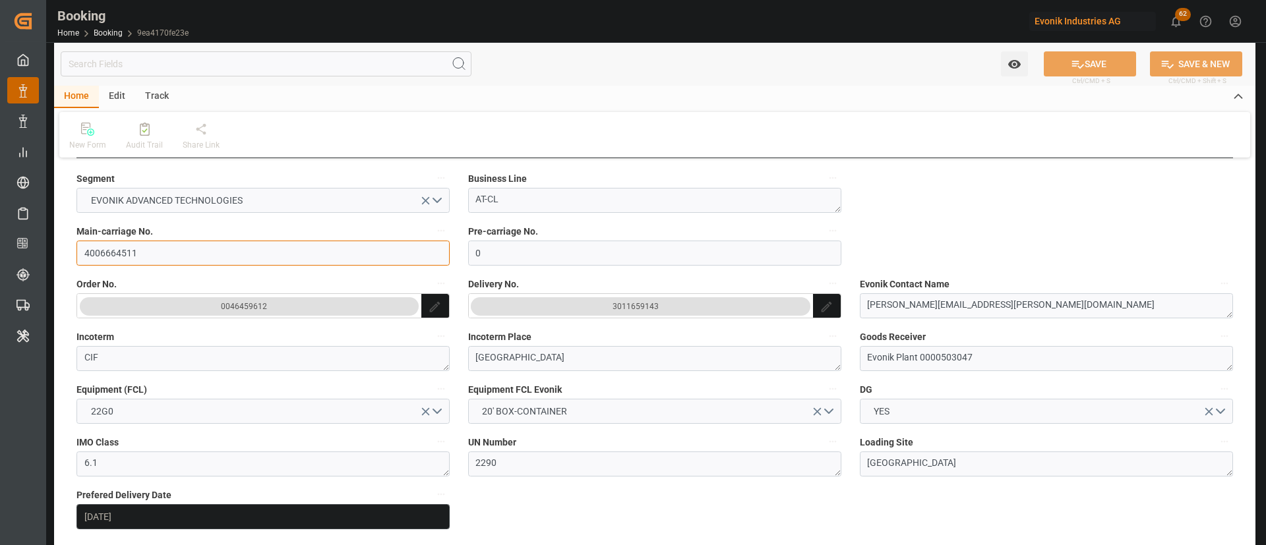
click at [151, 249] on input "4006664511" at bounding box center [262, 253] width 373 height 25
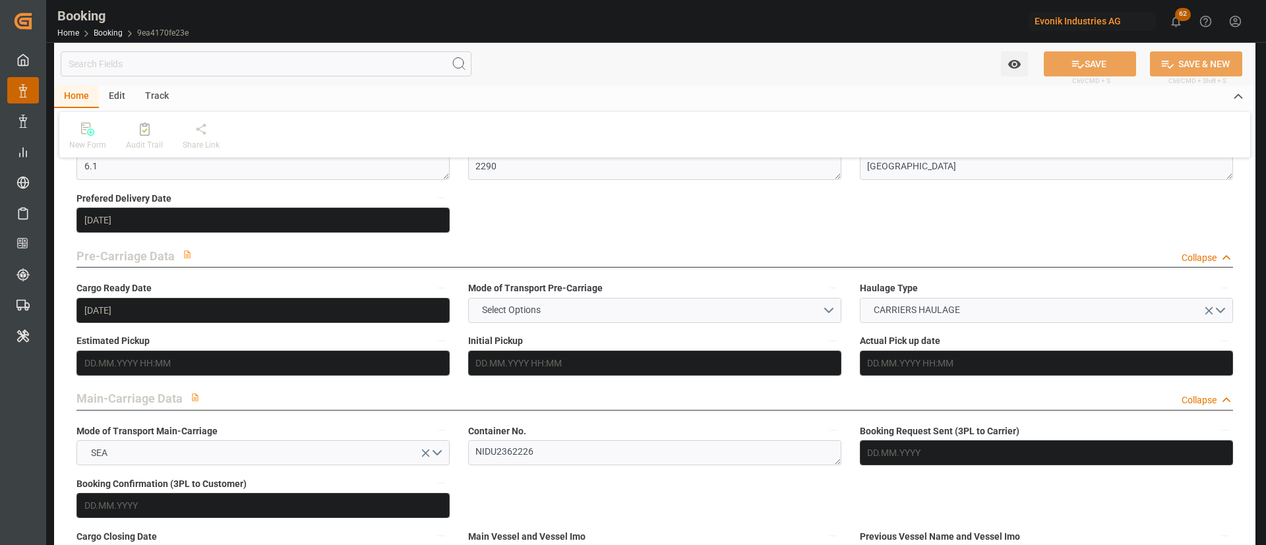
scroll to position [890, 0]
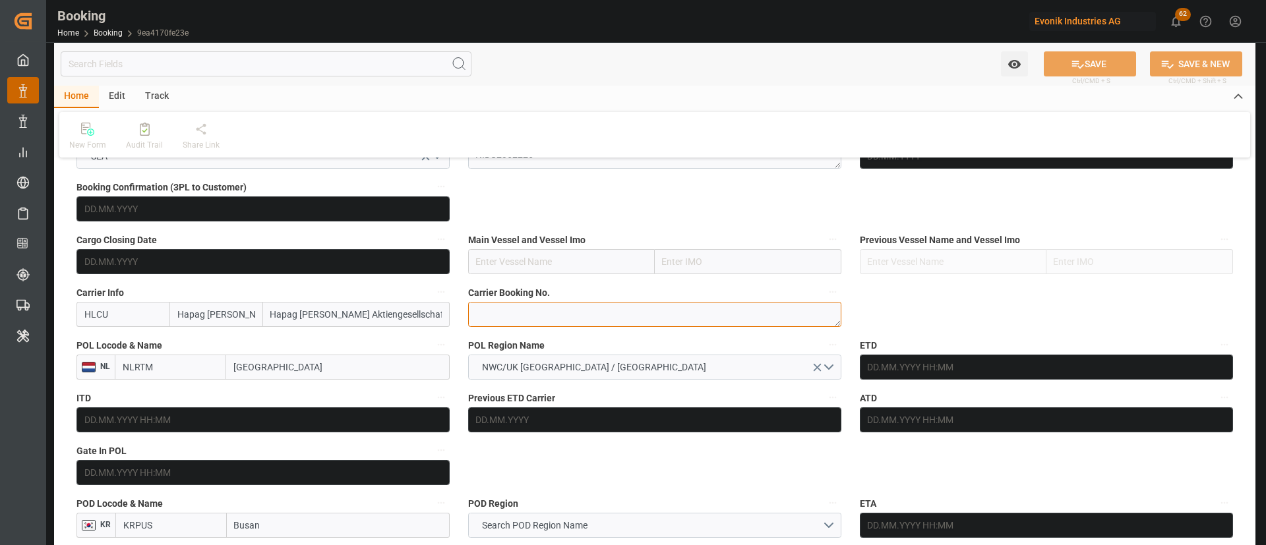
click at [527, 323] on textarea at bounding box center [654, 314] width 373 height 25
paste textarea "22273330"
type textarea "22273330"
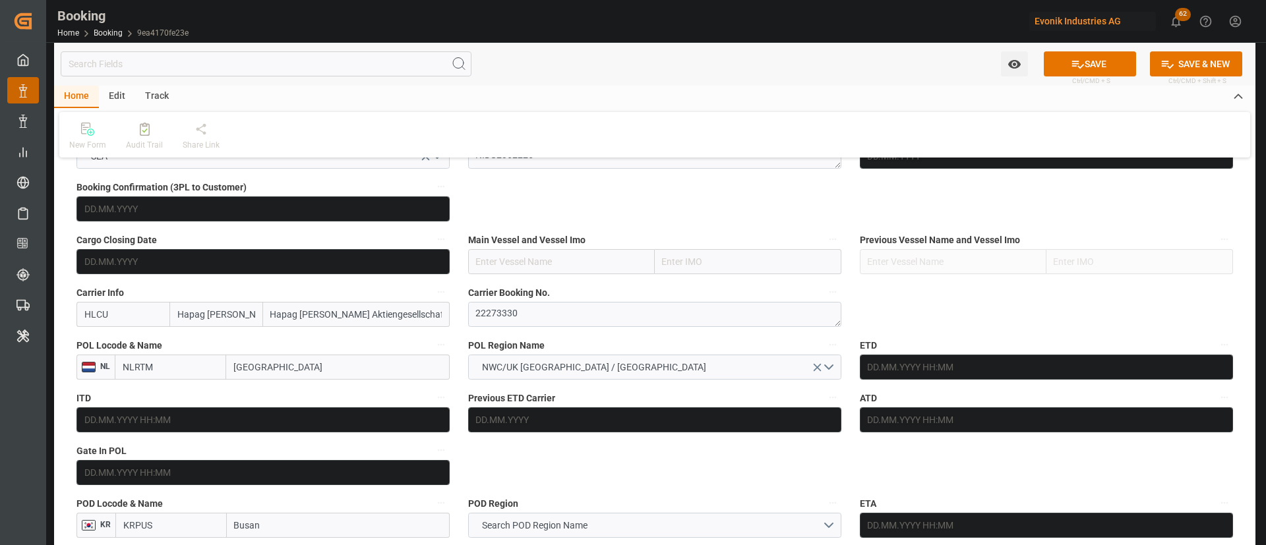
click at [312, 364] on input "[GEOGRAPHIC_DATA]" at bounding box center [337, 367] width 223 height 25
paste input "[GEOGRAPHIC_DATA]"
type input "[GEOGRAPHIC_DATA]"
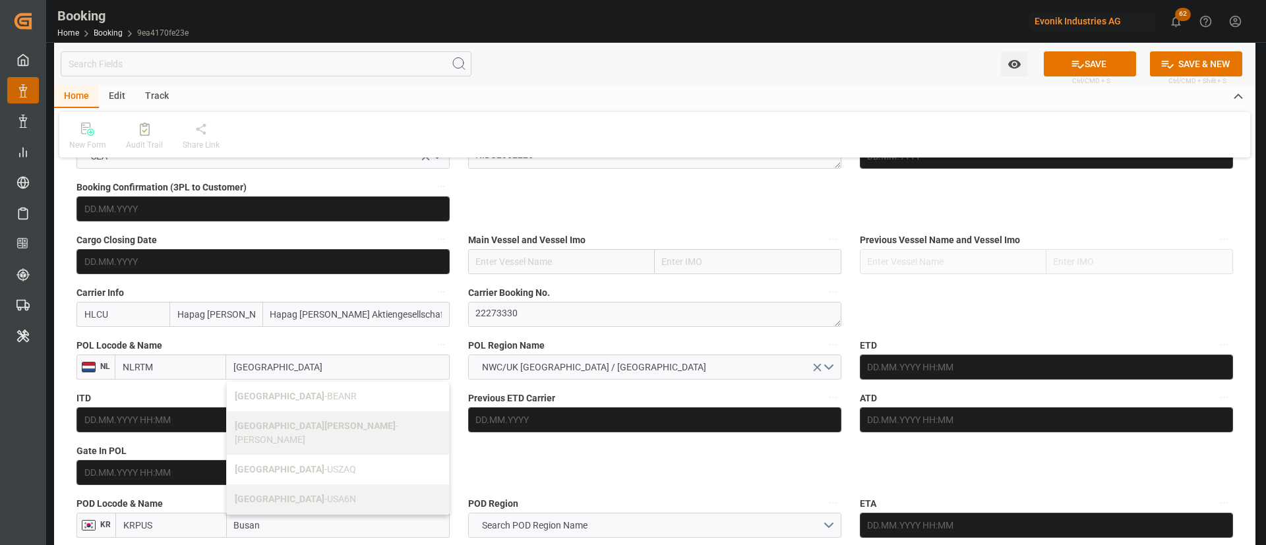
click at [289, 391] on span "Antwerp - BEANR" at bounding box center [296, 396] width 122 height 11
type input "BEANR"
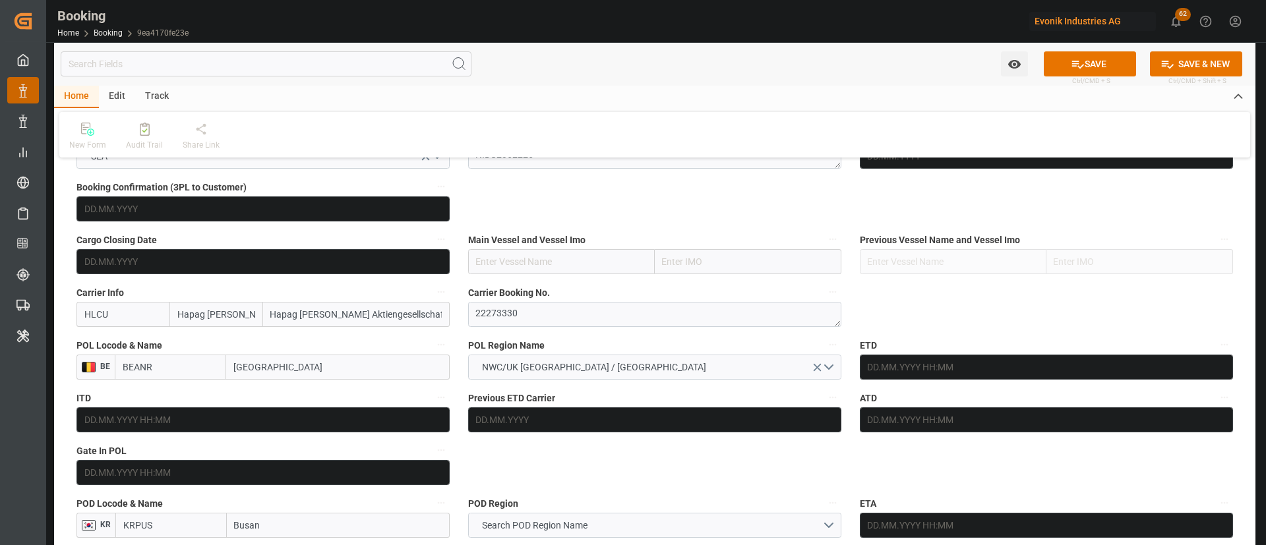
type input "[GEOGRAPHIC_DATA]"
click at [565, 247] on label "Main Vessel and Vessel Imo" at bounding box center [654, 240] width 373 height 18
click at [824, 247] on button "Main Vessel and Vessel Imo" at bounding box center [832, 239] width 17 height 17
click at [541, 256] on div at bounding box center [633, 272] width 1266 height 545
click at [565, 250] on input "text" at bounding box center [561, 261] width 187 height 25
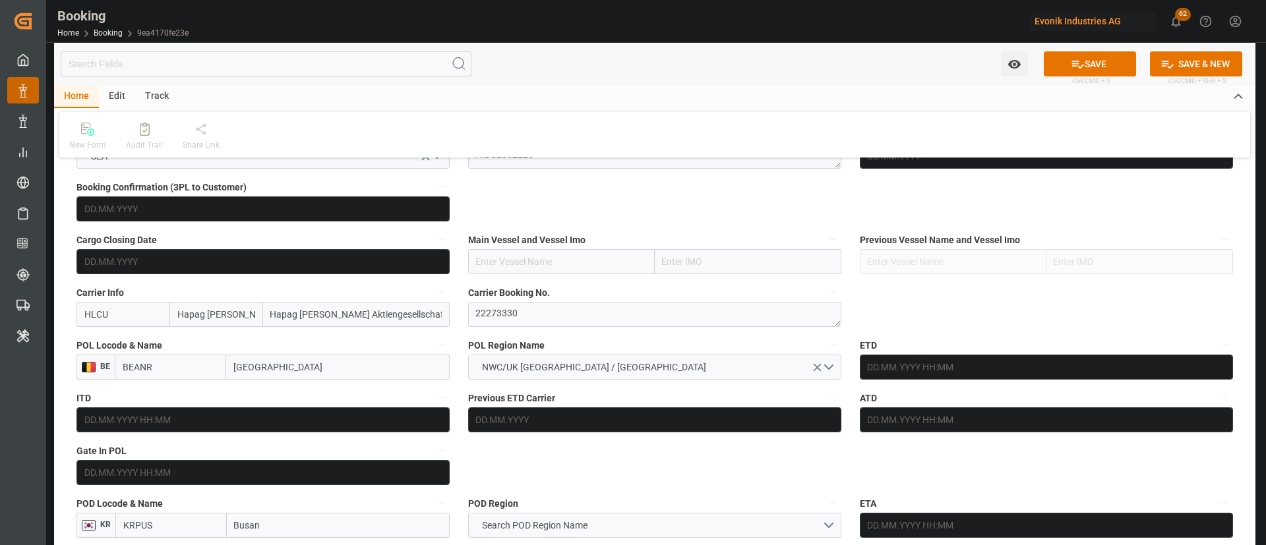
paste input "HAMMONIA BALTICA"
click at [556, 293] on b "HAMMONIA BALTICA" at bounding box center [521, 290] width 88 height 11
type input "HAMMONIA BALTICA"
type input "9481532"
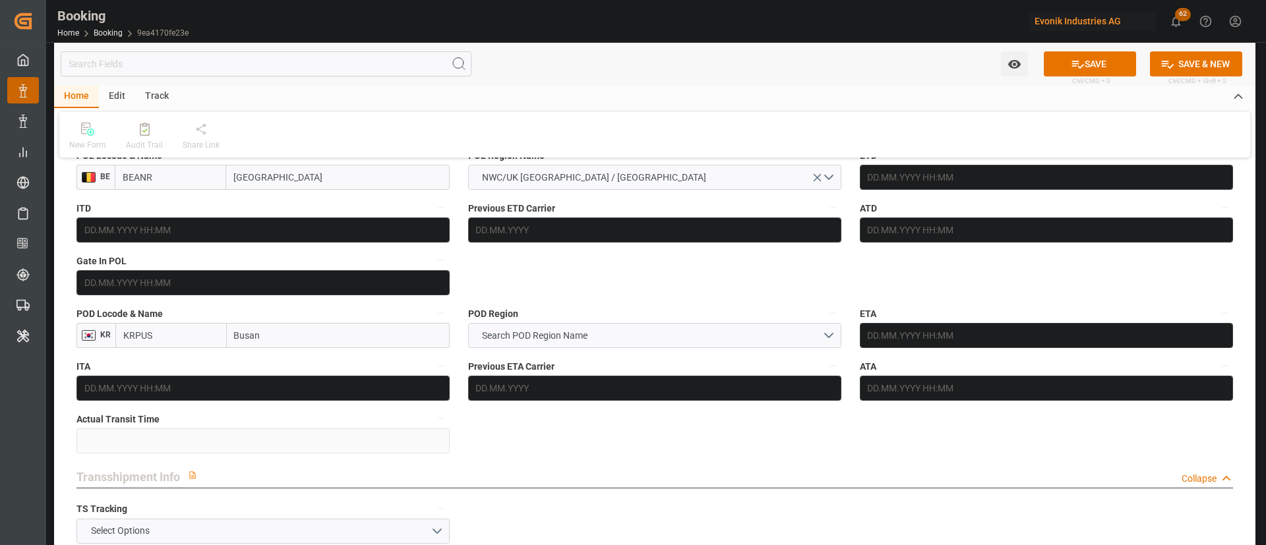
scroll to position [1088, 0]
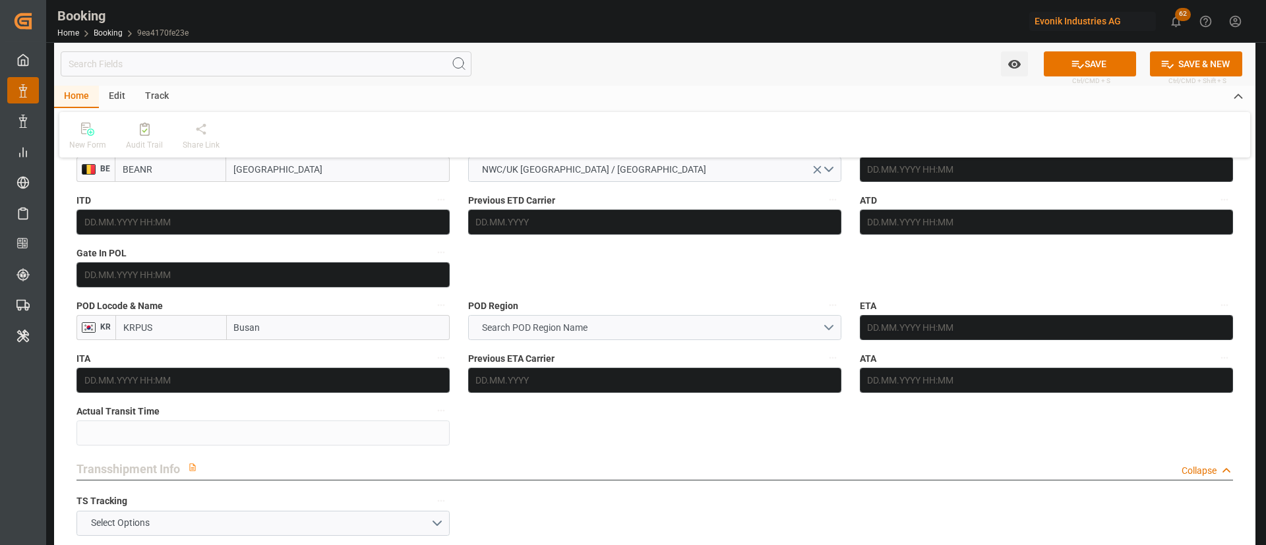
type input "HAMMONIA BALTICA"
click at [567, 337] on button "Search POD Region Name" at bounding box center [654, 327] width 373 height 25
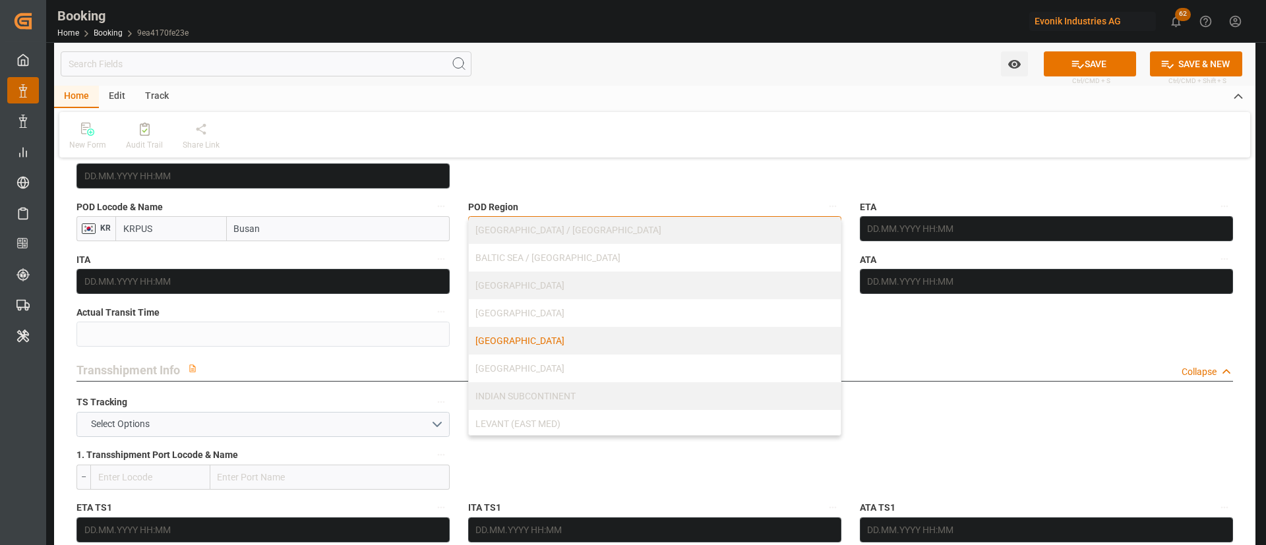
scroll to position [84, 0]
click at [525, 370] on div "[GEOGRAPHIC_DATA]" at bounding box center [655, 370] width 372 height 28
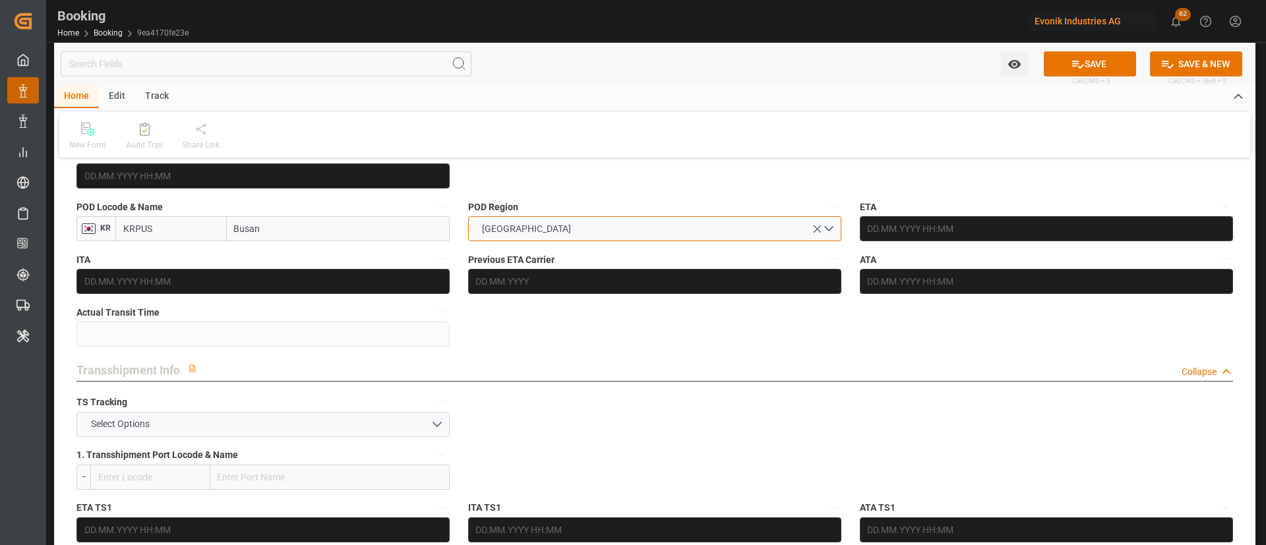
scroll to position [1285, 0]
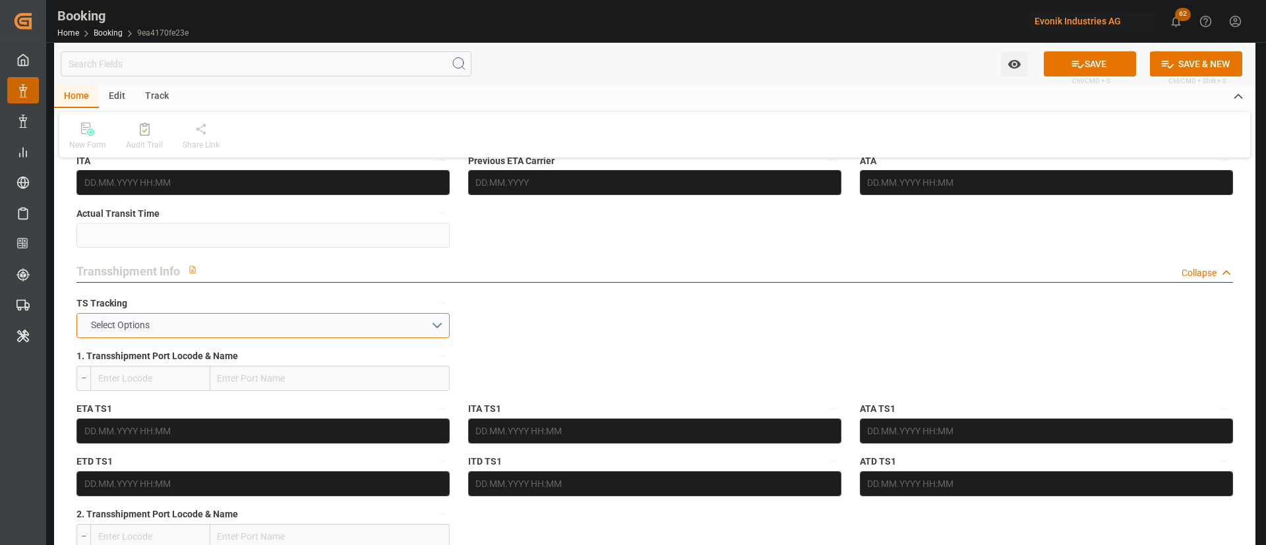
click at [261, 326] on button "Select Options" at bounding box center [262, 325] width 373 height 25
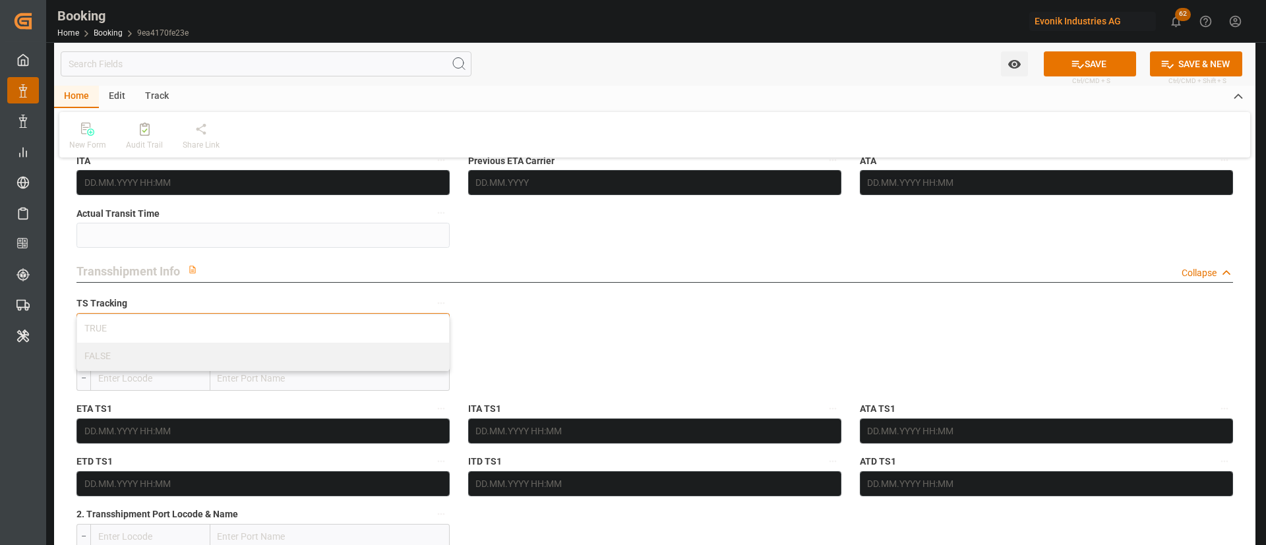
click at [261, 326] on div "TRUE" at bounding box center [263, 329] width 372 height 28
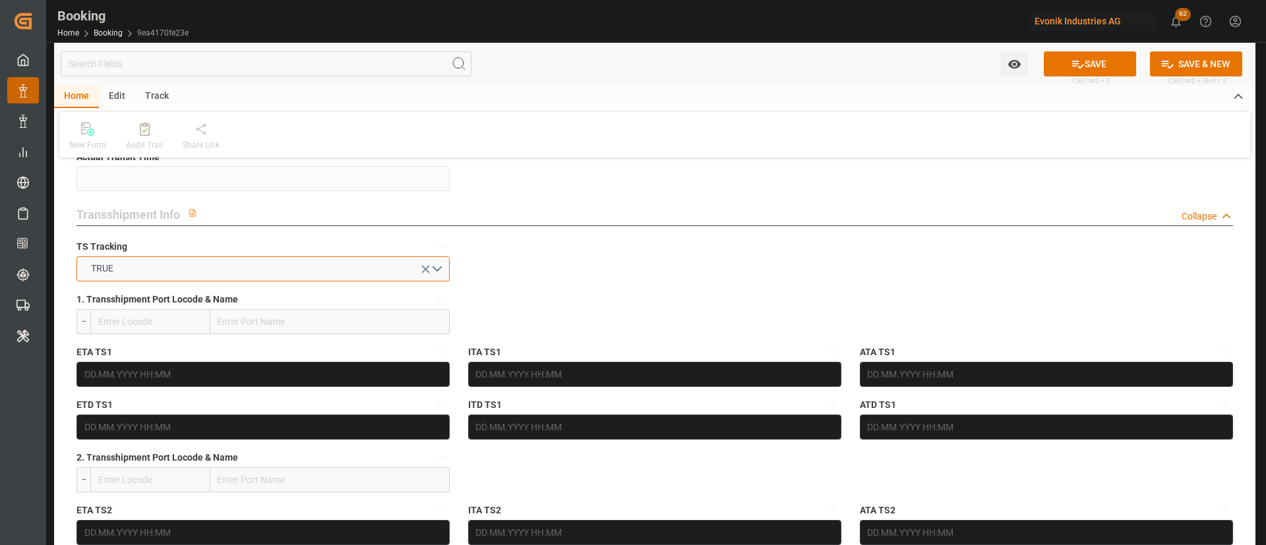
scroll to position [1483, 0]
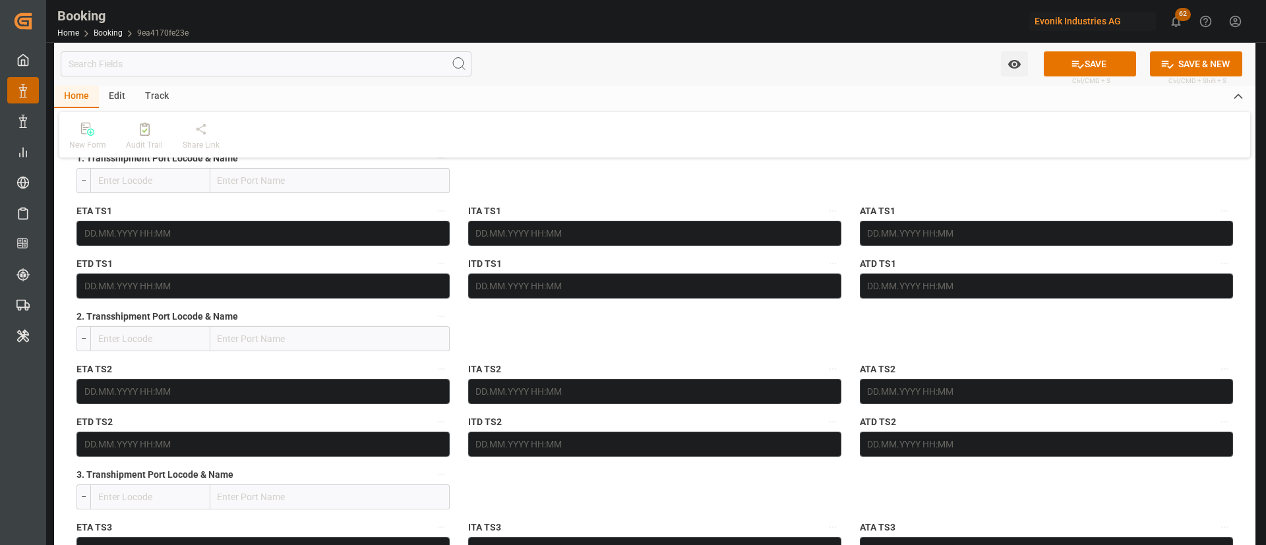
click at [354, 178] on input "text" at bounding box center [329, 180] width 239 height 25
paste input "TANGER MED"
type input "TANGER MED"
click at [291, 210] on span "Tanger Med - MAPTM" at bounding box center [262, 209] width 86 height 11
type input "MAPTM"
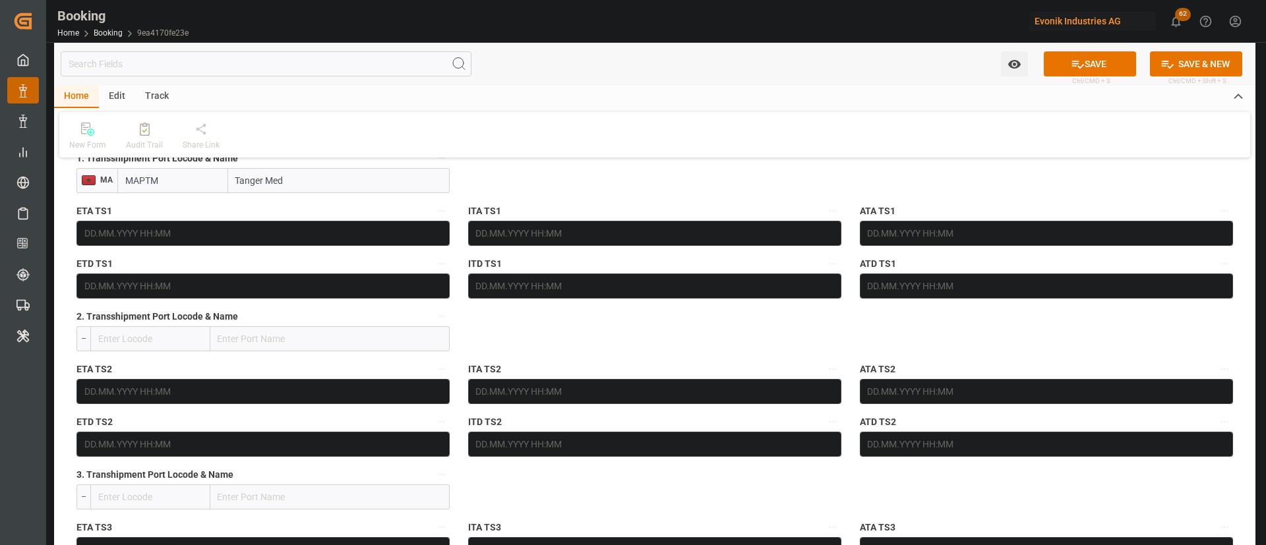
type input "Tanger Med"
click at [293, 335] on input "text" at bounding box center [329, 338] width 239 height 25
paste input "[GEOGRAPHIC_DATA]"
type input "[GEOGRAPHIC_DATA]"
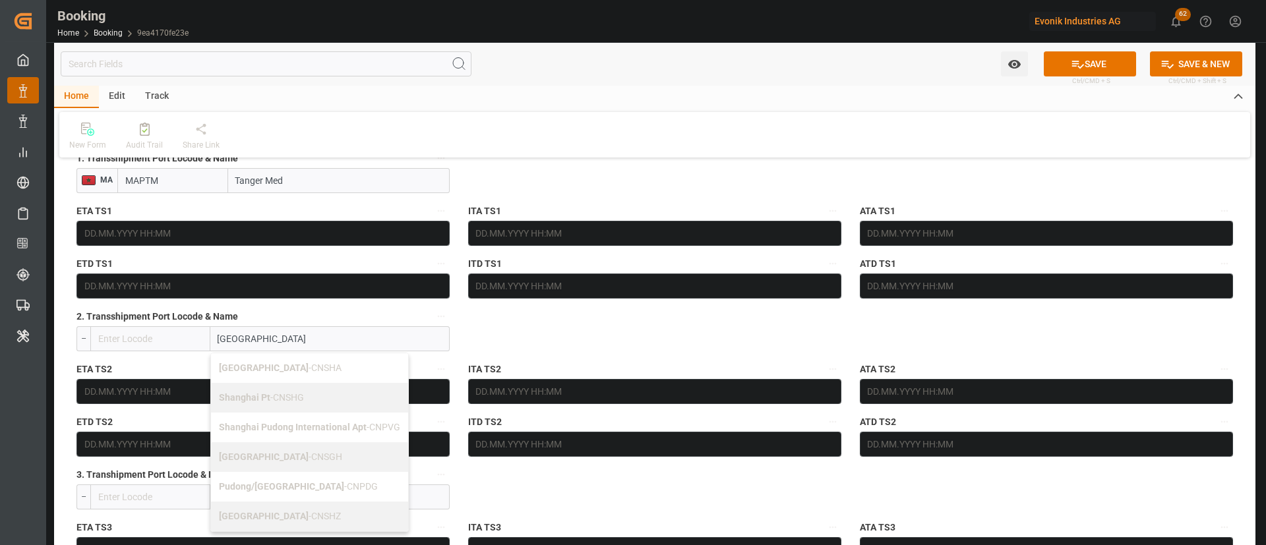
click at [262, 456] on span "Shanghai - CNSGH" at bounding box center [280, 457] width 123 height 11
type input "CNSGH"
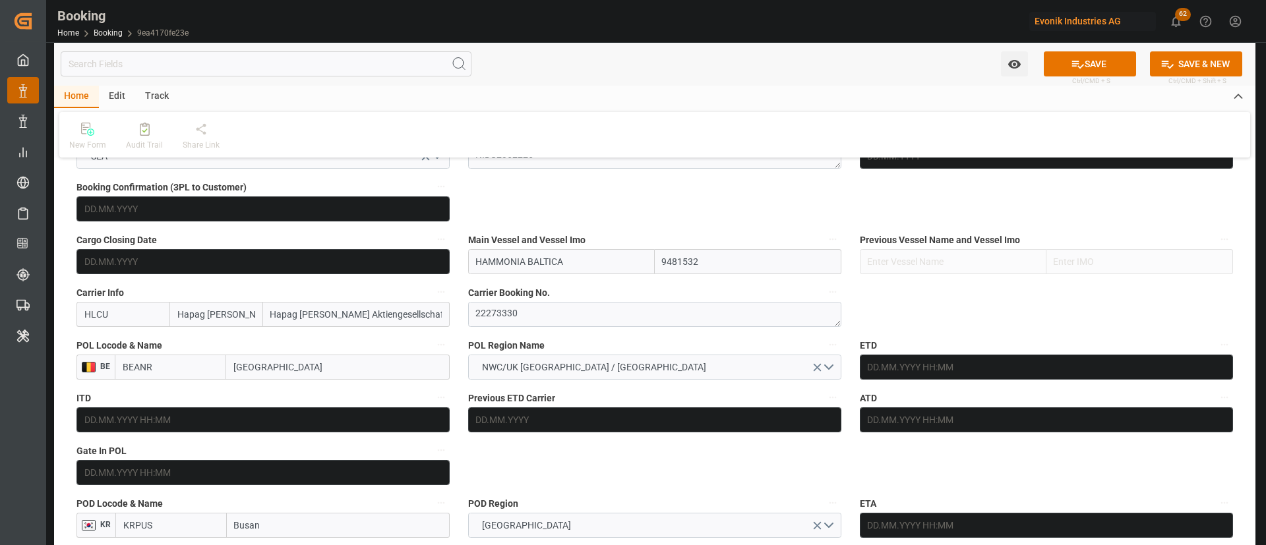
scroll to position [1088, 0]
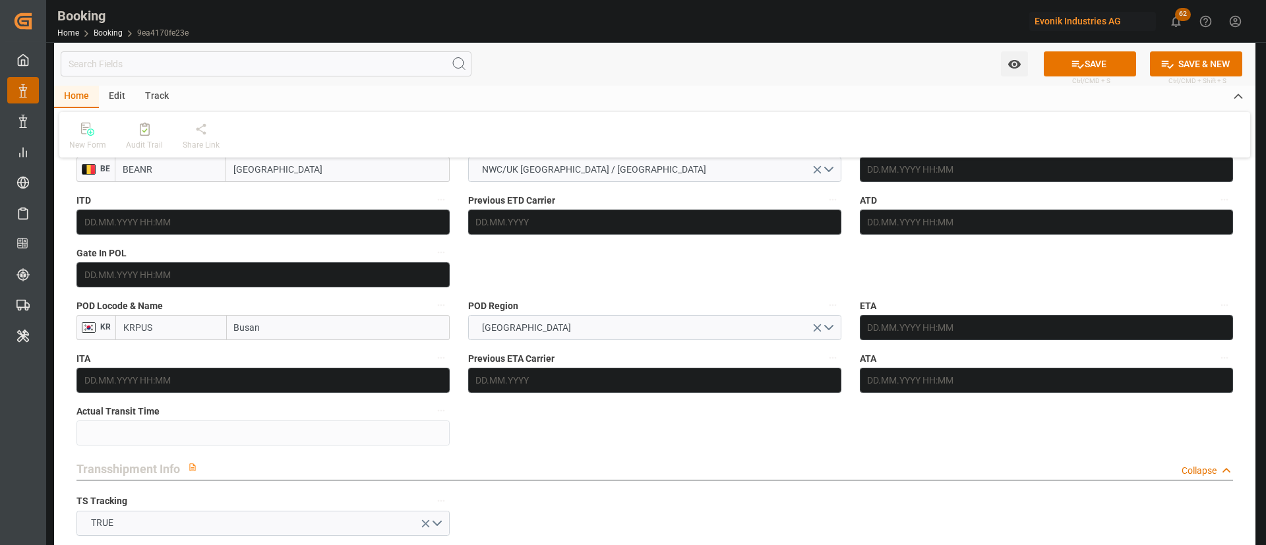
type input "[GEOGRAPHIC_DATA]"
click at [144, 271] on input "text" at bounding box center [262, 274] width 373 height 25
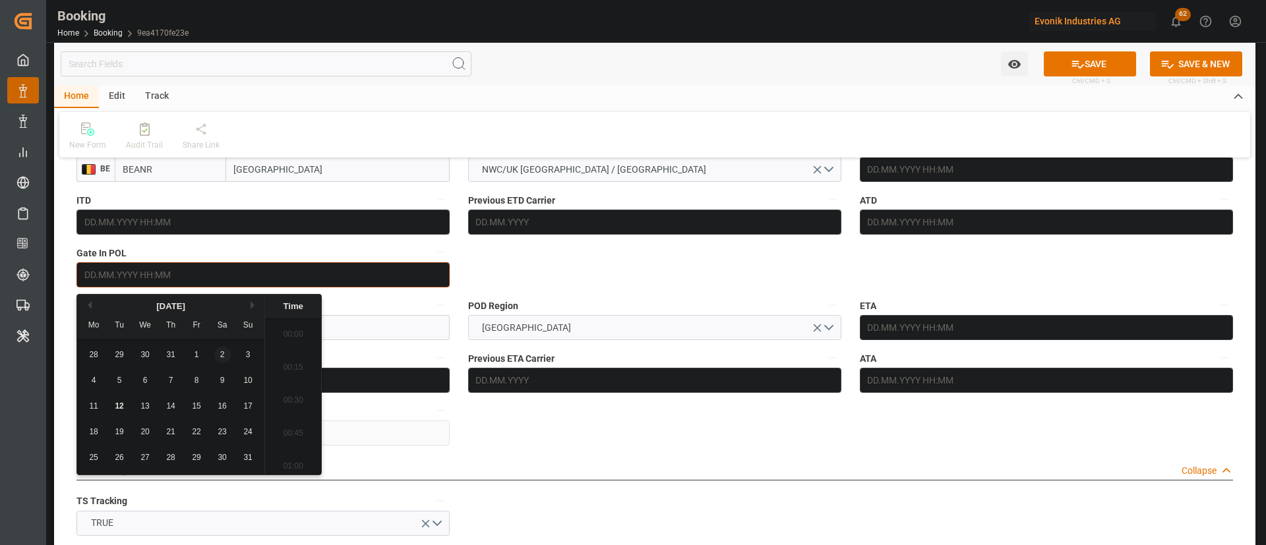
scroll to position [2213, 0]
drag, startPoint x: 138, startPoint y: 381, endPoint x: 163, endPoint y: 376, distance: 25.6
click at [140, 381] on div "6" at bounding box center [145, 381] width 16 height 16
type input "[DATE] 00:00"
drag, startPoint x: 882, startPoint y: 224, endPoint x: 894, endPoint y: 235, distance: 16.3
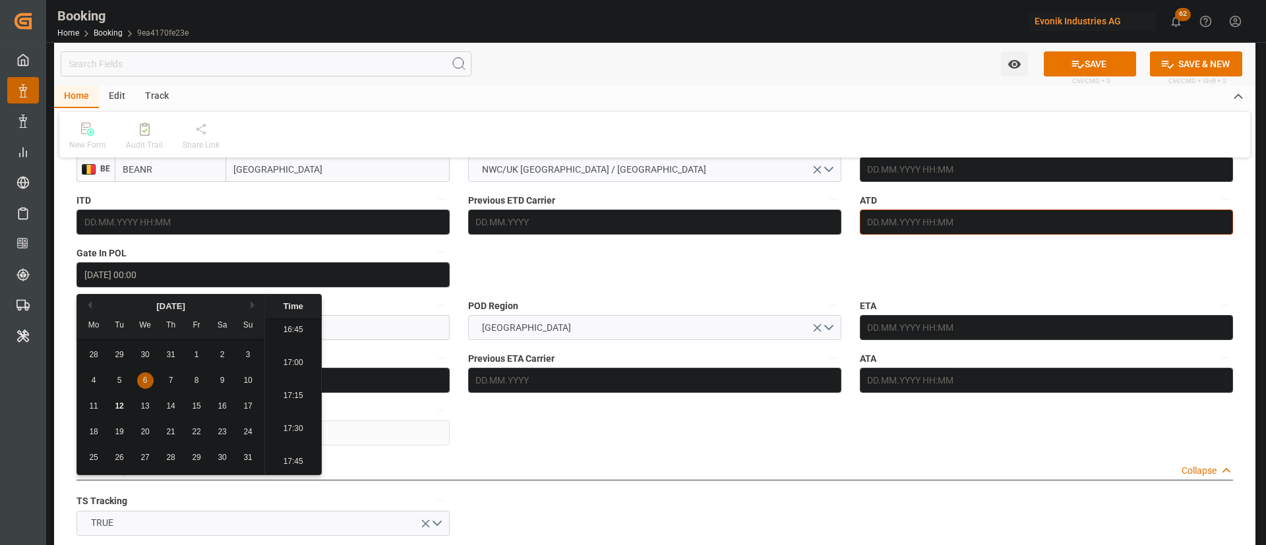
click at [883, 225] on input "text" at bounding box center [1046, 222] width 373 height 25
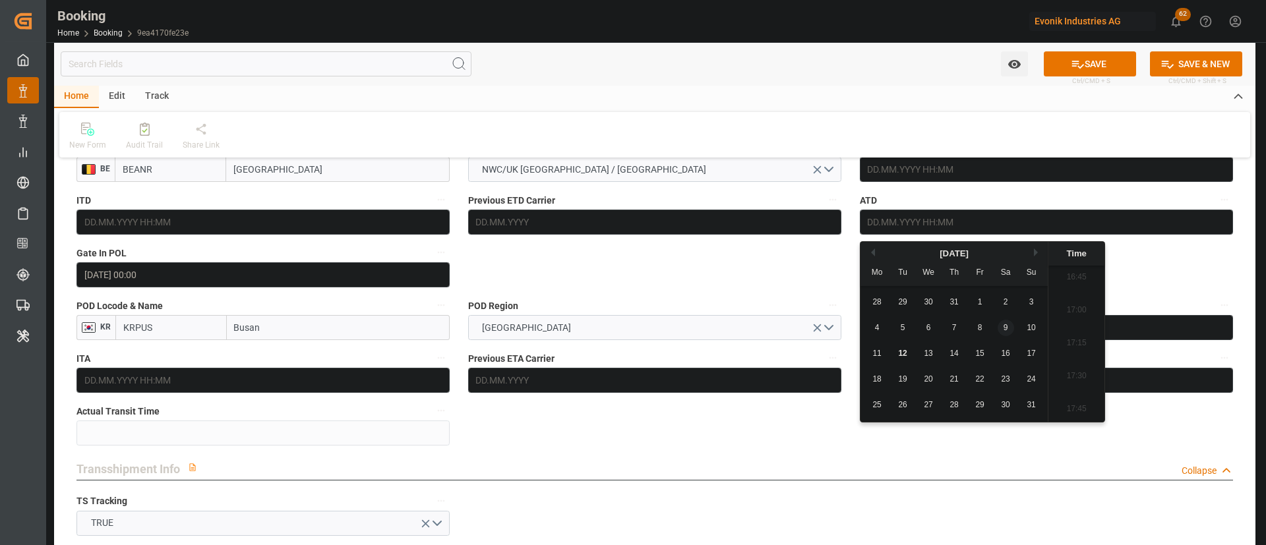
click at [1004, 323] on span "9" at bounding box center [1005, 327] width 5 height 9
type input "09.08.2025 00:00"
click at [881, 160] on input "text" at bounding box center [1046, 169] width 373 height 25
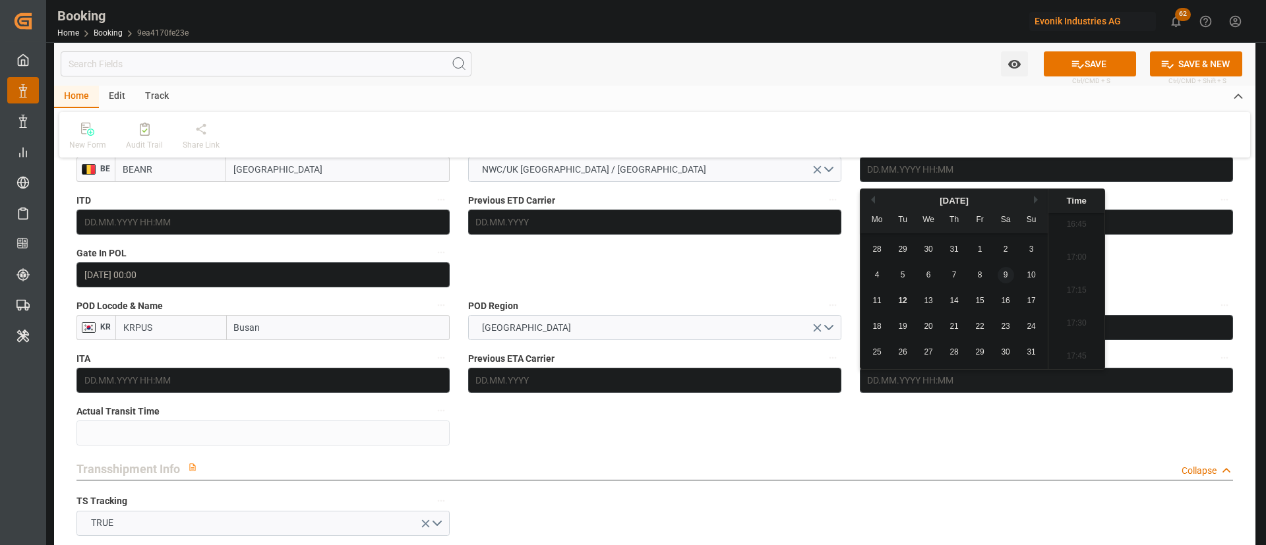
click at [999, 270] on div "9" at bounding box center [1005, 276] width 16 height 16
type input "09.08.2025 00:00"
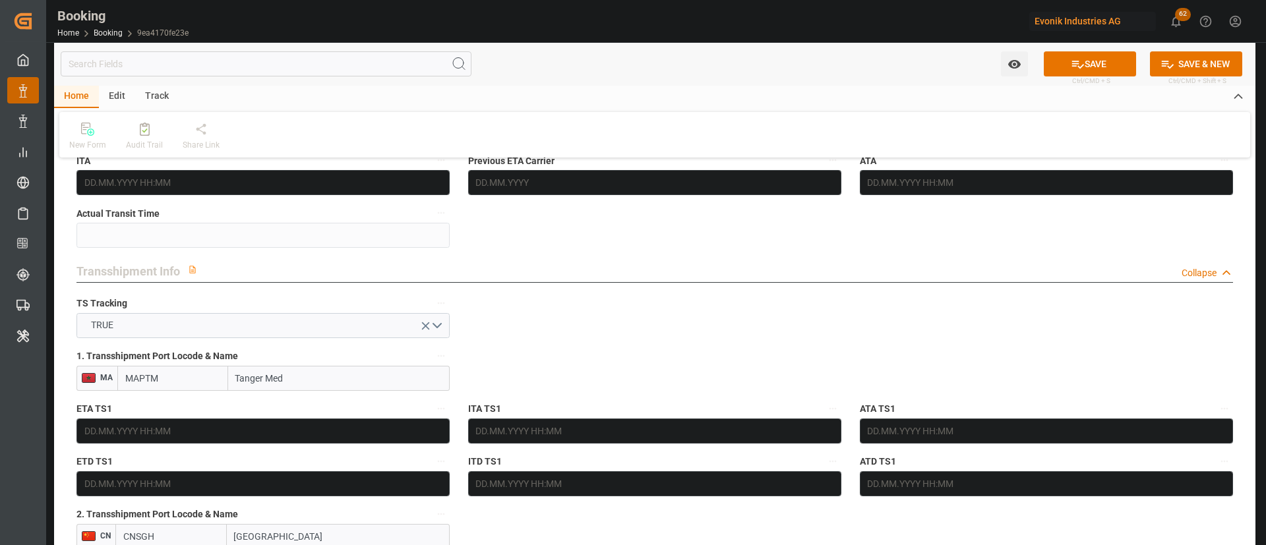
scroll to position [1384, 0]
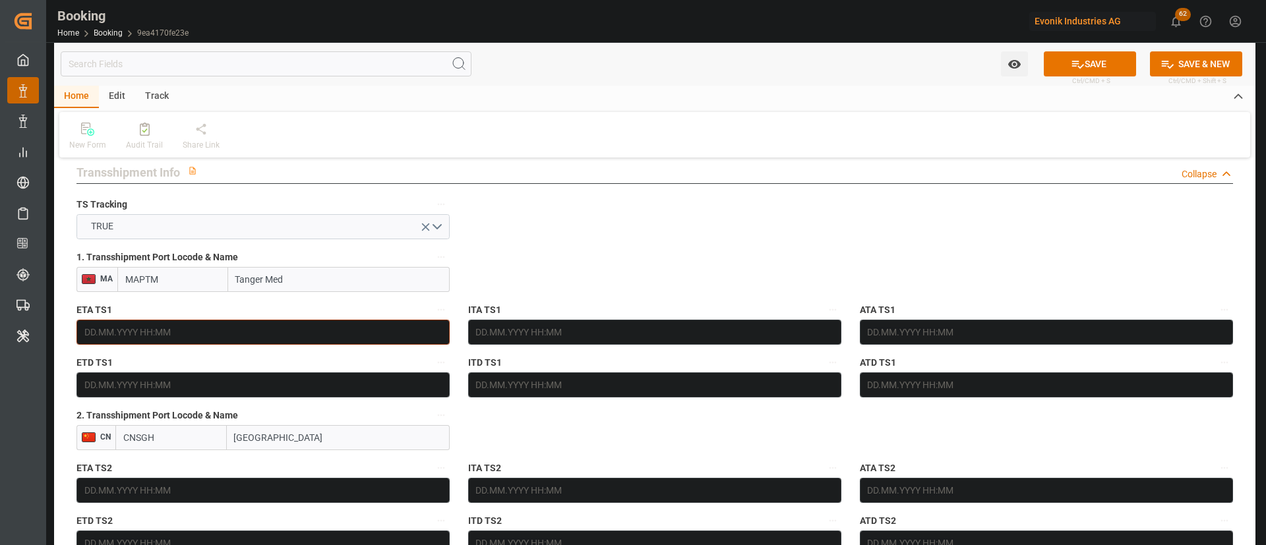
click at [216, 330] on input "text" at bounding box center [262, 332] width 373 height 25
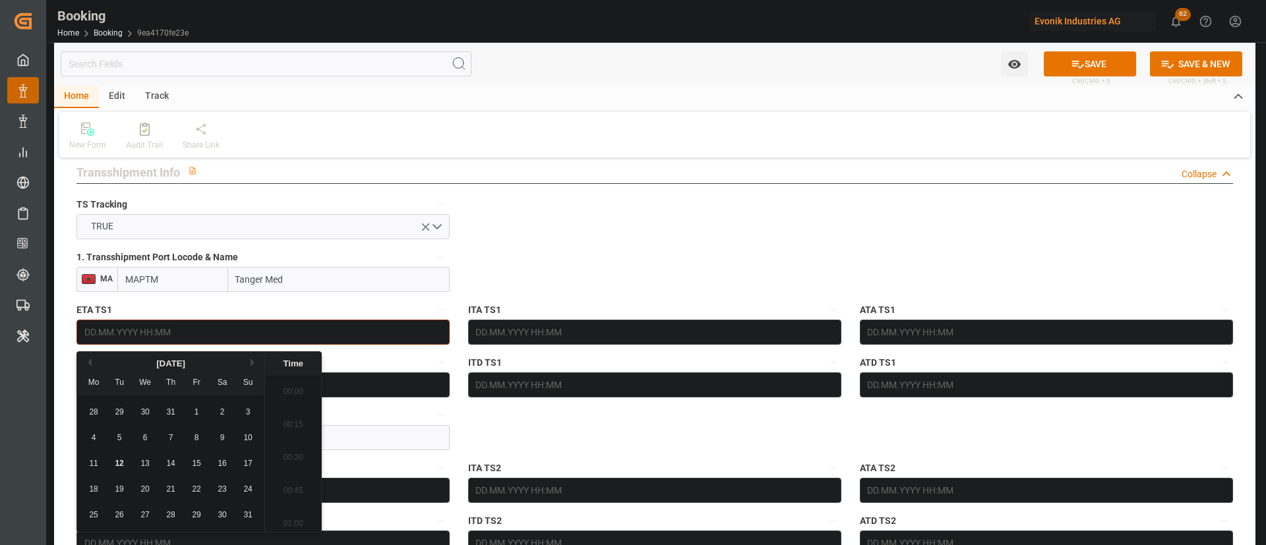
scroll to position [2246, 0]
click at [174, 469] on div "14" at bounding box center [171, 464] width 16 height 16
type input "14.08.2025 00:00"
drag, startPoint x: 400, startPoint y: 381, endPoint x: 200, endPoint y: 457, distance: 213.9
click at [401, 380] on input "text" at bounding box center [262, 384] width 373 height 25
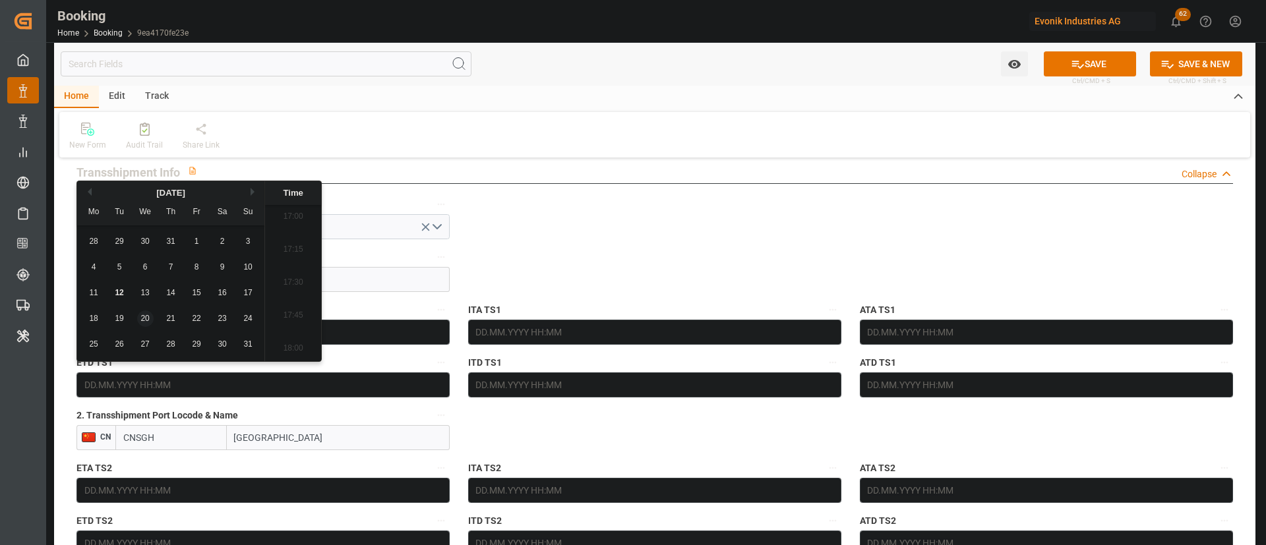
click at [148, 318] on span "20" at bounding box center [144, 318] width 9 height 9
type input "20.08.2025 00:00"
click at [191, 485] on input "text" at bounding box center [262, 490] width 373 height 25
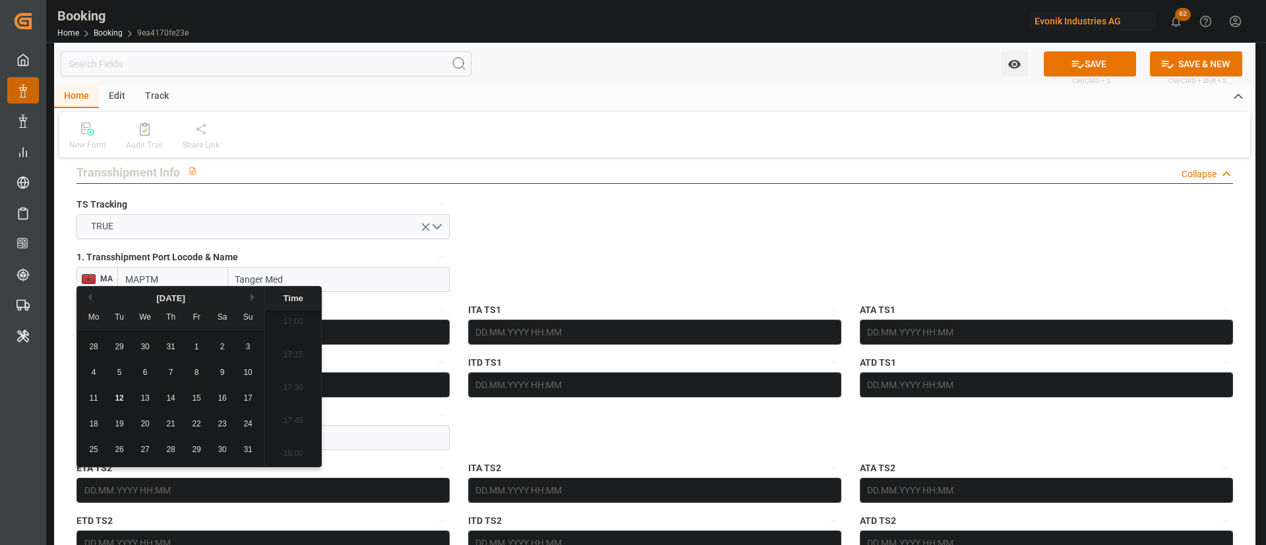
click at [251, 300] on button "Next Month" at bounding box center [254, 297] width 8 height 8
click at [123, 425] on span "23" at bounding box center [119, 423] width 9 height 9
type input "23.09.2025 00:00"
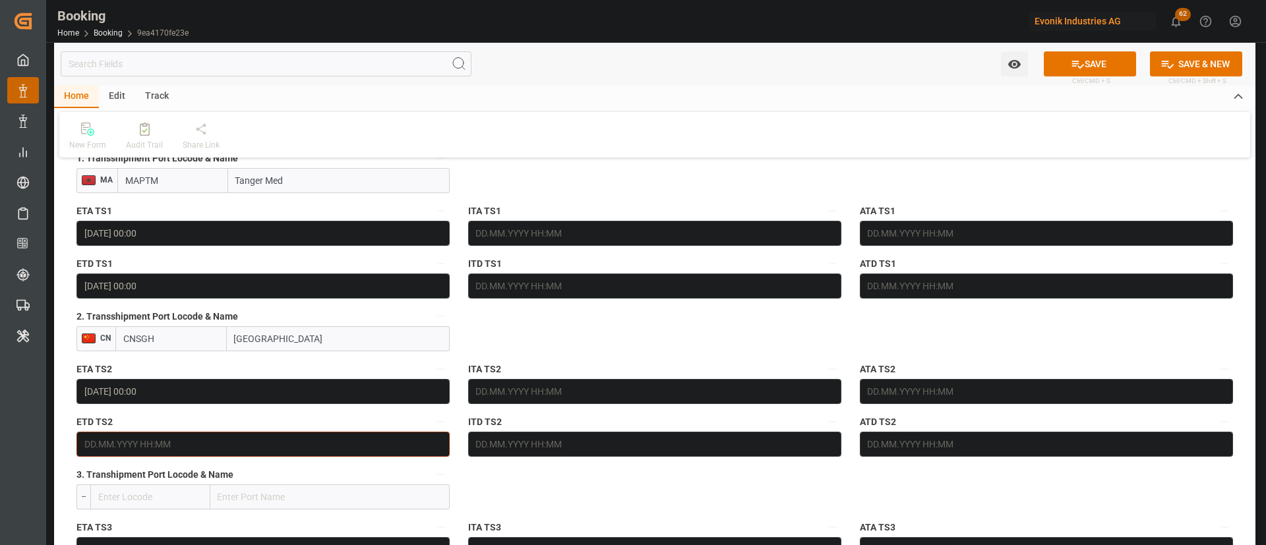
click at [171, 442] on input "text" at bounding box center [262, 444] width 373 height 25
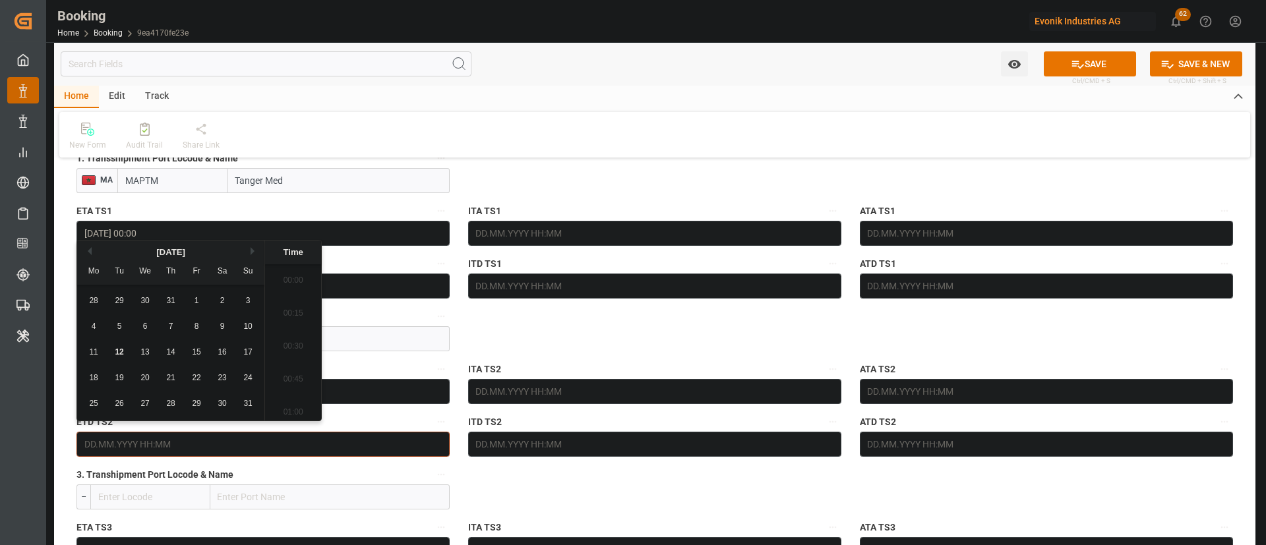
scroll to position [2246, 0]
click at [254, 248] on button "Next Month" at bounding box center [254, 251] width 8 height 8
click at [168, 331] on div "9" at bounding box center [171, 327] width 16 height 16
type input "09.10.2025 00:00"
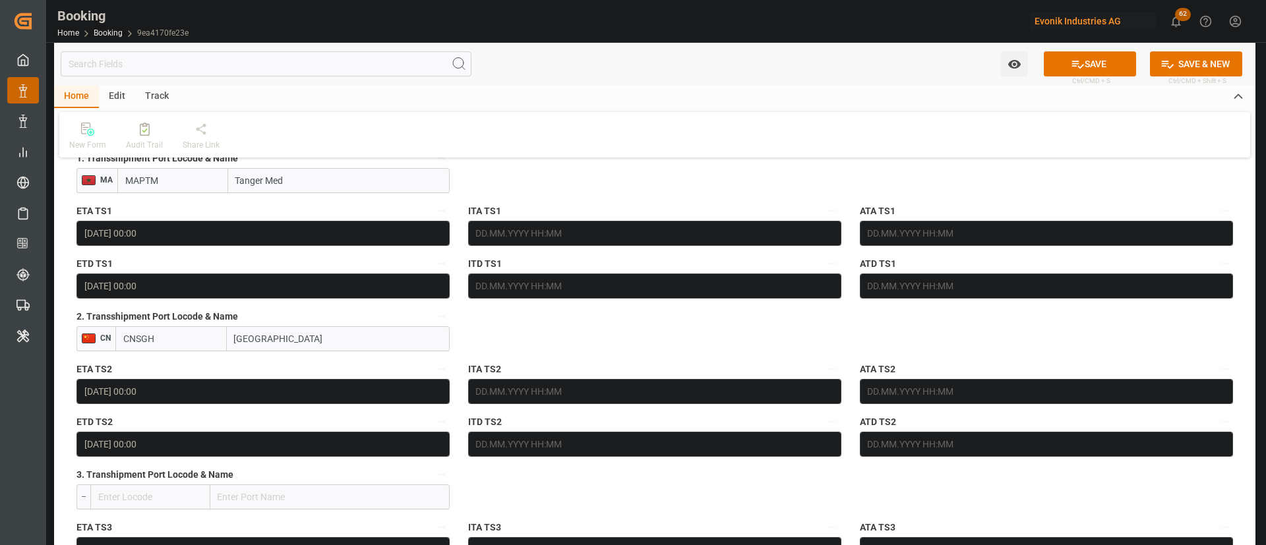
click at [577, 129] on div "New Form Audit Trail Share Link" at bounding box center [654, 134] width 1190 height 45
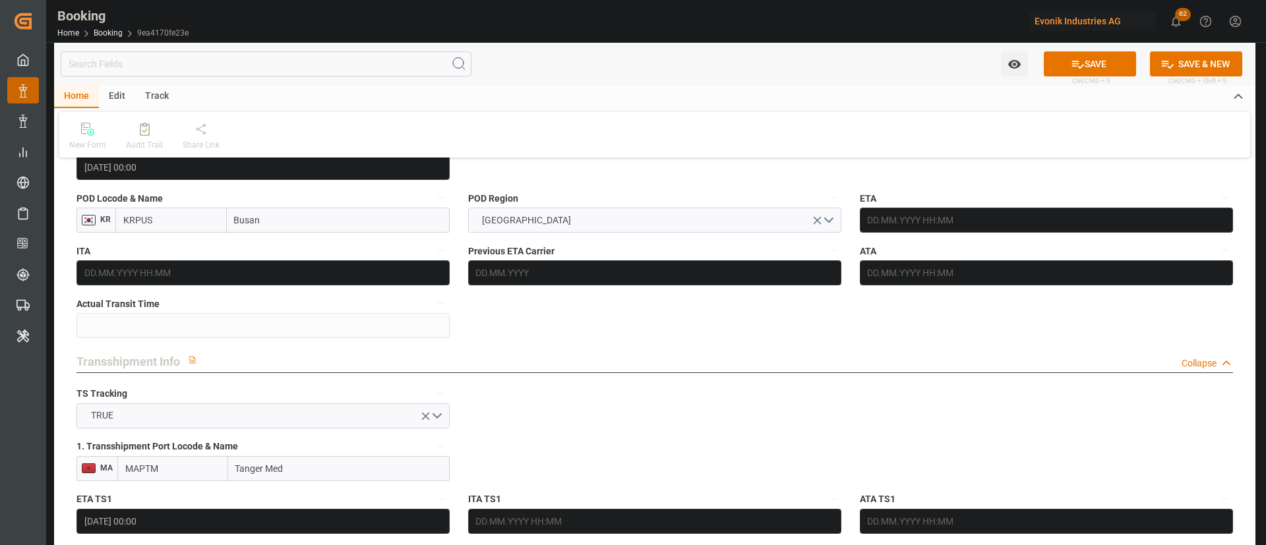
scroll to position [1187, 0]
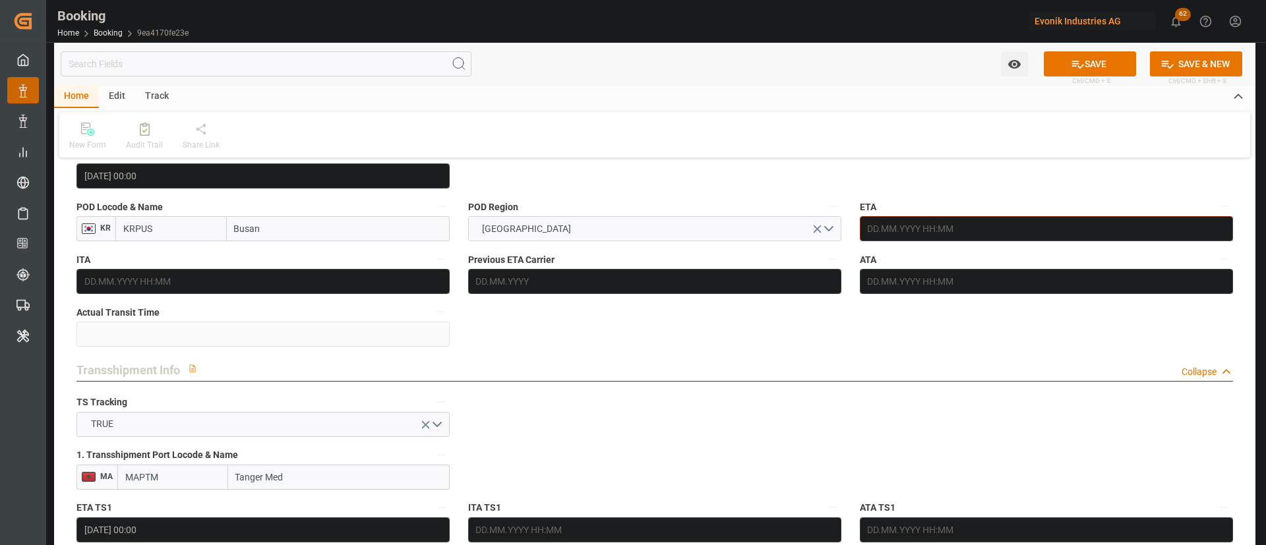
click at [923, 234] on input "text" at bounding box center [1046, 228] width 373 height 25
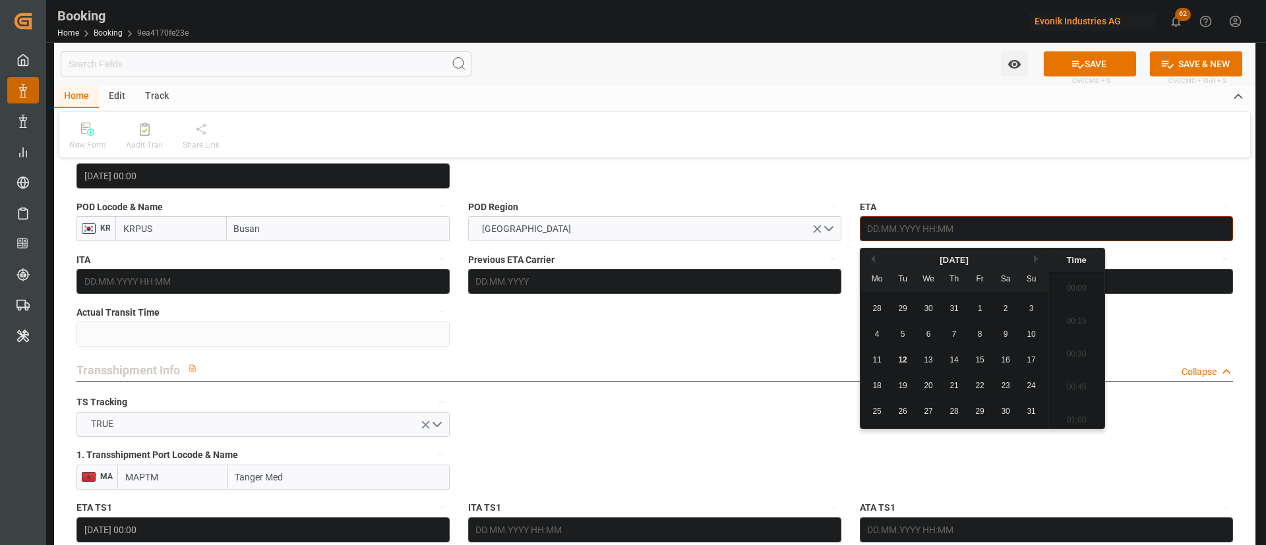
scroll to position [2246, 0]
click at [1034, 260] on button "Next Month" at bounding box center [1038, 259] width 8 height 8
click at [1007, 334] on span "11" at bounding box center [1005, 334] width 9 height 9
click at [1038, 330] on div "12" at bounding box center [1031, 335] width 16 height 16
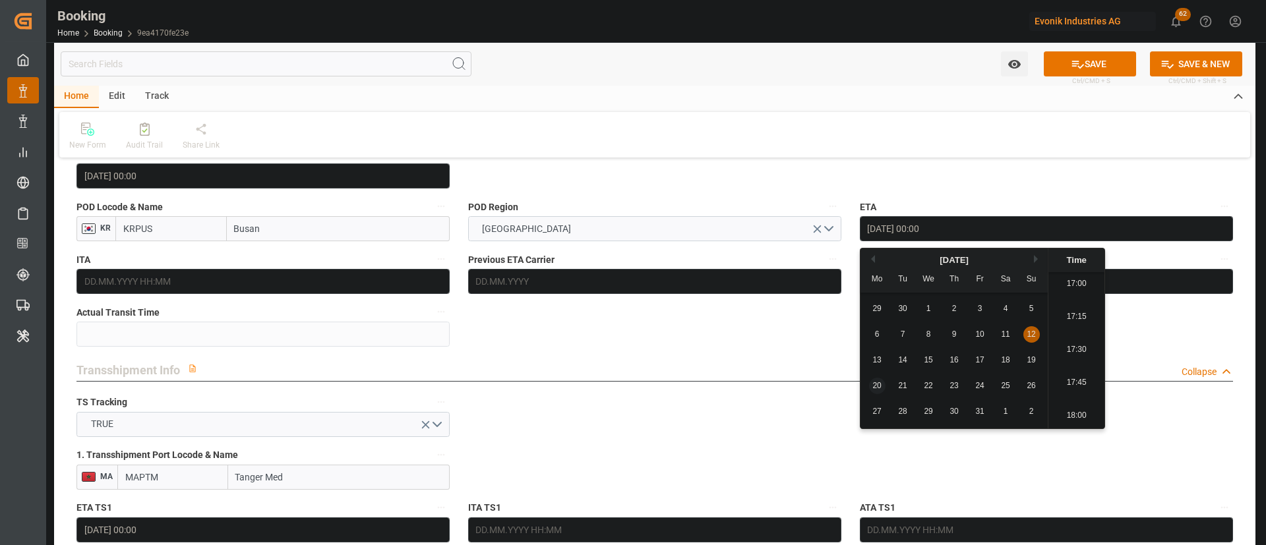
type input "12.10.2025 00:00"
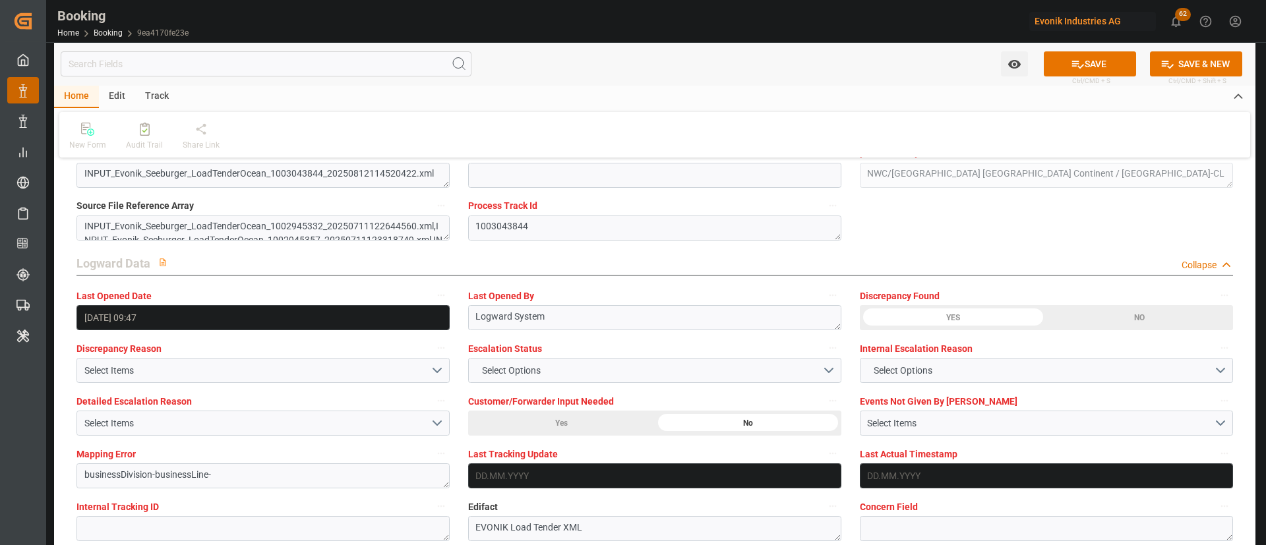
scroll to position [2472, 0]
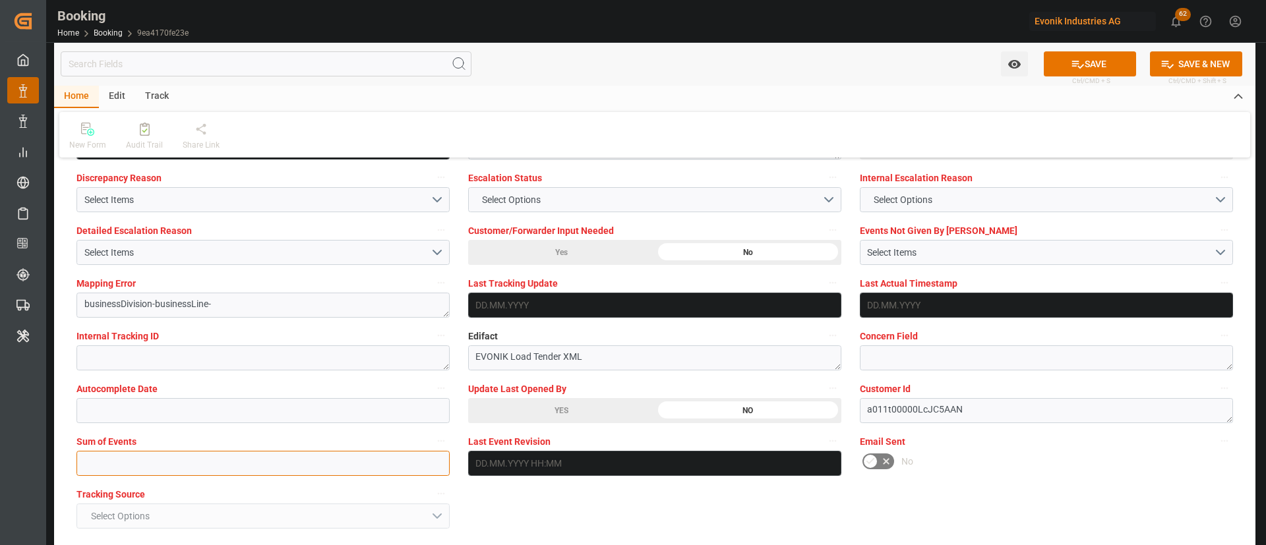
click at [255, 473] on input "text" at bounding box center [262, 463] width 373 height 25
type input "0"
drag, startPoint x: 1085, startPoint y: 65, endPoint x: 937, endPoint y: 1, distance: 161.8
click at [1084, 65] on button "SAVE" at bounding box center [1089, 63] width 92 height 25
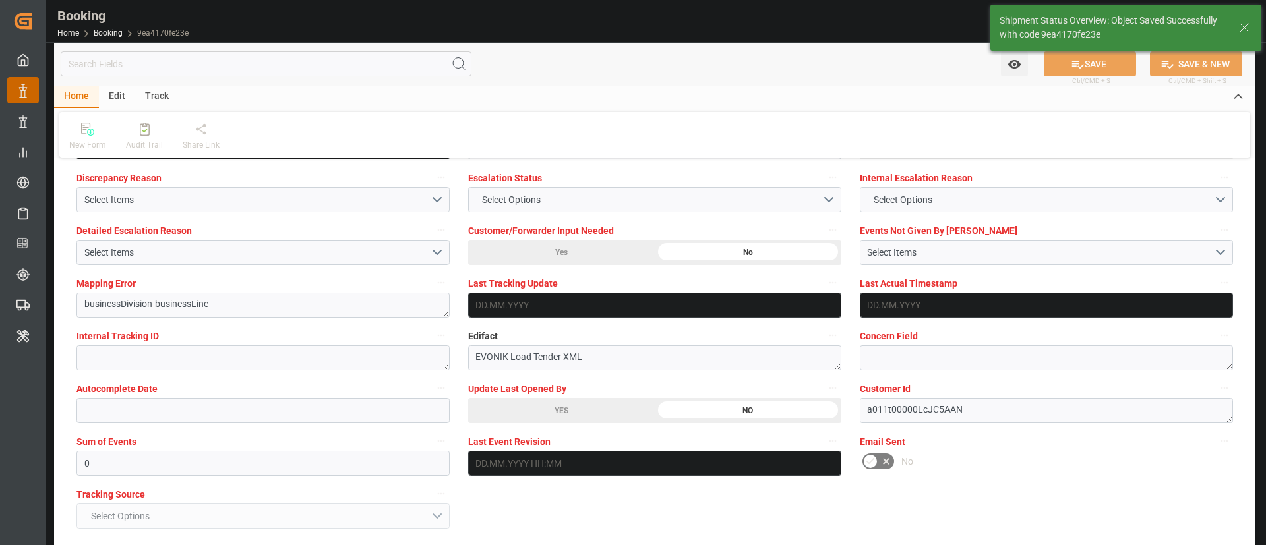
type textarea "[PERSON_NAME]"
type textarea "Yes"
type input "09.08.2025 00:00"
type input "12.10.2025 00:00"
type input "14.08.2025 00:00"
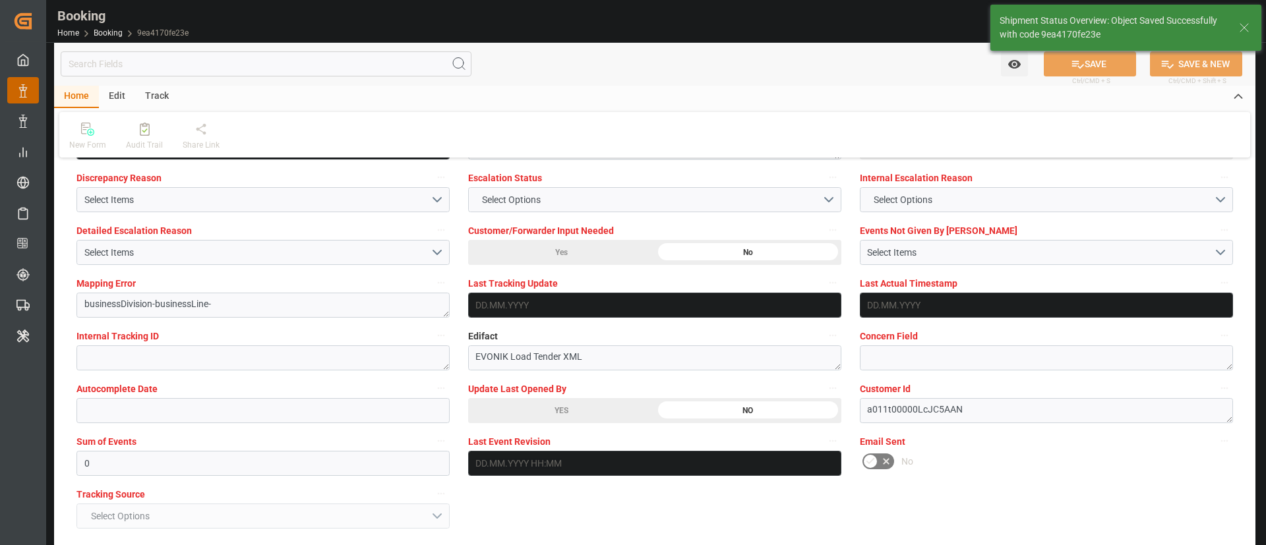
type input "20.08.2025 00:00"
type input "23.09.2025 00:00"
type input "09.10.2025 00:00"
type input "12.08.2025 12:05"
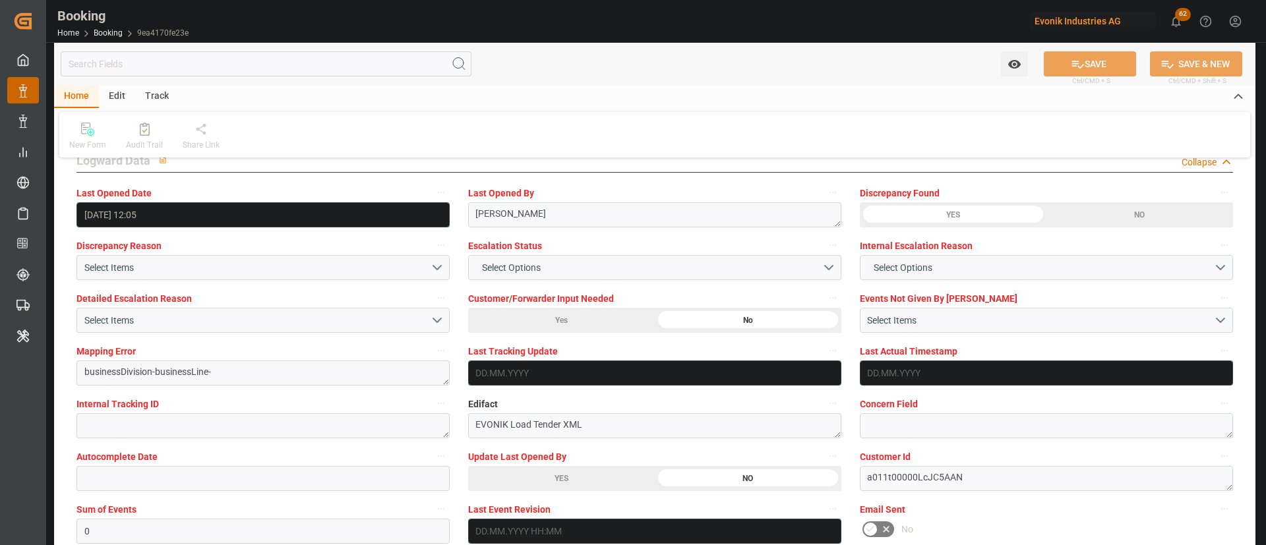
scroll to position [2373, 0]
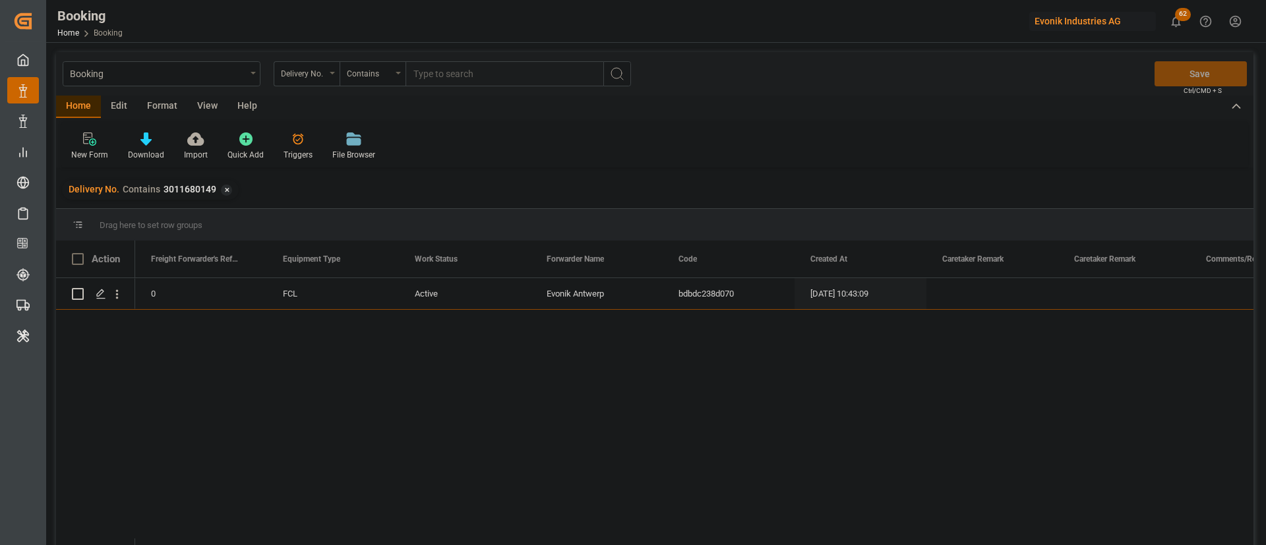
click at [565, 78] on input "text" at bounding box center [504, 73] width 198 height 25
paste input "3011659143"
type input "3011659143"
click at [618, 69] on icon "search button" at bounding box center [617, 74] width 16 height 16
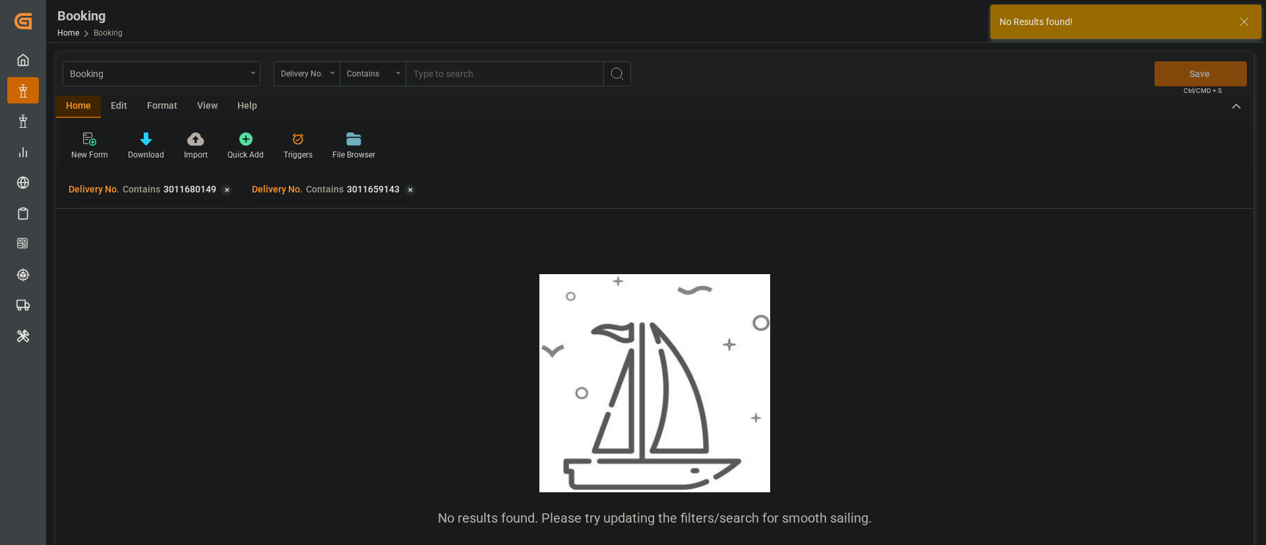
click at [225, 192] on div "✕" at bounding box center [226, 190] width 11 height 11
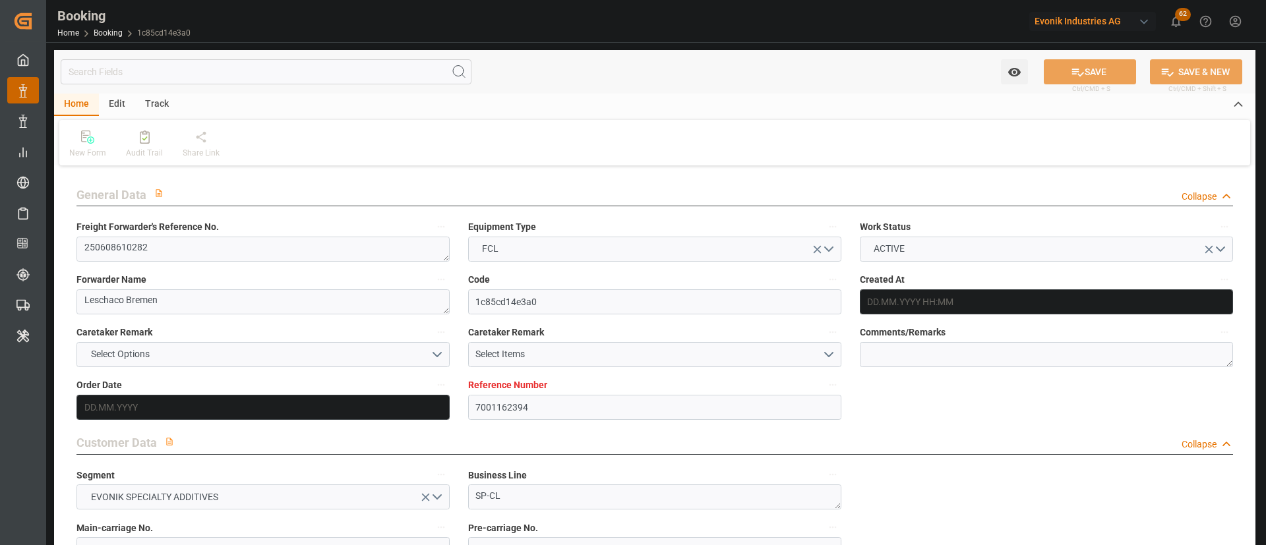
type input "7001162394"
type input "9924211"
type input "Hapag [PERSON_NAME]"
type input "Hapag [PERSON_NAME] Aktiengesellschaft"
type input "NLRTM"
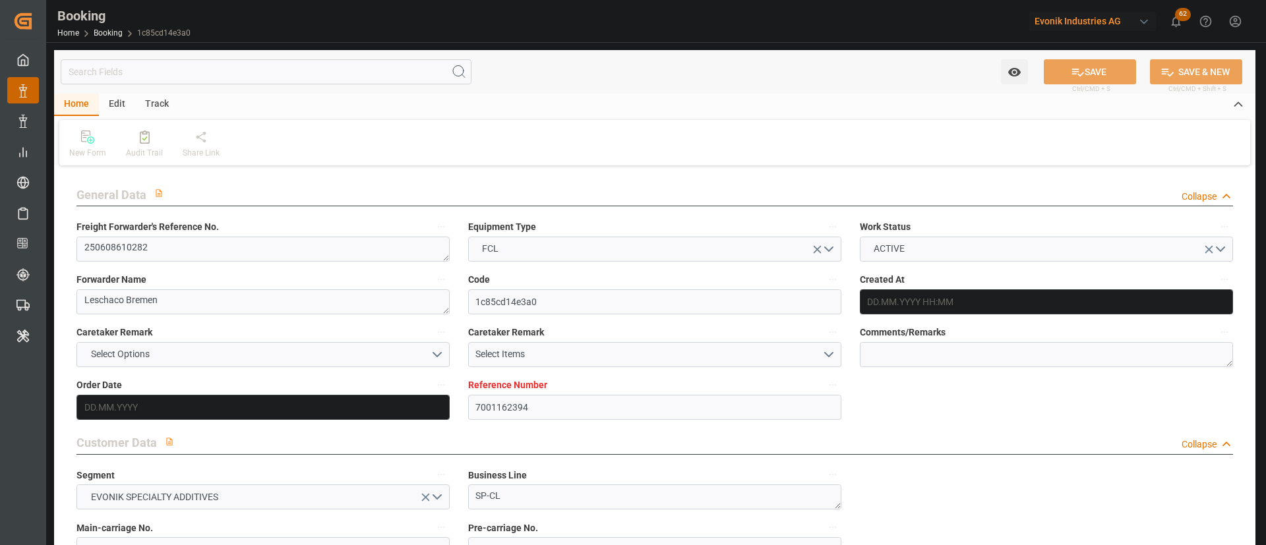
type input "TWKEL"
type input "[DATE] 07:06"
type input "[DATE]"
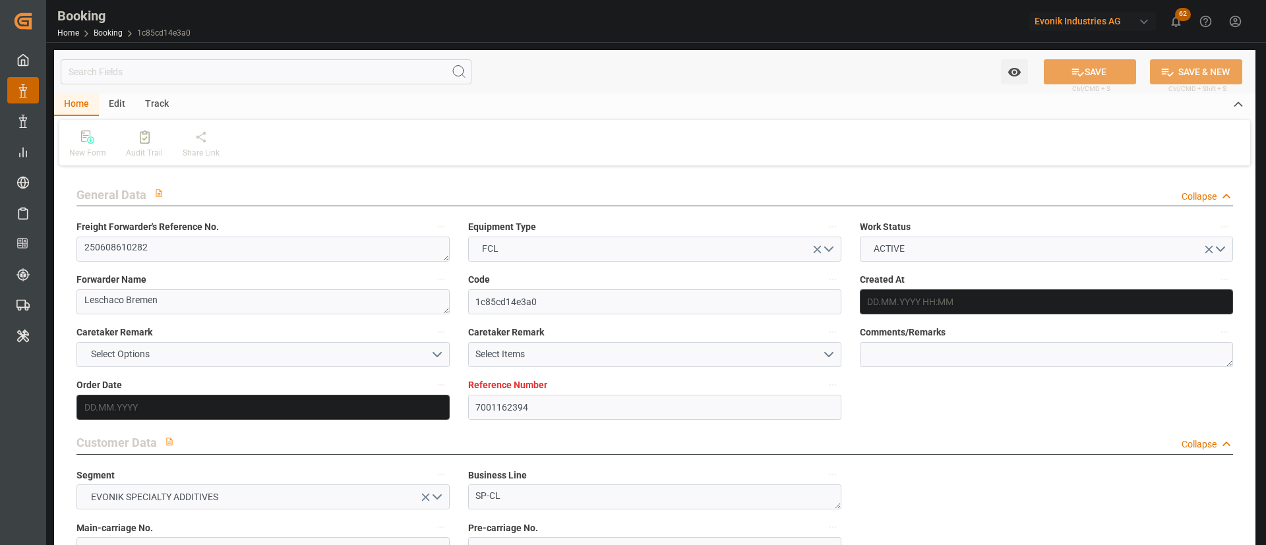
type input "[DATE] 00:00"
type input "[DATE]"
type input "[DATE] 00:00"
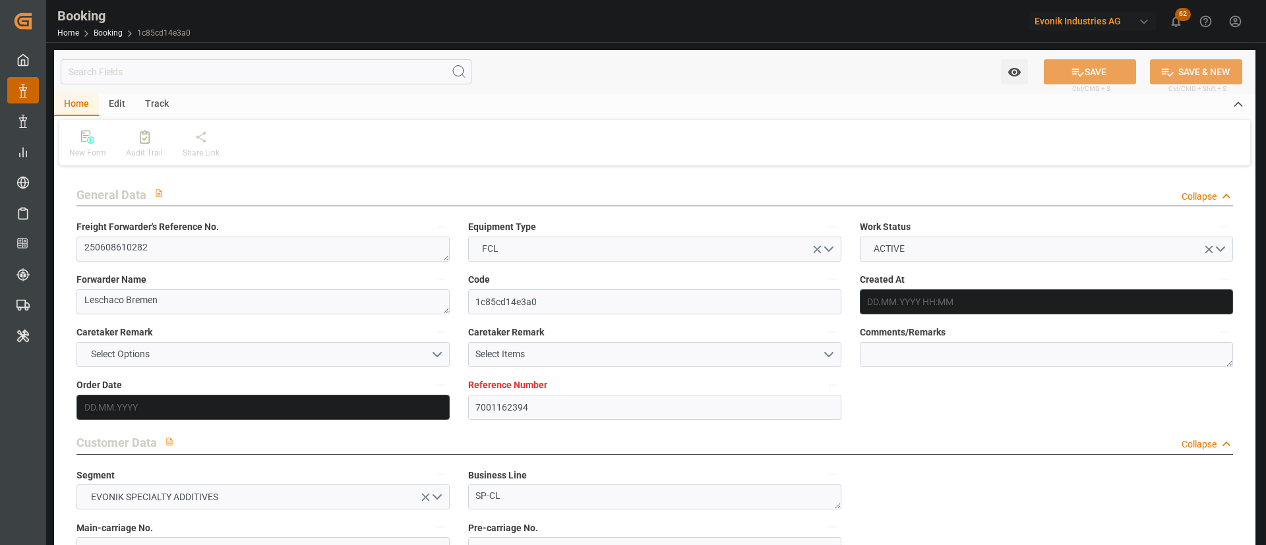
type input "[DATE] 06:39"
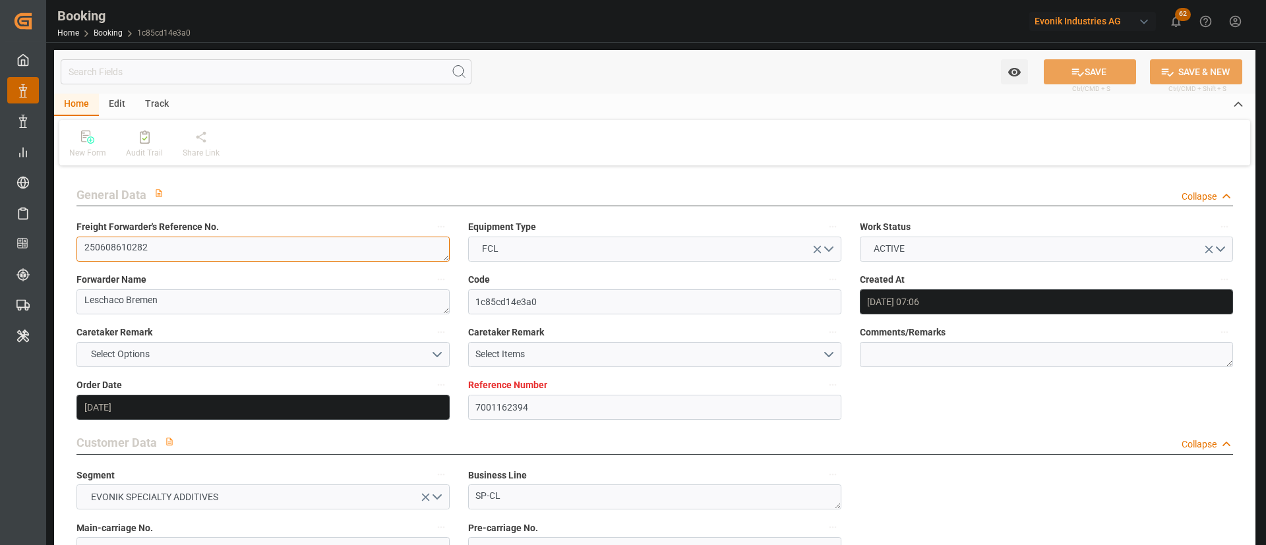
click at [227, 258] on textarea "250608610282" at bounding box center [262, 249] width 373 height 25
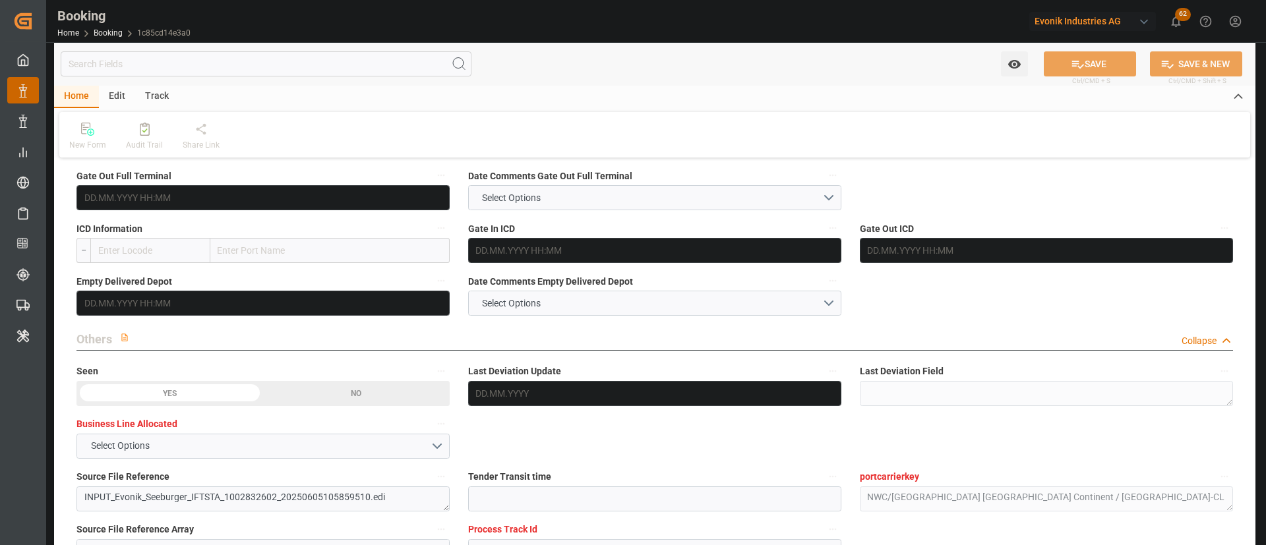
scroll to position [2373, 0]
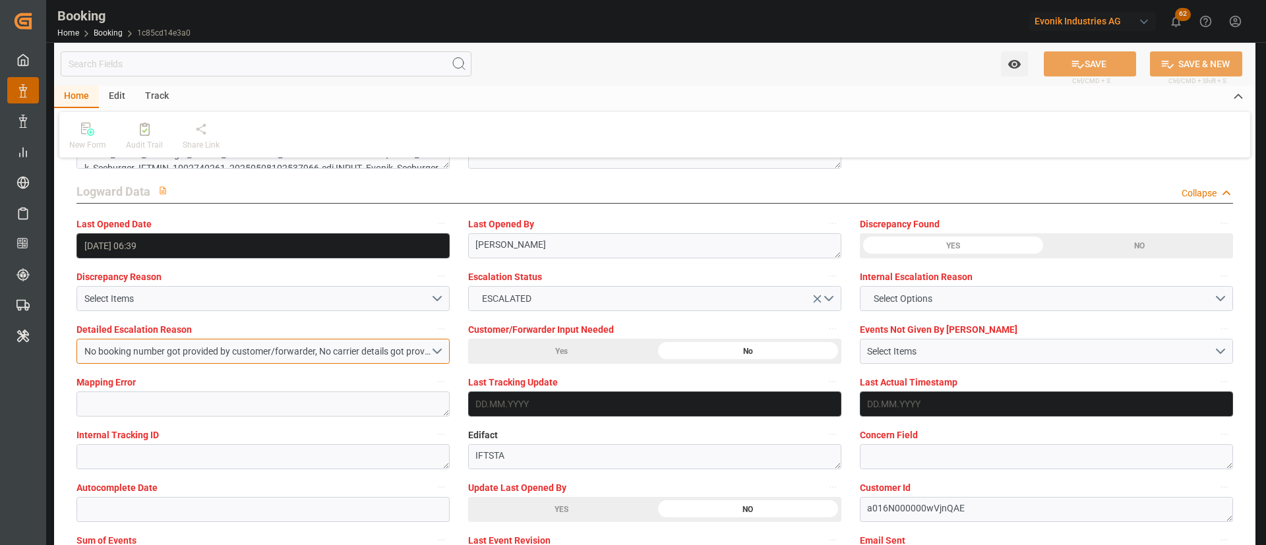
click at [331, 356] on div "No booking number got provided by customer/forwarder, No carrier details got pr…" at bounding box center [257, 352] width 346 height 14
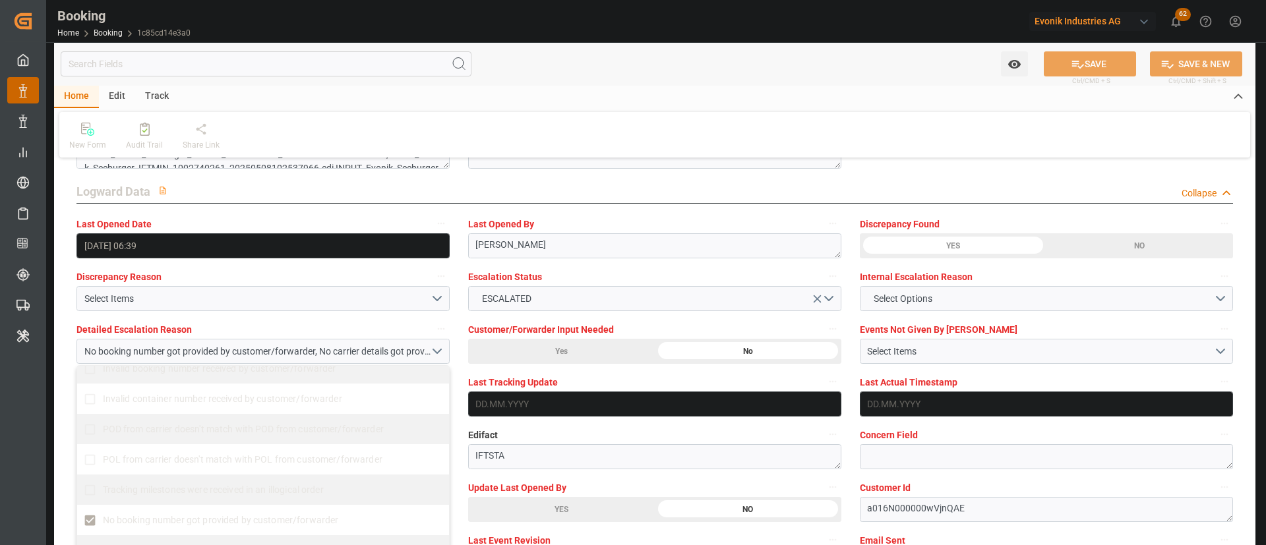
scroll to position [198, 0]
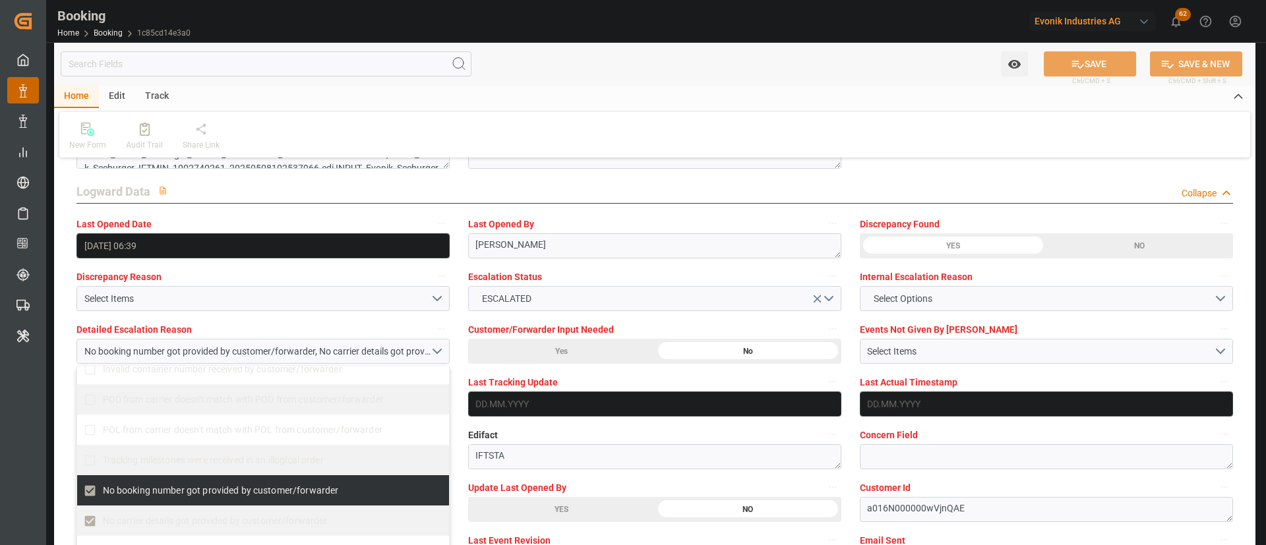
drag, startPoint x: 177, startPoint y: 487, endPoint x: 467, endPoint y: 384, distance: 307.1
click at [177, 488] on span "No booking number got provided by customer/forwarder" at bounding box center [221, 490] width 236 height 11
checkbox input "false"
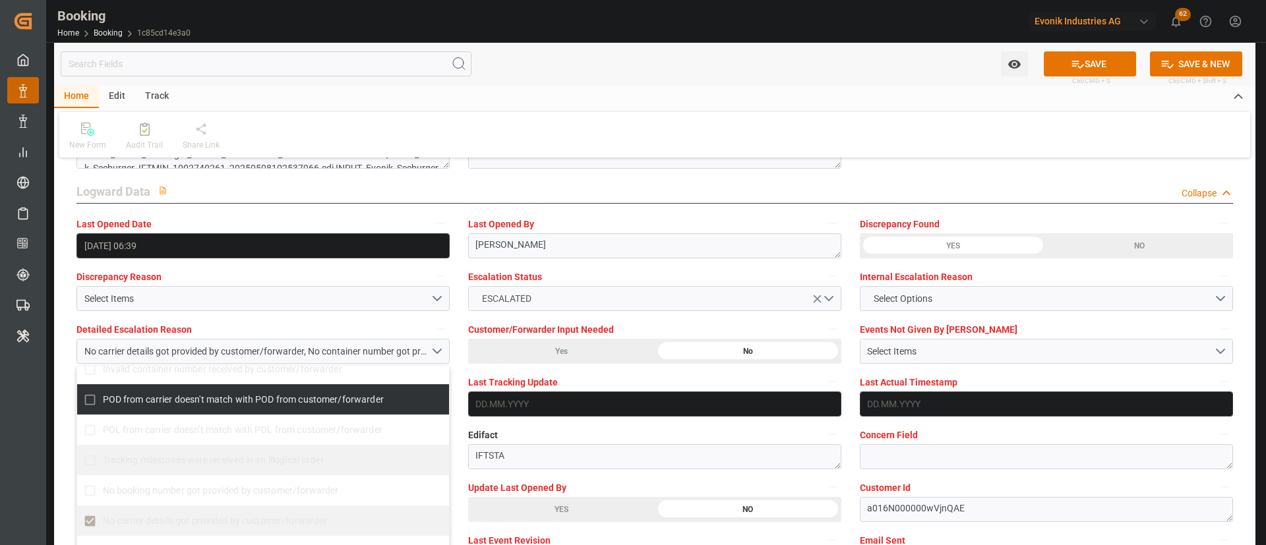
drag, startPoint x: 1088, startPoint y: 63, endPoint x: 782, endPoint y: 285, distance: 377.5
click at [1088, 63] on button "SAVE" at bounding box center [1089, 63] width 92 height 25
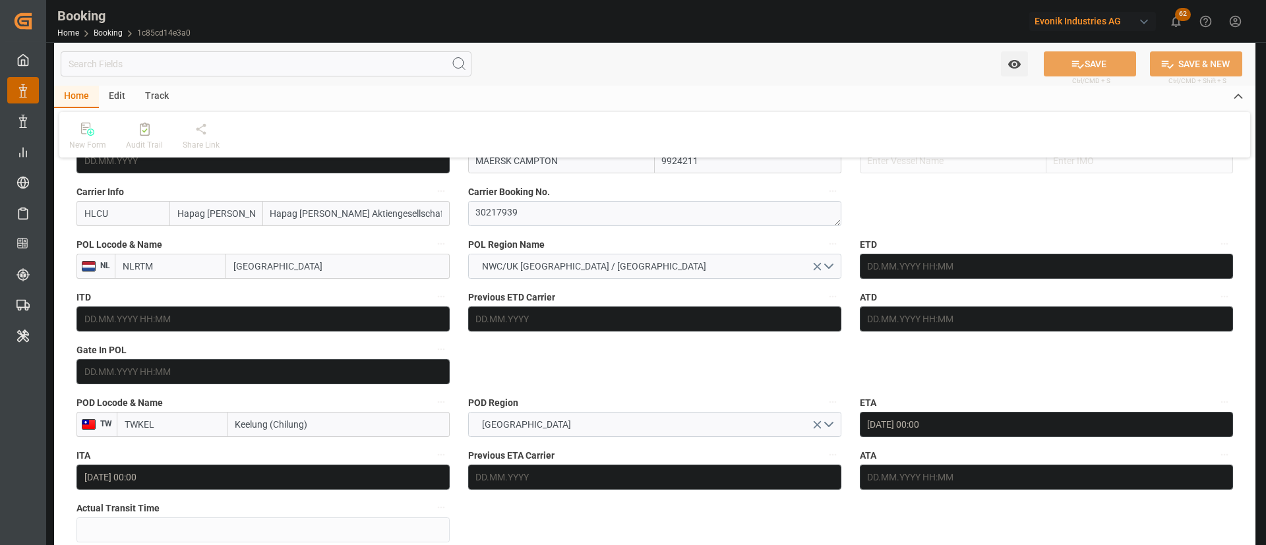
scroll to position [989, 0]
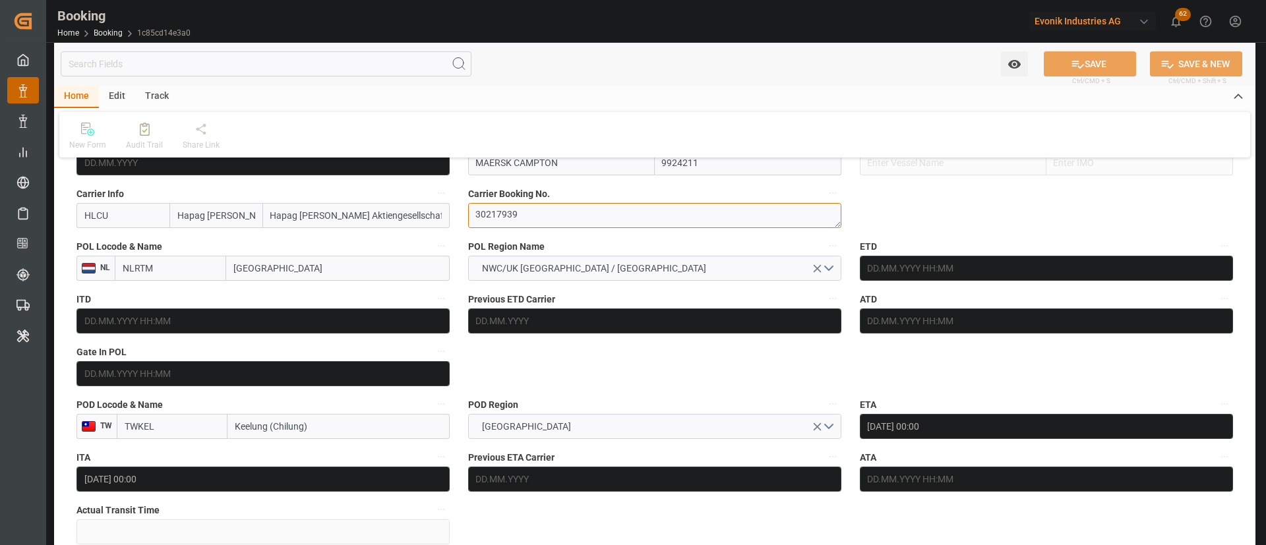
click at [527, 228] on textarea "30217939" at bounding box center [654, 215] width 373 height 25
click at [499, 228] on textarea "30217939" at bounding box center [654, 215] width 373 height 25
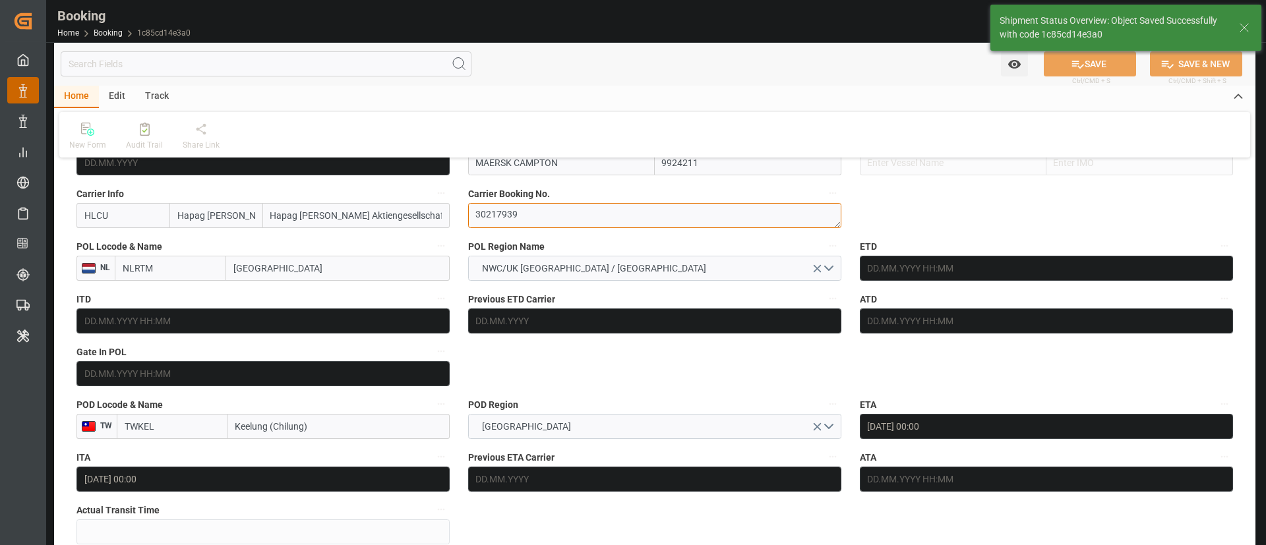
scroll to position [791, 0]
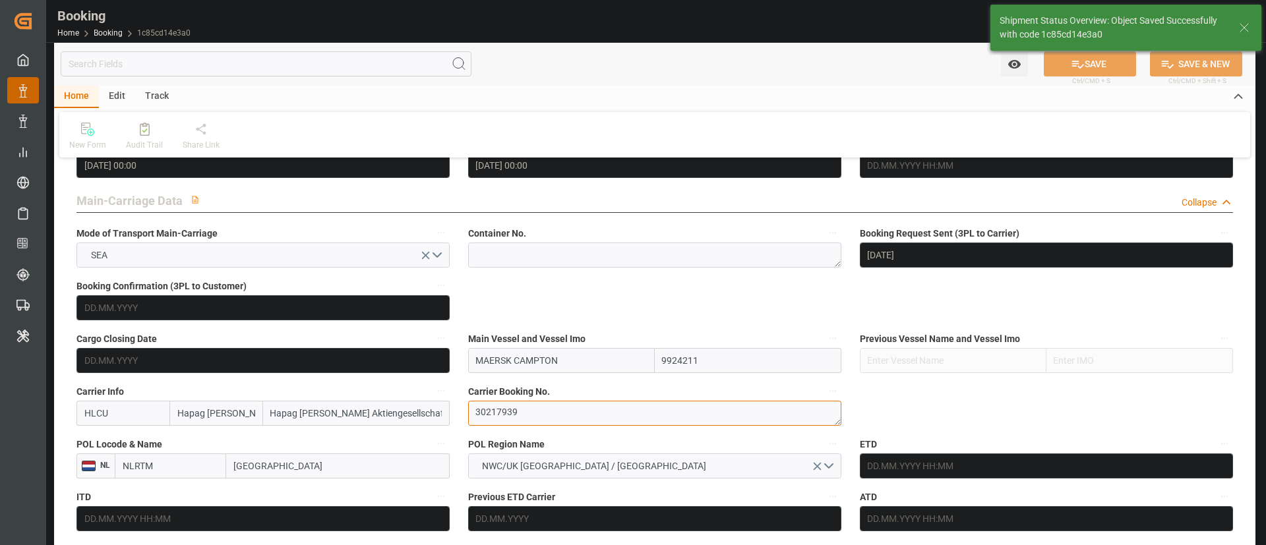
click at [499, 407] on textarea "30217939" at bounding box center [654, 413] width 373 height 25
click at [498, 408] on textarea "30217939" at bounding box center [654, 413] width 373 height 25
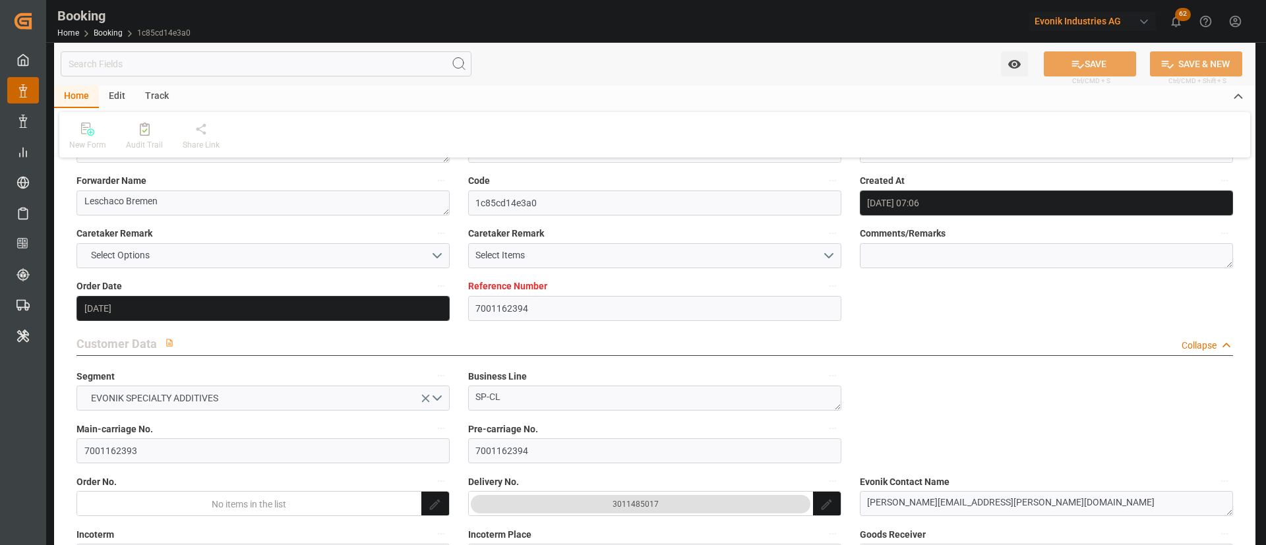
scroll to position [0, 0]
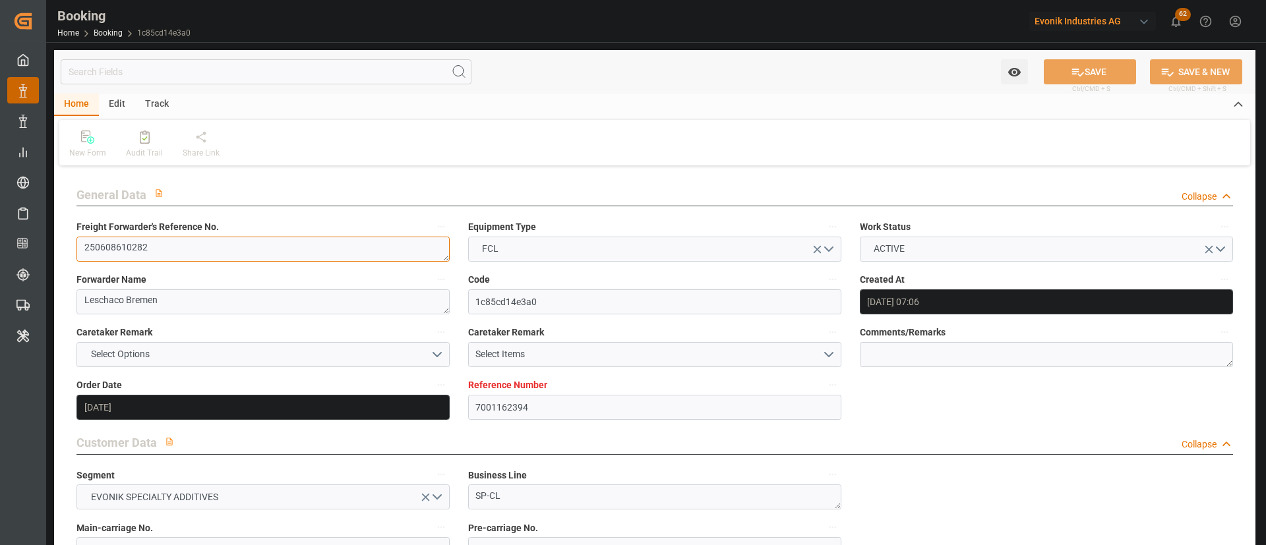
click at [225, 260] on textarea "250608610282" at bounding box center [262, 249] width 373 height 25
click at [225, 261] on textarea "250608610282" at bounding box center [262, 249] width 373 height 25
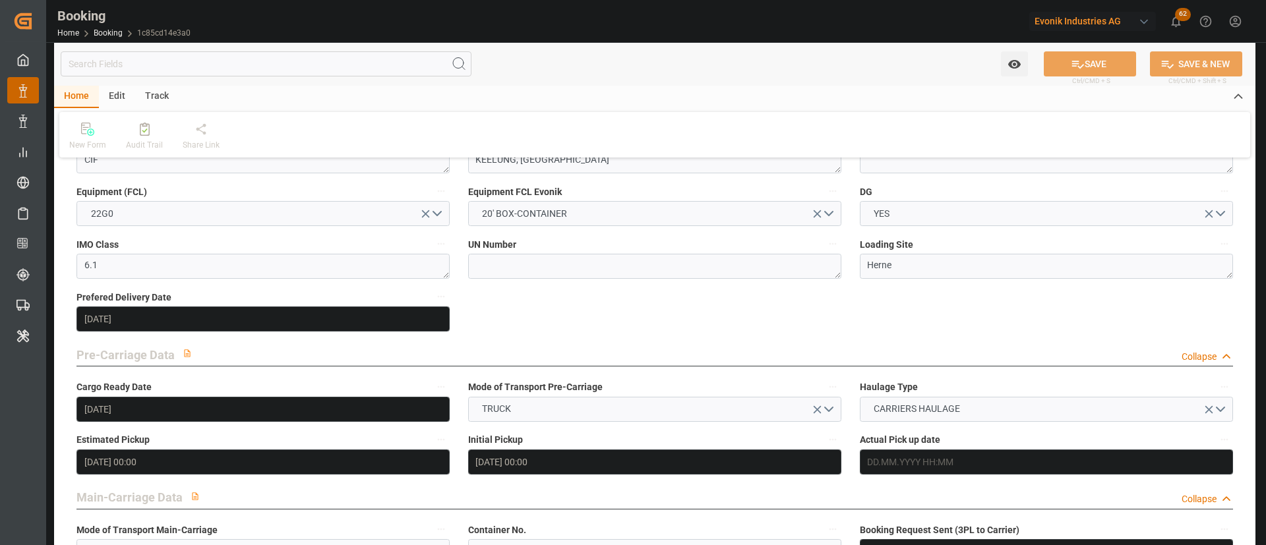
scroll to position [297, 0]
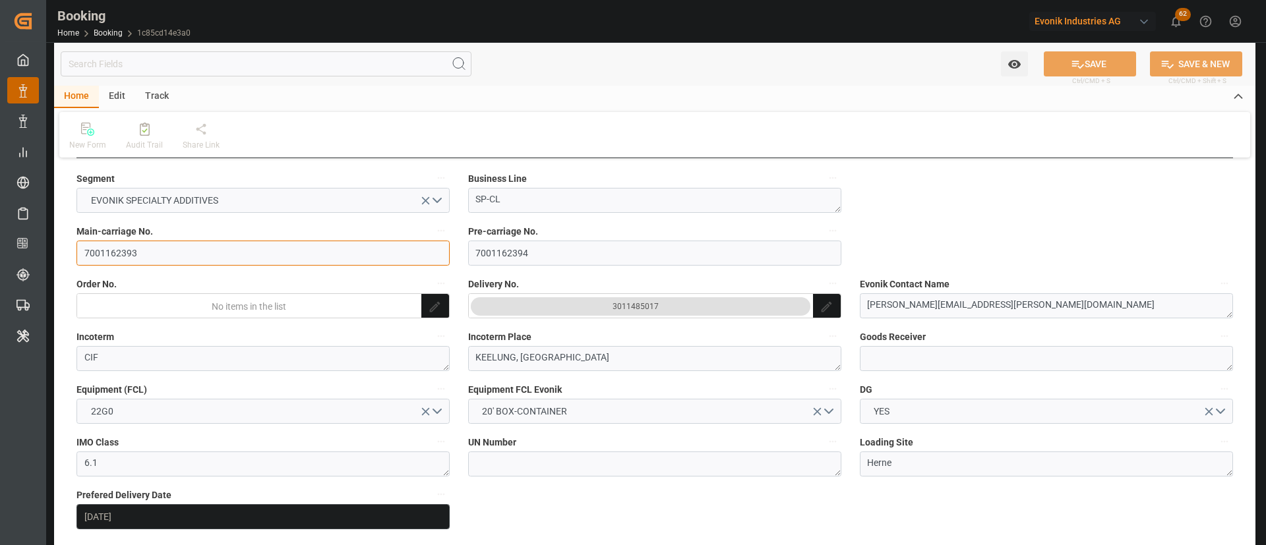
click at [189, 255] on input "7001162393" at bounding box center [262, 253] width 373 height 25
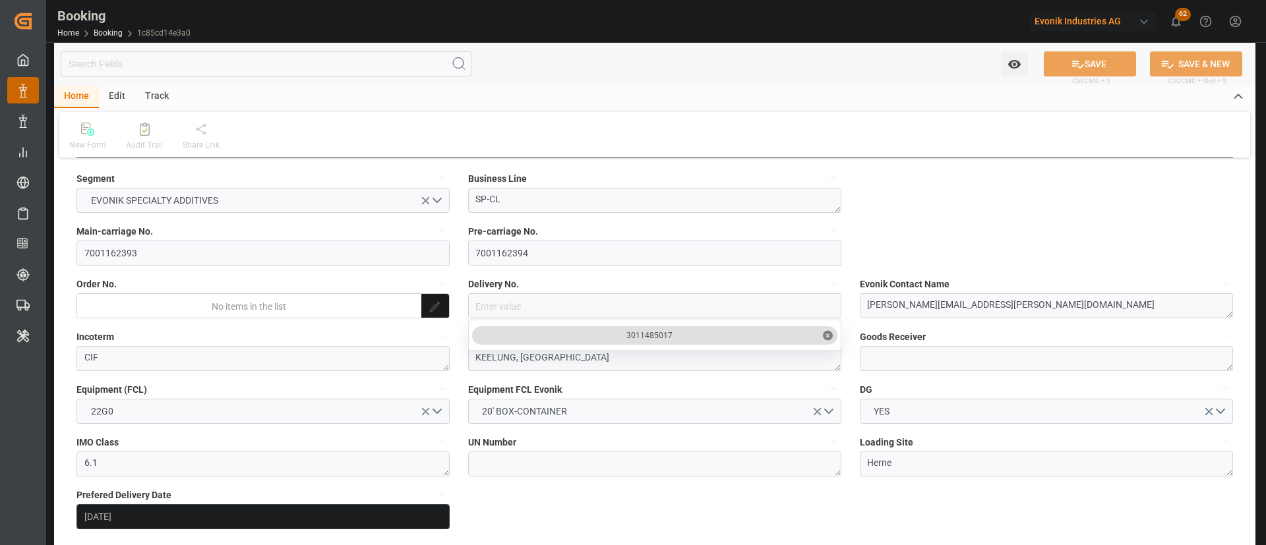
drag, startPoint x: 688, startPoint y: 328, endPoint x: 613, endPoint y: 336, distance: 75.5
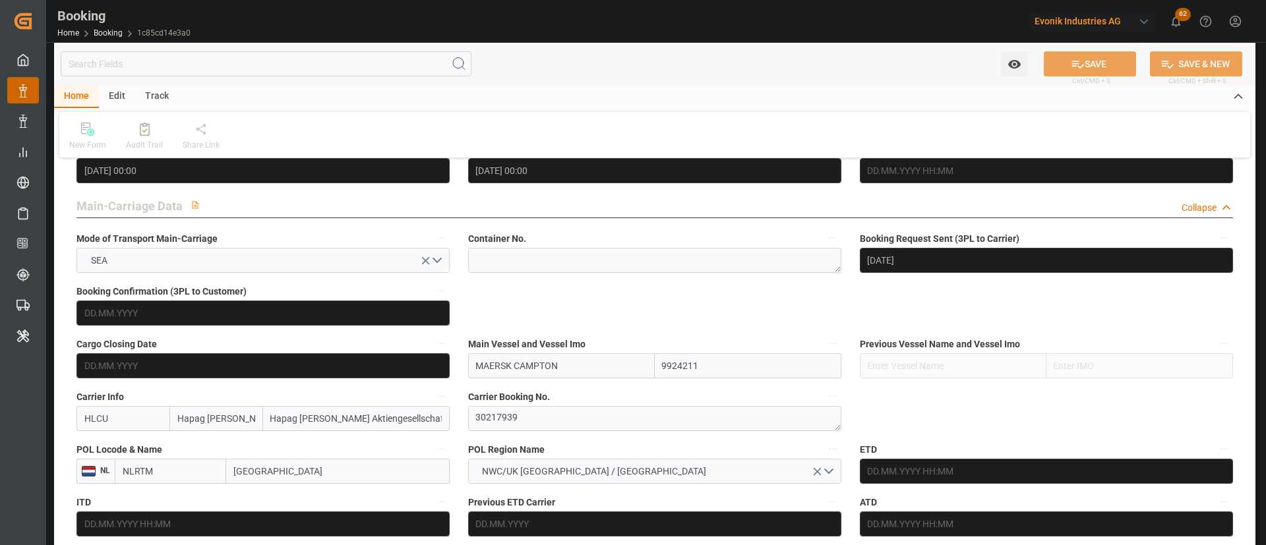
scroll to position [791, 0]
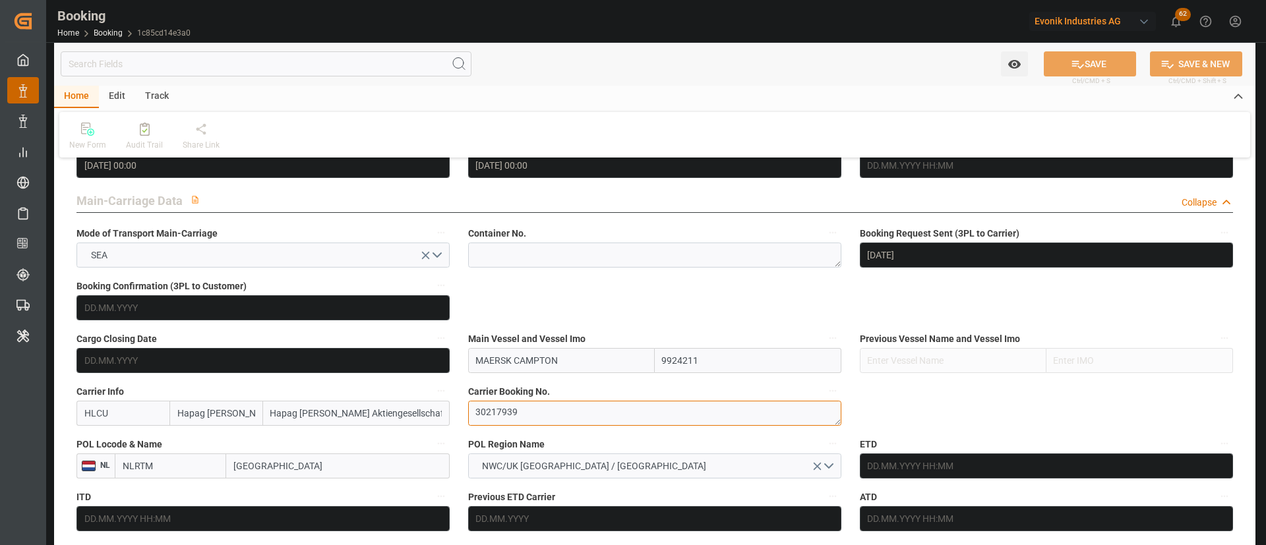
click at [531, 421] on textarea "30217939" at bounding box center [654, 413] width 373 height 25
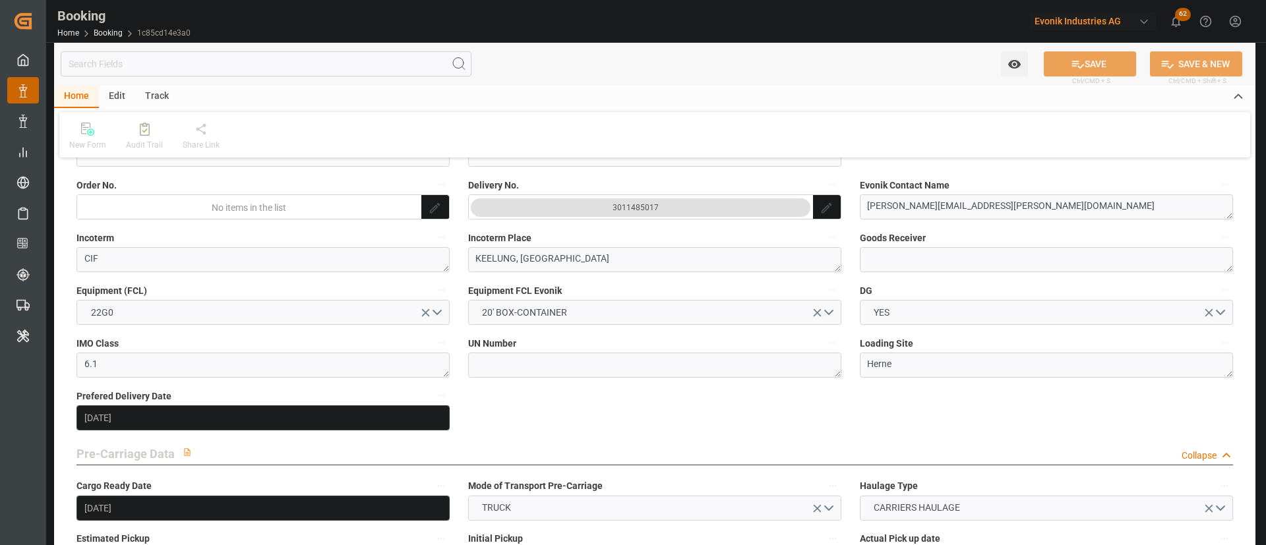
scroll to position [0, 0]
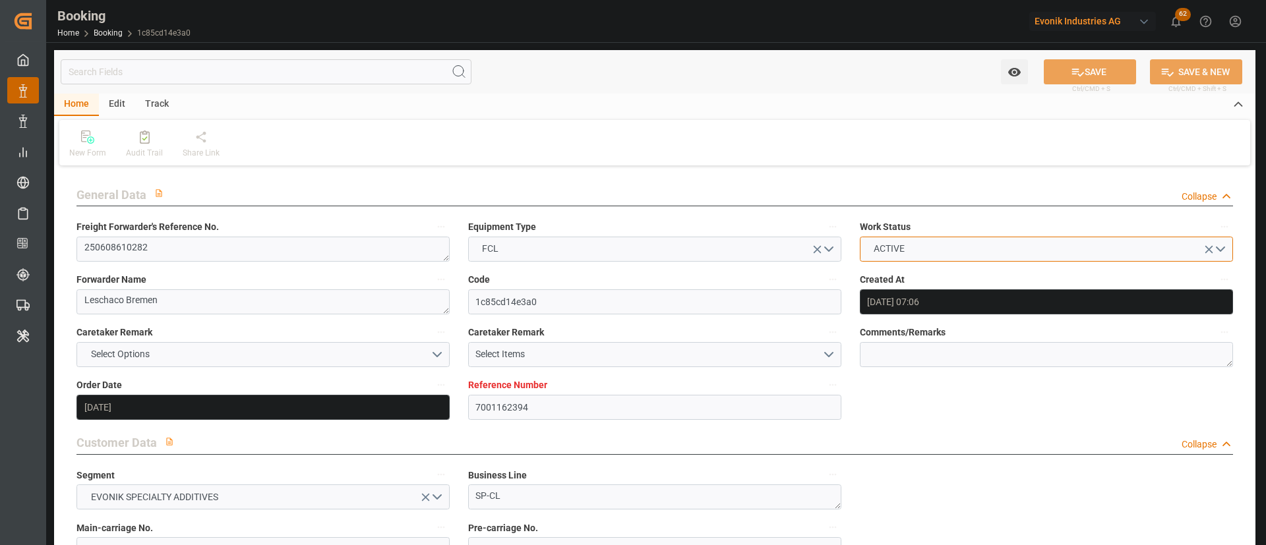
click at [927, 255] on button "ACTIVE" at bounding box center [1046, 249] width 373 height 25
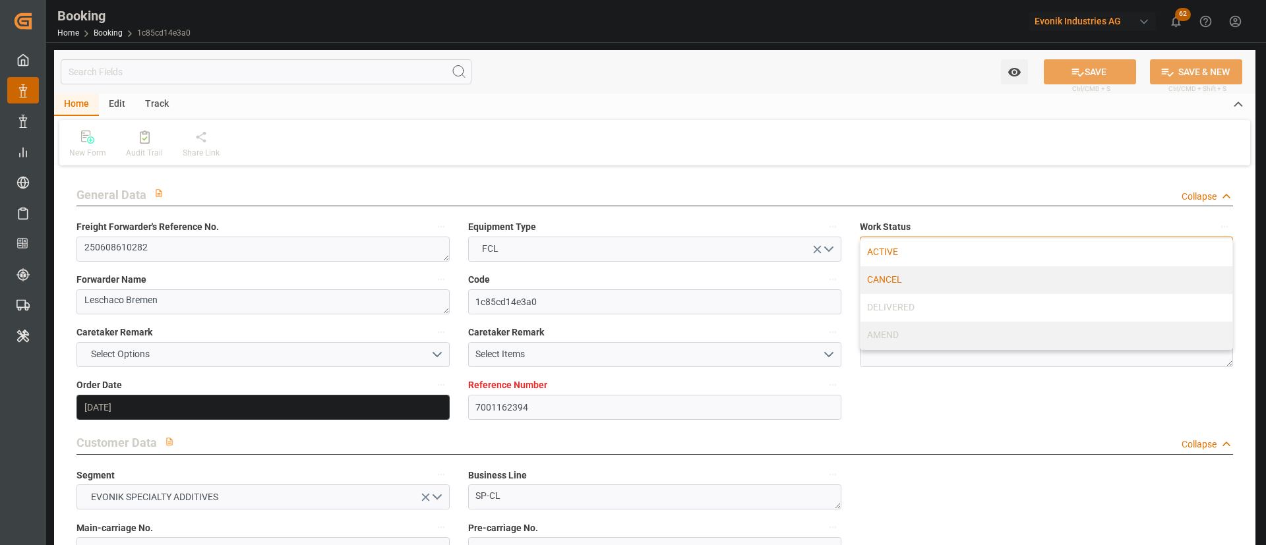
click at [906, 278] on div "CANCEL" at bounding box center [1046, 280] width 372 height 28
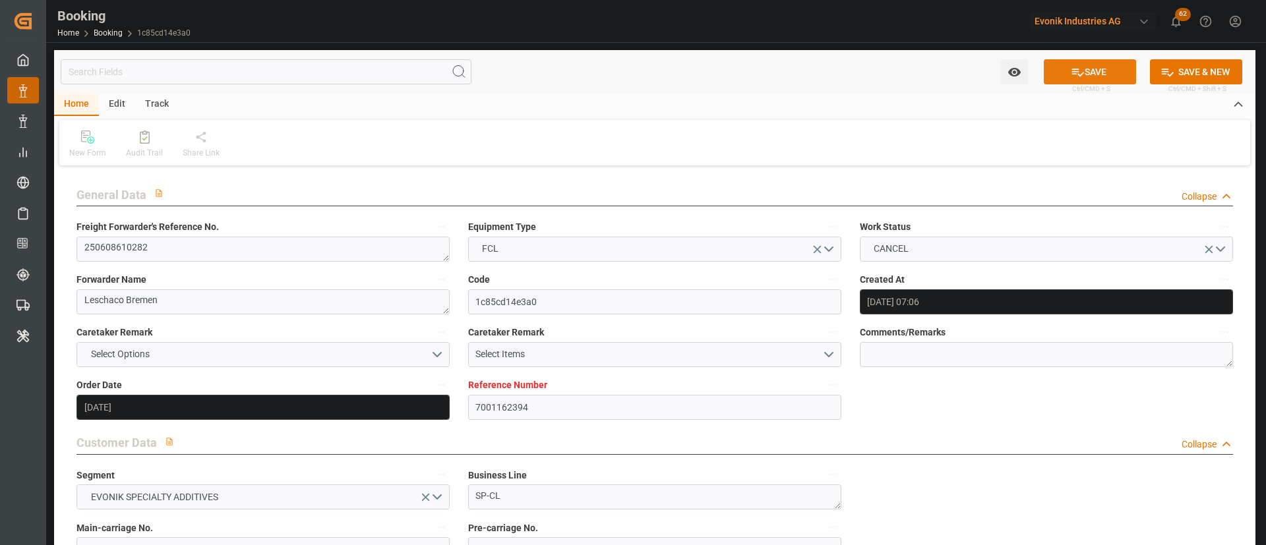
click at [1084, 73] on button "SAVE" at bounding box center [1089, 71] width 92 height 25
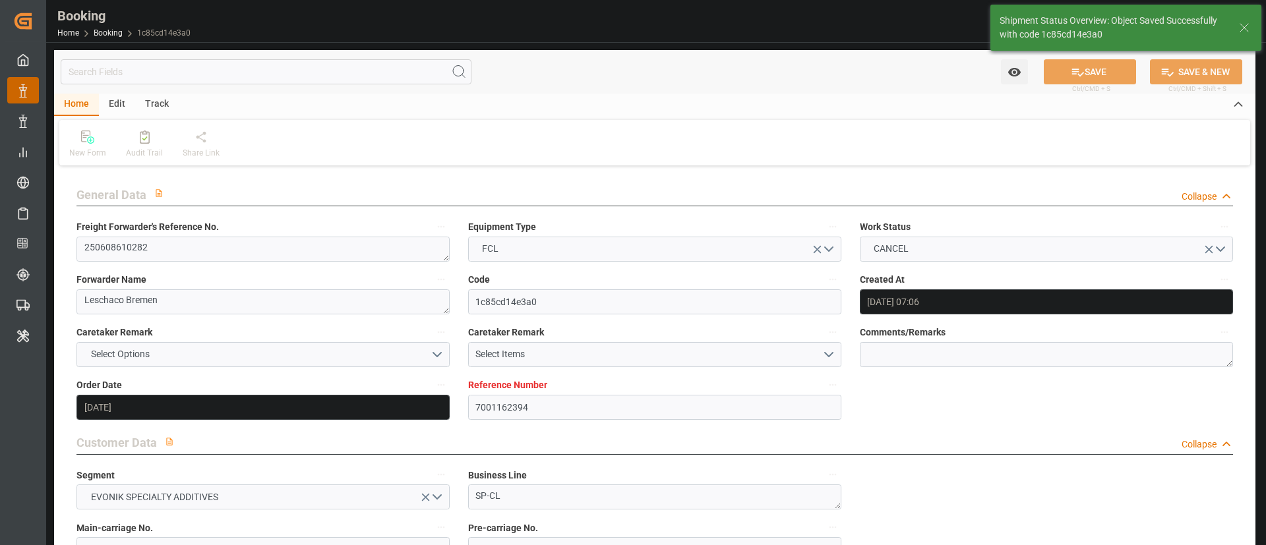
type input "12.08.2025 12:24"
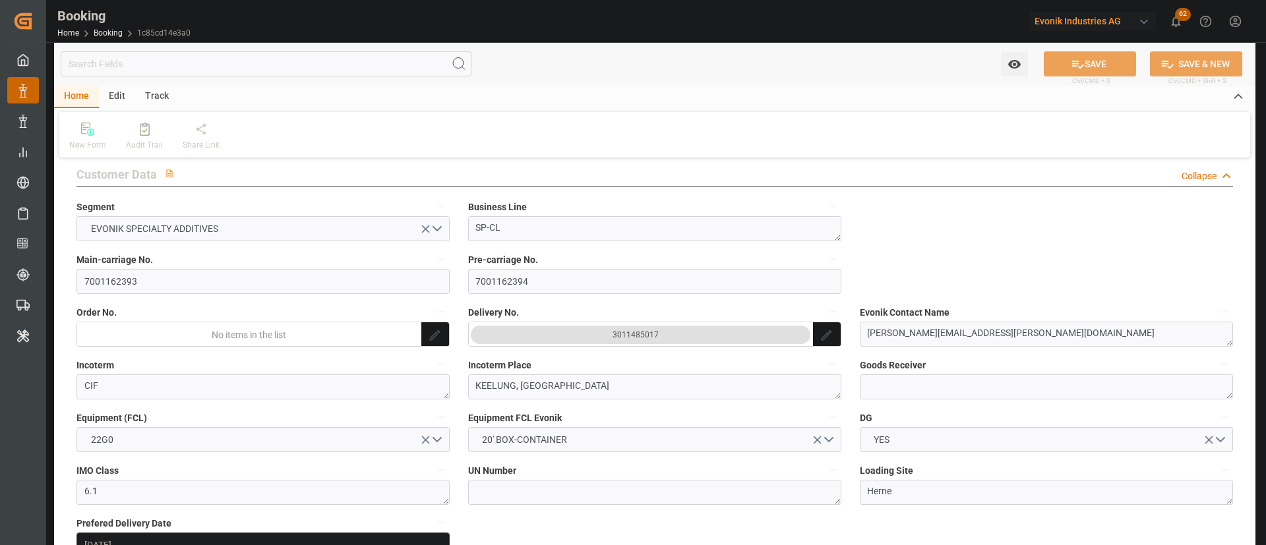
scroll to position [297, 0]
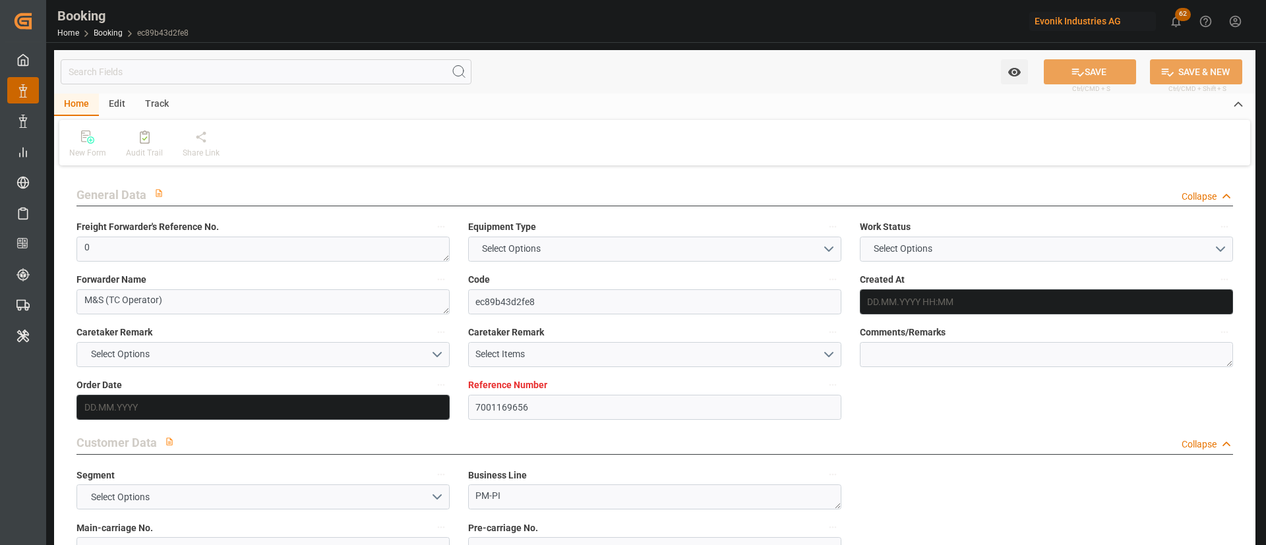
type textarea "0"
type textarea "M&S (TC Operator)"
type input "ec89b43d2fe8"
type input "7001169656"
type textarea "PM-PI"
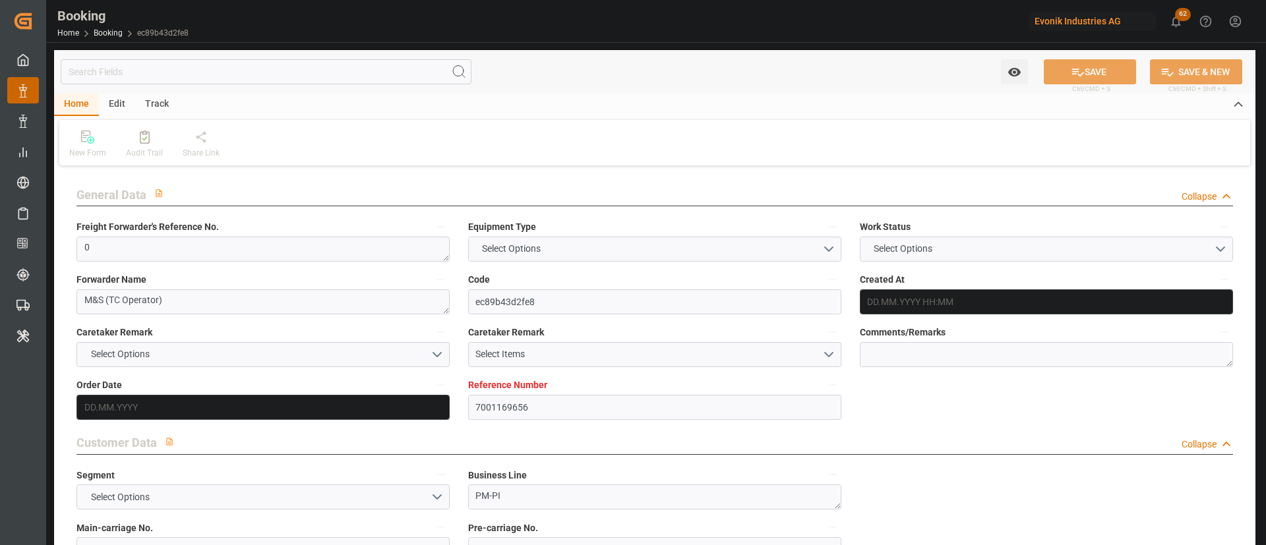
type input "7001169655"
type textarea "[PERSON_NAME][EMAIL_ADDRESS][PERSON_NAME][DOMAIN_NAME]"
type textarea "CIF"
type textarea "QINGDAO"
type textarea "9"
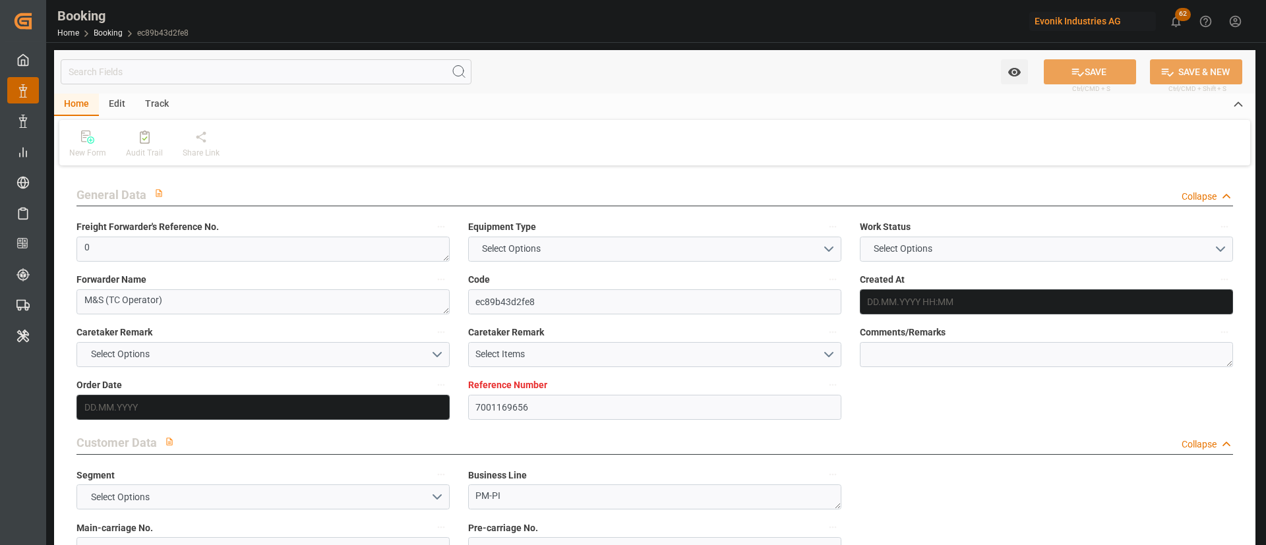
type textarea "Marl"
type input "MUNICH MAERSK"
type input "HLCU"
type input "Qingdao Liuting International Apt"
type textarea "INPUT_Evonik_Seeburger_IFTMIN_1002764199_20250515115052490.edi"
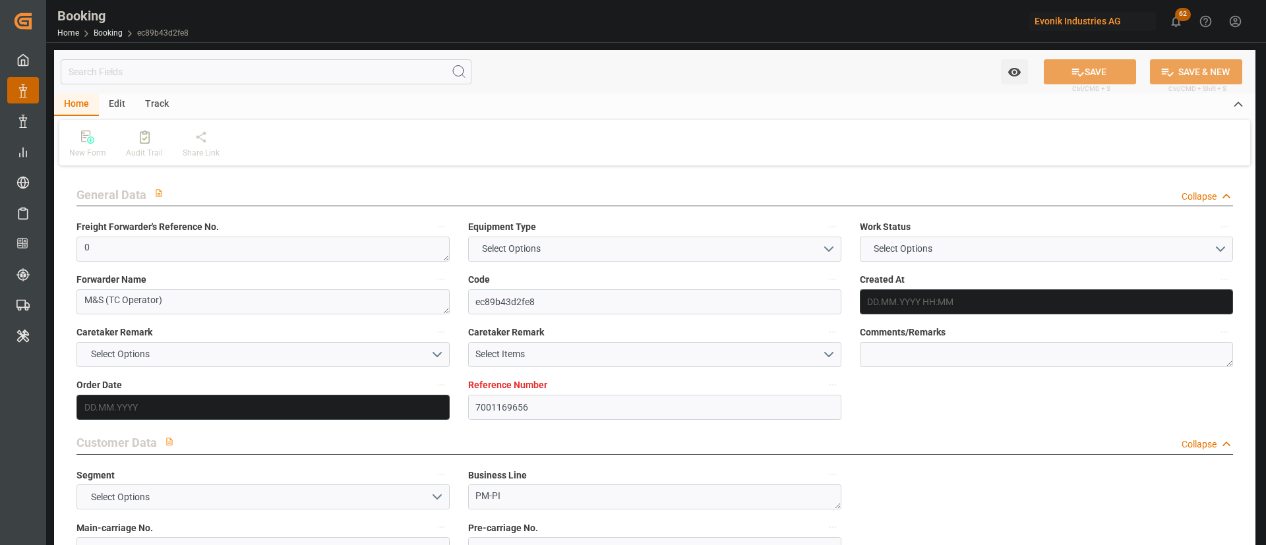
type textarea "INPUT_Evonik_Seeburger_IFTMIN_1002764199_20250515115052490.edi"
type textarea "1002764199"
type textarea "[PERSON_NAME]"
type textarea "IFTMIN"
type textarea "a016N000006xhJ9QAI"
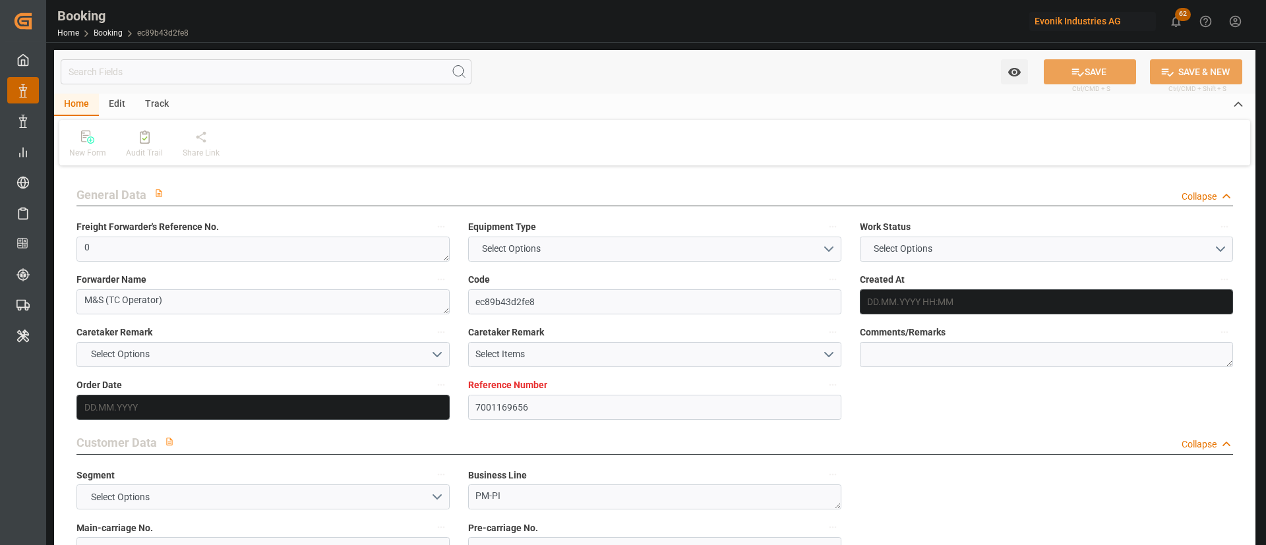
type textarea "No"
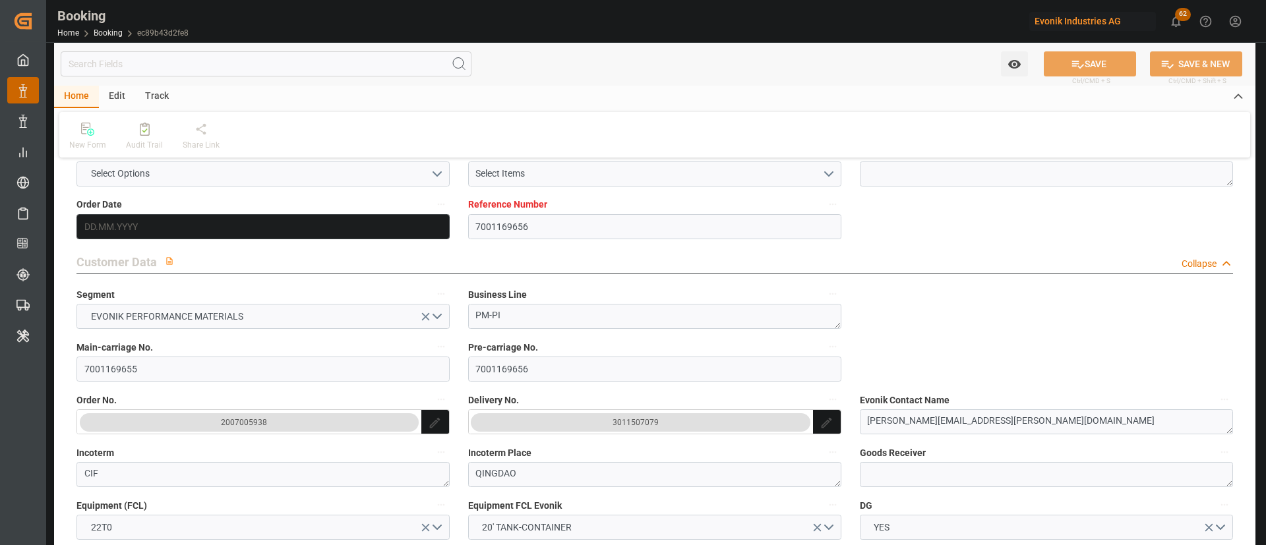
type input "7001169656"
type input "9778806"
type input "Hapag [PERSON_NAME]"
type input "Hapag [PERSON_NAME] Aktiengesellschaft"
type input "CNTAO"
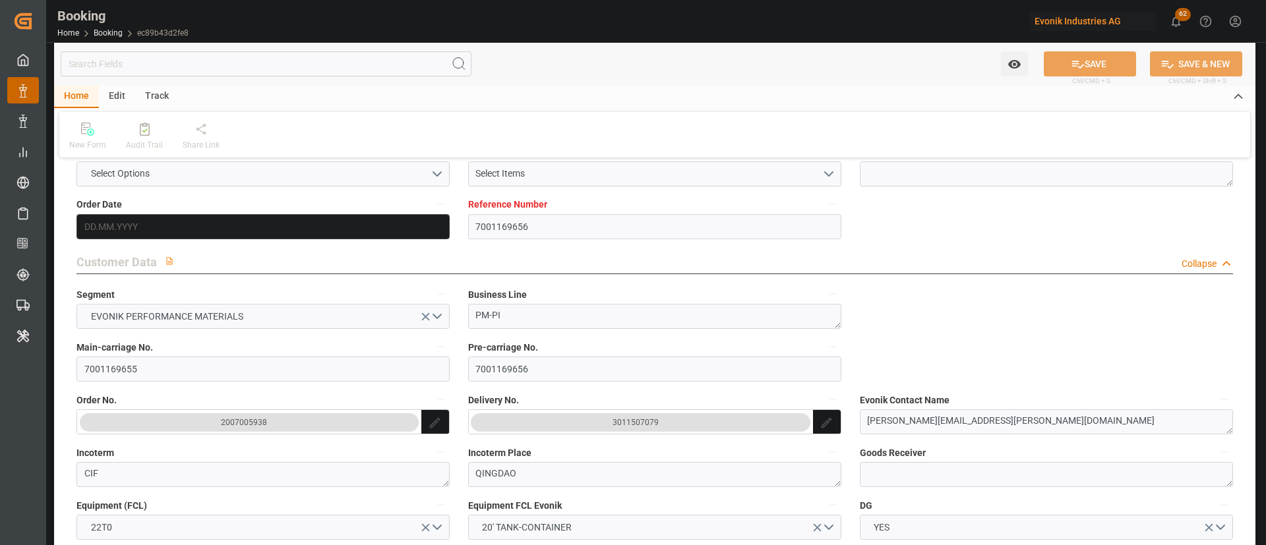
type input "0"
type input "[DATE] 09:51"
type input "[DATE]"
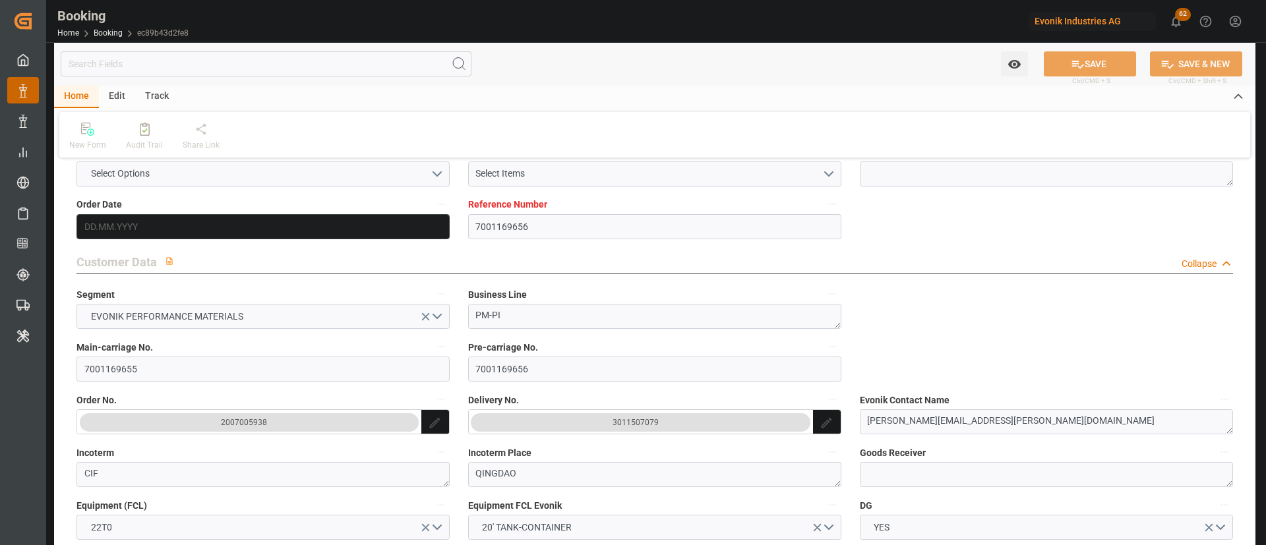
type input "[DATE] 00:00"
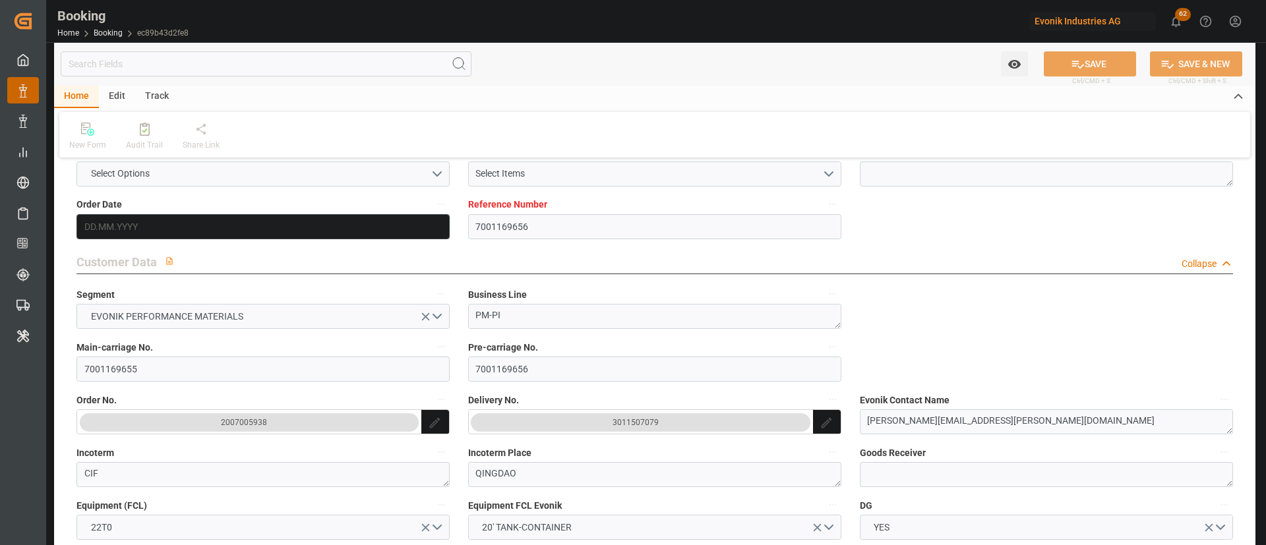
type input "[DATE] 06:41"
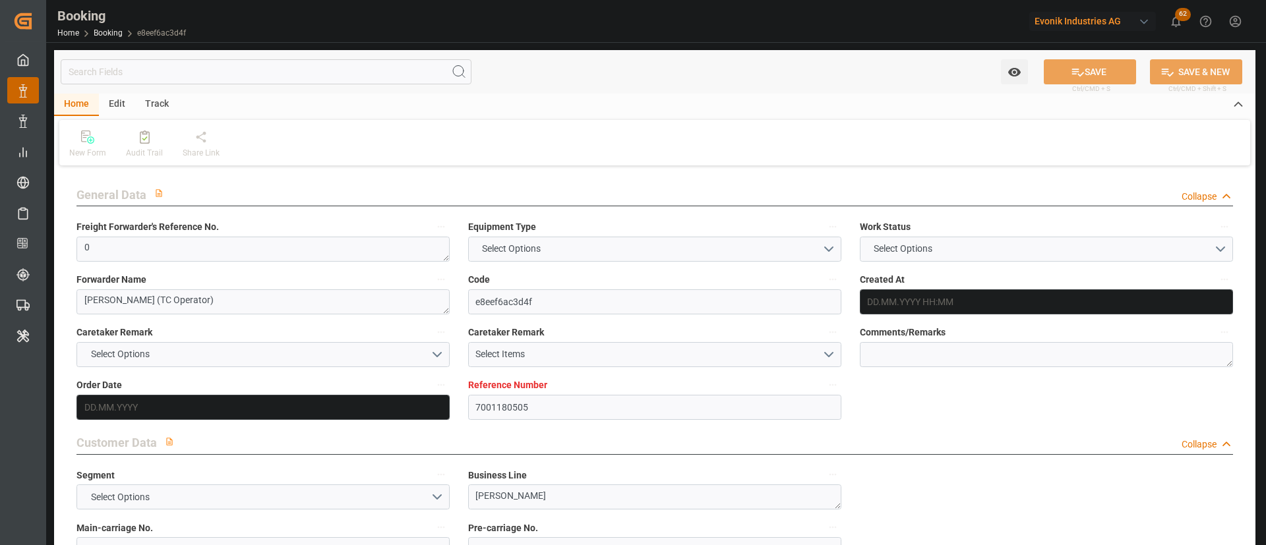
type input "7001180505"
type input "EUNWC"
type input "IDBDJ"
type input "[DATE] 10:05"
type input "[DATE]"
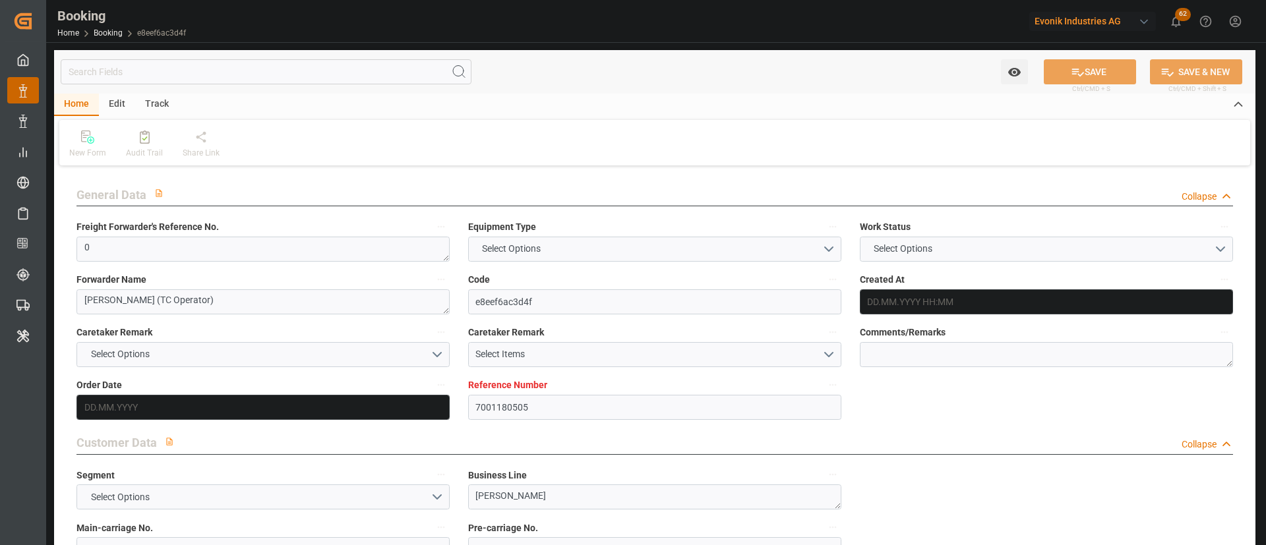
type input "[DATE]"
type input "[DATE] 00:00"
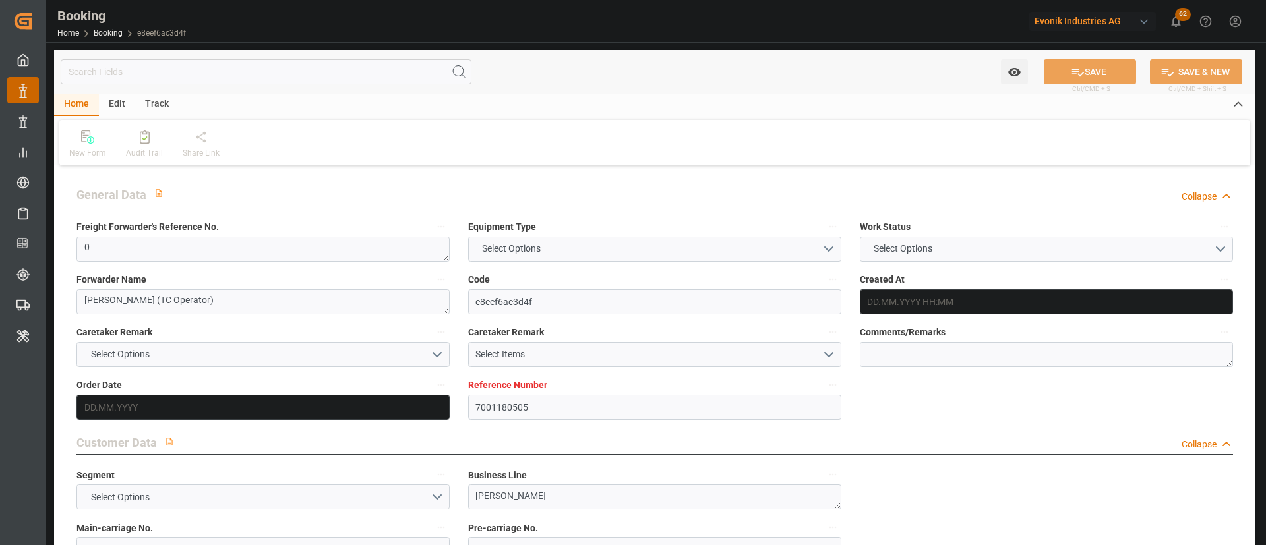
type input "[DATE] 00:00"
type input "[DATE] 05:31"
type input "7001180504"
type input "EUNWC"
type input "IDBDJ"
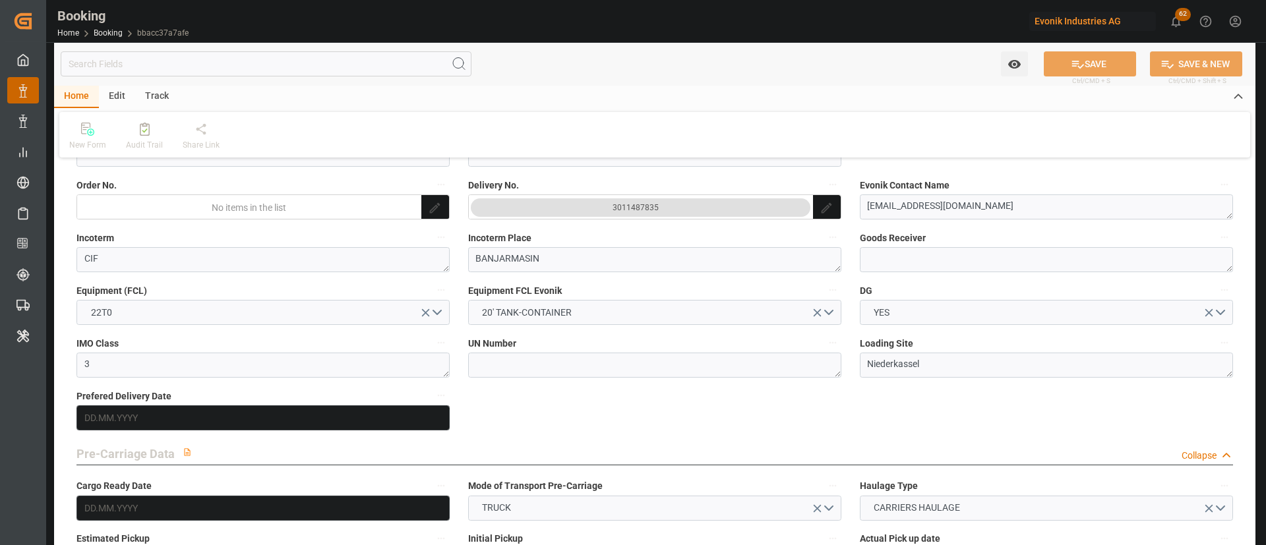
type input "[DATE] 10:05"
type input "27.05.2025"
type input "[DATE]"
type input "[DATE] 00:00"
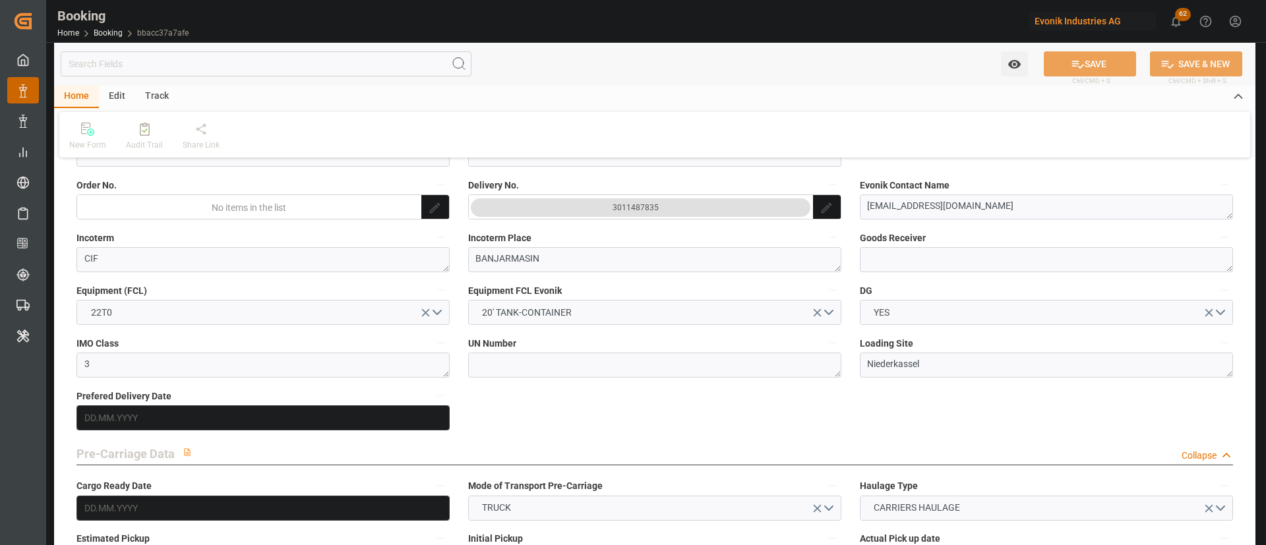
type input "[DATE] 00:00"
type input "12.08.2025 05:30"
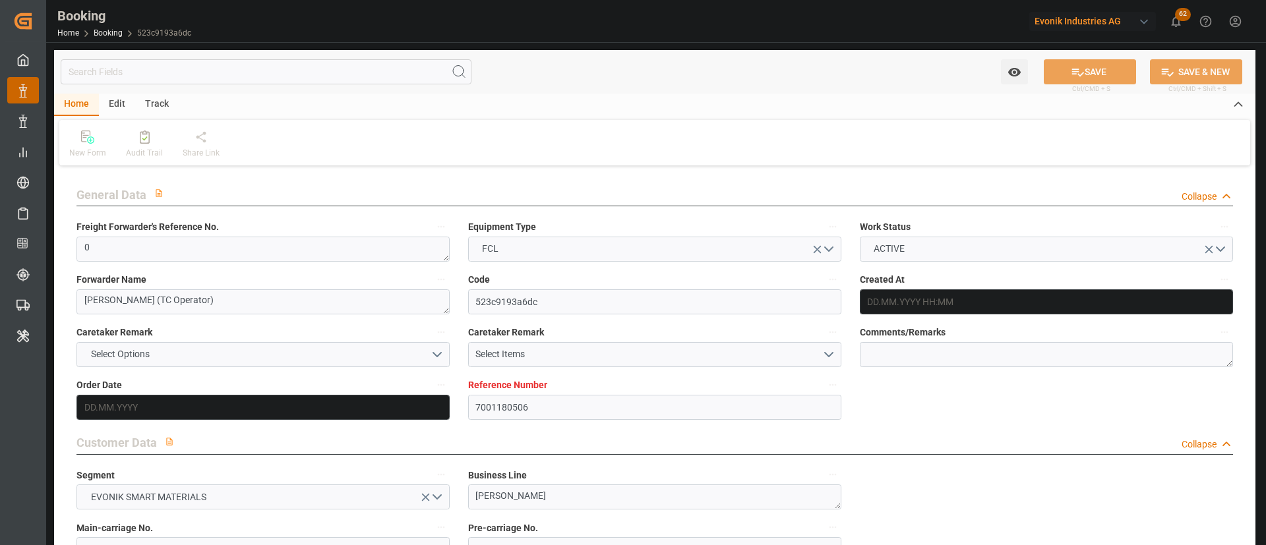
type input "7001180506"
type input "EUNWC"
type input "IDBDJ"
type input "[DATE] 10:05"
type input "[DATE]"
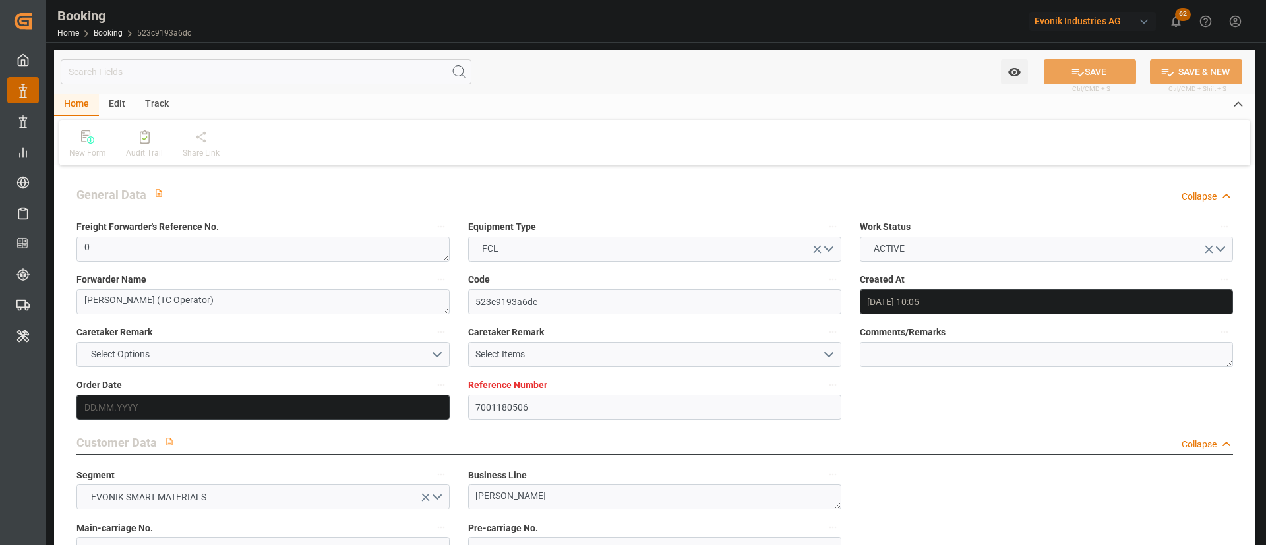
type input "[DATE]"
type input "[DATE] 00:00"
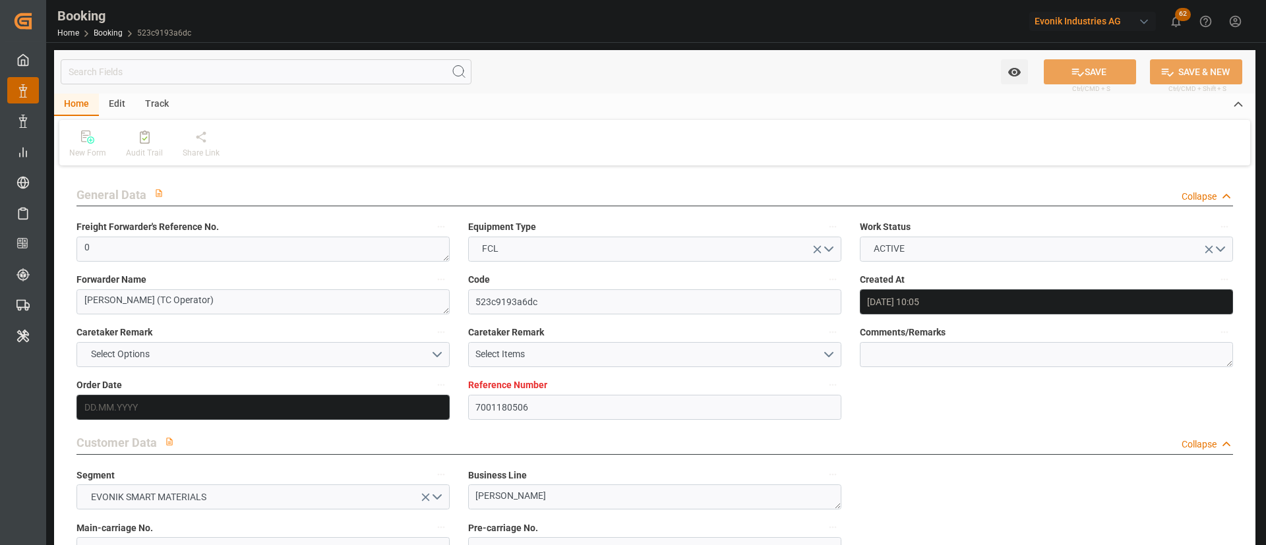
type input "[DATE] 00:00"
type input "12.08.2025 05:28"
type input "7001180503"
type input "EUNWC"
type input "IDBDJ"
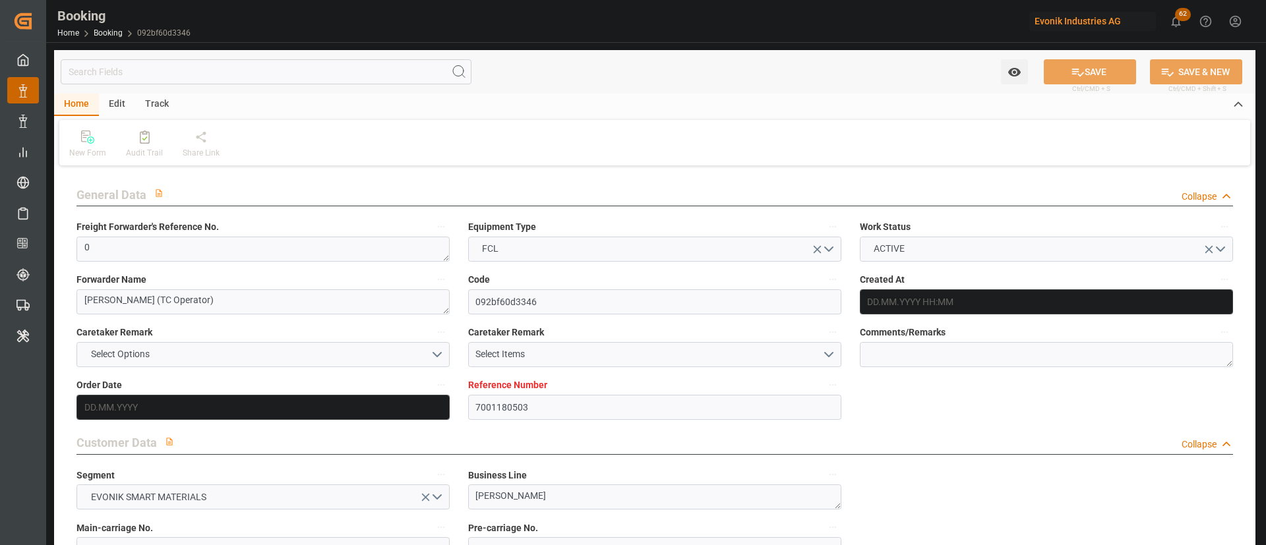
type input "[DATE] 10:05"
type input "[DATE]"
type input "[DATE] 00:00"
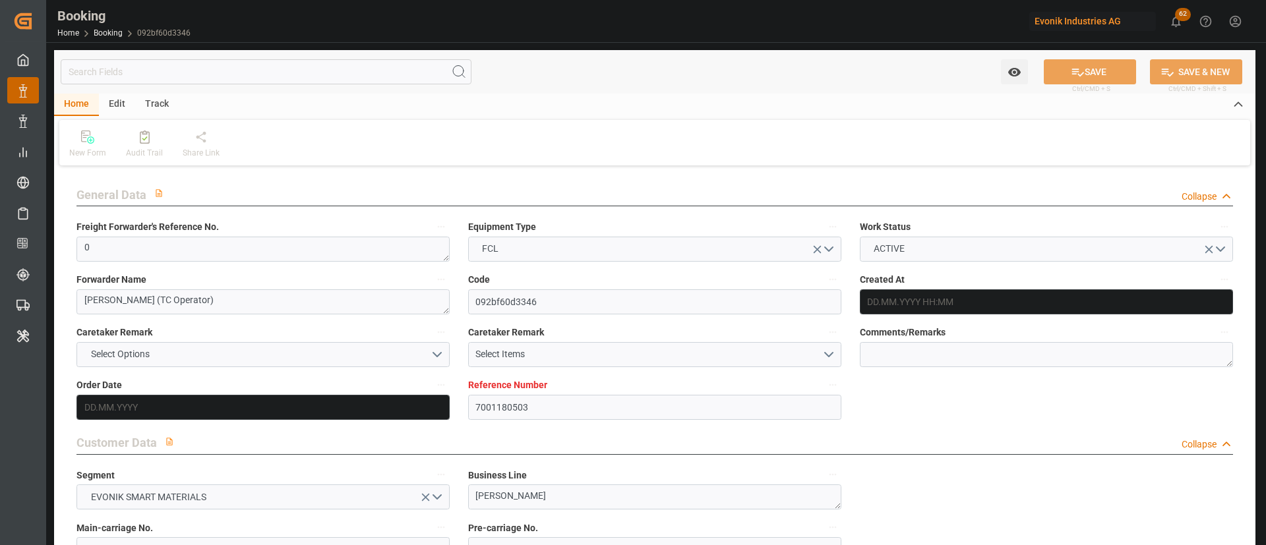
type input "[DATE] 00:00"
type input "[DATE] 05:25"
type input "7001169656"
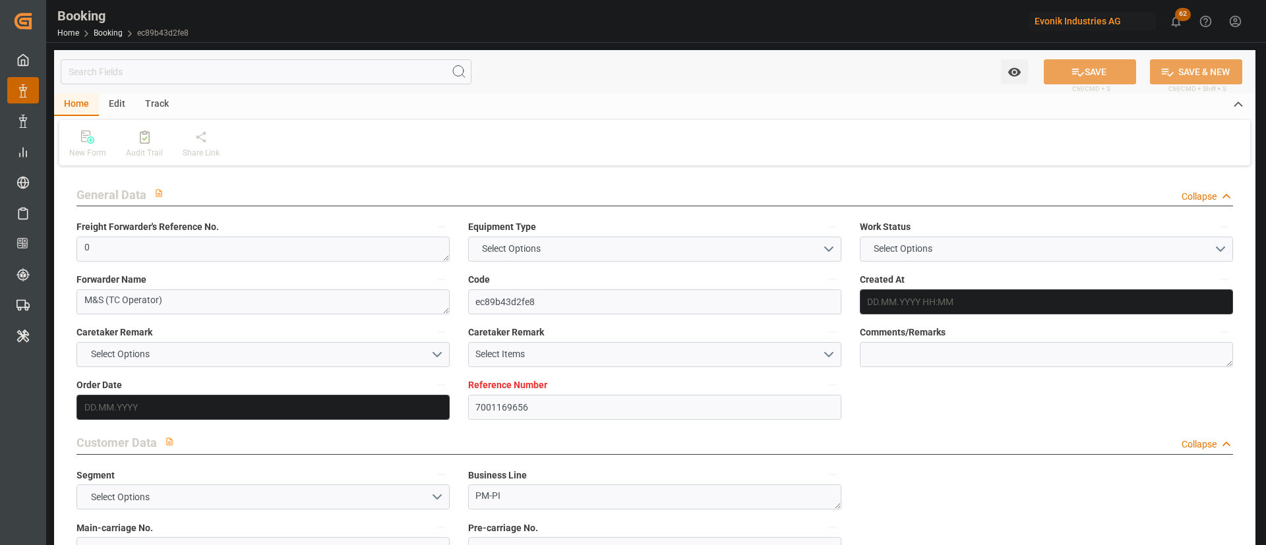
type input "9778806"
type input "Hapag Lloyd"
type input "Hapag Lloyd Aktiengesellschaft"
type input "CNTAO"
type input "0"
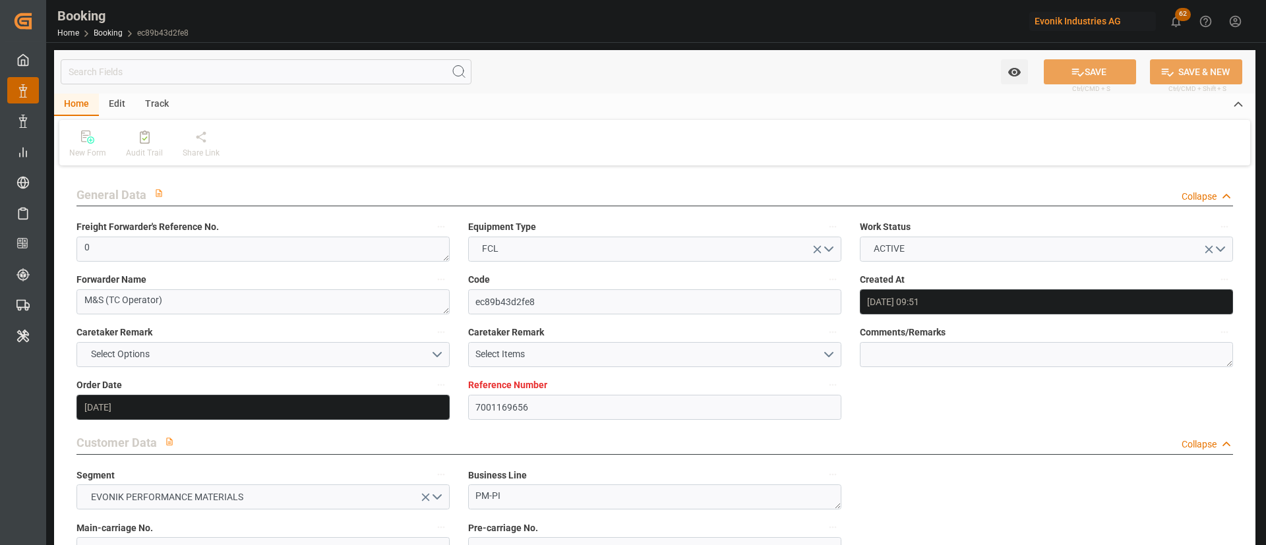
type input "15.05.2025 09:51"
type input "15.05.2025"
type input "11.08.2025"
type input "27.06.2025"
type input "27.06.2025 00:00"
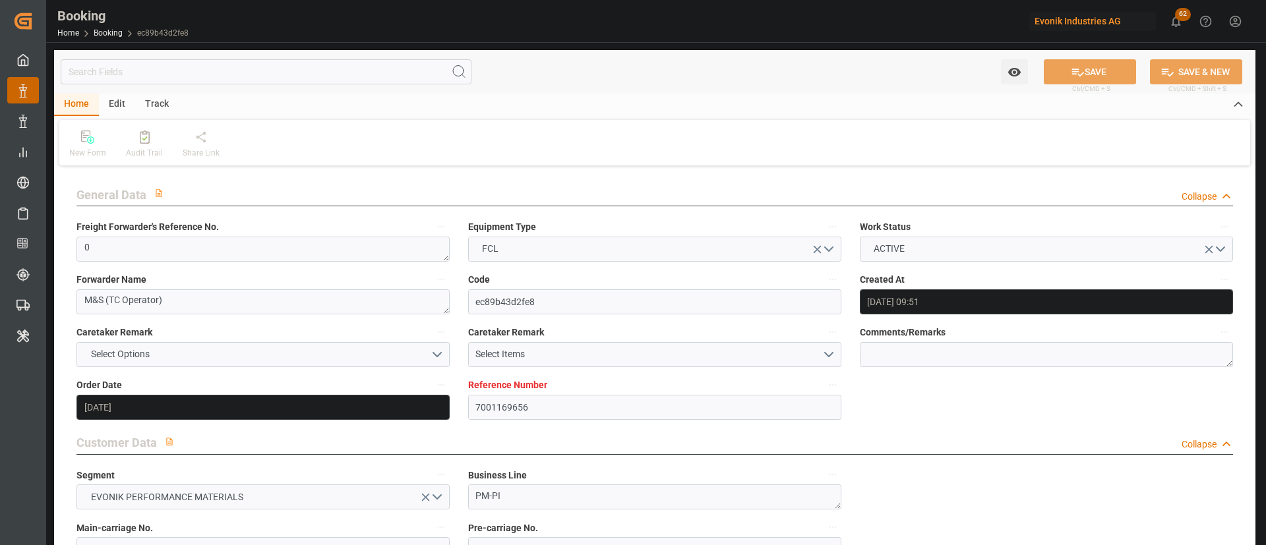
type input "27.06.2025 00:00"
type input "30.06.2025 00:00"
type input "11.08.2025 00:00"
type input "12.08.2025 06:41"
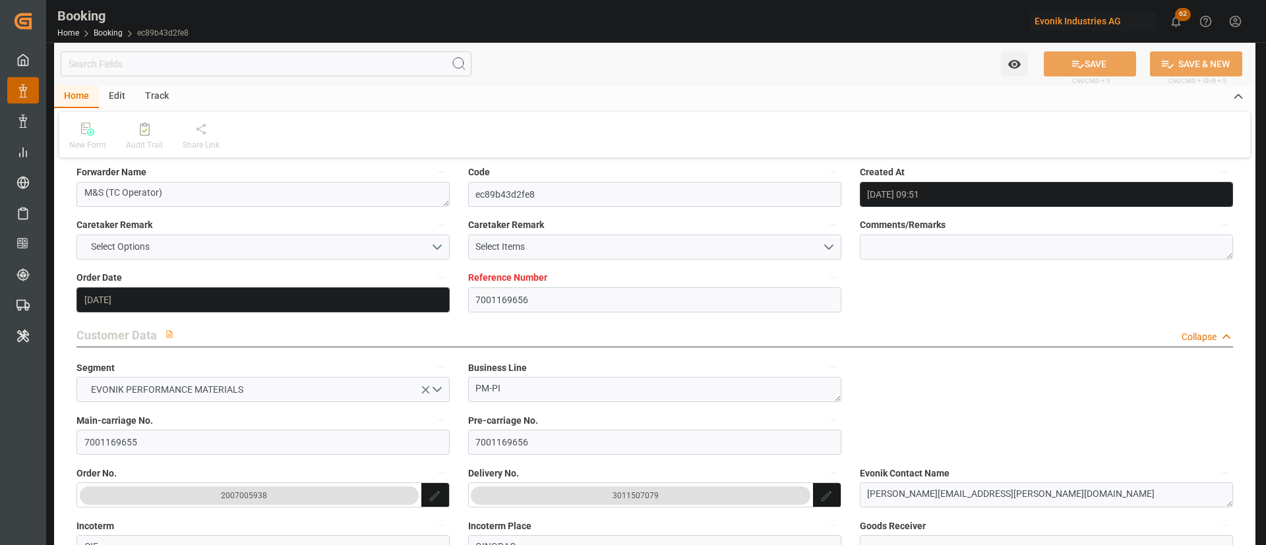
scroll to position [198, 0]
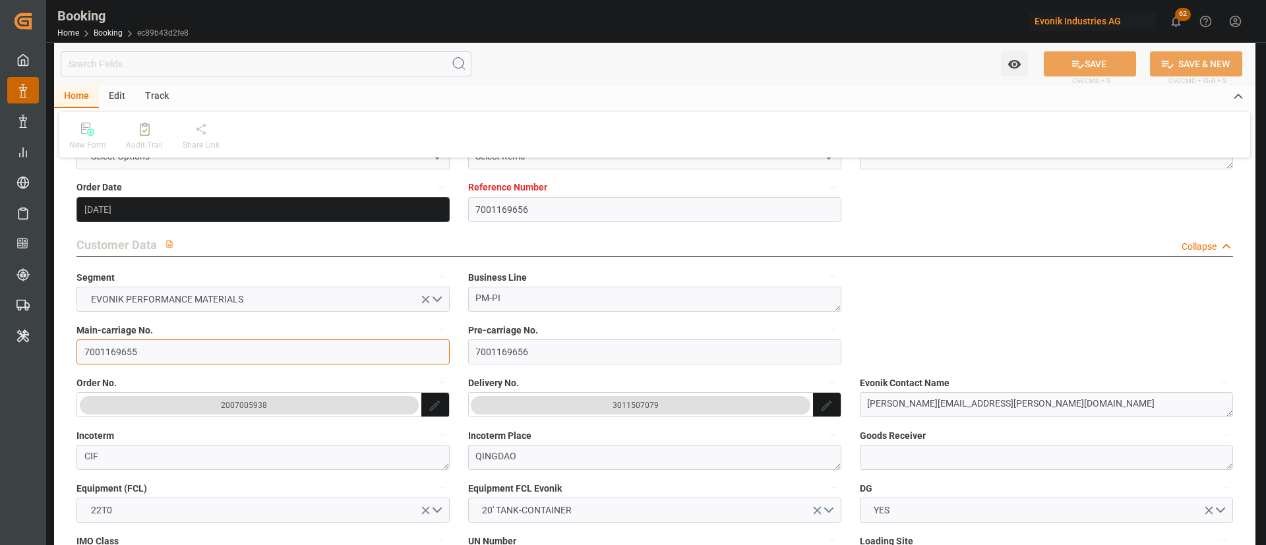
click at [169, 352] on input "7001169655" at bounding box center [262, 351] width 373 height 25
click at [169, 353] on input "7001169655" at bounding box center [262, 351] width 373 height 25
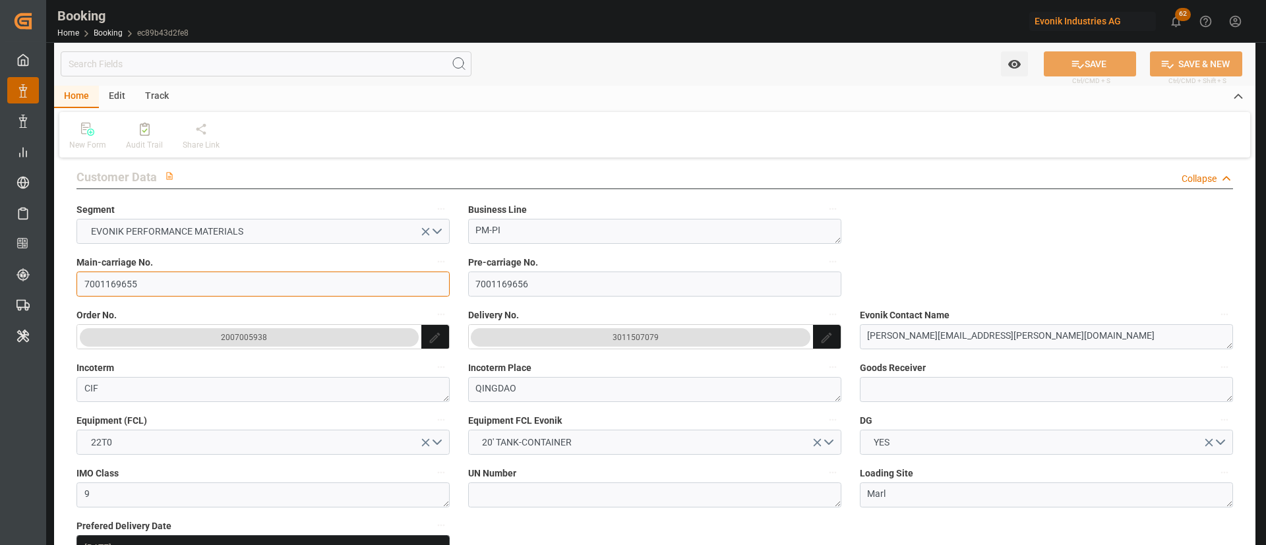
scroll to position [297, 0]
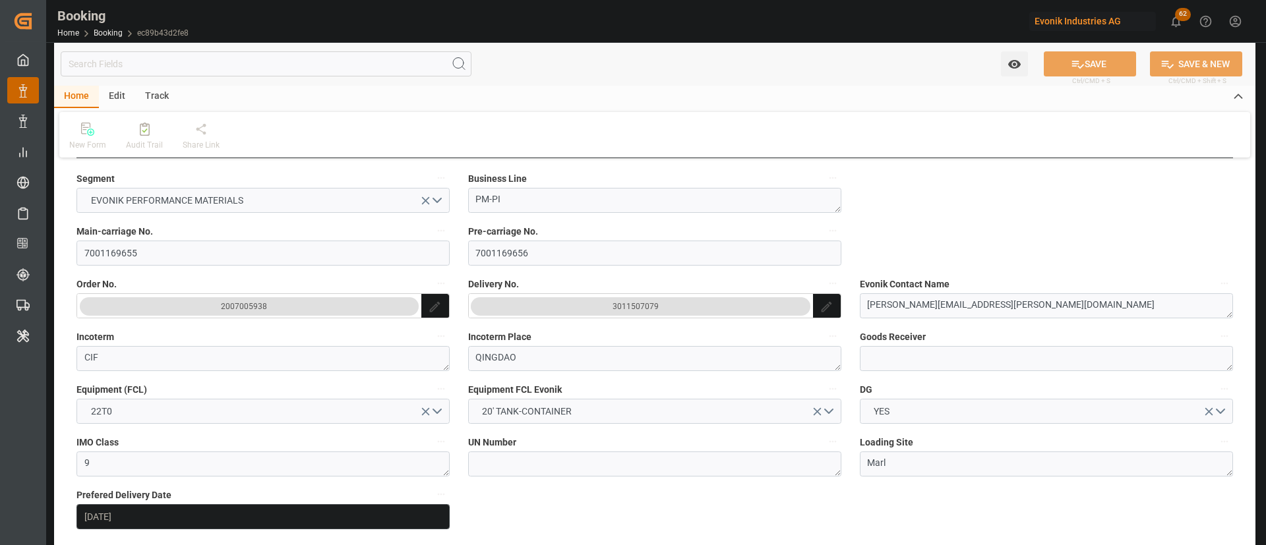
click at [630, 310] on div "3011507079" at bounding box center [635, 306] width 46 height 13
click at [656, 308] on div "3011507079" at bounding box center [635, 306] width 46 height 13
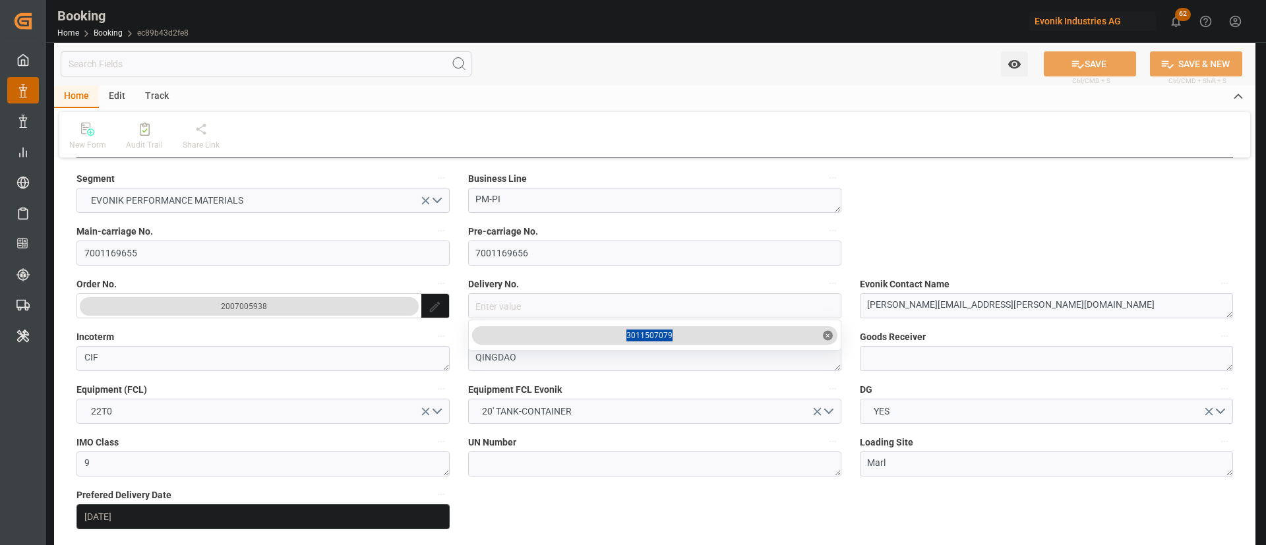
drag, startPoint x: 694, startPoint y: 339, endPoint x: 620, endPoint y: 332, distance: 74.8
copy div "3011507079"
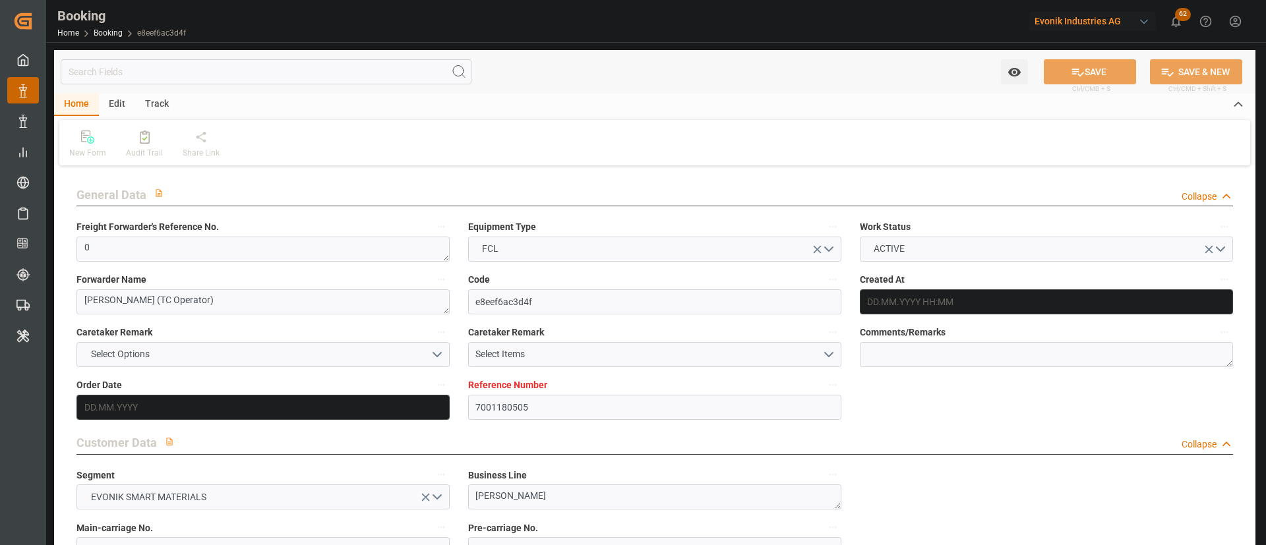
type input "7001180505"
type input "EUNWC"
type input "IDBDJ"
type input "[DATE] 10:05"
type input "[DATE]"
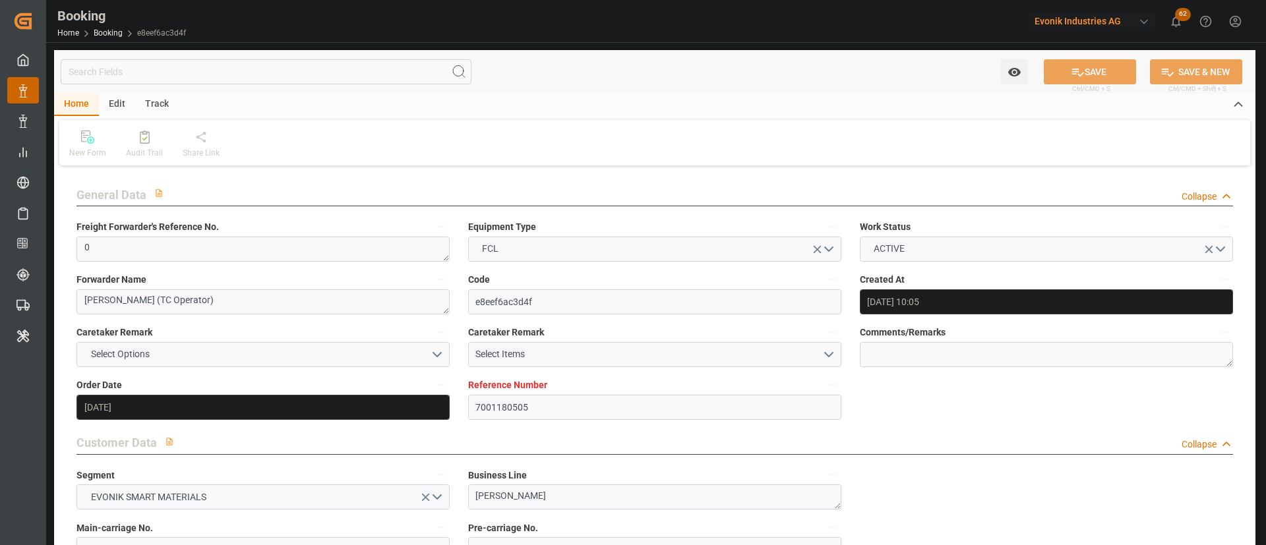
type input "[DATE]"
type input "[DATE] 00:00"
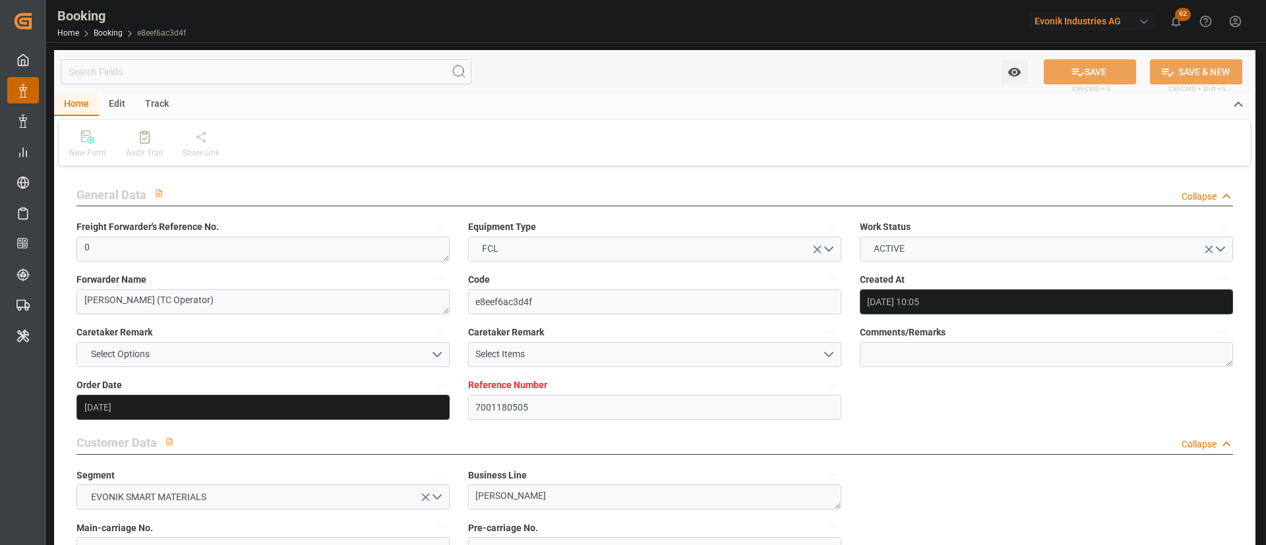
type input "[DATE] 00:00"
type input "[DATE] 05:31"
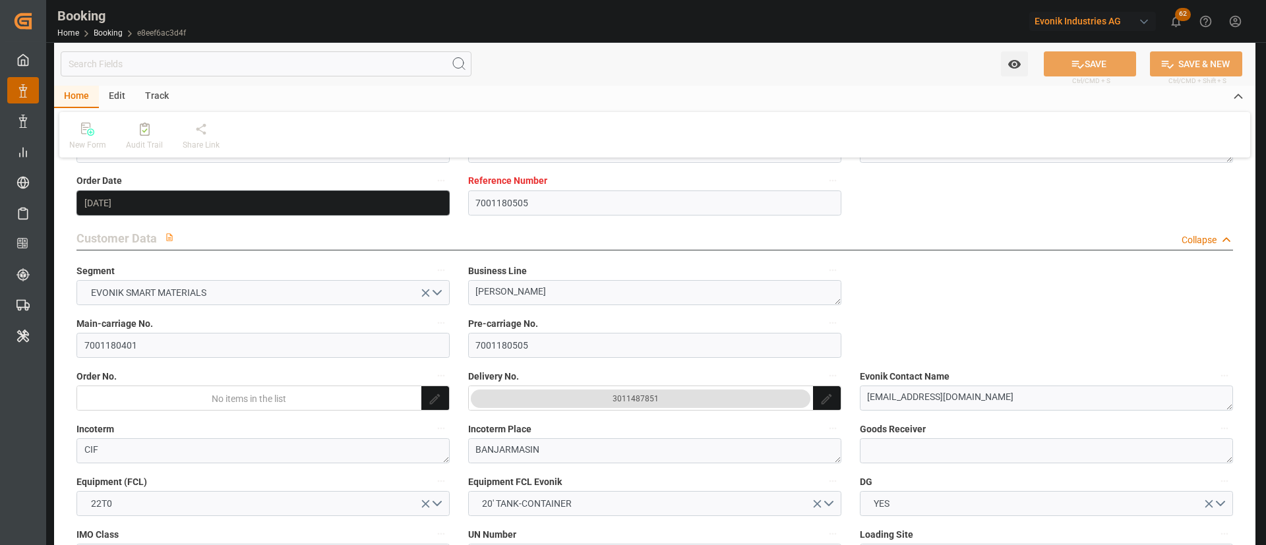
scroll to position [198, 0]
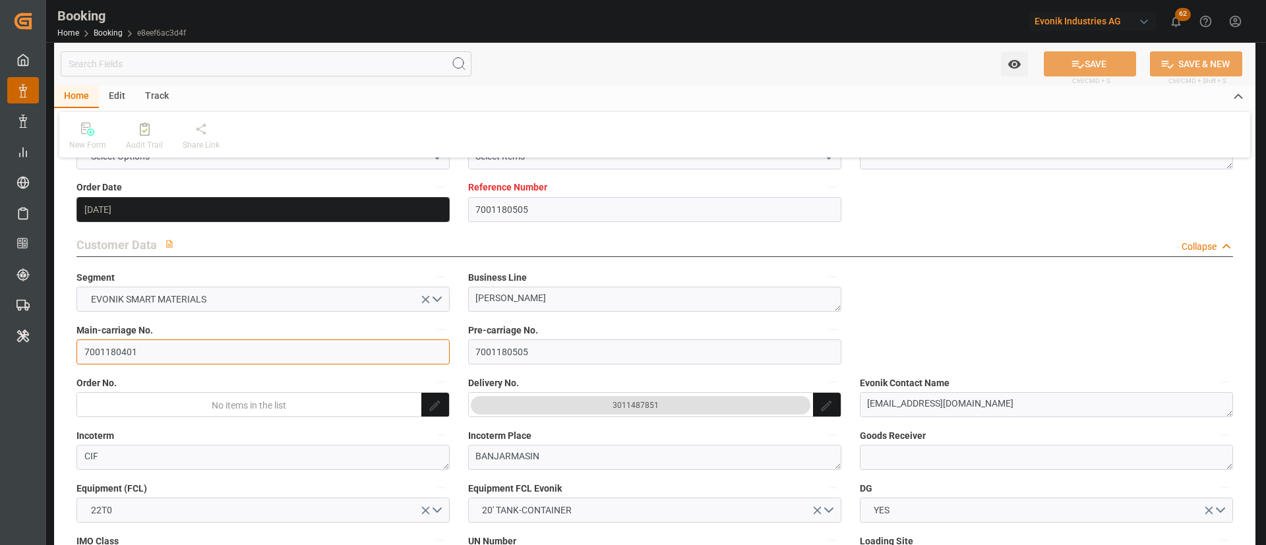
click at [164, 350] on input "7001180401" at bounding box center [262, 351] width 373 height 25
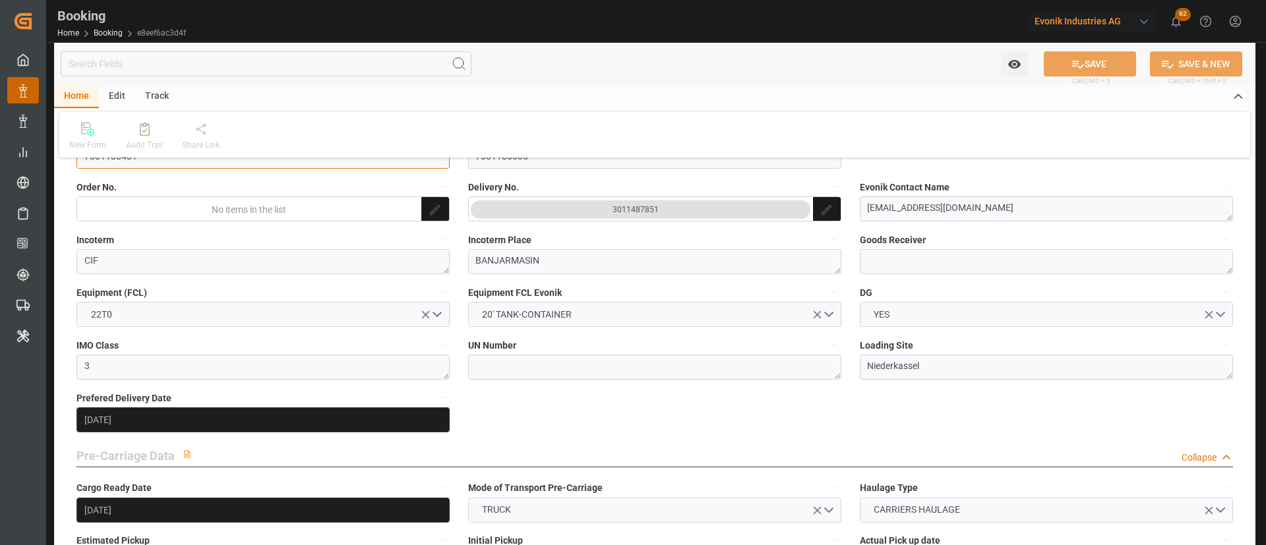
scroll to position [396, 0]
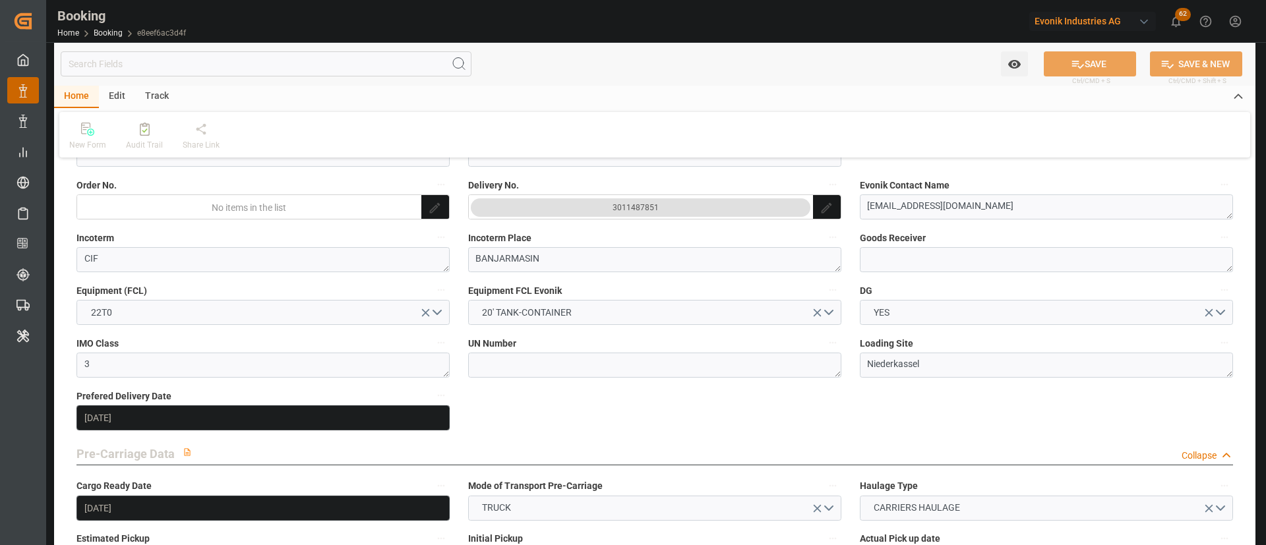
drag, startPoint x: 644, startPoint y: 205, endPoint x: 616, endPoint y: 210, distance: 28.8
click at [616, 210] on div "3011487851" at bounding box center [635, 207] width 46 height 13
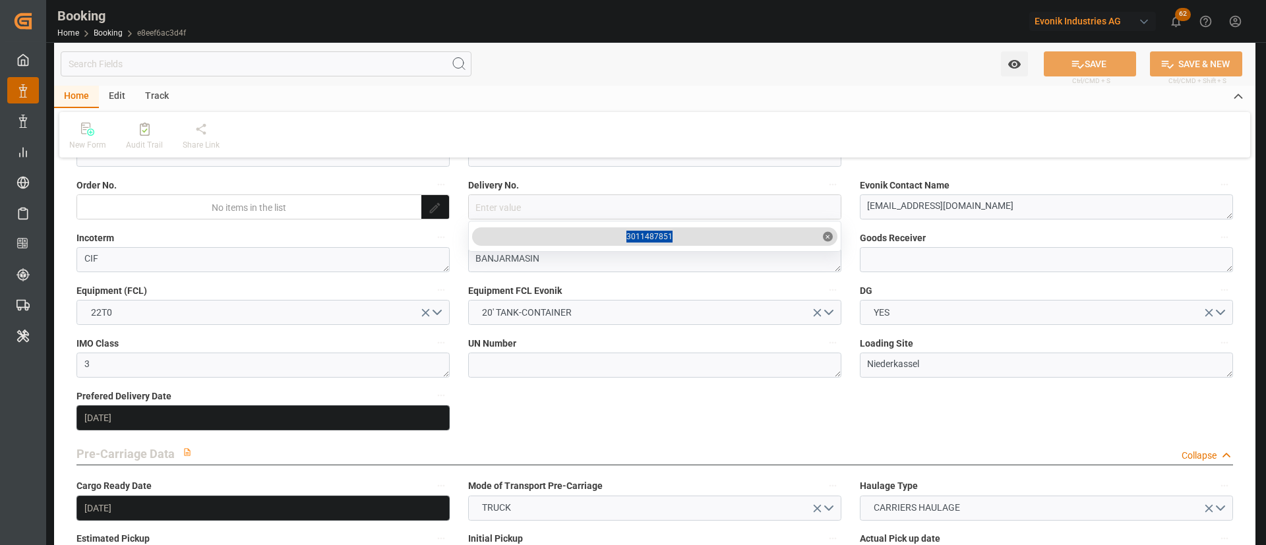
drag, startPoint x: 694, startPoint y: 239, endPoint x: 616, endPoint y: 238, distance: 77.8
copy div "3011487851"
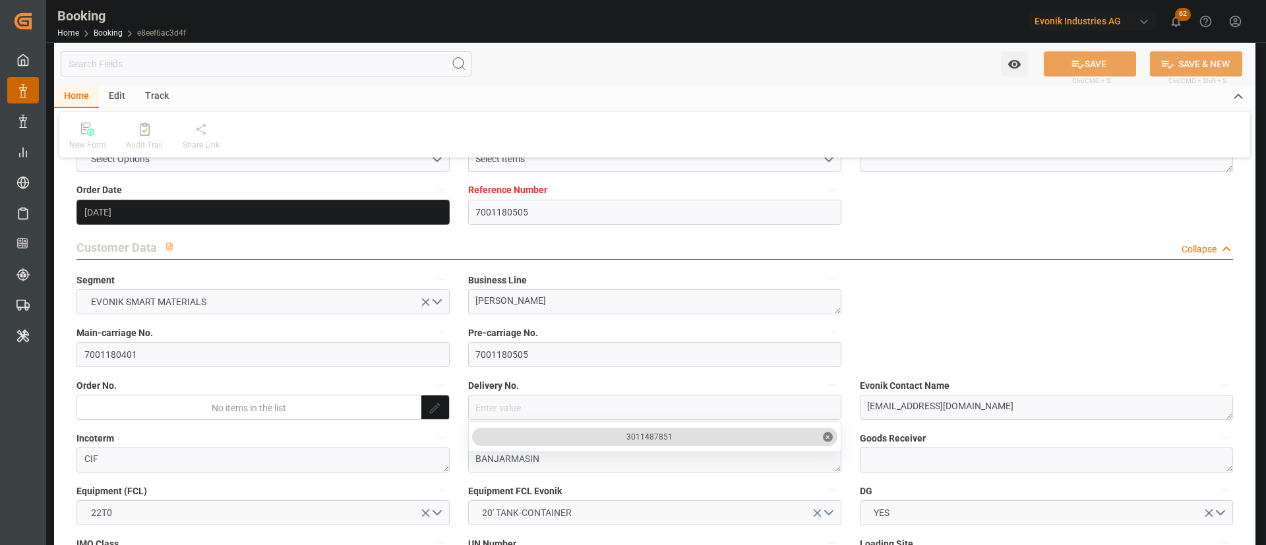
scroll to position [198, 0]
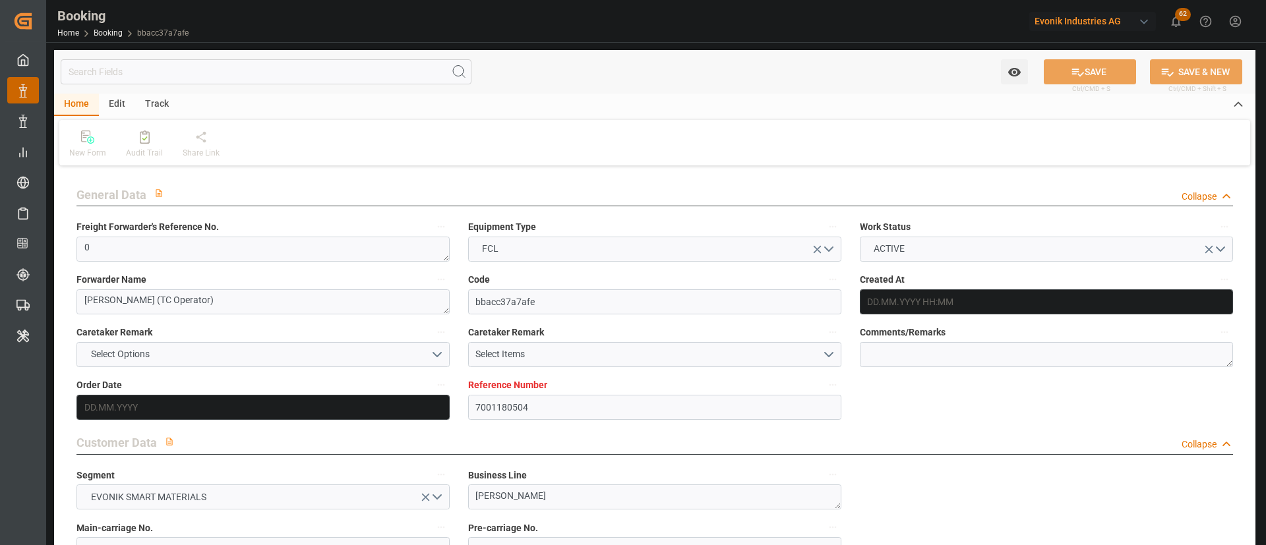
type input "7001180504"
type input "EUNWC"
type input "IDBDJ"
type input "[DATE] 10:05"
type input "[DATE]"
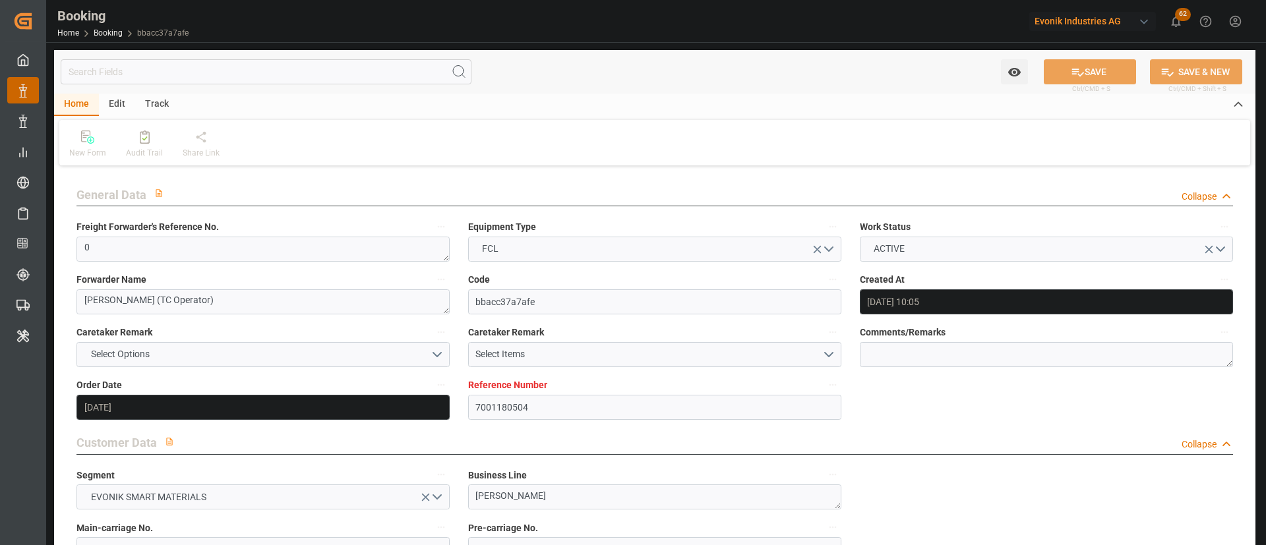
type input "[DATE]"
type input "[DATE] 00:00"
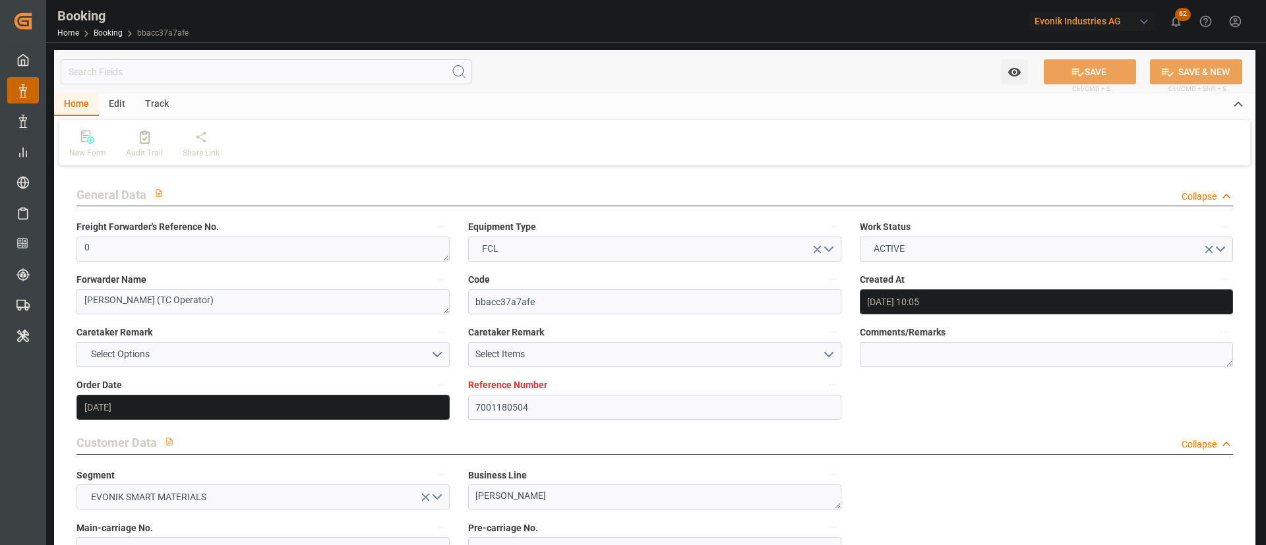
type input "[DATE] 00:00"
type input "[DATE] 05:30"
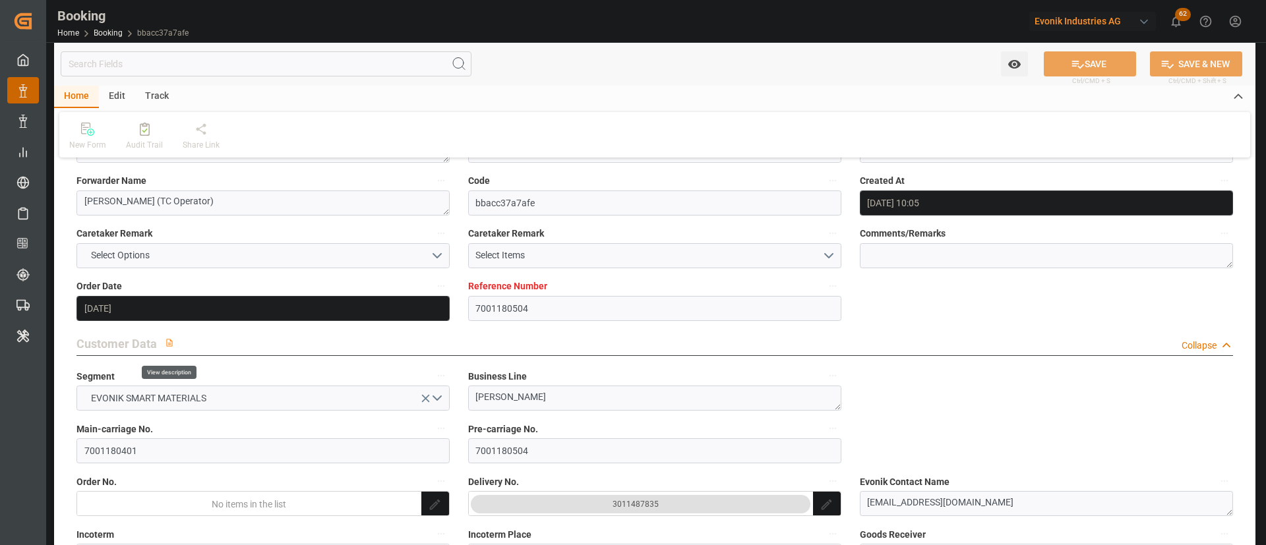
scroll to position [198, 0]
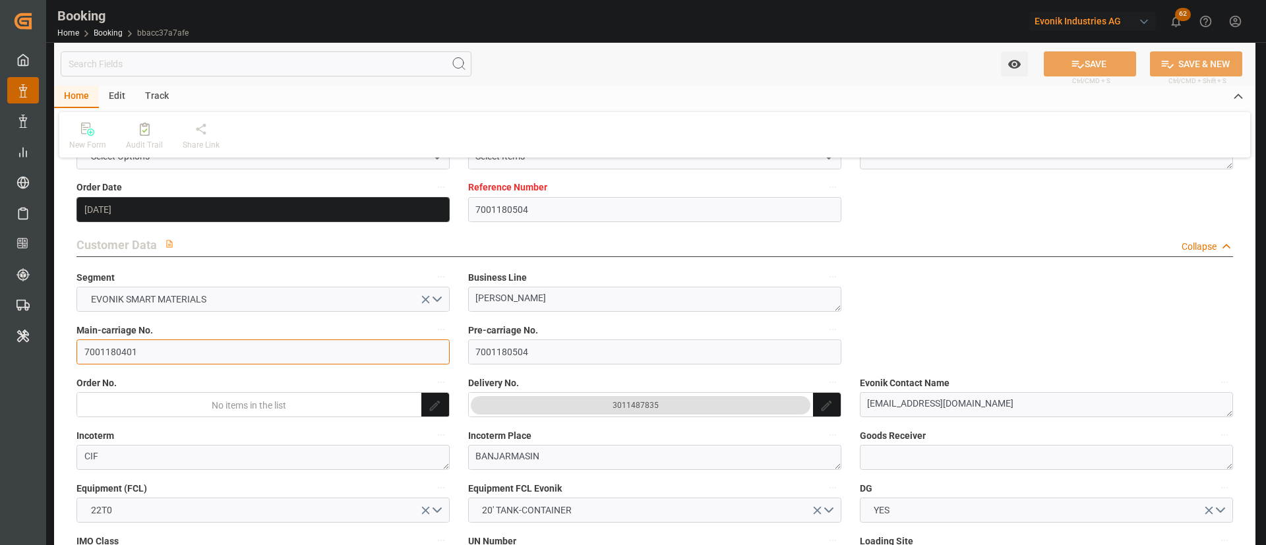
click at [159, 356] on input "7001180401" at bounding box center [262, 351] width 373 height 25
click at [628, 409] on div "3011487835" at bounding box center [635, 405] width 46 height 13
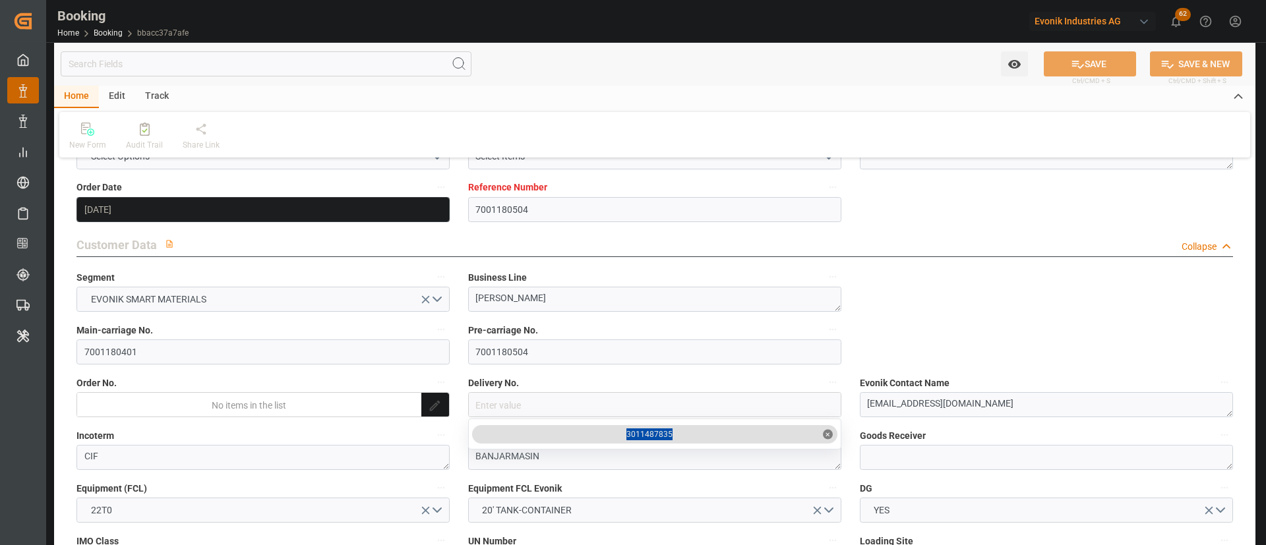
drag, startPoint x: 681, startPoint y: 427, endPoint x: 612, endPoint y: 432, distance: 68.7
copy div "3011487835"
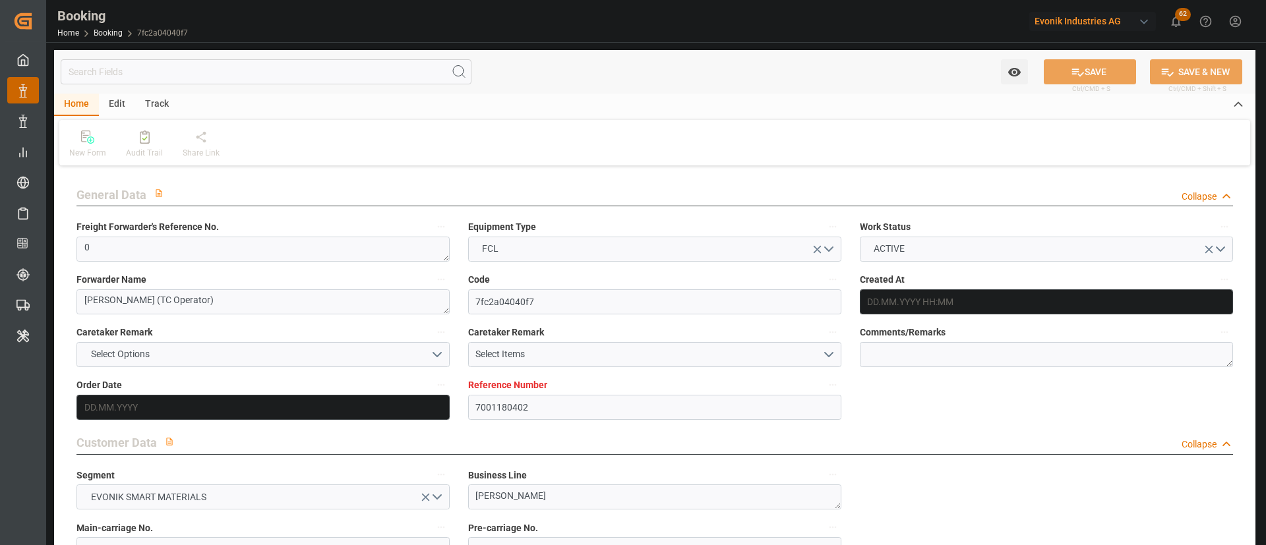
type input "7001180402"
type input "EUNWC"
type input "IDBDJ"
type input "[DATE] 10:05"
type input "[DATE]"
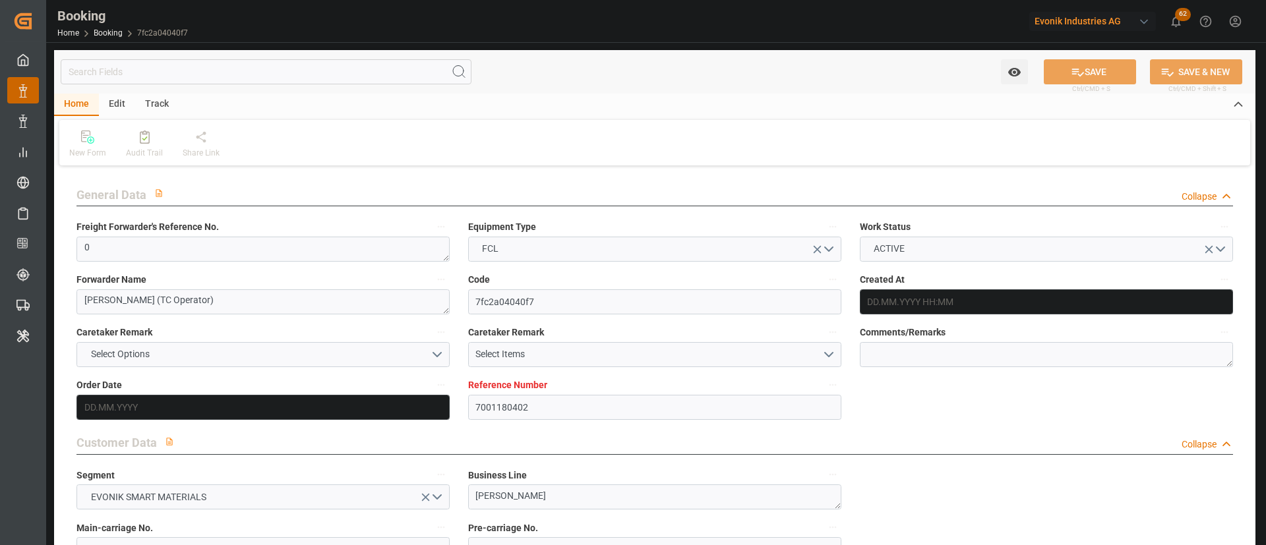
type input "[DATE]"
type input "[DATE] 00:00"
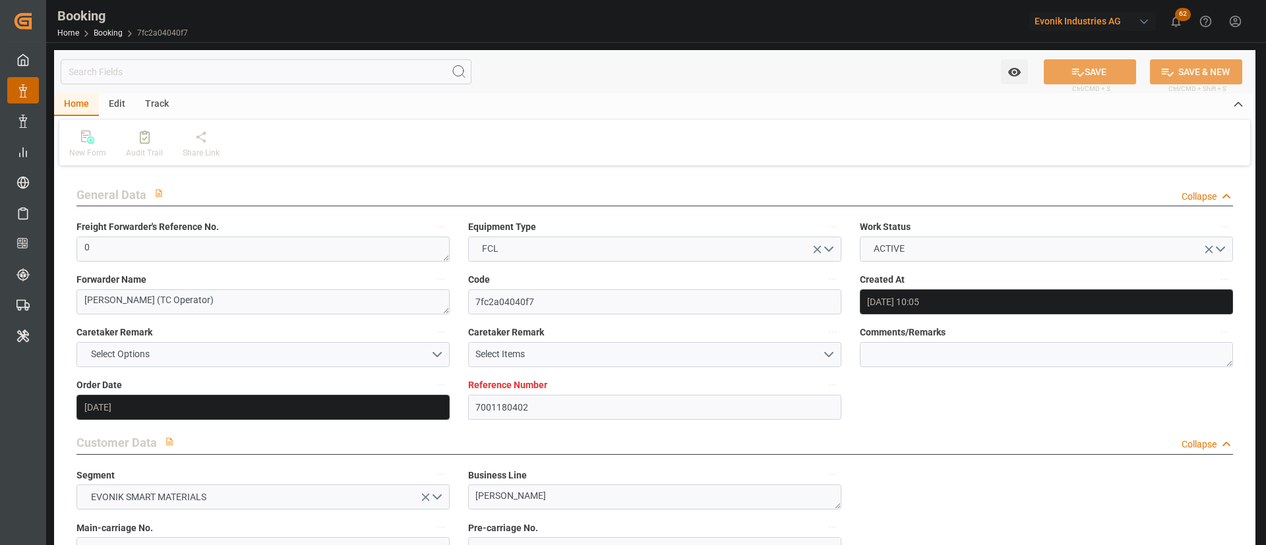
type input "[DATE] 00:00"
type input "12.08.2025 05:29"
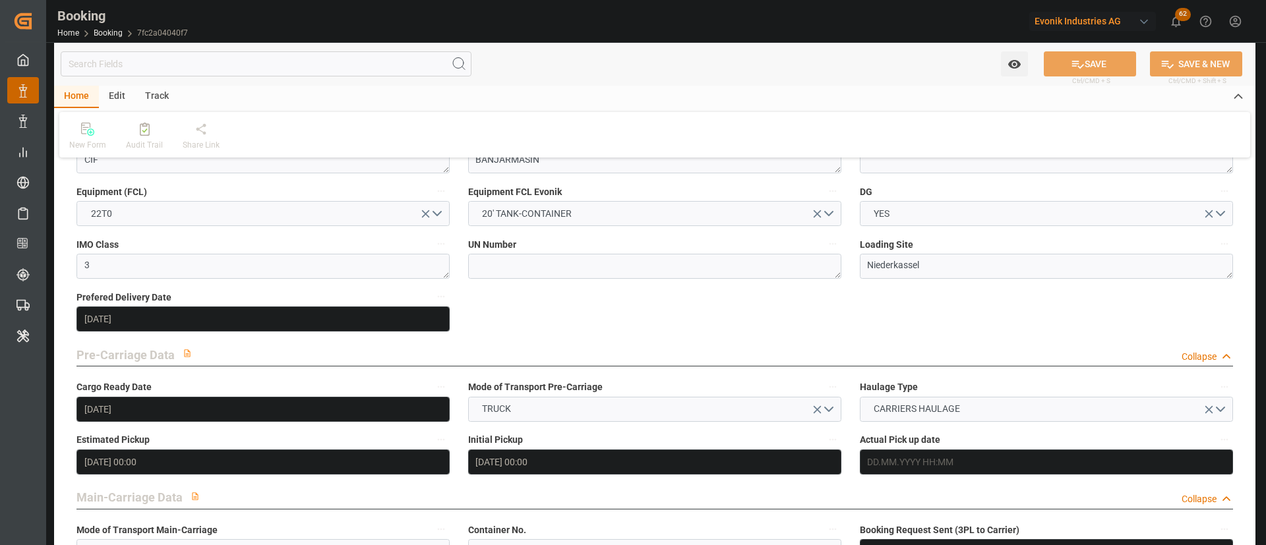
scroll to position [297, 0]
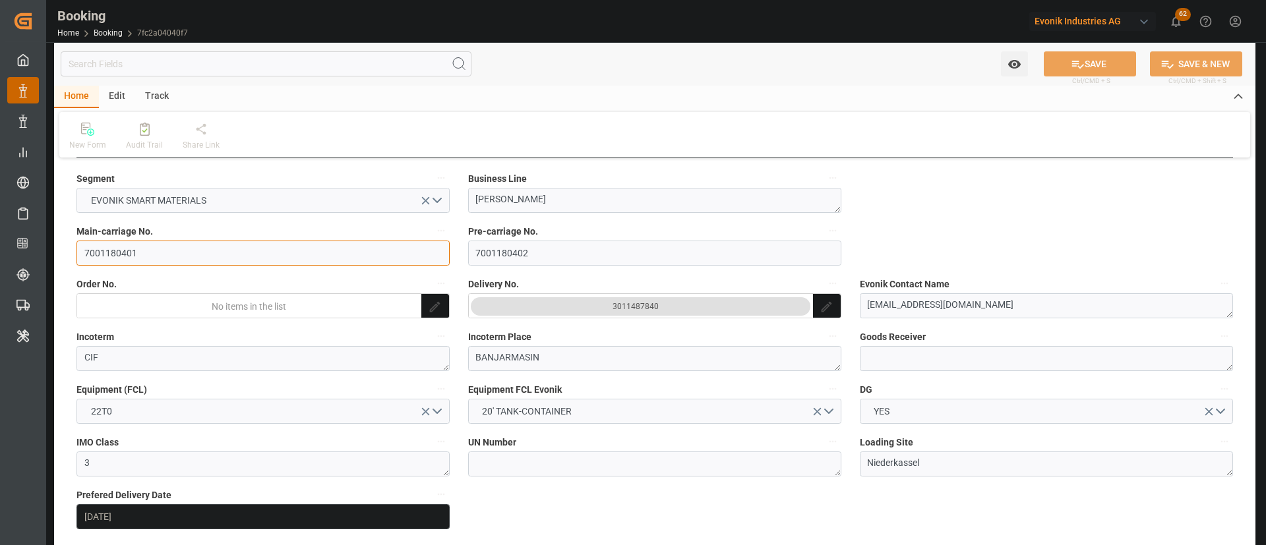
click at [176, 262] on input "7001180401" at bounding box center [262, 253] width 373 height 25
click at [642, 312] on div "3011487840" at bounding box center [635, 306] width 46 height 13
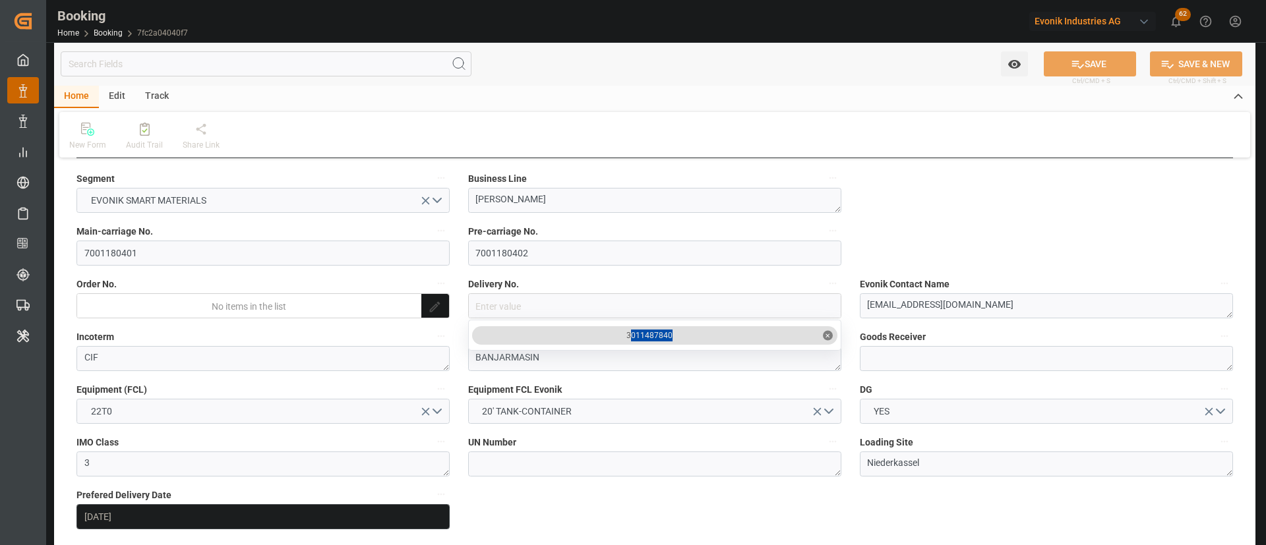
drag, startPoint x: 672, startPoint y: 334, endPoint x: 630, endPoint y: 334, distance: 42.2
click at [674, 336] on div "3011487840 ✕" at bounding box center [654, 335] width 365 height 18
drag, startPoint x: 674, startPoint y: 336, endPoint x: 628, endPoint y: 336, distance: 46.8
click at [628, 336] on div "3011487840 ✕" at bounding box center [654, 335] width 365 height 18
copy div "3011487840"
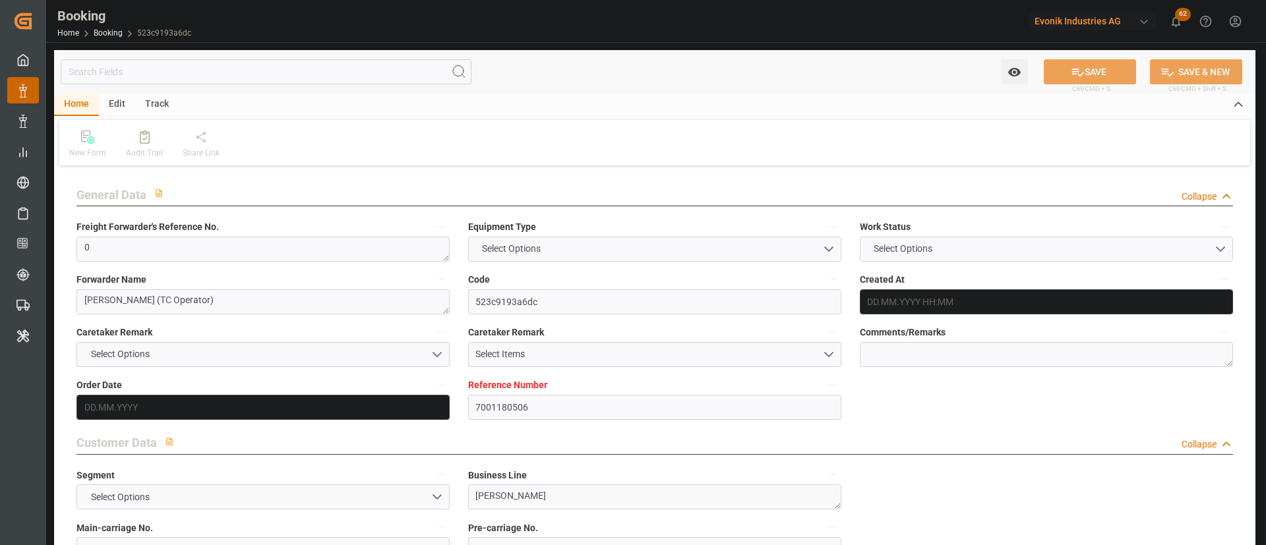
type textarea "0"
type textarea "[PERSON_NAME] (TC Operator)"
type input "523c9193a6dc"
type input "7001180506"
type textarea "[PERSON_NAME]"
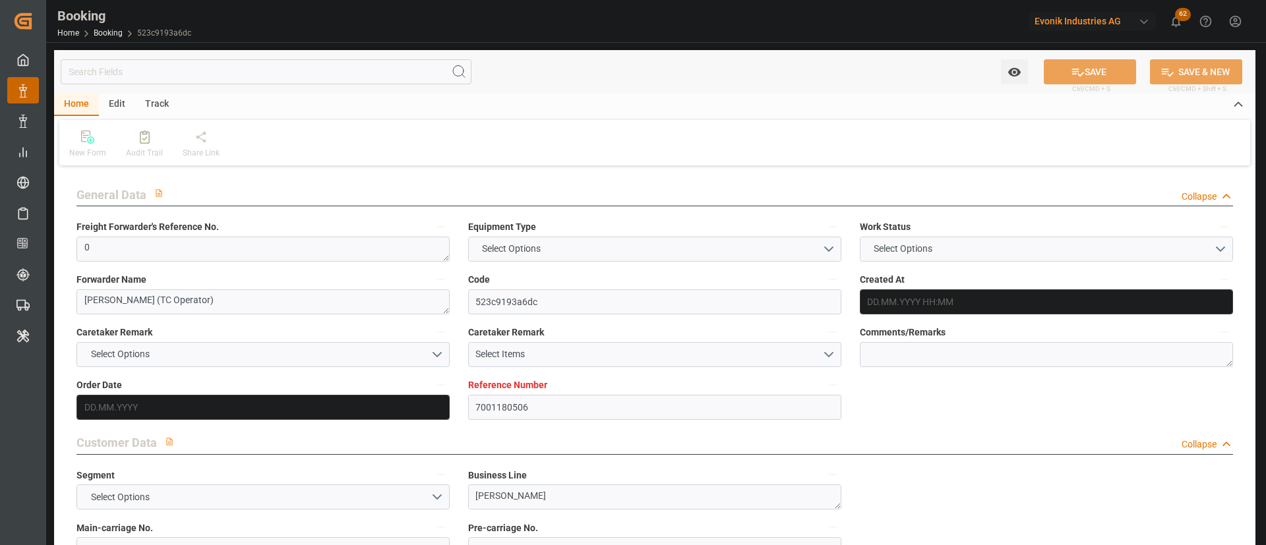
type input "7001180401"
type textarea "[EMAIL_ADDRESS][DOMAIN_NAME]"
type textarea "CIF"
type textarea "BANJARMASIN"
type textarea "3"
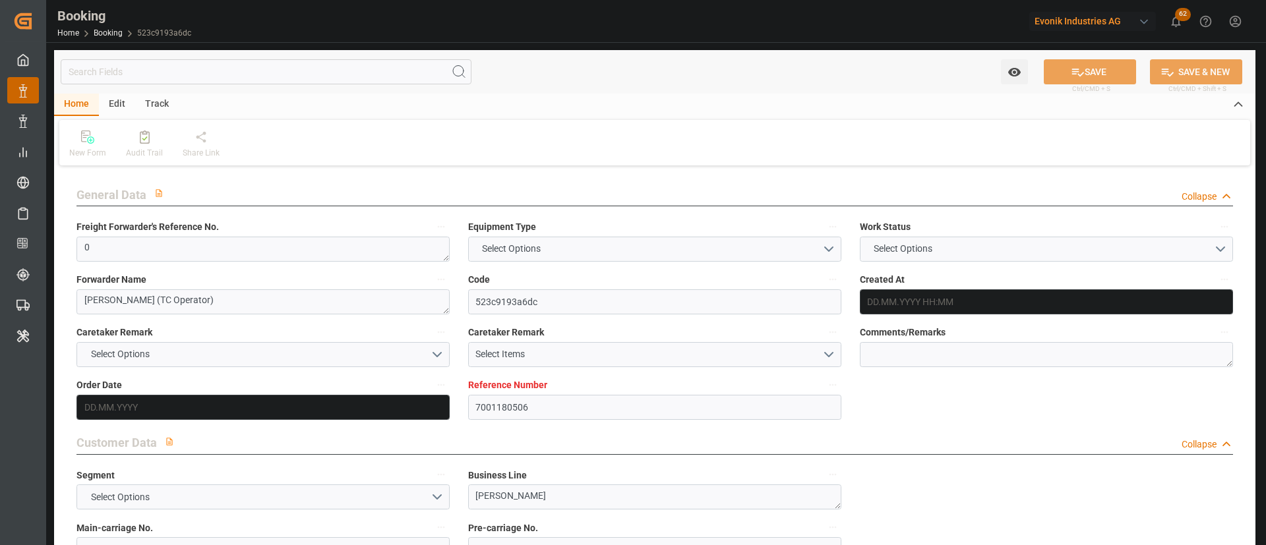
type textarea "Niederkassel"
type input "NWC / EU"
type input "[GEOGRAPHIC_DATA]"
type textarea "INPUT_Evonik_Seeburger_IFTMIN_1002802791_20250527120336519.edi"
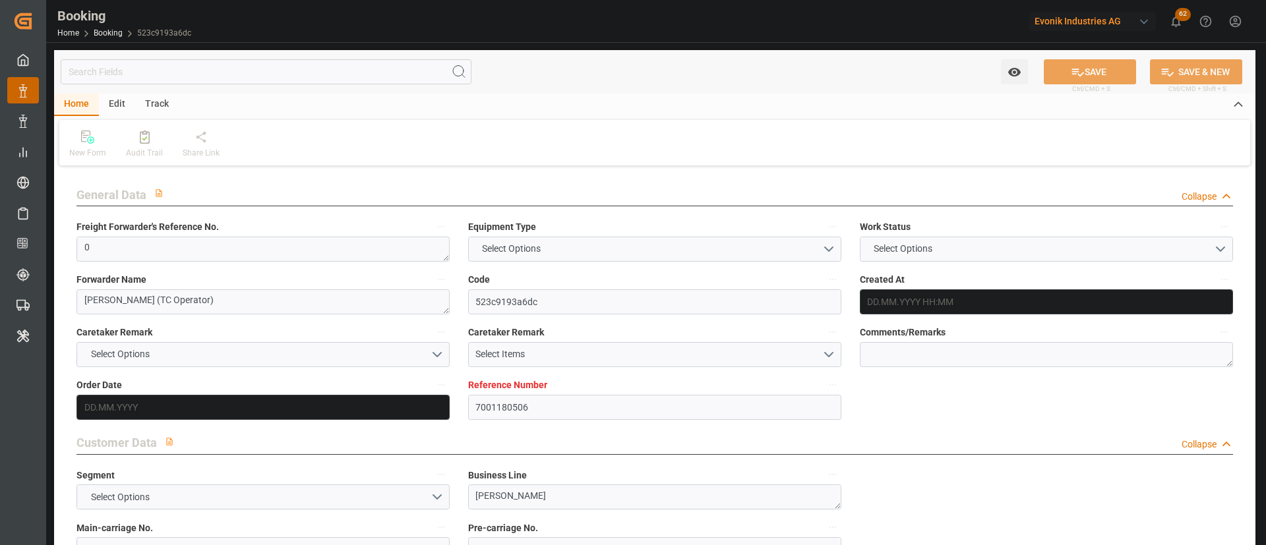
type textarea "1002802791"
type textarea "[PERSON_NAME]"
type textarea "Pod-Pol-PodRegionName-"
type textarea "IFTMIN"
type textarea "a016N000000wbCAQAY"
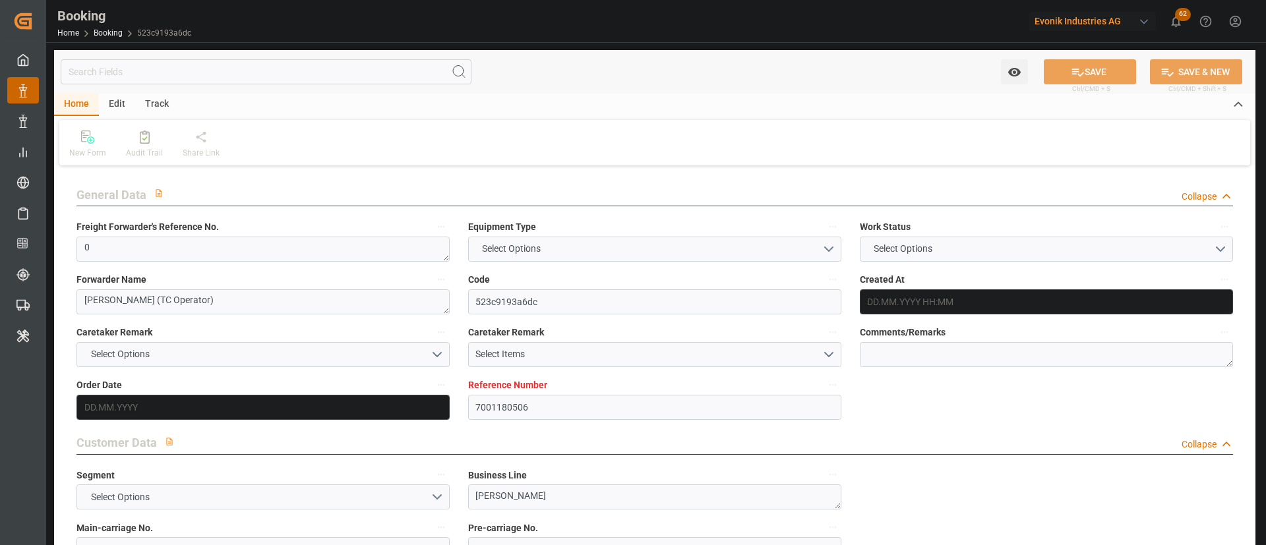
type textarea "No"
type input "7001180506"
type input "EUNWC"
type input "IDBDJ"
type input "[DATE] 10:05"
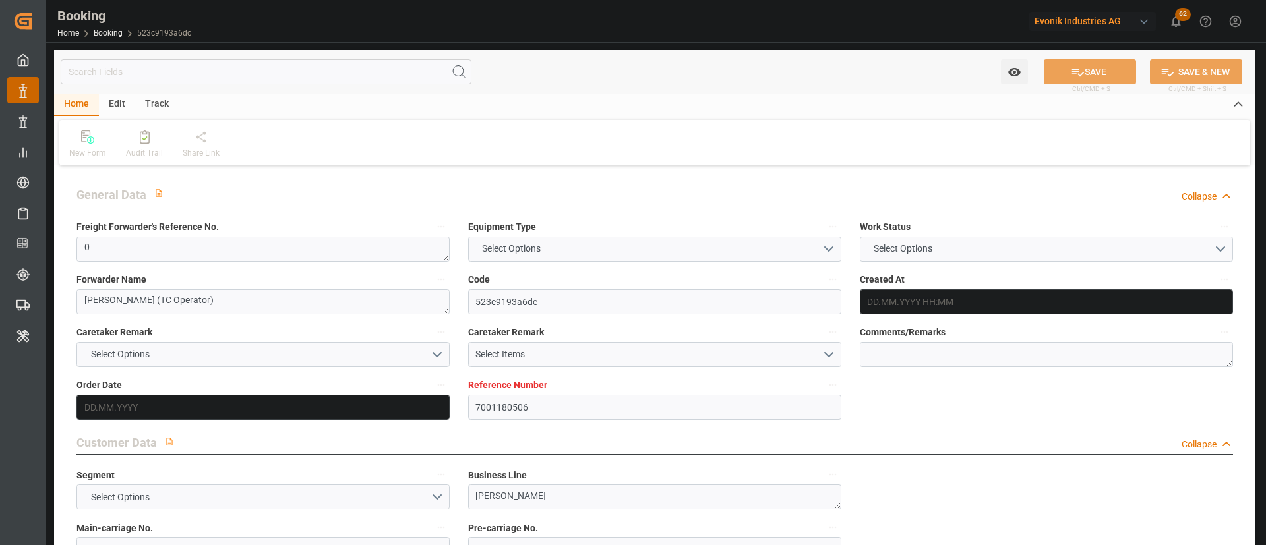
type input "[DATE]"
type input "[DATE] 00:00"
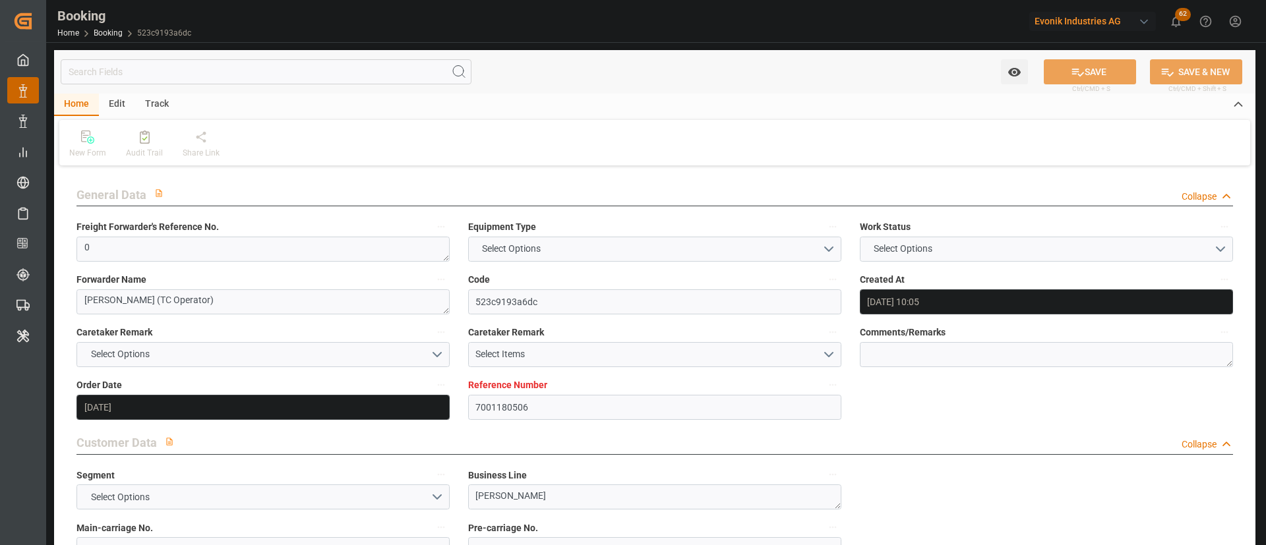
type input "[DATE] 00:00"
type input "12.08.2025 05:28"
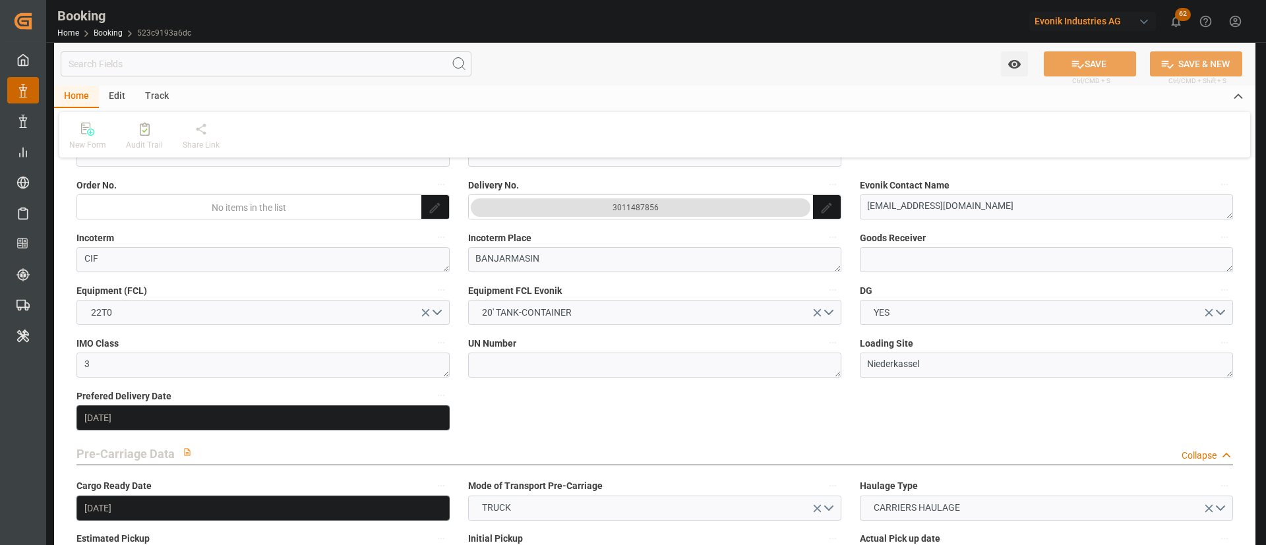
scroll to position [198, 0]
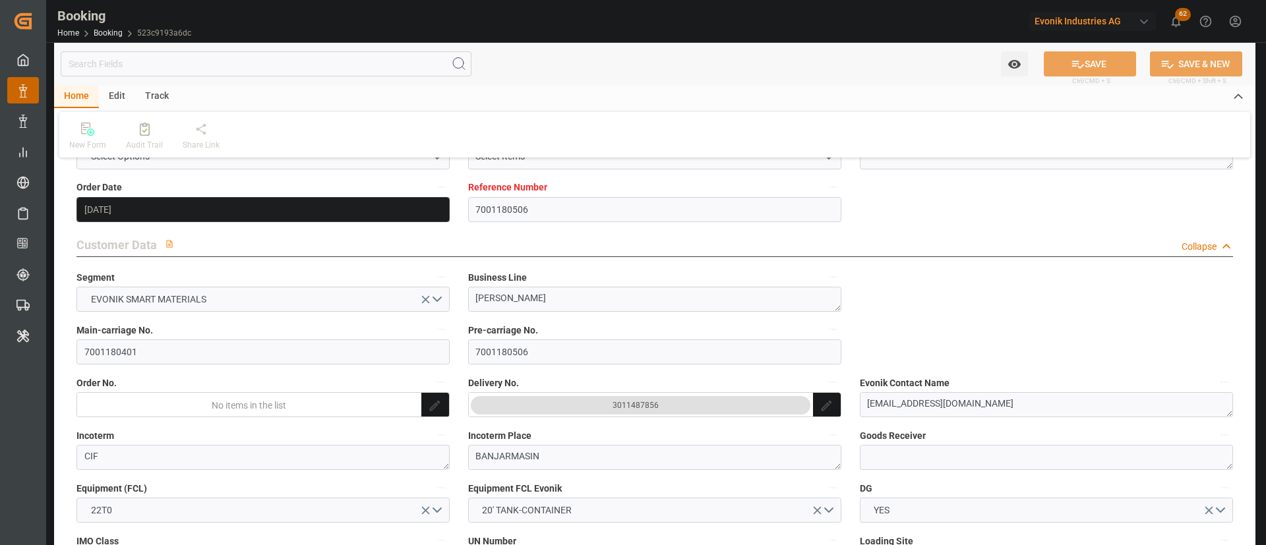
click at [152, 338] on label "Main-carriage No." at bounding box center [262, 330] width 373 height 18
click at [432, 338] on button "Main-carriage No." at bounding box center [440, 329] width 17 height 17
click at [148, 349] on div at bounding box center [633, 272] width 1266 height 545
click at [171, 350] on input "7001180401" at bounding box center [262, 351] width 373 height 25
click at [171, 351] on input "7001180401" at bounding box center [262, 351] width 373 height 25
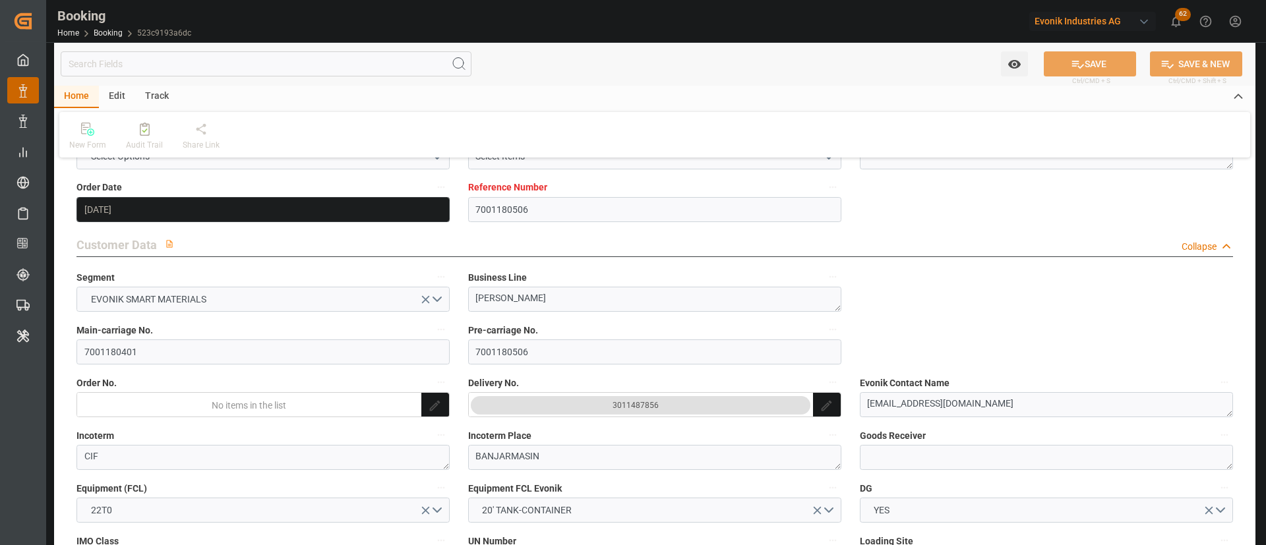
click at [646, 413] on button "3011487856" at bounding box center [640, 405] width 339 height 18
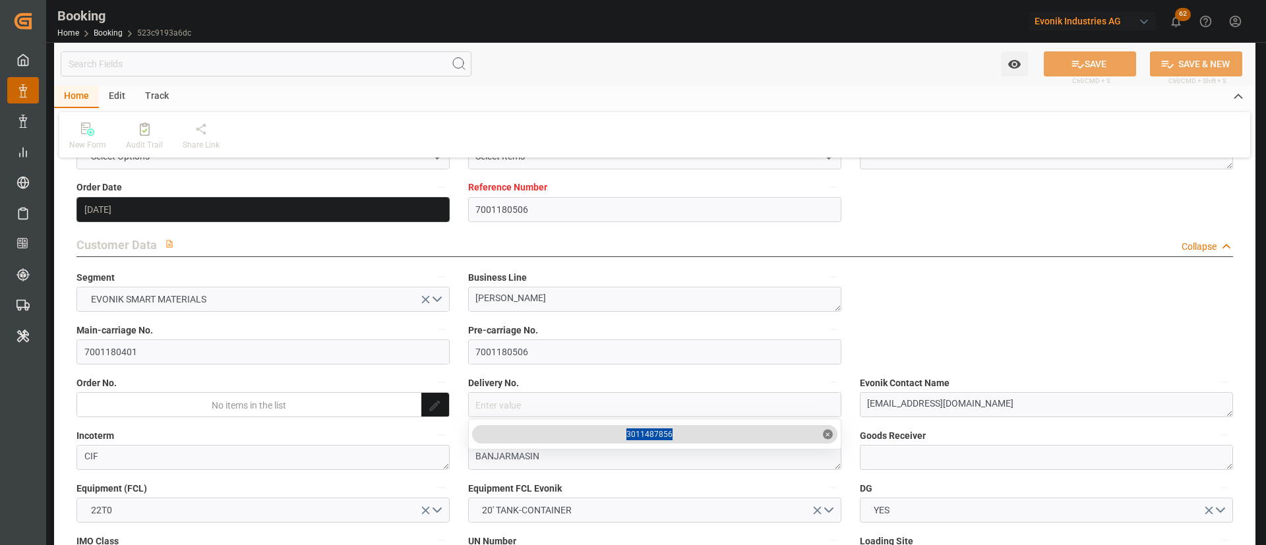
drag, startPoint x: 683, startPoint y: 442, endPoint x: 616, endPoint y: 440, distance: 66.6
copy div "3011487856"
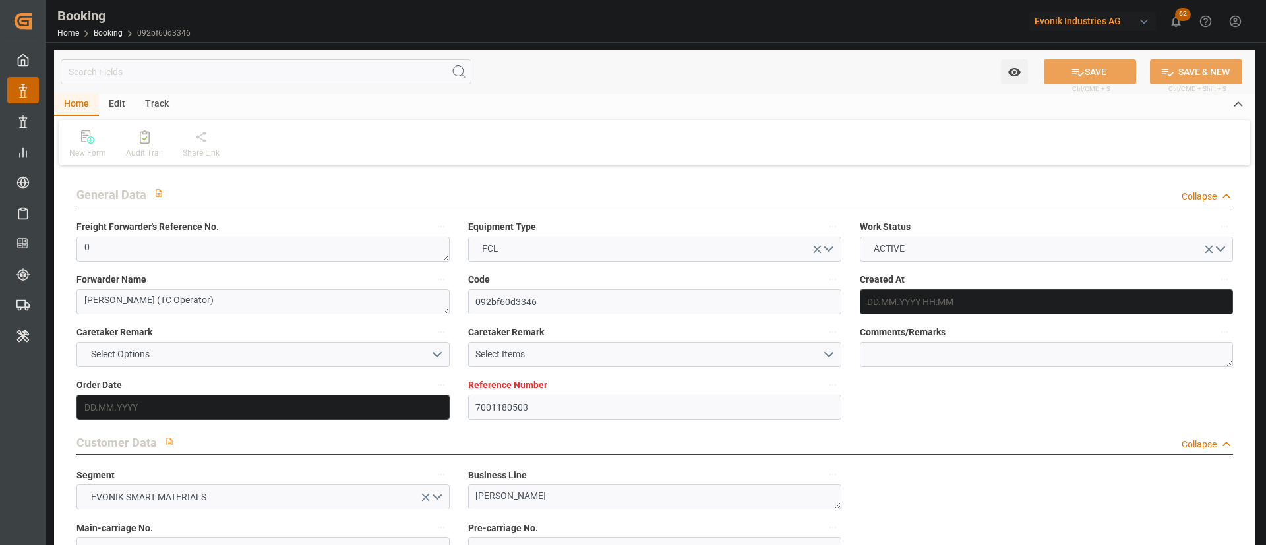
type input "7001180503"
type input "EUNWC"
type input "IDBDJ"
type input "[DATE] 10:05"
type input "[DATE]"
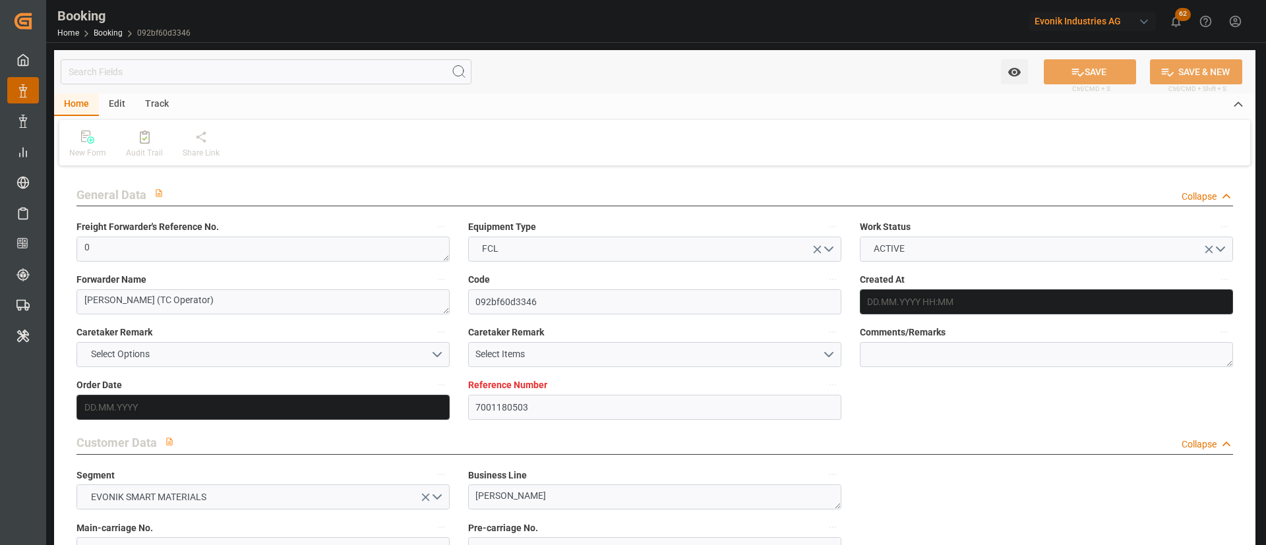
type input "[DATE]"
type input "[DATE] 00:00"
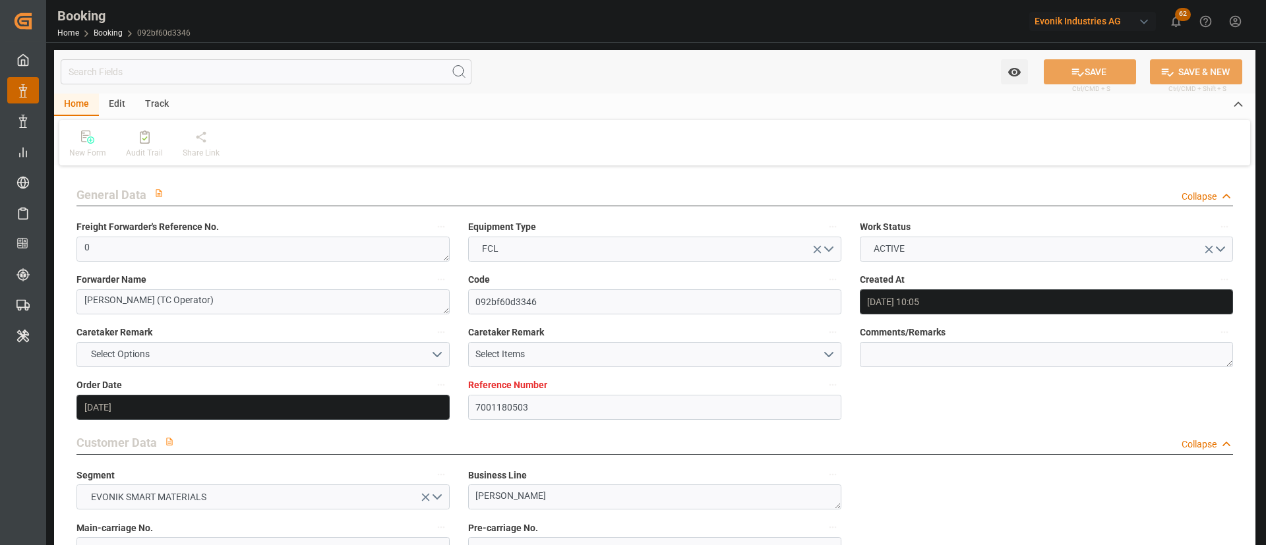
type input "[DATE] 00:00"
type input "[DATE] 05:25"
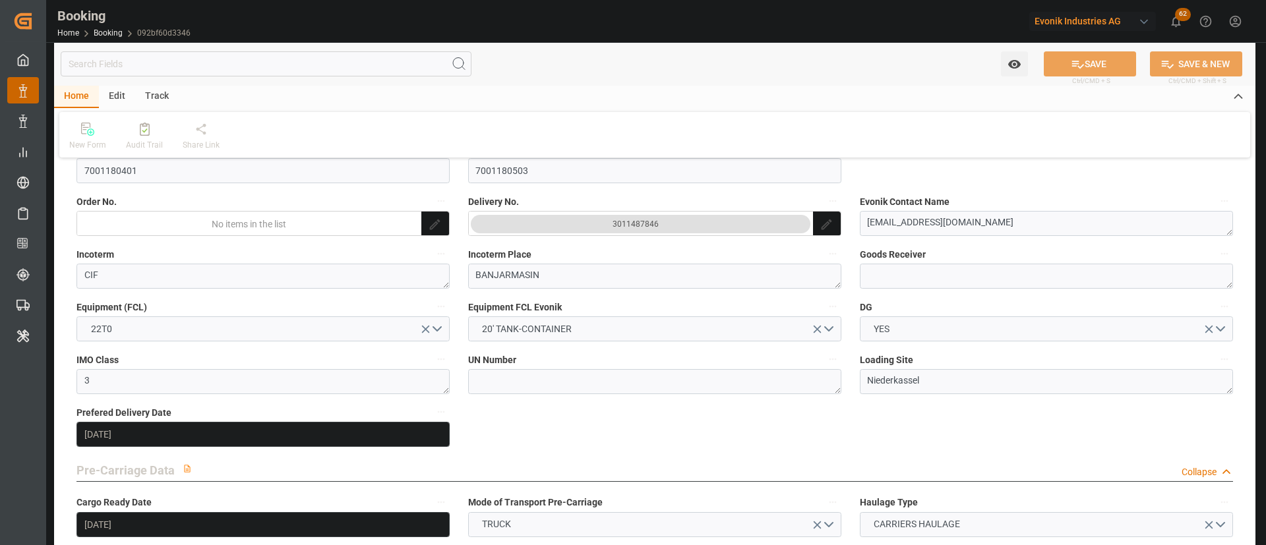
scroll to position [297, 0]
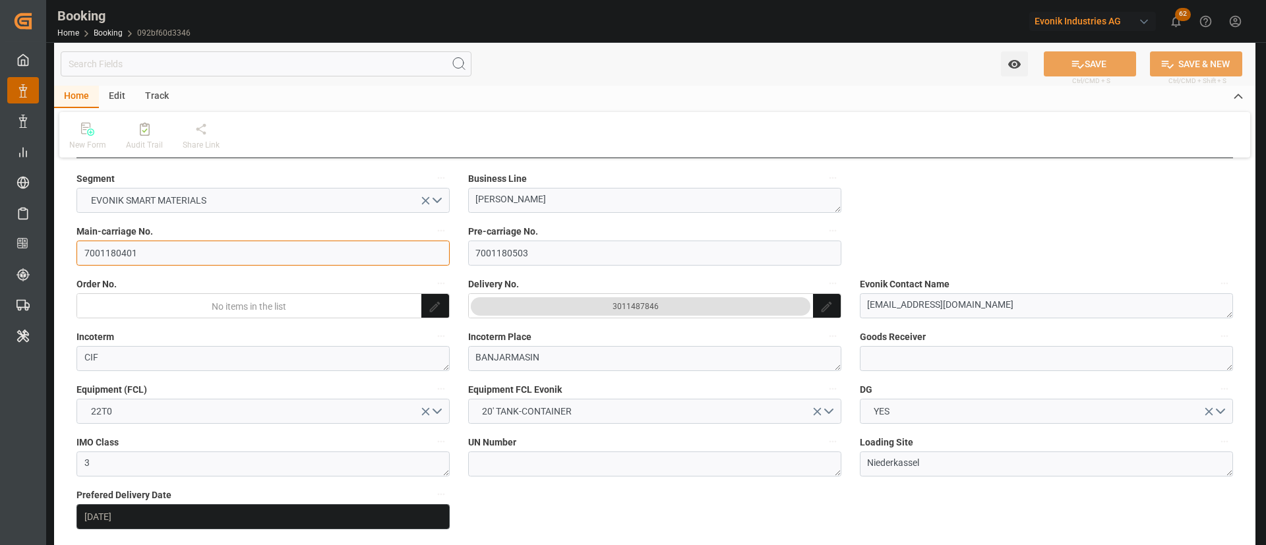
click at [183, 254] on input "7001180401" at bounding box center [262, 253] width 373 height 25
click at [640, 305] on div "3011487846" at bounding box center [635, 306] width 46 height 13
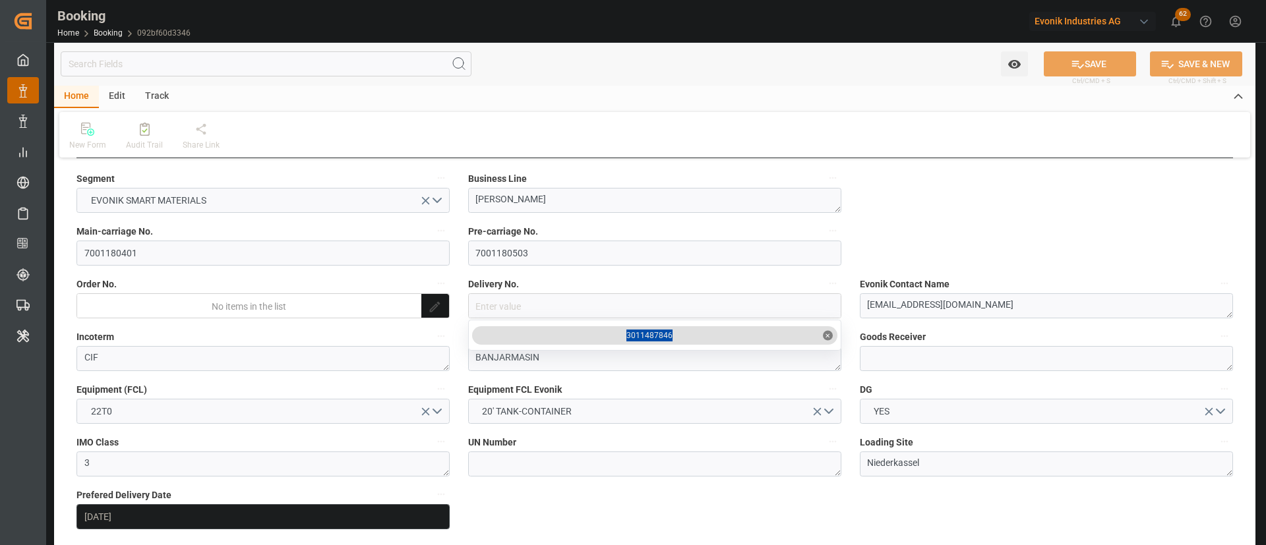
drag, startPoint x: 695, startPoint y: 340, endPoint x: 622, endPoint y: 333, distance: 72.9
